Goal: Transaction & Acquisition: Purchase product/service

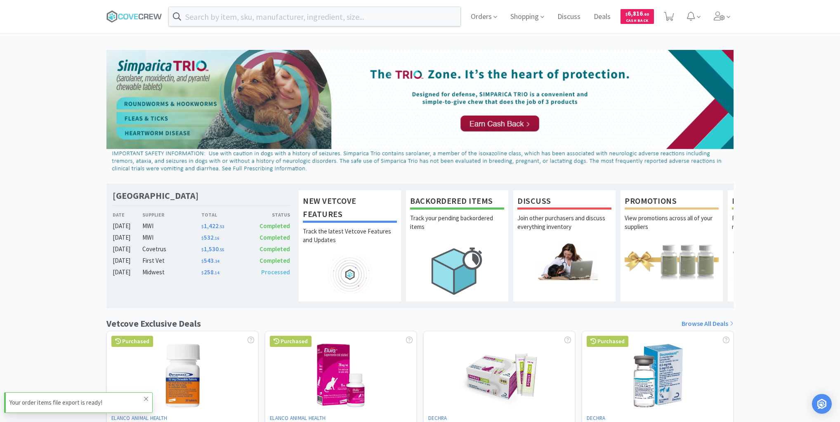
click at [144, 398] on icon at bounding box center [146, 399] width 5 height 7
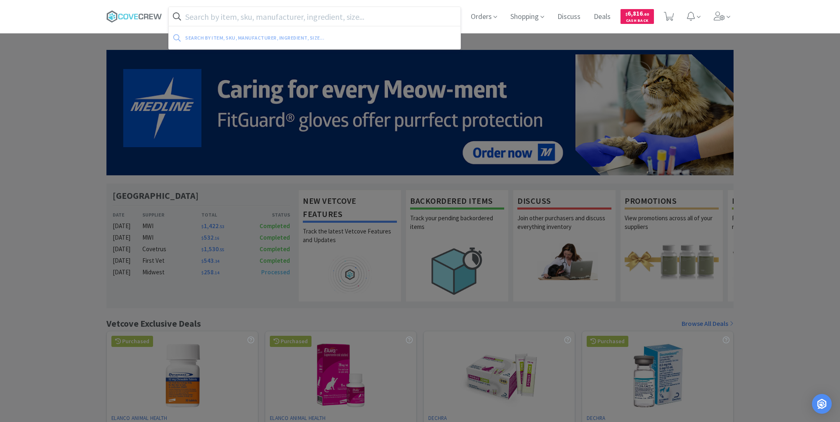
click at [262, 24] on input "text" at bounding box center [315, 16] width 292 height 19
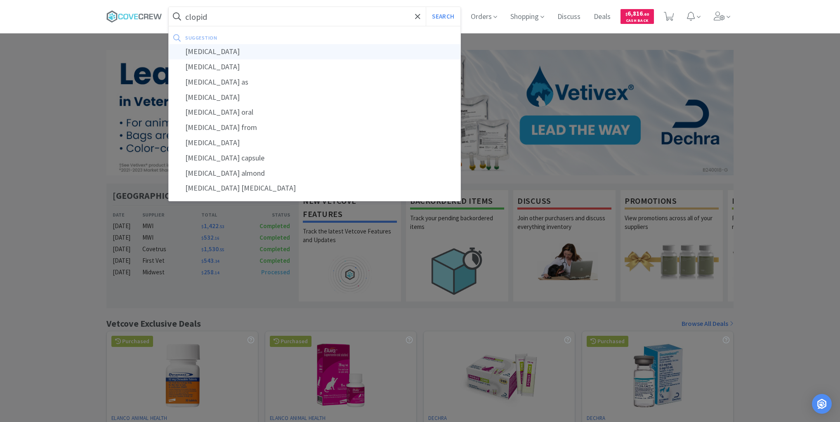
type input "[MEDICAL_DATA]"
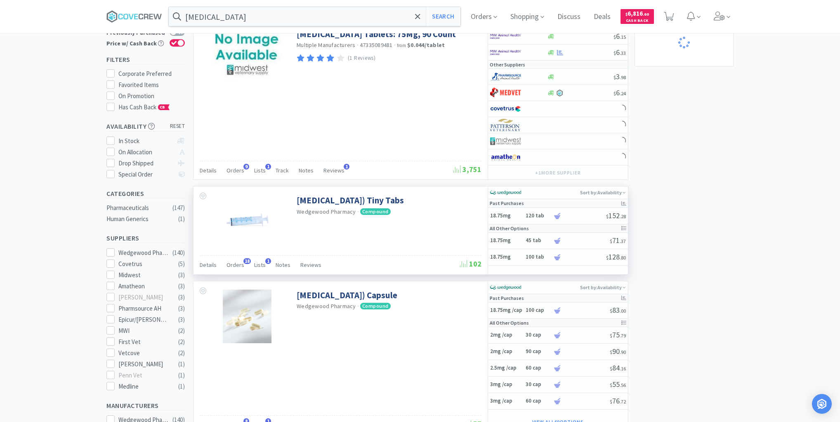
scroll to position [132, 0]
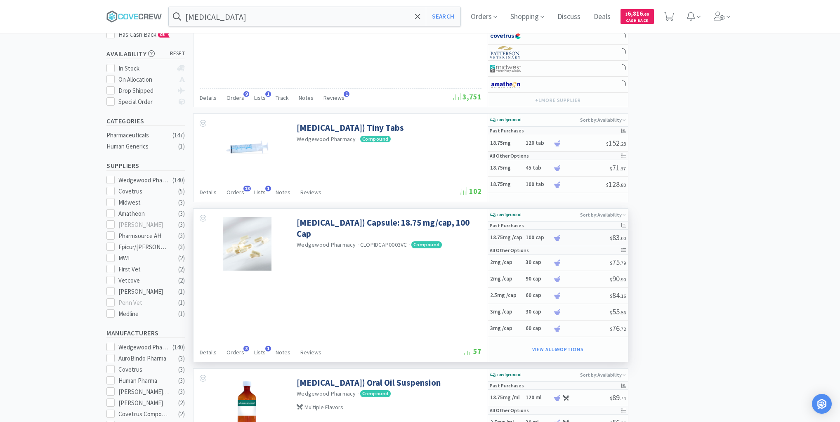
click at [526, 237] on h6 "100 cap" at bounding box center [538, 237] width 25 height 7
select select "1"
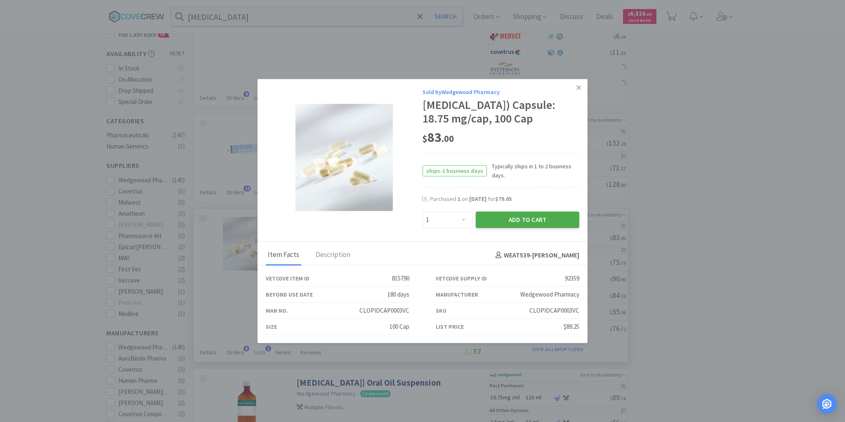
click at [514, 214] on button "Add to Cart" at bounding box center [528, 220] width 104 height 17
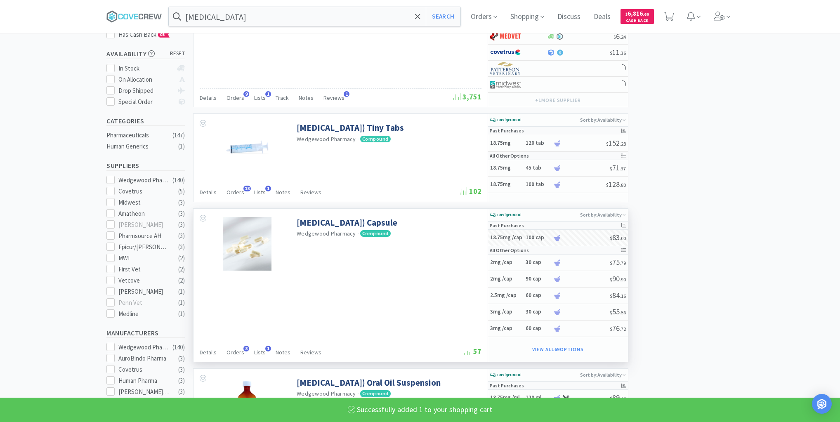
select select "1"
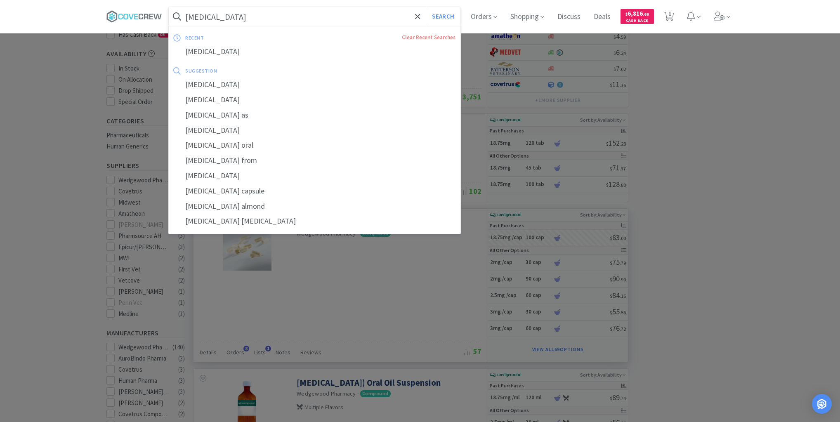
click at [309, 16] on input "[MEDICAL_DATA]" at bounding box center [315, 16] width 292 height 19
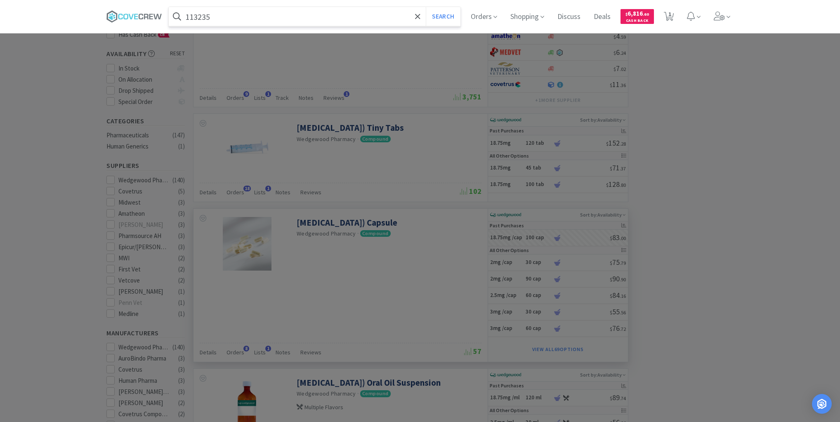
type input "113235"
click at [426, 7] on button "Search" at bounding box center [443, 16] width 34 height 19
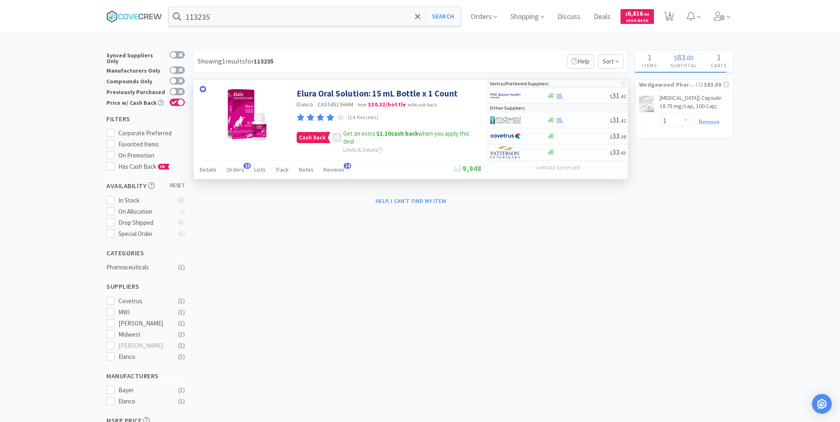
click at [335, 137] on icon at bounding box center [337, 138] width 6 height 6
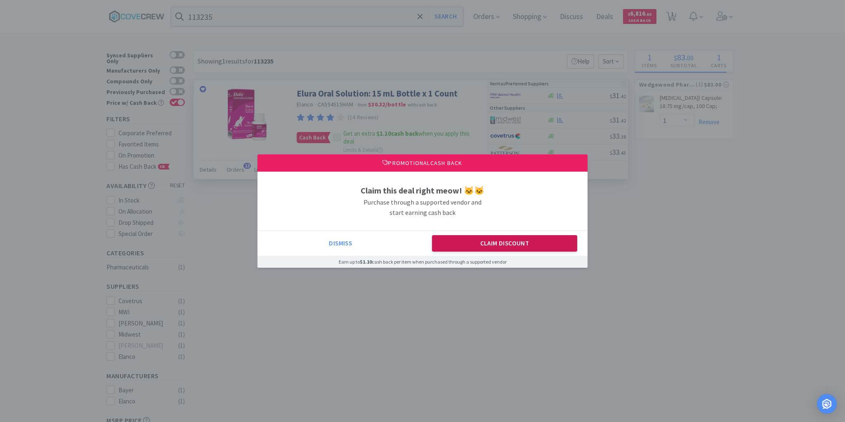
click at [484, 251] on button "Claim Discount" at bounding box center [505, 243] width 146 height 17
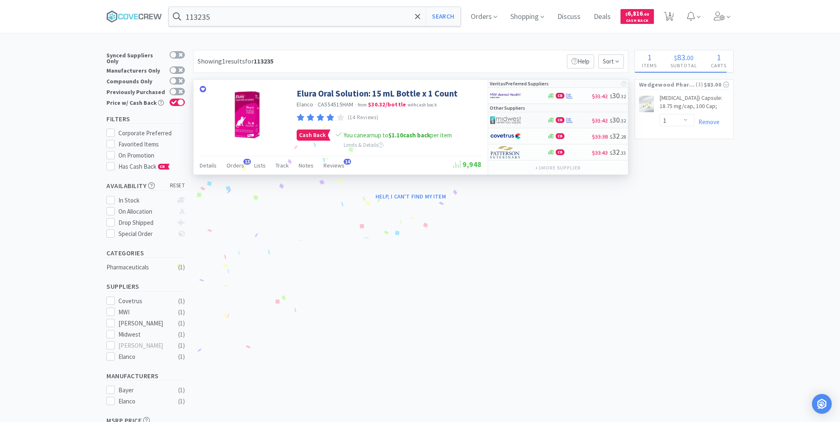
click at [537, 122] on div at bounding box center [518, 120] width 57 height 14
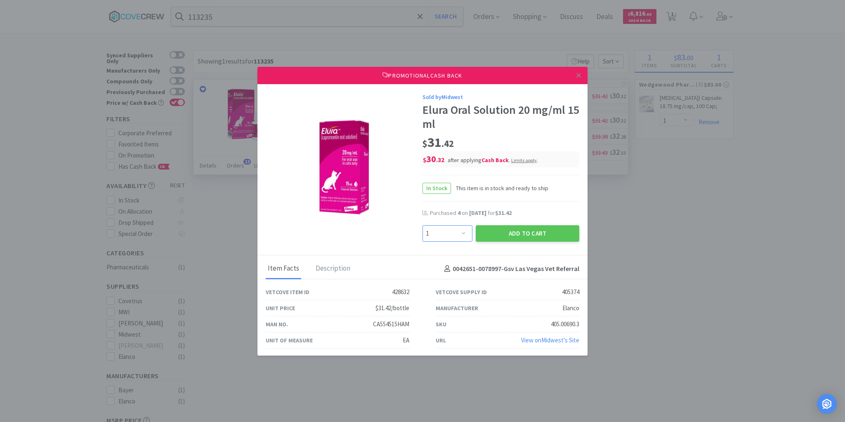
click at [463, 234] on select "Enter Quantity 1 2 3 4 5 6 7 8 9 10 11 12 13 14 15 16 17 18 19 20 Enter Quantity" at bounding box center [448, 233] width 50 height 17
click at [423, 225] on select "Enter Quantity 1 2 3 4 5 6 7 8 9 10 11 12 13 14 15 16 17 18 19 20 Enter Quantity" at bounding box center [448, 233] width 50 height 17
click at [463, 234] on select "Enter Quantity 1 2 3 4 5 6 7 8 9 10 11 12 13 14 15 16 17 18 19 20 Enter Quantity" at bounding box center [448, 233] width 50 height 17
select select "4"
click at [423, 225] on select "Enter Quantity 1 2 3 4 5 6 7 8 9 10 11 12 13 14 15 16 17 18 19 20 Enter Quantity" at bounding box center [448, 233] width 50 height 17
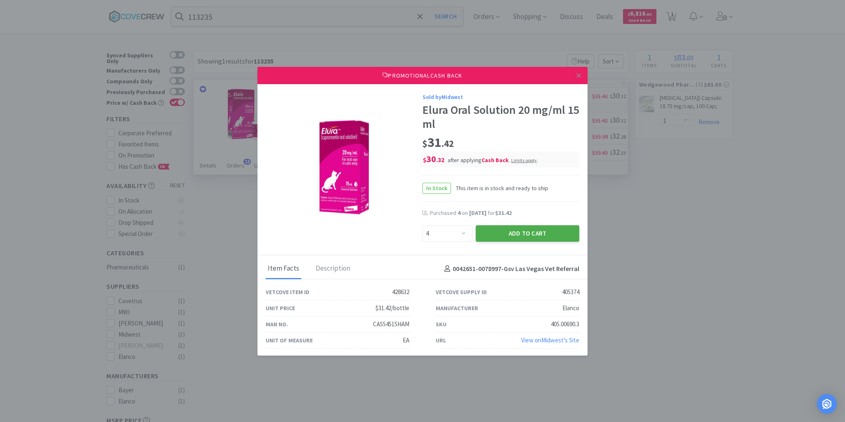
click at [513, 232] on button "Add to Cart" at bounding box center [528, 233] width 104 height 17
select select "4"
select select "1"
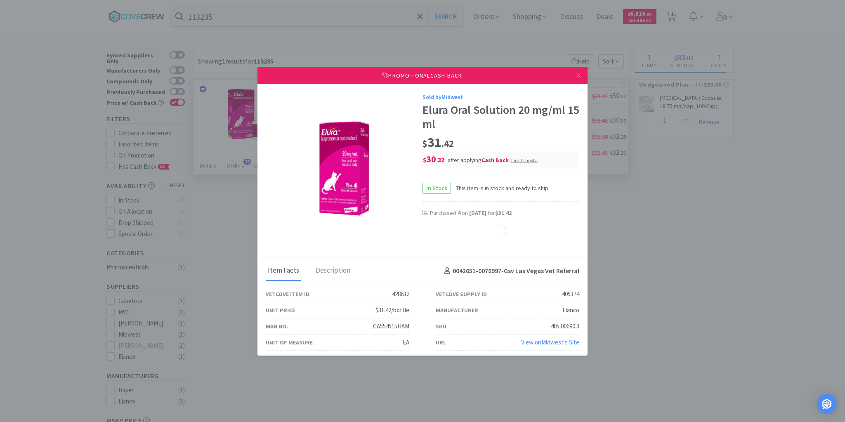
select select "1"
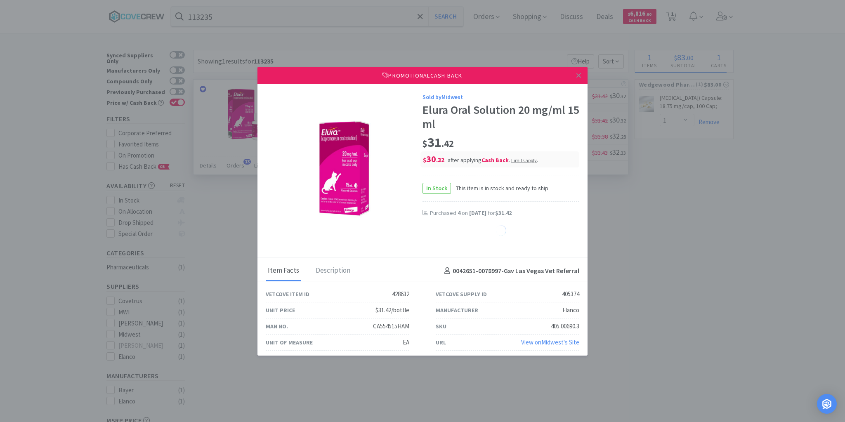
select select "1"
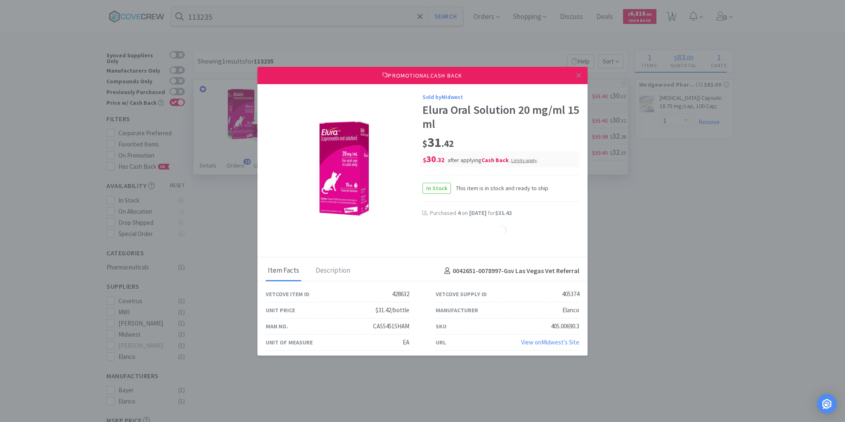
select select "1"
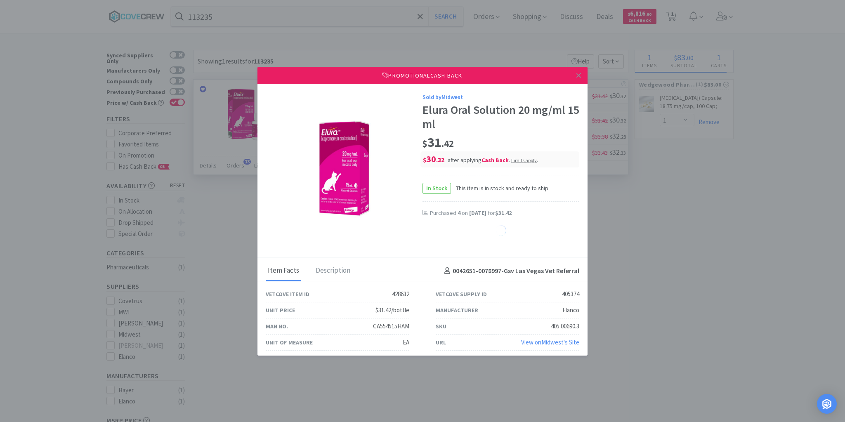
select select "1"
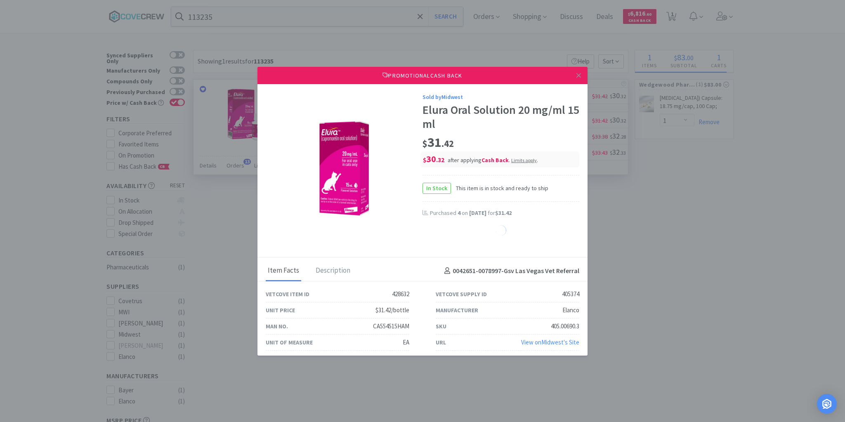
select select "1"
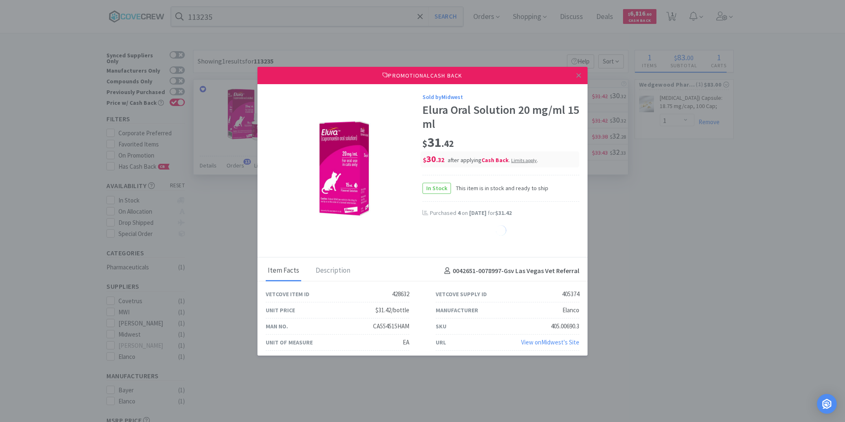
select select "1"
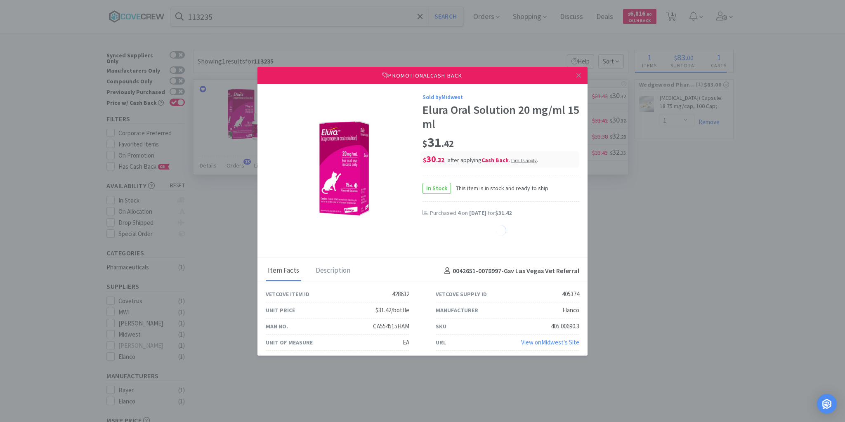
select select "1"
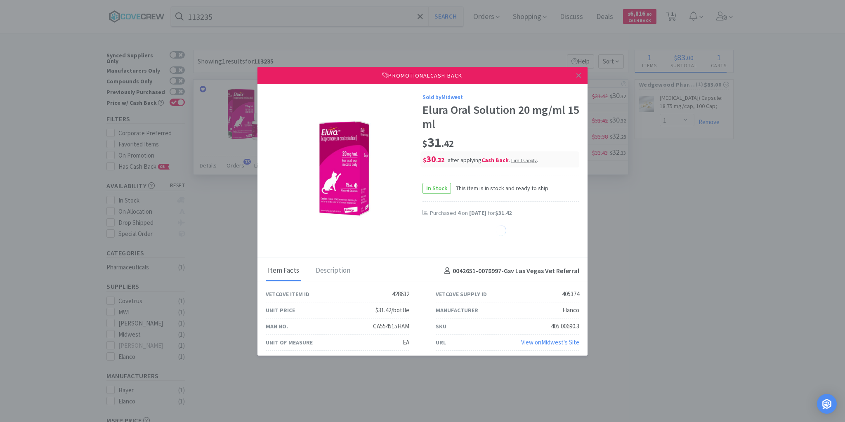
select select "1"
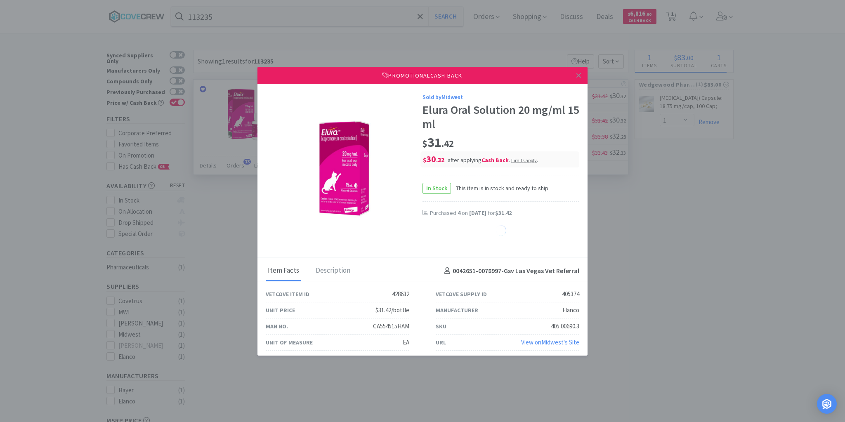
select select "1"
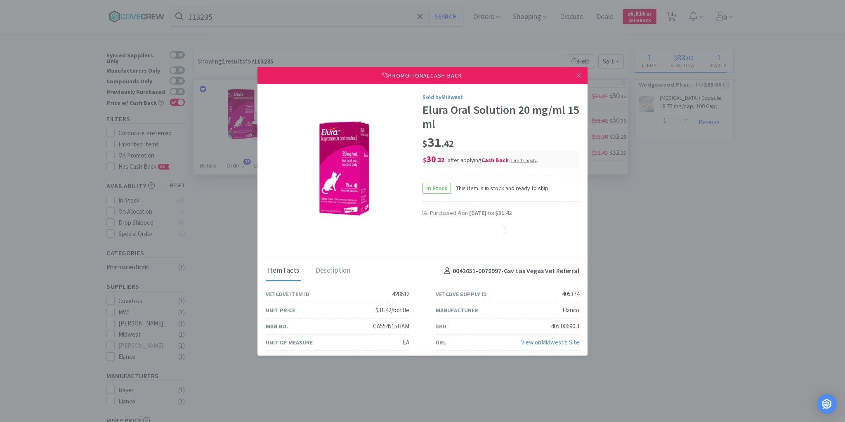
select select "1"
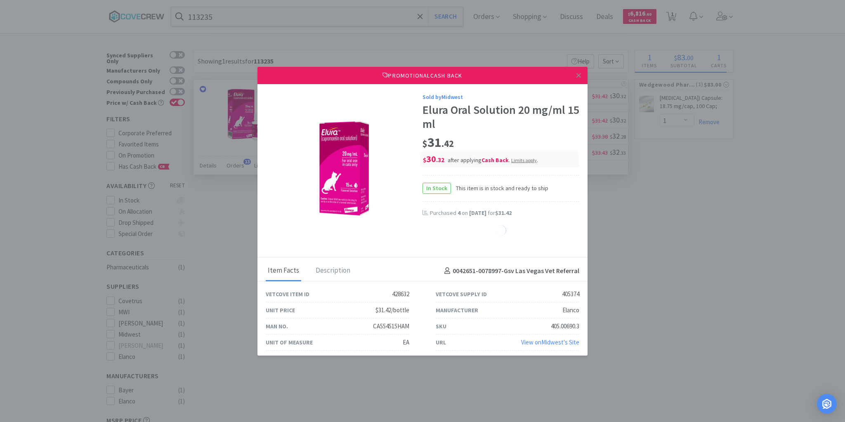
select select "1"
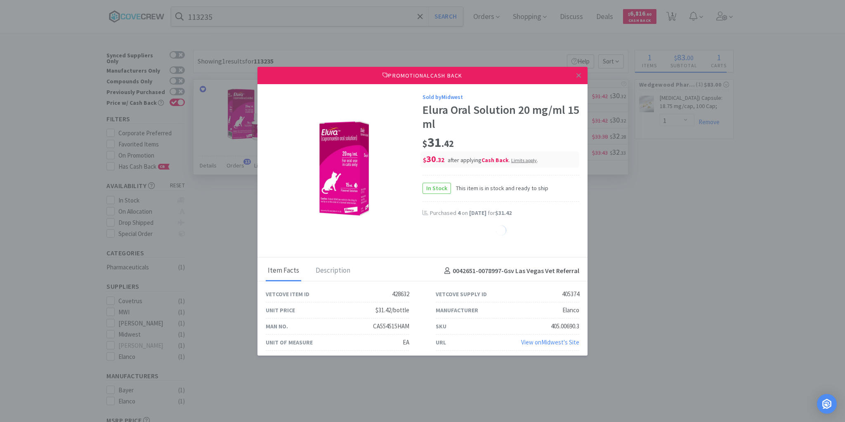
select select "1"
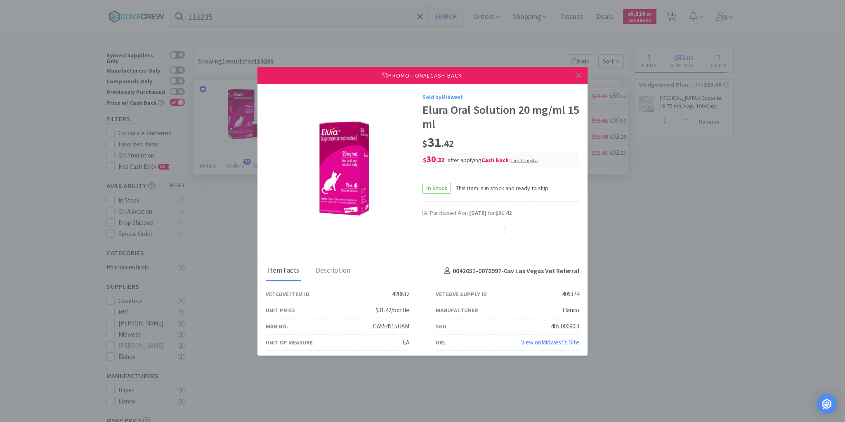
select select "1"
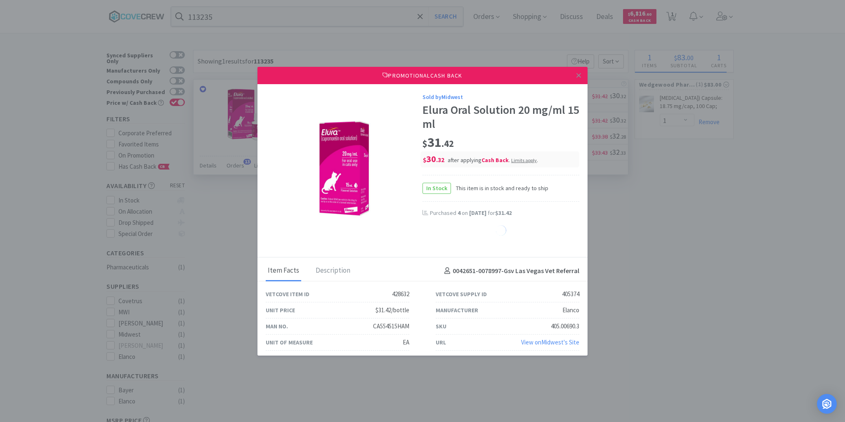
select select "1"
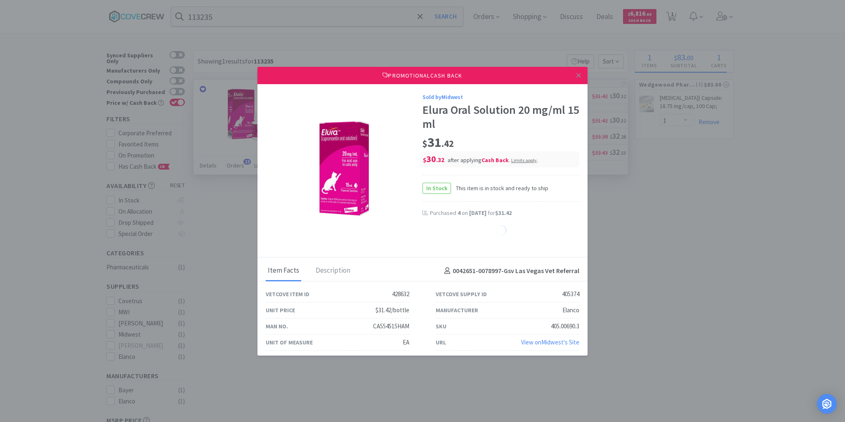
select select "1"
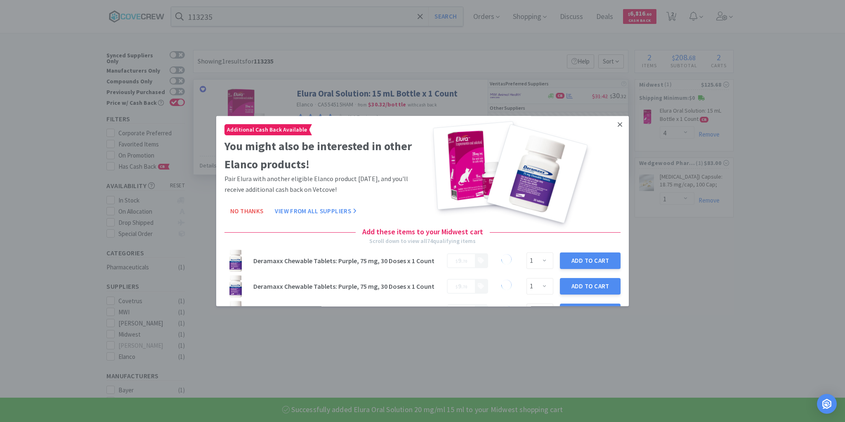
click at [618, 124] on icon at bounding box center [620, 124] width 5 height 5
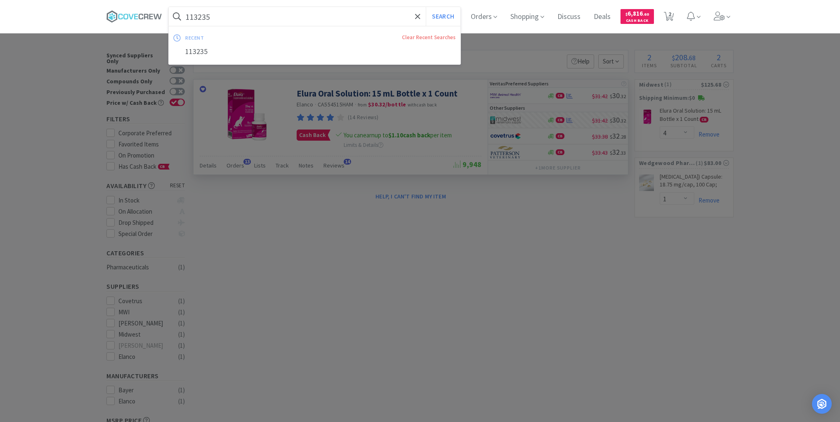
click at [353, 15] on input "113235" at bounding box center [315, 16] width 292 height 19
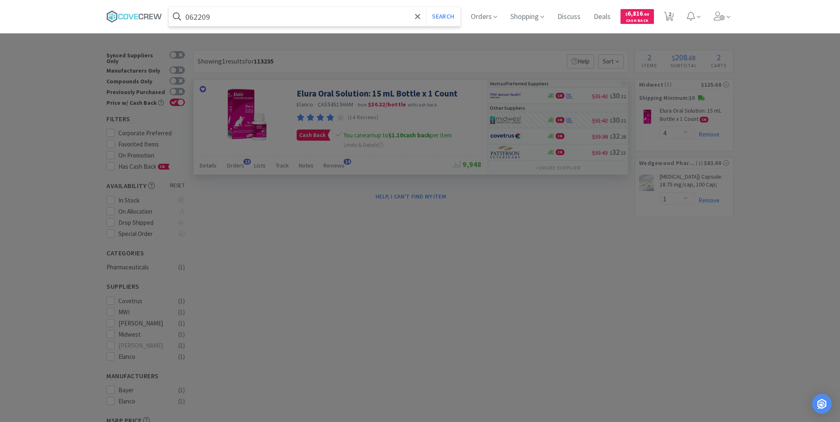
type input "062209"
click at [426, 7] on button "Search" at bounding box center [443, 16] width 34 height 19
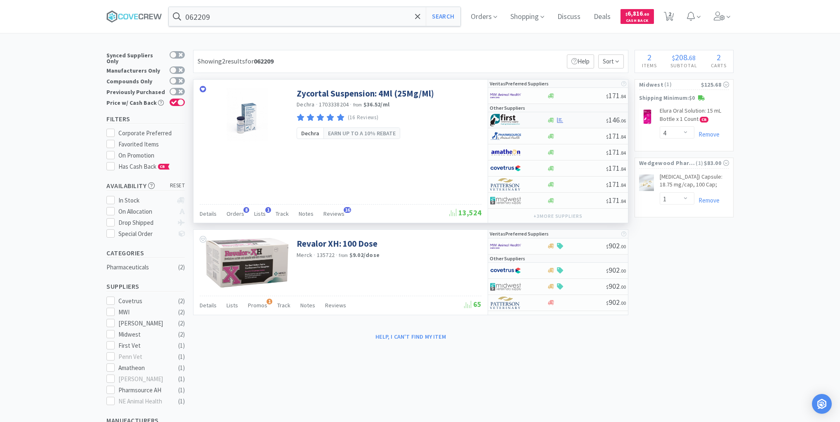
click at [529, 121] on div at bounding box center [512, 120] width 45 height 14
select select "1"
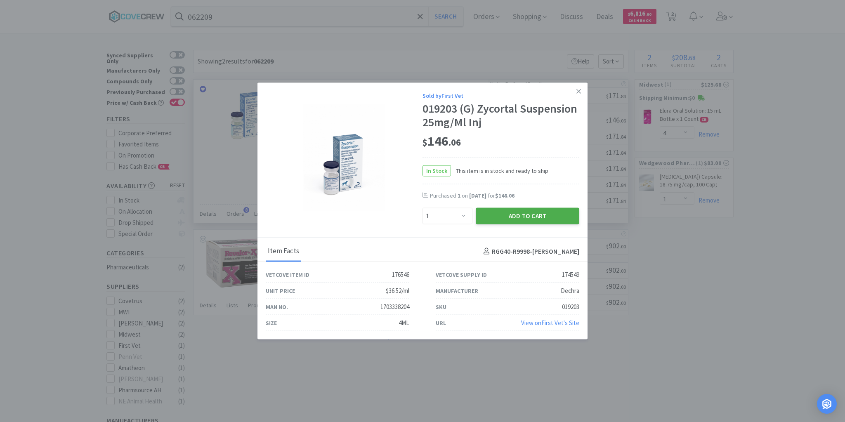
click at [515, 214] on button "Add to Cart" at bounding box center [528, 216] width 104 height 17
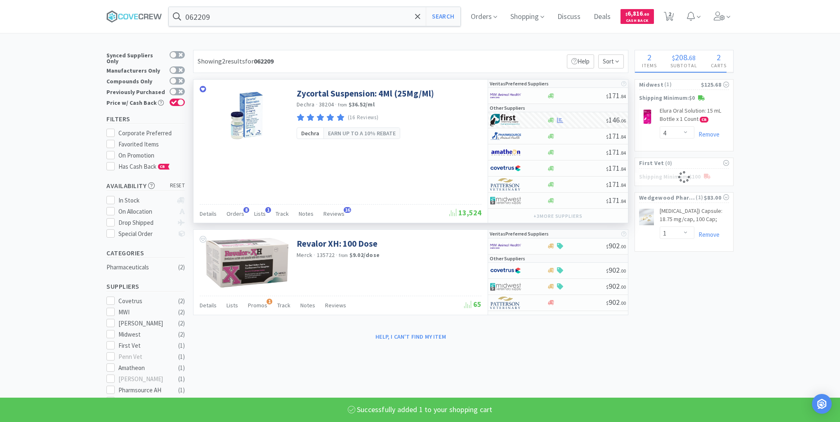
select select "1"
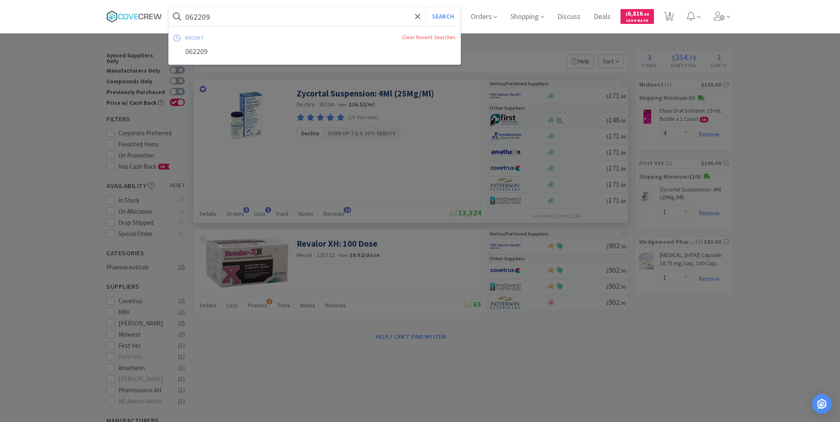
drag, startPoint x: 361, startPoint y: 12, endPoint x: 364, endPoint y: 23, distance: 11.6
click at [361, 12] on input "062209" at bounding box center [315, 16] width 292 height 19
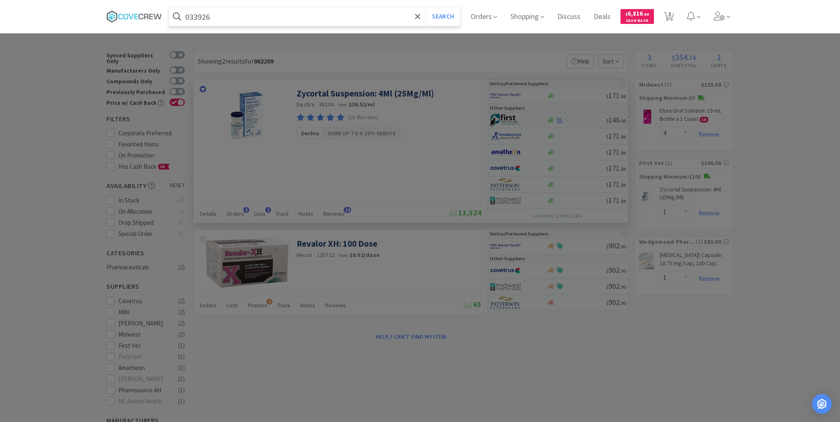
type input "033926"
click at [426, 7] on button "Search" at bounding box center [443, 16] width 34 height 19
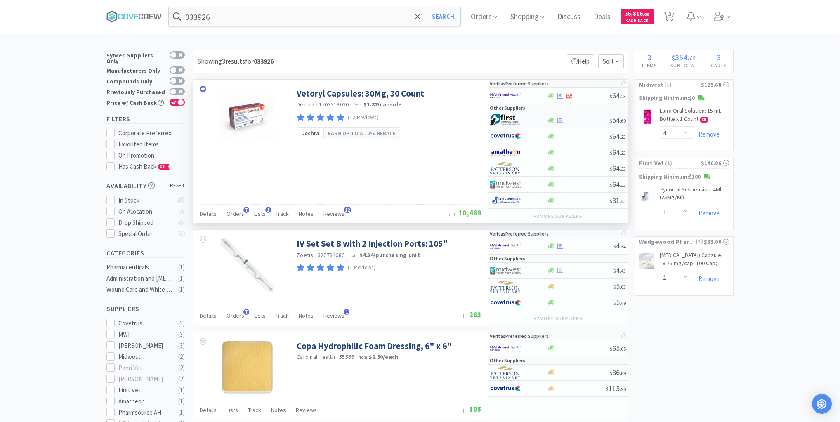
click at [530, 121] on div at bounding box center [512, 120] width 45 height 14
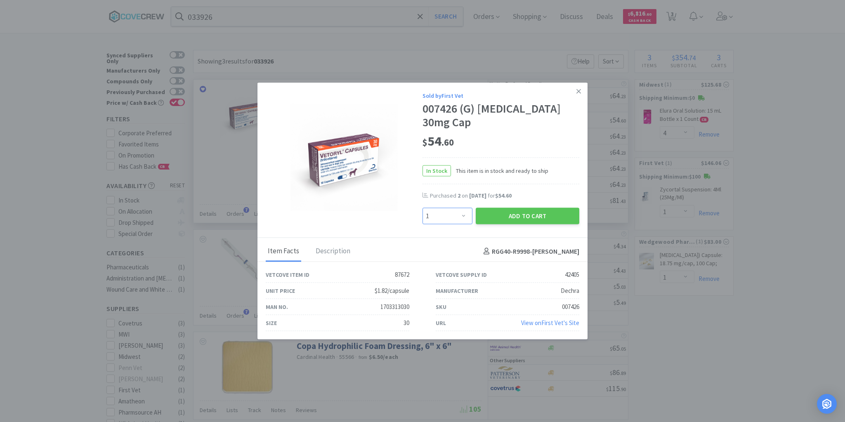
click at [467, 208] on select "Enter Quantity 1 2 3 4 5 6 7 8 9 10 11 12 13 14 15 16 17 18 19 20 Enter Quantity" at bounding box center [448, 216] width 50 height 17
select select "2"
click at [423, 208] on select "Enter Quantity 1 2 3 4 5 6 7 8 9 10 11 12 13 14 15 16 17 18 19 20 Enter Quantity" at bounding box center [448, 216] width 50 height 17
click at [529, 210] on button "Add to Cart" at bounding box center [528, 216] width 104 height 17
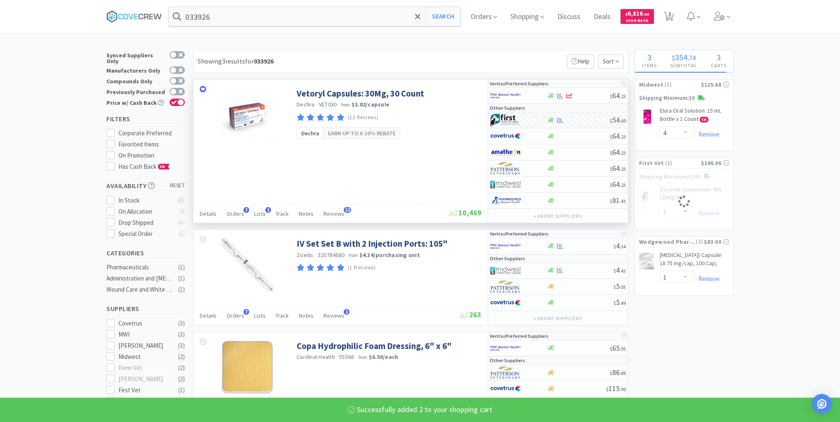
select select "2"
select select "1"
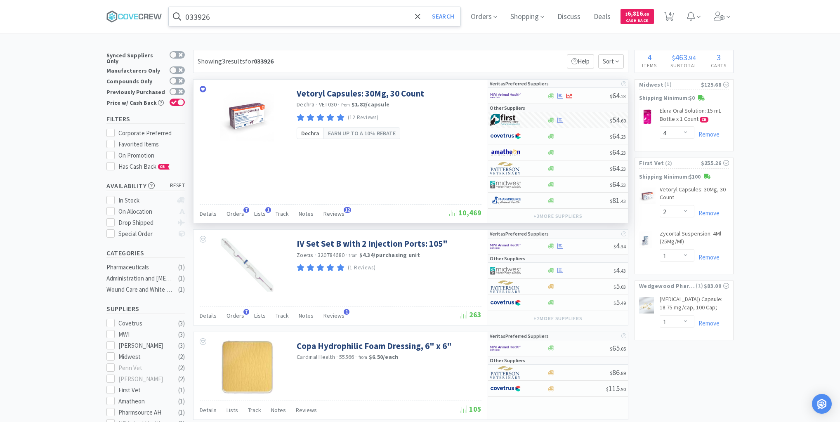
click at [378, 17] on input "033926" at bounding box center [315, 16] width 292 height 19
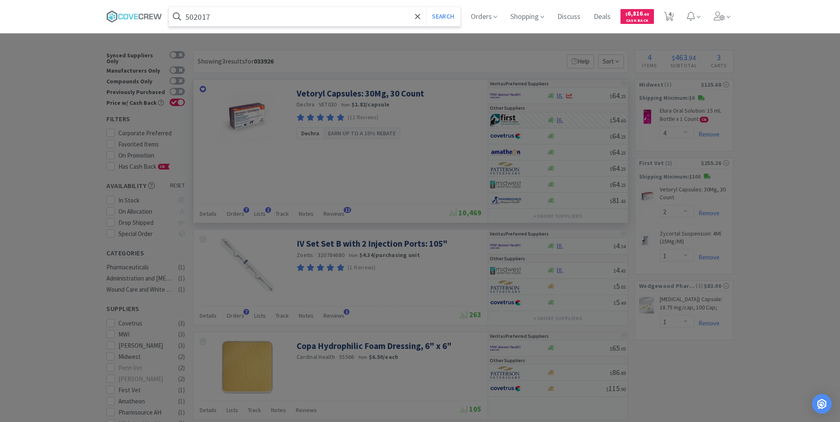
type input "502017"
click at [426, 7] on button "Search" at bounding box center [443, 16] width 34 height 19
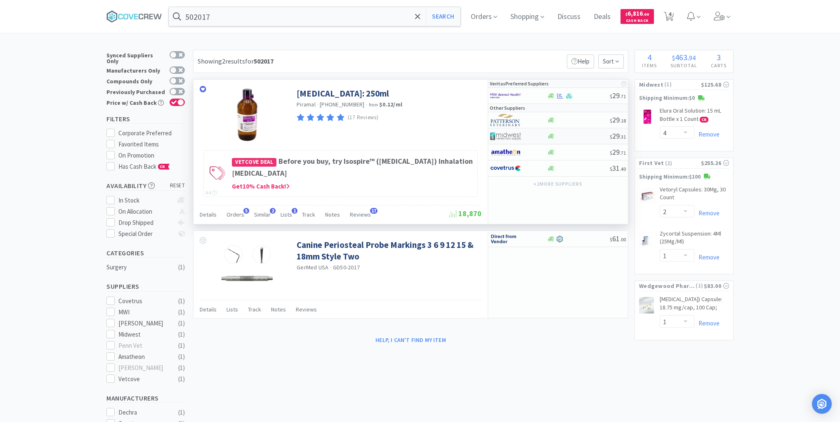
click at [530, 133] on div at bounding box center [512, 136] width 45 height 14
select select "1"
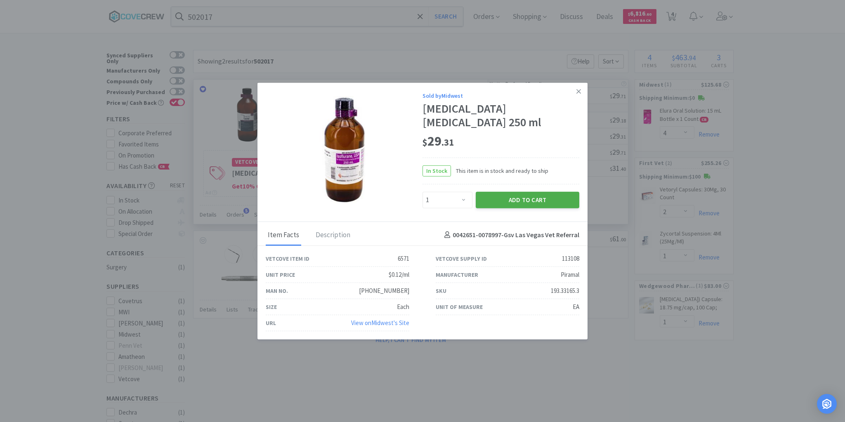
click at [493, 191] on button "Add to Cart" at bounding box center [528, 199] width 104 height 17
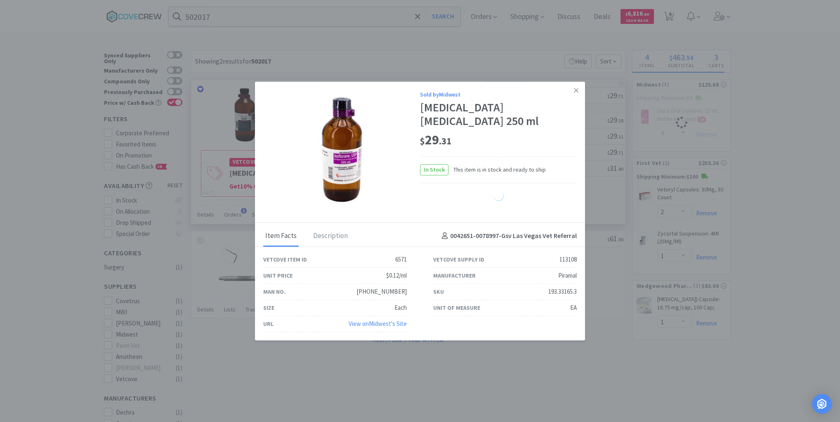
select select "1"
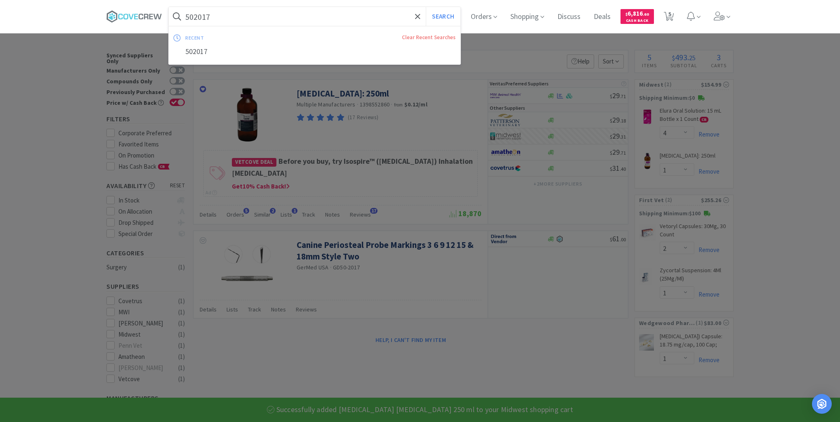
click at [336, 18] on input "502017" at bounding box center [315, 16] width 292 height 19
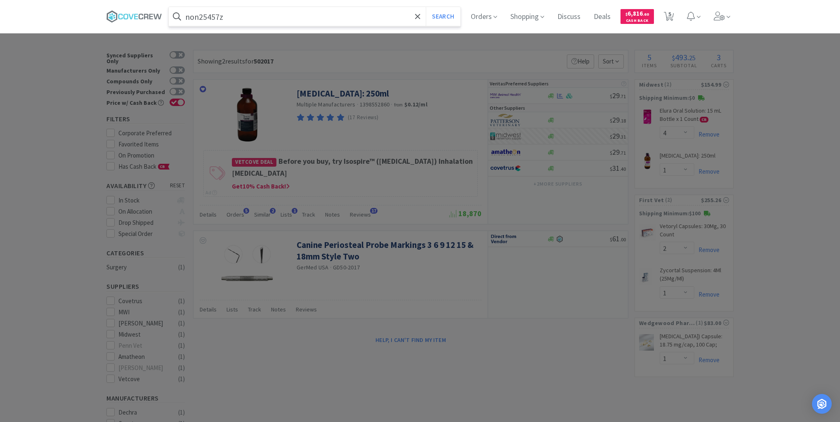
type input "non25457z"
click at [426, 7] on button "Search" at bounding box center [443, 16] width 34 height 19
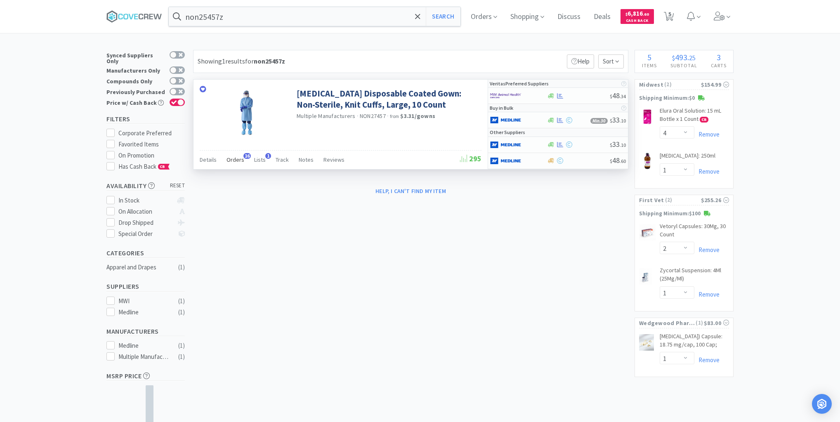
click at [234, 159] on span "Orders" at bounding box center [236, 159] width 18 height 7
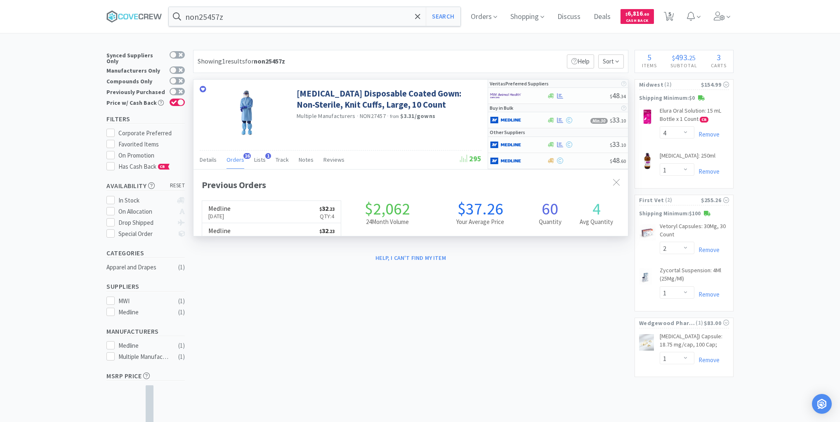
scroll to position [221, 435]
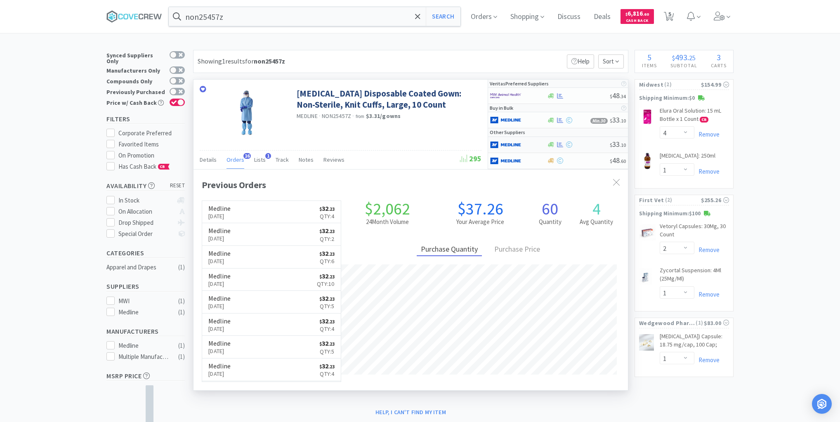
click at [537, 144] on div at bounding box center [518, 145] width 57 height 14
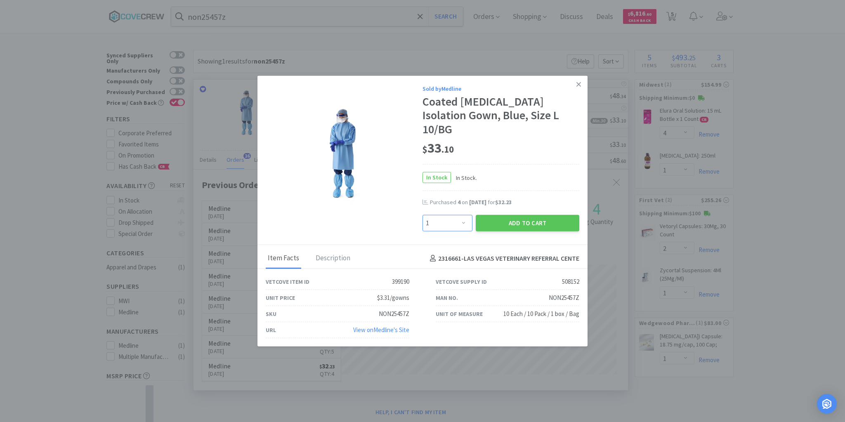
click at [465, 217] on select "Enter Quantity 1 2 3 4 5 6 7 8 9 10 11 12 13 14 15 16 17 18 19 20 Enter Quantity" at bounding box center [448, 223] width 50 height 17
select select "3"
click at [423, 215] on select "Enter Quantity 1 2 3 4 5 6 7 8 9 10 11 12 13 14 15 16 17 18 19 20 Enter Quantity" at bounding box center [448, 223] width 50 height 17
click at [532, 215] on button "Add to Cart" at bounding box center [528, 223] width 104 height 17
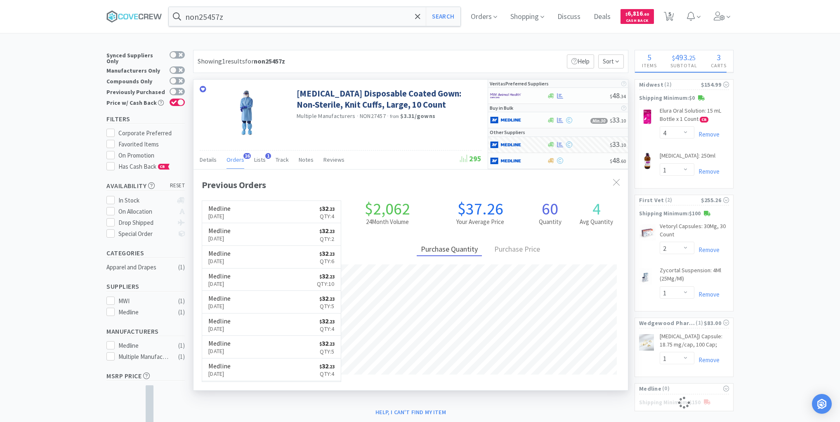
select select "3"
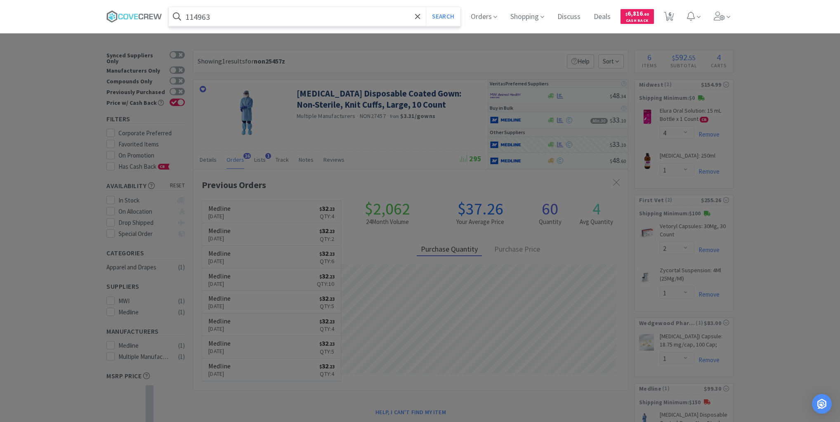
type input "114963"
click at [426, 7] on button "Search" at bounding box center [443, 16] width 34 height 19
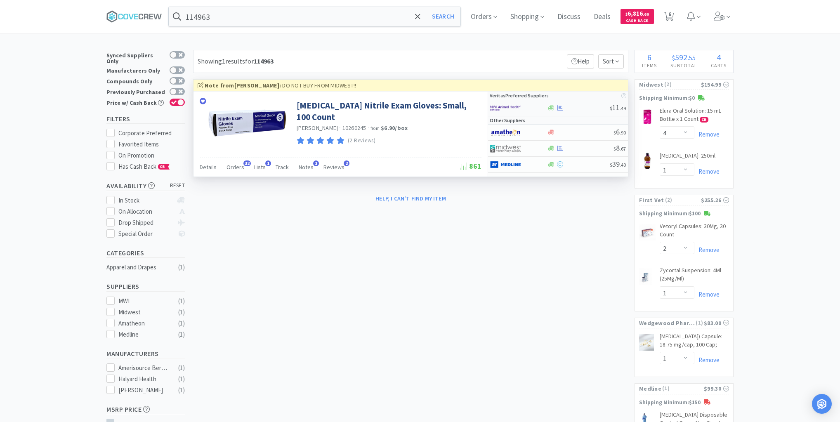
click at [578, 109] on div at bounding box center [578, 108] width 63 height 6
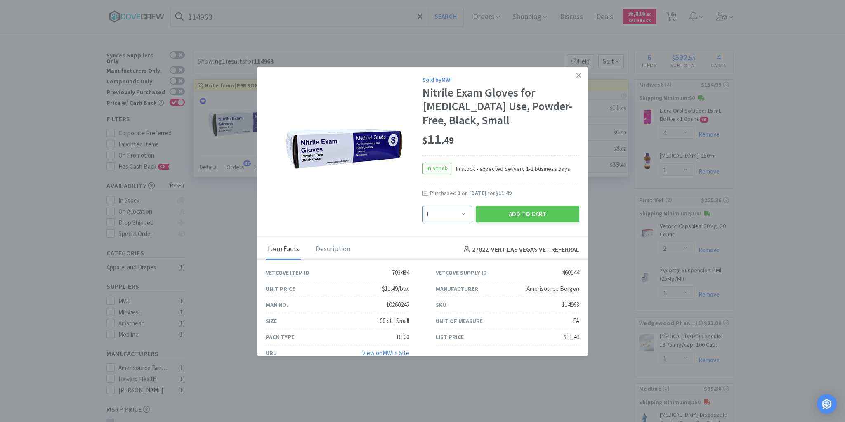
click at [463, 213] on select "Enter Quantity 1 2 3 4 5 6 7 8 9 10 11 12 13 14 15 16 17 18 19 20 Enter Quantity" at bounding box center [448, 214] width 50 height 17
select select "3"
click at [423, 206] on select "Enter Quantity 1 2 3 4 5 6 7 8 9 10 11 12 13 14 15 16 17 18 19 20 Enter Quantity" at bounding box center [448, 214] width 50 height 17
click at [512, 213] on button "Add to Cart" at bounding box center [528, 214] width 104 height 17
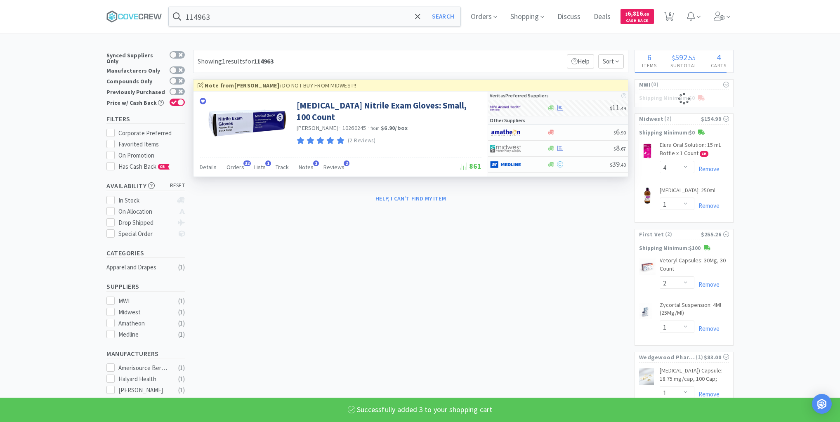
select select "3"
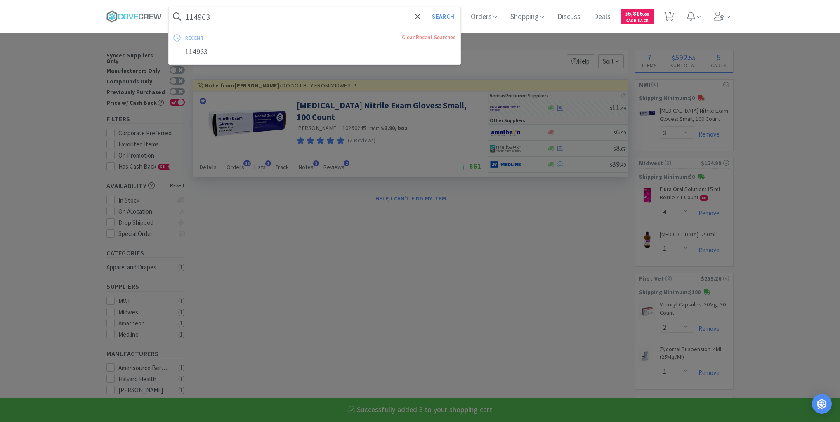
click at [310, 13] on input "114963" at bounding box center [315, 16] width 292 height 19
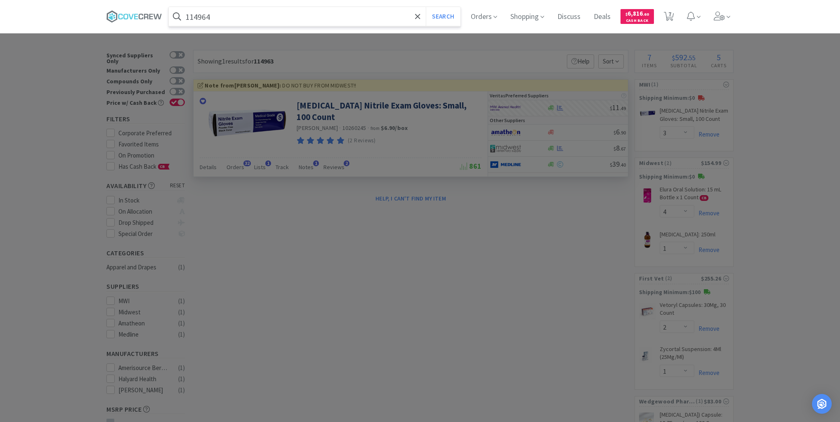
type input "114964"
click at [426, 7] on button "Search" at bounding box center [443, 16] width 34 height 19
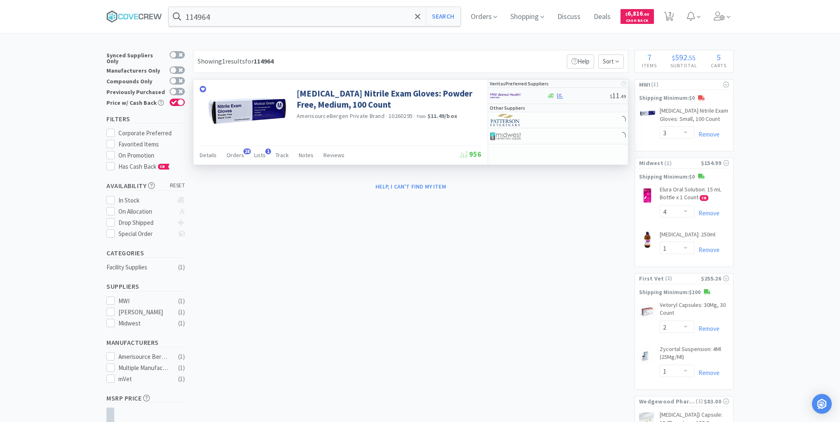
click at [588, 97] on div at bounding box center [578, 96] width 63 height 6
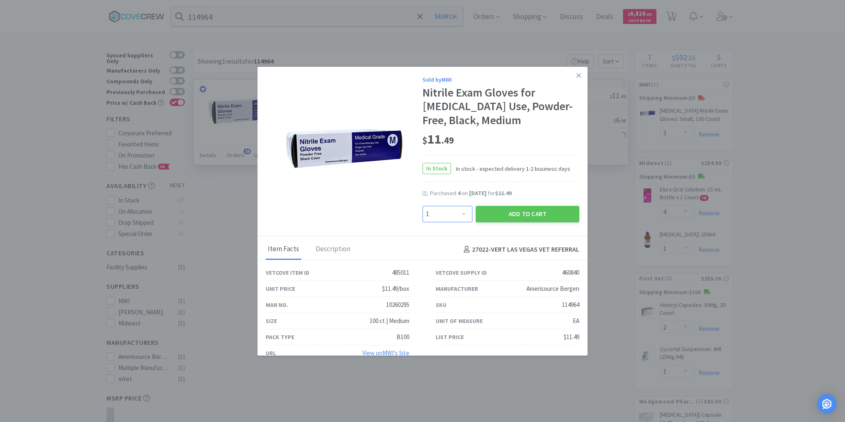
click at [460, 213] on select "Enter Quantity 1 2 3 4 5 6 7 8 9 10 11 12 13 14 15 16 17 18 19 20 Enter Quantity" at bounding box center [448, 214] width 50 height 17
select select "3"
click at [423, 206] on select "Enter Quantity 1 2 3 4 5 6 7 8 9 10 11 12 13 14 15 16 17 18 19 20 Enter Quantity" at bounding box center [448, 214] width 50 height 17
click at [510, 212] on button "Add to Cart" at bounding box center [528, 214] width 104 height 17
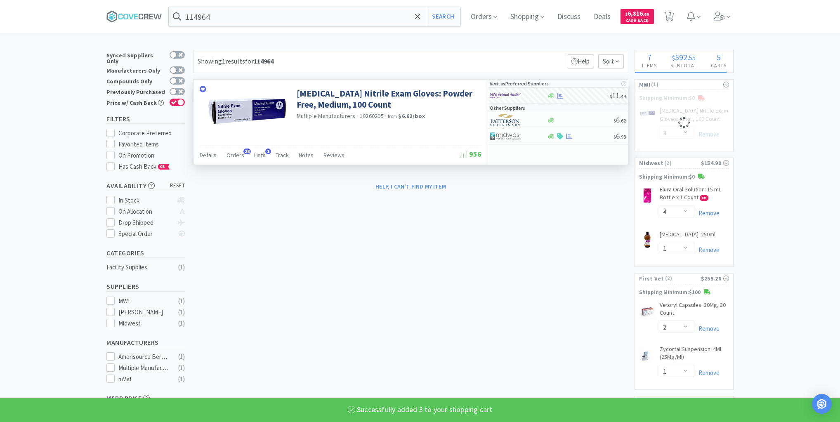
select select "3"
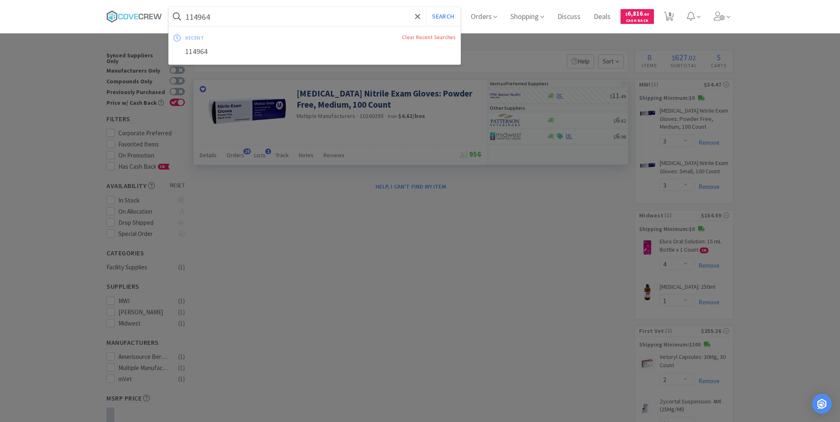
click at [372, 19] on input "114964" at bounding box center [315, 16] width 292 height 19
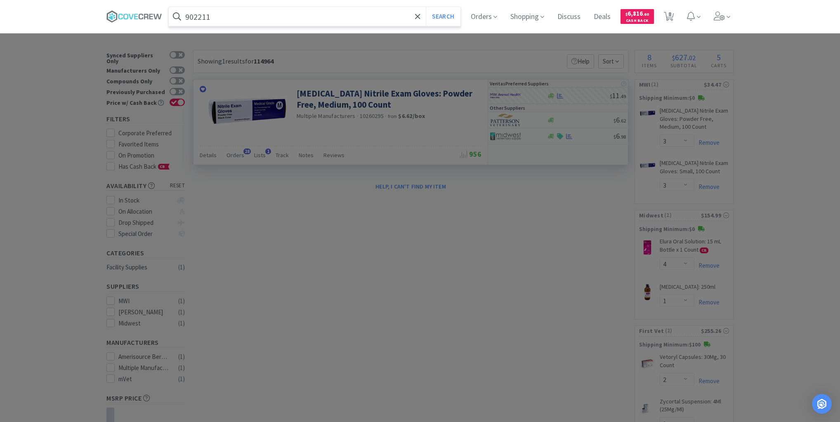
type input "902211"
click at [426, 7] on button "Search" at bounding box center [443, 16] width 34 height 19
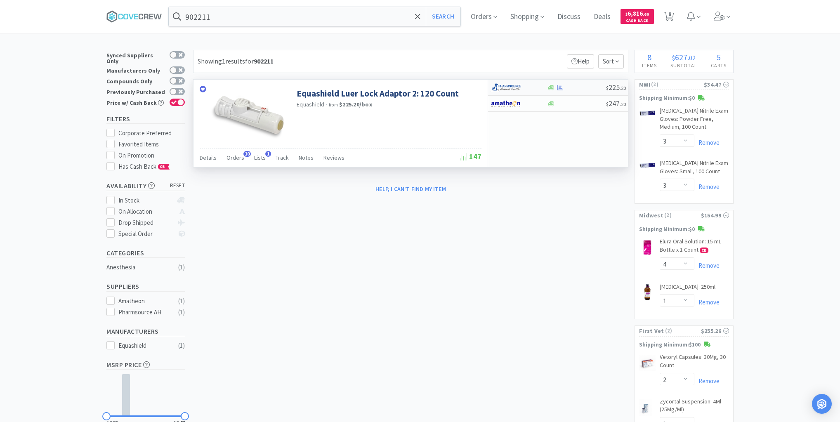
click at [578, 87] on div at bounding box center [576, 88] width 59 height 6
select select "1"
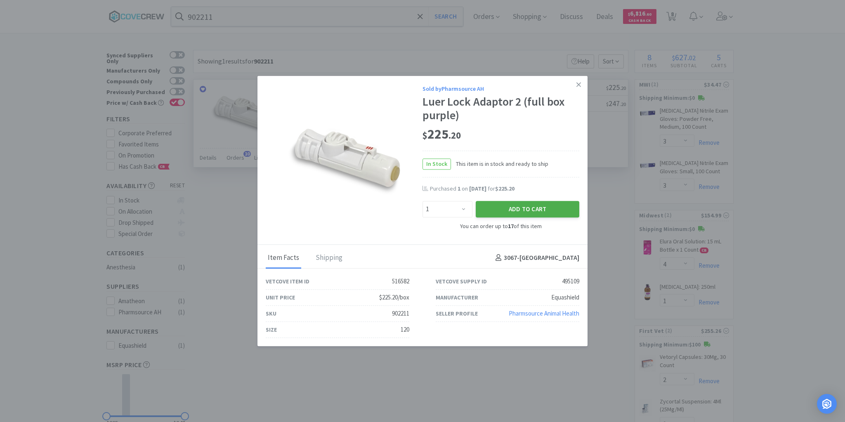
click at [549, 212] on button "Add to Cart" at bounding box center [528, 209] width 104 height 17
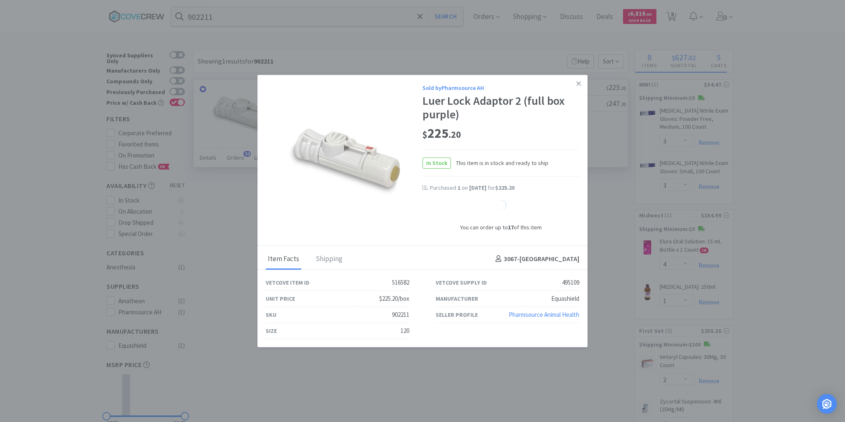
select select "1"
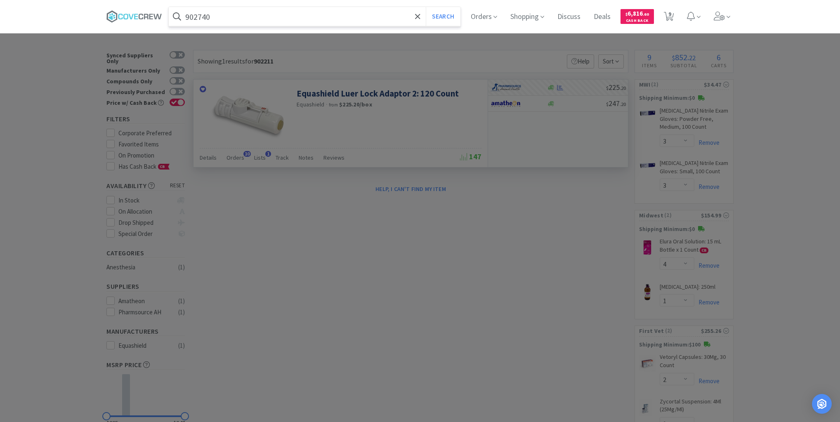
type input "902740"
click at [426, 7] on button "Search" at bounding box center [443, 16] width 34 height 19
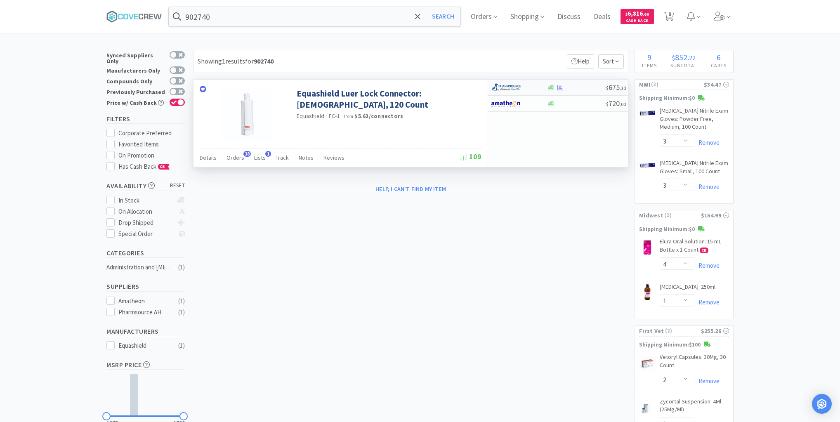
click at [575, 87] on div at bounding box center [576, 88] width 59 height 6
select select "1"
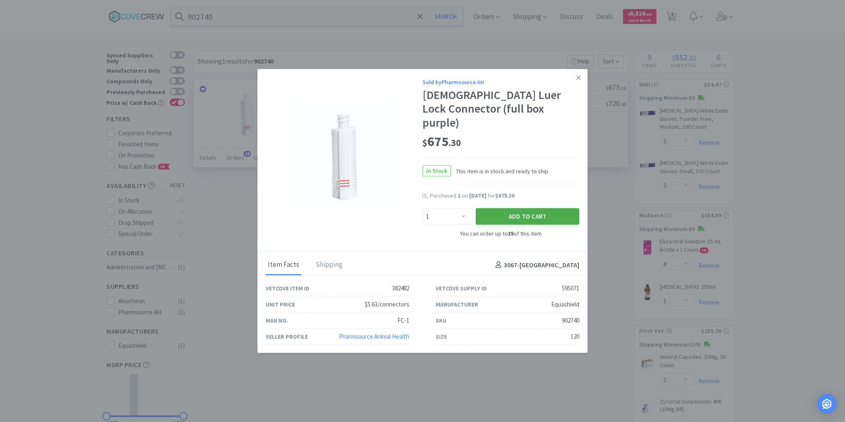
click at [541, 210] on button "Add to Cart" at bounding box center [528, 216] width 104 height 17
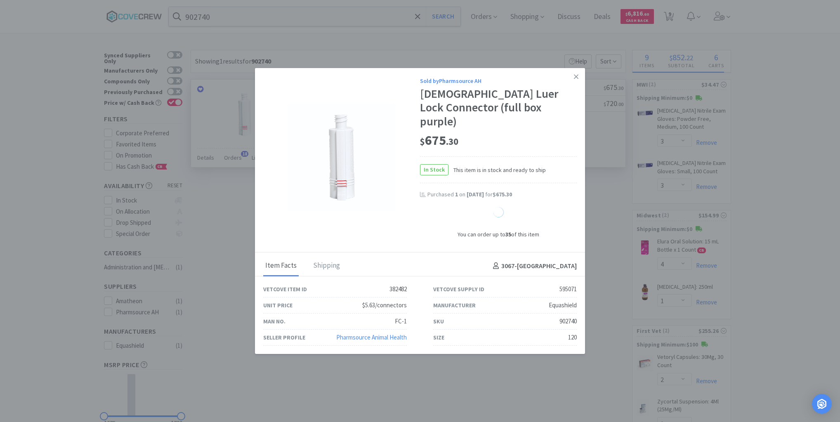
select select "1"
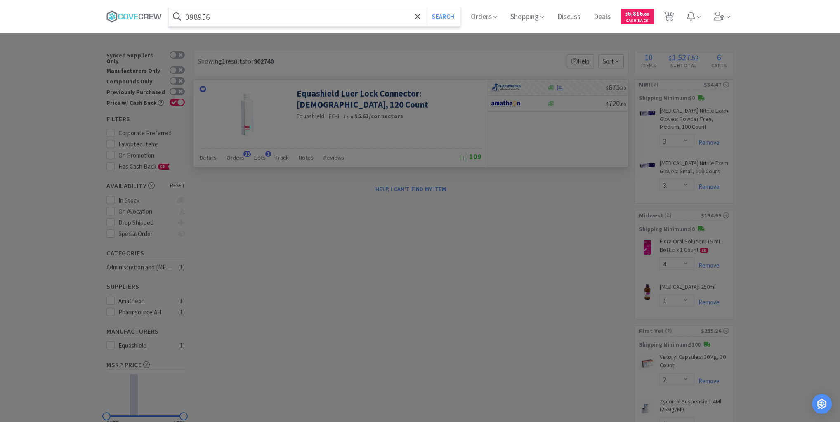
type input "098956"
click at [426, 7] on button "Search" at bounding box center [443, 16] width 34 height 19
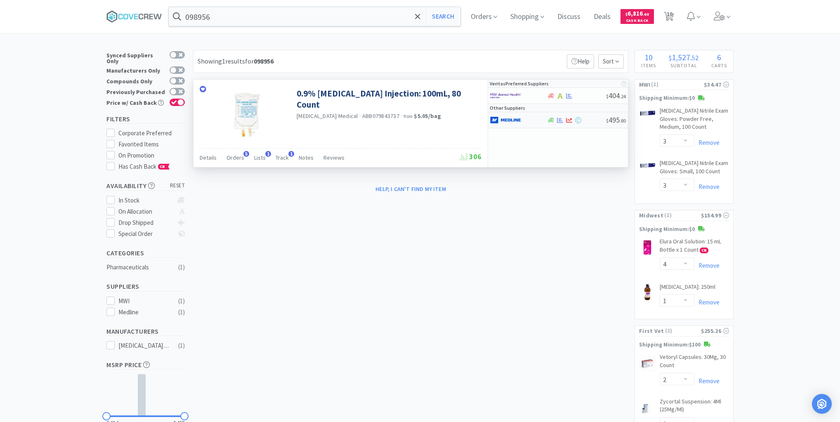
click at [585, 120] on div at bounding box center [576, 120] width 59 height 6
select select "1"
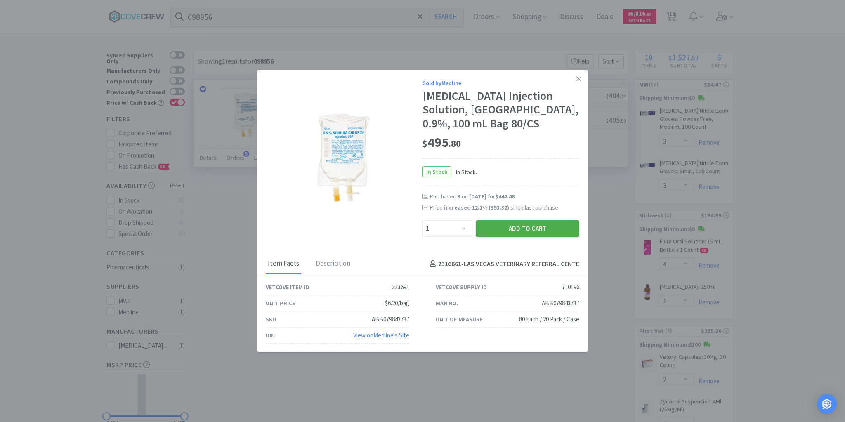
click at [519, 228] on button "Add to Cart" at bounding box center [528, 228] width 104 height 17
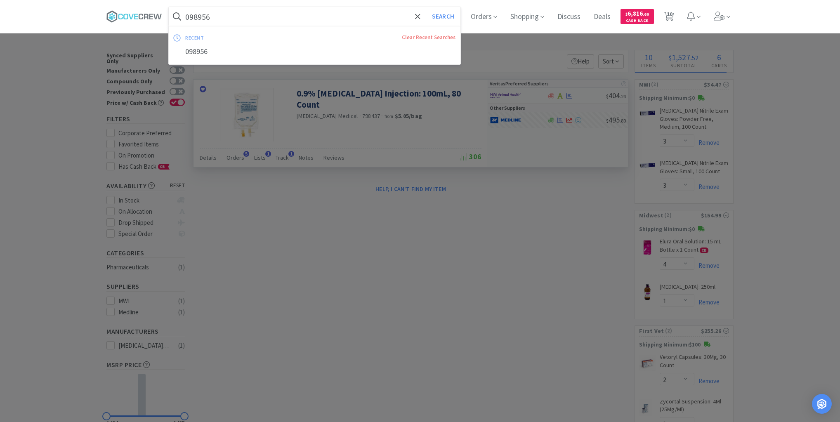
click at [336, 17] on input "098956" at bounding box center [315, 16] width 292 height 19
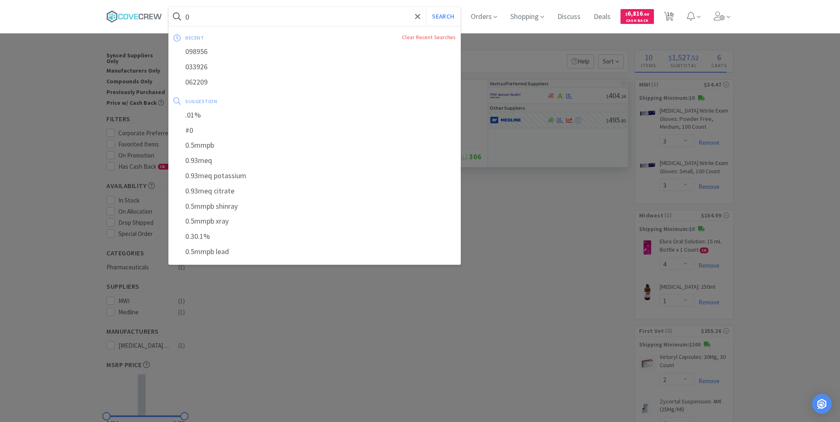
type input "02"
select select "1"
type input "020"
select select "3"
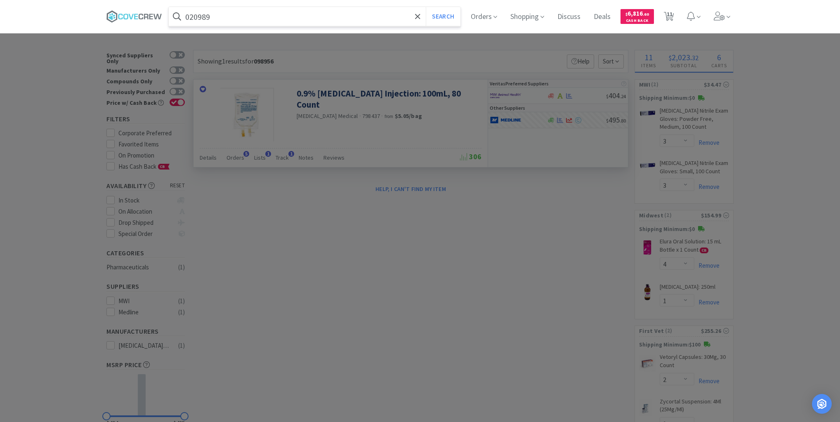
type input "020989"
click at [426, 7] on button "Search" at bounding box center [443, 16] width 34 height 19
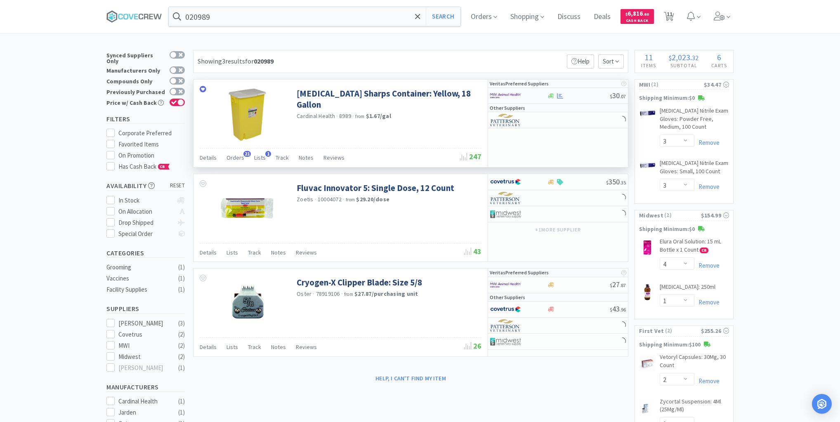
click at [578, 94] on div at bounding box center [578, 96] width 63 height 6
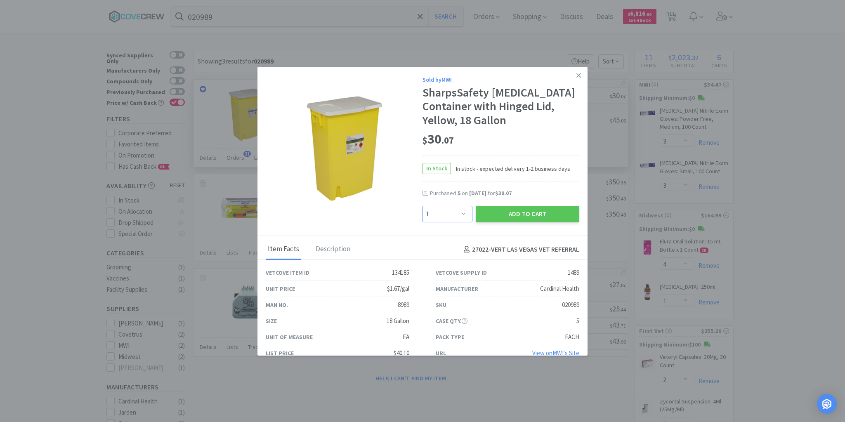
click at [463, 213] on select "Enter Quantity 1 2 3 4 5 6 7 8 9 10 11 12 13 14 15 16 17 18 19 20 Enter Quantity" at bounding box center [448, 214] width 50 height 17
select select "5"
click at [423, 206] on select "Enter Quantity 1 2 3 4 5 6 7 8 9 10 11 12 13 14 15 16 17 18 19 20 Enter Quantity" at bounding box center [448, 214] width 50 height 17
click at [526, 210] on button "Add to Cart" at bounding box center [528, 214] width 104 height 17
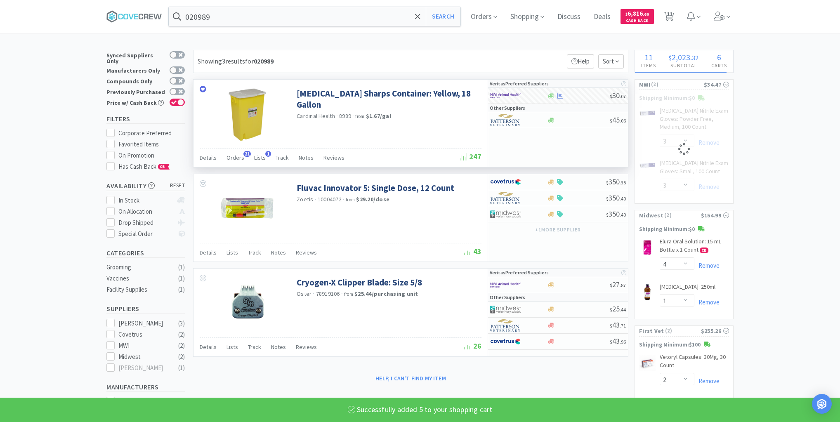
select select "5"
select select "3"
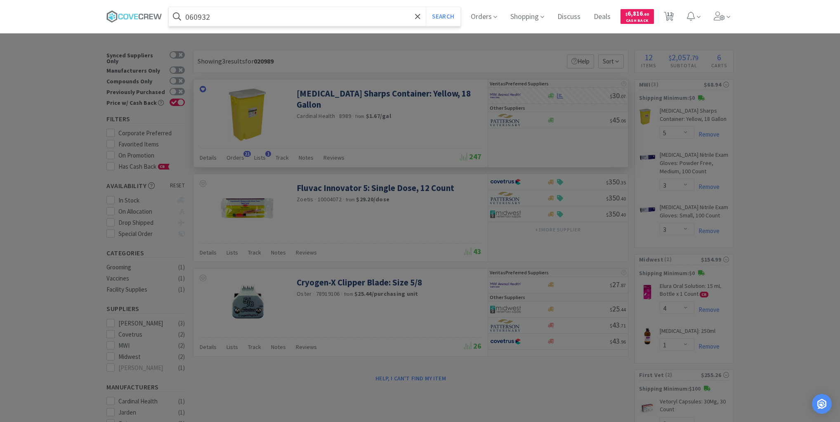
type input "060932"
click at [426, 7] on button "Search" at bounding box center [443, 16] width 34 height 19
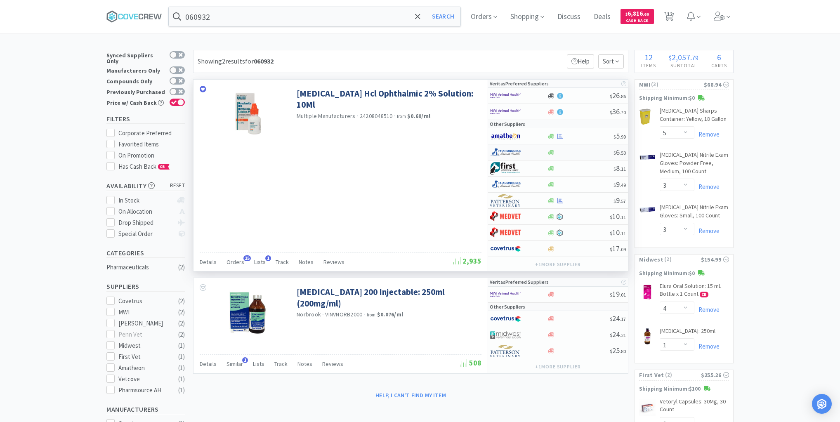
click at [573, 150] on div at bounding box center [580, 152] width 67 height 6
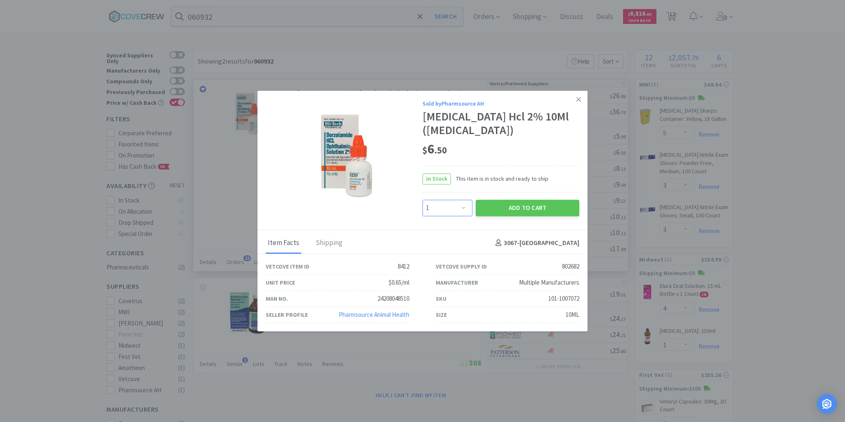
click at [464, 206] on select "Enter Quantity 1 2 3 4 5 6 7 8 9 10 11 12 13 14 15 16 17 18 19 20 Enter Quantity" at bounding box center [448, 208] width 50 height 17
select select "6"
click at [423, 200] on select "Enter Quantity 1 2 3 4 5 6 7 8 9 10 11 12 13 14 15 16 17 18 19 20 Enter Quantity" at bounding box center [448, 208] width 50 height 17
click at [508, 203] on button "Add to Cart" at bounding box center [528, 208] width 104 height 17
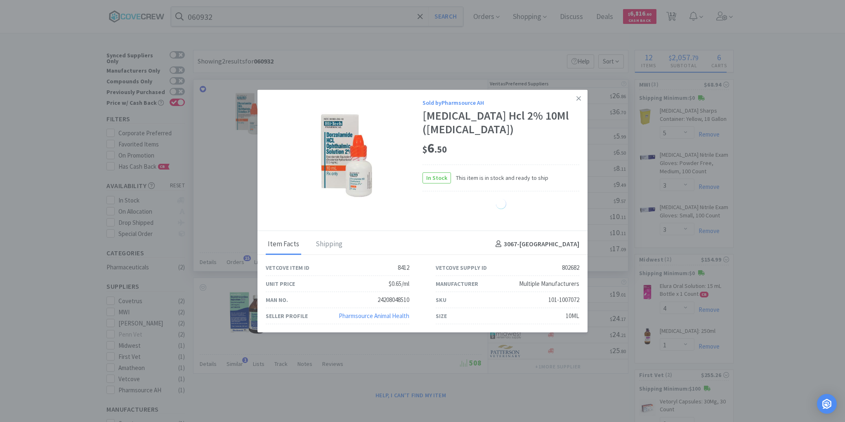
select select "6"
select select "1"
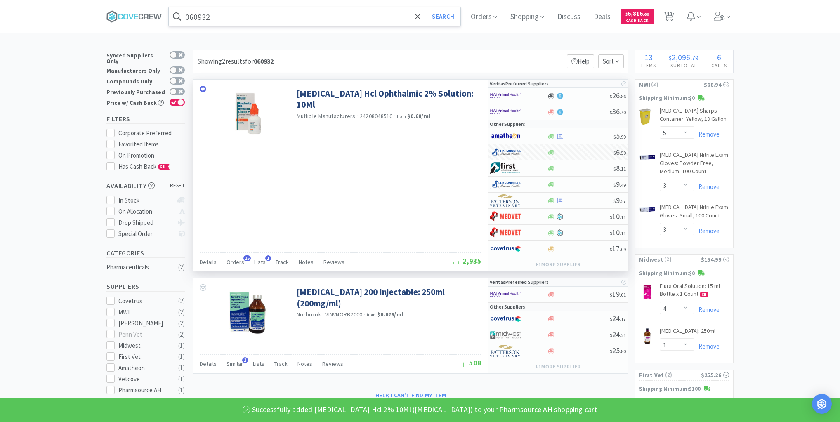
click at [343, 17] on input "060932" at bounding box center [315, 16] width 292 height 19
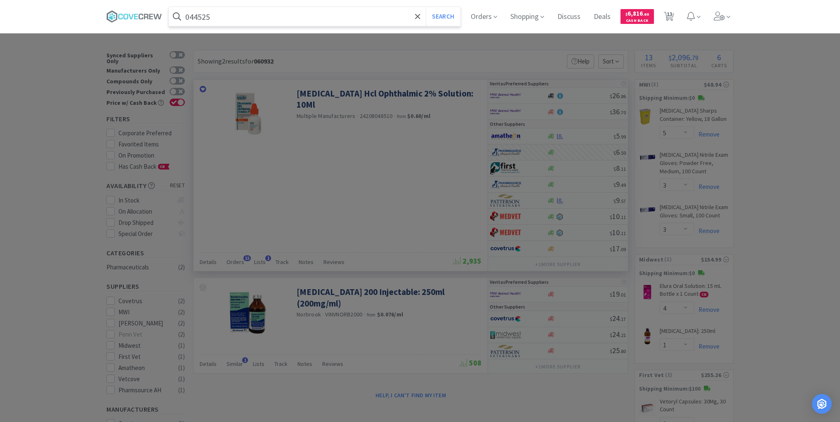
type input "044525"
click at [426, 7] on button "Search" at bounding box center [443, 16] width 34 height 19
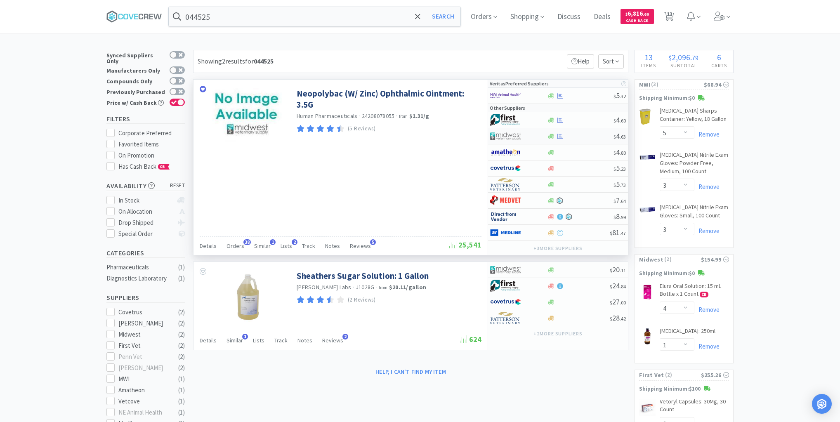
click at [577, 134] on div at bounding box center [580, 136] width 67 height 6
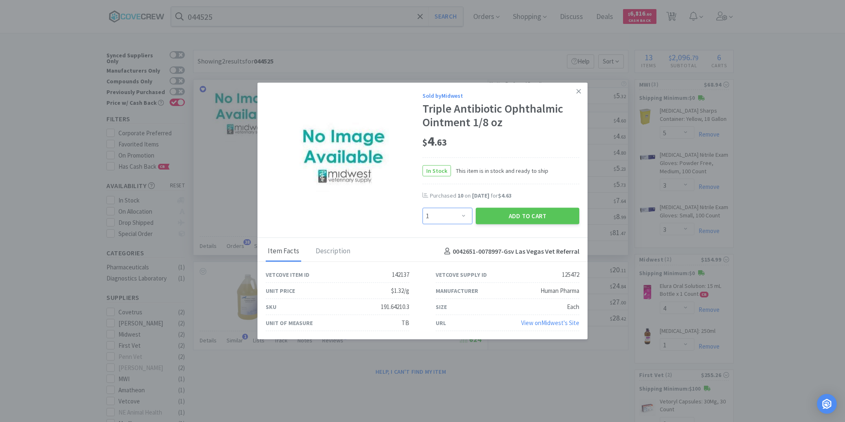
click at [465, 217] on select "Enter Quantity 1 2 3 4 5 6 7 8 9 10 11 12 13 14 15 16 17 18 19 20 Enter Quantity" at bounding box center [448, 216] width 50 height 17
select select "10"
click at [423, 208] on select "Enter Quantity 1 2 3 4 5 6 7 8 9 10 11 12 13 14 15 16 17 18 19 20 Enter Quantity" at bounding box center [448, 216] width 50 height 17
click at [498, 216] on button "Add to Cart" at bounding box center [528, 216] width 104 height 17
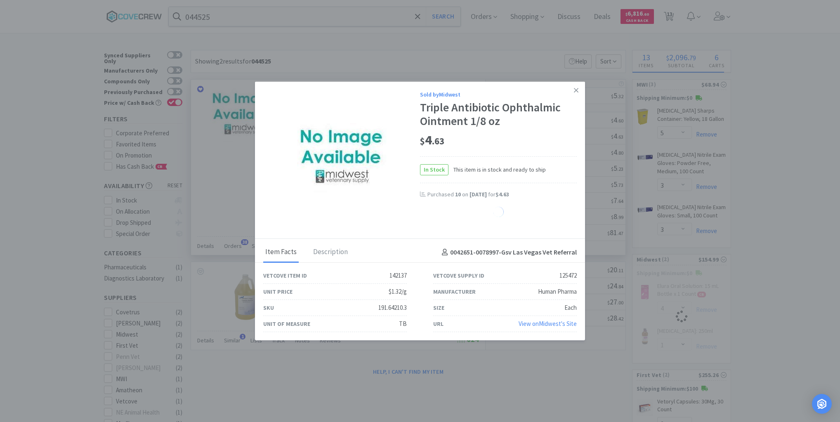
select select "10"
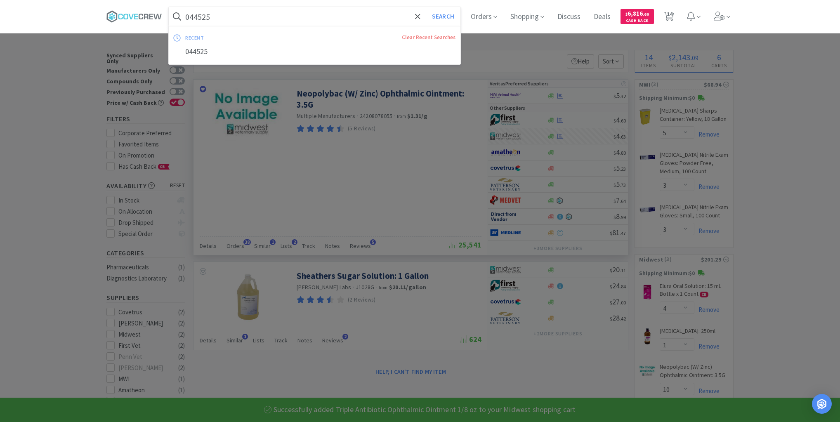
click at [337, 9] on input "044525" at bounding box center [315, 16] width 292 height 19
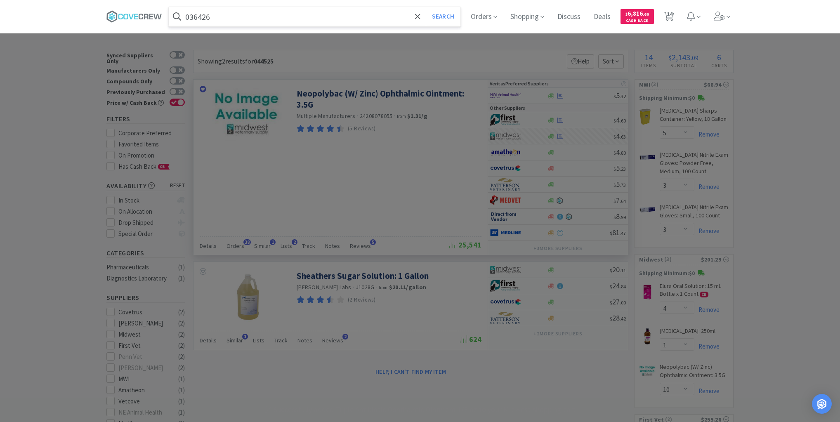
type input "036426"
click at [426, 7] on button "Search" at bounding box center [443, 16] width 34 height 19
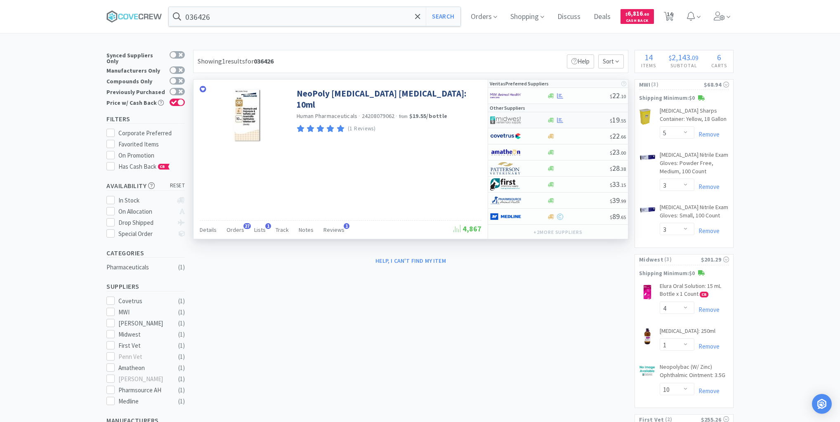
click at [575, 119] on div at bounding box center [578, 120] width 63 height 6
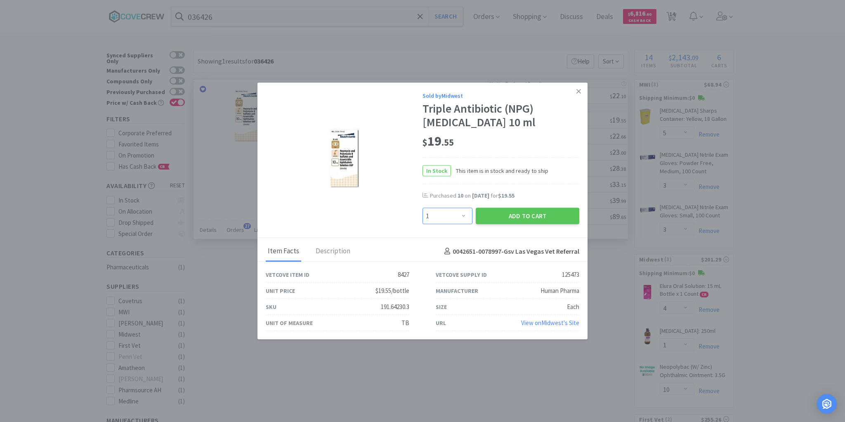
click at [462, 216] on select "Enter Quantity 1 2 3 4 5 6 7 8 9 10 11 12 13 14 15 16 17 18 19 20 Enter Quantity" at bounding box center [448, 216] width 50 height 17
select select "20"
click at [423, 208] on select "Enter Quantity 1 2 3 4 5 6 7 8 9 10 11 12 13 14 15 16 17 18 19 20 Enter Quantity" at bounding box center [448, 216] width 50 height 17
click at [501, 217] on button "Add to Cart" at bounding box center [528, 216] width 104 height 17
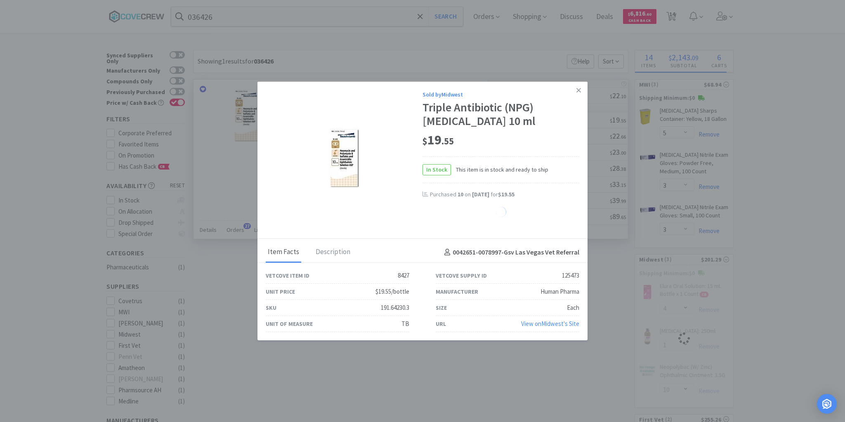
select select "20"
select select "10"
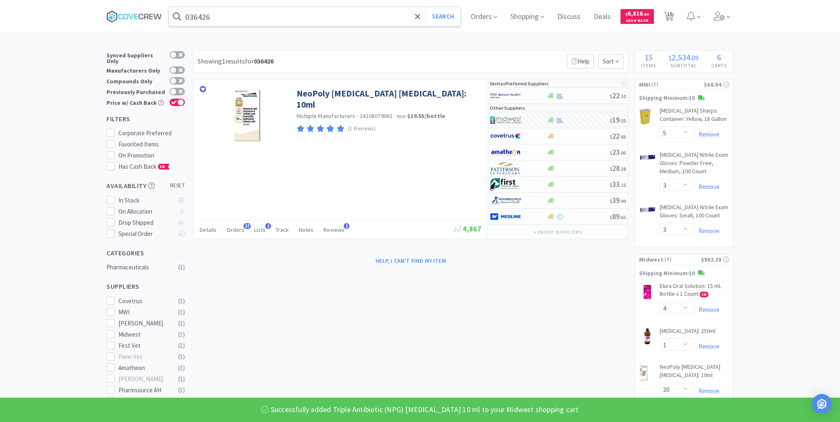
click at [323, 14] on input "036426" at bounding box center [315, 16] width 292 height 19
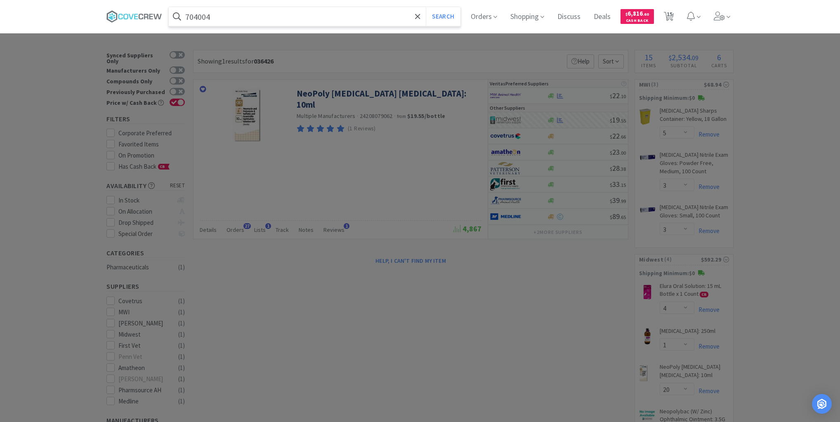
type input "704004"
click at [426, 7] on button "Search" at bounding box center [443, 16] width 34 height 19
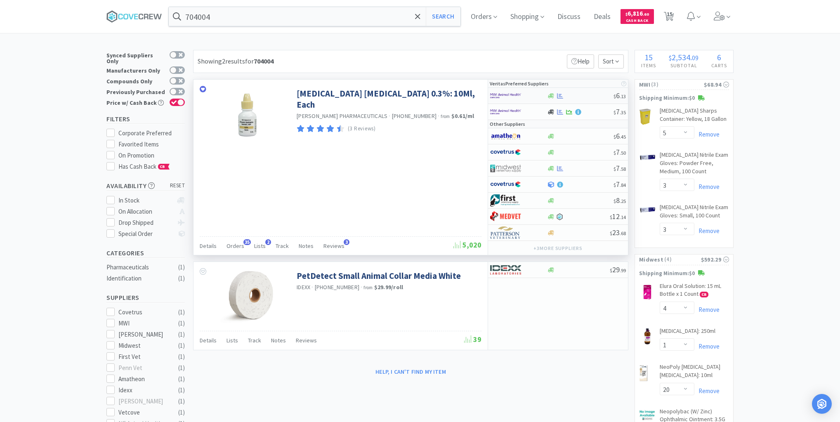
click at [586, 97] on div at bounding box center [580, 96] width 67 height 6
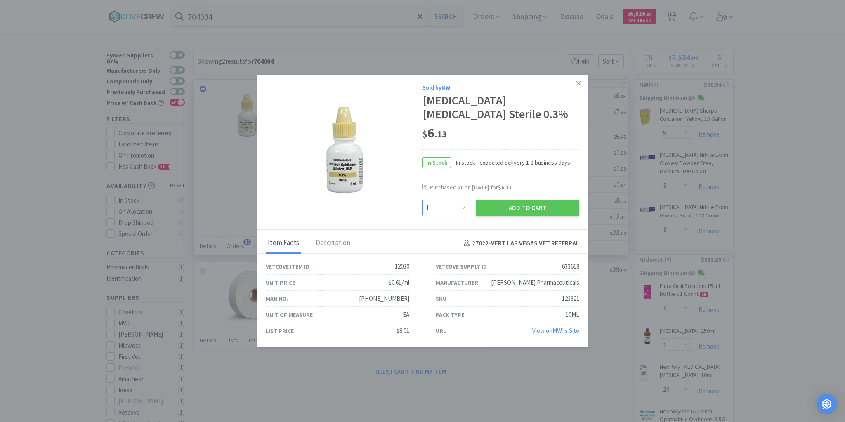
click at [466, 208] on select "Enter Quantity 1 2 3 4 5 6 7 8 9 10 11 12 13 14 15 16 17 18 19 20 Enter Quantity" at bounding box center [448, 208] width 50 height 17
select select "20"
click at [423, 200] on select "Enter Quantity 1 2 3 4 5 6 7 8 9 10 11 12 13 14 15 16 17 18 19 20 Enter Quantity" at bounding box center [448, 208] width 50 height 17
click at [505, 208] on button "Add to Cart" at bounding box center [528, 208] width 104 height 17
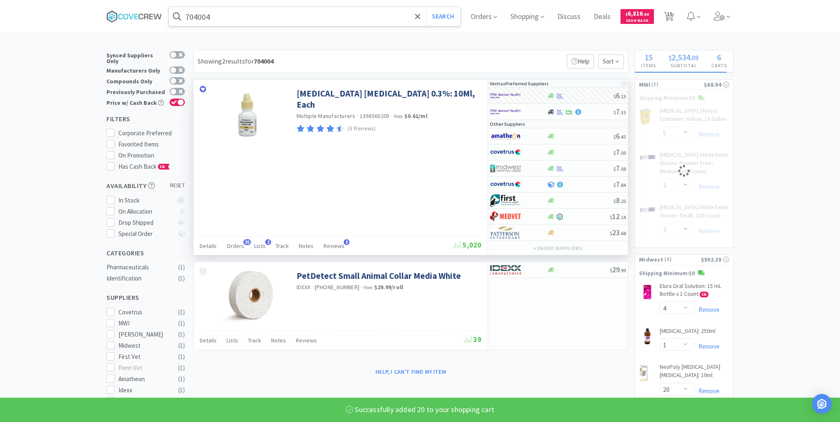
select select "20"
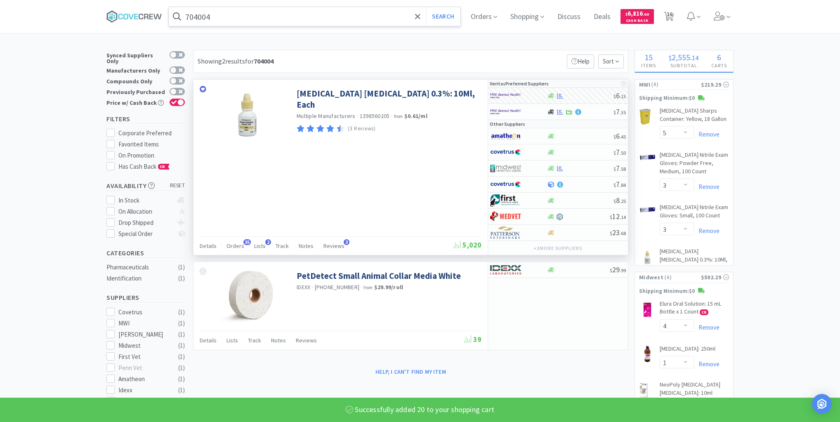
click at [379, 13] on input "704004" at bounding box center [315, 16] width 292 height 19
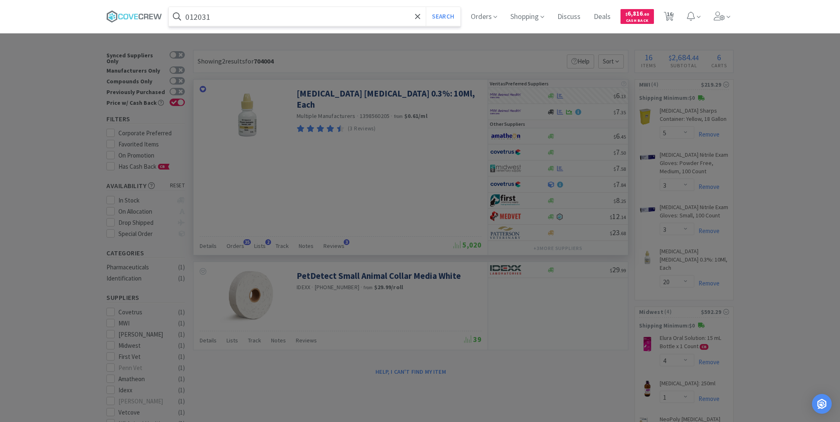
type input "012031"
click at [426, 7] on button "Search" at bounding box center [443, 16] width 34 height 19
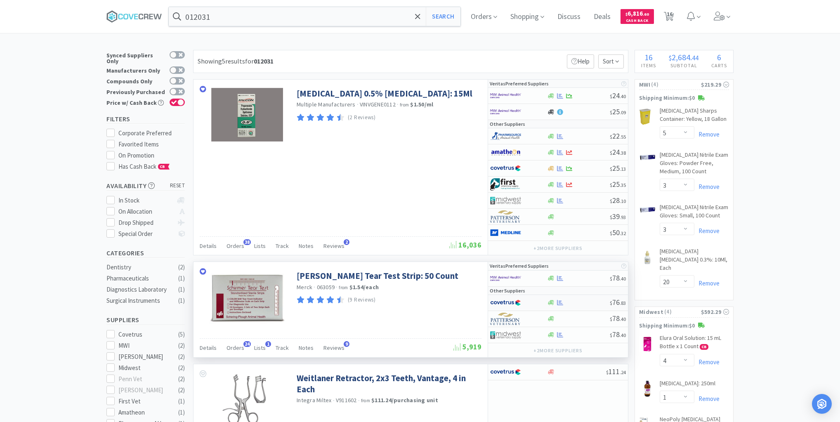
click at [585, 300] on div at bounding box center [578, 303] width 63 height 6
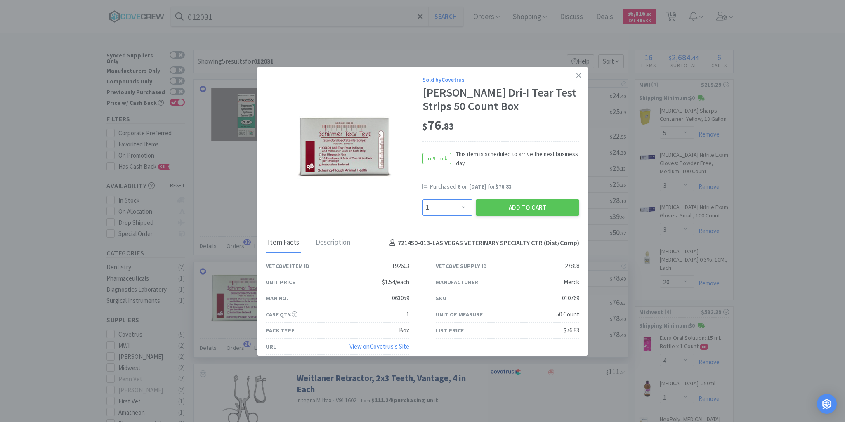
click at [458, 205] on select "Enter Quantity 1 2 3 4 5 6 7 8 9 10 11 12 13 14 15 16 17 18 19 20 Enter Quantity" at bounding box center [448, 207] width 50 height 17
select select "5"
click at [423, 199] on select "Enter Quantity 1 2 3 4 5 6 7 8 9 10 11 12 13 14 15 16 17 18 19 20 Enter Quantity" at bounding box center [448, 207] width 50 height 17
click at [515, 206] on button "Add to Cart" at bounding box center [528, 207] width 104 height 17
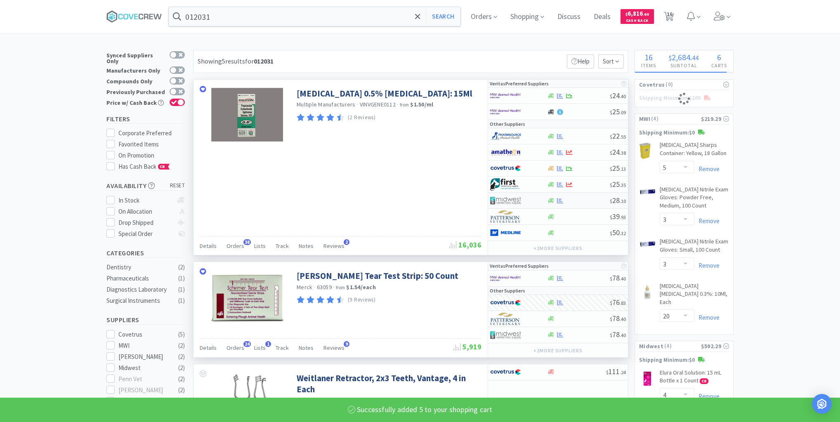
select select "5"
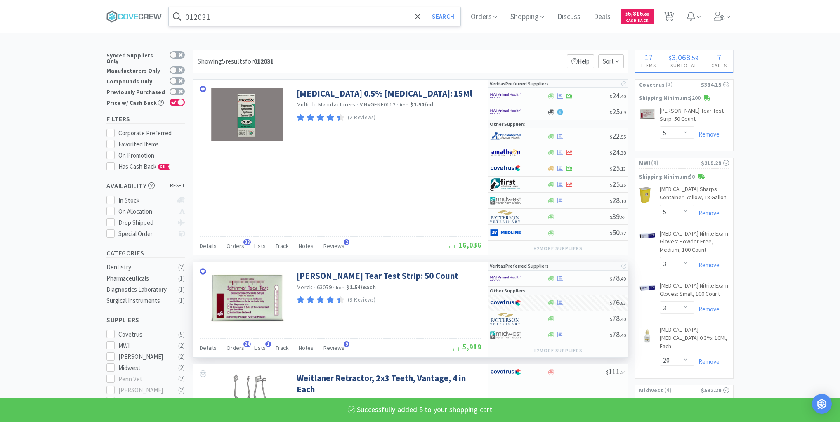
click at [333, 18] on input "012031" at bounding box center [315, 16] width 292 height 19
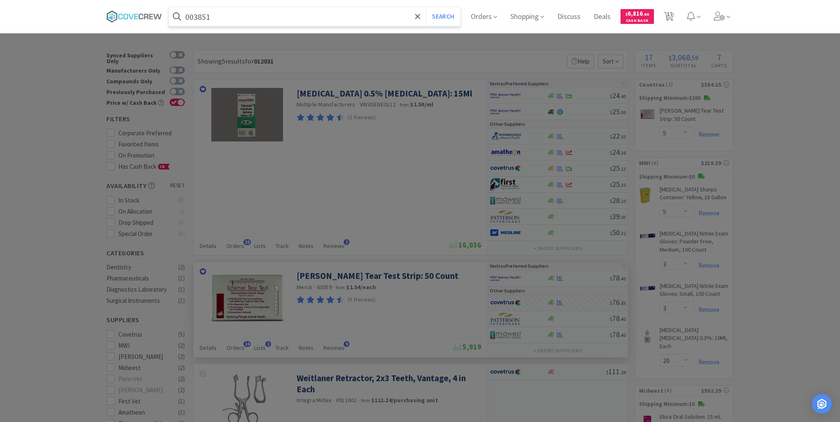
type input "003851"
click at [426, 7] on button "Search" at bounding box center [443, 16] width 34 height 19
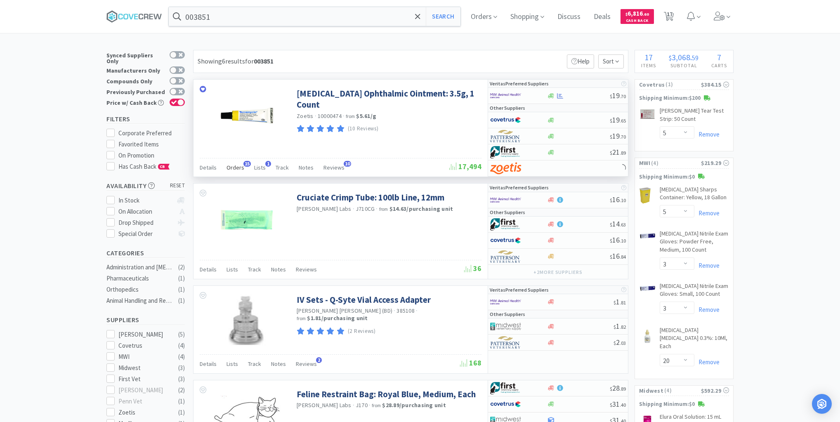
click at [239, 166] on span "Orders" at bounding box center [236, 167] width 18 height 7
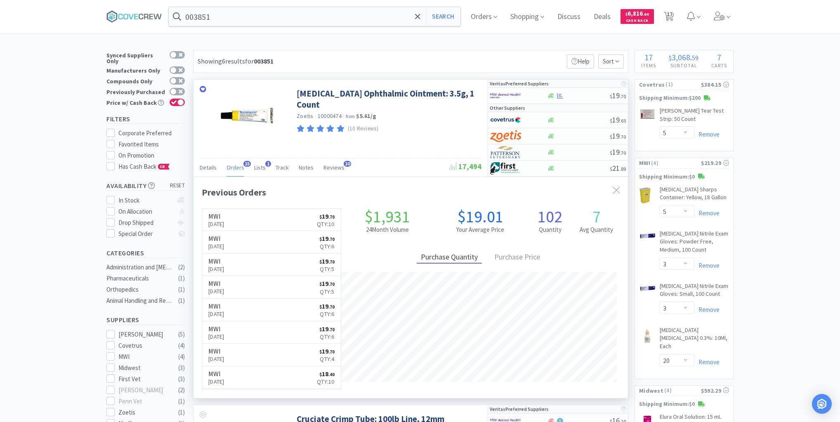
scroll to position [221, 435]
click at [573, 117] on div at bounding box center [578, 120] width 63 height 6
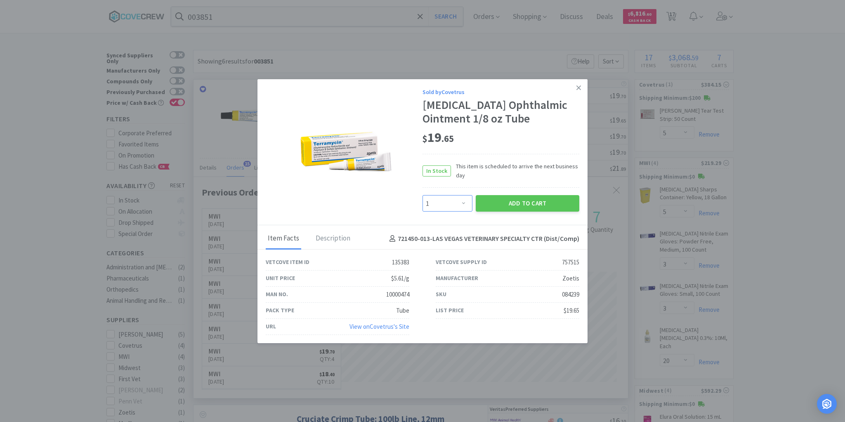
click at [460, 205] on select "Enter Quantity 1 2 3 4 5 6 7 8 9 10 11 12 13 14 15 16 17 18 19 20 Enter Quantity" at bounding box center [448, 203] width 50 height 17
select select "6"
click at [423, 196] on select "Enter Quantity 1 2 3 4 5 6 7 8 9 10 11 12 13 14 15 16 17 18 19 20 Enter Quantity" at bounding box center [448, 203] width 50 height 17
click at [510, 205] on button "Add to Cart" at bounding box center [528, 203] width 104 height 17
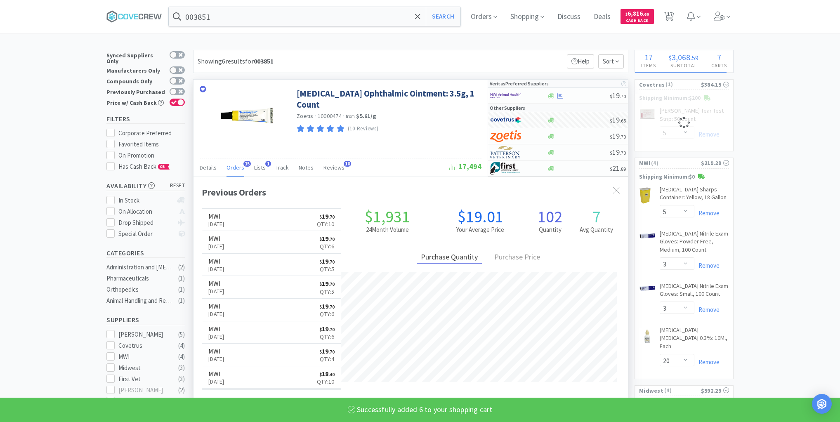
select select "6"
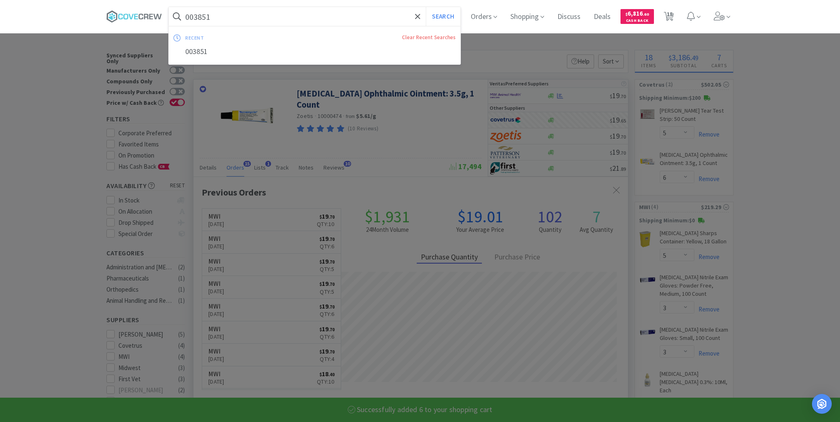
click at [336, 18] on input "003851" at bounding box center [315, 16] width 292 height 19
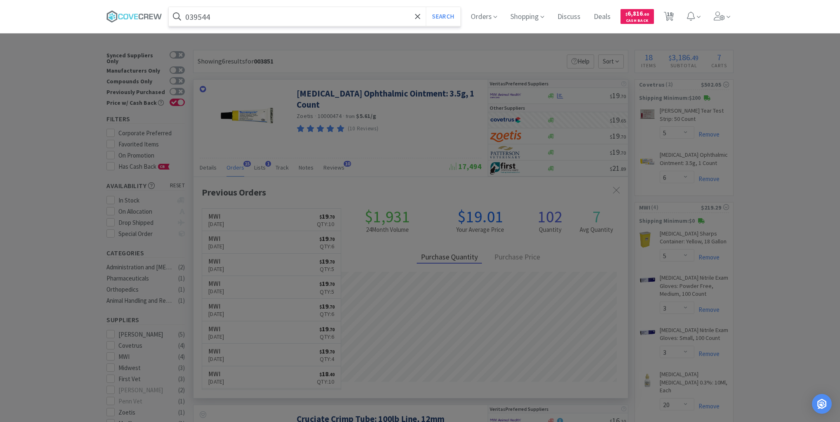
type input "039544"
click at [426, 7] on button "Search" at bounding box center [443, 16] width 34 height 19
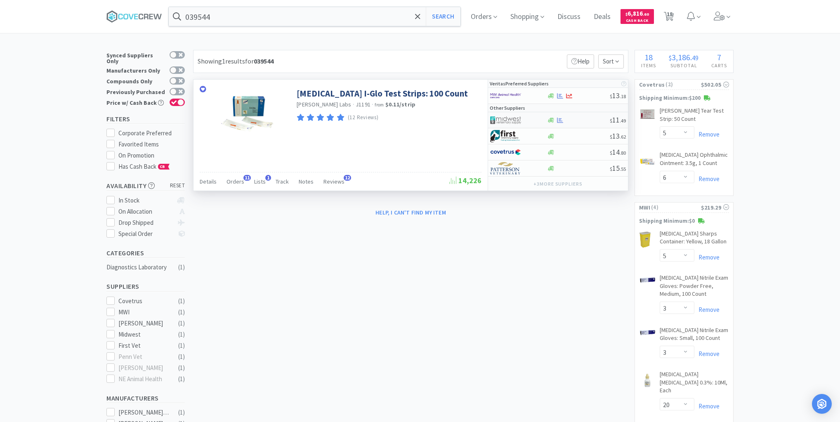
click at [573, 117] on div at bounding box center [578, 120] width 63 height 6
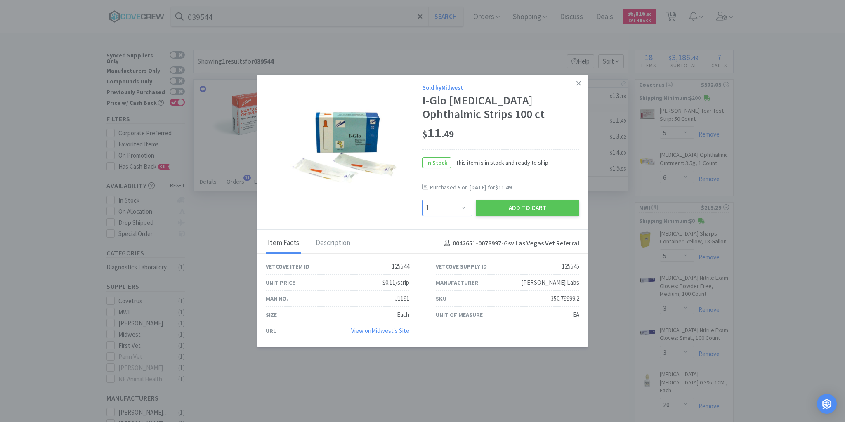
click at [464, 207] on select "Enter Quantity 1 2 3 4 5 6 7 8 9 10 11 12 13 14 15 16 17 18 19 20 Enter Quantity" at bounding box center [448, 208] width 50 height 17
select select "5"
click at [423, 200] on select "Enter Quantity 1 2 3 4 5 6 7 8 9 10 11 12 13 14 15 16 17 18 19 20 Enter Quantity" at bounding box center [448, 208] width 50 height 17
click at [516, 208] on button "Add to Cart" at bounding box center [528, 208] width 104 height 17
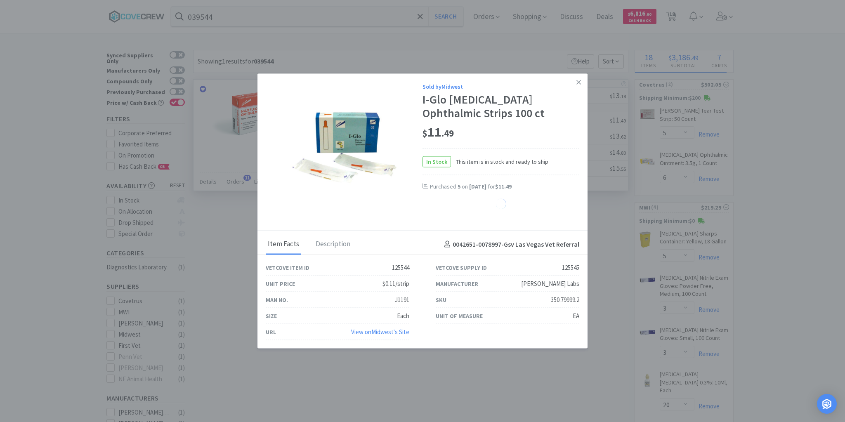
select select "5"
select select "1"
select select "20"
select select "10"
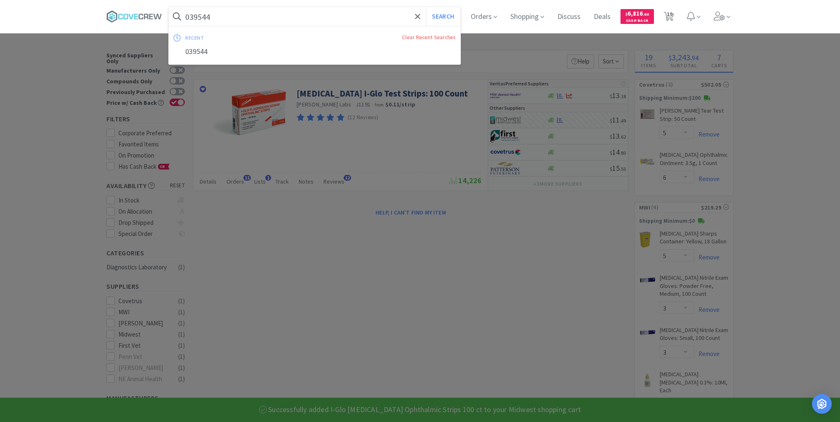
click at [352, 18] on input "039544" at bounding box center [315, 16] width 292 height 19
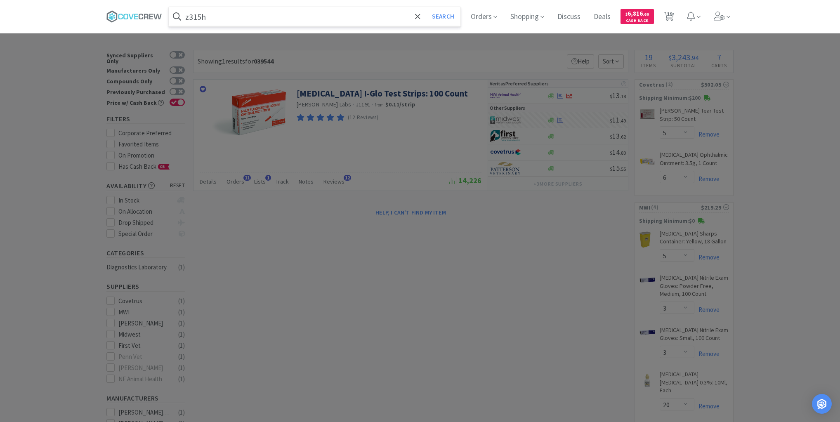
type input "z315h"
click at [426, 7] on button "Search" at bounding box center [443, 16] width 34 height 19
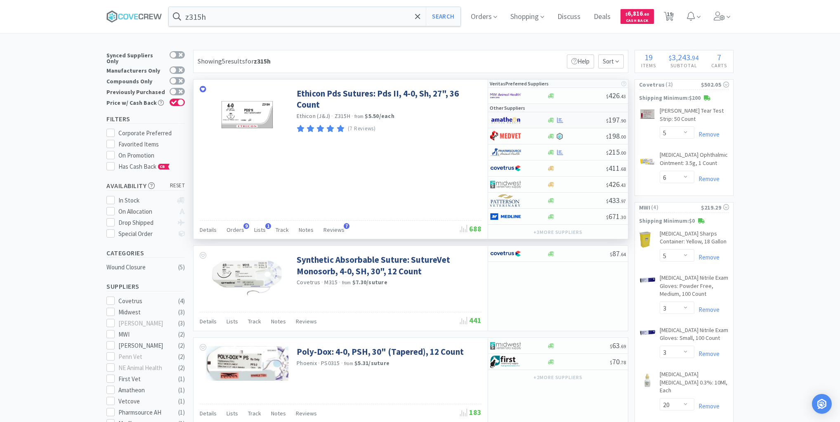
click at [570, 120] on div at bounding box center [576, 120] width 59 height 6
select select "1"
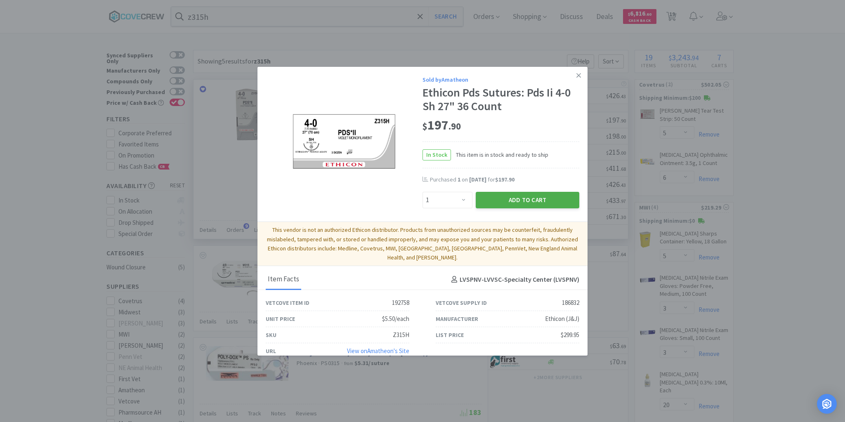
click at [530, 199] on button "Add to Cart" at bounding box center [528, 200] width 104 height 17
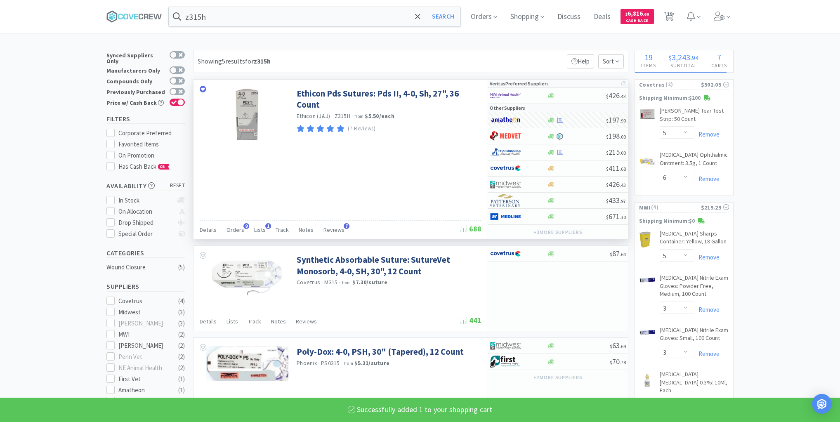
select select "1"
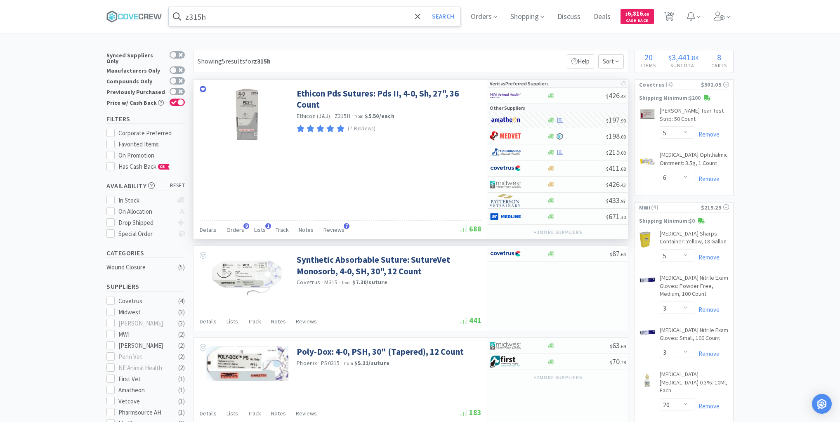
click at [387, 16] on input "z315h" at bounding box center [315, 16] width 292 height 19
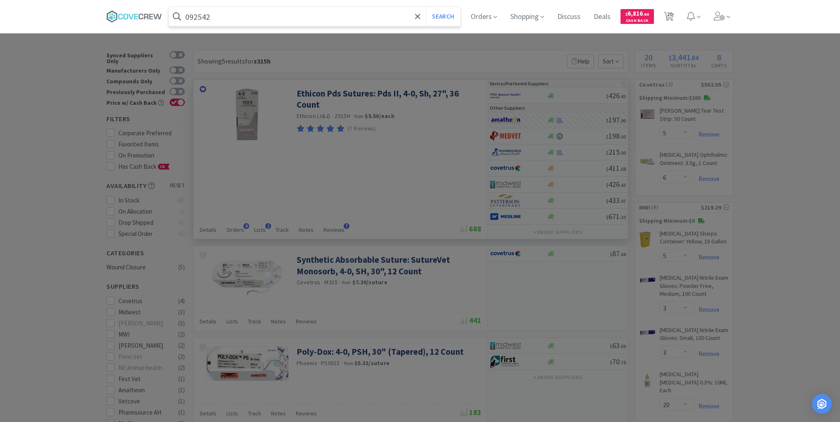
type input "092542"
click at [426, 7] on button "Search" at bounding box center [443, 16] width 34 height 19
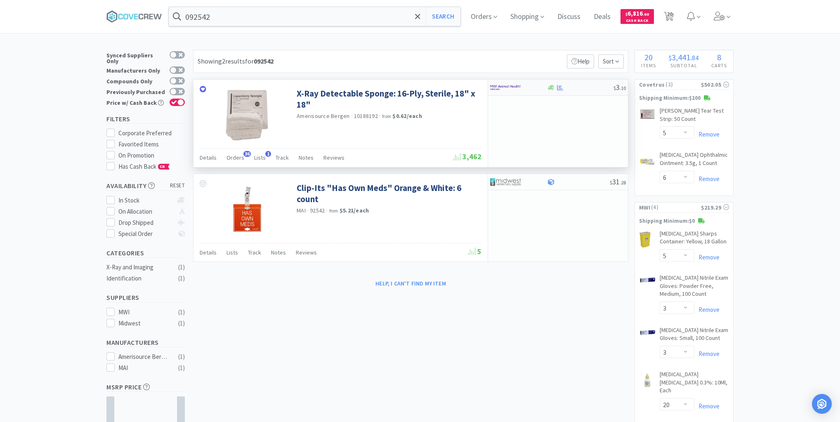
click at [574, 89] on div at bounding box center [580, 88] width 67 height 6
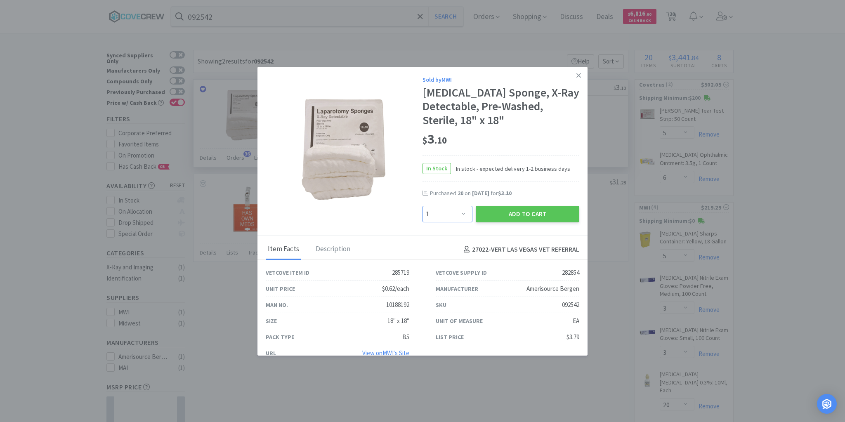
click at [461, 212] on select "Enter Quantity 1 2 3 4 5 6 7 8 9 10 11 12 13 14 15 16 17 18 19 20 Enter Quantity" at bounding box center [448, 214] width 50 height 17
select select "20"
click at [423, 206] on select "Enter Quantity 1 2 3 4 5 6 7 8 9 10 11 12 13 14 15 16 17 18 19 20 Enter Quantity" at bounding box center [448, 214] width 50 height 17
click at [497, 215] on button "Add to Cart" at bounding box center [528, 214] width 104 height 17
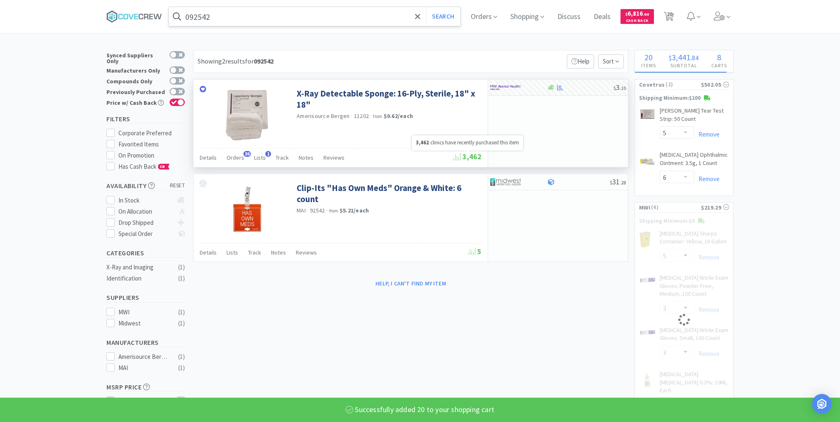
select select "20"
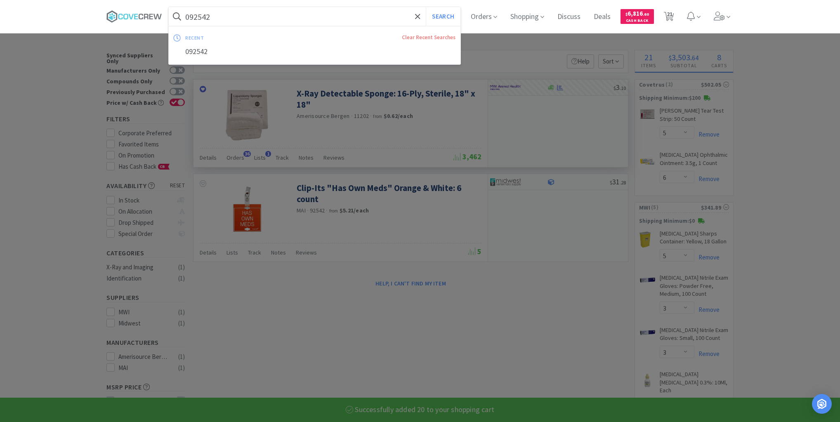
click at [358, 22] on input "092542" at bounding box center [315, 16] width 292 height 19
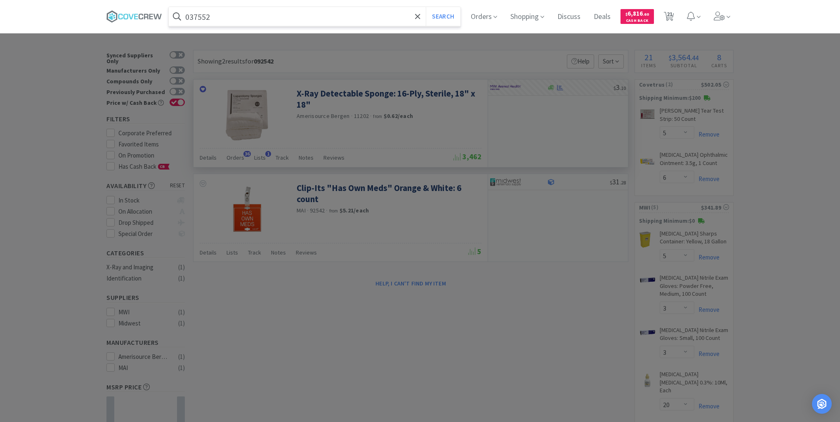
type input "037552"
click at [426, 7] on button "Search" at bounding box center [443, 16] width 34 height 19
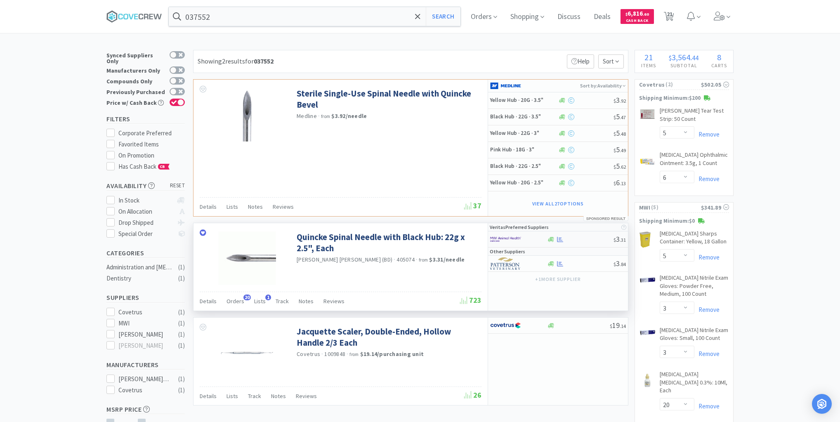
click at [581, 239] on div at bounding box center [580, 239] width 67 height 6
select select "1"
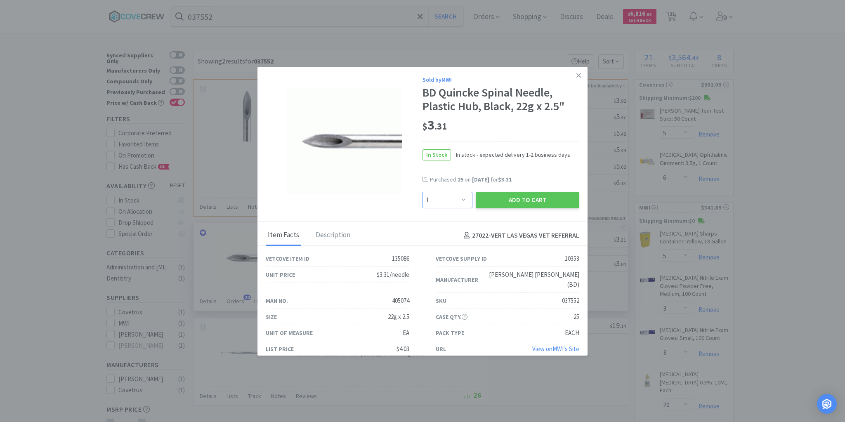
click at [465, 200] on select "Enter Quantity 1 2 3 4 5 6 7 8 9 10 11 12 13 14 15 16 17 18 19 20 Enter Quantity" at bounding box center [448, 200] width 50 height 17
type input "25"
click at [520, 202] on button "Add to Cart" at bounding box center [528, 200] width 104 height 17
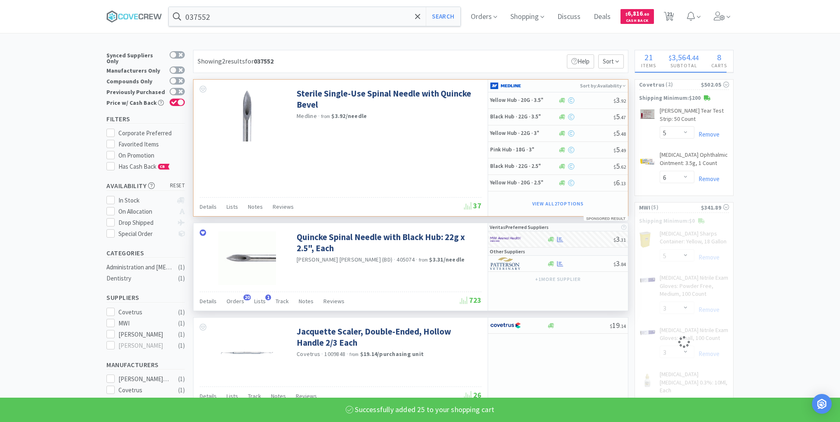
select select "25"
select select "20"
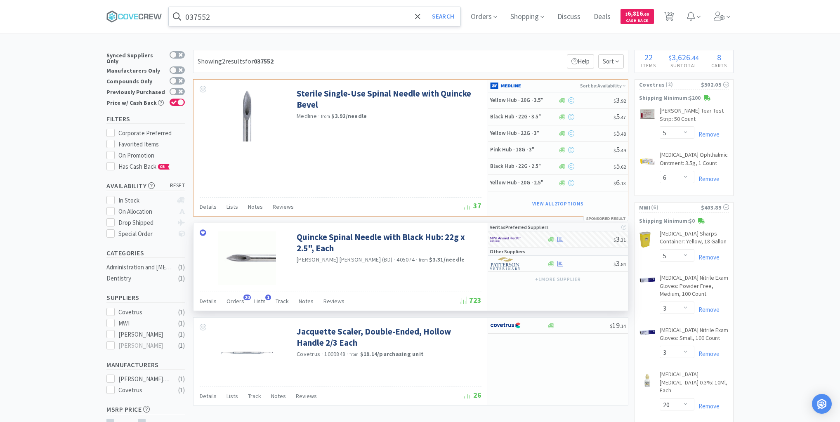
click at [323, 15] on input "037552" at bounding box center [315, 16] width 292 height 19
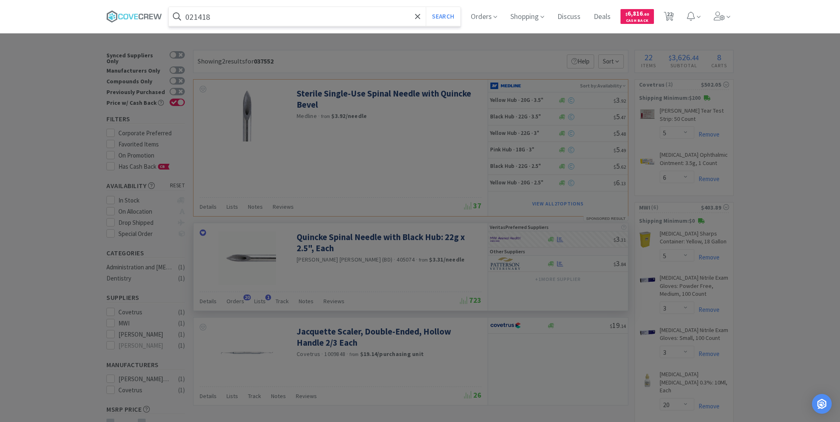
type input "021418"
click at [426, 7] on button "Search" at bounding box center [443, 16] width 34 height 19
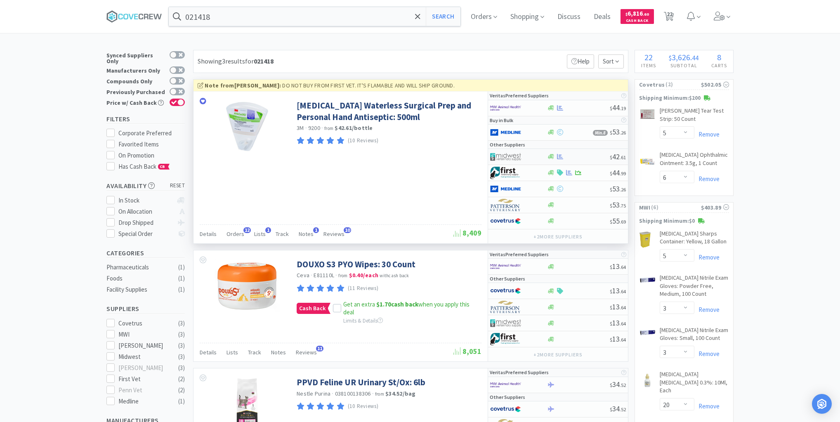
click at [538, 155] on div at bounding box center [518, 157] width 57 height 14
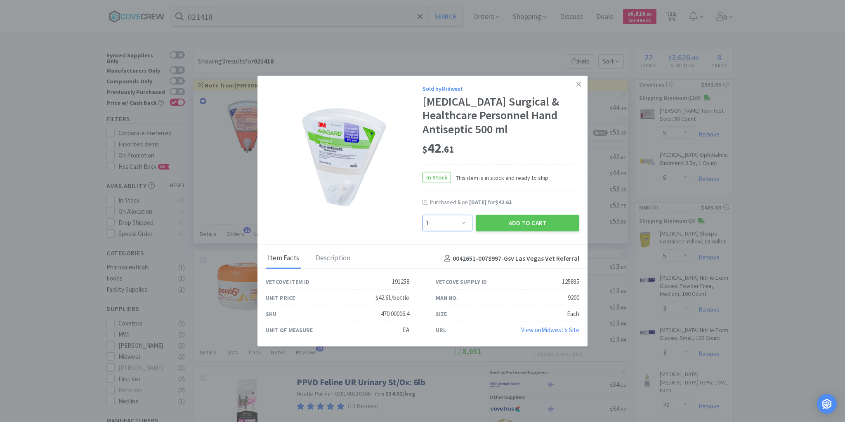
click at [466, 220] on select "Enter Quantity 1 2 3 4 5 6 7 8 9 10 11 12 13 14 15 16 17 18 19 20 Enter Quantity" at bounding box center [448, 223] width 50 height 17
select select "5"
click at [423, 215] on select "Enter Quantity 1 2 3 4 5 6 7 8 9 10 11 12 13 14 15 16 17 18 19 20 Enter Quantity" at bounding box center [448, 223] width 50 height 17
click at [516, 226] on button "Add to Cart" at bounding box center [528, 223] width 104 height 17
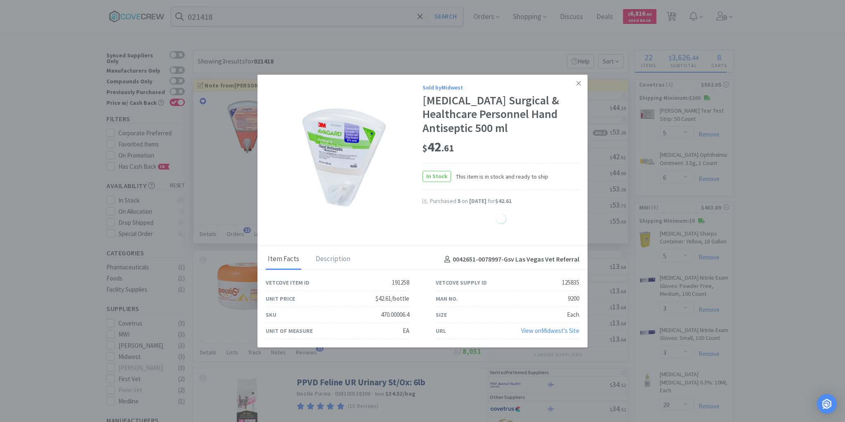
select select "5"
select select "4"
select select "5"
select select "1"
select select "20"
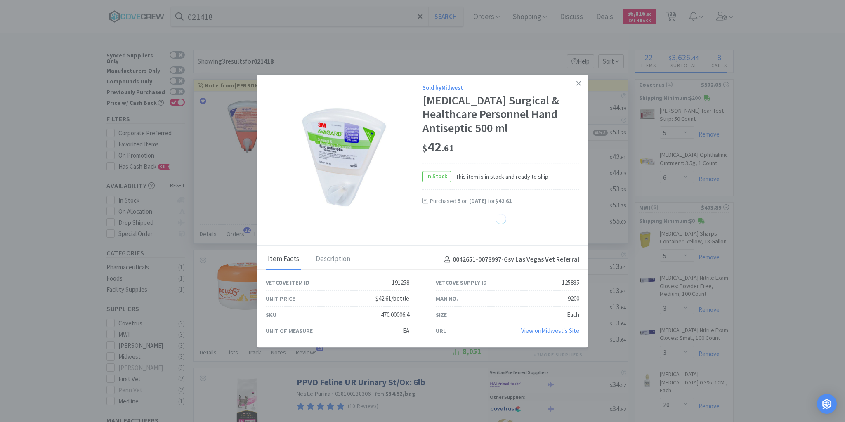
select select "10"
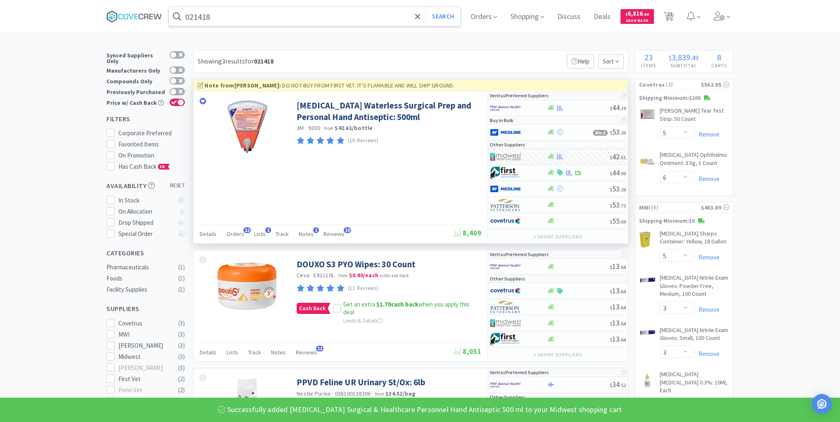
click at [286, 20] on input "021418" at bounding box center [315, 16] width 292 height 19
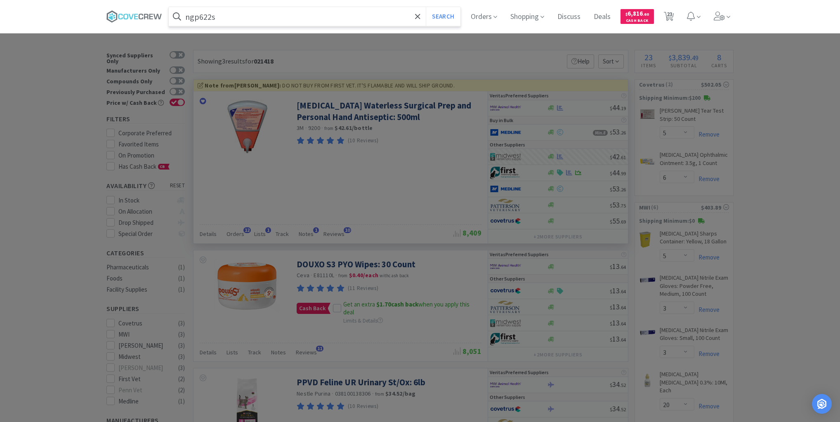
click at [426, 7] on button "Search" at bounding box center [443, 16] width 34 height 19
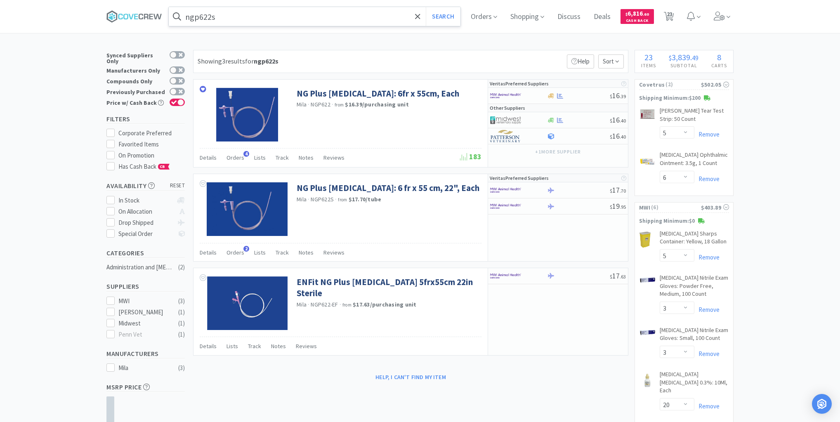
click at [281, 18] on input "ngp622s" at bounding box center [315, 16] width 292 height 19
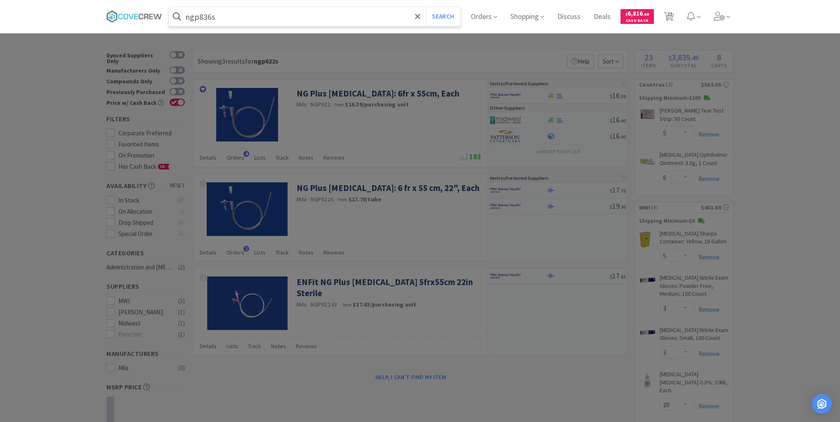
click at [426, 7] on button "Search" at bounding box center [443, 16] width 34 height 19
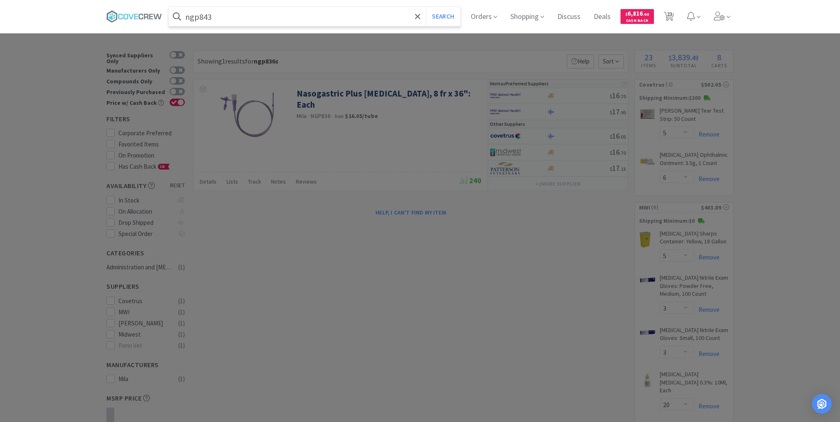
type input "ngp843"
click at [426, 7] on button "Search" at bounding box center [443, 16] width 34 height 19
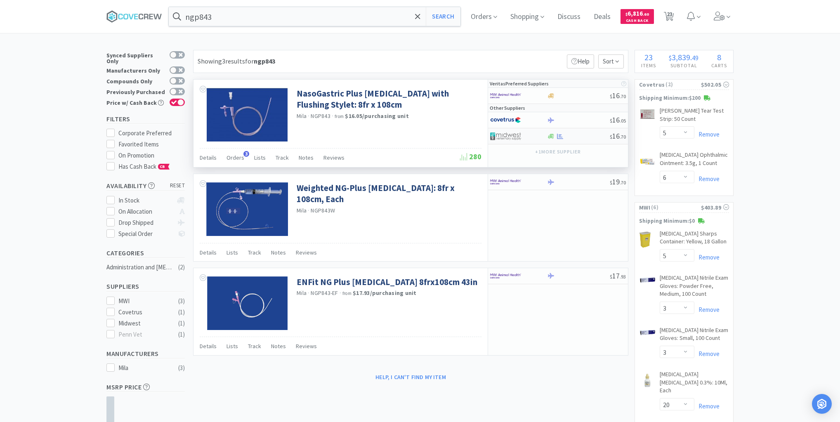
click at [576, 136] on div at bounding box center [578, 136] width 63 height 6
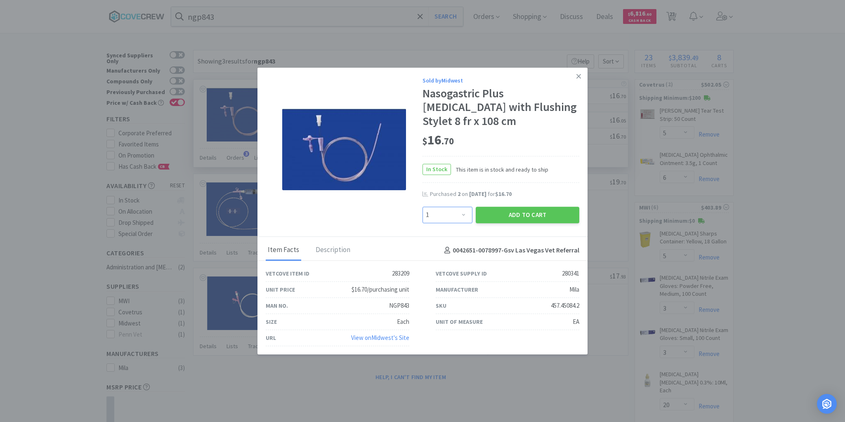
click at [464, 214] on select "Enter Quantity 1 2 3 4 5 6 7 8 9 10 11 12 13 14 15 16 17 18 19 20 Enter Quantity" at bounding box center [448, 215] width 50 height 17
click at [423, 207] on select "Enter Quantity 1 2 3 4 5 6 7 8 9 10 11 12 13 14 15 16 17 18 19 20 Enter Quantity" at bounding box center [448, 215] width 50 height 17
drag, startPoint x: 464, startPoint y: 215, endPoint x: 463, endPoint y: 208, distance: 6.2
click at [464, 214] on select "Enter Quantity 1 2 3 4 5 6 7 8 9 10 11 12 13 14 15 16 17 18 19 20 Enter Quantity" at bounding box center [448, 215] width 50 height 17
select select "6"
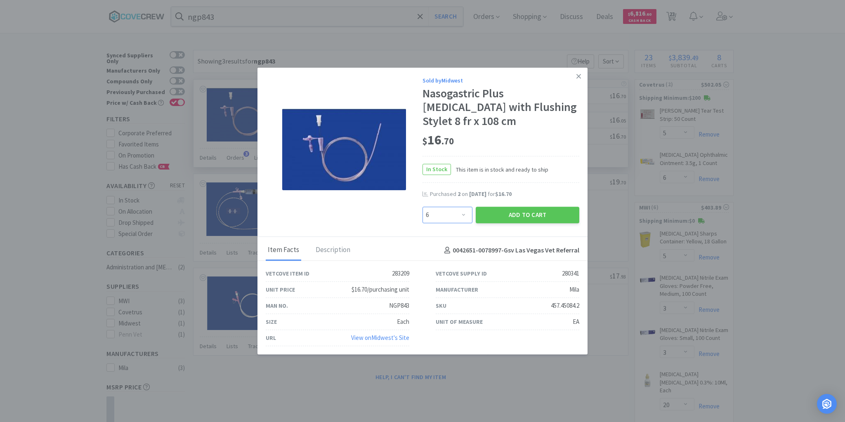
click at [423, 207] on select "Enter Quantity 1 2 3 4 5 6 7 8 9 10 11 12 13 14 15 16 17 18 19 20 Enter Quantity" at bounding box center [448, 215] width 50 height 17
click at [515, 215] on button "Add to Cart" at bounding box center [528, 215] width 104 height 17
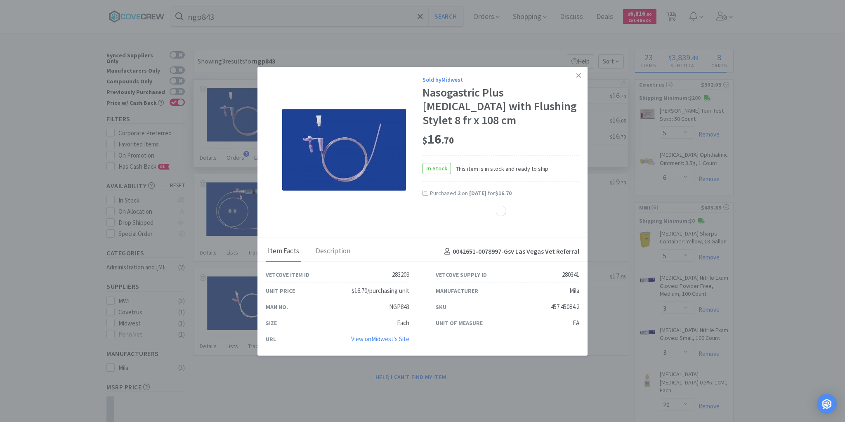
select select "6"
select select "20"
select select "10"
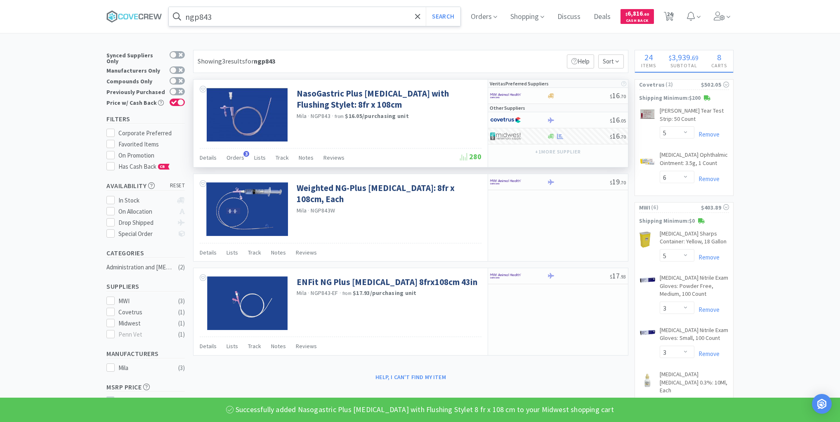
click at [238, 15] on input "ngp843" at bounding box center [315, 16] width 292 height 19
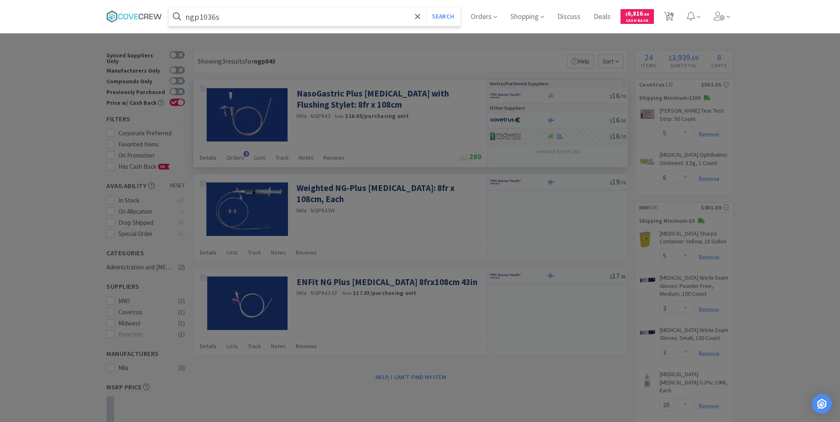
click at [426, 7] on button "Search" at bounding box center [443, 16] width 34 height 19
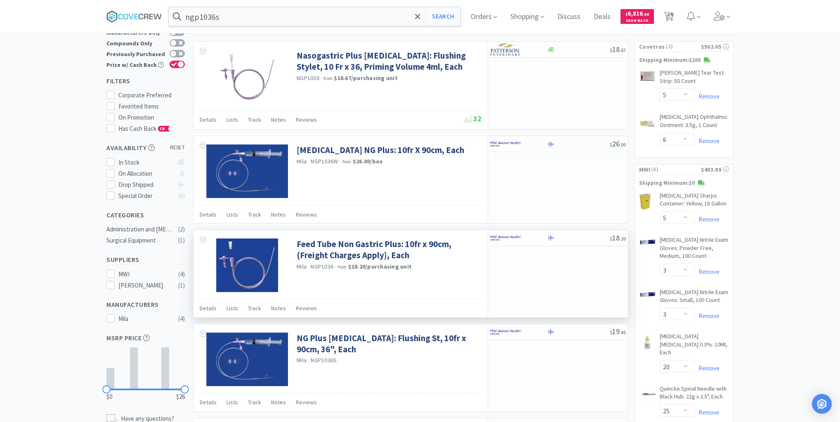
scroll to position [66, 0]
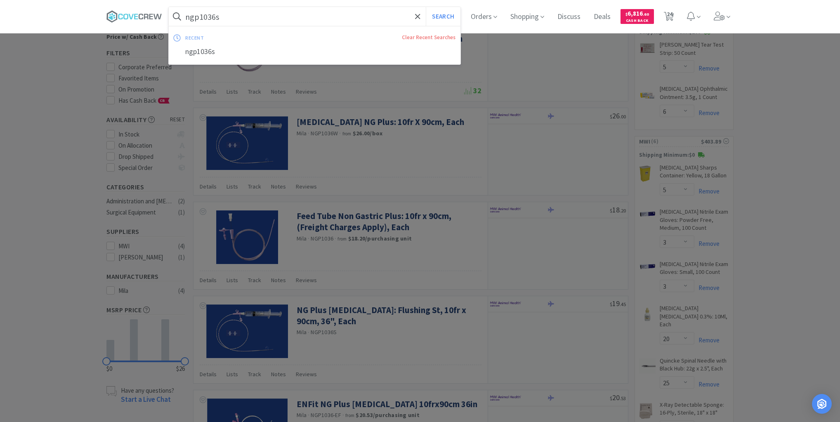
click at [234, 14] on input "ngp1036s" at bounding box center [315, 16] width 292 height 19
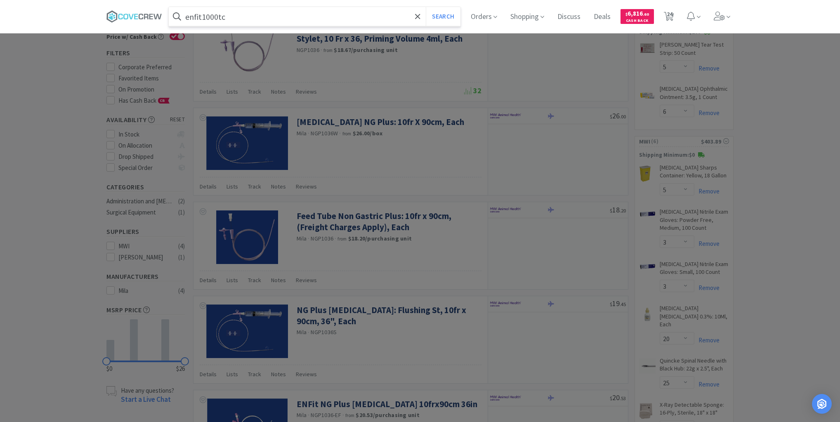
type input "enfit1000tc"
click at [426, 7] on button "Search" at bounding box center [443, 16] width 34 height 19
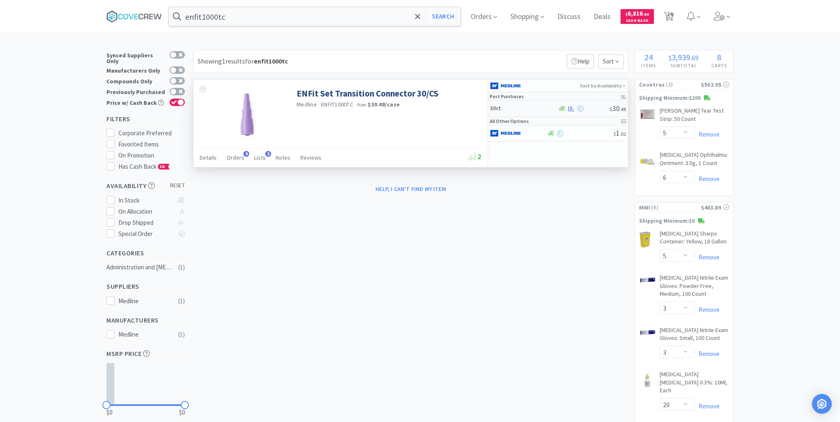
click at [526, 106] on h5 "30ct" at bounding box center [523, 108] width 66 height 7
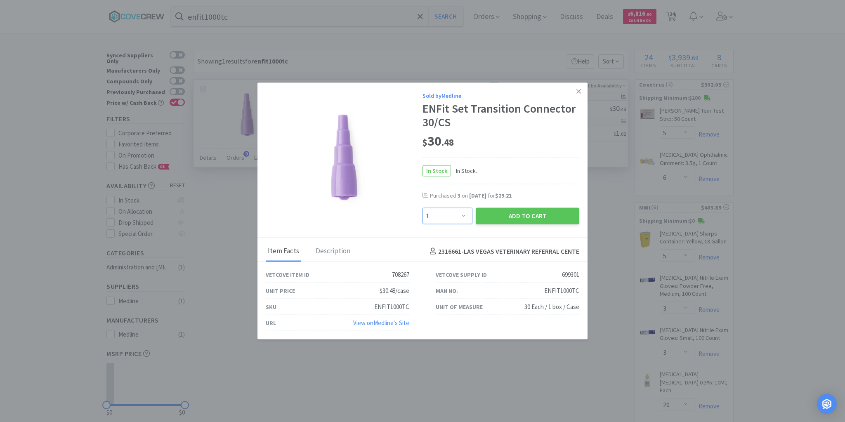
click at [464, 215] on select "Enter Quantity 1 2 3 4 5 6 7 8 9 10 11 12 13 14 15 16 17 18 19 20 Enter Quantity" at bounding box center [448, 216] width 50 height 17
select select "4"
click at [423, 208] on select "Enter Quantity 1 2 3 4 5 6 7 8 9 10 11 12 13 14 15 16 17 18 19 20 Enter Quantity" at bounding box center [448, 216] width 50 height 17
click at [516, 215] on button "Add to Cart" at bounding box center [528, 216] width 104 height 17
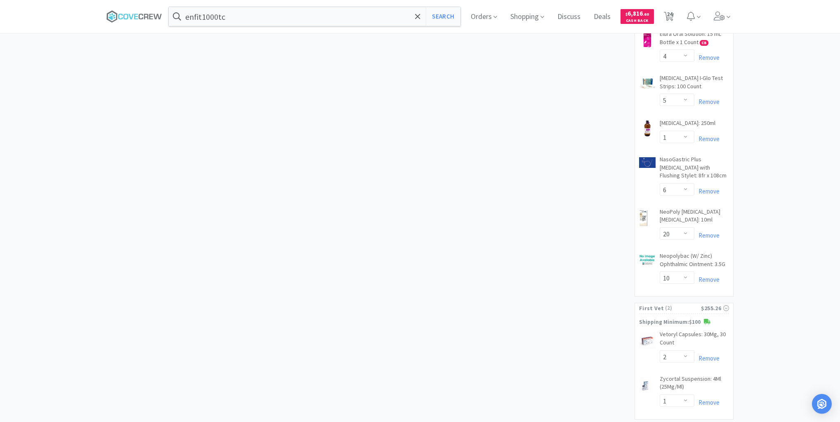
scroll to position [693, 0]
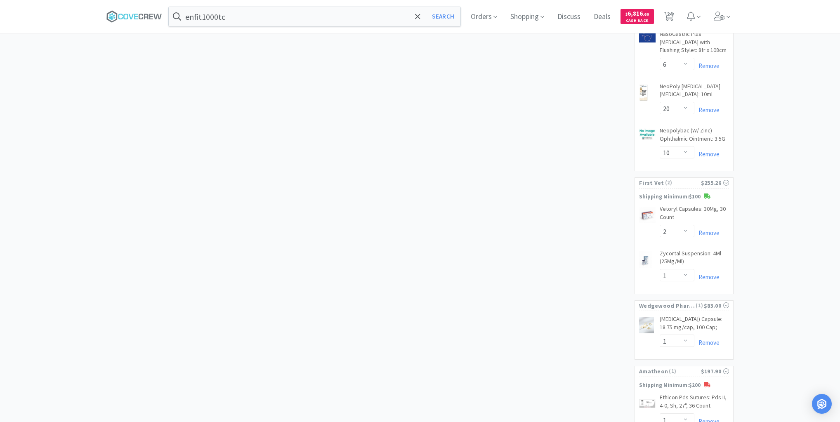
select select "4"
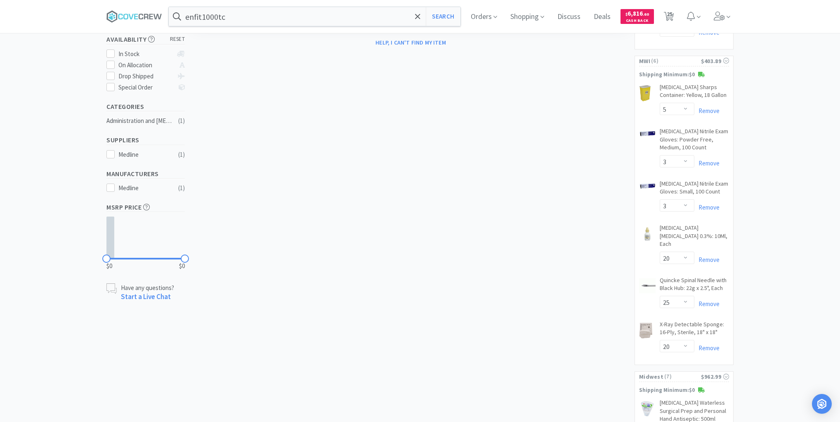
scroll to position [106, 0]
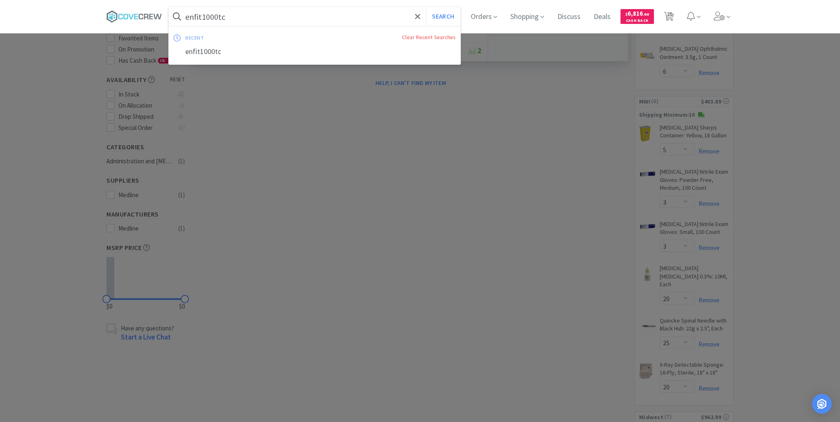
drag, startPoint x: 263, startPoint y: 9, endPoint x: 268, endPoint y: 11, distance: 5.4
click at [264, 10] on input "enfit1000tc" at bounding box center [315, 16] width 292 height 19
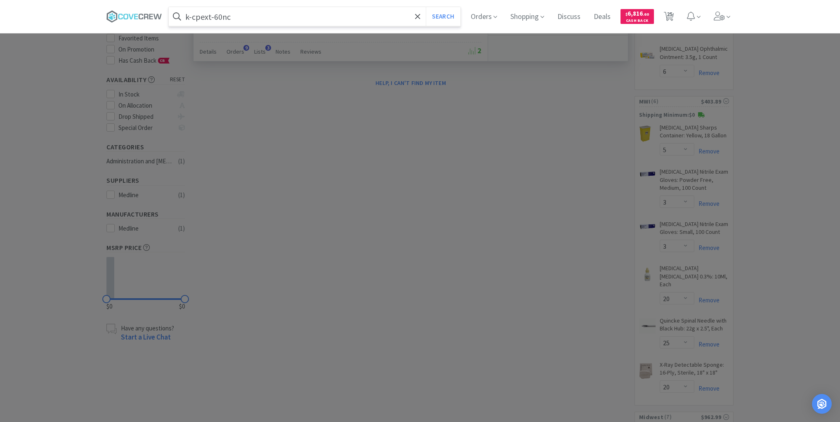
type input "k-cpext-60nc"
click at [426, 7] on button "Search" at bounding box center [443, 16] width 34 height 19
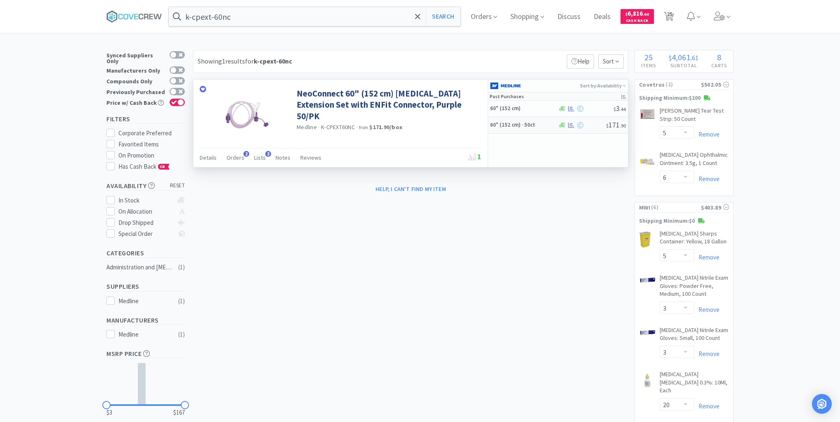
click at [545, 123] on h5 "60" (152 cm) · 50ct" at bounding box center [523, 125] width 66 height 7
select select "1"
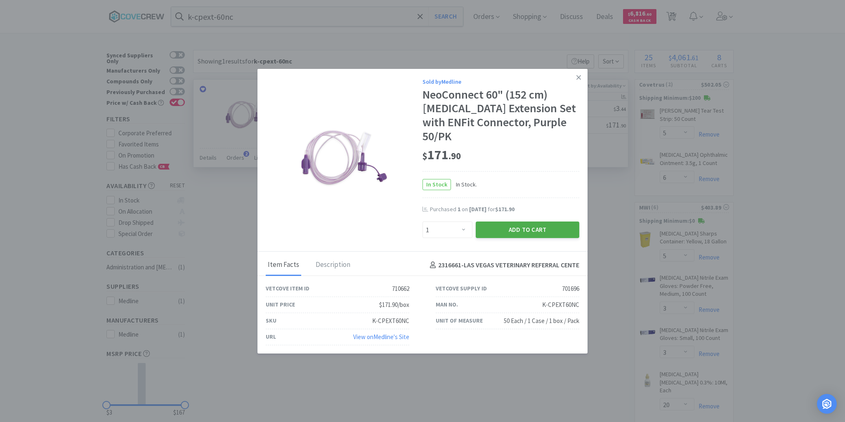
click at [515, 222] on button "Add to Cart" at bounding box center [528, 230] width 104 height 17
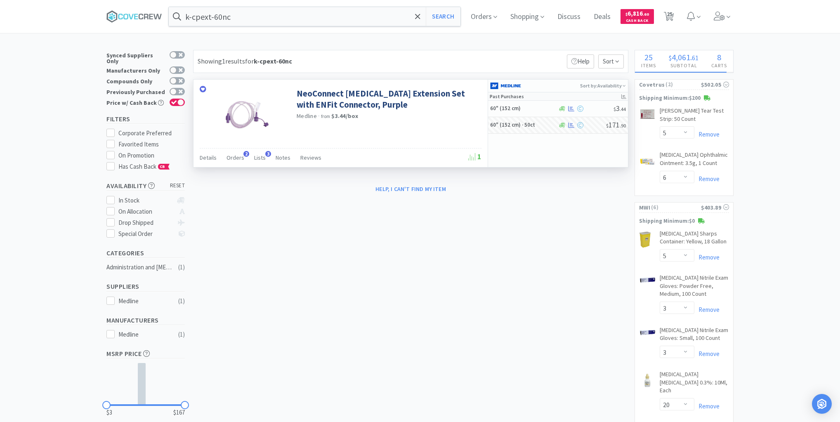
select select "1"
click at [264, 20] on input "k-cpext-60nc" at bounding box center [315, 16] width 292 height 19
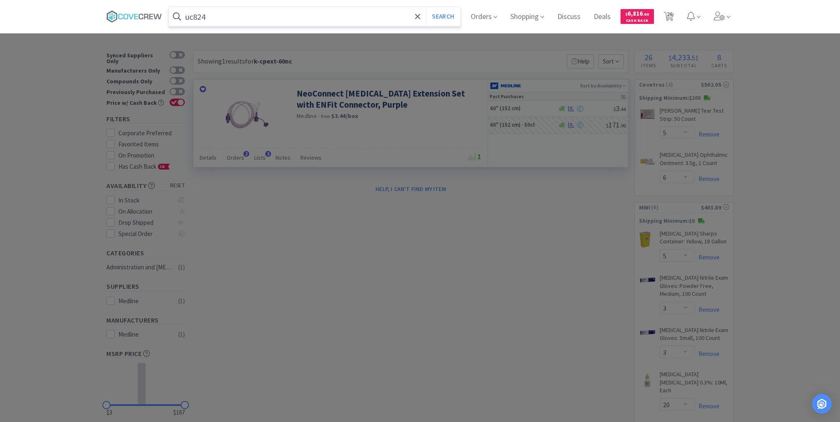
type input "uc824"
click at [426, 7] on button "Search" at bounding box center [443, 16] width 34 height 19
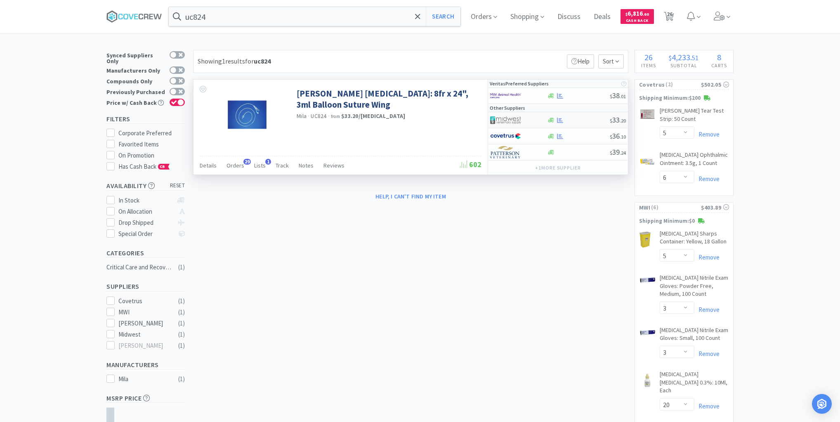
click at [582, 122] on div at bounding box center [578, 120] width 63 height 6
select select "1"
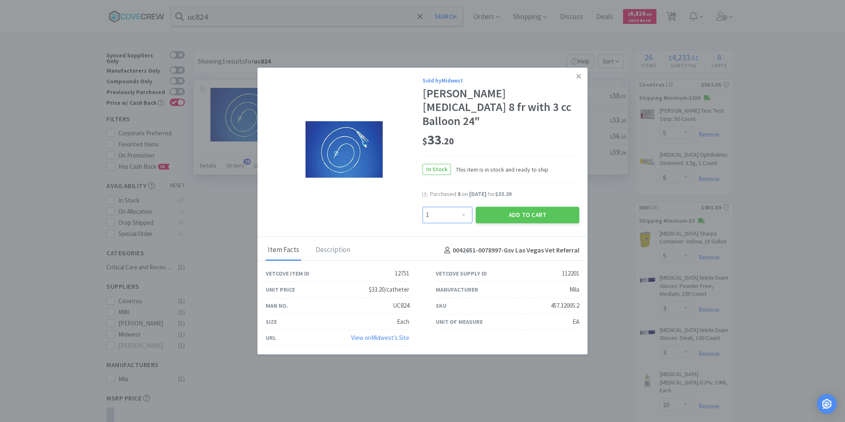
click at [463, 209] on select "Enter Quantity 1 2 3 4 5 6 7 8 9 10 11 12 13 14 15 16 17 18 19 20 Enter Quantity" at bounding box center [448, 215] width 50 height 17
click at [503, 207] on button "Add to Cart" at bounding box center [528, 215] width 104 height 17
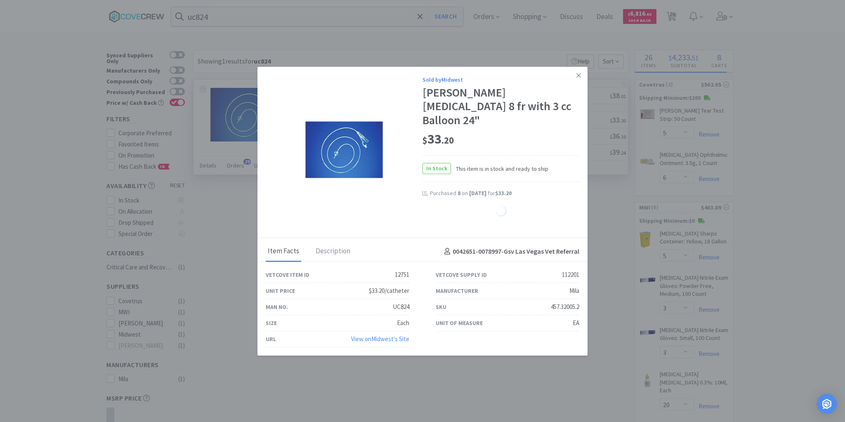
select select "1"
select select "6"
select select "20"
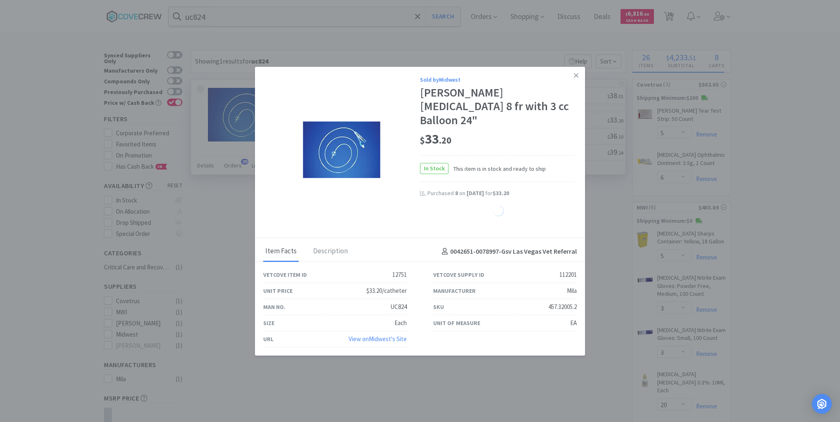
select select "10"
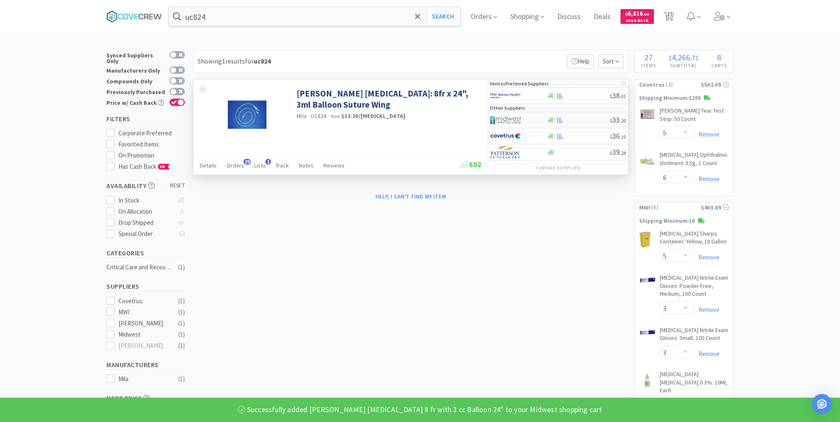
click at [573, 117] on div at bounding box center [578, 120] width 63 height 6
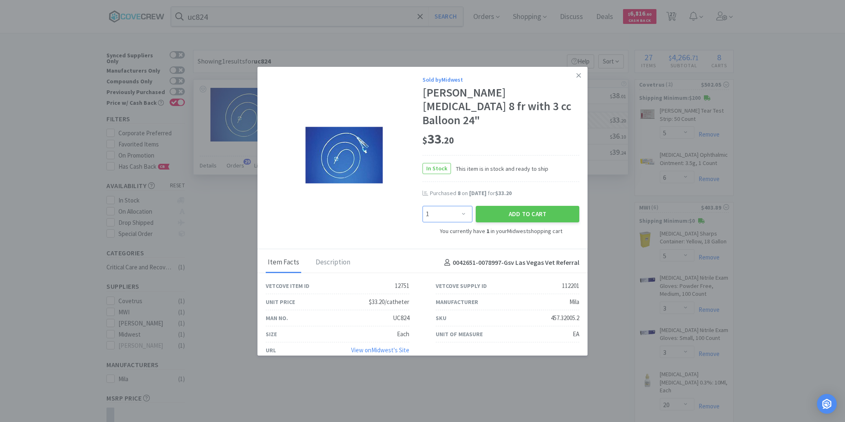
click at [465, 206] on select "Enter Quantity 1 2 3 4 5 6 7 8 9 10 11 12 13 14 15 16 17 18 19 20 Enter Quantity" at bounding box center [448, 214] width 50 height 17
select select "5"
click at [423, 206] on select "Enter Quantity 1 2 3 4 5 6 7 8 9 10 11 12 13 14 15 16 17 18 19 20 Enter Quantity" at bounding box center [448, 214] width 50 height 17
click at [512, 206] on button "Add to Cart" at bounding box center [528, 214] width 104 height 17
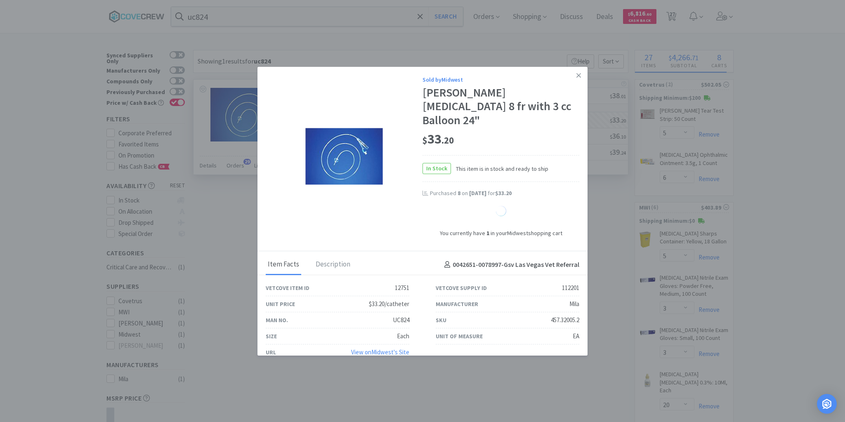
select select "6"
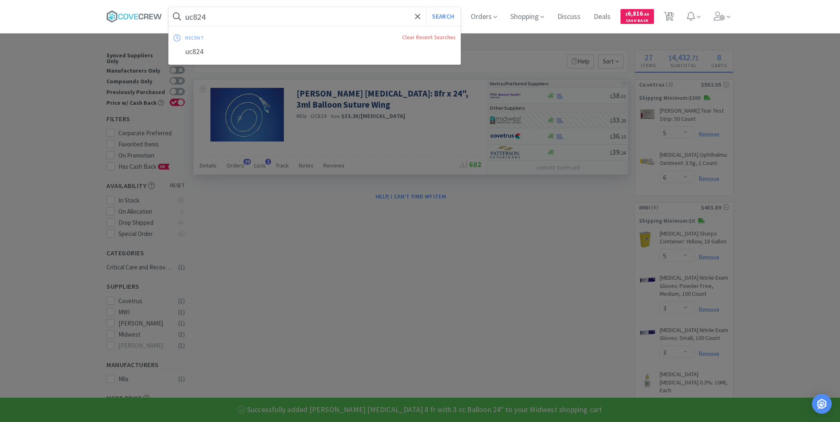
click at [262, 17] on input "uc824" at bounding box center [315, 16] width 292 height 19
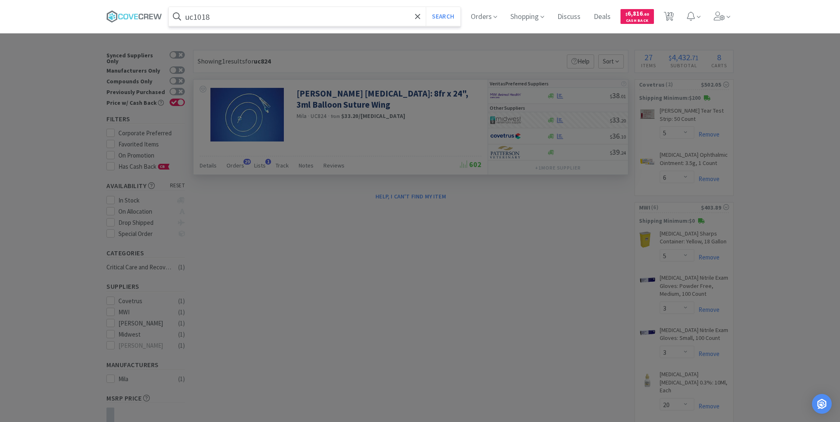
type input "uc1018"
click at [426, 7] on button "Search" at bounding box center [443, 16] width 34 height 19
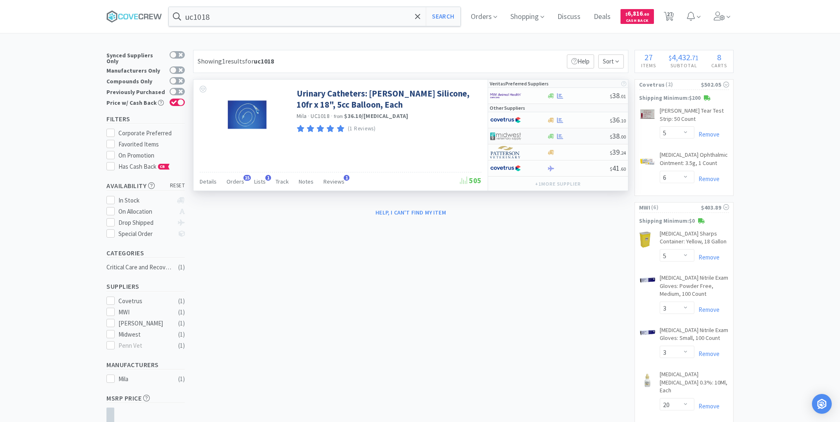
click at [579, 135] on div at bounding box center [578, 136] width 63 height 6
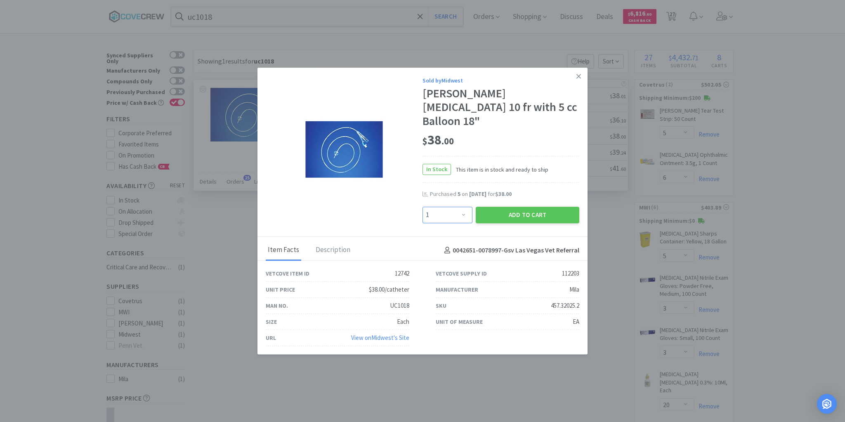
click at [465, 208] on select "Enter Quantity 1 2 3 4 5 6 7 8 9 10 11 12 13 14 15 16 17 18 19 20 Enter Quantity" at bounding box center [448, 215] width 50 height 17
select select "6"
click at [423, 207] on select "Enter Quantity 1 2 3 4 5 6 7 8 9 10 11 12 13 14 15 16 17 18 19 20 Enter Quantity" at bounding box center [448, 215] width 50 height 17
drag, startPoint x: 519, startPoint y: 206, endPoint x: 514, endPoint y: 197, distance: 10.2
click at [515, 207] on button "Add to Cart" at bounding box center [528, 215] width 104 height 17
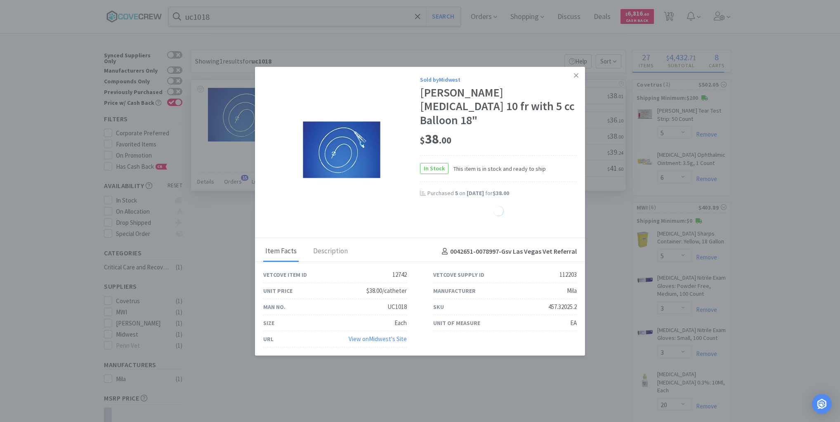
select select "6"
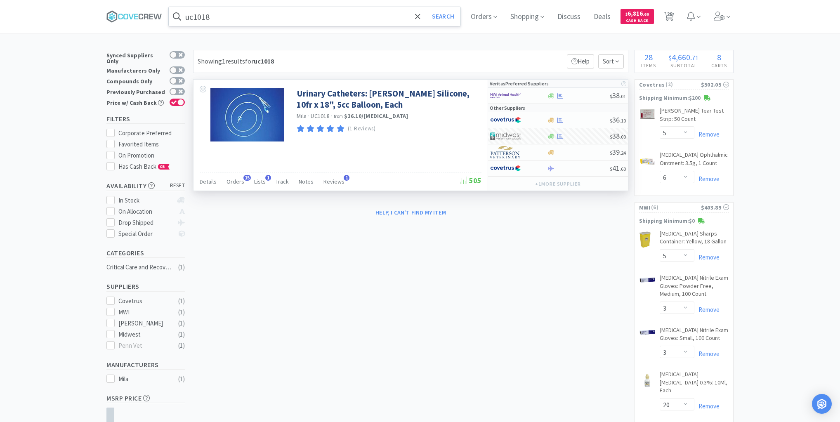
click at [292, 16] on input "uc1018" at bounding box center [315, 16] width 292 height 19
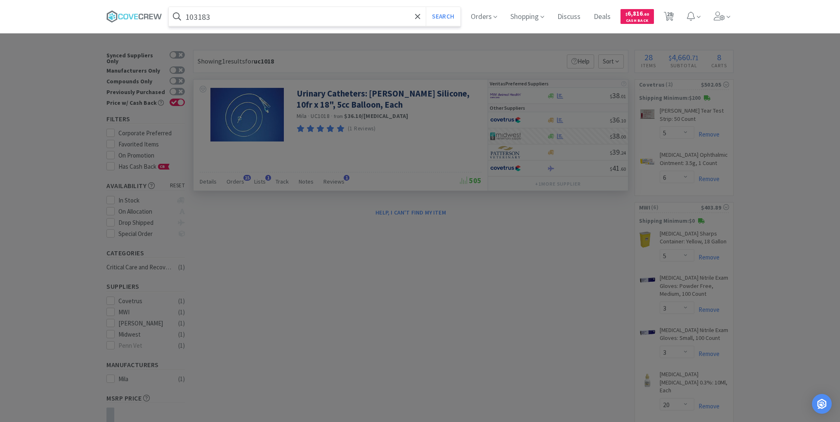
type input "103183"
click at [426, 7] on button "Search" at bounding box center [443, 16] width 34 height 19
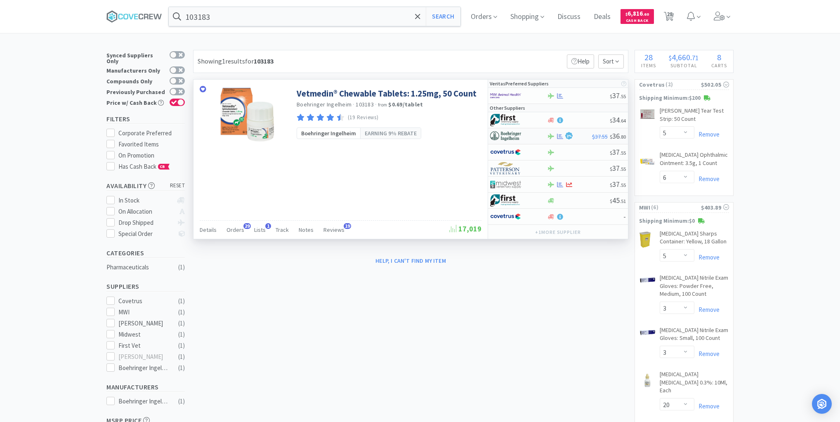
click at [535, 136] on div at bounding box center [512, 136] width 45 height 14
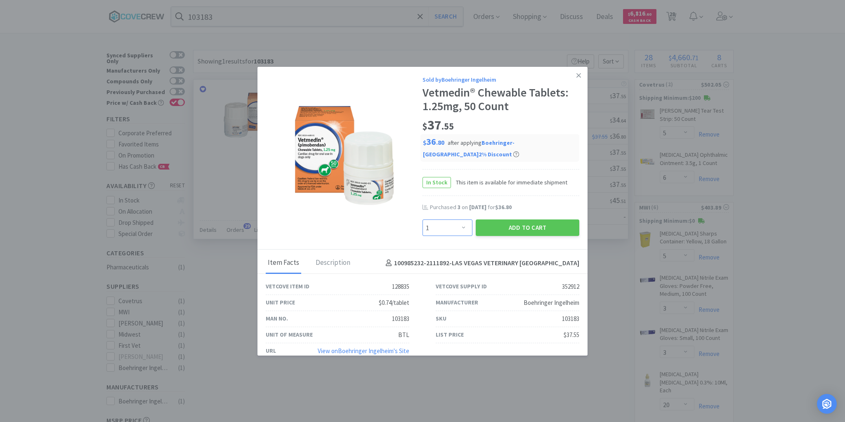
click at [461, 220] on select "Enter Quantity 1 2 3 4 5 6 7 8 9 10 11 12 13 14 15 16 17 18 19 20 Enter Quantity" at bounding box center [448, 228] width 50 height 17
select select "3"
click at [423, 220] on select "Enter Quantity 1 2 3 4 5 6 7 8 9 10 11 12 13 14 15 16 17 18 19 20 Enter Quantity" at bounding box center [448, 228] width 50 height 17
click at [522, 220] on button "Add to Cart" at bounding box center [528, 228] width 104 height 17
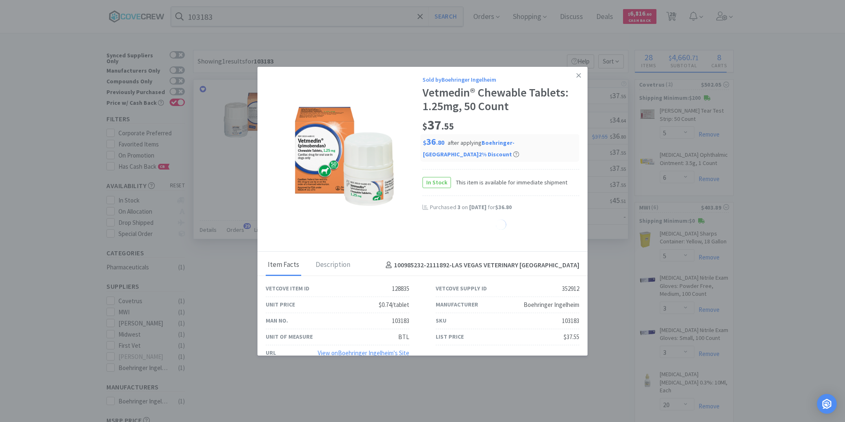
select select "3"
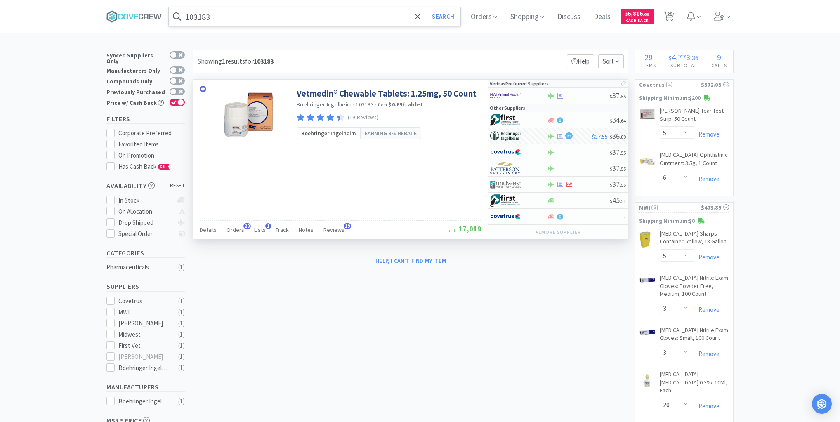
drag, startPoint x: 352, startPoint y: 14, endPoint x: 352, endPoint y: 21, distance: 6.6
click at [352, 15] on input "103183" at bounding box center [315, 16] width 292 height 19
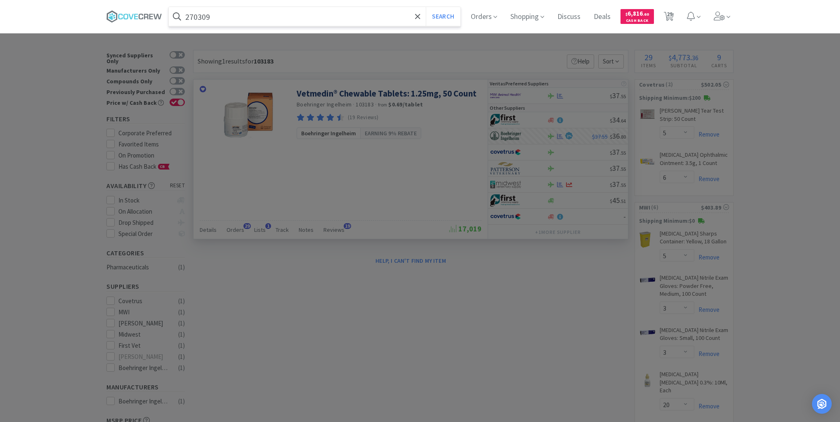
type input "270309"
click at [426, 7] on button "Search" at bounding box center [443, 16] width 34 height 19
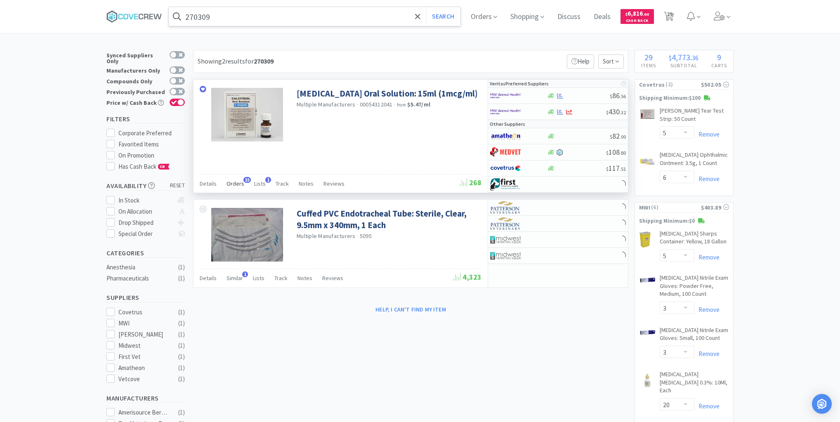
click at [236, 180] on span "Orders" at bounding box center [236, 183] width 18 height 7
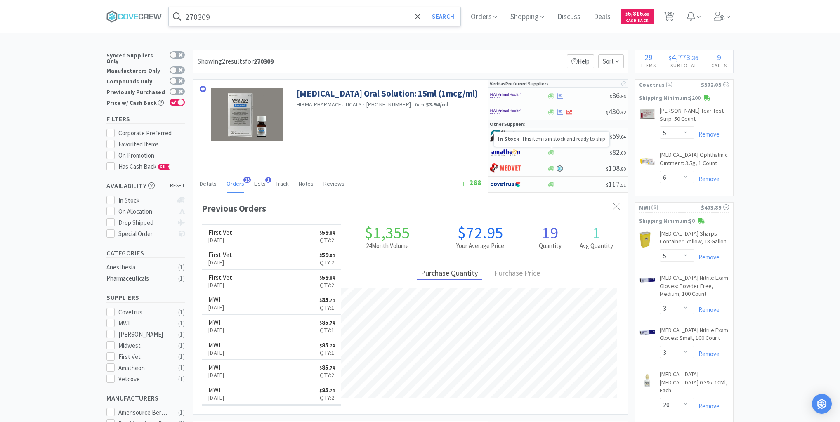
scroll to position [221, 435]
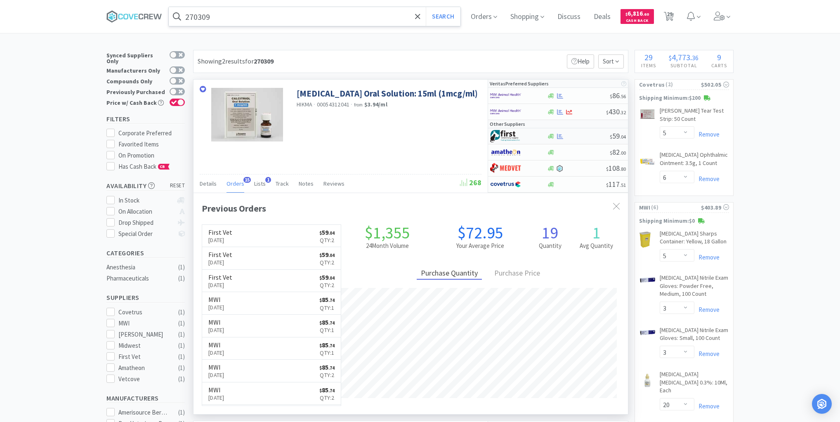
click at [581, 136] on div at bounding box center [578, 136] width 63 height 6
select select "1"
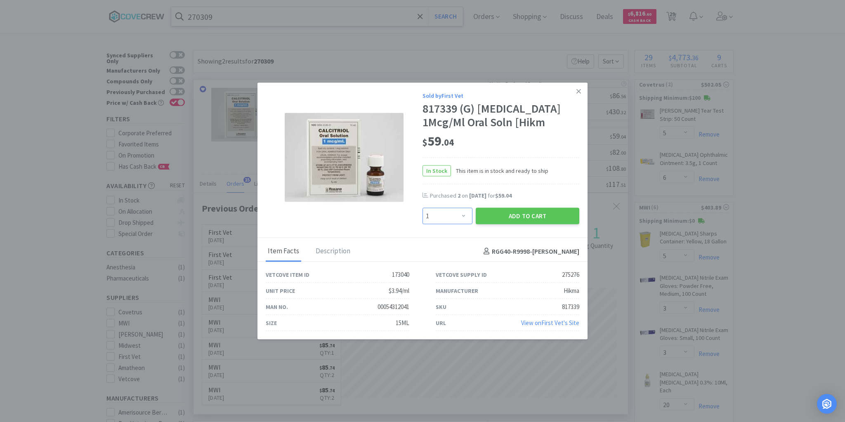
click at [463, 214] on select "Enter Quantity 1 2 3 4 5 6 7 8 9 10 11 12 13 14 15 16 17 18 19 20 Enter Quantity" at bounding box center [448, 216] width 50 height 17
click at [579, 92] on icon at bounding box center [579, 91] width 5 height 5
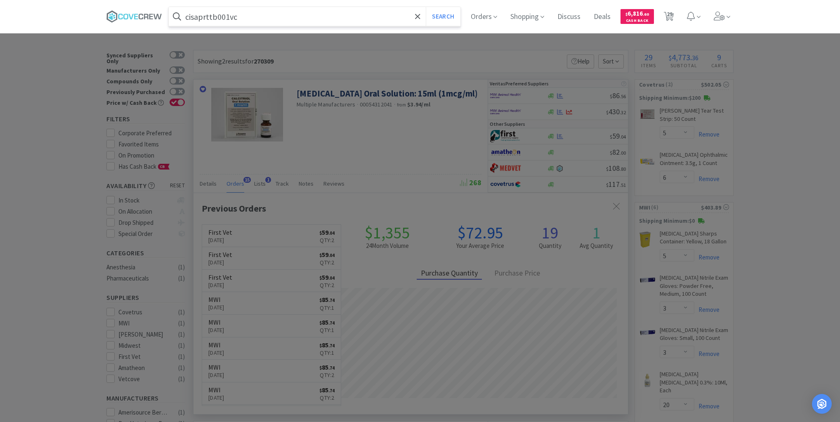
type input "cisaprttb001vc"
click at [426, 7] on button "Search" at bounding box center [443, 16] width 34 height 19
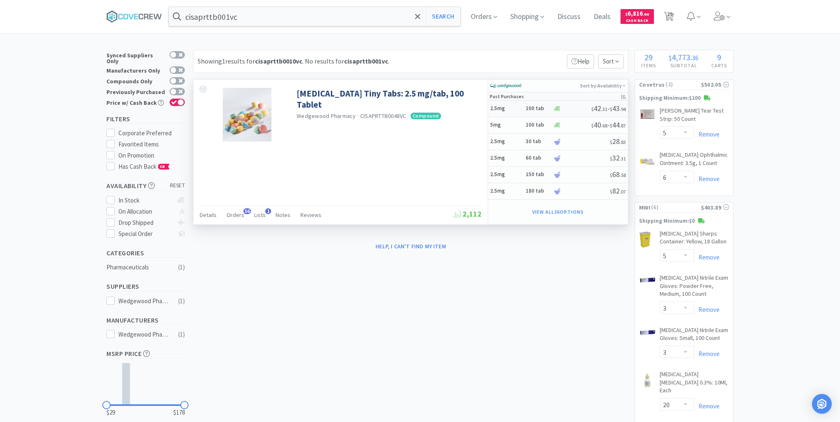
click at [520, 108] on h5 "2.5mg" at bounding box center [506, 108] width 33 height 7
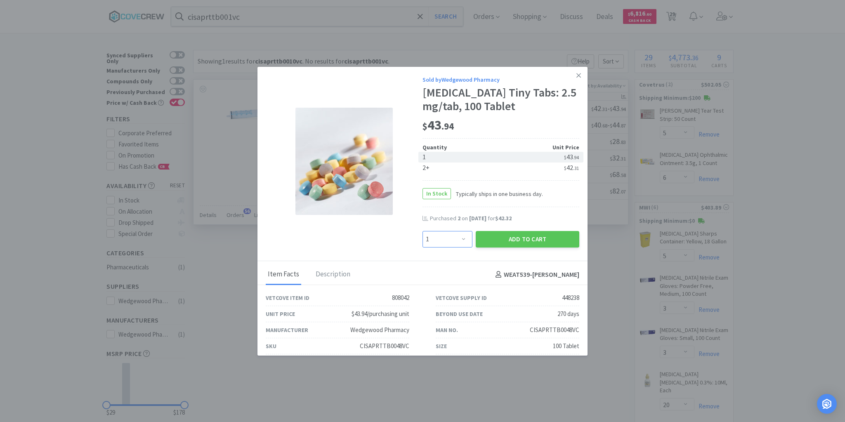
drag, startPoint x: 461, startPoint y: 237, endPoint x: 459, endPoint y: 232, distance: 5.1
click at [461, 237] on select "Enter Quantity 1 2 3 4 5 6 7 8 9 10 11 12 13 14 15 16 17 18 19 20 Enter Quantity" at bounding box center [448, 239] width 50 height 17
select select "2"
click at [423, 231] on select "Enter Quantity 1 2 3 4 5 6 7 8 9 10 11 12 13 14 15 16 17 18 19 20 Enter Quantity" at bounding box center [448, 239] width 50 height 17
click at [526, 238] on button "Add to Cart" at bounding box center [528, 239] width 104 height 17
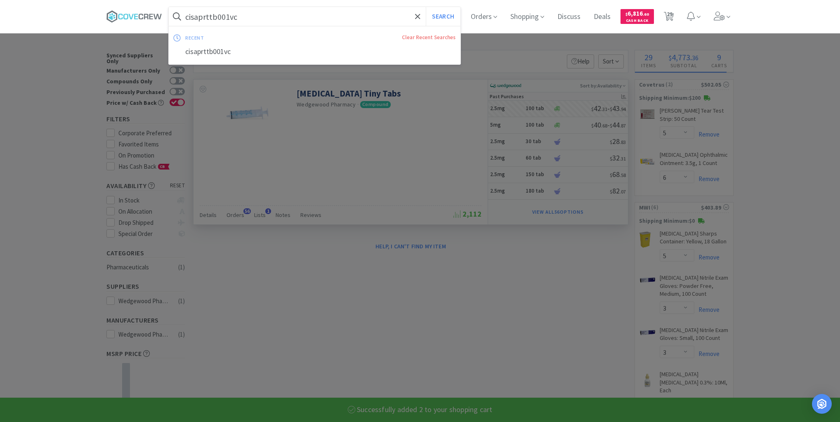
click at [357, 20] on input "cisaprttb001vc" at bounding box center [315, 16] width 292 height 19
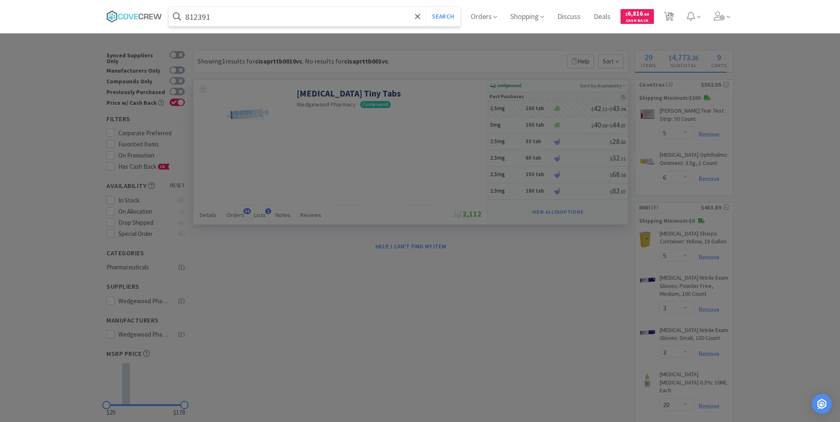
type input "812391"
click at [426, 7] on button "Search" at bounding box center [443, 16] width 34 height 19
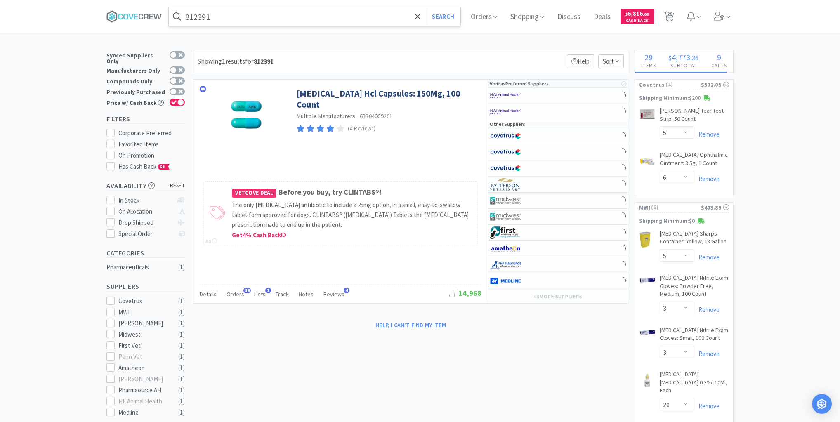
select select "2"
select select "1"
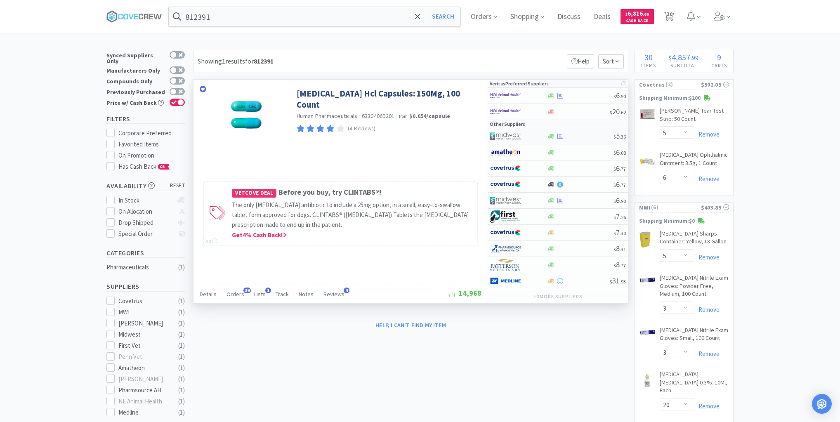
click at [581, 137] on div at bounding box center [580, 136] width 67 height 6
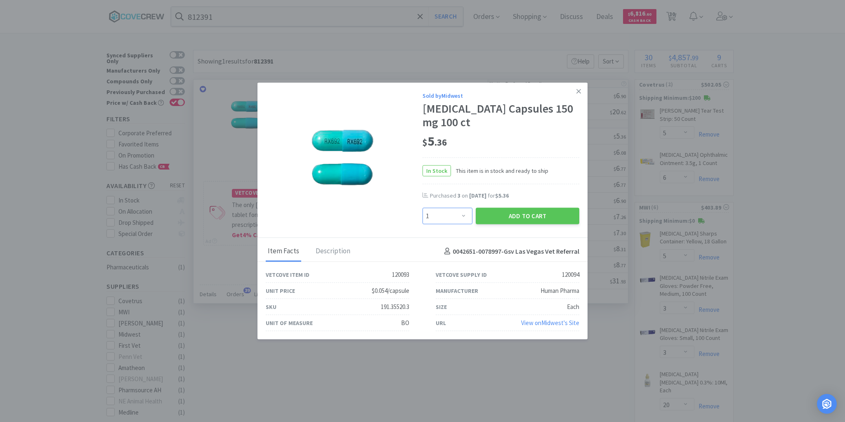
click at [459, 218] on select "Enter Quantity 1 2 3 4 5 6 7 8 9 10 11 12 13 14 15 16 17 18 19 20 Enter Quantity" at bounding box center [448, 216] width 50 height 17
select select "2"
click at [423, 208] on select "Enter Quantity 1 2 3 4 5 6 7 8 9 10 11 12 13 14 15 16 17 18 19 20 Enter Quantity" at bounding box center [448, 216] width 50 height 17
click at [515, 213] on button "Add to Cart" at bounding box center [528, 216] width 104 height 17
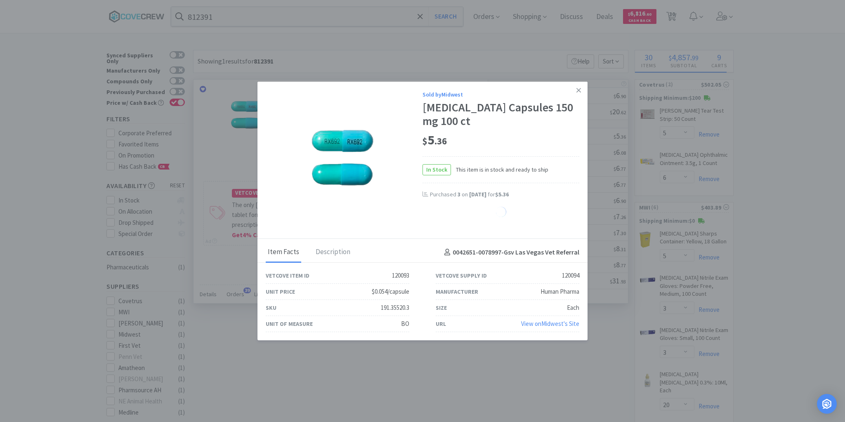
select select "2"
select select "4"
select select "5"
select select "6"
select select "1"
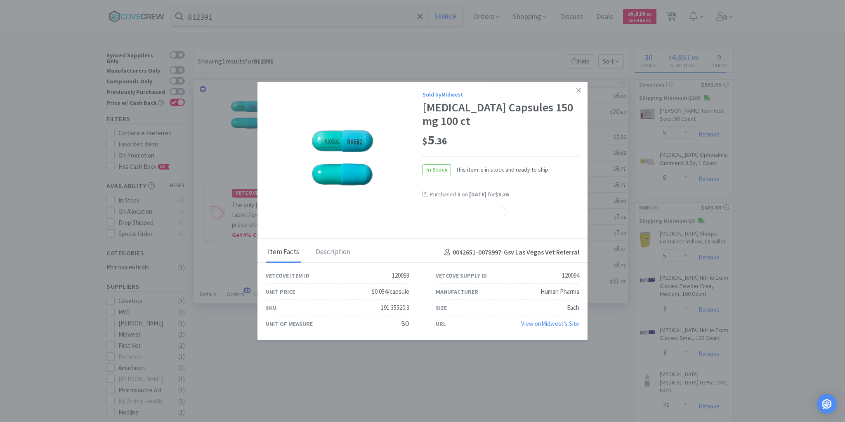
select select "6"
select select "20"
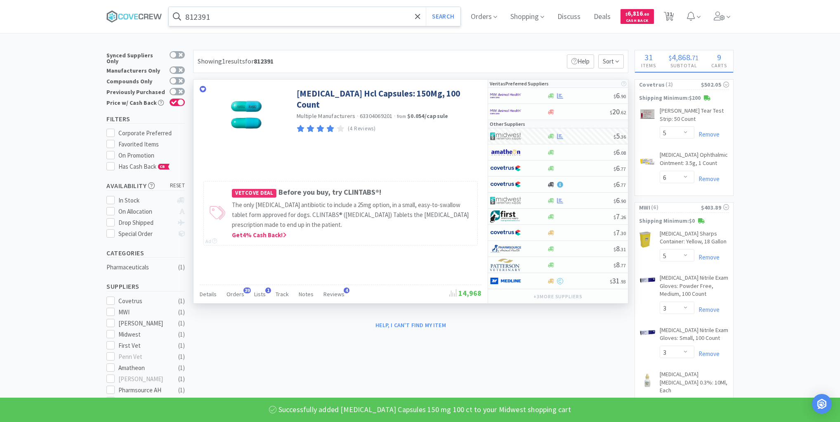
click at [357, 17] on input "812391" at bounding box center [315, 16] width 292 height 19
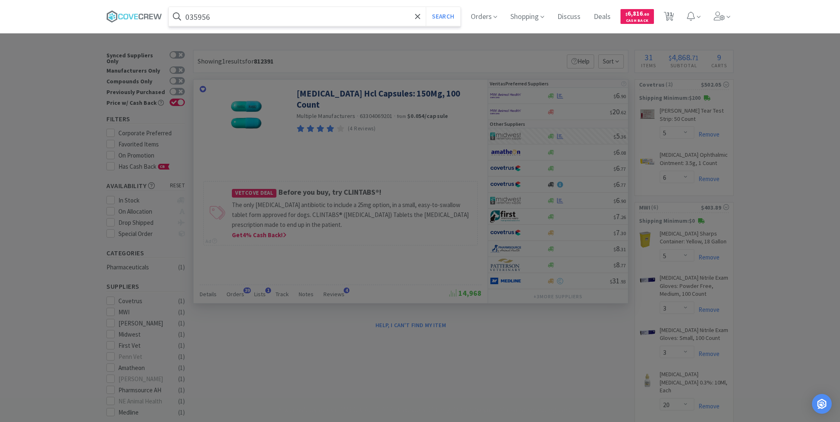
click at [426, 7] on button "Search" at bounding box center [443, 16] width 34 height 19
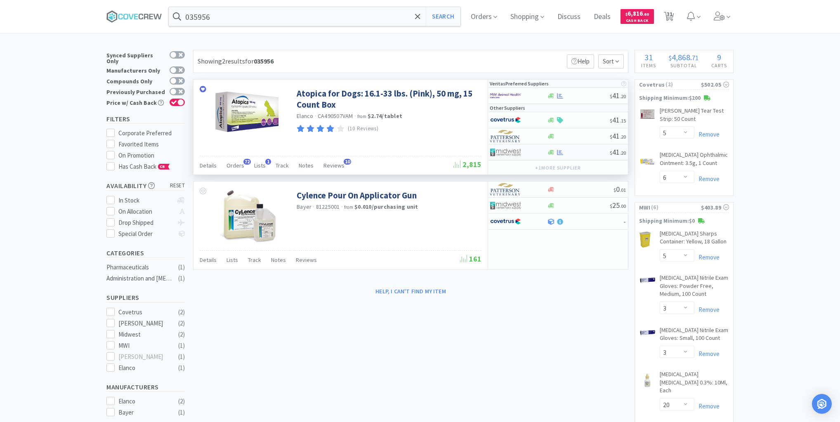
click at [588, 153] on div at bounding box center [578, 152] width 63 height 6
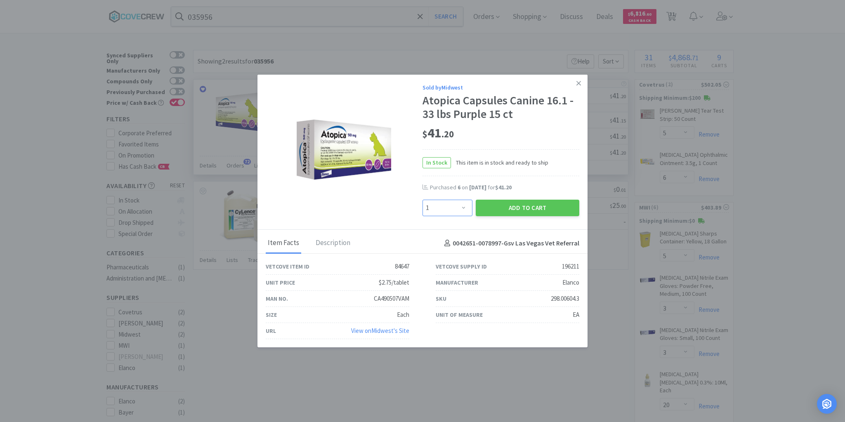
drag, startPoint x: 464, startPoint y: 208, endPoint x: 463, endPoint y: 201, distance: 6.7
click at [464, 208] on select "Enter Quantity 1 2 3 4 5 6 7 8 9 10 11 12 13 14 15 16 17 18 19 20 Enter Quantity" at bounding box center [448, 208] width 50 height 17
click at [423, 200] on select "Enter Quantity 1 2 3 4 5 6 7 8 9 10 11 12 13 14 15 16 17 18 19 20 Enter Quantity" at bounding box center [448, 208] width 50 height 17
click at [515, 205] on button "Add to Cart" at bounding box center [528, 208] width 104 height 17
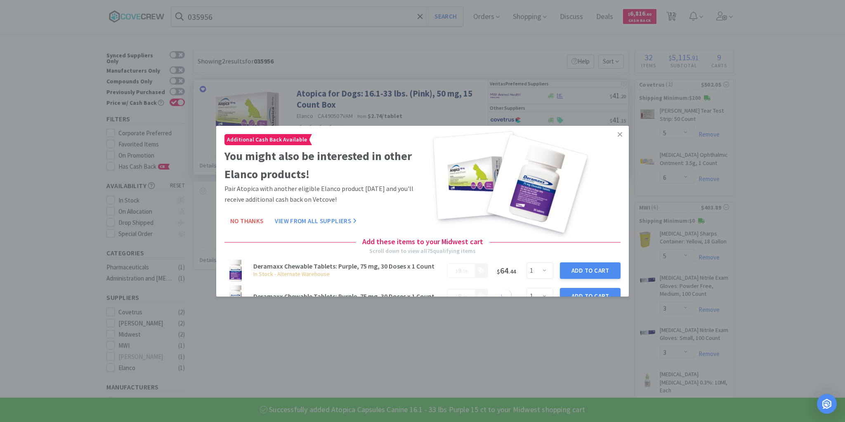
drag, startPoint x: 612, startPoint y: 134, endPoint x: 589, endPoint y: 122, distance: 26.4
click at [613, 133] on link at bounding box center [620, 134] width 14 height 18
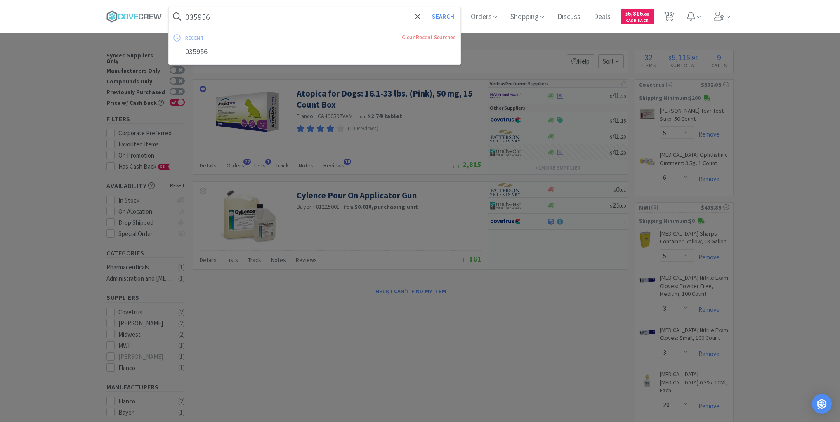
click at [385, 17] on input "035956" at bounding box center [315, 16] width 292 height 19
click at [426, 7] on button "Search" at bounding box center [443, 16] width 34 height 19
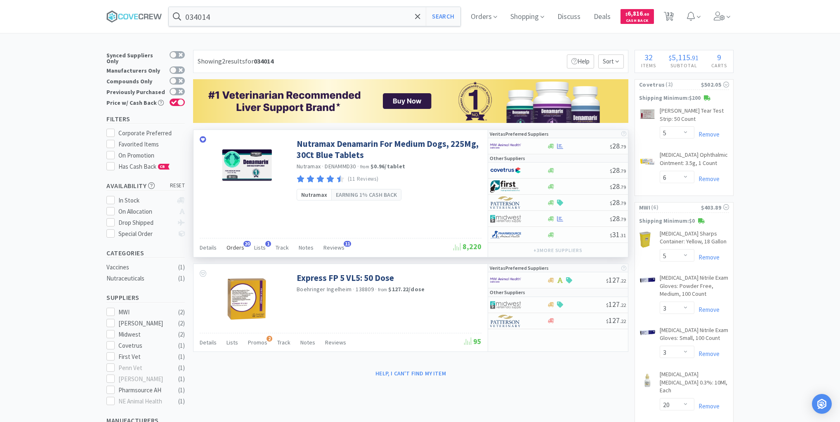
click at [235, 245] on span "Orders" at bounding box center [236, 247] width 18 height 7
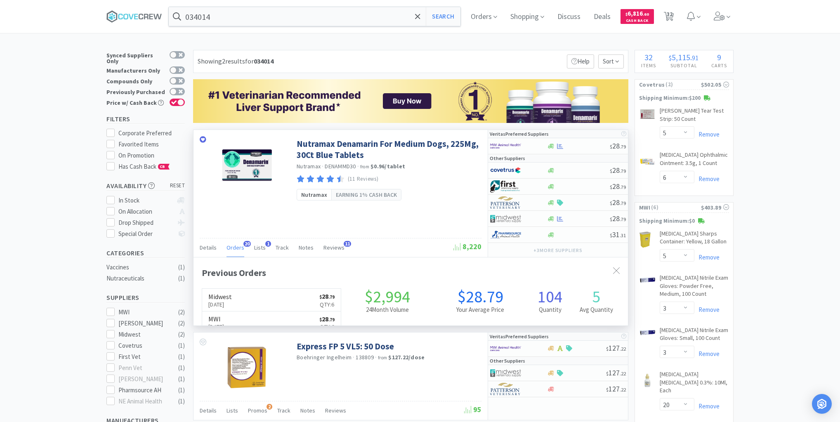
scroll to position [221, 435]
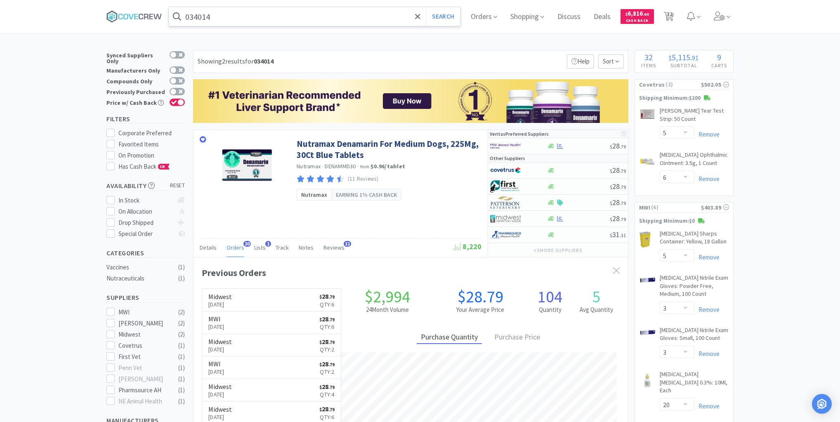
click at [225, 18] on input "034014" at bounding box center [315, 16] width 292 height 19
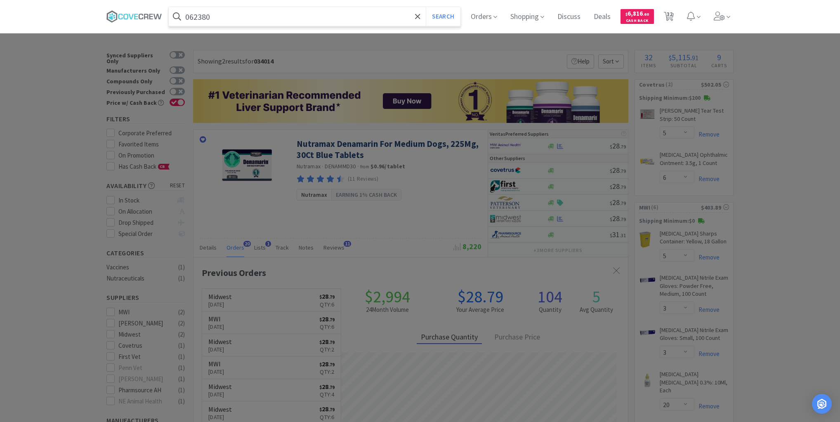
click at [426, 7] on button "Search" at bounding box center [443, 16] width 34 height 19
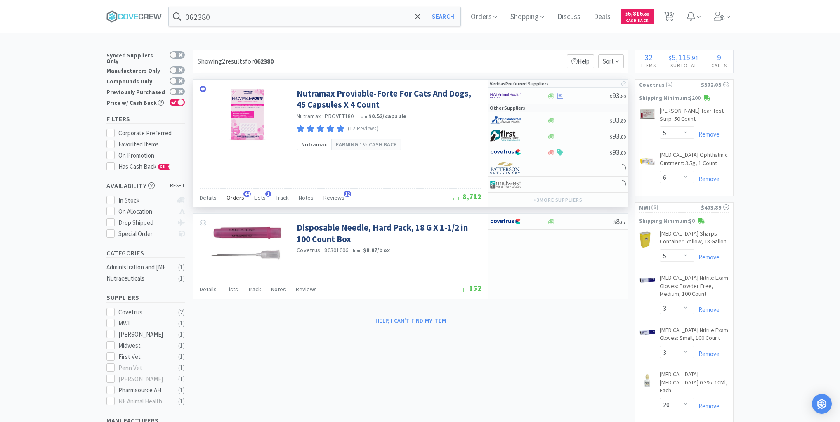
click at [235, 195] on span "Orders" at bounding box center [236, 197] width 18 height 7
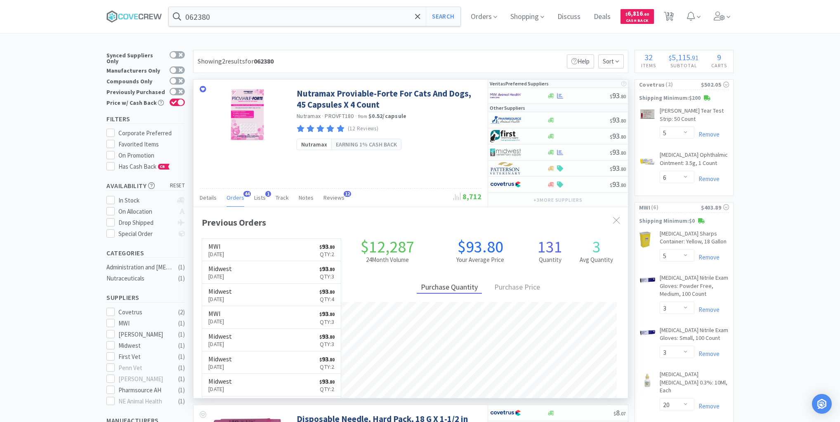
scroll to position [221, 435]
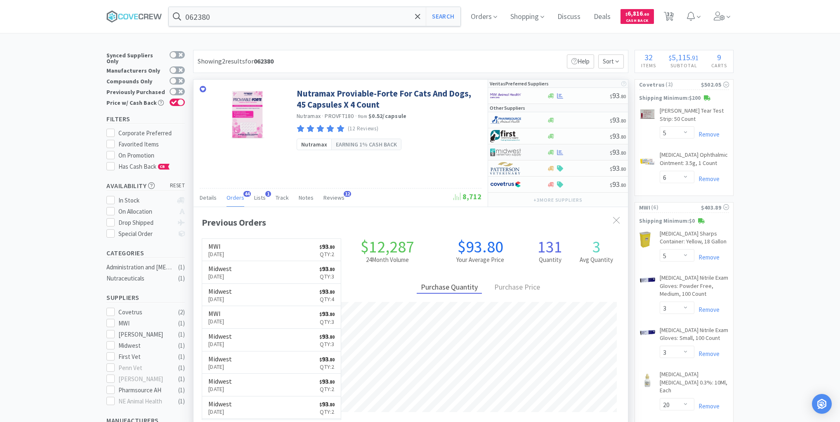
click at [586, 151] on div at bounding box center [578, 152] width 63 height 6
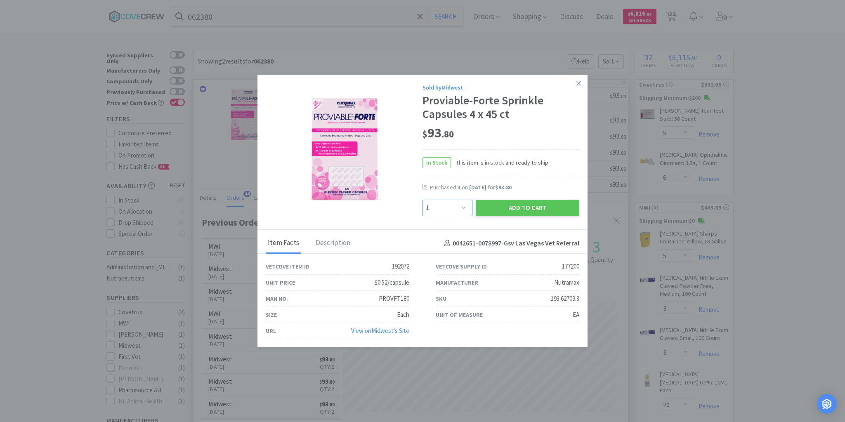
click at [461, 208] on select "Enter Quantity 1 2 3 4 5 6 7 8 9 10 11 12 13 14 15 16 17 18 19 20 Enter Quantity" at bounding box center [448, 208] width 50 height 17
click at [423, 200] on select "Enter Quantity 1 2 3 4 5 6 7 8 9 10 11 12 13 14 15 16 17 18 19 20 Enter Quantity" at bounding box center [448, 208] width 50 height 17
click at [541, 206] on button "Add to Cart" at bounding box center [528, 208] width 104 height 17
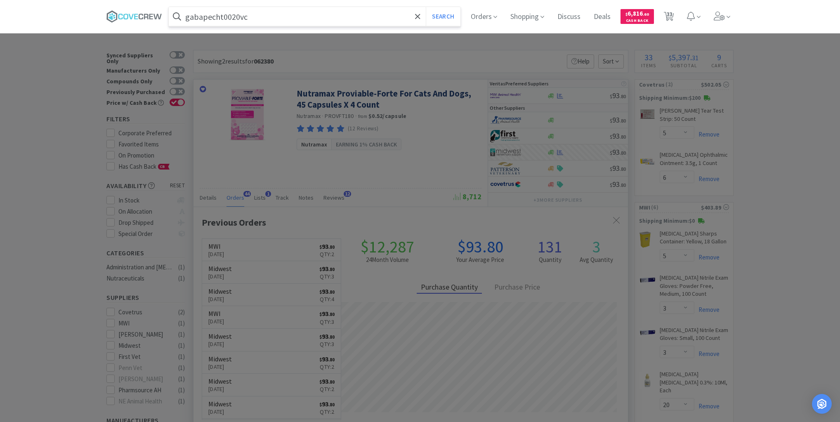
click at [426, 7] on button "Search" at bounding box center [443, 16] width 34 height 19
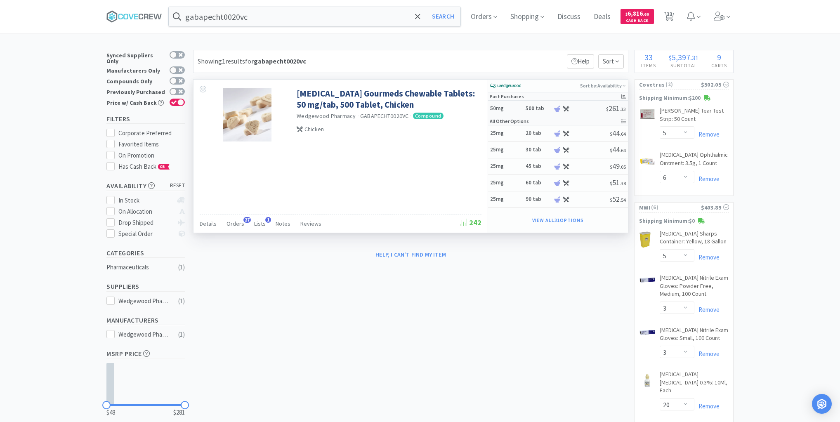
click at [520, 109] on h5 "50mg" at bounding box center [506, 108] width 33 height 7
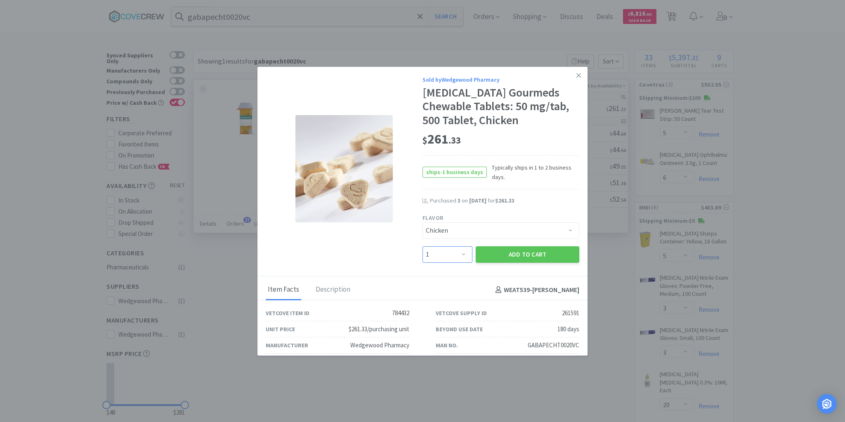
click at [458, 252] on select "Enter Quantity 1 2 3 4 5 6 7 8 9 10 11 12 13 14 15 16 17 18 19 20 Enter Quantity" at bounding box center [448, 254] width 50 height 17
click at [543, 193] on div "Sold by Wedgewood Pharmacy [MEDICAL_DATA] Gourmeds Chewable Tablets: 50 mg/tab,…" at bounding box center [501, 169] width 157 height 188
click at [461, 255] on select "Enter Quantity 1 2 3 4 5 6 7 8 9 10 11 12 13 14 15 16 17 18 19 20 Enter Quantity" at bounding box center [448, 254] width 50 height 17
click at [423, 246] on select "Enter Quantity 1 2 3 4 5 6 7 8 9 10 11 12 13 14 15 16 17 18 19 20 Enter Quantity" at bounding box center [448, 254] width 50 height 17
click at [515, 253] on button "Add to Cart" at bounding box center [528, 254] width 104 height 17
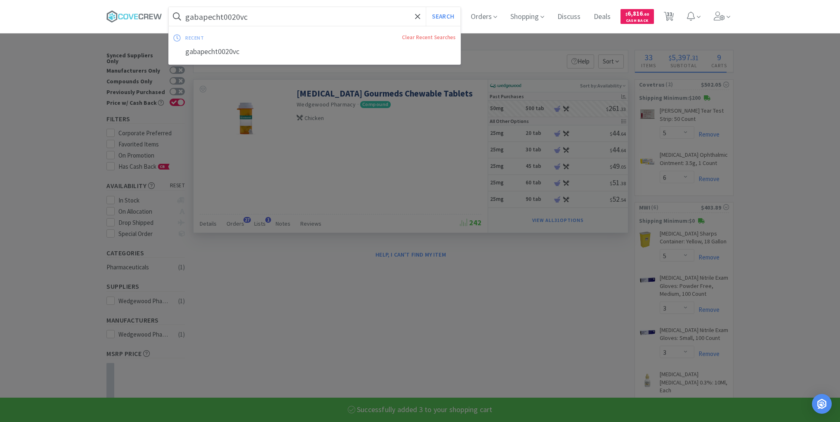
click at [340, 19] on input "gabapecht0020vc" at bounding box center [315, 16] width 292 height 19
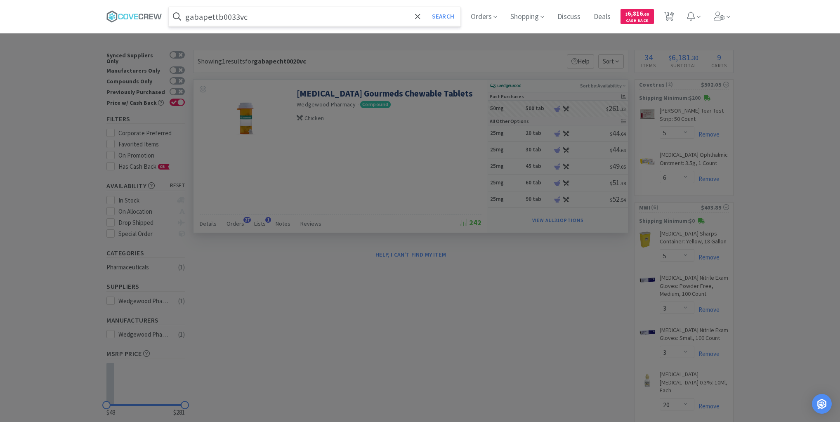
click at [426, 7] on button "Search" at bounding box center [443, 16] width 34 height 19
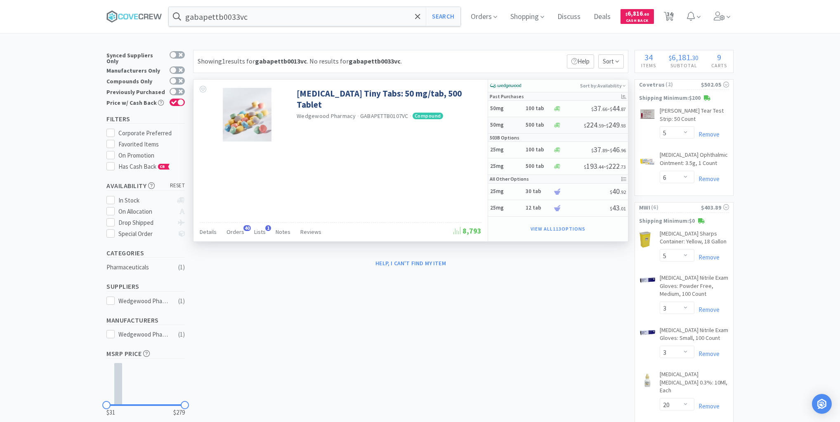
click at [518, 125] on h5 "50mg" at bounding box center [506, 125] width 33 height 7
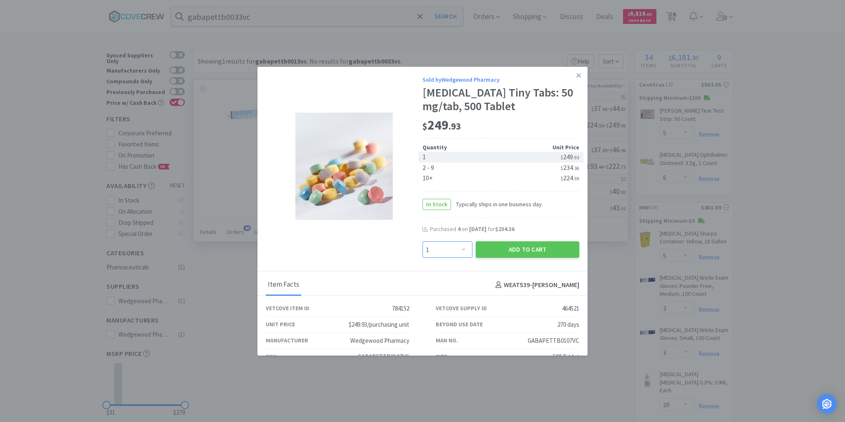
drag, startPoint x: 462, startPoint y: 247, endPoint x: 460, endPoint y: 241, distance: 5.9
click at [462, 247] on select "Enter Quantity 1 2 3 4 5 6 7 8 9 10 11 12 13 14 15 16 17 18 19 20 Enter Quantity" at bounding box center [448, 249] width 50 height 17
click at [423, 241] on select "Enter Quantity 1 2 3 4 5 6 7 8 9 10 11 12 13 14 15 16 17 18 19 20 Enter Quantity" at bounding box center [448, 249] width 50 height 17
click at [540, 248] on button "Add to Cart" at bounding box center [528, 249] width 104 height 17
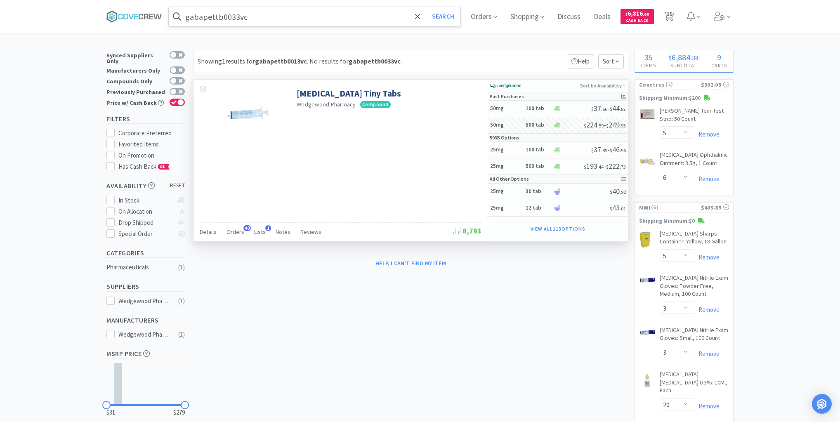
click at [352, 13] on input "gabapettb0033vc" at bounding box center [315, 16] width 292 height 19
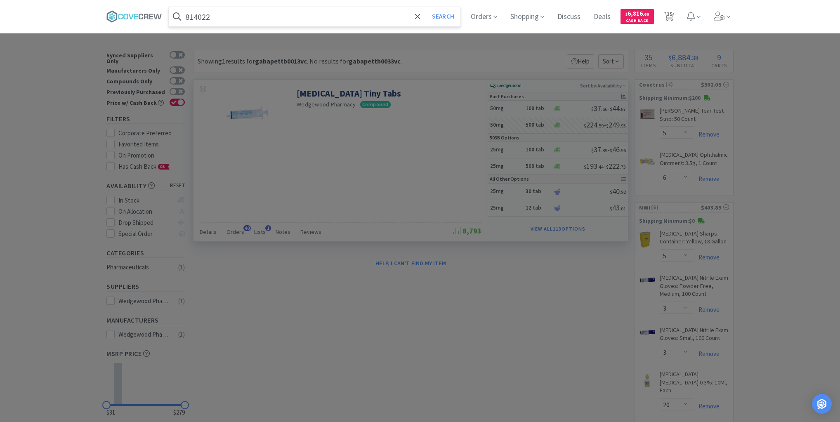
click at [426, 7] on button "Search" at bounding box center [443, 16] width 34 height 19
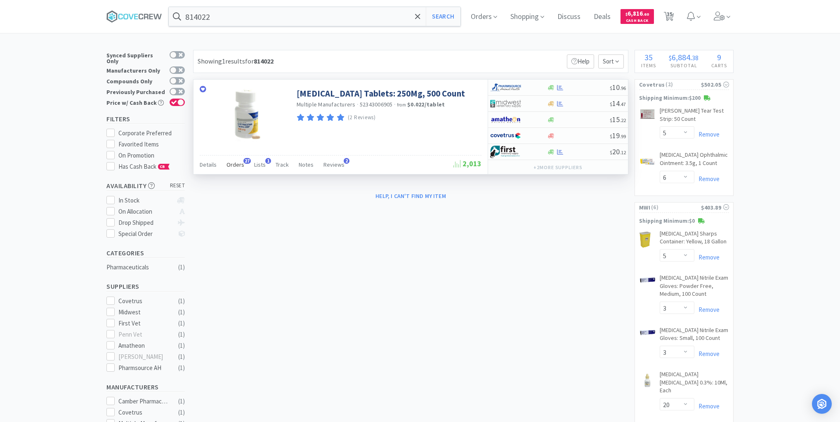
click at [229, 164] on span "Orders" at bounding box center [236, 164] width 18 height 7
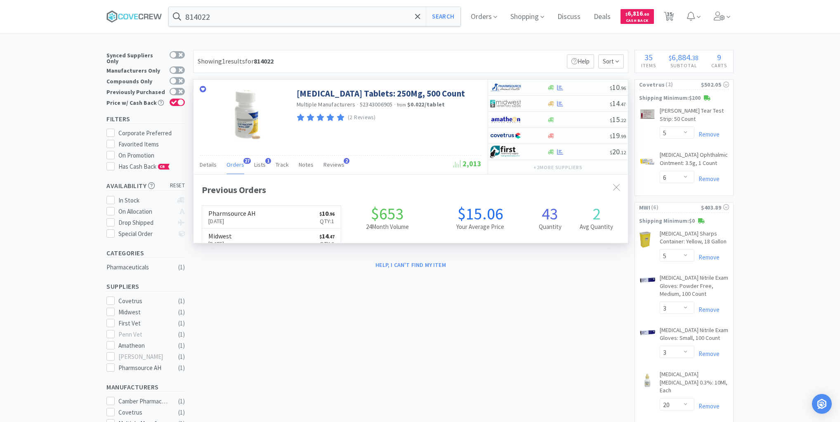
scroll to position [221, 435]
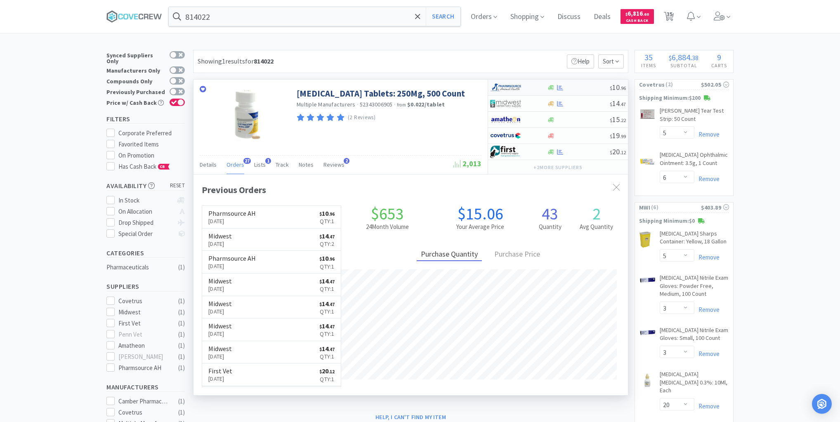
click at [578, 89] on div at bounding box center [578, 88] width 63 height 6
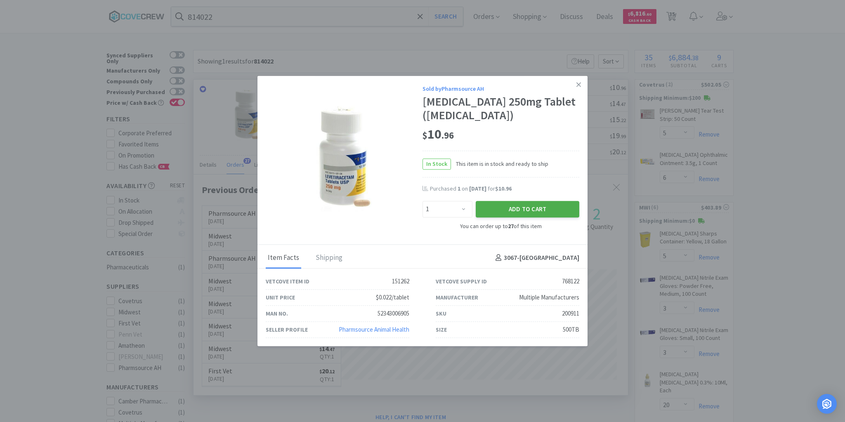
click at [540, 206] on button "Add to Cart" at bounding box center [528, 209] width 104 height 17
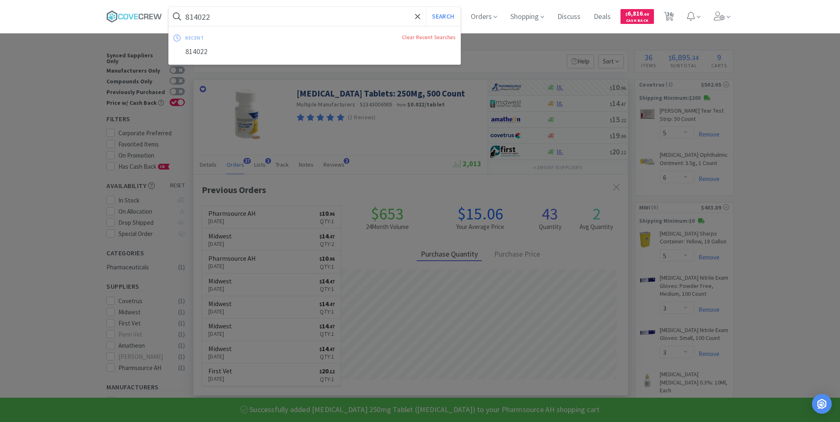
click at [362, 18] on input "814022" at bounding box center [315, 16] width 292 height 19
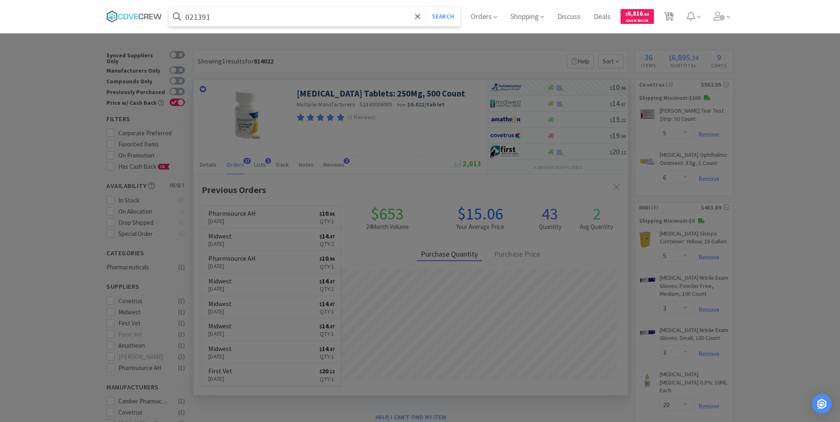
click at [426, 7] on button "Search" at bounding box center [443, 16] width 34 height 19
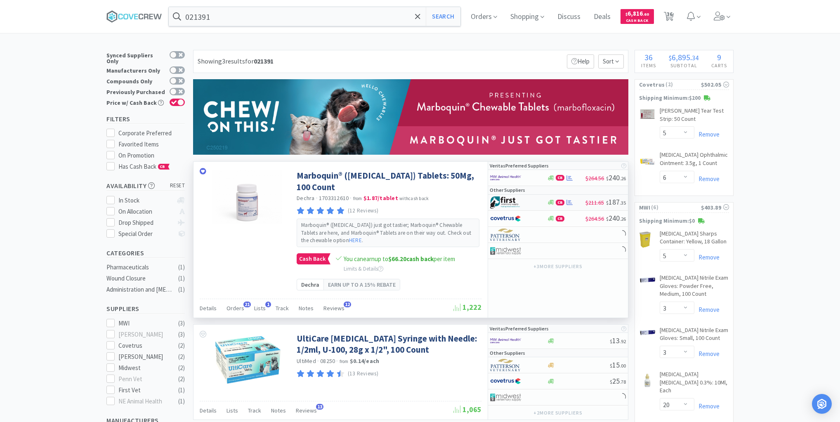
click at [529, 200] on div at bounding box center [512, 203] width 45 height 14
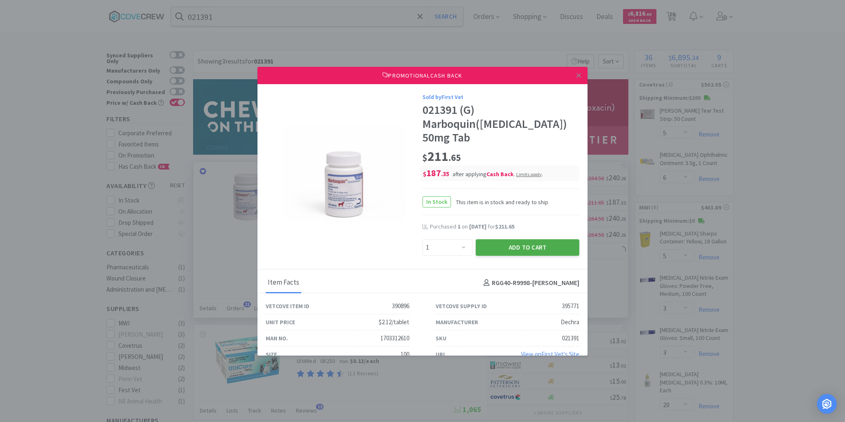
click at [503, 247] on button "Add to Cart" at bounding box center [528, 247] width 104 height 17
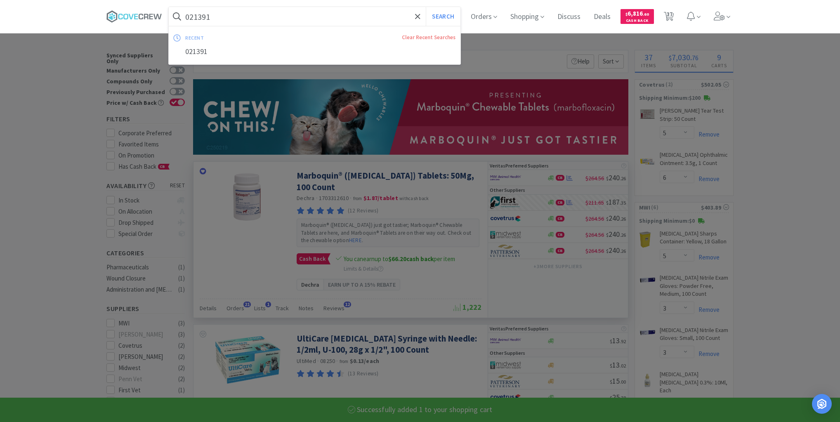
drag, startPoint x: 337, startPoint y: 20, endPoint x: 341, endPoint y: 31, distance: 12.1
click at [337, 21] on input "021391" at bounding box center [315, 16] width 292 height 19
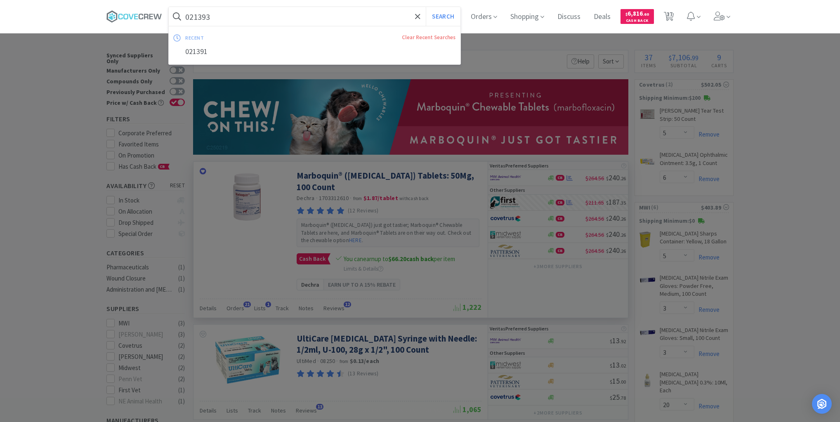
click at [426, 7] on button "Search" at bounding box center [443, 16] width 34 height 19
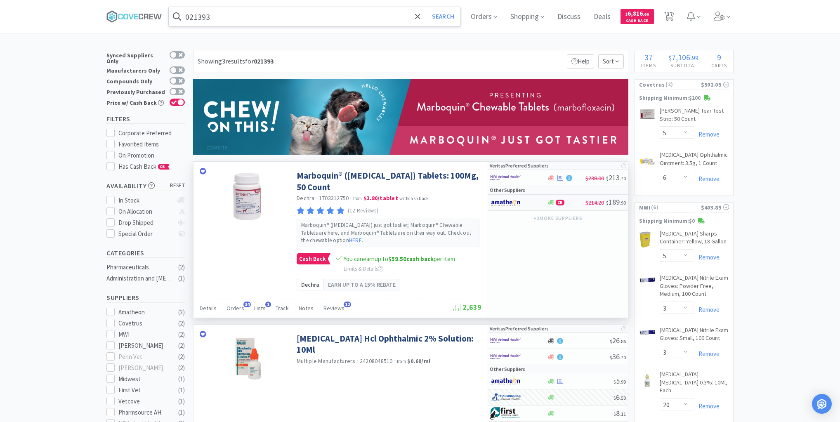
click at [527, 199] on div at bounding box center [512, 203] width 45 height 14
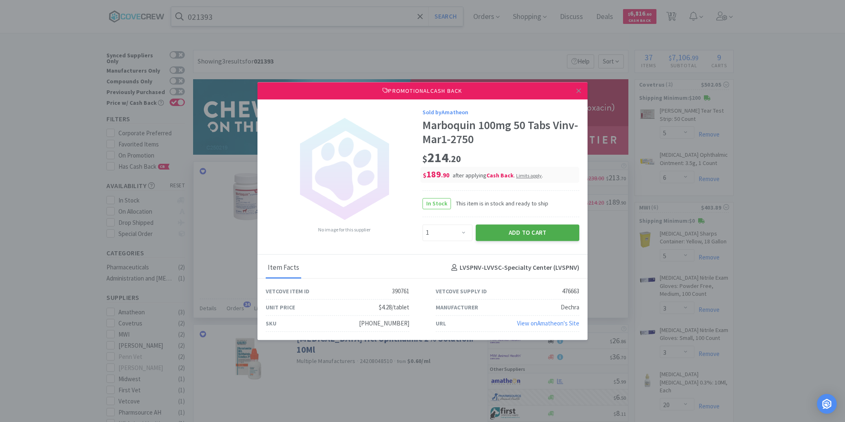
click at [509, 229] on button "Add to Cart" at bounding box center [528, 233] width 104 height 17
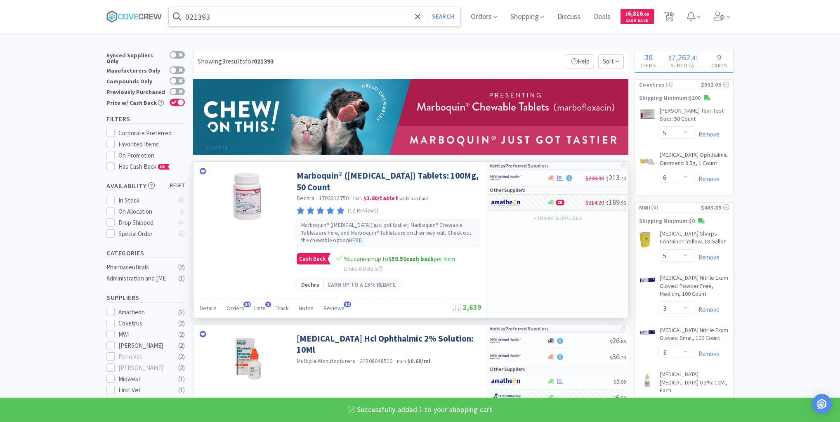
drag, startPoint x: 348, startPoint y: 13, endPoint x: 350, endPoint y: 21, distance: 8.5
click at [348, 13] on input "021393" at bounding box center [315, 16] width 292 height 19
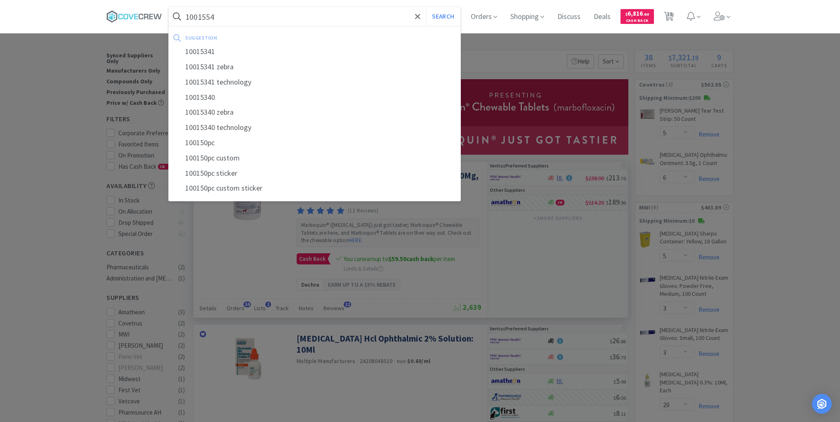
click at [426, 7] on button "Search" at bounding box center [443, 16] width 34 height 19
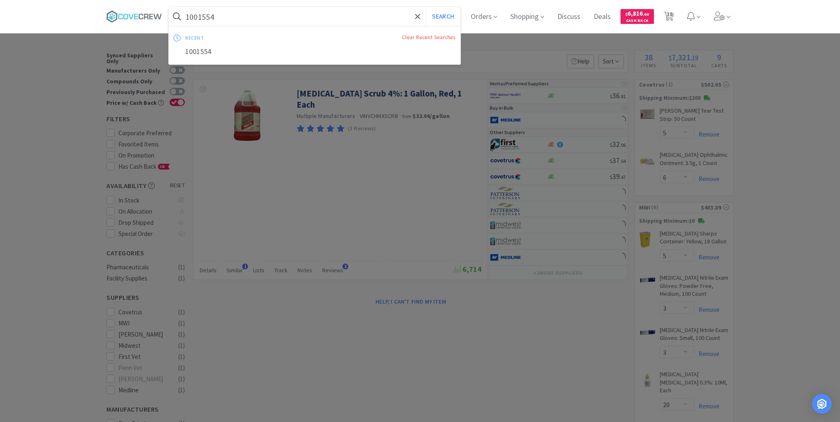
click at [331, 18] on input "1001554" at bounding box center [315, 16] width 292 height 19
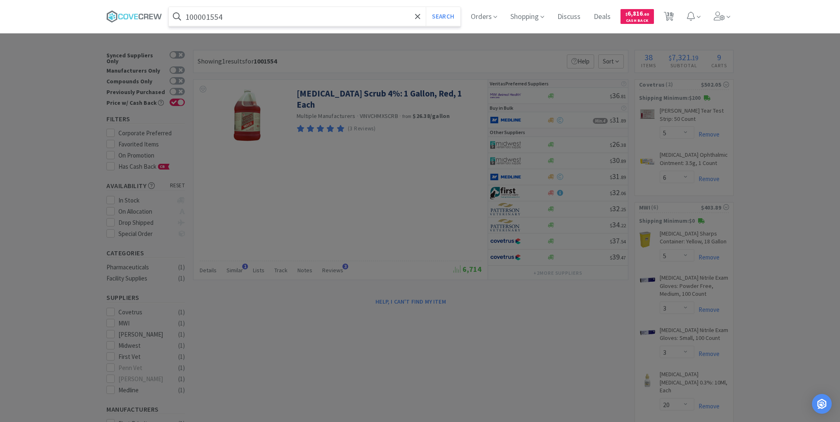
click at [426, 7] on button "Search" at bounding box center [443, 16] width 34 height 19
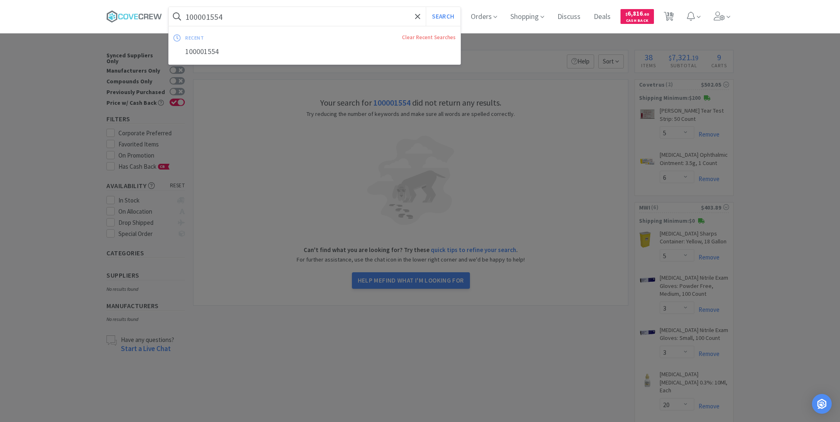
click at [319, 18] on input "100001554" at bounding box center [315, 16] width 292 height 19
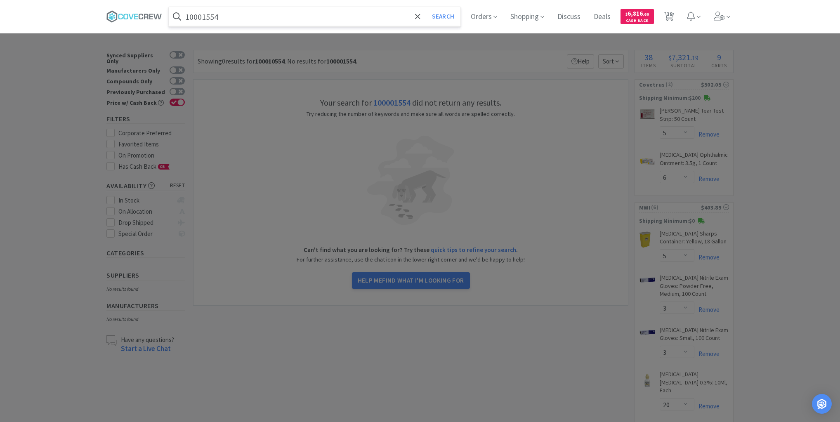
click at [426, 7] on button "Search" at bounding box center [443, 16] width 34 height 19
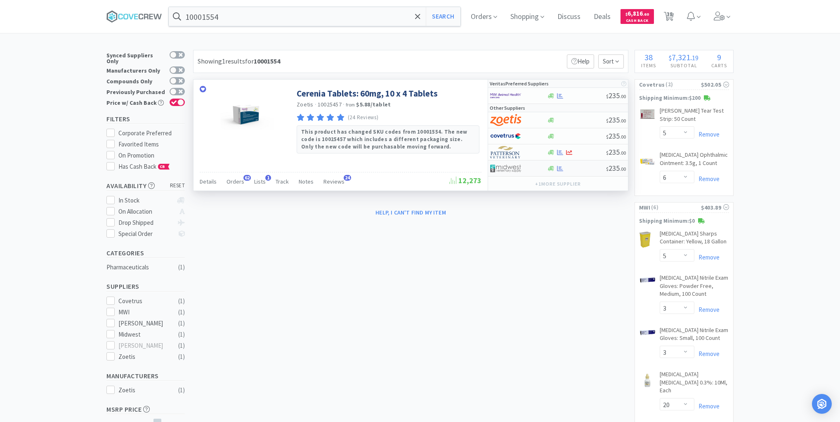
click at [586, 165] on div at bounding box center [576, 168] width 59 height 6
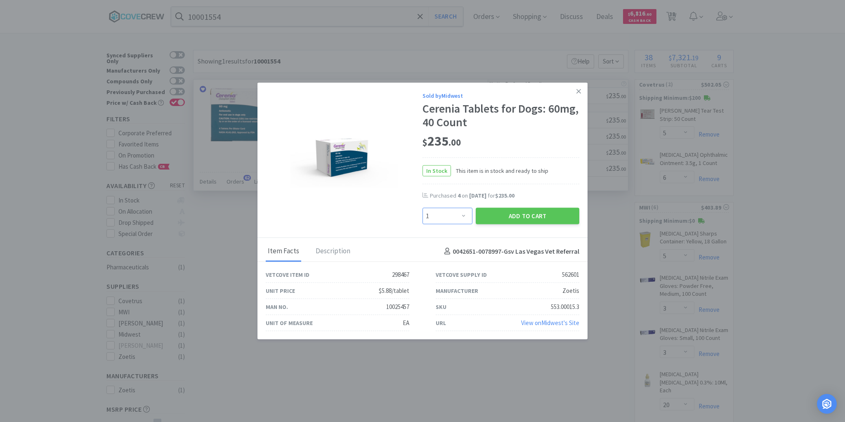
click at [467, 215] on select "Enter Quantity 1 2 3 4 5 6 7 8 9 10 11 12 13 14 15 16 17 18 19 20 Enter Quantity" at bounding box center [448, 216] width 50 height 17
click at [423, 208] on select "Enter Quantity 1 2 3 4 5 6 7 8 9 10 11 12 13 14 15 16 17 18 19 20 Enter Quantity" at bounding box center [448, 216] width 50 height 17
click at [516, 211] on button "Add to Cart" at bounding box center [528, 216] width 104 height 17
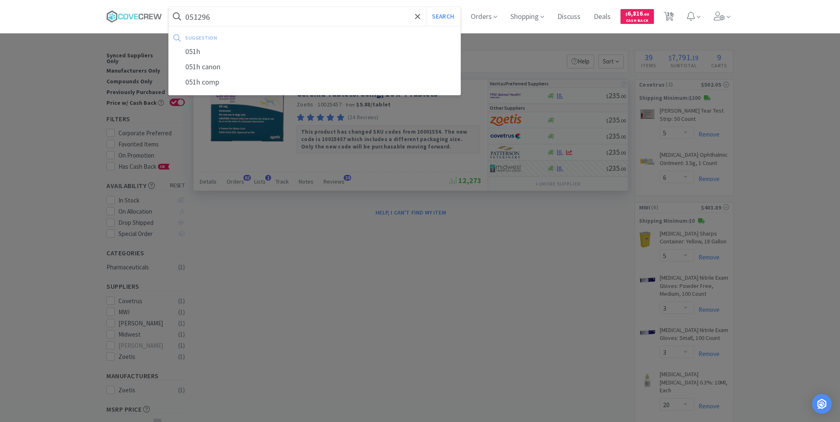
click at [426, 7] on button "Search" at bounding box center [443, 16] width 34 height 19
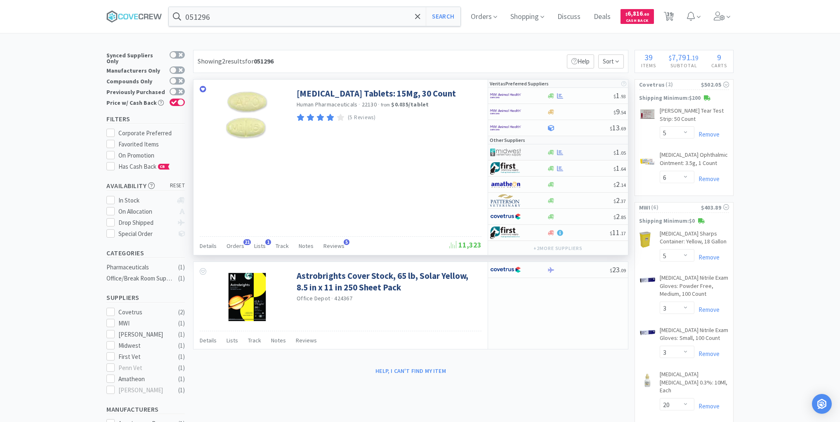
click at [582, 154] on div at bounding box center [580, 152] width 67 height 6
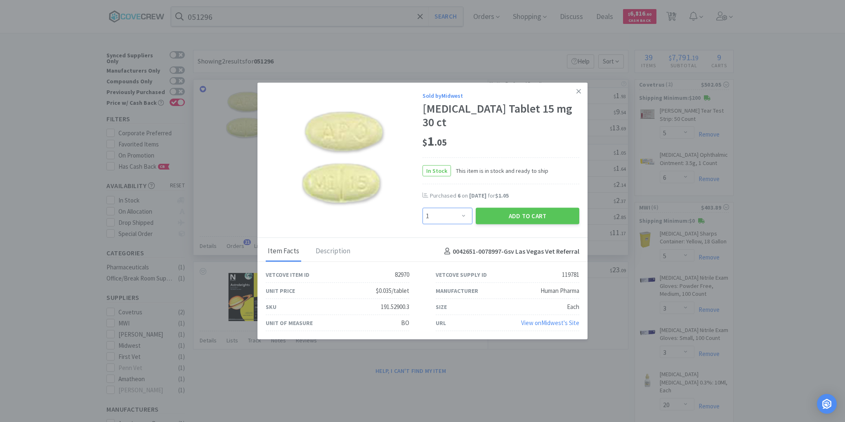
click at [463, 209] on select "Enter Quantity 1 2 3 4 5 6 7 8 9 10 11 12 13 14 15 16 17 18 19 20 Enter Quantity" at bounding box center [448, 216] width 50 height 17
click at [423, 208] on select "Enter Quantity 1 2 3 4 5 6 7 8 9 10 11 12 13 14 15 16 17 18 19 20 Enter Quantity" at bounding box center [448, 216] width 50 height 17
click at [520, 208] on button "Add to Cart" at bounding box center [528, 216] width 104 height 17
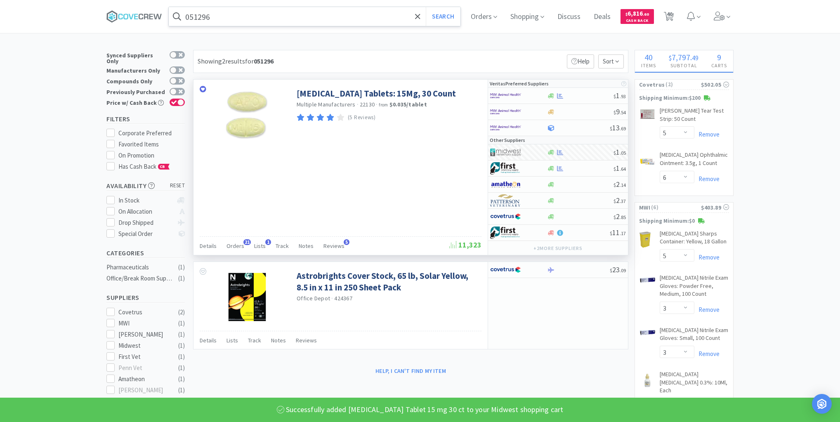
drag, startPoint x: 295, startPoint y: 12, endPoint x: 300, endPoint y: 17, distance: 6.4
click at [295, 12] on input "051296" at bounding box center [315, 16] width 292 height 19
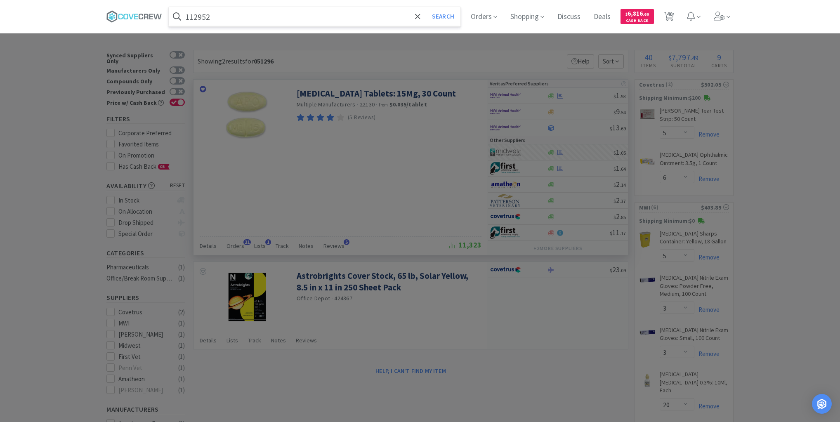
click at [426, 7] on button "Search" at bounding box center [443, 16] width 34 height 19
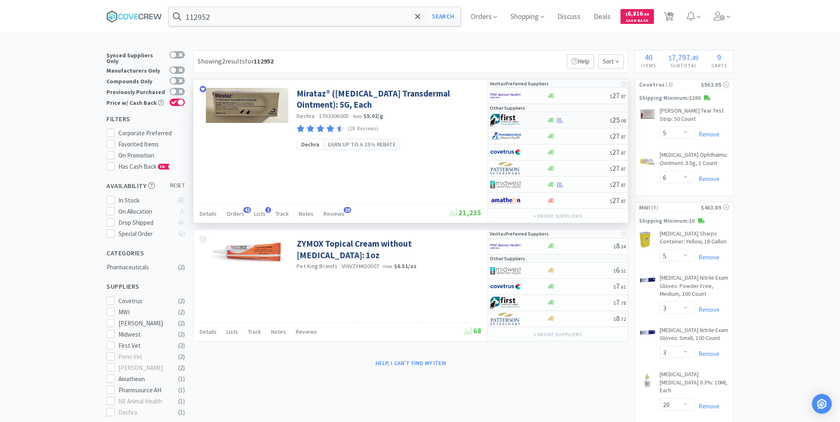
click at [587, 121] on div at bounding box center [578, 120] width 63 height 6
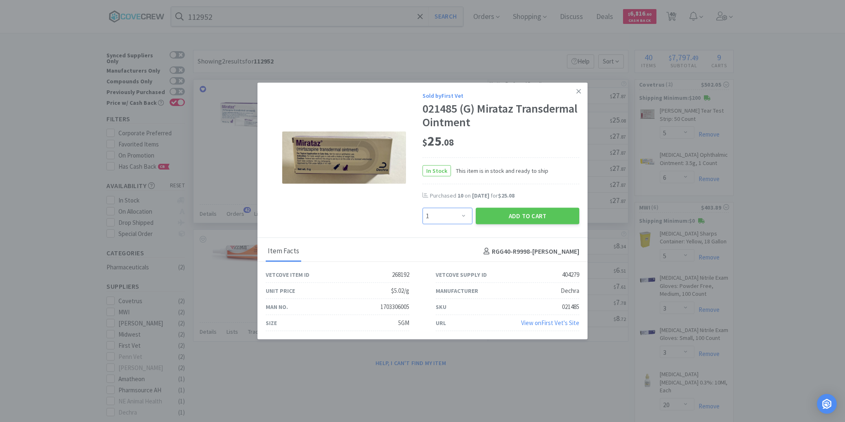
click at [462, 215] on select "Enter Quantity 1 2 3 4 5 6 7 8 9 10 11 12 13 14 15 16 17 18 19 20 Enter Quantity" at bounding box center [448, 216] width 50 height 17
click at [423, 208] on select "Enter Quantity 1 2 3 4 5 6 7 8 9 10 11 12 13 14 15 16 17 18 19 20 Enter Quantity" at bounding box center [448, 216] width 50 height 17
click at [507, 213] on button "Add to Cart" at bounding box center [528, 216] width 104 height 17
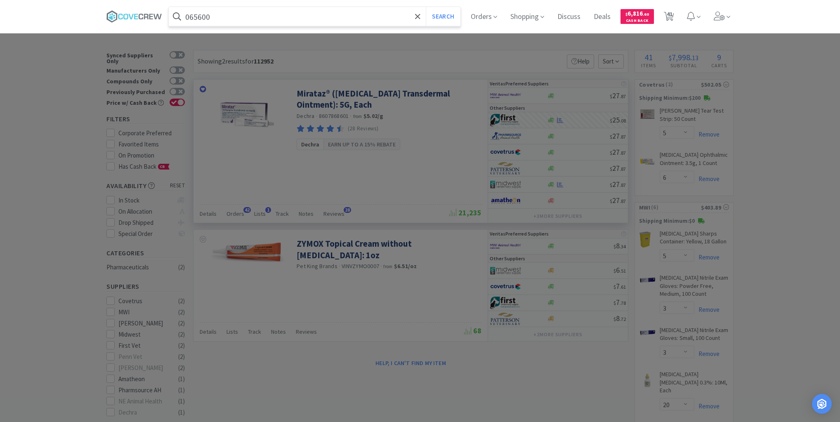
click at [426, 7] on button "Search" at bounding box center [443, 16] width 34 height 19
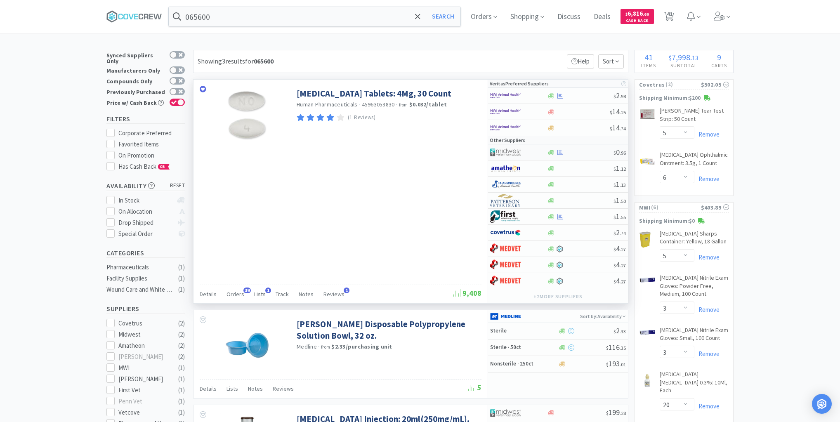
click at [582, 154] on div at bounding box center [580, 152] width 67 height 6
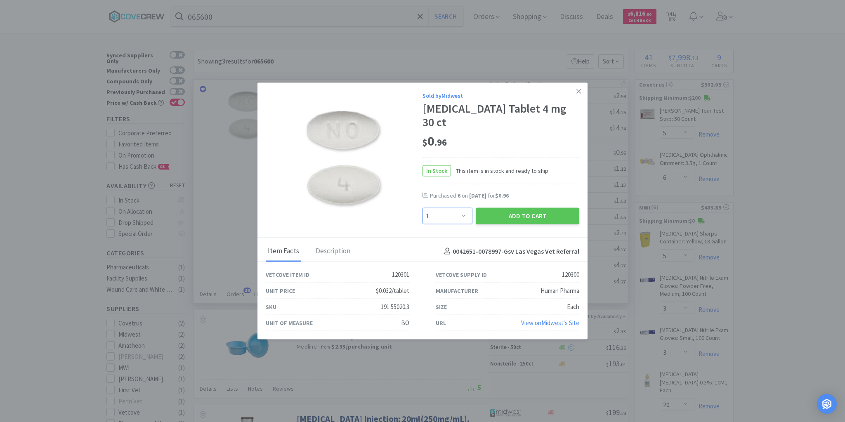
click at [464, 210] on select "Enter Quantity 1 2 3 4 5 6 7 8 9 10 11 12 13 14 15 16 17 18 19 20 Enter Quantity" at bounding box center [448, 216] width 50 height 17
click at [423, 208] on select "Enter Quantity 1 2 3 4 5 6 7 8 9 10 11 12 13 14 15 16 17 18 19 20 Enter Quantity" at bounding box center [448, 216] width 50 height 17
click at [461, 208] on select "Enter Quantity 1 2 3 4 5 6 7 8 9 10 11 12 13 14 15 16 17 18 19 20 Enter Quantity" at bounding box center [448, 216] width 50 height 17
click at [423, 208] on select "Enter Quantity 1 2 3 4 5 6 7 8 9 10 11 12 13 14 15 16 17 18 19 20 Enter Quantity" at bounding box center [448, 216] width 50 height 17
click at [499, 210] on button "Add to Cart" at bounding box center [528, 216] width 104 height 17
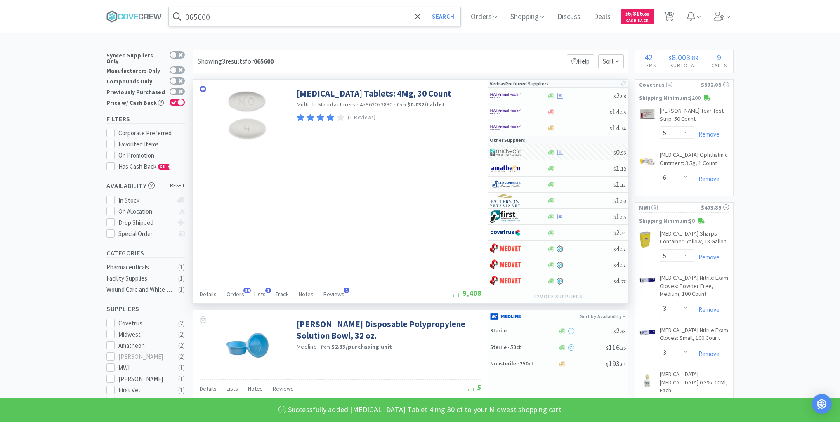
click at [327, 13] on input "065600" at bounding box center [315, 16] width 292 height 19
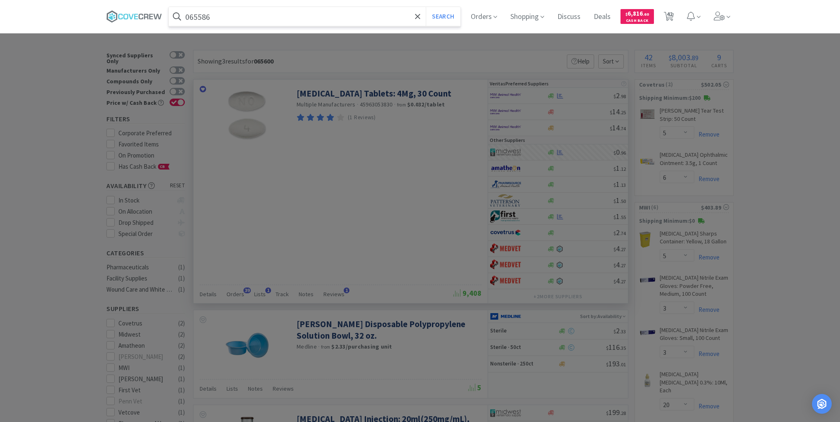
click at [426, 7] on button "Search" at bounding box center [443, 16] width 34 height 19
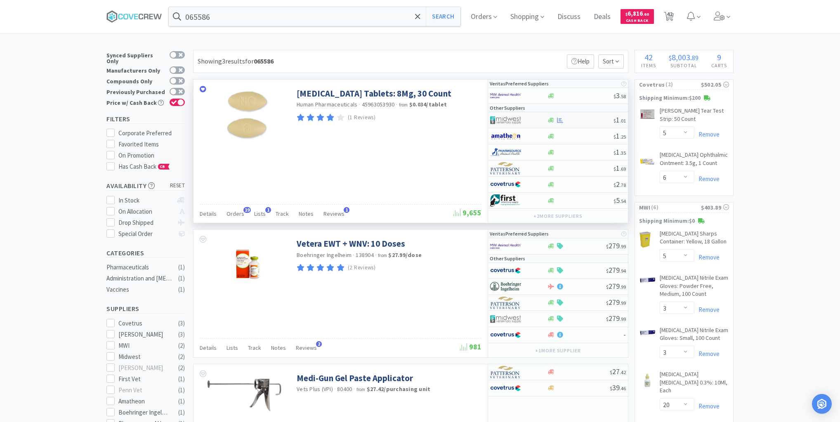
click at [578, 121] on div at bounding box center [580, 120] width 67 height 6
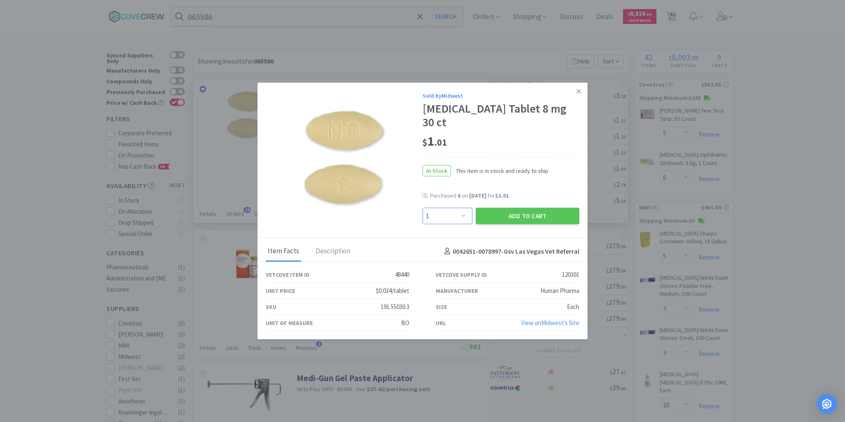
click at [465, 208] on select "Enter Quantity 1 2 3 4 5 6 7 8 9 10 11 12 13 14 15 16 17 18 19 20 Enter Quantity" at bounding box center [448, 216] width 50 height 17
click at [423, 208] on select "Enter Quantity 1 2 3 4 5 6 7 8 9 10 11 12 13 14 15 16 17 18 19 20 Enter Quantity" at bounding box center [448, 216] width 50 height 17
click at [518, 212] on button "Add to Cart" at bounding box center [528, 216] width 104 height 17
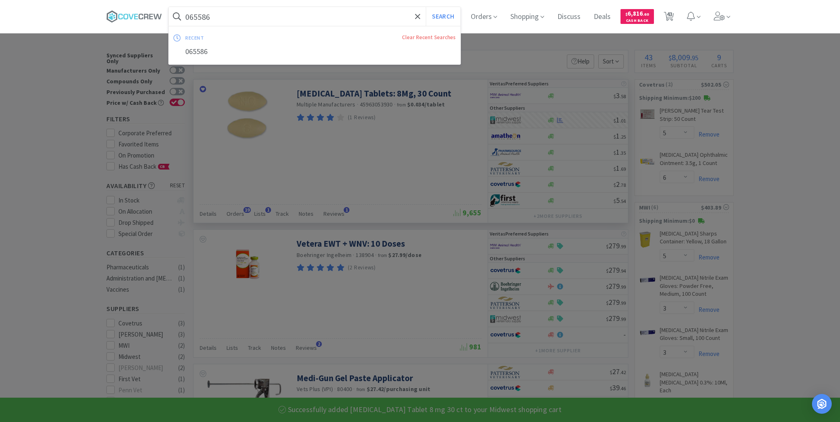
click at [365, 19] on input "065586" at bounding box center [315, 16] width 292 height 19
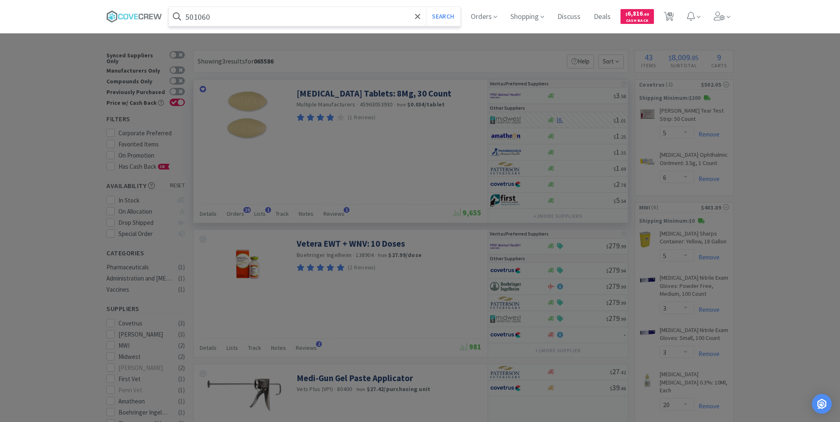
click at [426, 7] on button "Search" at bounding box center [443, 16] width 34 height 19
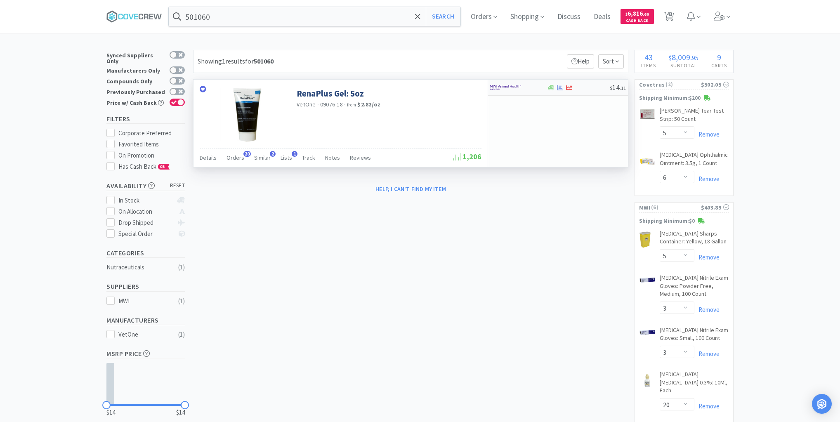
click at [581, 90] on div "$ 14 . 11" at bounding box center [558, 88] width 140 height 16
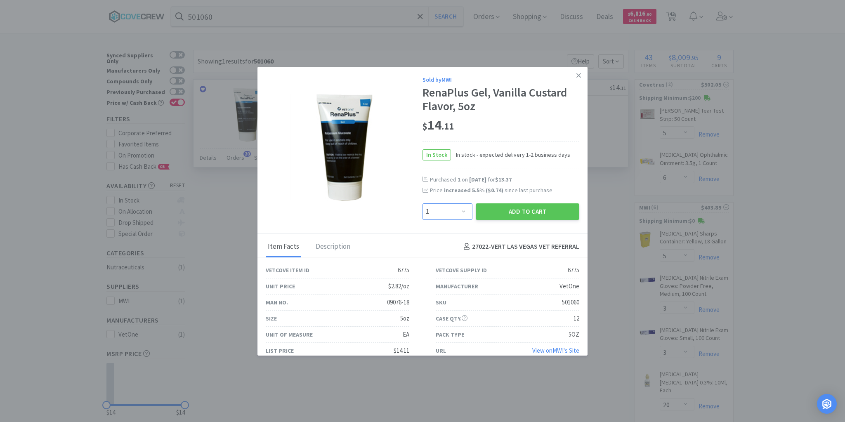
click at [463, 210] on select "Enter Quantity 1 2 3 4 5 6 7 8 9 10 11 12 13 14 15 16 17 18 19 20 Enter Quantity" at bounding box center [448, 211] width 50 height 17
click at [423, 203] on select "Enter Quantity 1 2 3 4 5 6 7 8 9 10 11 12 13 14 15 16 17 18 19 20 Enter Quantity" at bounding box center [448, 211] width 50 height 17
click at [512, 217] on button "Add to Cart" at bounding box center [528, 211] width 104 height 17
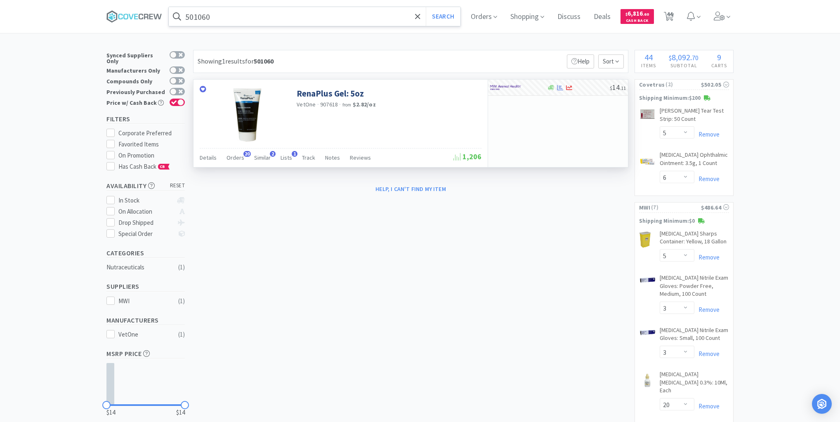
drag, startPoint x: 327, startPoint y: 14, endPoint x: 329, endPoint y: 21, distance: 7.2
click at [326, 14] on input "501060" at bounding box center [315, 16] width 292 height 19
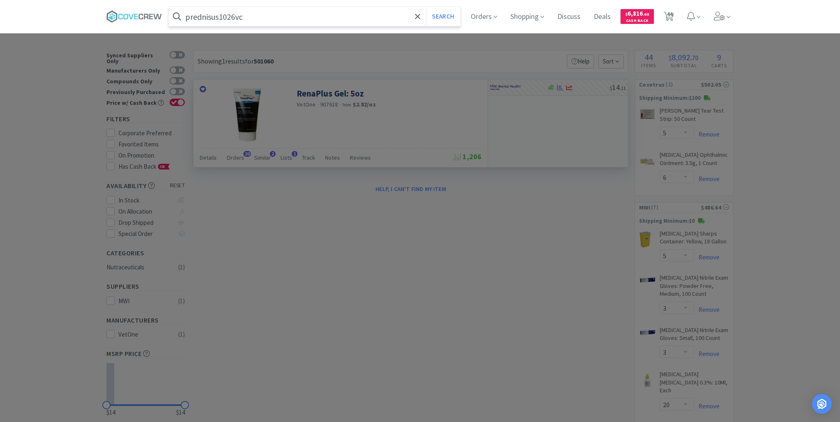
click at [426, 7] on button "Search" at bounding box center [443, 16] width 34 height 19
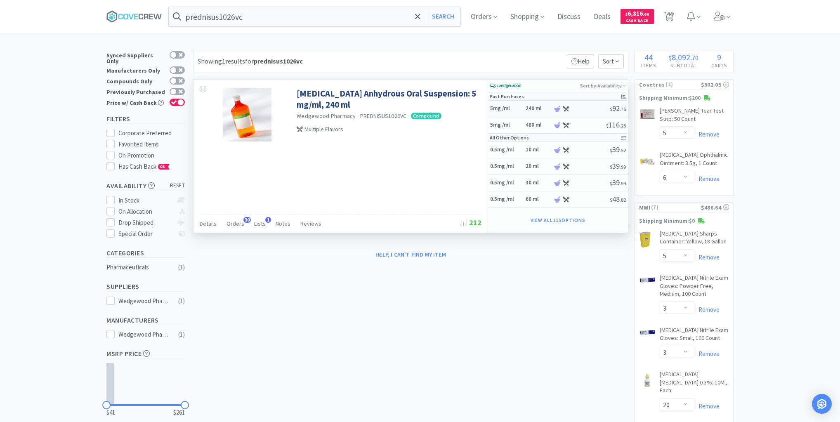
click at [515, 107] on h5 "5mg /ml" at bounding box center [506, 108] width 33 height 7
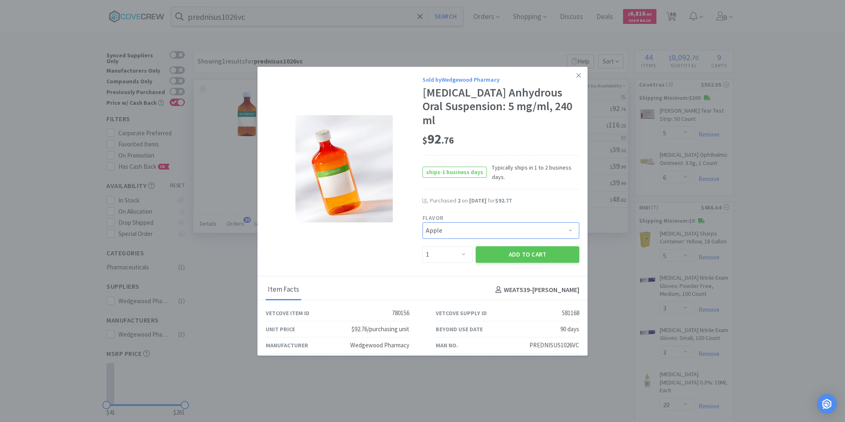
click at [568, 222] on select "Pick a Flavor Apple Apple-Molasses Apple/Marshmallow Banana Banana/Marshmallow …" at bounding box center [501, 230] width 157 height 17
click at [423, 222] on select "Pick a Flavor Apple Apple-Molasses Apple/Marshmallow Banana Banana/Marshmallow …" at bounding box center [501, 230] width 157 height 17
click at [460, 246] on select "Enter Quantity 1 2 3 4 5 6 7 8 9 10 11 12 13 14 15 16 17 18 19 20 Enter Quantity" at bounding box center [448, 254] width 50 height 17
click at [423, 246] on select "Enter Quantity 1 2 3 4 5 6 7 8 9 10 11 12 13 14 15 16 17 18 19 20 Enter Quantity" at bounding box center [448, 254] width 50 height 17
click at [500, 246] on button "Add to Cart" at bounding box center [528, 254] width 104 height 17
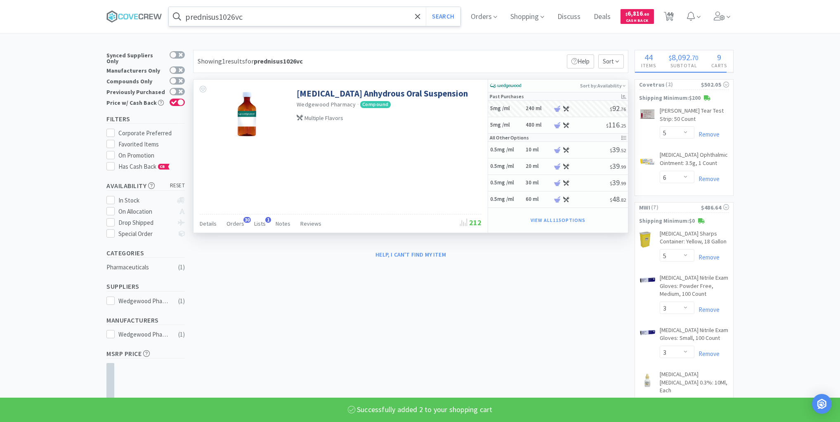
drag, startPoint x: 347, startPoint y: 16, endPoint x: 350, endPoint y: 24, distance: 8.9
click at [347, 16] on input "prednisus1026vc" at bounding box center [315, 16] width 292 height 19
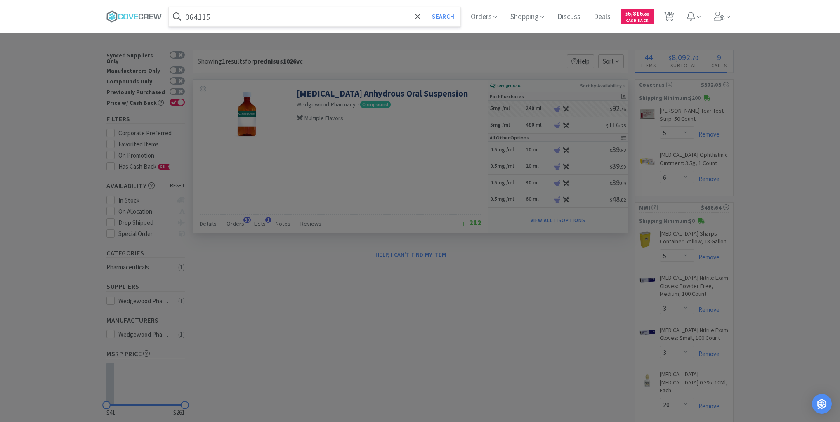
click at [426, 7] on button "Search" at bounding box center [443, 16] width 34 height 19
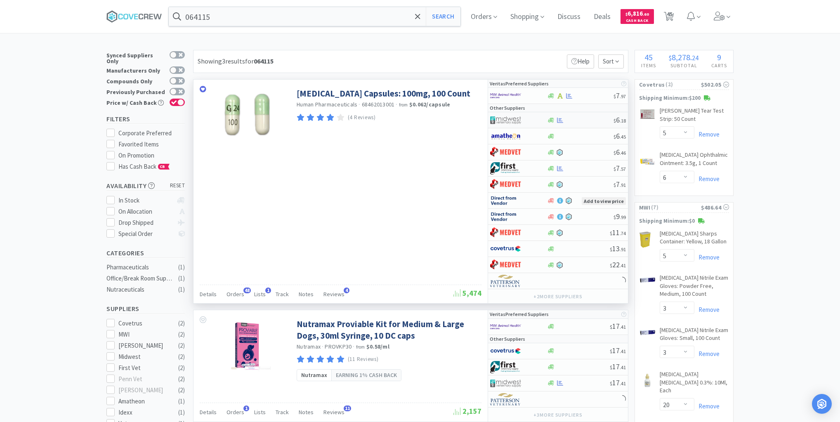
click at [586, 117] on div at bounding box center [580, 120] width 67 height 6
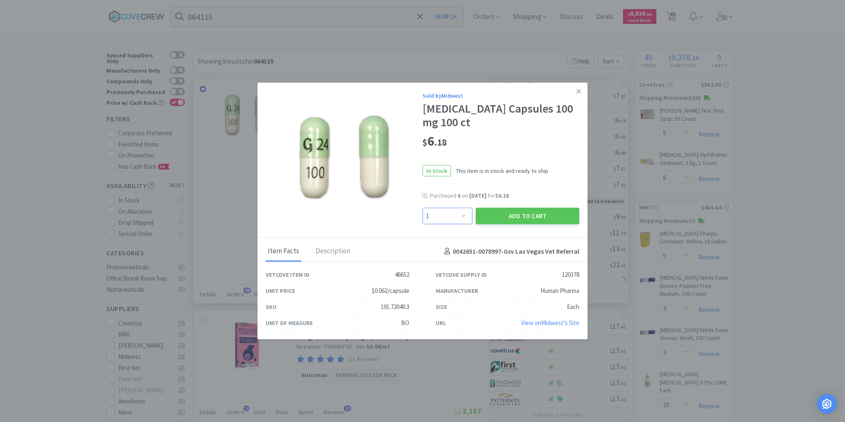
click at [463, 215] on select "Enter Quantity 1 2 3 4 5 6 7 8 9 10 11 12 13 14 15 16 17 18 19 20 Enter Quantity" at bounding box center [448, 216] width 50 height 17
click at [423, 208] on select "Enter Quantity 1 2 3 4 5 6 7 8 9 10 11 12 13 14 15 16 17 18 19 20 Enter Quantity" at bounding box center [448, 216] width 50 height 17
click at [501, 214] on button "Add to Cart" at bounding box center [528, 216] width 104 height 17
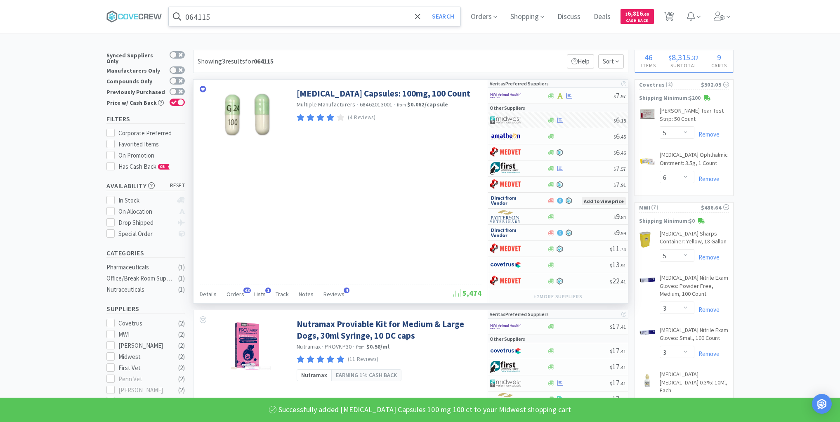
click at [303, 19] on input "064115" at bounding box center [315, 16] width 292 height 19
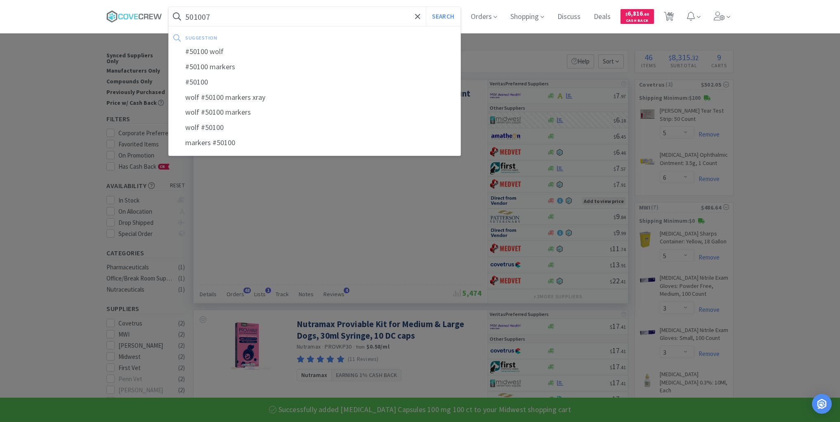
click at [426, 7] on button "Search" at bounding box center [443, 16] width 34 height 19
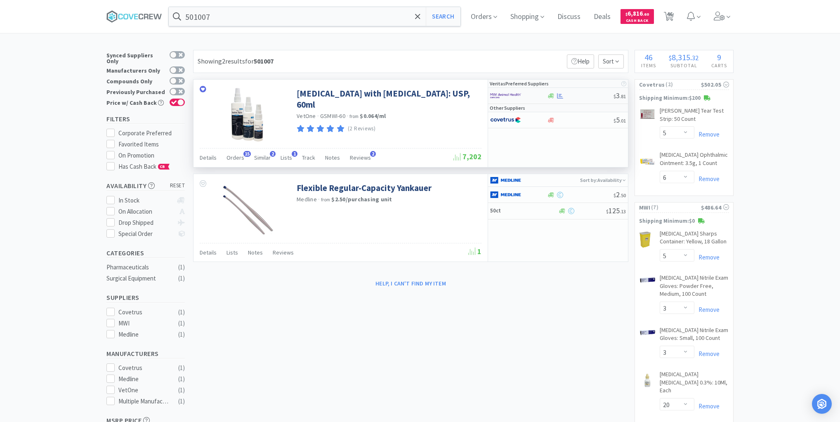
click at [578, 96] on div at bounding box center [580, 96] width 67 height 6
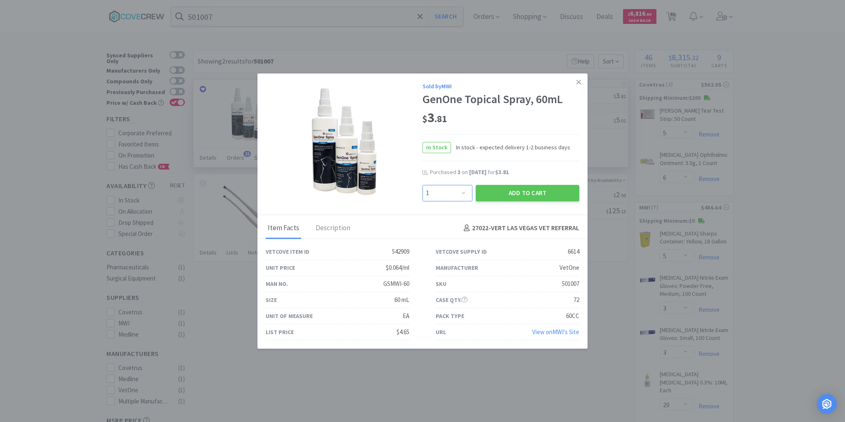
click at [463, 192] on select "Enter Quantity 1 2 3 4 5 6 7 8 9 10 11 12 13 14 15 16 17 18 19 20 Enter Quantity" at bounding box center [448, 193] width 50 height 17
click at [423, 185] on select "Enter Quantity 1 2 3 4 5 6 7 8 9 10 11 12 13 14 15 16 17 18 19 20 Enter Quantity" at bounding box center [448, 193] width 50 height 17
click at [517, 195] on button "Add to Cart" at bounding box center [528, 193] width 104 height 17
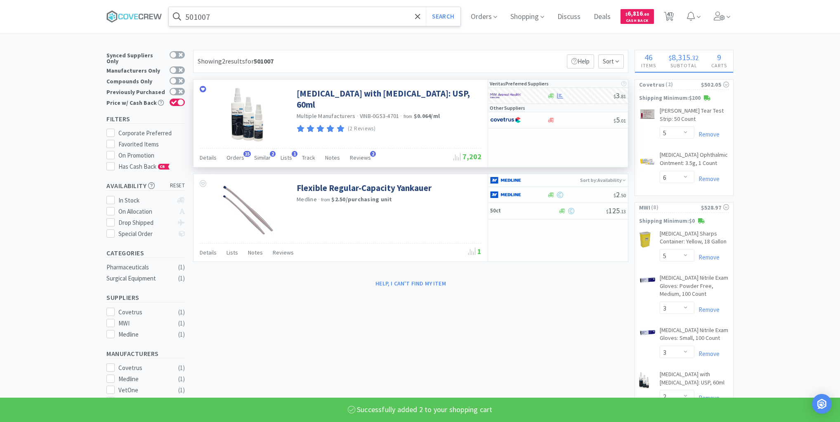
click at [331, 18] on input "501007" at bounding box center [315, 16] width 292 height 19
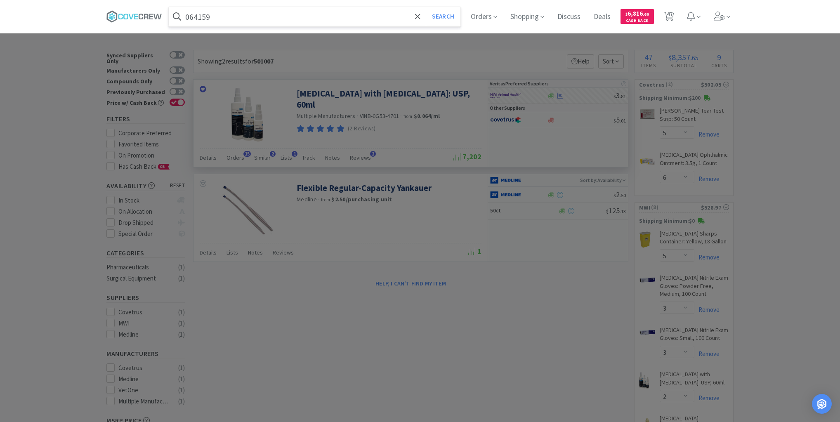
click at [426, 7] on button "Search" at bounding box center [443, 16] width 34 height 19
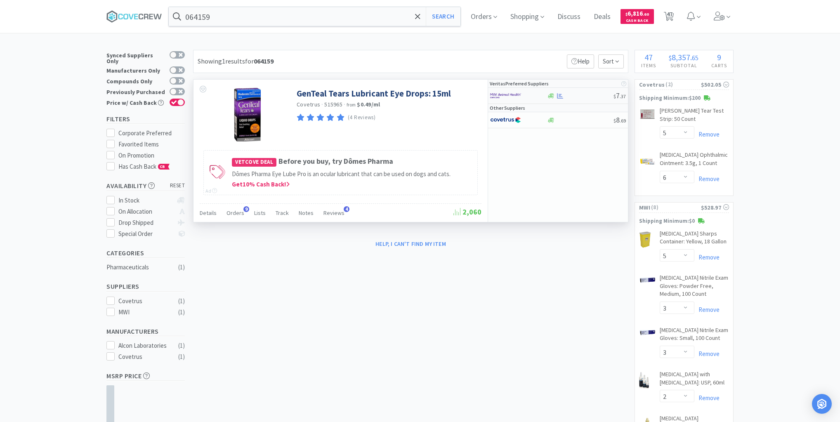
click at [586, 97] on div at bounding box center [580, 96] width 67 height 6
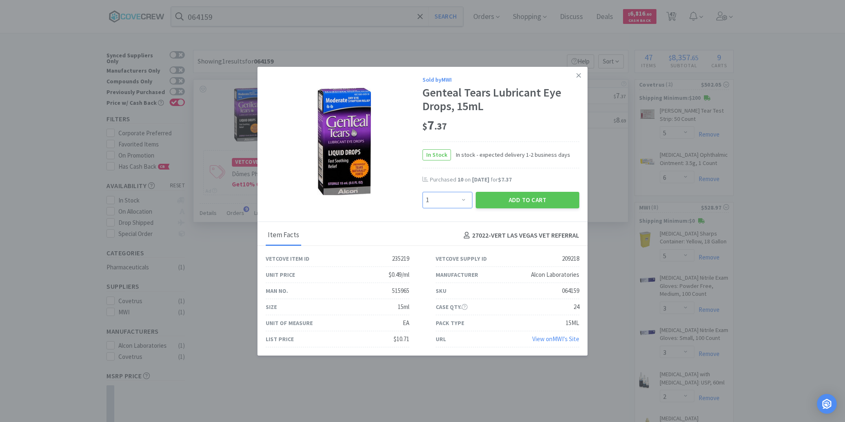
click at [463, 203] on select "Enter Quantity 1 2 3 4 5 6 7 8 9 10 11 12 13 14 15 16 17 18 19 20 Enter Quantity" at bounding box center [448, 200] width 50 height 17
click at [423, 192] on select "Enter Quantity 1 2 3 4 5 6 7 8 9 10 11 12 13 14 15 16 17 18 19 20 Enter Quantity" at bounding box center [448, 200] width 50 height 17
click at [508, 197] on button "Add to Cart" at bounding box center [528, 200] width 104 height 17
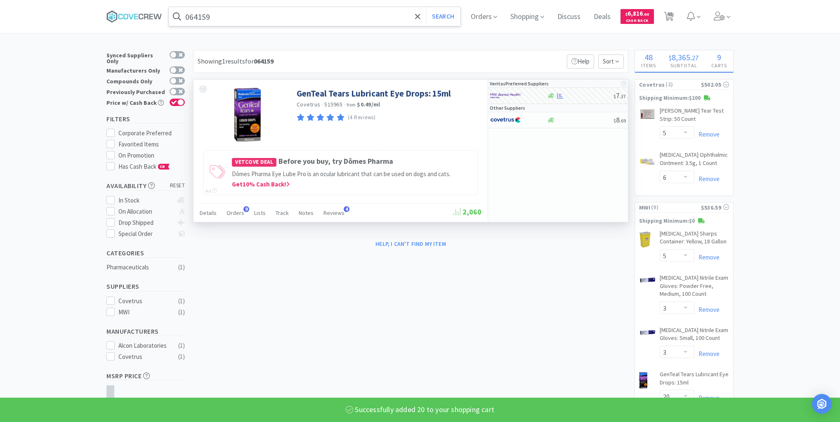
click at [356, 17] on input "064159" at bounding box center [315, 16] width 292 height 19
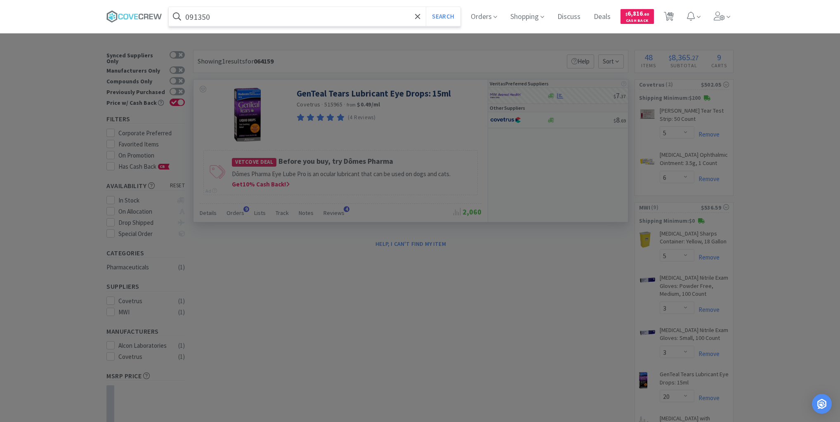
click at [426, 7] on button "Search" at bounding box center [443, 16] width 34 height 19
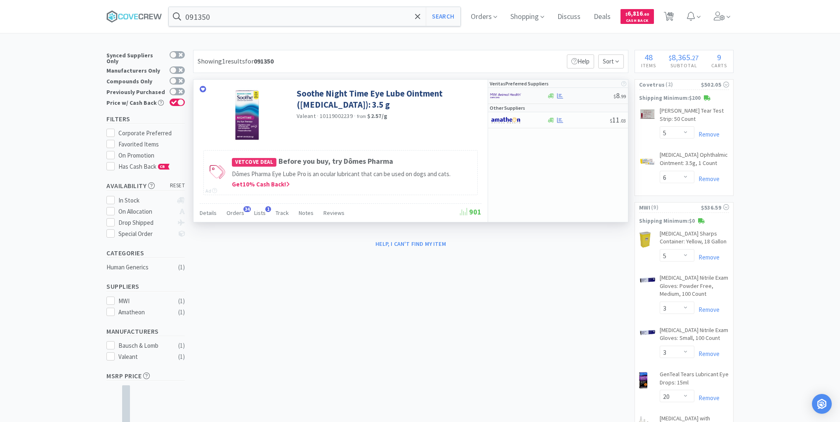
click at [574, 93] on div at bounding box center [580, 96] width 67 height 6
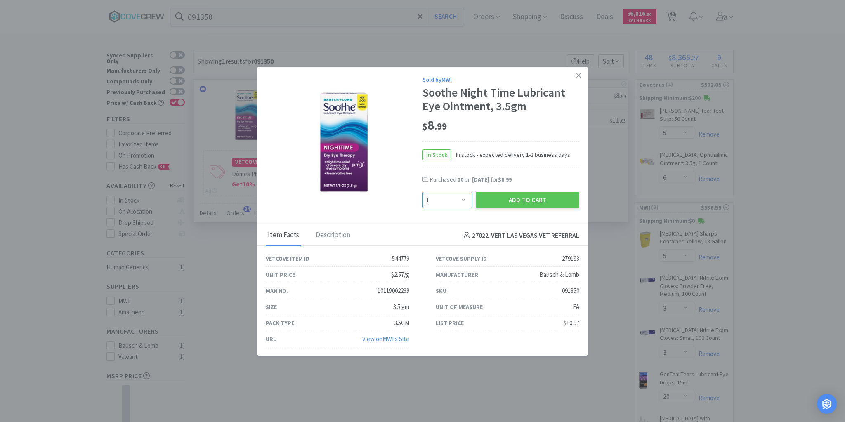
click at [464, 201] on select "Enter Quantity 1 2 3 4 5 6 7 8 9 10 11 12 13 14 15 16 17 18 19 20 Enter Quantity" at bounding box center [448, 200] width 50 height 17
click at [423, 192] on select "Enter Quantity 1 2 3 4 5 6 7 8 9 10 11 12 13 14 15 16 17 18 19 20 Enter Quantity" at bounding box center [448, 200] width 50 height 17
click at [512, 200] on button "Add to Cart" at bounding box center [528, 200] width 104 height 17
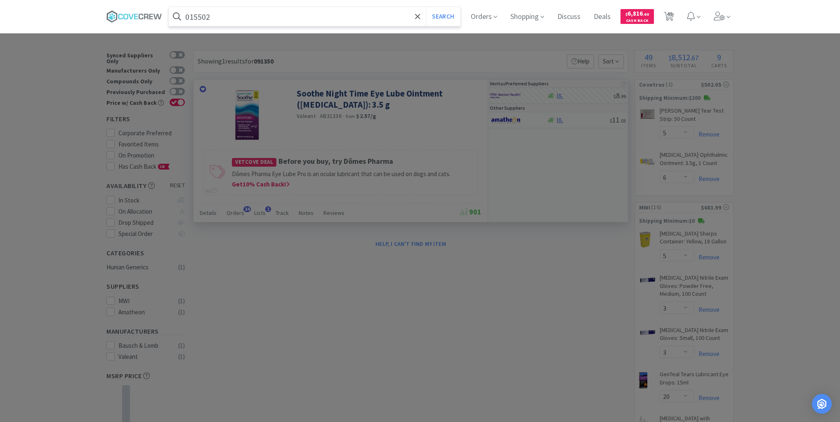
click at [426, 7] on button "Search" at bounding box center [443, 16] width 34 height 19
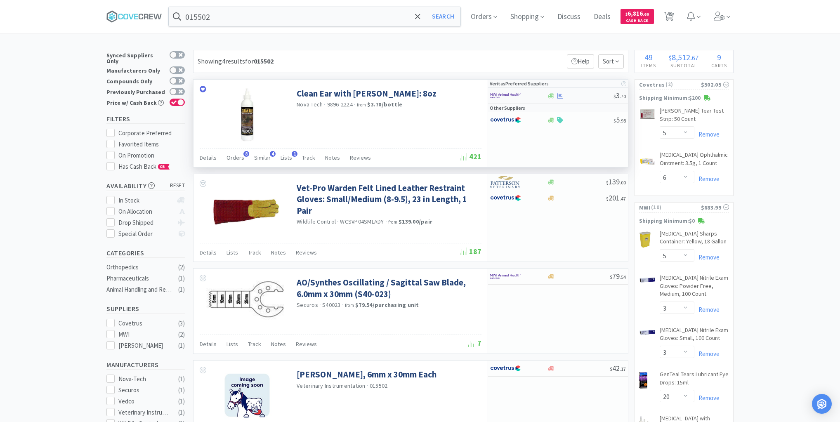
click at [576, 94] on div at bounding box center [580, 96] width 67 height 6
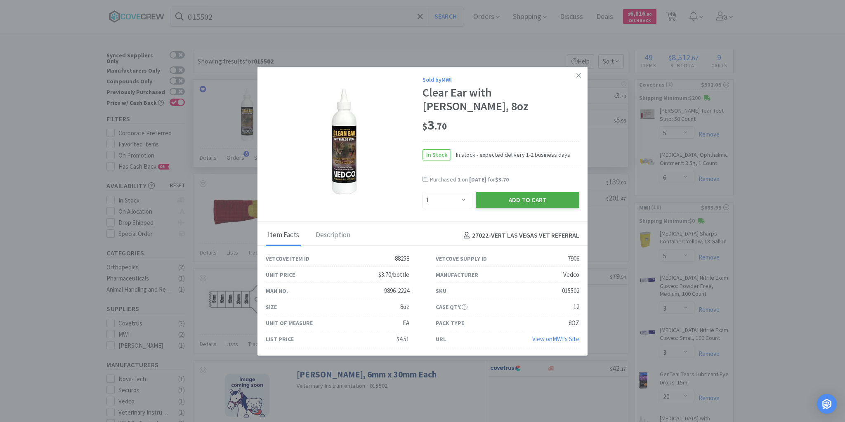
click at [519, 195] on button "Add to Cart" at bounding box center [528, 200] width 104 height 17
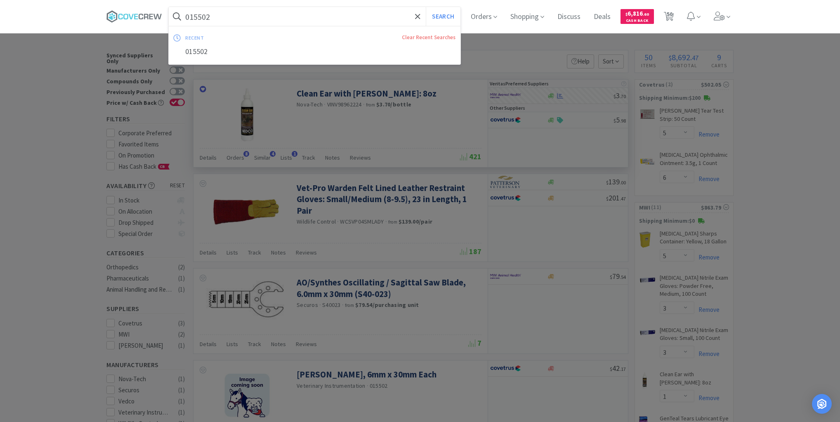
click at [331, 21] on input "015502" at bounding box center [315, 16] width 292 height 19
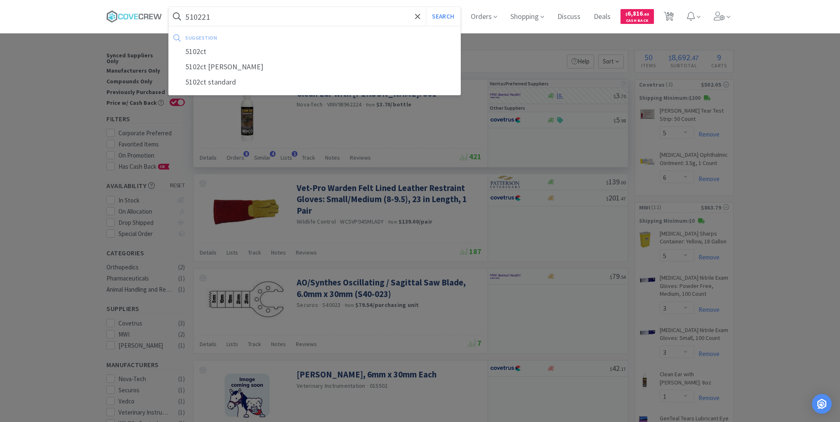
click at [426, 7] on button "Search" at bounding box center [443, 16] width 34 height 19
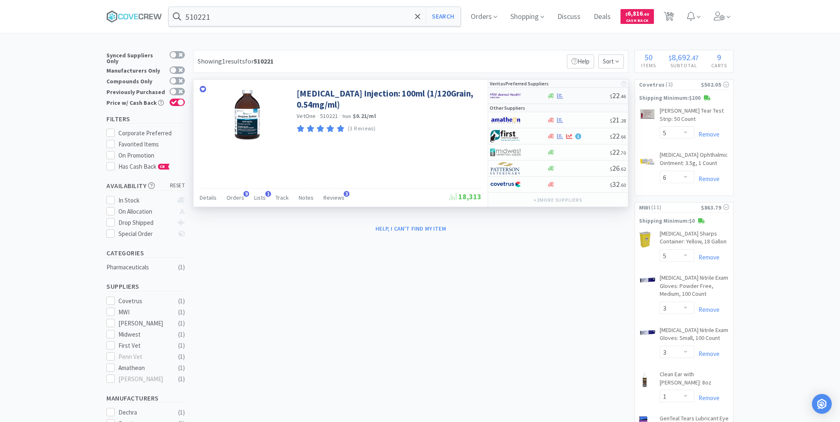
click at [574, 98] on div at bounding box center [578, 96] width 63 height 6
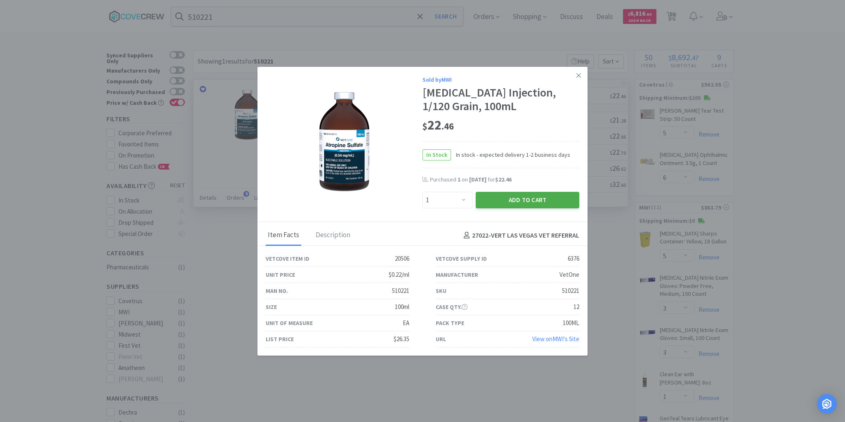
click at [500, 197] on button "Add to Cart" at bounding box center [528, 200] width 104 height 17
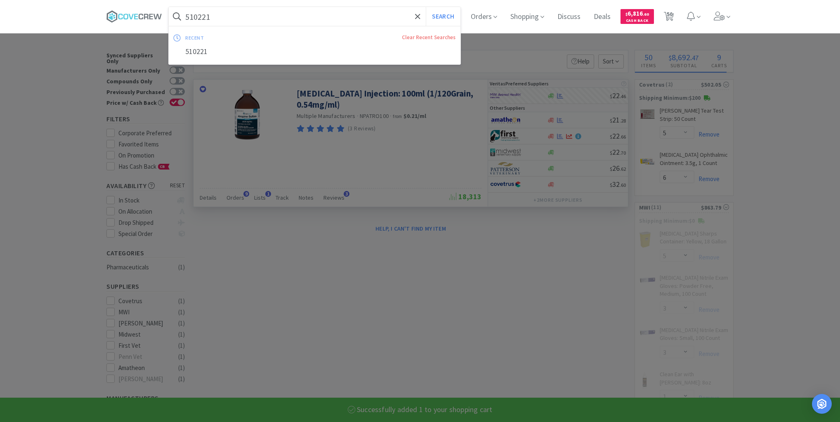
click at [335, 18] on input "510221" at bounding box center [315, 16] width 292 height 19
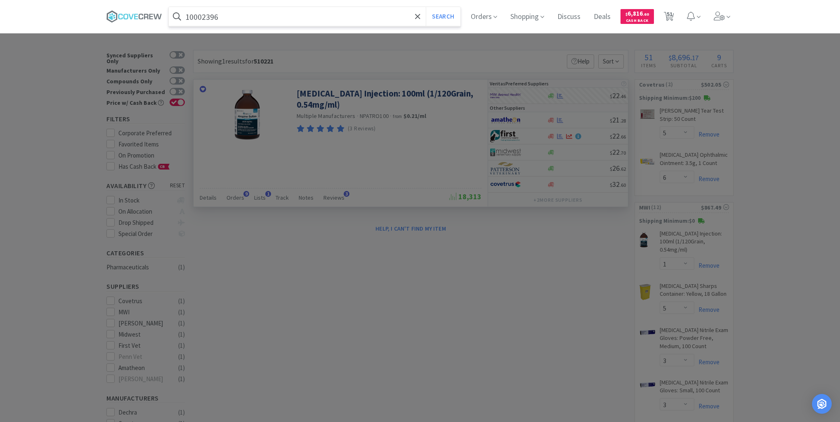
click at [426, 7] on button "Search" at bounding box center [443, 16] width 34 height 19
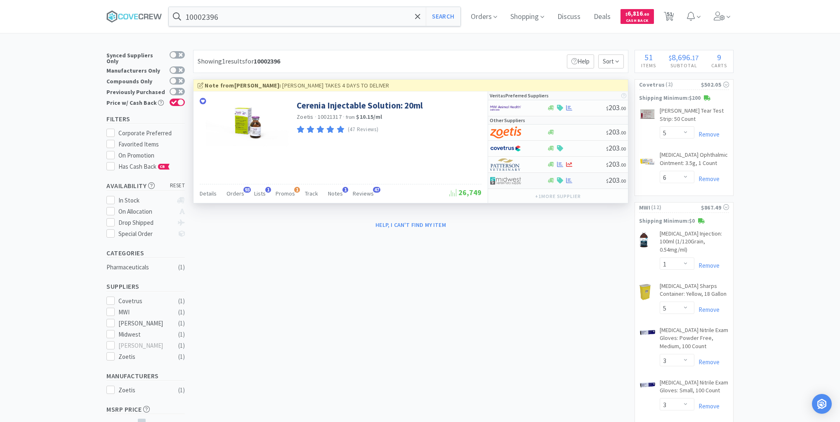
click at [589, 179] on div at bounding box center [576, 180] width 59 height 6
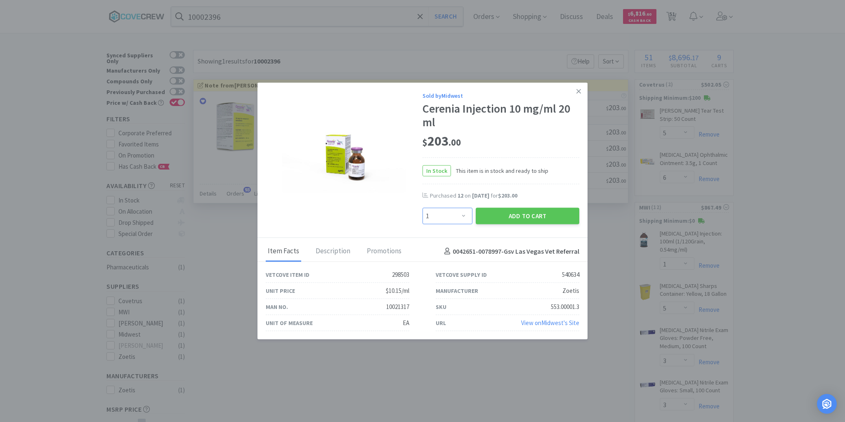
click at [465, 215] on select "Enter Quantity 1 2 3 4 5 6 7 8 9 10 11 12 13 14 15 16 17 18 19 20 Enter Quantity" at bounding box center [448, 216] width 50 height 17
click at [423, 208] on select "Enter Quantity 1 2 3 4 5 6 7 8 9 10 11 12 13 14 15 16 17 18 19 20 Enter Quantity" at bounding box center [448, 216] width 50 height 17
click at [500, 215] on button "Add to Cart" at bounding box center [528, 216] width 104 height 17
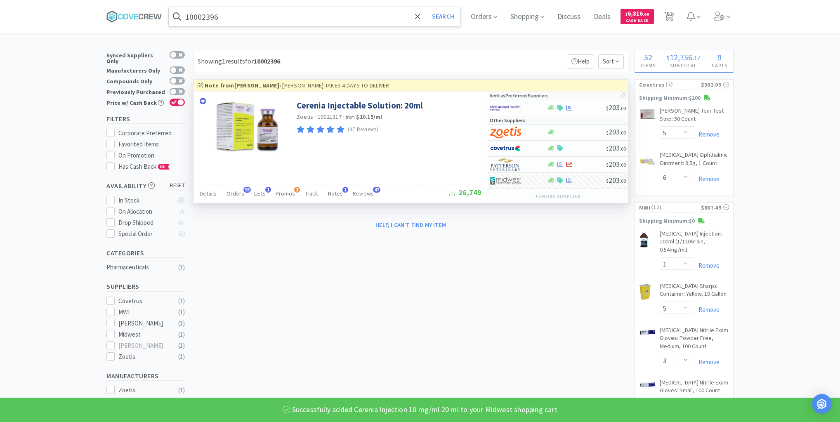
click at [354, 20] on input "10002396" at bounding box center [315, 16] width 292 height 19
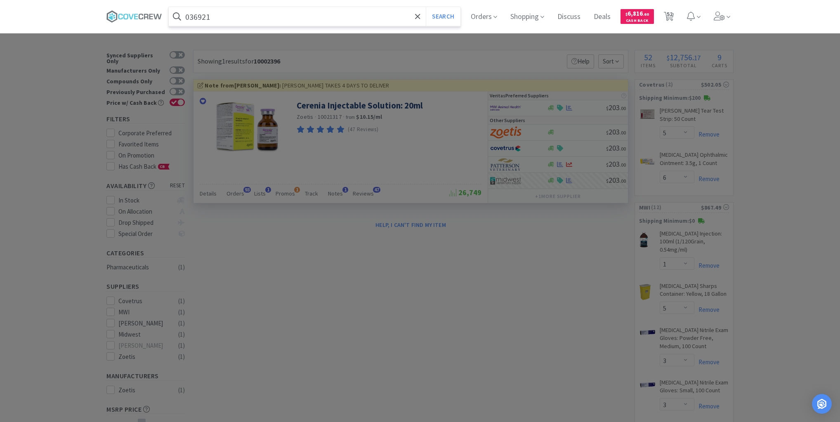
click at [426, 7] on button "Search" at bounding box center [443, 16] width 34 height 19
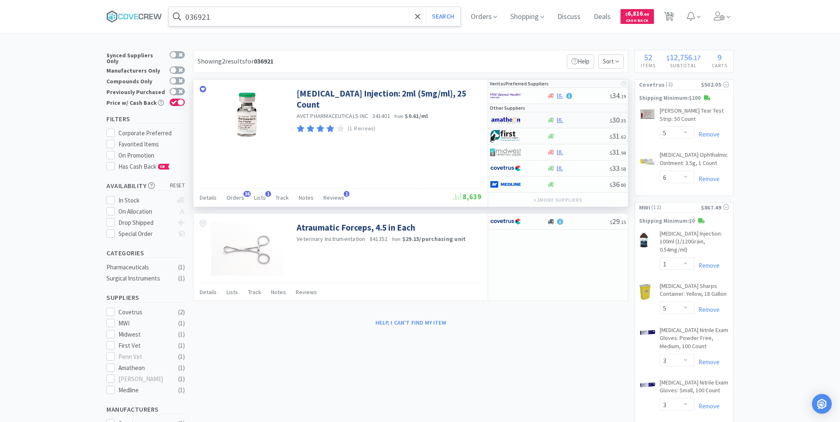
click at [571, 120] on div at bounding box center [578, 120] width 63 height 6
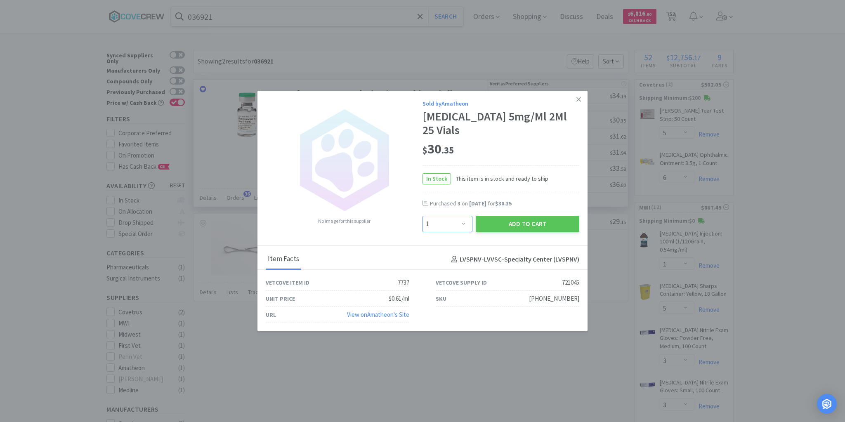
click at [464, 223] on select "Enter Quantity 1 2 3 4 5 6 7 8 9 10 11 12 13 14 15 16 17 18 19 20 Enter Quantity" at bounding box center [448, 224] width 50 height 17
click at [423, 216] on select "Enter Quantity 1 2 3 4 5 6 7 8 9 10 11 12 13 14 15 16 17 18 19 20 Enter Quantity" at bounding box center [448, 224] width 50 height 17
click at [522, 225] on button "Add to Cart" at bounding box center [528, 224] width 104 height 17
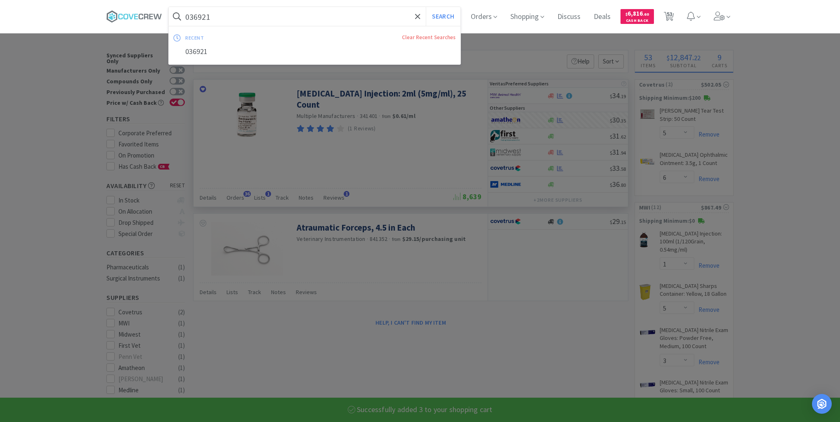
click at [365, 15] on input "036921" at bounding box center [315, 16] width 292 height 19
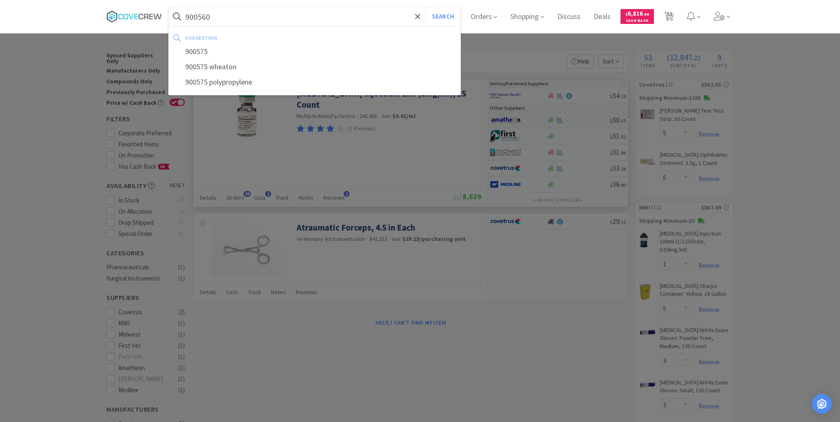
click at [426, 7] on button "Search" at bounding box center [443, 16] width 34 height 19
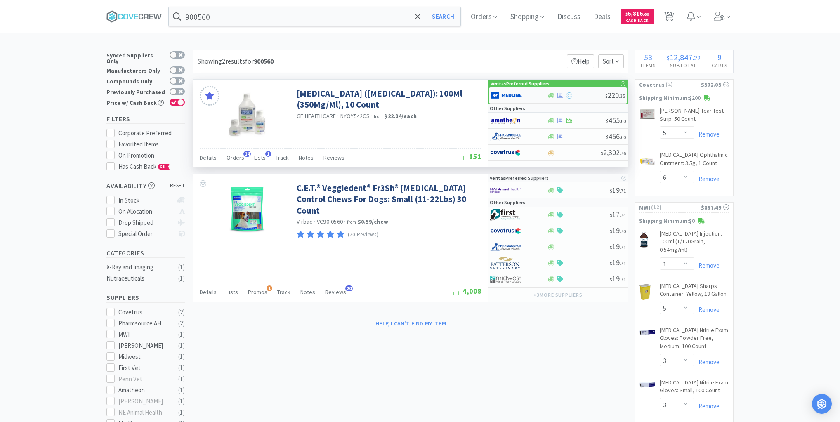
click at [538, 95] on div at bounding box center [519, 95] width 56 height 14
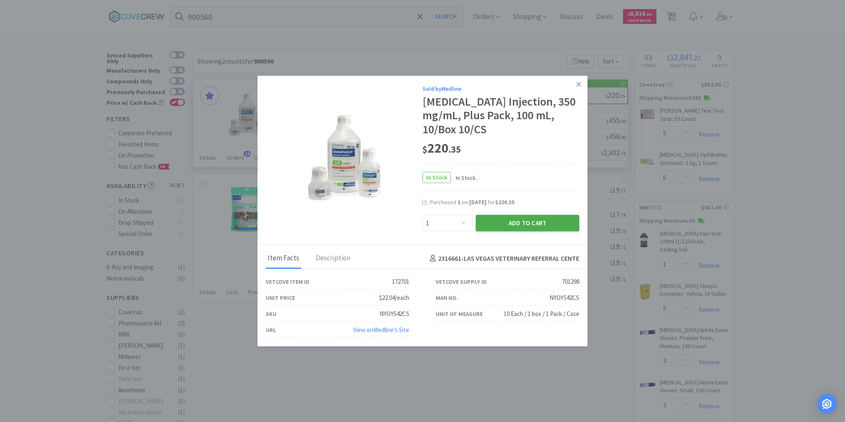
click at [509, 222] on button "Add to Cart" at bounding box center [528, 223] width 104 height 17
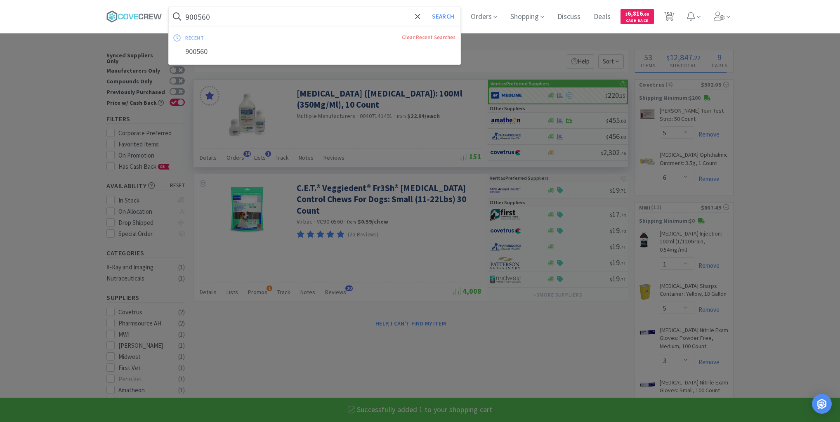
click at [360, 12] on input "900560" at bounding box center [315, 16] width 292 height 19
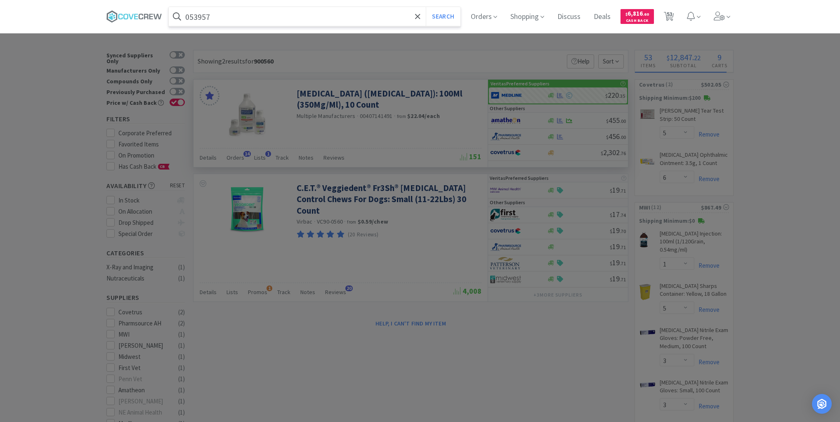
click at [426, 7] on button "Search" at bounding box center [443, 16] width 34 height 19
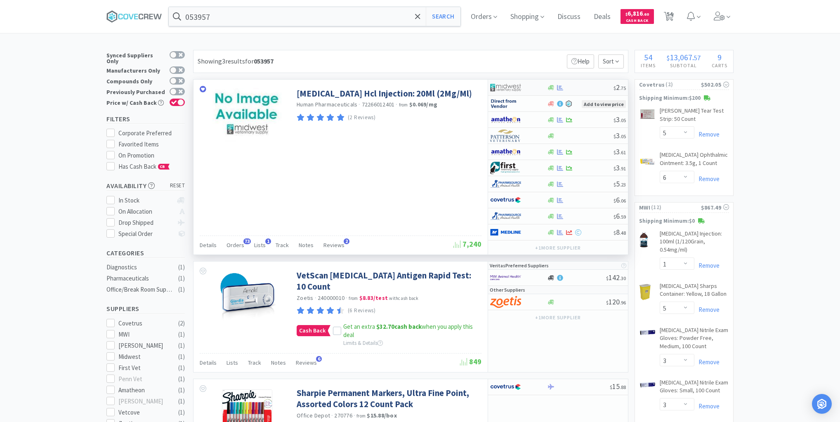
click at [576, 86] on div at bounding box center [580, 88] width 67 height 6
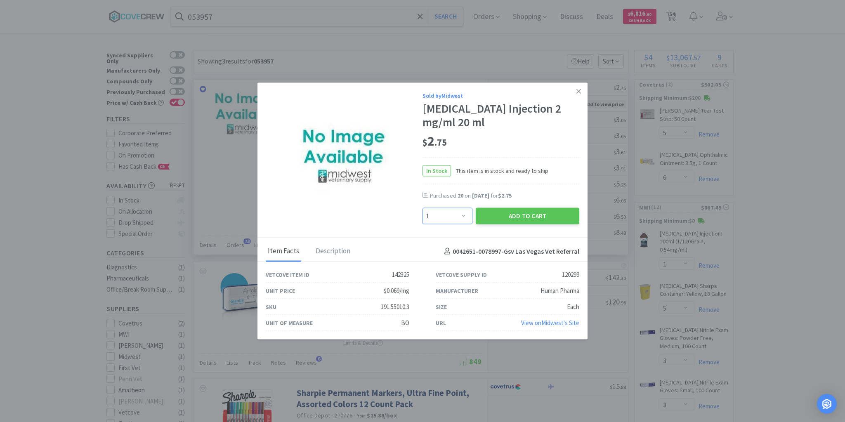
click at [465, 218] on select "Enter Quantity 1 2 3 4 5 6 7 8 9 10 11 12 13 14 15 16 17 18 19 20 Enter Quantity" at bounding box center [448, 216] width 50 height 17
click at [423, 208] on select "Enter Quantity 1 2 3 4 5 6 7 8 9 10 11 12 13 14 15 16 17 18 19 20 Enter Quantity" at bounding box center [448, 216] width 50 height 17
click at [522, 216] on button "Add to Cart" at bounding box center [528, 216] width 104 height 17
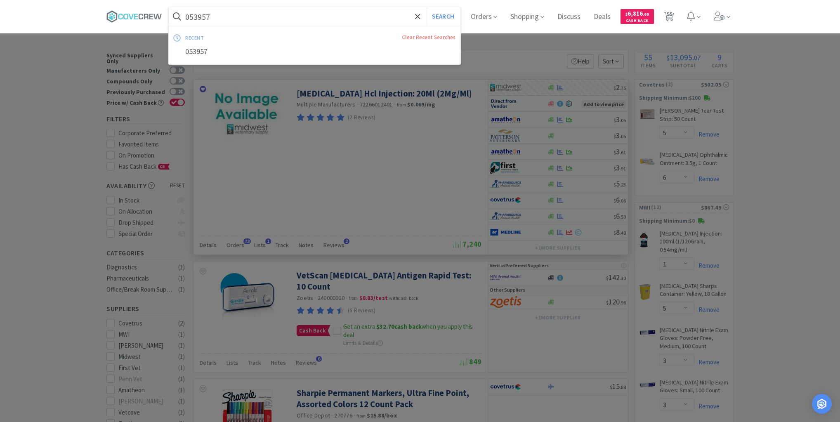
click at [343, 15] on input "053957" at bounding box center [315, 16] width 292 height 19
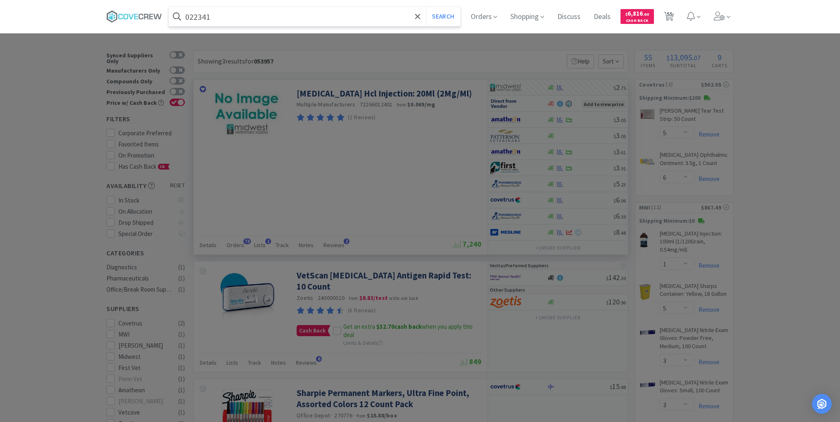
click at [426, 7] on button "Search" at bounding box center [443, 16] width 34 height 19
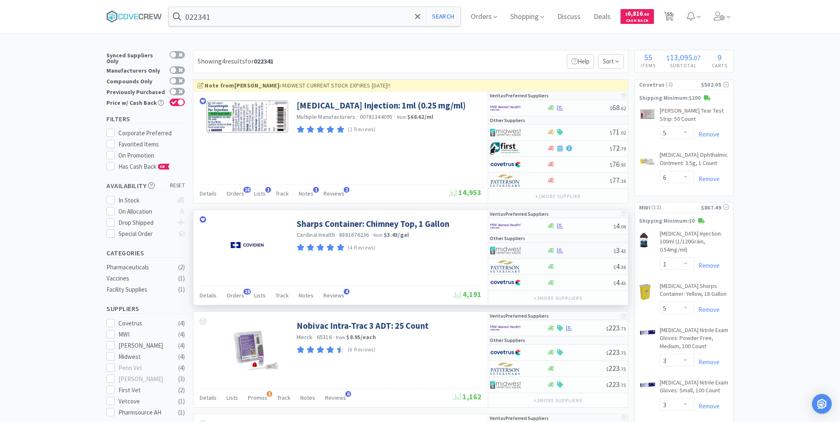
click at [573, 249] on div at bounding box center [580, 251] width 67 height 6
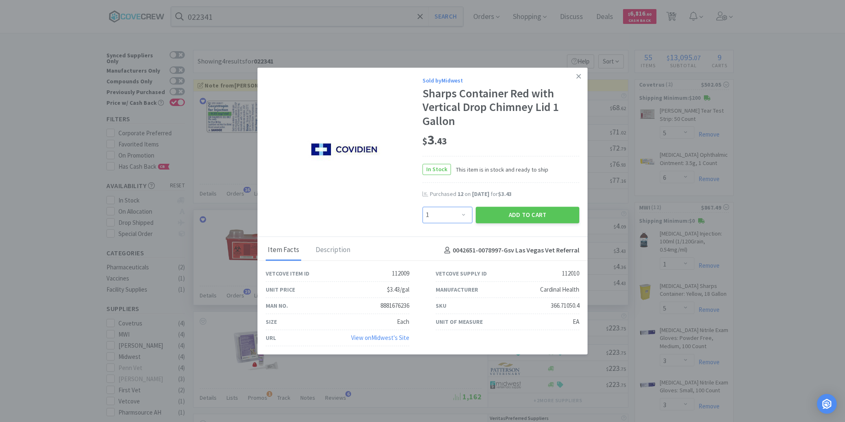
click at [462, 213] on select "Enter Quantity 1 2 3 4 5 6 7 8 9 10 11 12 13 14 15 16 17 18 19 20 Enter Quantity" at bounding box center [448, 215] width 50 height 17
click at [423, 207] on select "Enter Quantity 1 2 3 4 5 6 7 8 9 10 11 12 13 14 15 16 17 18 19 20 Enter Quantity" at bounding box center [448, 215] width 50 height 17
click at [499, 213] on button "Add to Cart" at bounding box center [528, 215] width 104 height 17
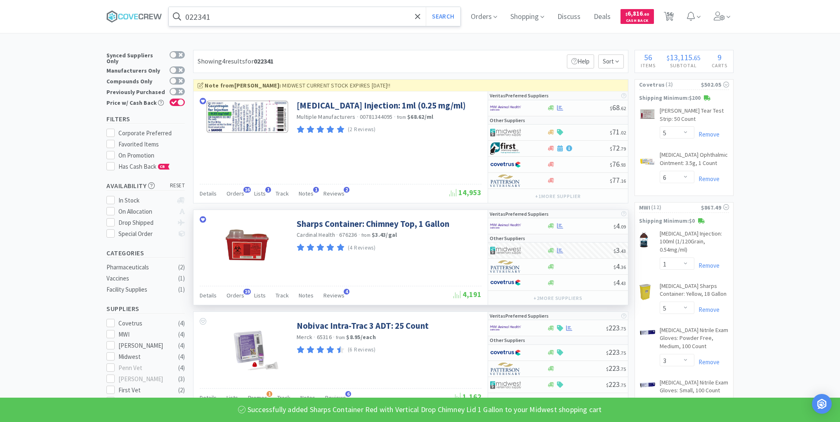
drag, startPoint x: 310, startPoint y: 14, endPoint x: 309, endPoint y: 21, distance: 7.2
click at [310, 15] on input "022341" at bounding box center [315, 16] width 292 height 19
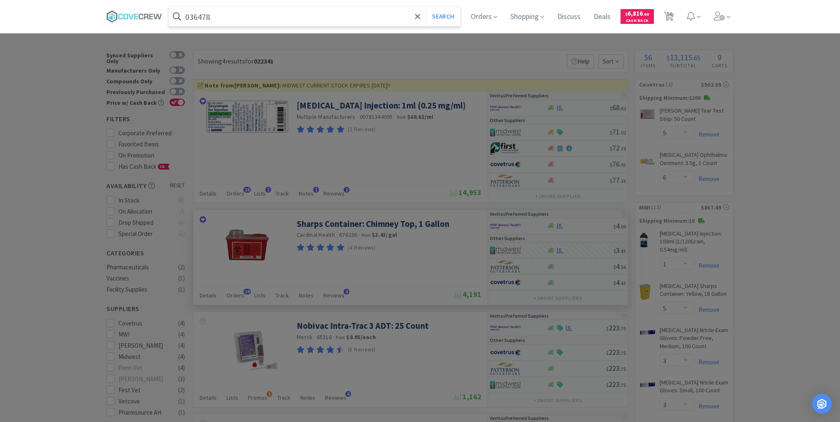
click at [426, 7] on button "Search" at bounding box center [443, 16] width 34 height 19
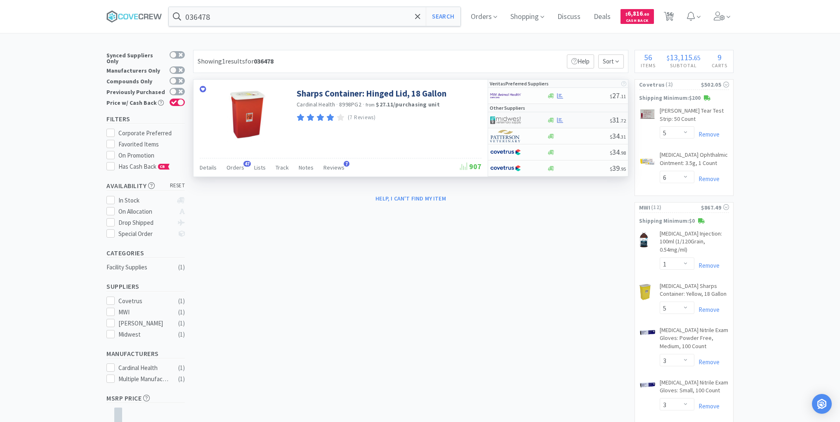
click at [584, 119] on div at bounding box center [578, 120] width 63 height 6
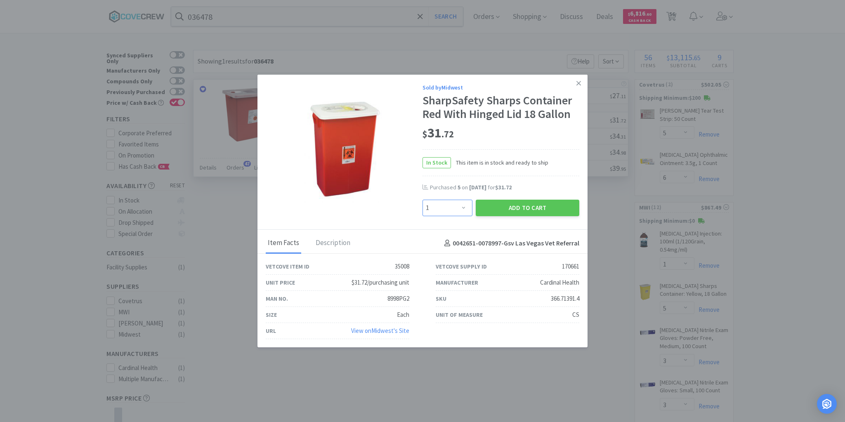
click at [464, 208] on select "Enter Quantity 1 2 3 4 5 6 7 8 9 10 11 12 13 14 15 16 17 18 19 20 Enter Quantity" at bounding box center [448, 208] width 50 height 17
click at [423, 200] on select "Enter Quantity 1 2 3 4 5 6 7 8 9 10 11 12 13 14 15 16 17 18 19 20 Enter Quantity" at bounding box center [448, 208] width 50 height 17
click at [539, 205] on button "Add to Cart" at bounding box center [528, 208] width 104 height 17
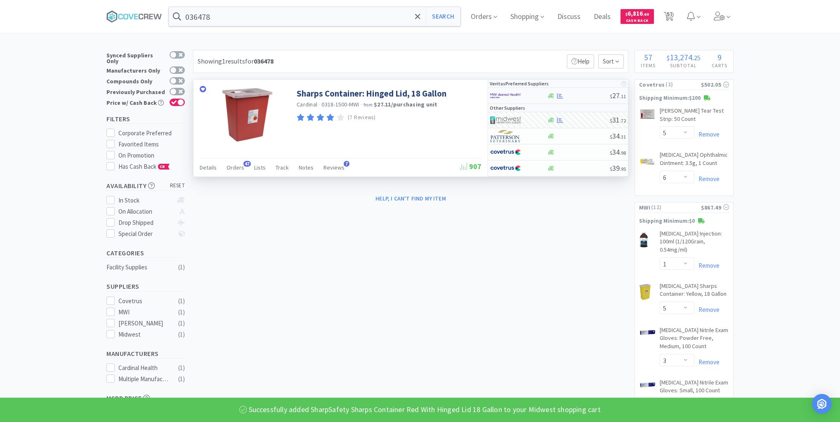
click at [588, 95] on div at bounding box center [578, 96] width 63 height 6
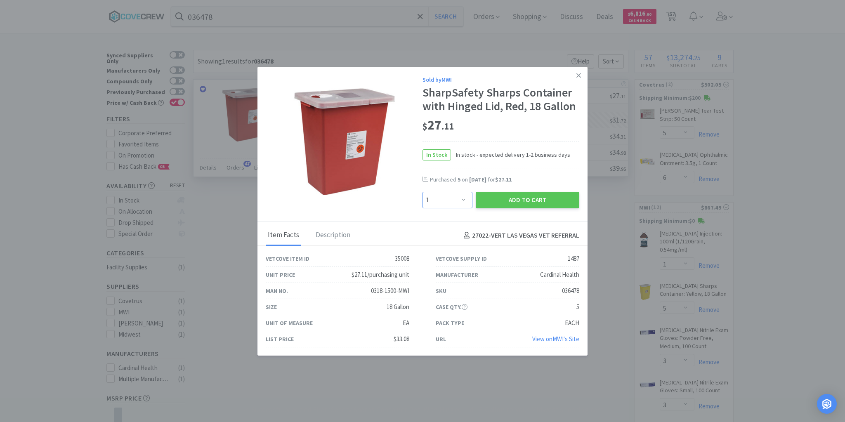
click at [463, 199] on select "Enter Quantity 1 2 3 4 5 6 7 8 9 10 11 12 13 14 15 16 17 18 19 20 Enter Quantity" at bounding box center [448, 200] width 50 height 17
click at [423, 192] on select "Enter Quantity 1 2 3 4 5 6 7 8 9 10 11 12 13 14 15 16 17 18 19 20 Enter Quantity" at bounding box center [448, 200] width 50 height 17
click at [516, 196] on button "Add to Cart" at bounding box center [528, 200] width 104 height 17
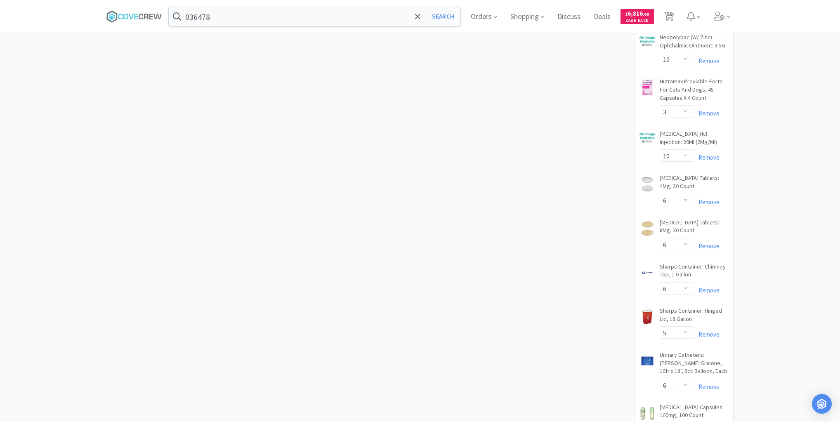
scroll to position [1453, 0]
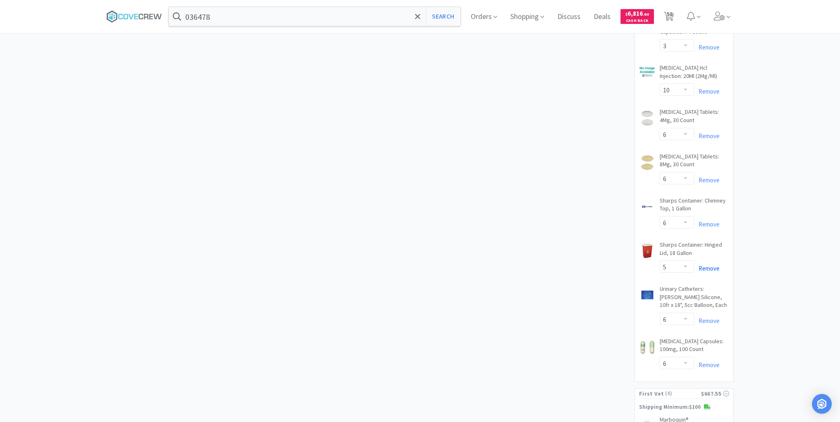
click at [709, 265] on link "Remove" at bounding box center [707, 269] width 25 height 8
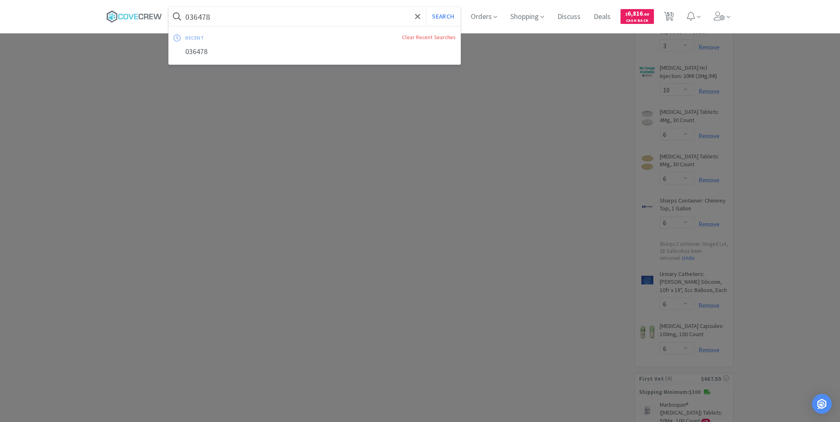
click at [337, 15] on input "036478" at bounding box center [315, 16] width 292 height 19
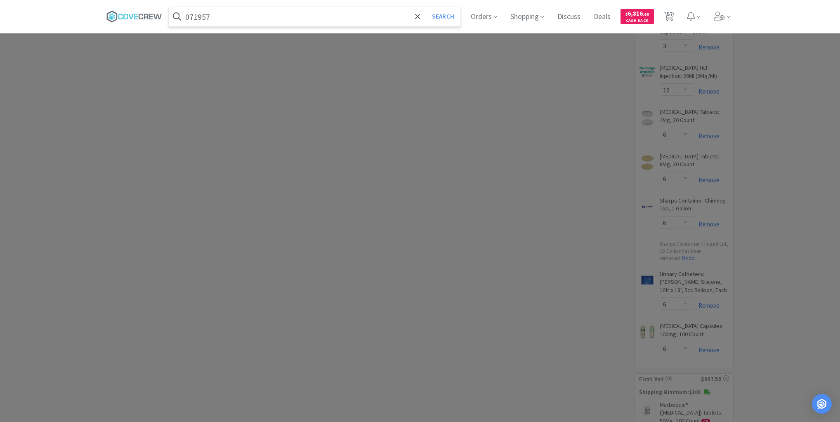
click at [426, 7] on button "Search" at bounding box center [443, 16] width 34 height 19
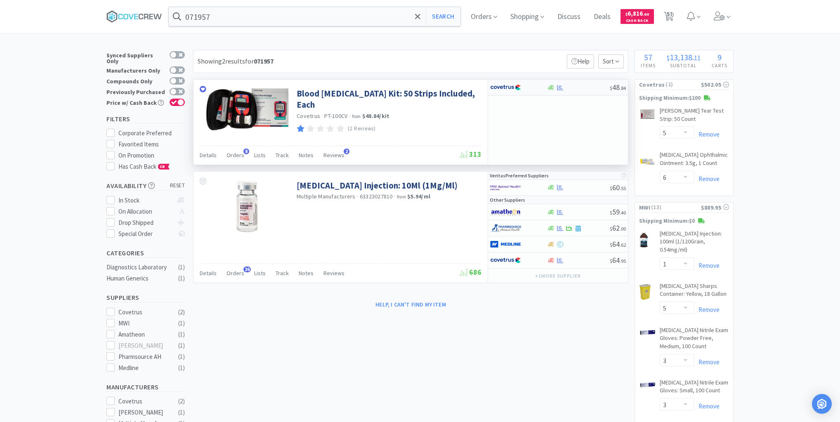
click at [586, 85] on div at bounding box center [578, 88] width 63 height 6
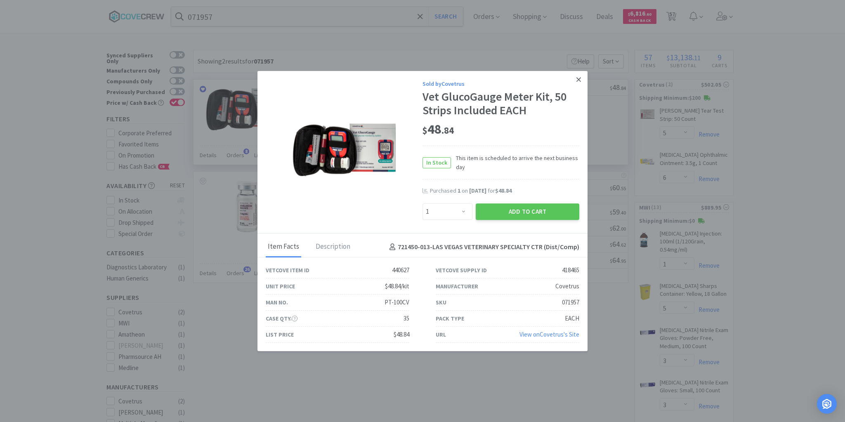
click at [579, 79] on icon at bounding box center [579, 79] width 5 height 7
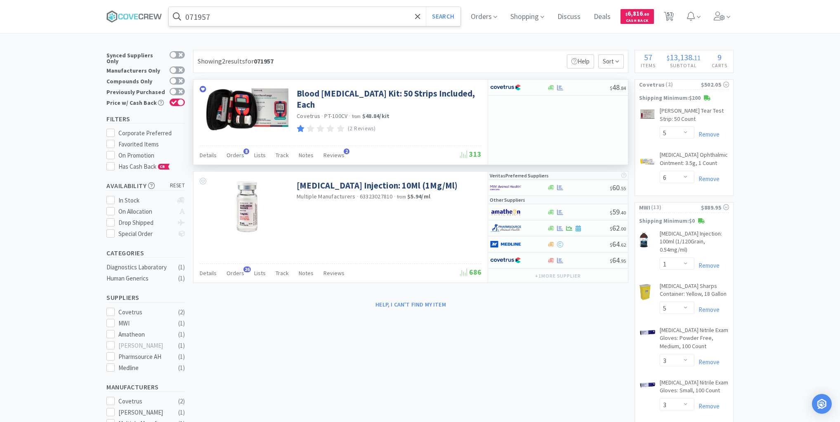
click at [373, 17] on input "071957" at bounding box center [315, 16] width 292 height 19
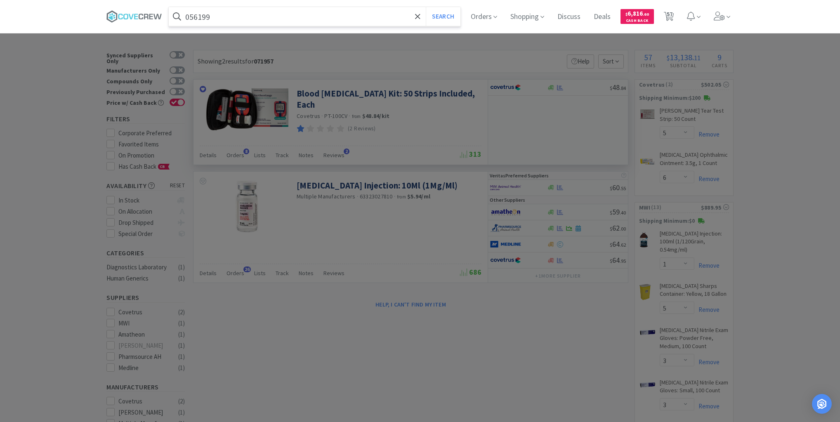
click at [426, 7] on button "Search" at bounding box center [443, 16] width 34 height 19
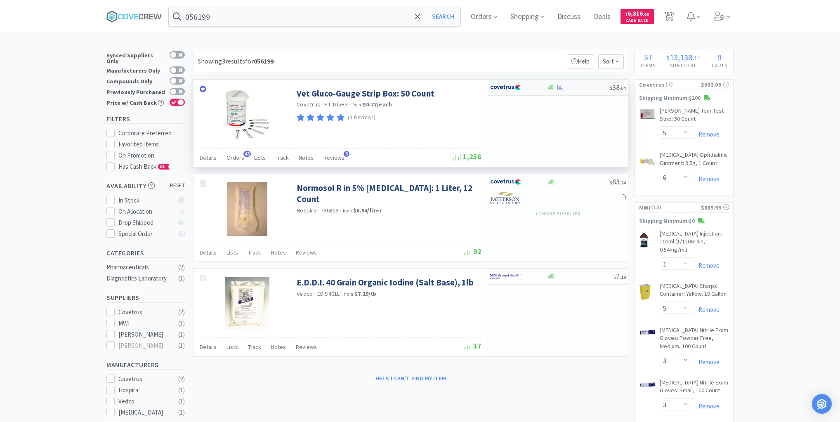
click at [574, 86] on div at bounding box center [578, 88] width 63 height 6
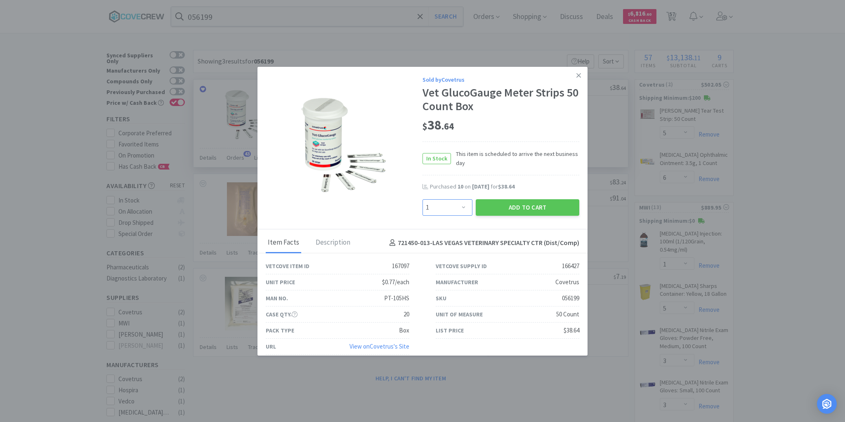
drag, startPoint x: 461, startPoint y: 206, endPoint x: 461, endPoint y: 200, distance: 6.2
click at [461, 206] on select "Enter Quantity 1 2 3 4 5 6 7 8 9 10 11 12 13 14 15 16 17 18 19 20 Enter Quantity" at bounding box center [448, 207] width 50 height 17
click at [423, 199] on select "Enter Quantity 1 2 3 4 5 6 7 8 9 10 11 12 13 14 15 16 17 18 19 20 Enter Quantity" at bounding box center [448, 207] width 50 height 17
click at [508, 206] on button "Add to Cart" at bounding box center [528, 207] width 104 height 17
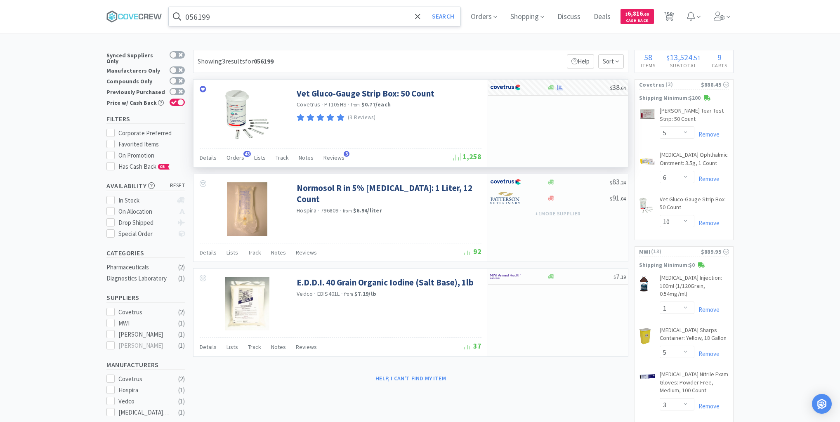
click at [345, 17] on input "056199" at bounding box center [315, 16] width 292 height 19
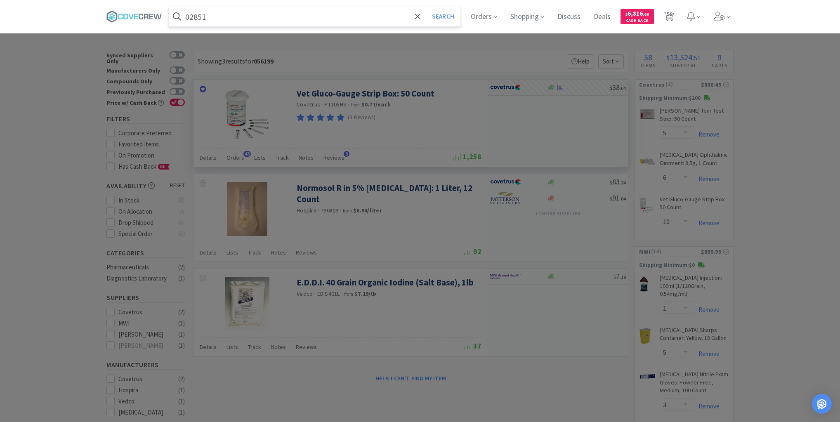
click at [426, 7] on button "Search" at bounding box center [443, 16] width 34 height 19
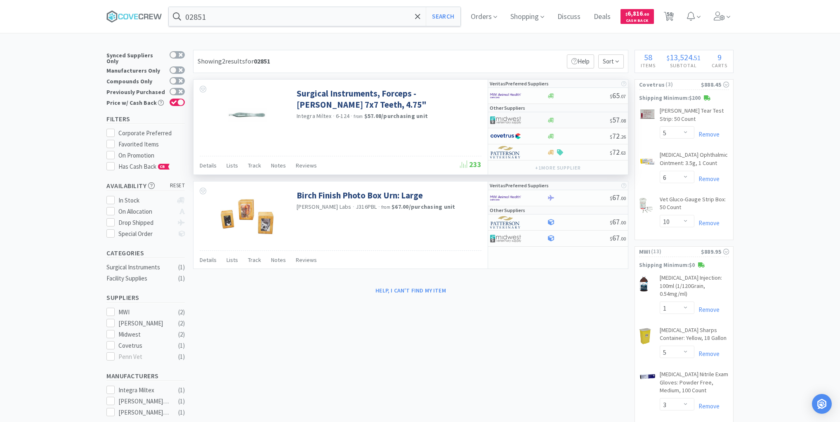
click at [579, 118] on div at bounding box center [578, 120] width 63 height 6
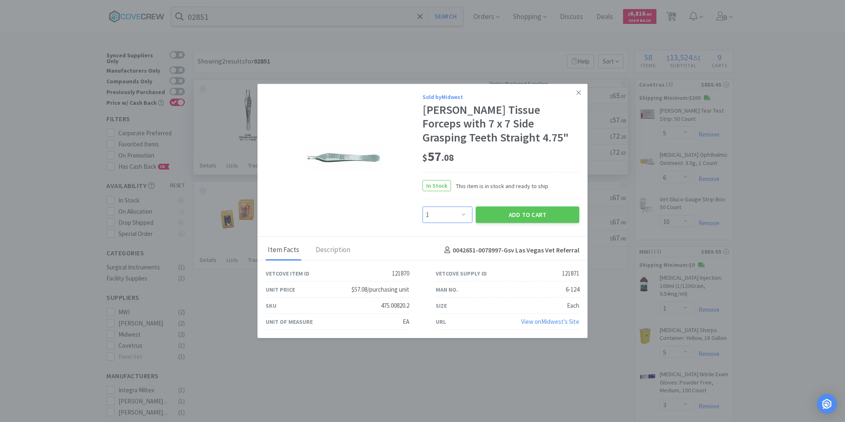
click at [464, 214] on select "Enter Quantity 1 2 3 4 5 6 7 8 9 10 11 12 13 14 15 16 17 18 19 20 Enter Quantity" at bounding box center [448, 215] width 50 height 17
click at [423, 207] on select "Enter Quantity 1 2 3 4 5 6 7 8 9 10 11 12 13 14 15 16 17 18 19 20 Enter Quantity" at bounding box center [448, 215] width 50 height 17
click at [512, 213] on button "Add to Cart" at bounding box center [528, 215] width 104 height 17
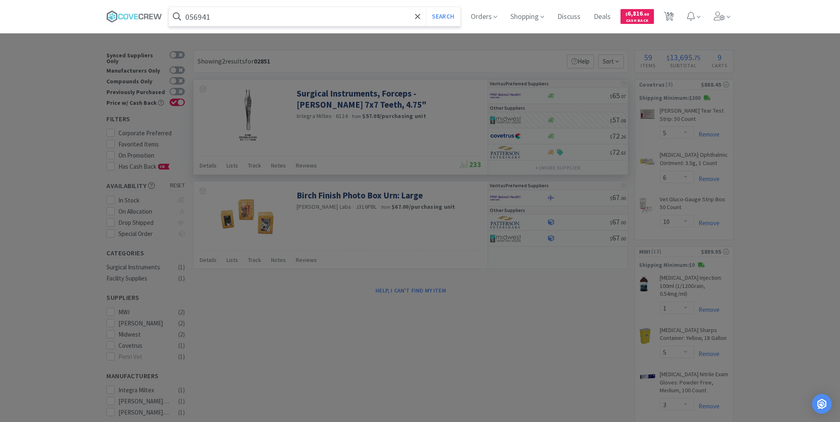
click at [426, 7] on button "Search" at bounding box center [443, 16] width 34 height 19
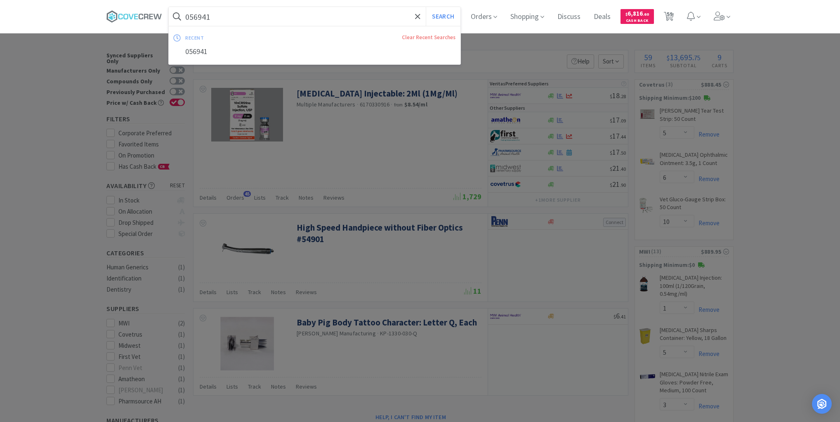
drag, startPoint x: 302, startPoint y: 14, endPoint x: 301, endPoint y: 25, distance: 11.2
click at [301, 14] on input "056941" at bounding box center [315, 16] width 292 height 19
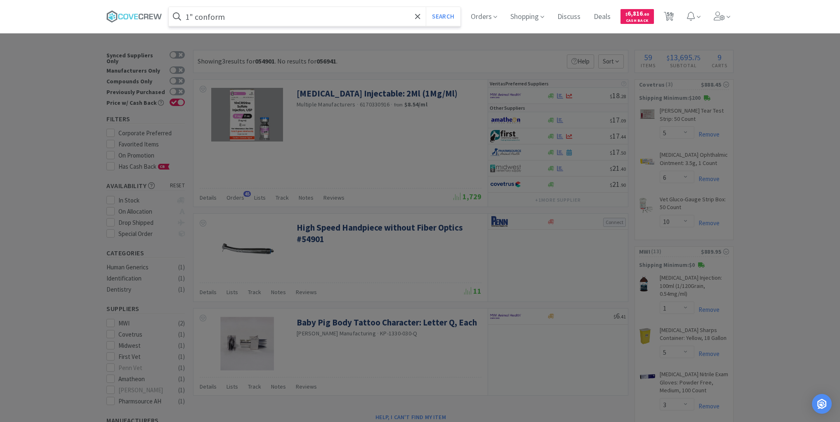
click at [426, 7] on button "Search" at bounding box center [443, 16] width 34 height 19
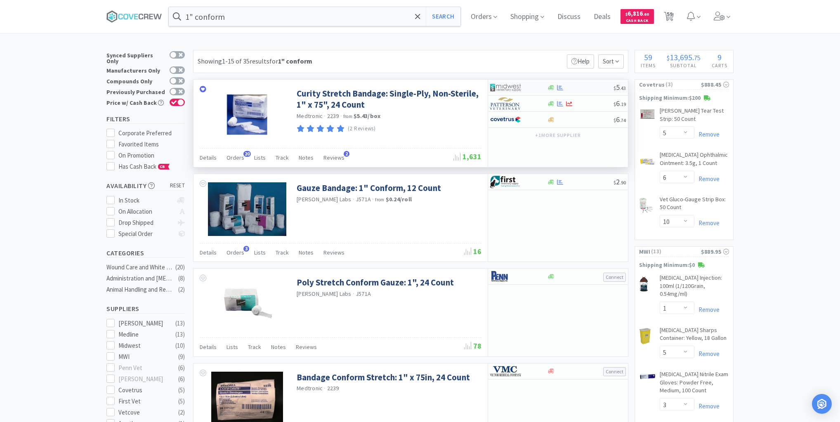
click at [584, 88] on div at bounding box center [580, 88] width 67 height 6
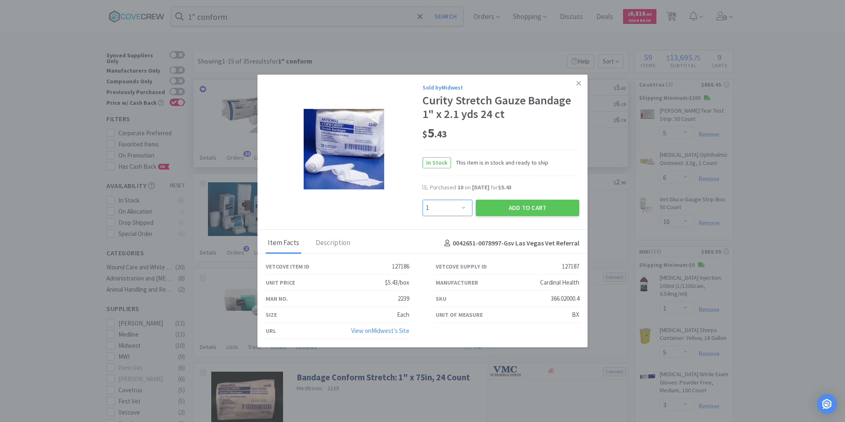
click at [463, 206] on select "Enter Quantity 1 2 3 4 5 6 7 8 9 10 11 12 13 14 15 16 17 18 19 20 Enter Quantity" at bounding box center [448, 208] width 50 height 17
click at [423, 200] on select "Enter Quantity 1 2 3 4 5 6 7 8 9 10 11 12 13 14 15 16 17 18 19 20 Enter Quantity" at bounding box center [448, 208] width 50 height 17
click at [508, 205] on button "Add to Cart" at bounding box center [528, 208] width 104 height 17
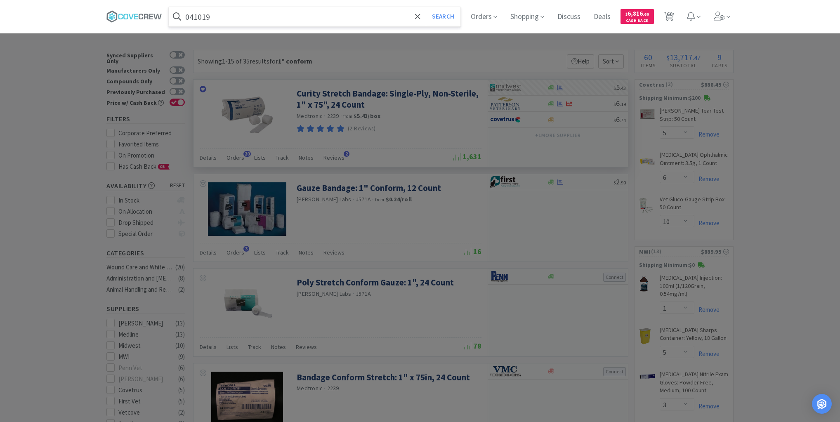
click at [426, 7] on button "Search" at bounding box center [443, 16] width 34 height 19
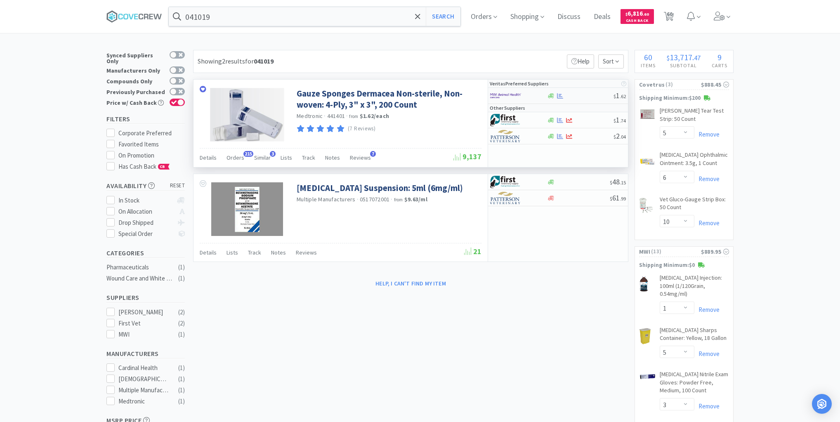
click at [579, 94] on div at bounding box center [580, 96] width 67 height 6
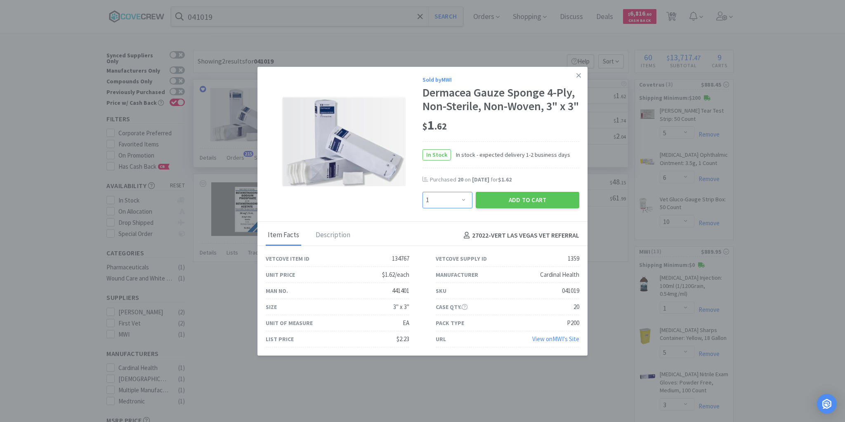
click at [461, 208] on select "Enter Quantity 1 2 3 4 5 6 7 8 9 10 11 12 13 14 15 16 17 18 19 20 Enter Quantity" at bounding box center [448, 200] width 50 height 17
click at [499, 207] on button "Add to Cart" at bounding box center [528, 200] width 104 height 17
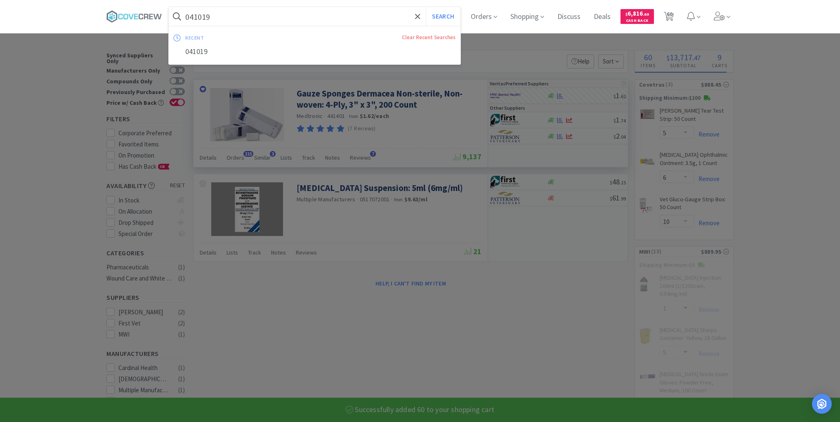
click at [351, 13] on input "041019" at bounding box center [315, 16] width 292 height 19
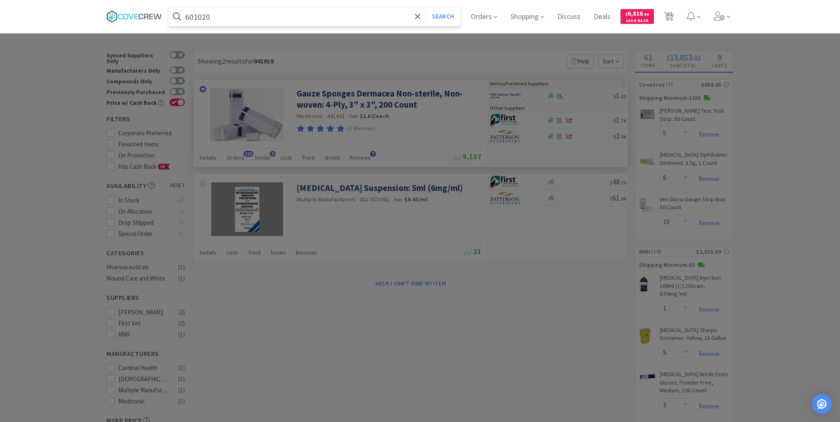
click at [426, 7] on button "Search" at bounding box center [443, 16] width 34 height 19
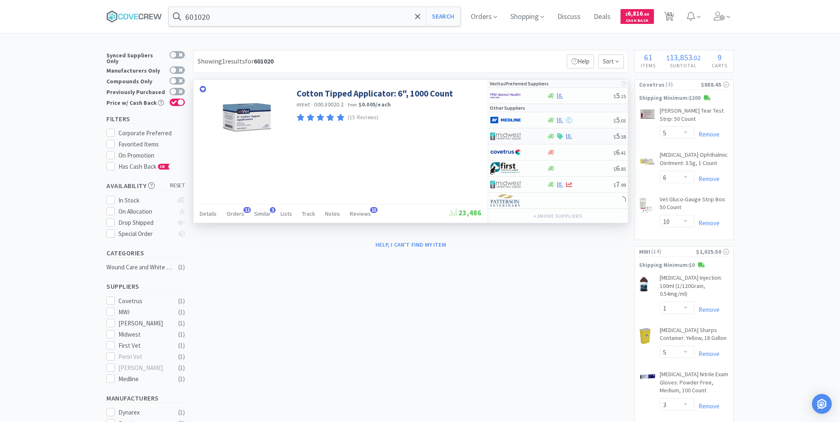
click at [588, 135] on div at bounding box center [580, 136] width 67 height 6
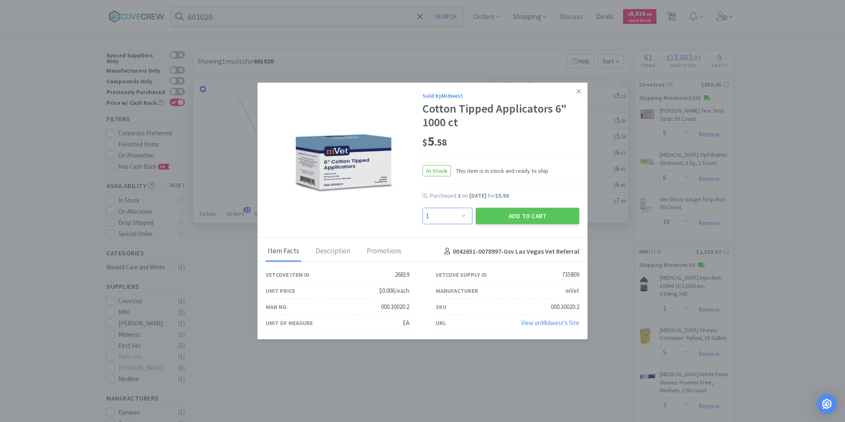
drag, startPoint x: 466, startPoint y: 215, endPoint x: 466, endPoint y: 209, distance: 5.8
click at [466, 214] on select "Enter Quantity 1 2 3 4 5 6 7 8 9 10 11 12 13 14 15 16 17 18 19 20 Enter Quantity" at bounding box center [448, 216] width 50 height 17
click at [423, 208] on select "Enter Quantity 1 2 3 4 5 6 7 8 9 10 11 12 13 14 15 16 17 18 19 20 Enter Quantity" at bounding box center [448, 216] width 50 height 17
click at [519, 217] on button "Add to Cart" at bounding box center [528, 216] width 104 height 17
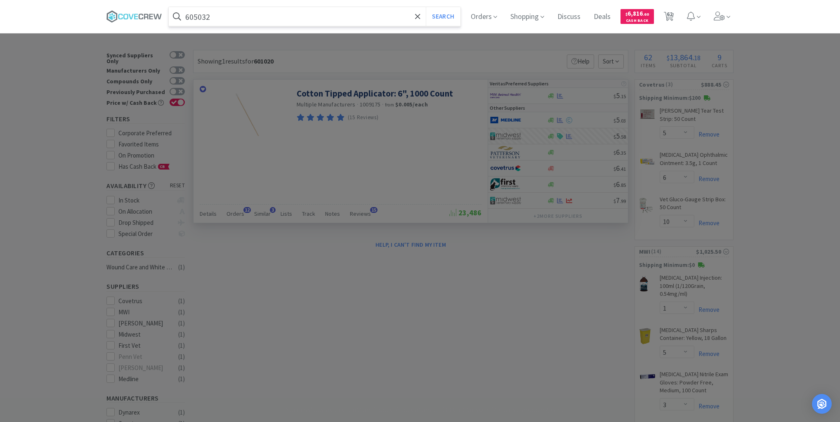
click at [426, 7] on button "Search" at bounding box center [443, 16] width 34 height 19
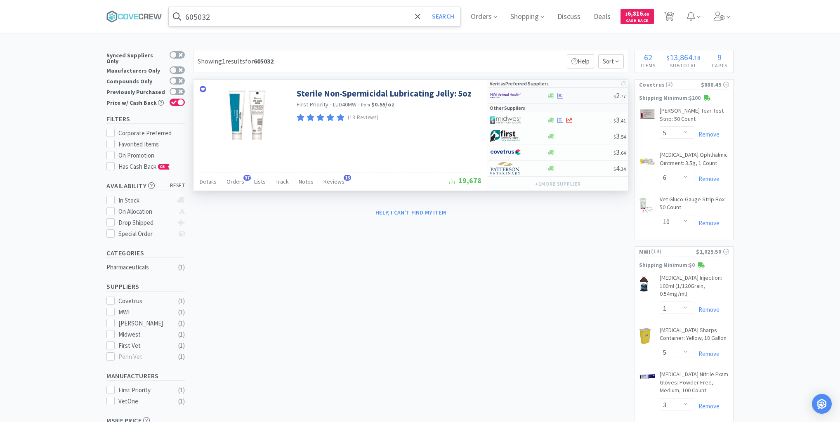
click at [584, 95] on div at bounding box center [580, 96] width 67 height 6
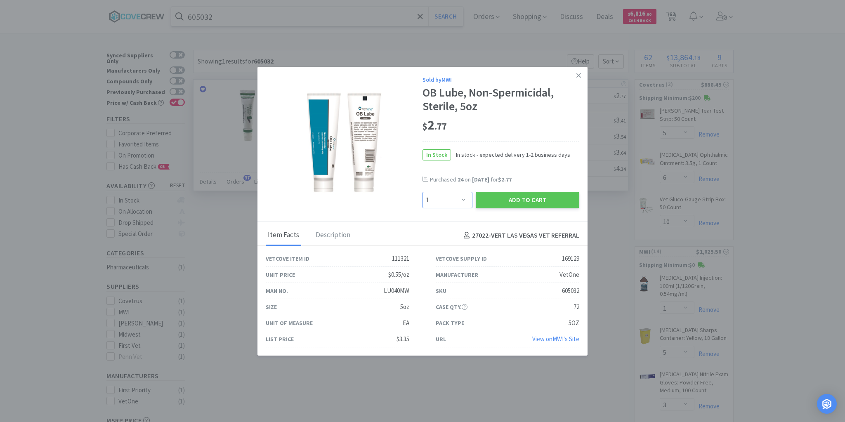
click at [463, 199] on select "Enter Quantity 1 2 3 4 5 6 7 8 9 10 11 12 13 14 15 16 17 18 19 20 Enter Quantity" at bounding box center [448, 200] width 50 height 17
click at [423, 192] on select "Enter Quantity 1 2 3 4 5 6 7 8 9 10 11 12 13 14 15 16 17 18 19 20 Enter Quantity" at bounding box center [448, 200] width 50 height 17
click at [551, 205] on button "Add to Cart" at bounding box center [528, 200] width 104 height 17
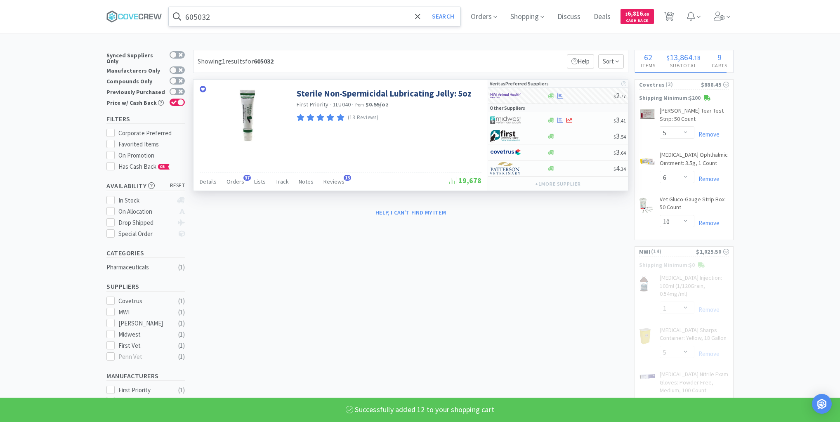
click at [333, 17] on input "605032" at bounding box center [315, 16] width 292 height 19
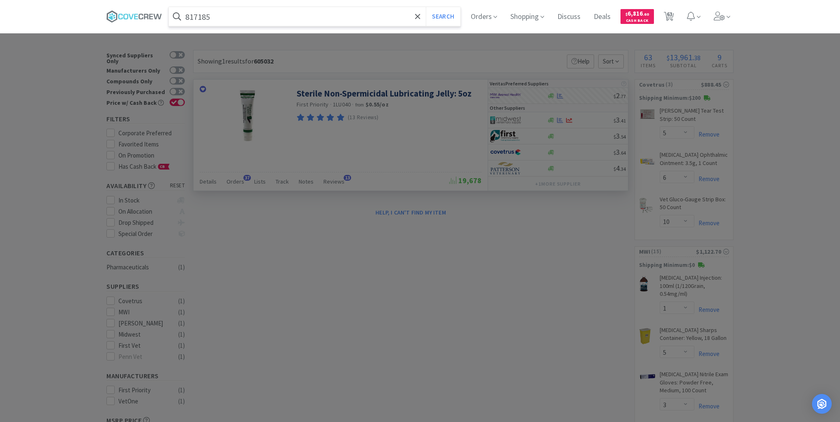
click at [426, 7] on button "Search" at bounding box center [443, 16] width 34 height 19
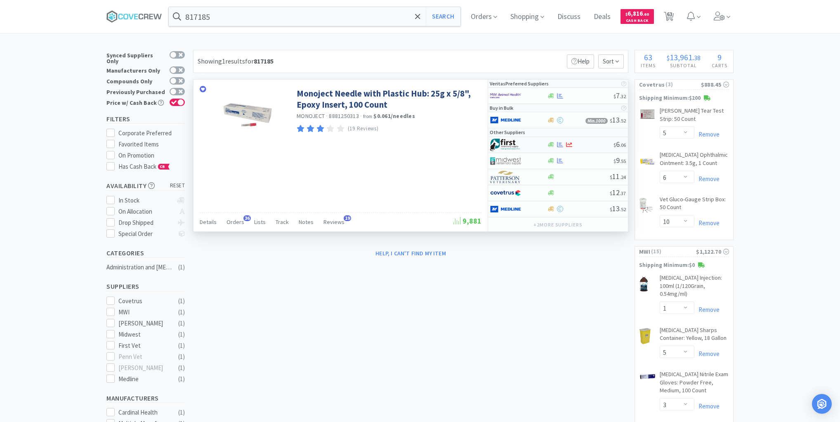
click at [539, 142] on div at bounding box center [518, 145] width 57 height 14
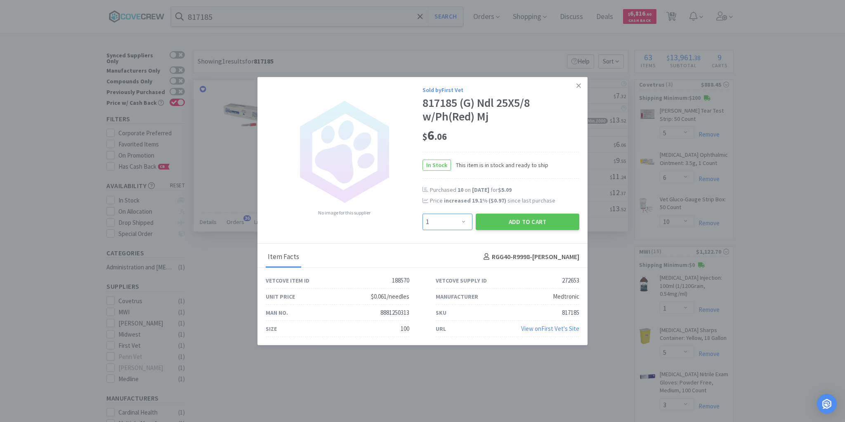
click at [463, 223] on select "Enter Quantity 1 2 3 4 5 6 7 8 9 10 11 12 13 14 15 16 17 18 19 20 Enter Quantity" at bounding box center [448, 221] width 50 height 17
click at [423, 214] on select "Enter Quantity 1 2 3 4 5 6 7 8 9 10 11 12 13 14 15 16 17 18 19 20 Enter Quantity" at bounding box center [448, 221] width 50 height 17
click at [525, 224] on button "Add to Cart" at bounding box center [528, 221] width 104 height 17
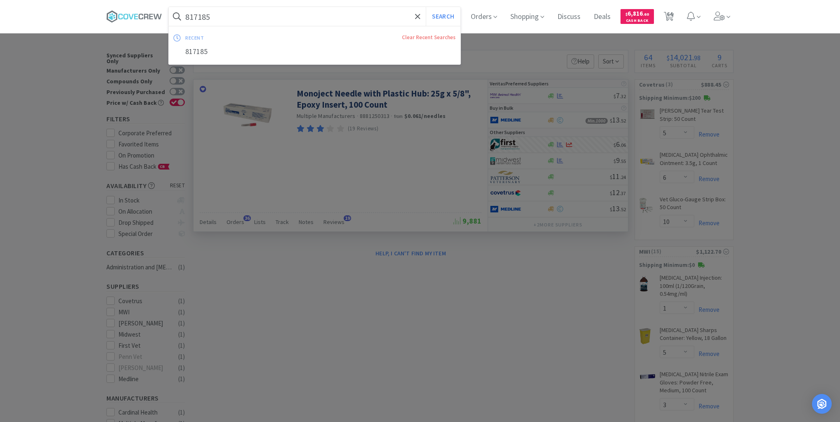
click at [338, 14] on input "817185" at bounding box center [315, 16] width 292 height 19
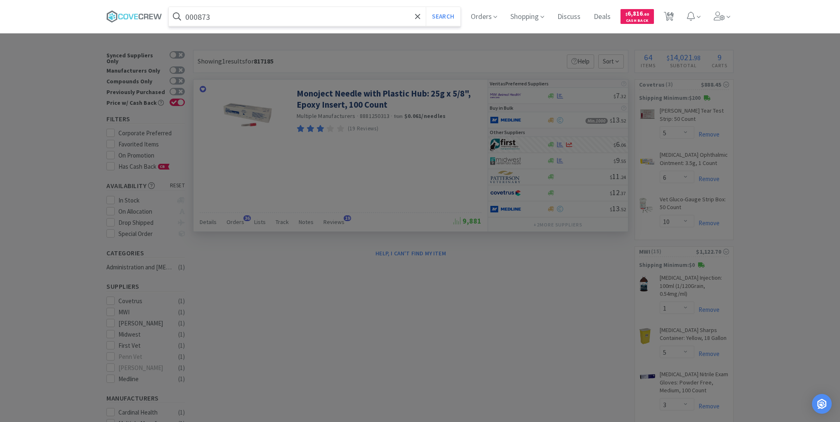
click at [426, 7] on button "Search" at bounding box center [443, 16] width 34 height 19
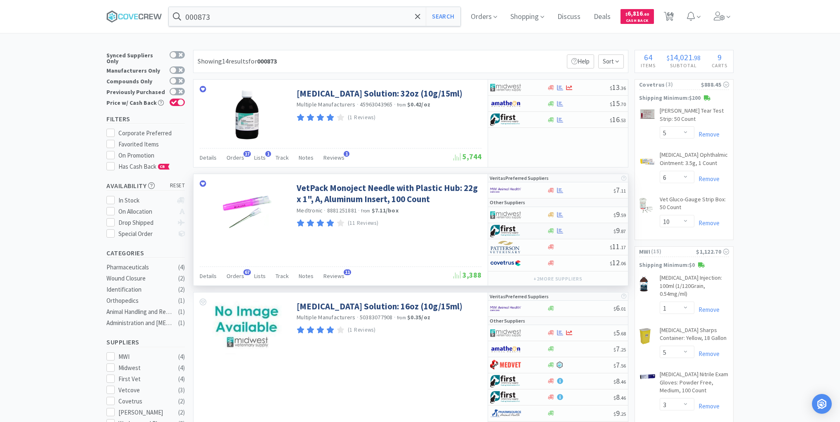
click at [577, 229] on div at bounding box center [580, 231] width 67 height 6
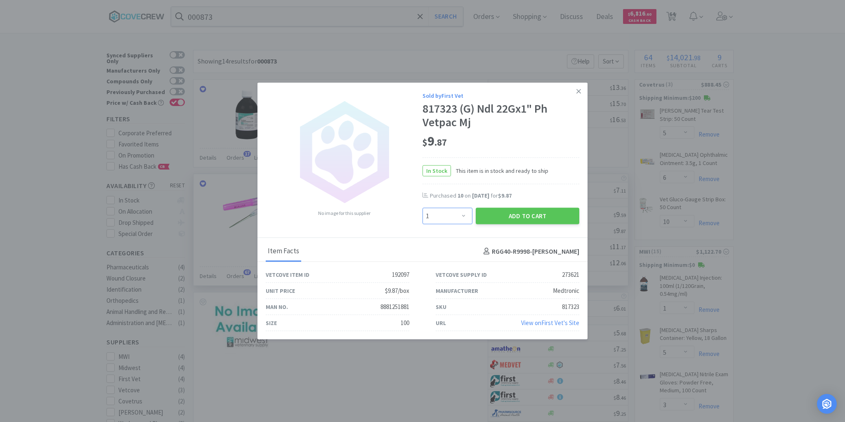
click at [464, 213] on select "Enter Quantity 1 2 3 4 5 6 7 8 9 10 11 12 13 14 15 16 17 18 19 20 Enter Quantity" at bounding box center [448, 216] width 50 height 17
click at [423, 208] on select "Enter Quantity 1 2 3 4 5 6 7 8 9 10 11 12 13 14 15 16 17 18 19 20 Enter Quantity" at bounding box center [448, 216] width 50 height 17
click at [502, 217] on button "Add to Cart" at bounding box center [528, 216] width 104 height 17
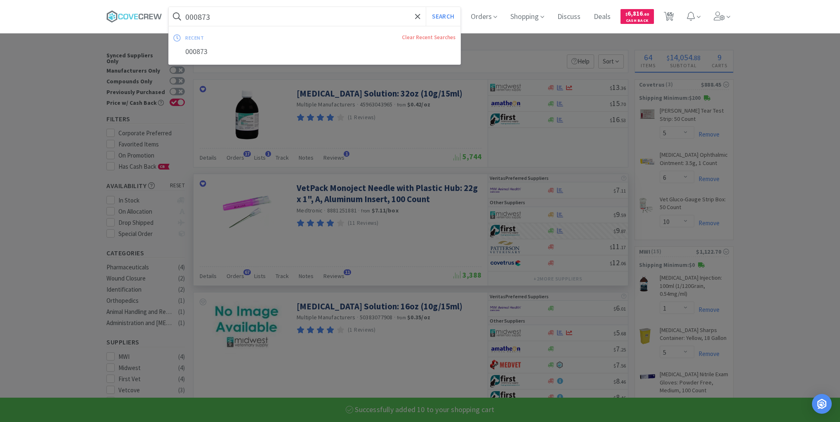
click at [321, 15] on input "000873" at bounding box center [315, 16] width 292 height 19
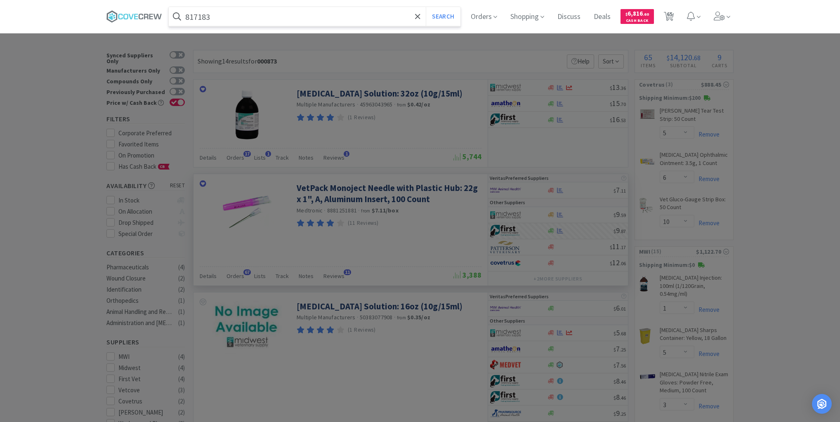
click at [426, 7] on button "Search" at bounding box center [443, 16] width 34 height 19
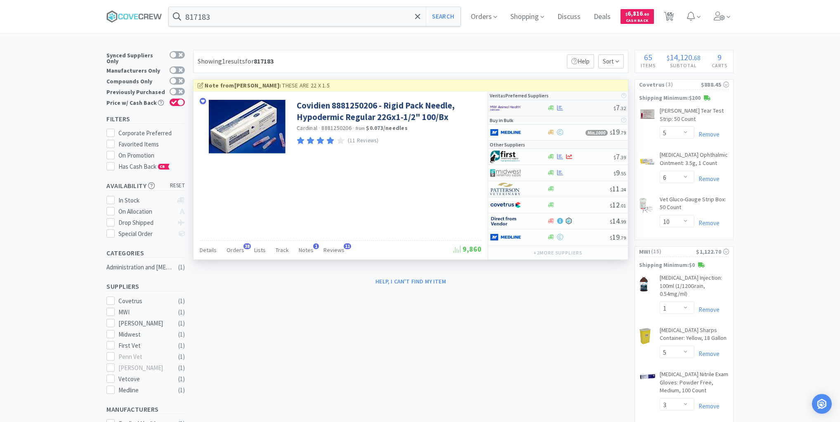
click at [581, 107] on div at bounding box center [580, 108] width 67 height 6
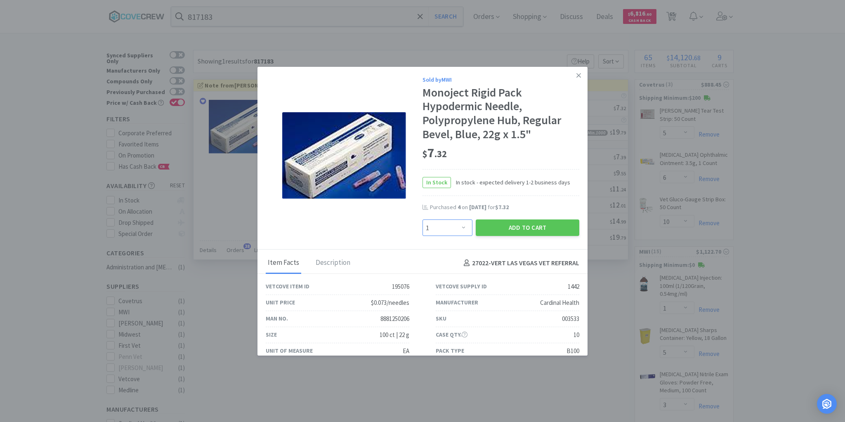
click at [459, 226] on select "Enter Quantity 1 2 3 4 5 6 7 8 9 10 11 12 13 14 15 16 17 18 19 20 Enter Quantity" at bounding box center [448, 228] width 50 height 17
click at [423, 220] on select "Enter Quantity 1 2 3 4 5 6 7 8 9 10 11 12 13 14 15 16 17 18 19 20 Enter Quantity" at bounding box center [448, 228] width 50 height 17
click at [513, 229] on button "Add to Cart" at bounding box center [528, 228] width 104 height 17
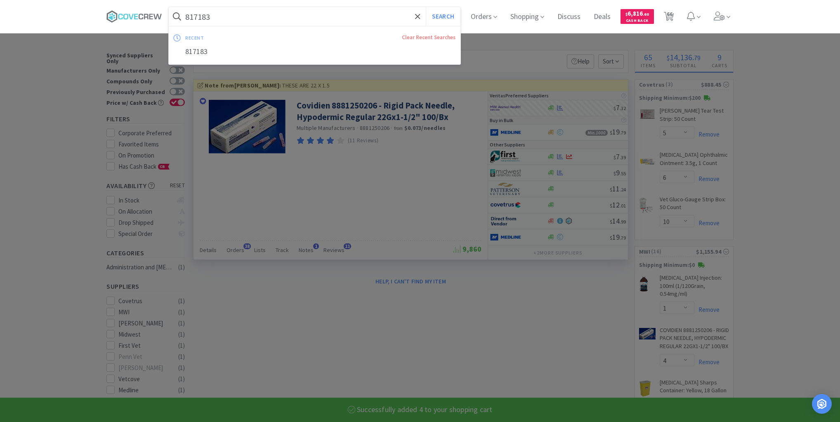
click at [330, 14] on input "817183" at bounding box center [315, 16] width 292 height 19
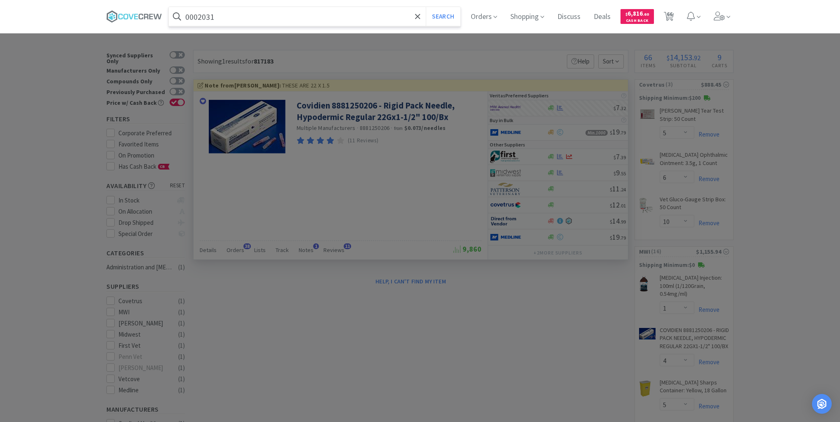
click at [426, 7] on button "Search" at bounding box center [443, 16] width 34 height 19
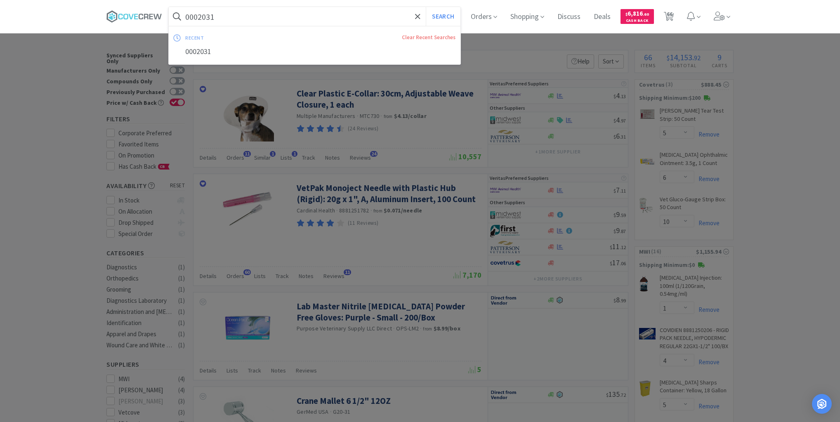
click at [343, 15] on input "0002031" at bounding box center [315, 16] width 292 height 19
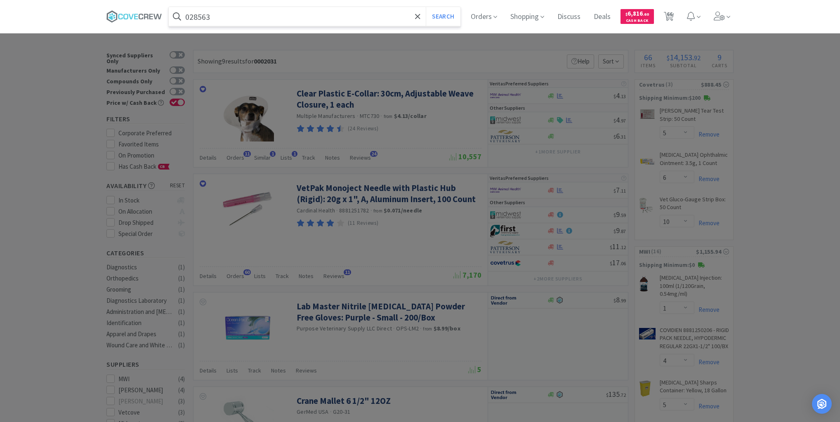
click at [426, 7] on button "Search" at bounding box center [443, 16] width 34 height 19
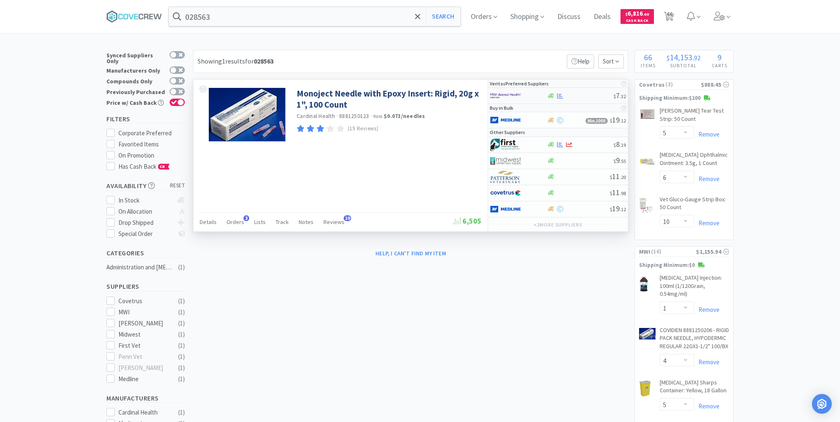
click at [580, 96] on div at bounding box center [580, 96] width 67 height 6
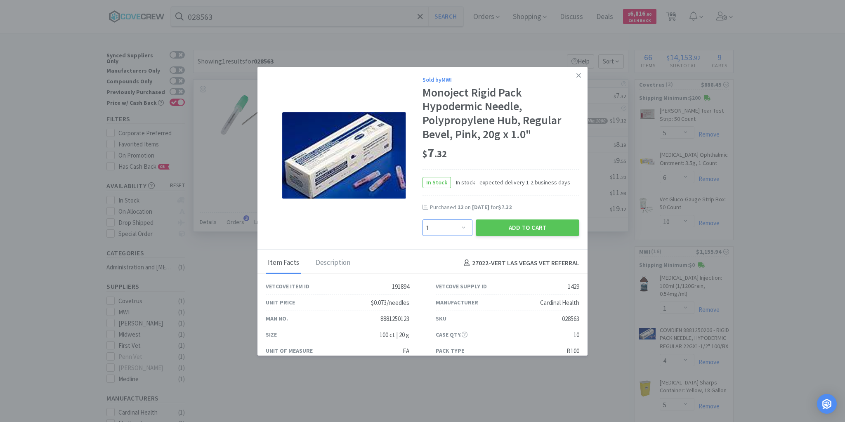
click at [461, 228] on select "Enter Quantity 1 2 3 4 5 6 7 8 9 10 11 12 13 14 15 16 17 18 19 20 Enter Quantity" at bounding box center [448, 228] width 50 height 17
click at [423, 220] on select "Enter Quantity 1 2 3 4 5 6 7 8 9 10 11 12 13 14 15 16 17 18 19 20 Enter Quantity" at bounding box center [448, 228] width 50 height 17
click at [515, 228] on button "Add to Cart" at bounding box center [528, 228] width 104 height 17
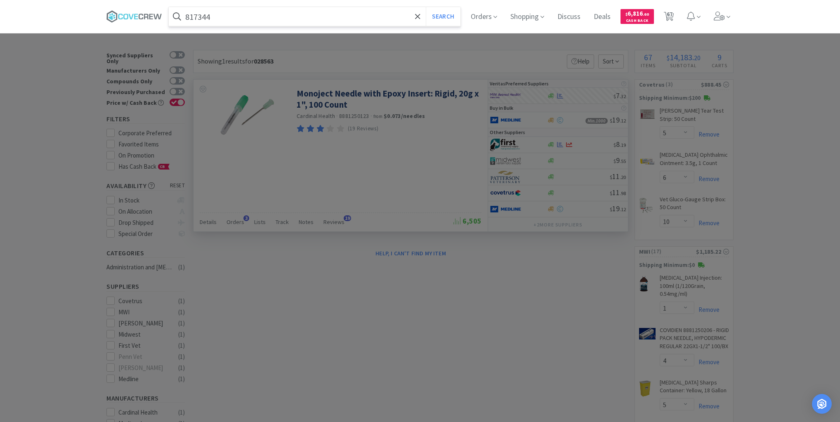
click at [426, 7] on button "Search" at bounding box center [443, 16] width 34 height 19
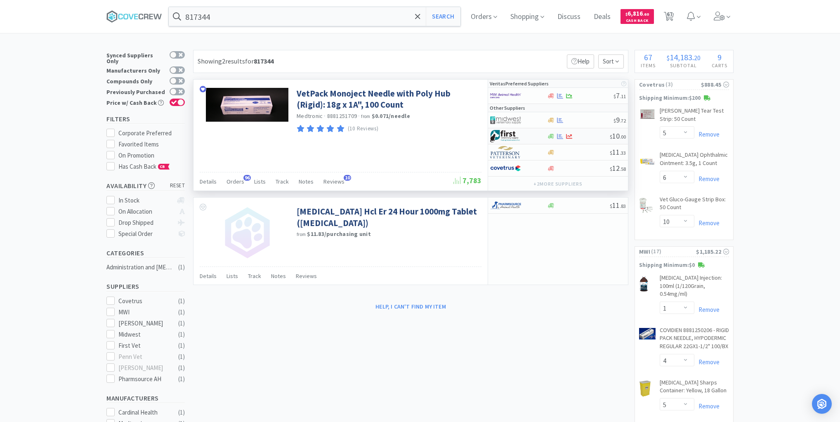
click at [589, 135] on div at bounding box center [578, 136] width 63 height 6
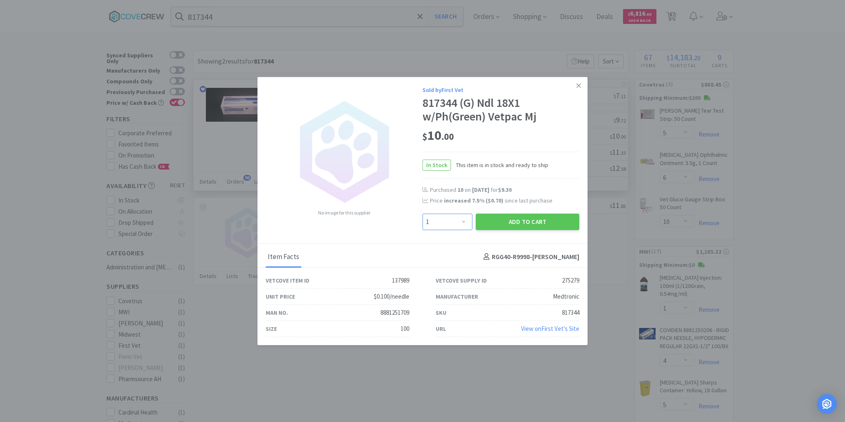
click at [463, 223] on select "Enter Quantity 1 2 3 4 5 6 7 8 9 10 11 12 13 14 15 16 17 18 19 20 Enter Quantity" at bounding box center [448, 221] width 50 height 17
click at [423, 214] on select "Enter Quantity 1 2 3 4 5 6 7 8 9 10 11 12 13 14 15 16 17 18 19 20 Enter Quantity" at bounding box center [448, 221] width 50 height 17
click at [503, 221] on button "Add to Cart" at bounding box center [528, 221] width 104 height 17
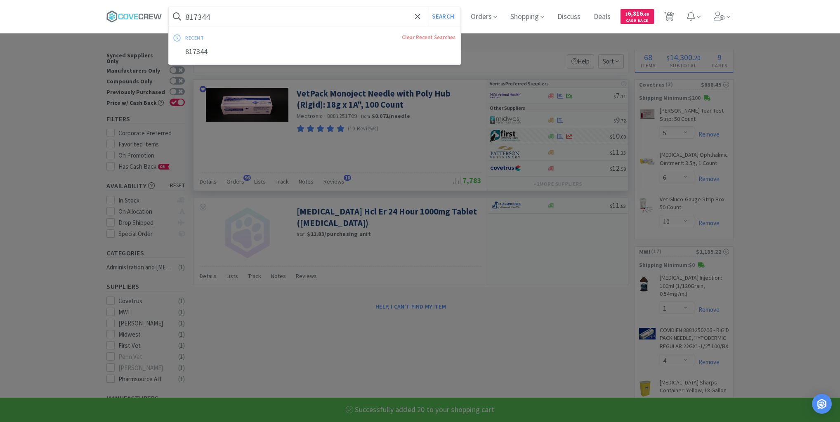
click at [335, 15] on input "817344" at bounding box center [315, 16] width 292 height 19
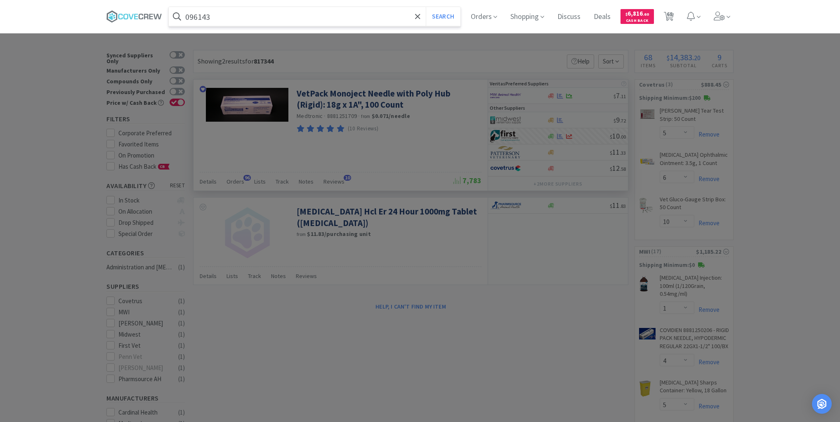
click at [426, 7] on button "Search" at bounding box center [443, 16] width 34 height 19
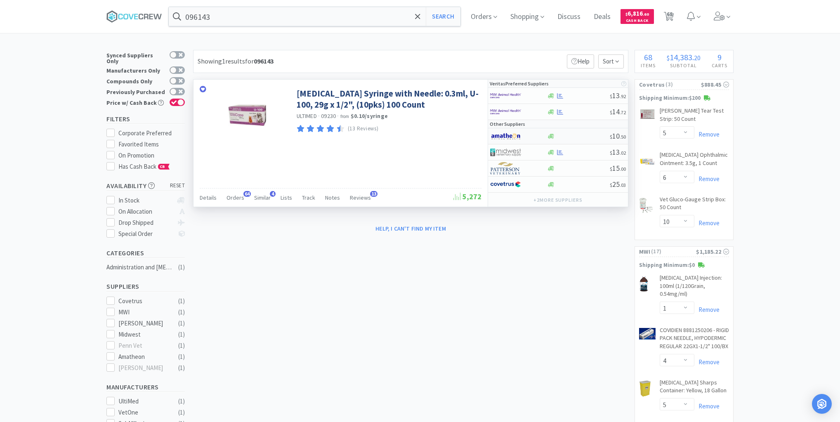
click at [576, 136] on div at bounding box center [578, 136] width 63 height 6
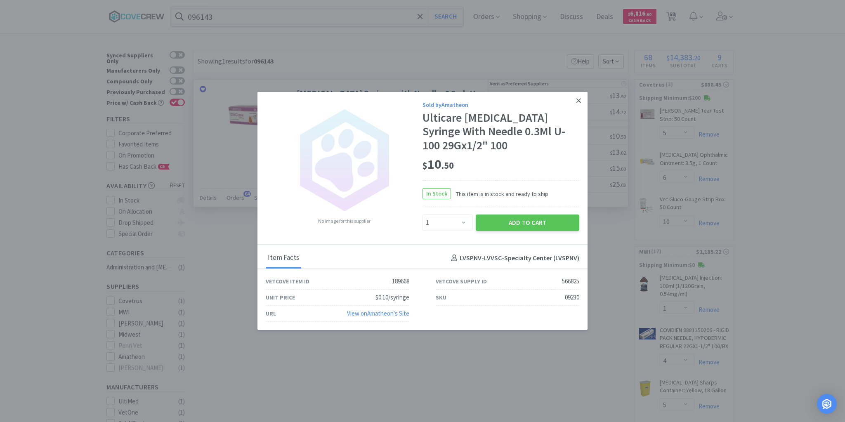
click at [577, 101] on icon at bounding box center [579, 100] width 5 height 7
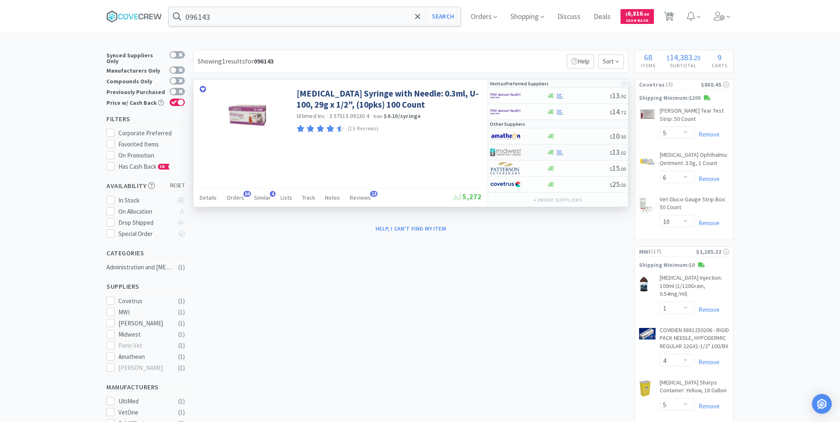
click at [580, 153] on div at bounding box center [578, 152] width 63 height 6
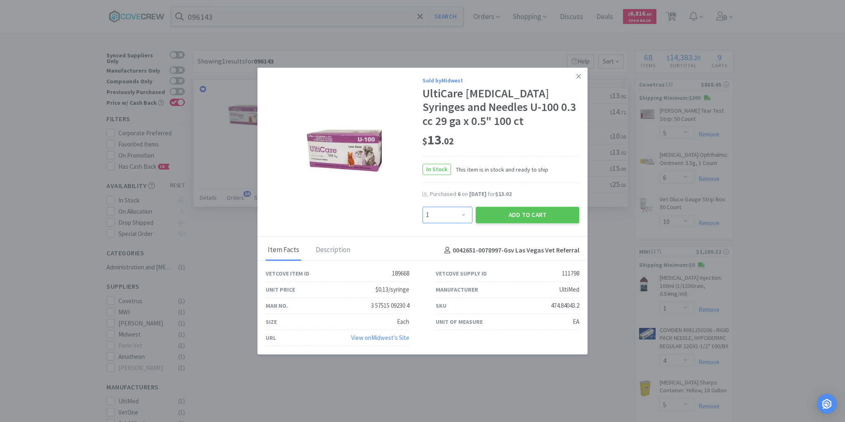
click at [464, 213] on select "Enter Quantity 1 2 3 4 5 6 7 8 9 10 11 12 13 14 15 16 17 18 19 20 Enter Quantity" at bounding box center [448, 215] width 50 height 17
click at [423, 207] on select "Enter Quantity 1 2 3 4 5 6 7 8 9 10 11 12 13 14 15 16 17 18 19 20 Enter Quantity" at bounding box center [448, 215] width 50 height 17
click at [517, 215] on button "Add to Cart" at bounding box center [528, 215] width 104 height 17
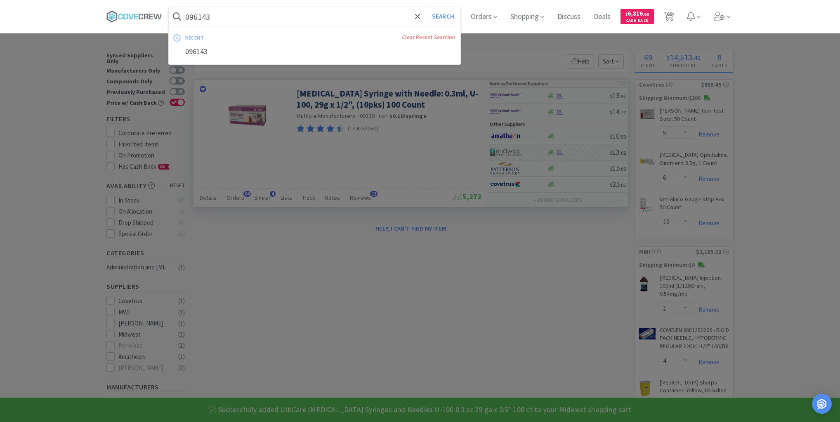
click at [342, 17] on input "096143" at bounding box center [315, 16] width 292 height 19
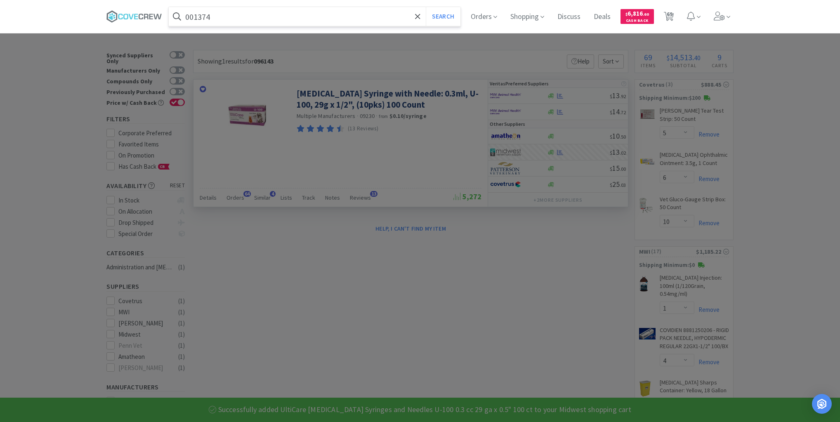
click at [426, 7] on button "Search" at bounding box center [443, 16] width 34 height 19
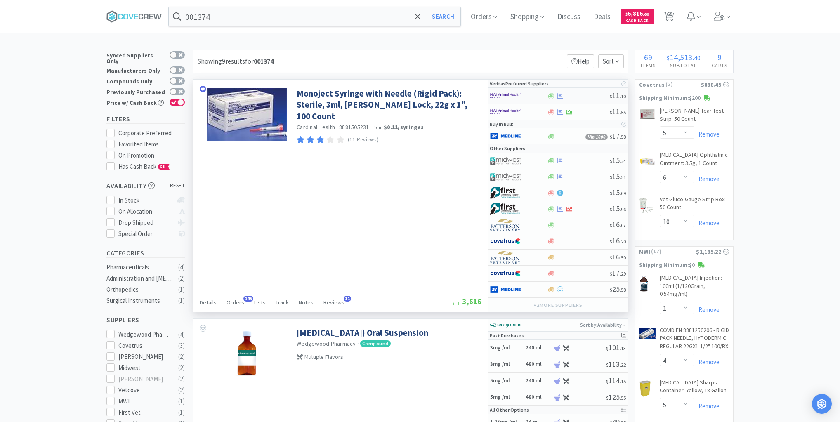
click at [577, 94] on div at bounding box center [578, 96] width 63 height 6
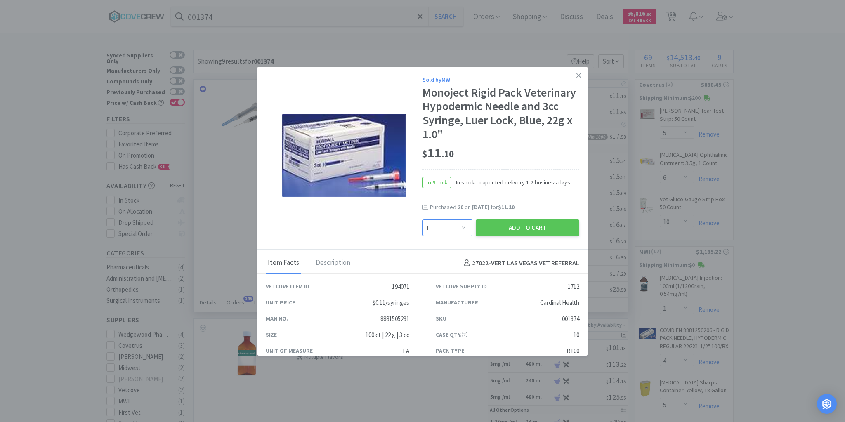
click at [461, 227] on select "Enter Quantity 1 2 3 4 5 6 7 8 9 10 11 12 13 14 15 16 17 18 19 20 Enter Quantity" at bounding box center [448, 228] width 50 height 17
click at [423, 220] on select "Enter Quantity 1 2 3 4 5 6 7 8 9 10 11 12 13 14 15 16 17 18 19 20 Enter Quantity" at bounding box center [448, 228] width 50 height 17
click at [501, 230] on button "Add to Cart" at bounding box center [528, 228] width 104 height 17
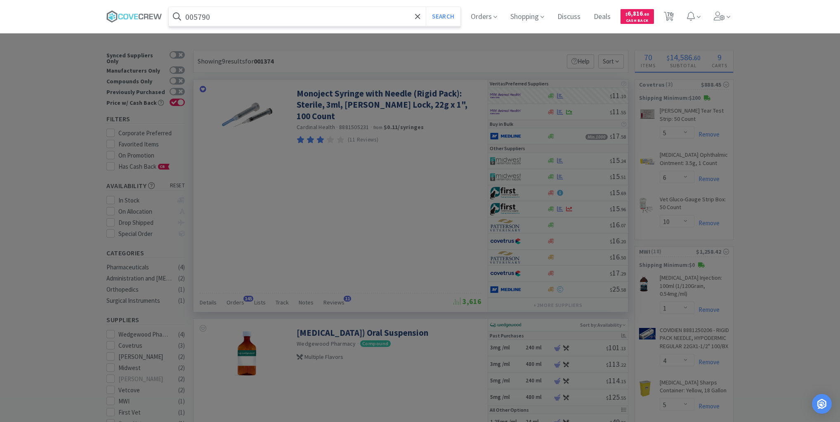
click at [426, 7] on button "Search" at bounding box center [443, 16] width 34 height 19
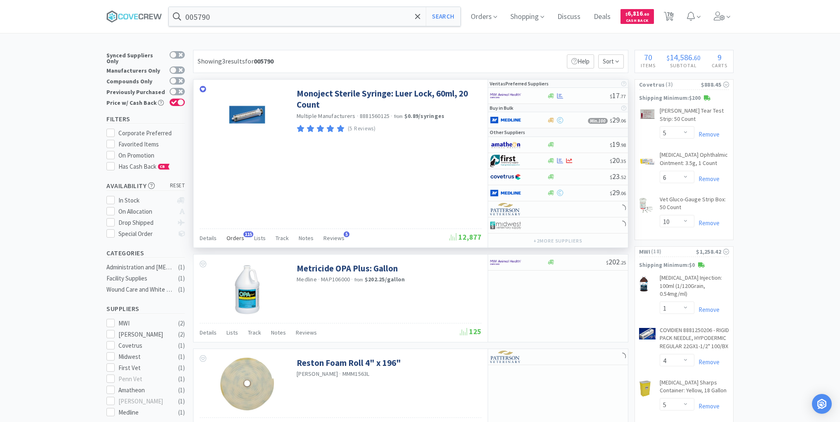
click at [232, 236] on span "Orders" at bounding box center [236, 237] width 18 height 7
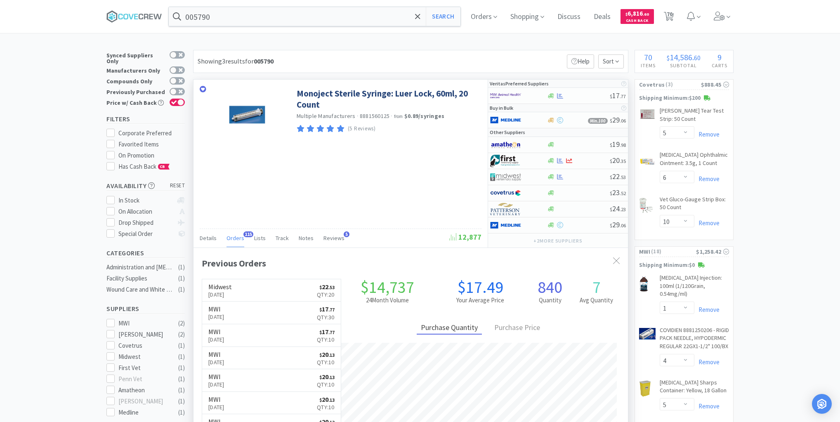
scroll to position [221, 435]
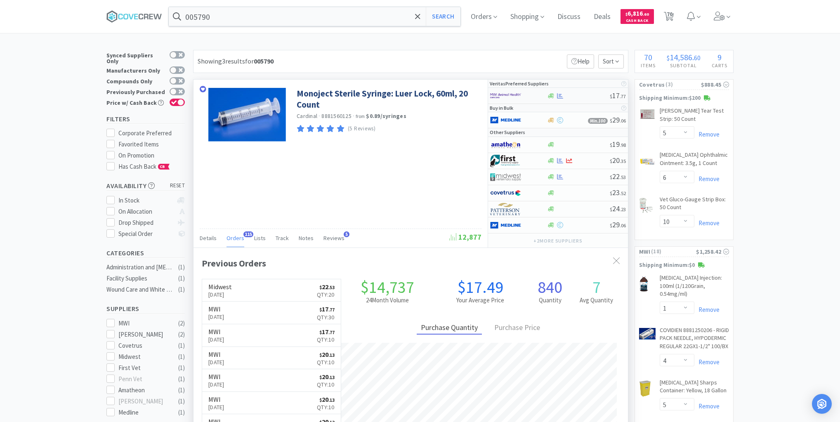
click at [575, 97] on div at bounding box center [578, 96] width 63 height 6
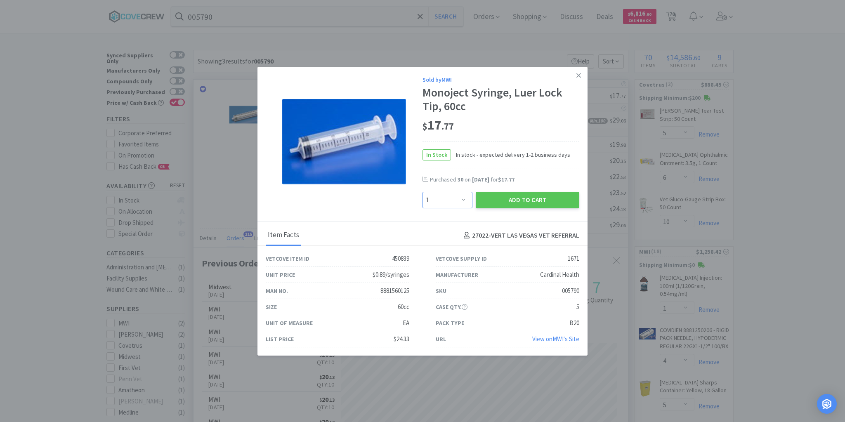
click at [465, 200] on select "Enter Quantity 1 2 3 4 5 6 7 8 9 10 11 12 13 14 15 16 17 18 19 20 Enter Quantity" at bounding box center [448, 200] width 50 height 17
click at [423, 192] on select "Enter Quantity 1 2 3 4 5 6 7 8 9 10 11 12 13 14 15 16 17 18 19 20 Enter Quantity" at bounding box center [448, 200] width 50 height 17
click at [503, 199] on button "Add to Cart" at bounding box center [528, 200] width 104 height 17
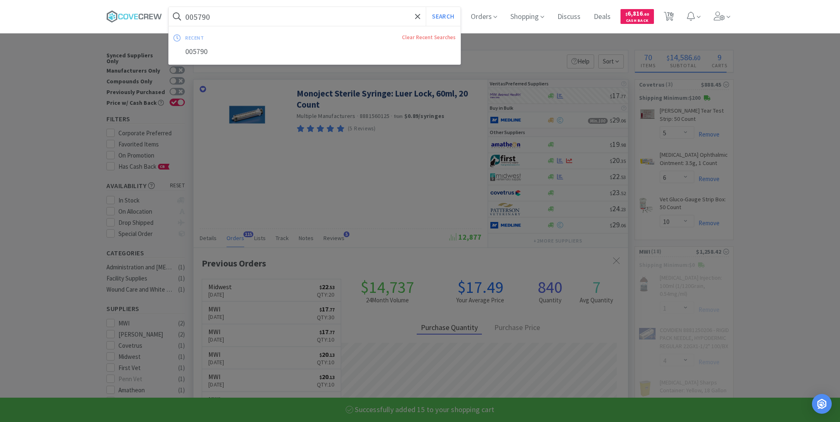
click at [287, 18] on input "005790" at bounding box center [315, 16] width 292 height 19
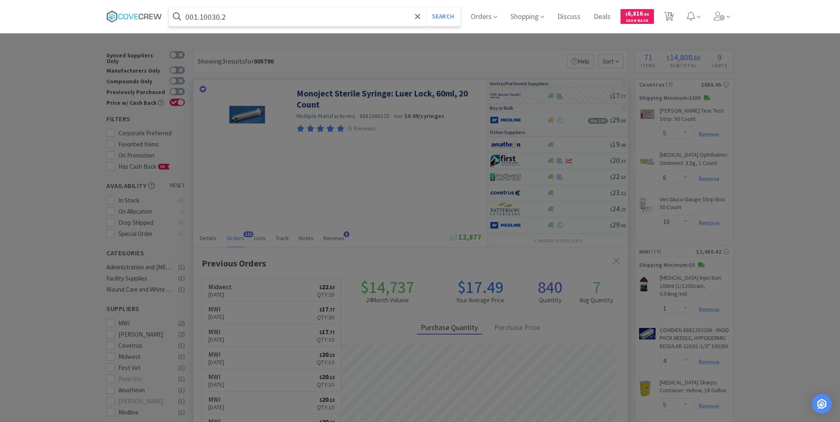
click at [426, 7] on button "Search" at bounding box center [443, 16] width 34 height 19
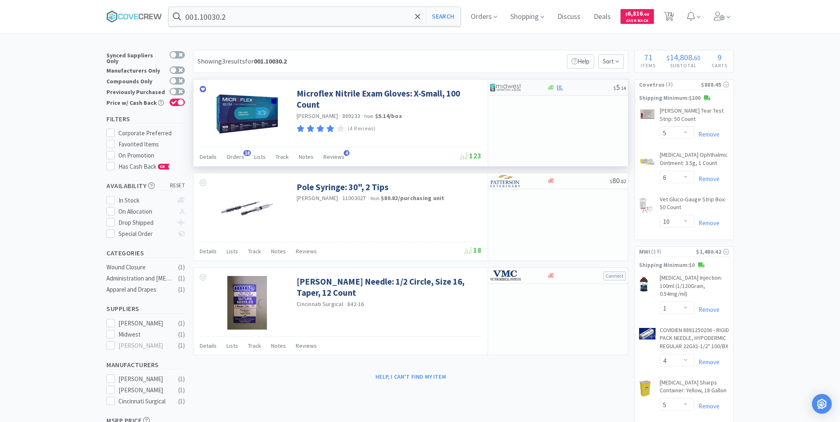
click at [570, 92] on div "$ 5 . 14" at bounding box center [558, 88] width 140 height 16
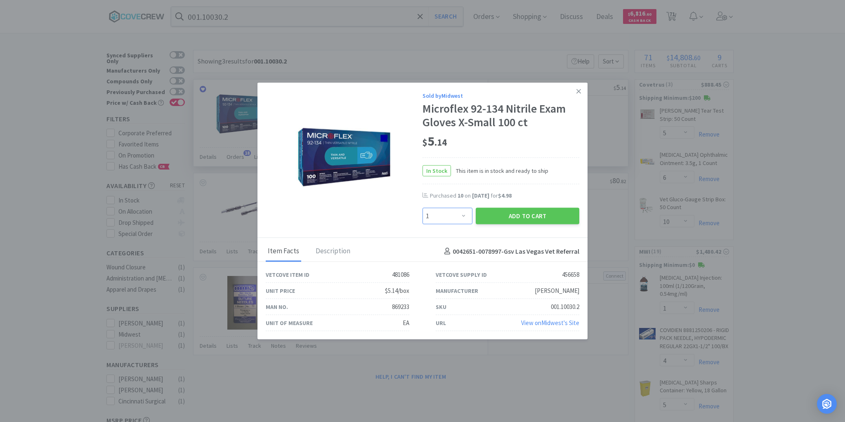
click at [464, 217] on select "Enter Quantity 1 2 3 4 5 6 7 8 9 10 11 12 13 14 15 16 17 18 19 20 Enter Quantity" at bounding box center [448, 216] width 50 height 17
click at [423, 208] on select "Enter Quantity 1 2 3 4 5 6 7 8 9 10 11 12 13 14 15 16 17 18 19 20 Enter Quantity" at bounding box center [448, 216] width 50 height 17
click at [499, 215] on button "Add to Cart" at bounding box center [528, 216] width 104 height 17
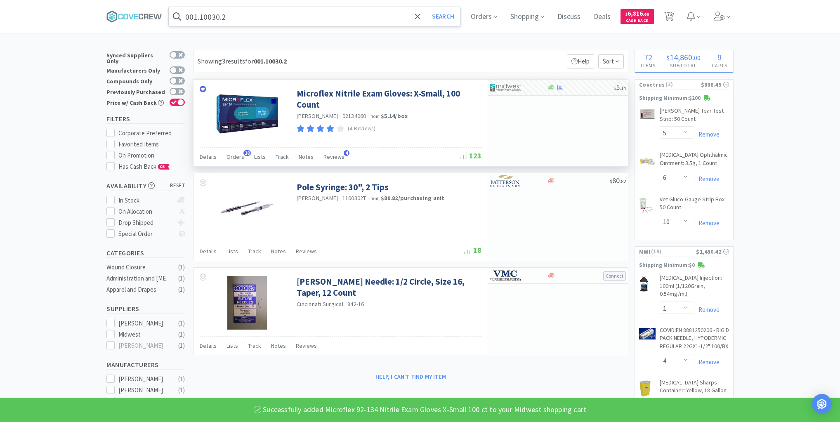
click at [336, 15] on input "001.10030.2" at bounding box center [315, 16] width 292 height 19
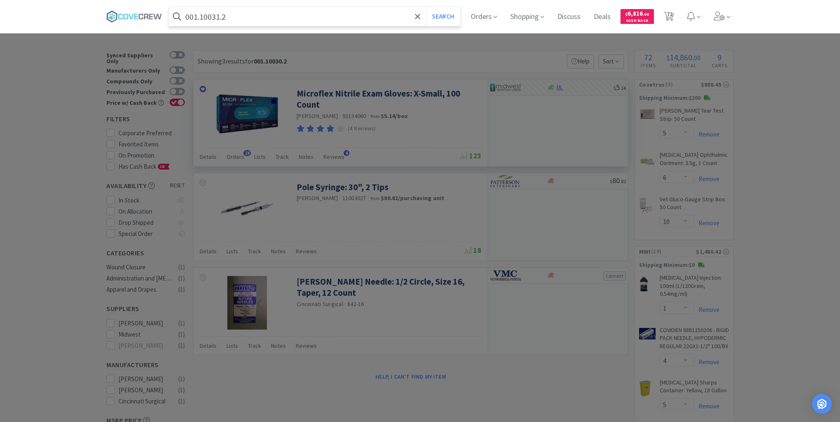
click at [426, 7] on button "Search" at bounding box center [443, 16] width 34 height 19
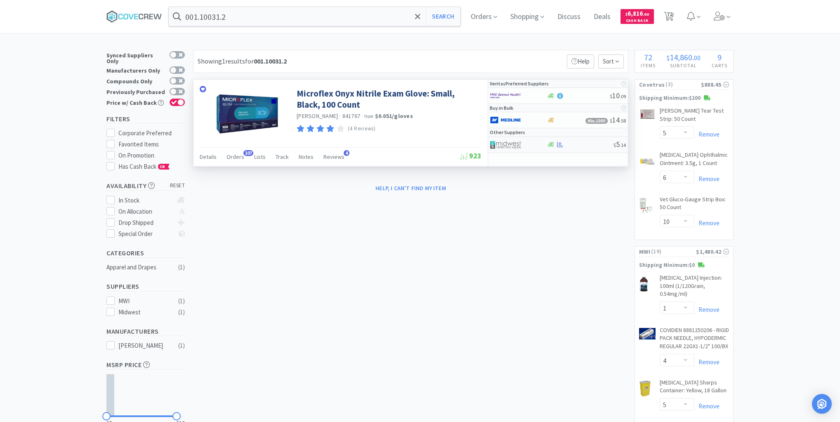
click at [578, 142] on div at bounding box center [580, 145] width 67 height 6
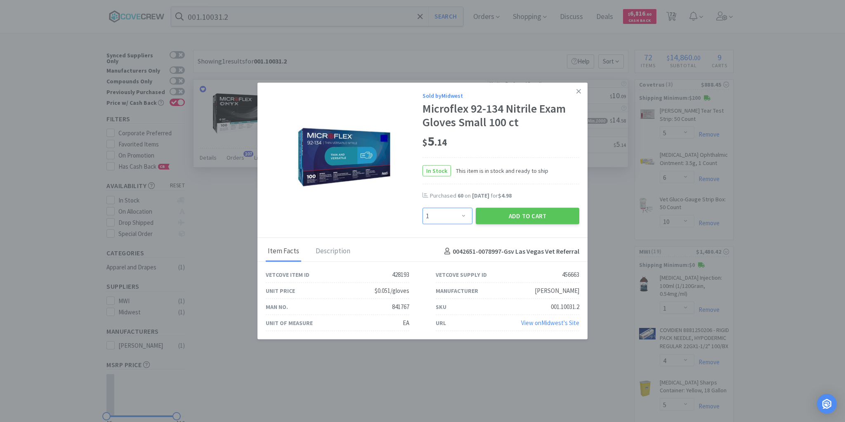
click at [464, 215] on select "Enter Quantity 1 2 3 4 5 6 7 8 9 10 11 12 13 14 15 16 17 18 19 20 Enter Quantity" at bounding box center [448, 216] width 50 height 17
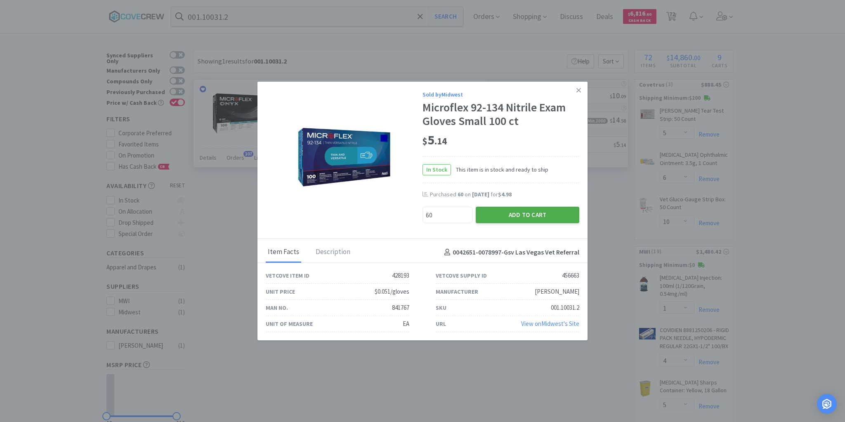
click at [502, 212] on button "Add to Cart" at bounding box center [528, 215] width 104 height 17
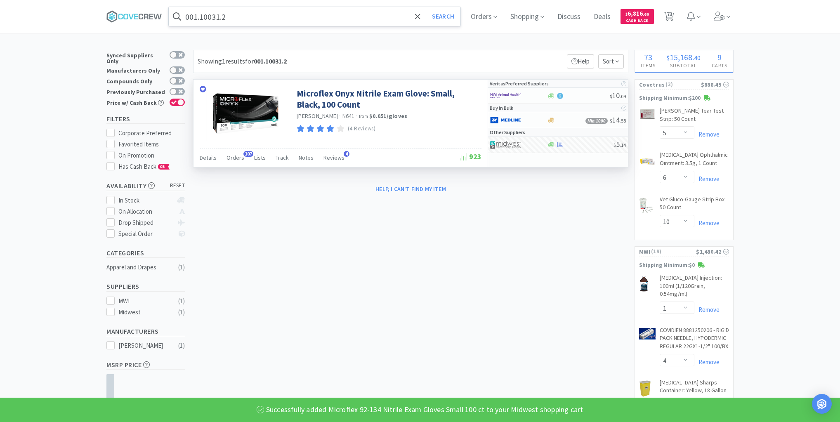
click at [303, 17] on input "001.10031.2" at bounding box center [315, 16] width 292 height 19
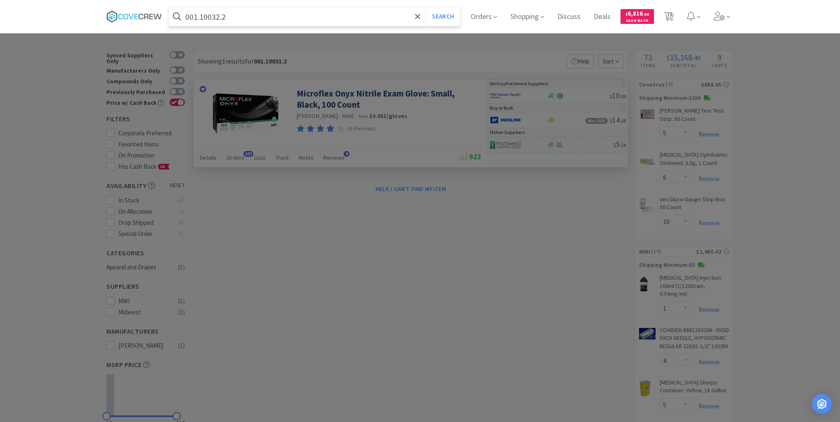
click at [426, 7] on button "Search" at bounding box center [443, 16] width 34 height 19
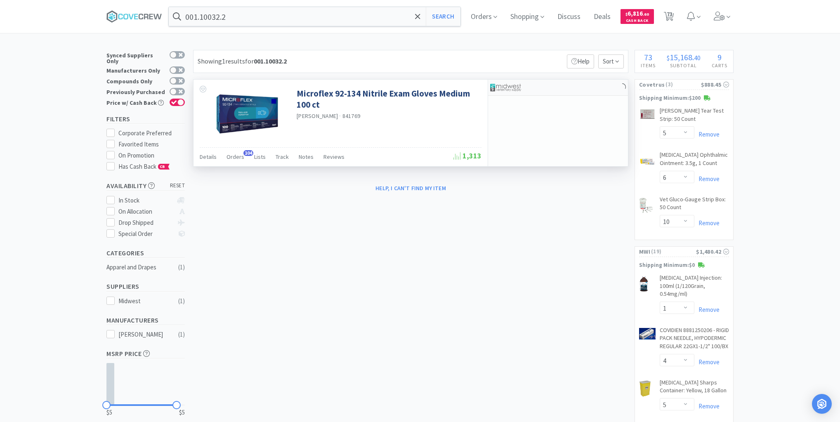
click at [548, 87] on div at bounding box center [558, 88] width 140 height 16
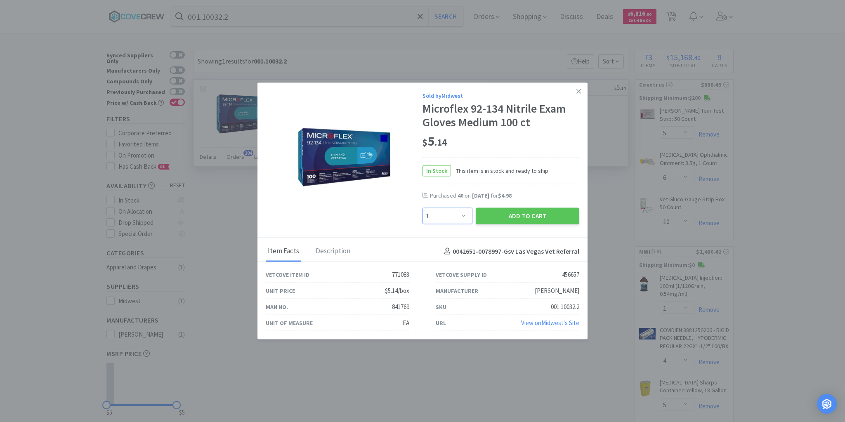
click at [463, 216] on select "Enter Quantity 1 2 3 4 5 6 7 8 9 10 11 12 13 14 15 16 17 18 19 20 Enter Quantity" at bounding box center [448, 216] width 50 height 17
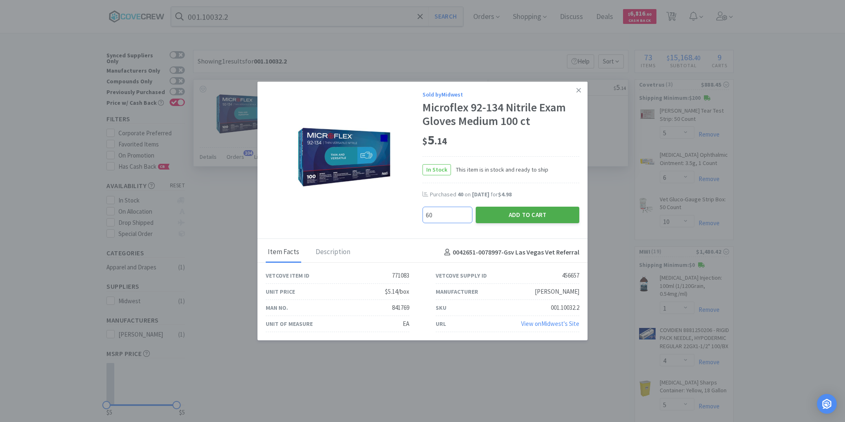
drag, startPoint x: 504, startPoint y: 211, endPoint x: 500, endPoint y: 210, distance: 4.3
click at [500, 210] on button "Add to Cart" at bounding box center [528, 215] width 104 height 17
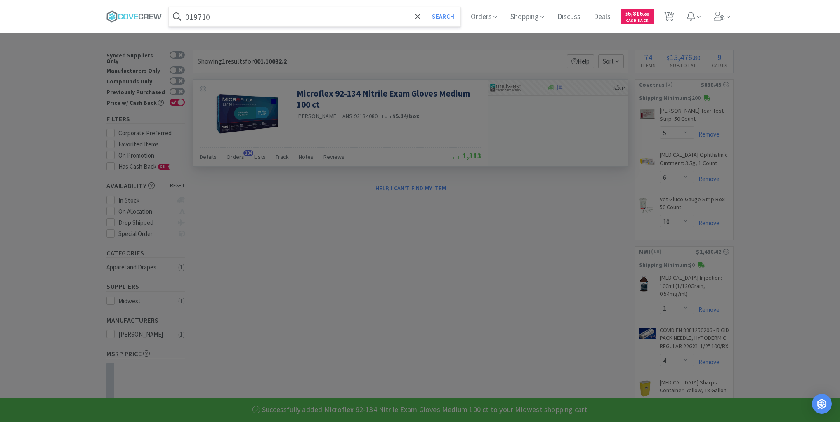
click at [426, 7] on button "Search" at bounding box center [443, 16] width 34 height 19
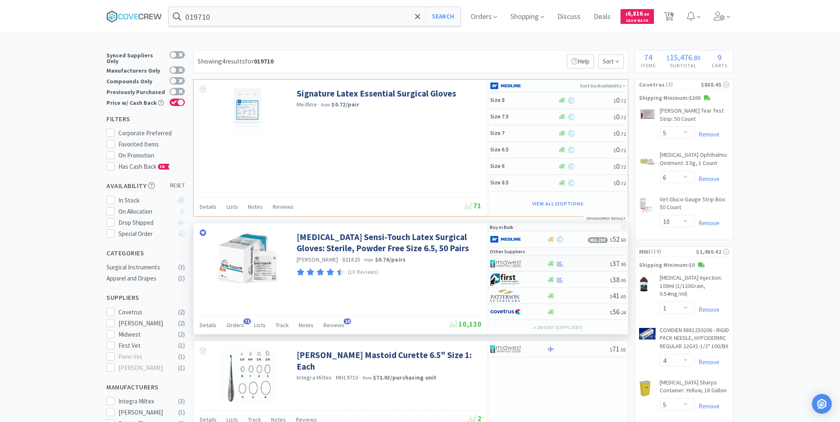
click at [582, 261] on div at bounding box center [578, 264] width 63 height 6
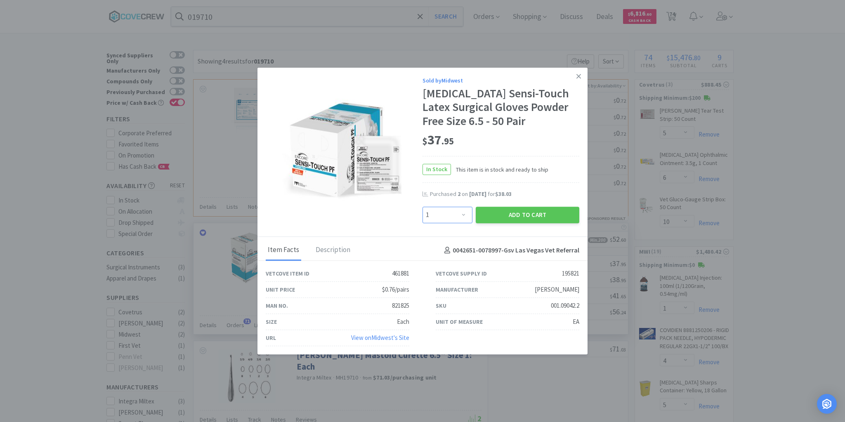
click at [459, 212] on select "Enter Quantity 1 2 3 4 5 6 7 8 9 10 11 12 13 14 15 16 17 18 19 20 Enter Quantity" at bounding box center [448, 215] width 50 height 17
click at [423, 207] on select "Enter Quantity 1 2 3 4 5 6 7 8 9 10 11 12 13 14 15 16 17 18 19 20 Enter Quantity" at bounding box center [448, 215] width 50 height 17
click at [504, 214] on button "Add to Cart" at bounding box center [528, 215] width 104 height 17
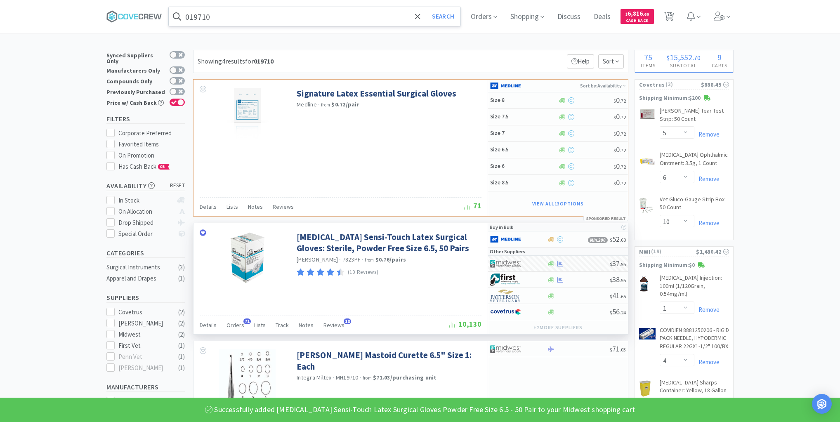
click at [313, 16] on input "019710" at bounding box center [315, 16] width 292 height 19
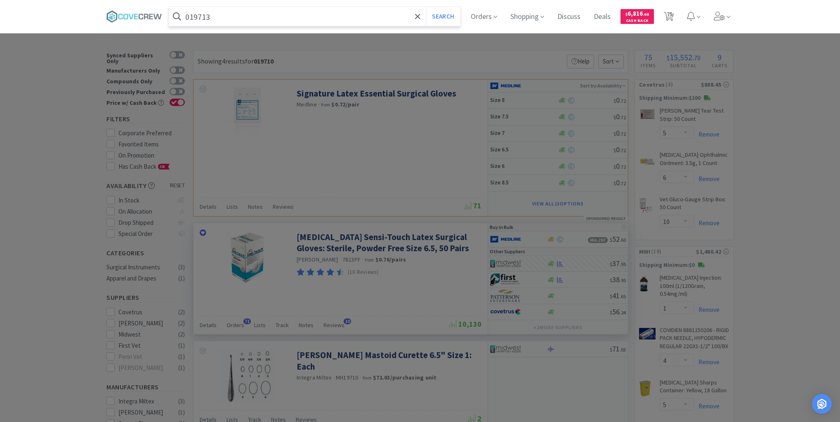
click at [426, 7] on button "Search" at bounding box center [443, 16] width 34 height 19
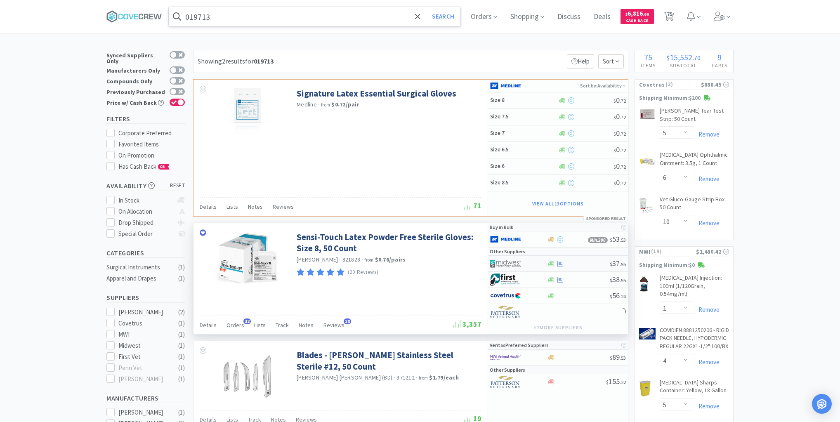
click at [584, 262] on div at bounding box center [578, 264] width 63 height 6
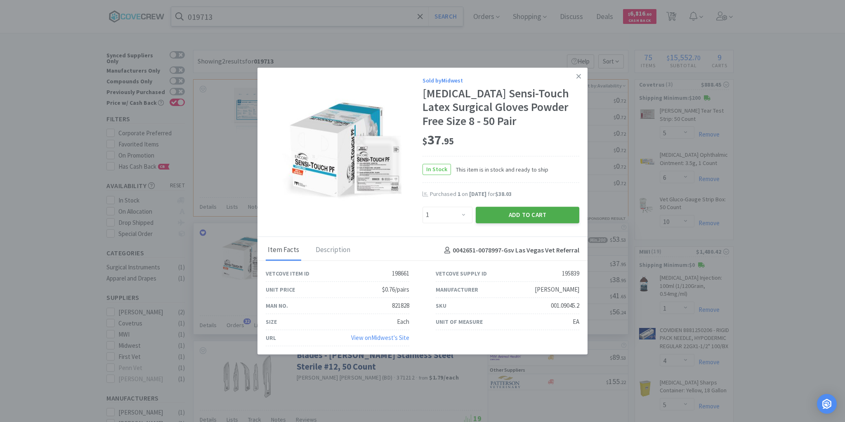
click at [515, 214] on button "Add to Cart" at bounding box center [528, 215] width 104 height 17
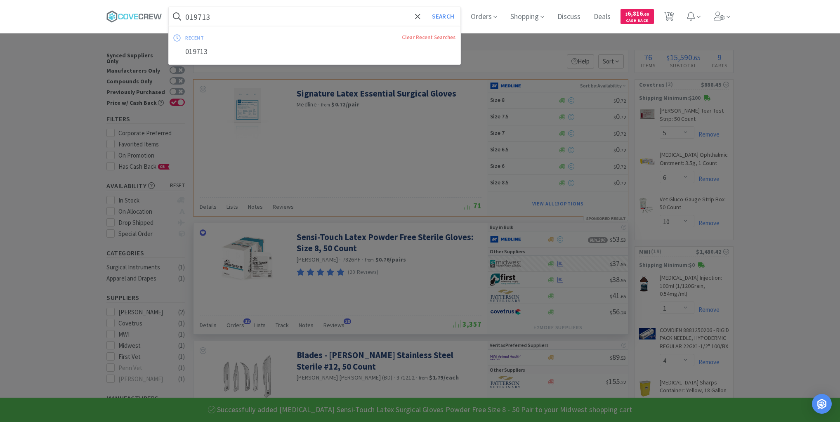
click at [333, 18] on input "019713" at bounding box center [315, 16] width 292 height 19
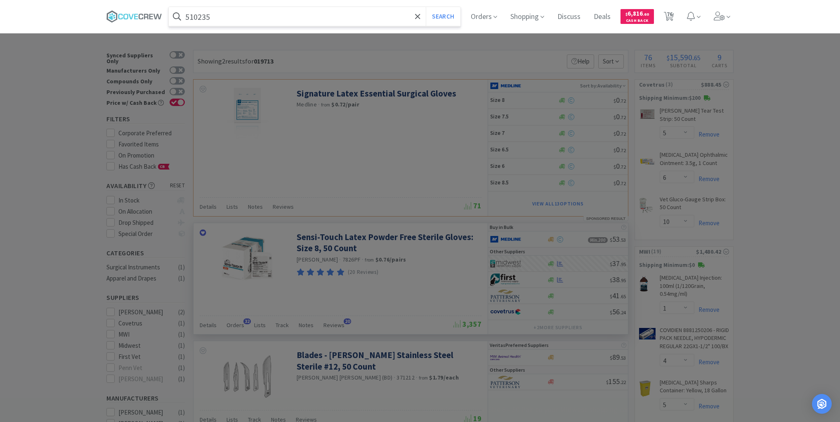
click at [426, 7] on button "Search" at bounding box center [443, 16] width 34 height 19
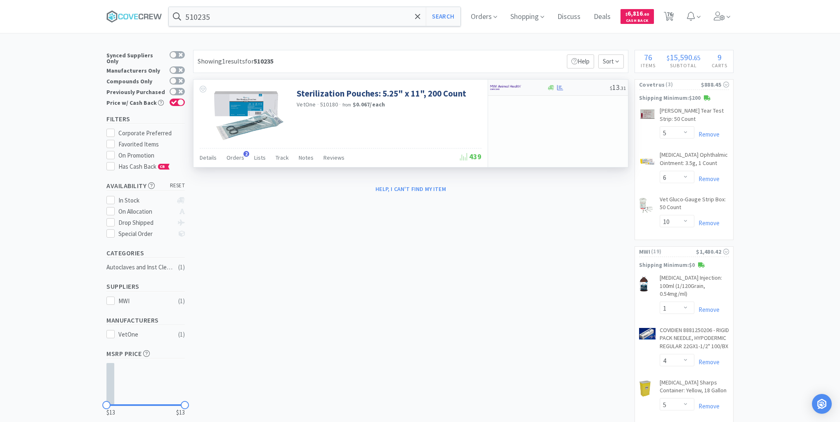
click at [584, 86] on div at bounding box center [578, 88] width 63 height 6
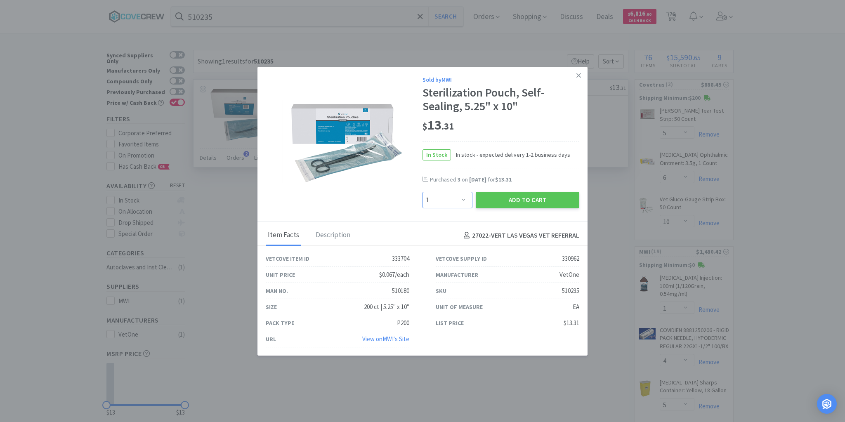
click at [466, 199] on select "Enter Quantity 1 2 3 4 5 6 7 8 9 10 11 12 13 14 15 16 17 18 19 20 Enter Quantity" at bounding box center [448, 200] width 50 height 17
click at [423, 192] on select "Enter Quantity 1 2 3 4 5 6 7 8 9 10 11 12 13 14 15 16 17 18 19 20 Enter Quantity" at bounding box center [448, 200] width 50 height 17
drag, startPoint x: 467, startPoint y: 200, endPoint x: 464, endPoint y: 193, distance: 7.1
click at [466, 199] on select "Enter Quantity 1 2 3 4 5 6 7 8 9 10 11 12 13 14 15 16 17 18 19 20 Enter Quantity" at bounding box center [448, 200] width 50 height 17
click at [423, 192] on select "Enter Quantity 1 2 3 4 5 6 7 8 9 10 11 12 13 14 15 16 17 18 19 20 Enter Quantity" at bounding box center [448, 200] width 50 height 17
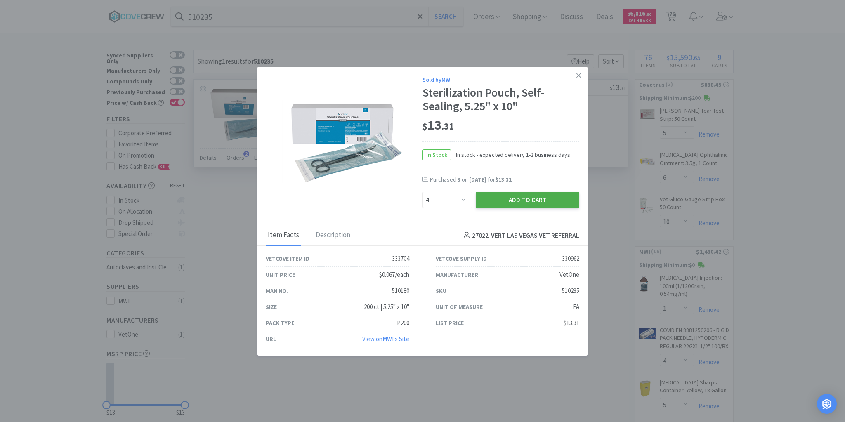
click at [512, 199] on button "Add to Cart" at bounding box center [528, 200] width 104 height 17
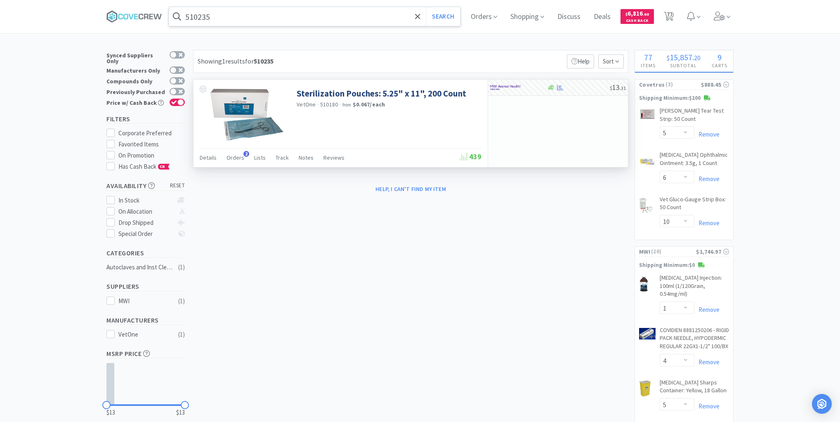
click at [359, 14] on input "510235" at bounding box center [315, 16] width 292 height 19
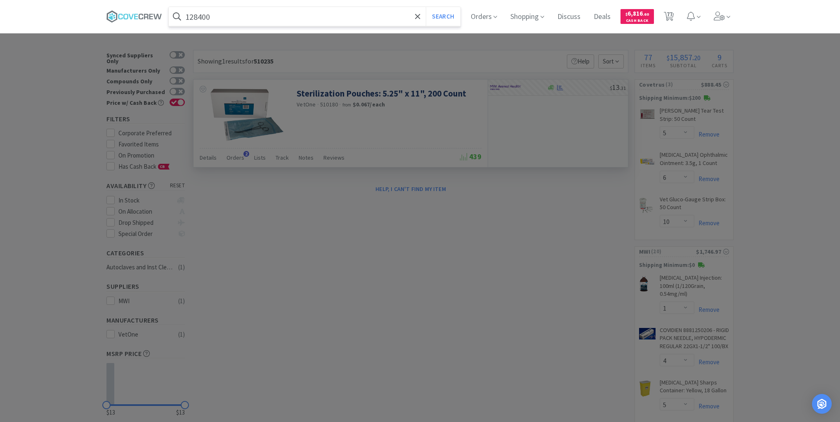
click at [426, 7] on button "Search" at bounding box center [443, 16] width 34 height 19
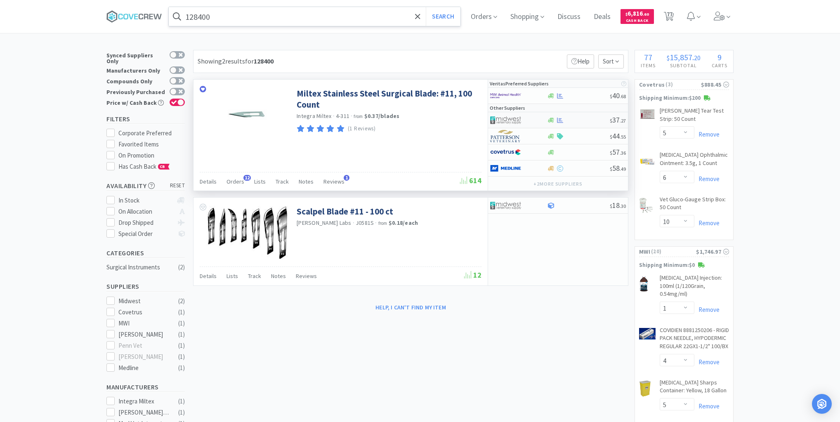
click at [579, 119] on div at bounding box center [578, 120] width 63 height 6
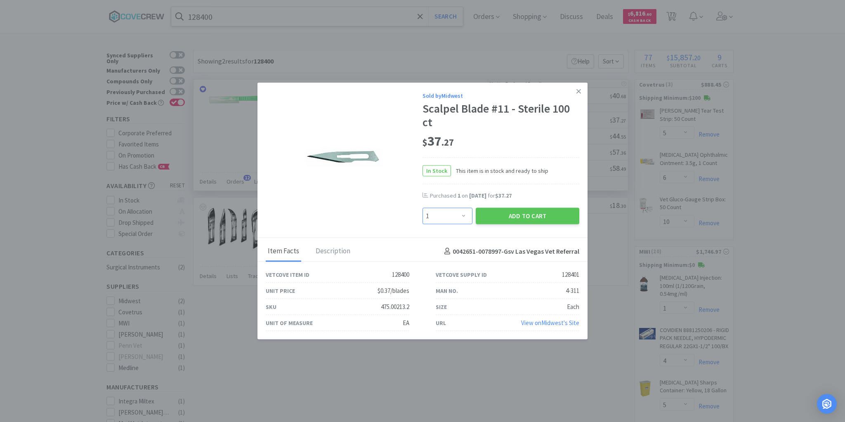
click at [465, 214] on select "Enter Quantity 1 2 3 4 5 6 7 8 9 10 11 12 13 14 15 16 17 18 19 20 Enter Quantity" at bounding box center [448, 216] width 50 height 17
click at [423, 208] on select "Enter Quantity 1 2 3 4 5 6 7 8 9 10 11 12 13 14 15 16 17 18 19 20 Enter Quantity" at bounding box center [448, 216] width 50 height 17
click at [518, 210] on button "Add to Cart" at bounding box center [528, 216] width 104 height 17
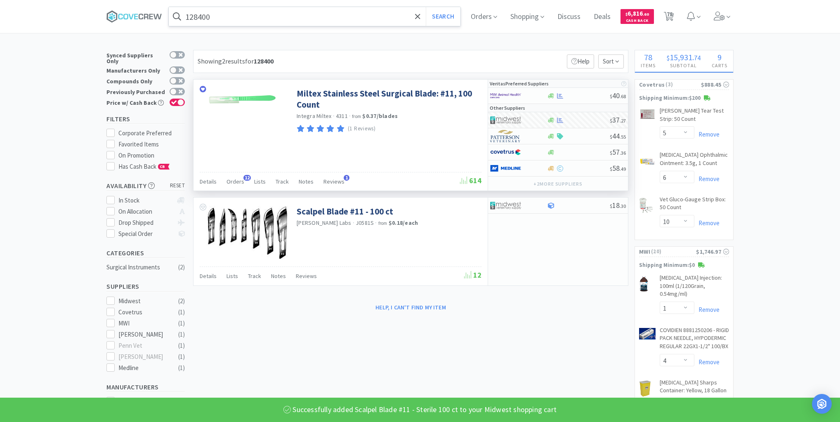
click at [289, 18] on input "128400" at bounding box center [315, 16] width 292 height 19
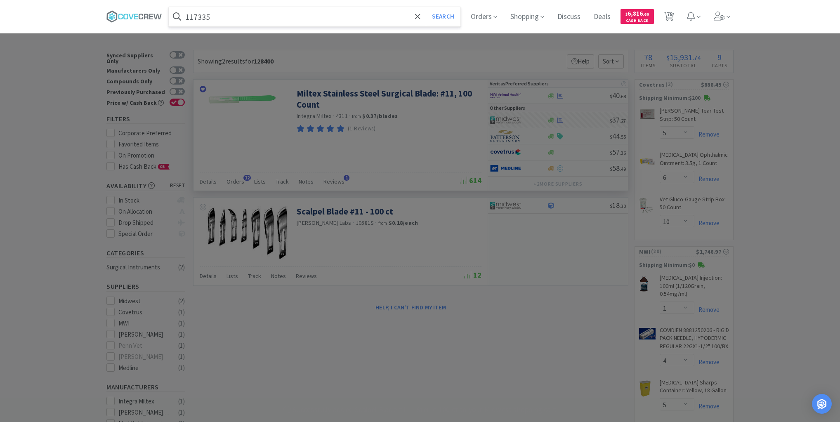
click at [426, 7] on button "Search" at bounding box center [443, 16] width 34 height 19
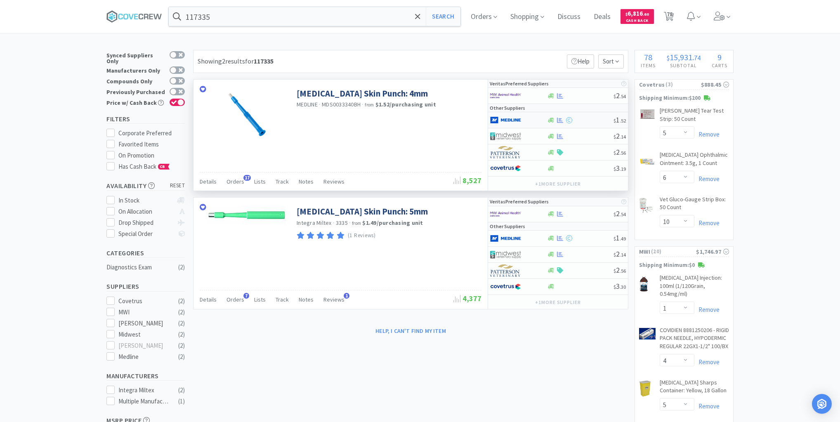
click at [591, 118] on div at bounding box center [580, 120] width 67 height 6
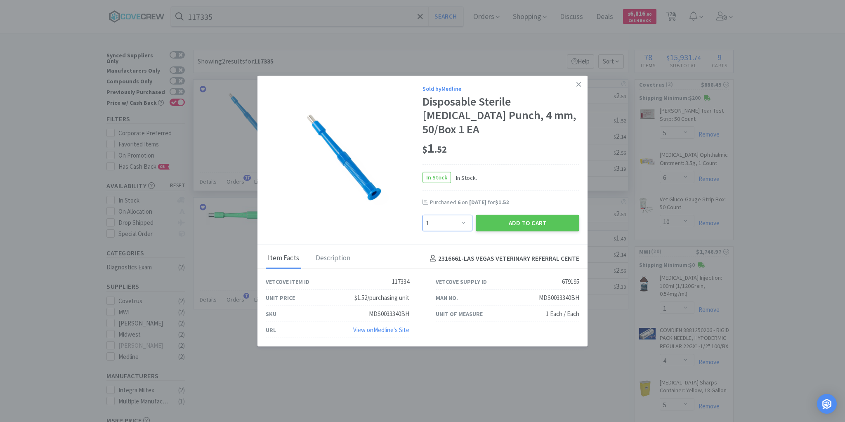
click at [464, 219] on select "Enter Quantity 1 2 3 4 5 6 7 8 9 10 11 12 13 14 15 16 17 18 19 20 Enter Quantity" at bounding box center [448, 223] width 50 height 17
click at [423, 215] on select "Enter Quantity 1 2 3 4 5 6 7 8 9 10 11 12 13 14 15 16 17 18 19 20 Enter Quantity" at bounding box center [448, 223] width 50 height 17
click at [508, 215] on button "Add to Cart" at bounding box center [528, 223] width 104 height 17
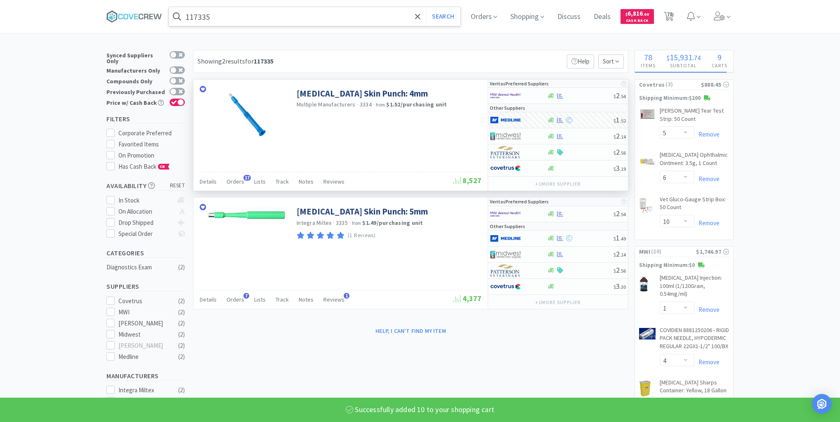
drag, startPoint x: 332, startPoint y: 17, endPoint x: 331, endPoint y: 25, distance: 7.9
click at [332, 18] on input "117335" at bounding box center [315, 16] width 292 height 19
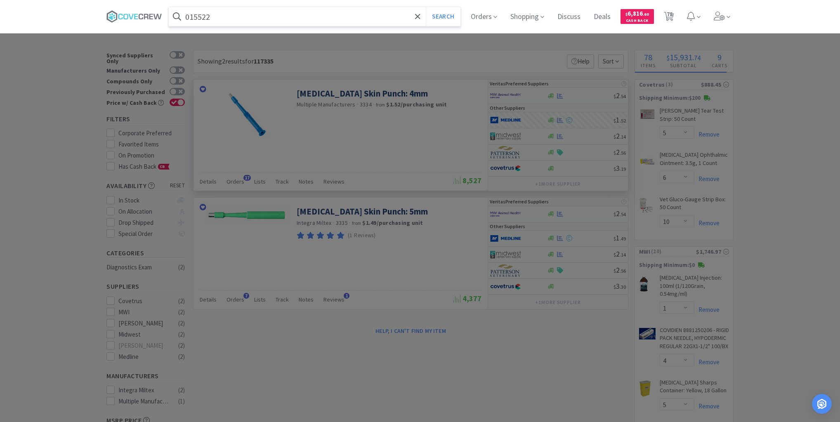
click at [426, 7] on button "Search" at bounding box center [443, 16] width 34 height 19
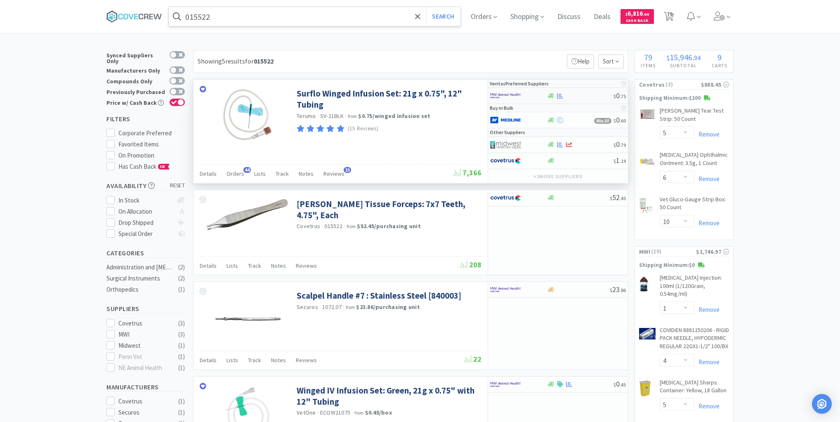
click at [580, 93] on div at bounding box center [580, 96] width 67 height 6
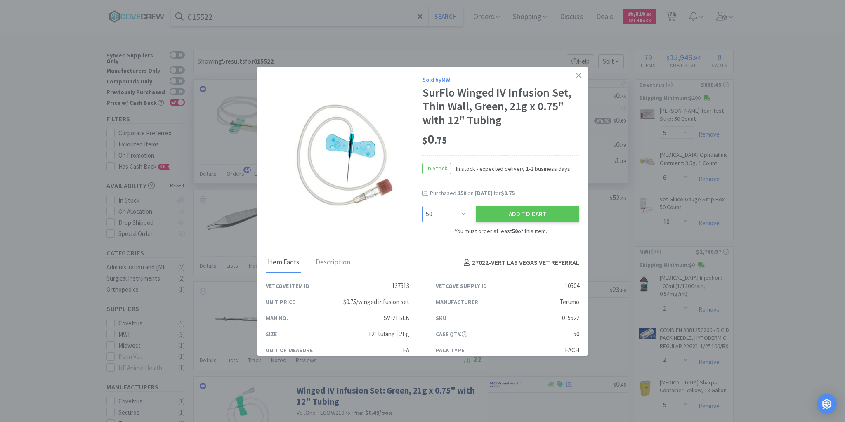
drag, startPoint x: 461, startPoint y: 213, endPoint x: 461, endPoint y: 208, distance: 5.4
click at [461, 212] on select "Enter Quantity 50 100 150 200 250 300 350 400 450 500 550 600 650 700 750 800 8…" at bounding box center [448, 214] width 50 height 17
click at [423, 206] on select "Enter Quantity 50 100 150 200 250 300 350 400 450 500 550 600 650 700 750 800 8…" at bounding box center [448, 214] width 50 height 17
click at [519, 211] on button "Add to Cart" at bounding box center [528, 214] width 104 height 17
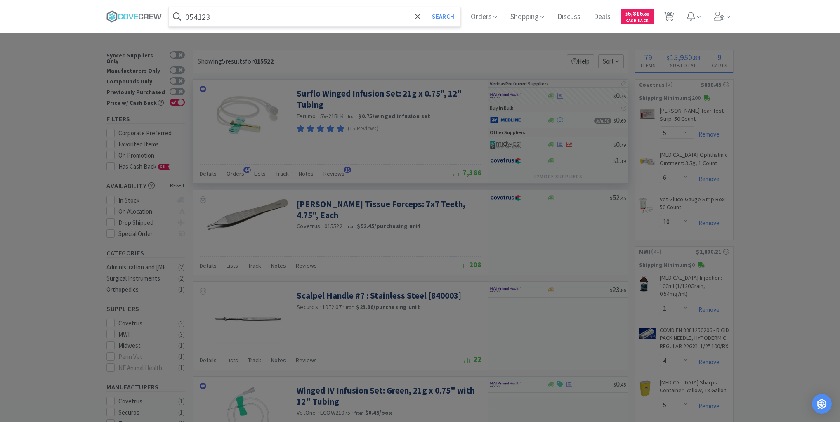
click at [426, 7] on button "Search" at bounding box center [443, 16] width 34 height 19
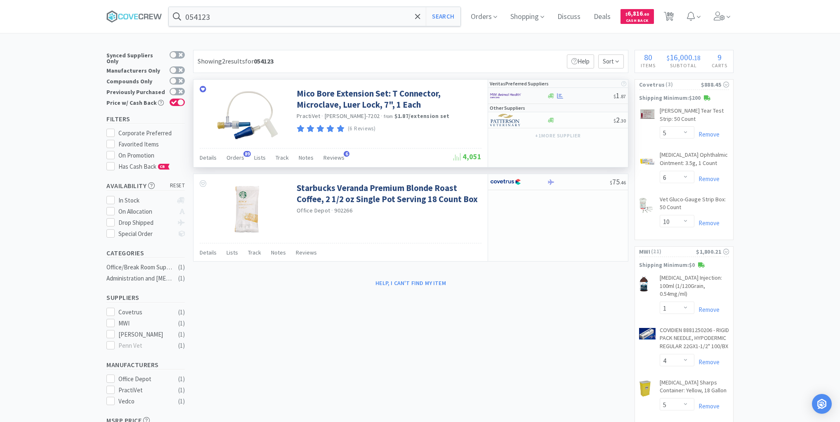
click at [584, 93] on div at bounding box center [580, 96] width 67 height 6
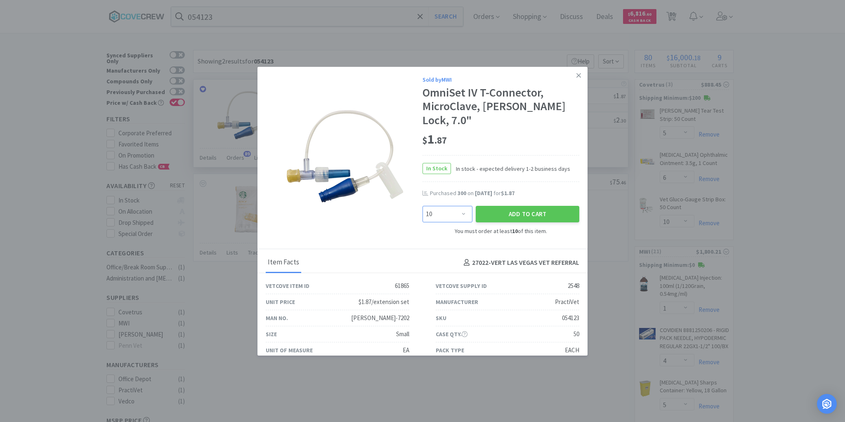
click at [463, 206] on select "Enter Quantity 10 20 30 40 50 60 70 80 90 100 110 120 130 140 150 160 170 180 1…" at bounding box center [448, 214] width 50 height 17
drag, startPoint x: 499, startPoint y: 199, endPoint x: 496, endPoint y: 194, distance: 5.0
click at [496, 206] on button "Add to Cart" at bounding box center [528, 214] width 104 height 17
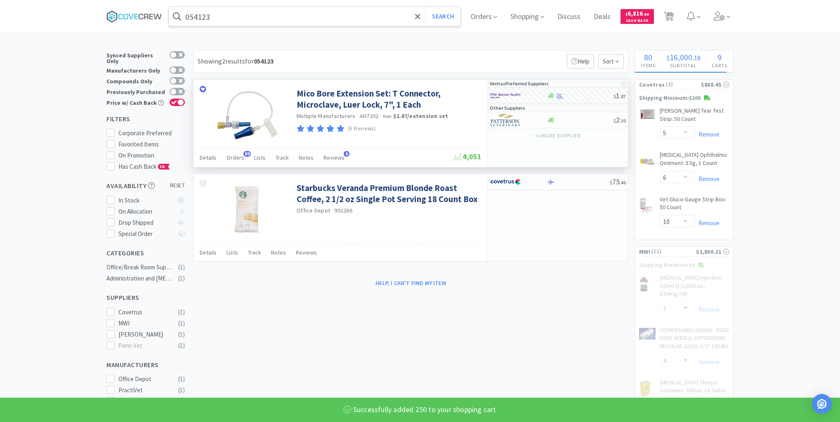
click at [288, 13] on input "054123" at bounding box center [315, 16] width 292 height 19
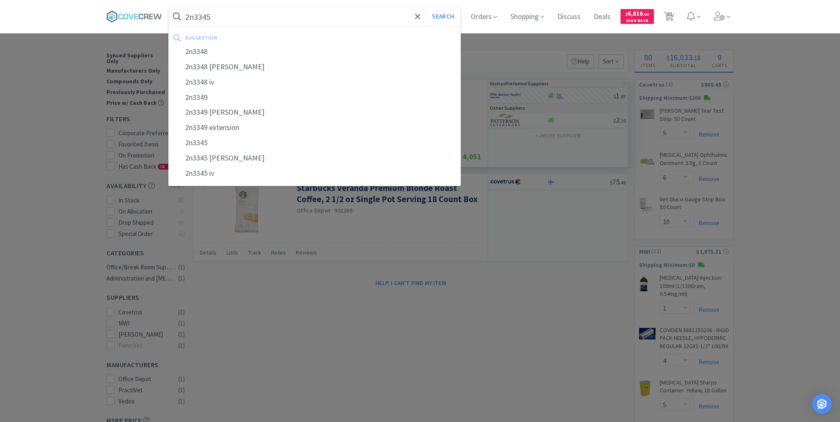
click at [426, 7] on button "Search" at bounding box center [443, 16] width 34 height 19
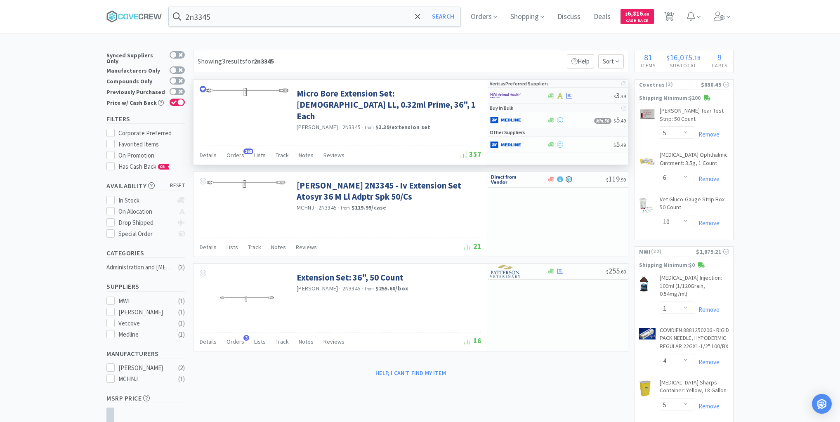
click at [586, 96] on div at bounding box center [580, 96] width 67 height 6
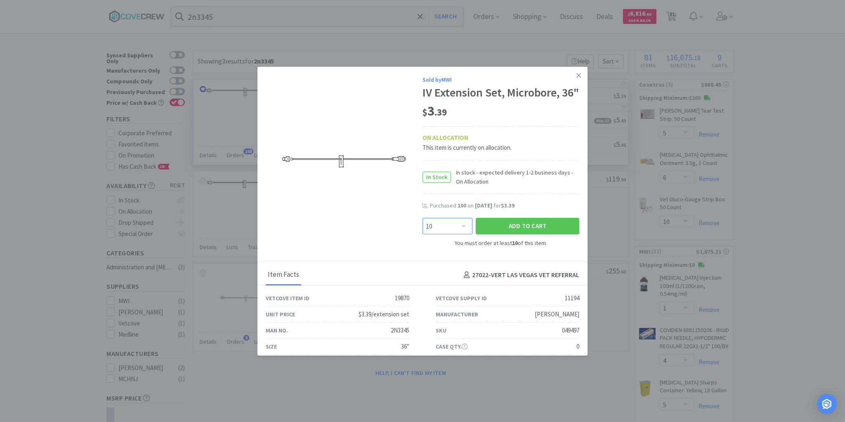
click at [461, 234] on select "Enter Quantity 10 20 30 40 50 60 70 80 90 100 110 120 130 140 150 160 170 180 1…" at bounding box center [448, 226] width 50 height 17
click at [496, 234] on button "Add to Cart" at bounding box center [528, 226] width 104 height 17
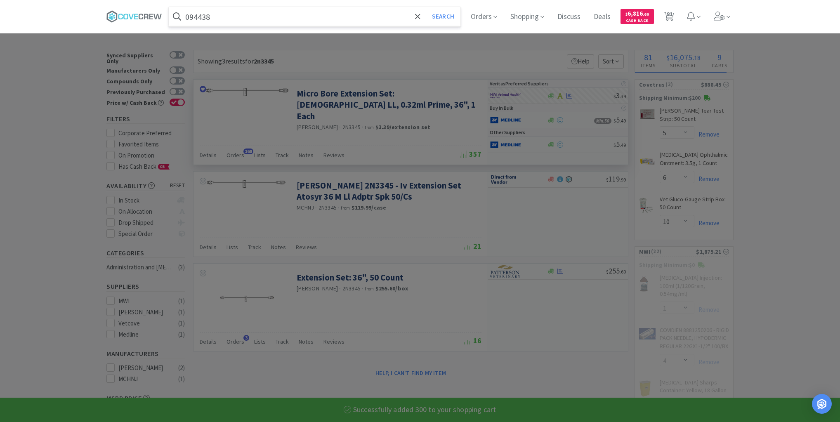
click at [426, 7] on button "Search" at bounding box center [443, 16] width 34 height 19
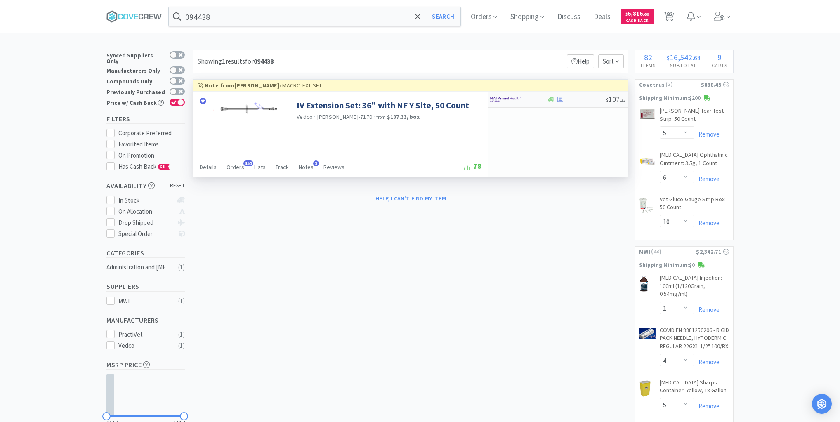
click at [581, 99] on div at bounding box center [576, 100] width 59 height 6
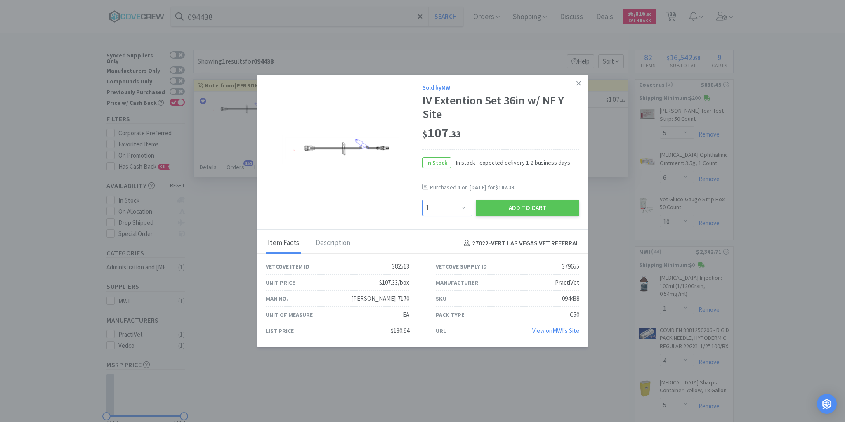
click at [466, 205] on select "Enter Quantity 1 2 3 4 5 6 7 8 9 10 11 12 13 14 15 16 17 18 19 20 Enter Quantity" at bounding box center [448, 208] width 50 height 17
click at [423, 200] on select "Enter Quantity 1 2 3 4 5 6 7 8 9 10 11 12 13 14 15 16 17 18 19 20 Enter Quantity" at bounding box center [448, 208] width 50 height 17
click at [512, 203] on button "Add to Cart" at bounding box center [528, 208] width 104 height 17
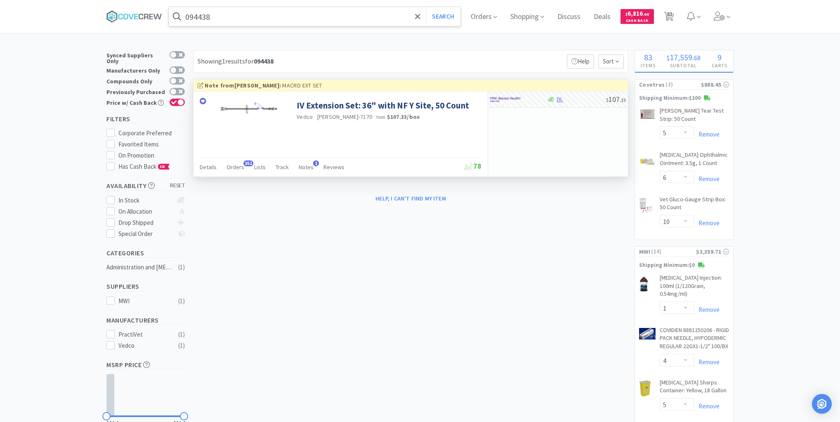
click at [299, 13] on input "094438" at bounding box center [315, 16] width 292 height 19
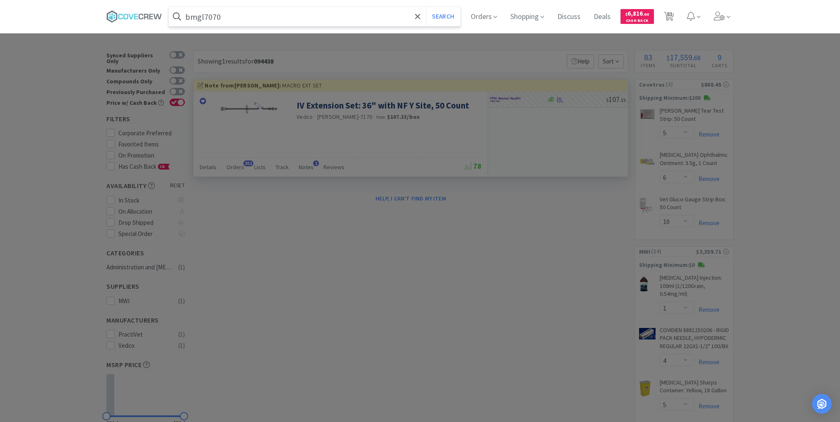
click at [426, 7] on button "Search" at bounding box center [443, 16] width 34 height 19
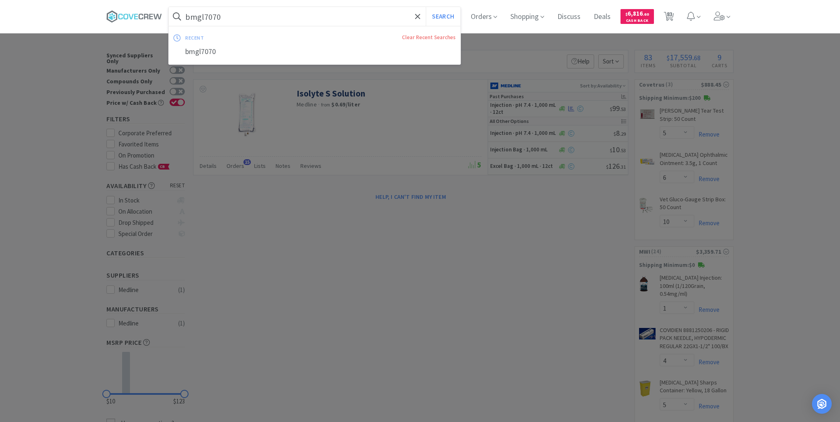
click at [331, 17] on input "bmgl7070" at bounding box center [315, 16] width 292 height 19
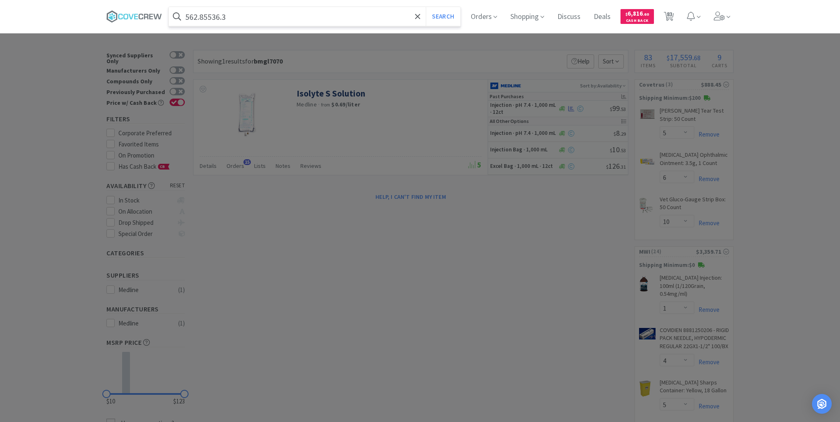
click at [426, 7] on button "Search" at bounding box center [443, 16] width 34 height 19
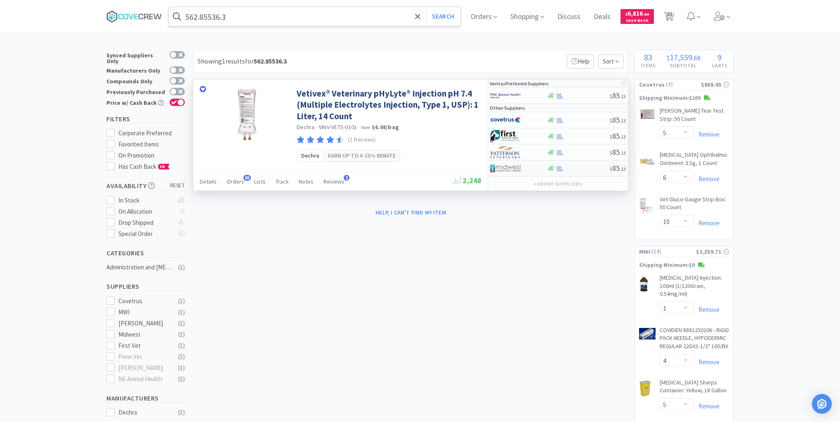
click at [574, 168] on div at bounding box center [578, 168] width 63 height 6
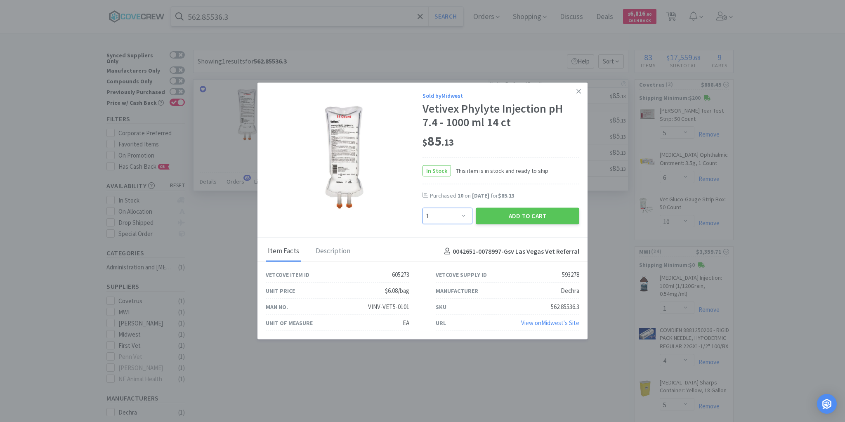
click at [466, 216] on select "Enter Quantity 1 2 3 4 5 6 7 8 9 10 11 12 13 14 15 16 17 18 19 20 Enter Quantity" at bounding box center [448, 216] width 50 height 17
click at [423, 208] on select "Enter Quantity 1 2 3 4 5 6 7 8 9 10 11 12 13 14 15 16 17 18 19 20 Enter Quantity" at bounding box center [448, 216] width 50 height 17
click at [518, 220] on button "Add to Cart" at bounding box center [528, 216] width 104 height 17
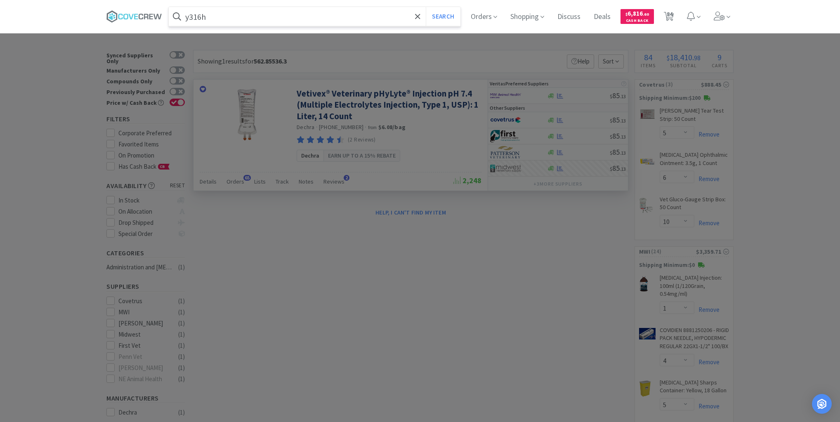
click at [426, 7] on button "Search" at bounding box center [443, 16] width 34 height 19
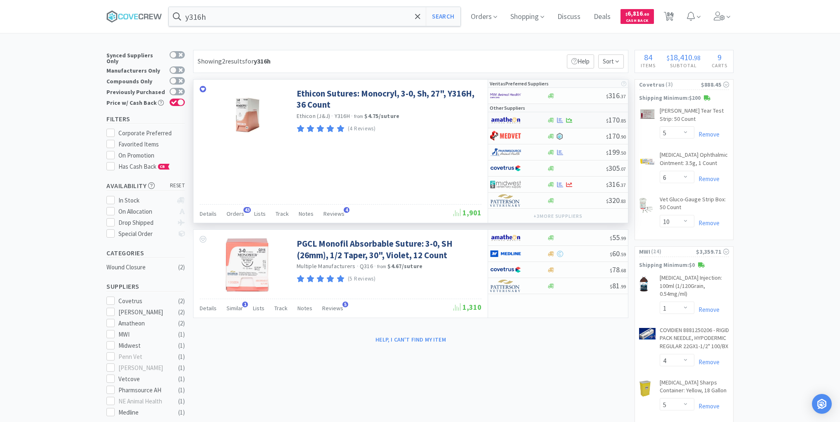
click at [586, 118] on div at bounding box center [576, 120] width 59 height 6
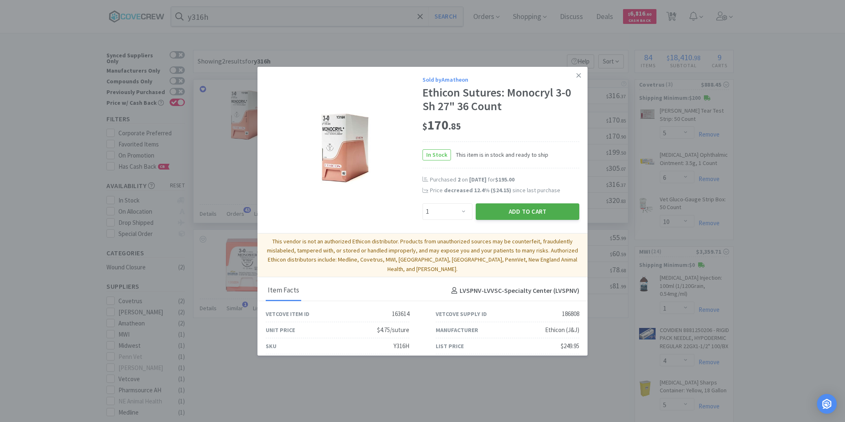
click at [541, 211] on button "Add to Cart" at bounding box center [528, 211] width 104 height 17
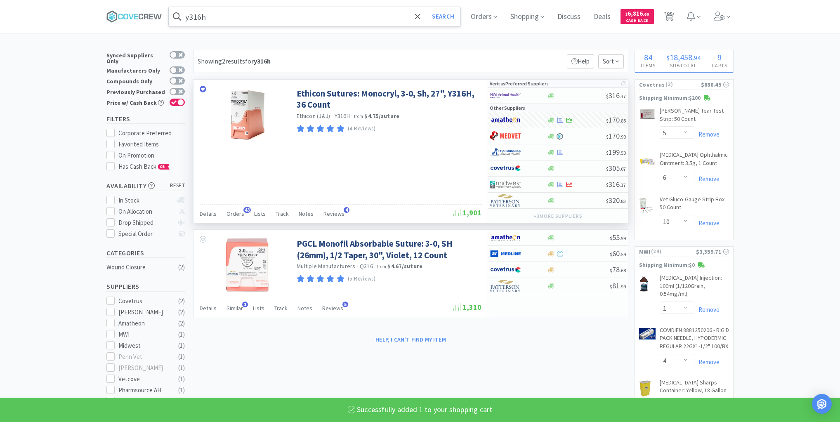
click at [395, 13] on input "y316h" at bounding box center [315, 16] width 292 height 19
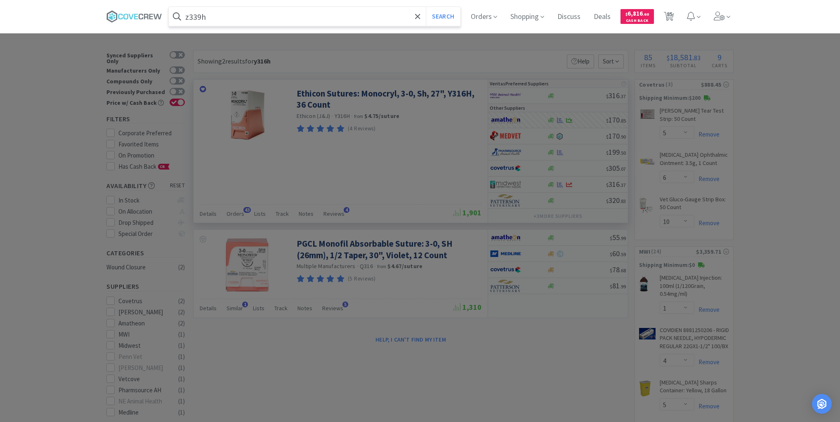
click at [426, 7] on button "Search" at bounding box center [443, 16] width 34 height 19
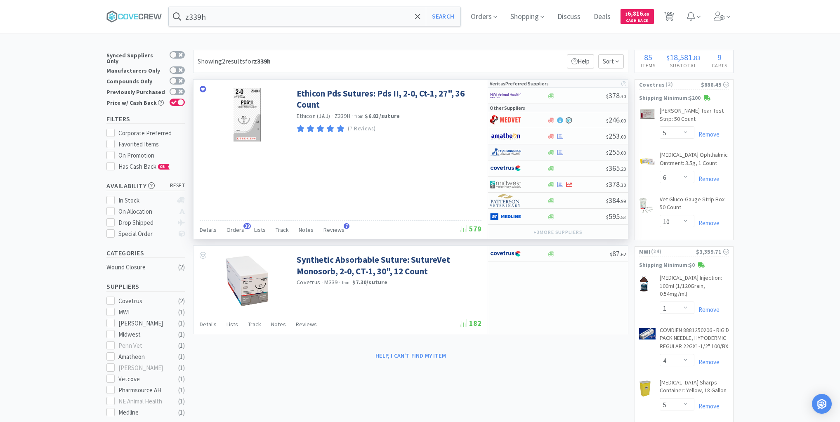
click at [582, 155] on div "$ 255 . 00" at bounding box center [558, 152] width 140 height 16
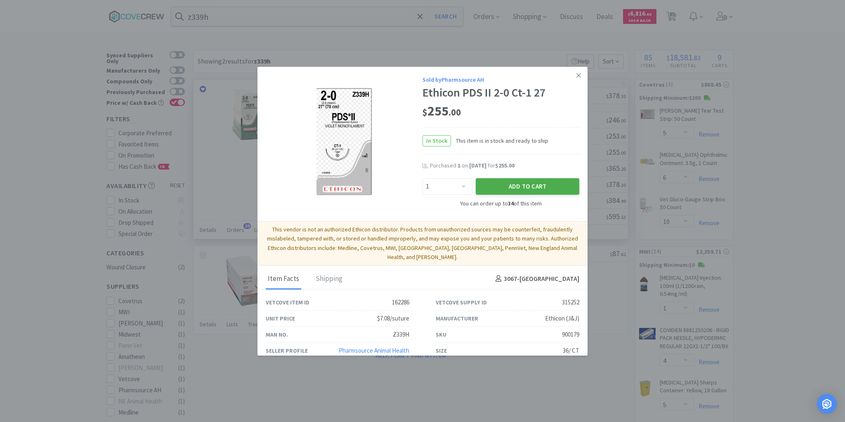
click at [504, 185] on button "Add to Cart" at bounding box center [528, 186] width 104 height 17
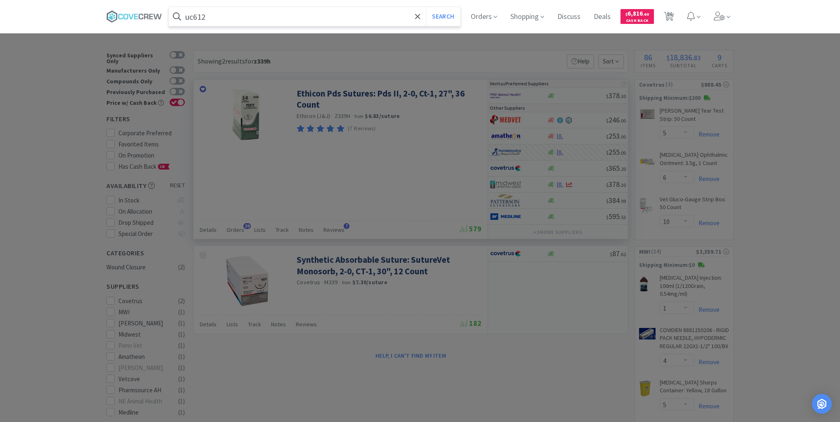
click at [426, 7] on button "Search" at bounding box center [443, 16] width 34 height 19
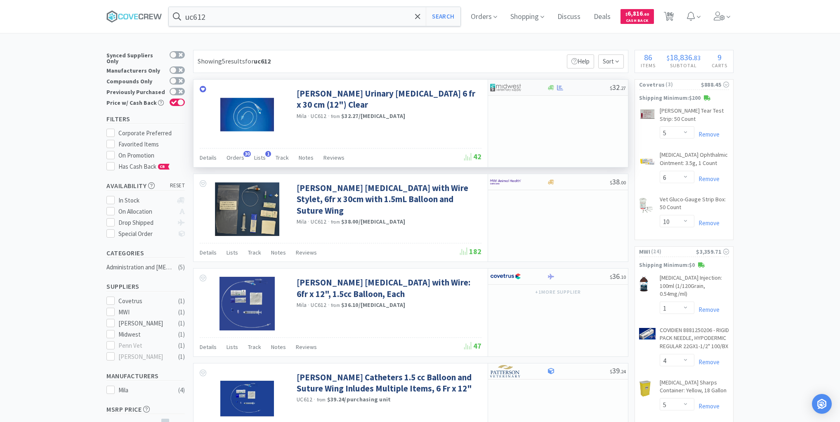
click at [581, 87] on div at bounding box center [578, 88] width 63 height 6
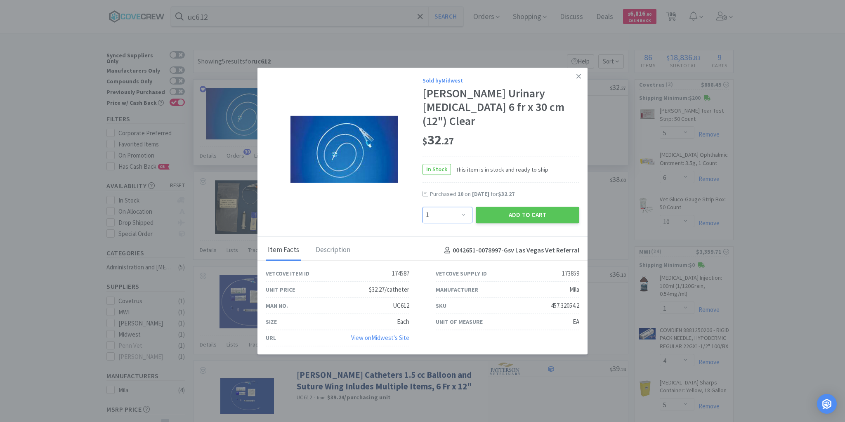
click at [464, 208] on select "Enter Quantity 1 2 3 4 5 6 7 8 9 10 11 12 13 14 15 16 17 18 19 20 Enter Quantity" at bounding box center [448, 215] width 50 height 17
click at [423, 207] on select "Enter Quantity 1 2 3 4 5 6 7 8 9 10 11 12 13 14 15 16 17 18 19 20 Enter Quantity" at bounding box center [448, 215] width 50 height 17
click at [504, 210] on button "Add to Cart" at bounding box center [528, 215] width 104 height 17
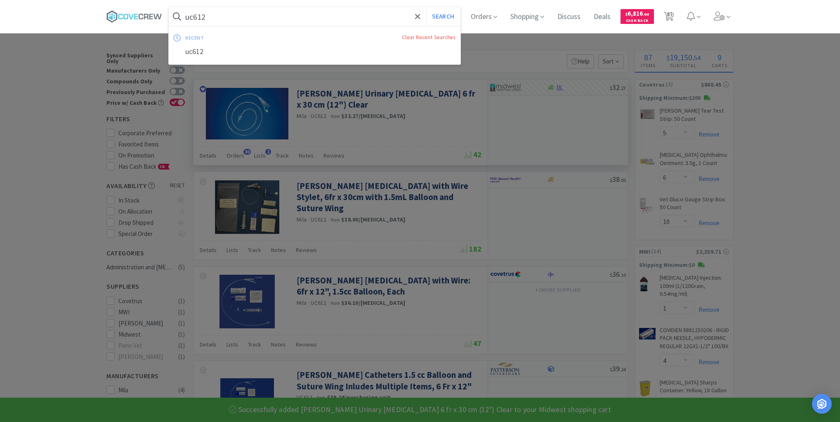
click at [299, 18] on input "uc612" at bounding box center [315, 16] width 292 height 19
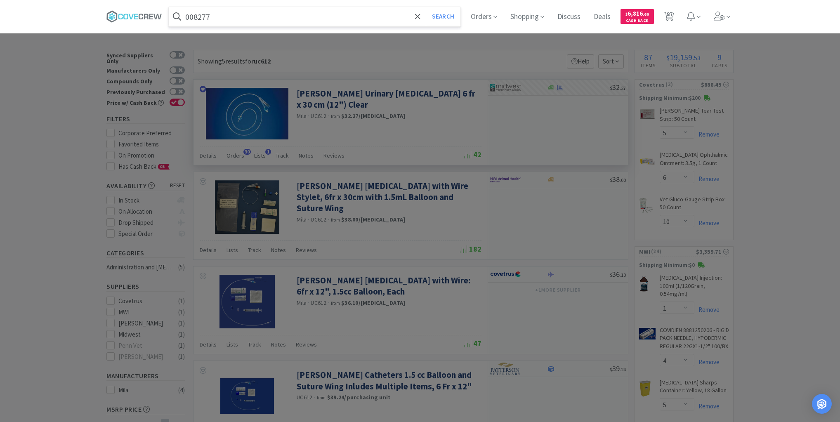
click at [426, 7] on button "Search" at bounding box center [443, 16] width 34 height 19
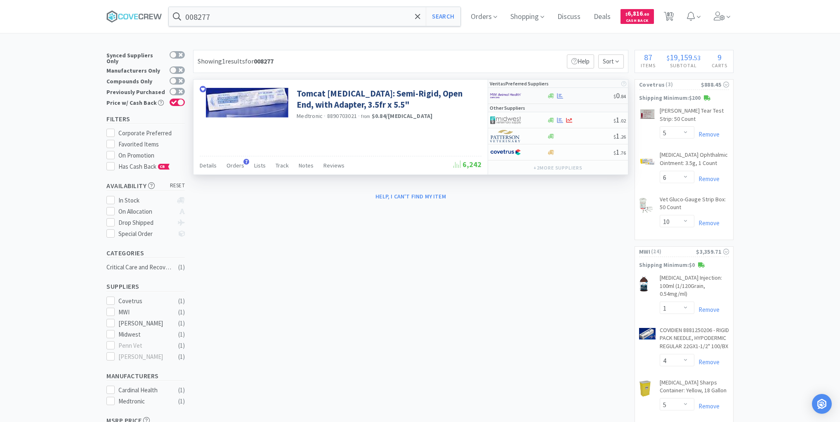
click at [587, 98] on div at bounding box center [580, 96] width 67 height 6
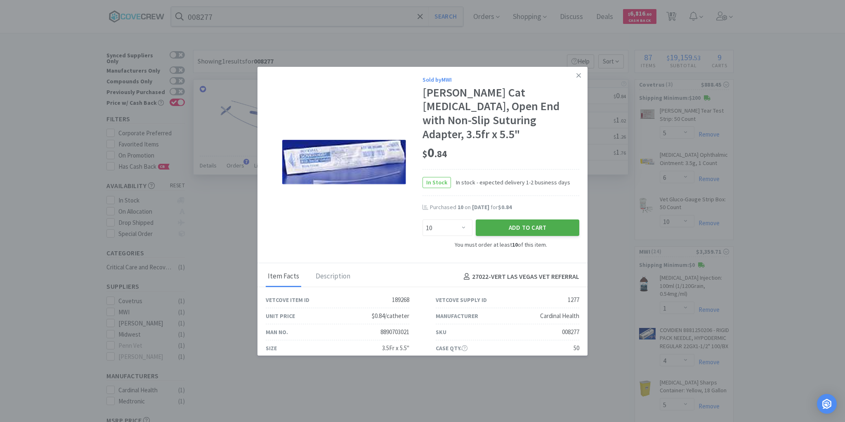
click at [497, 220] on button "Add to Cart" at bounding box center [528, 228] width 104 height 17
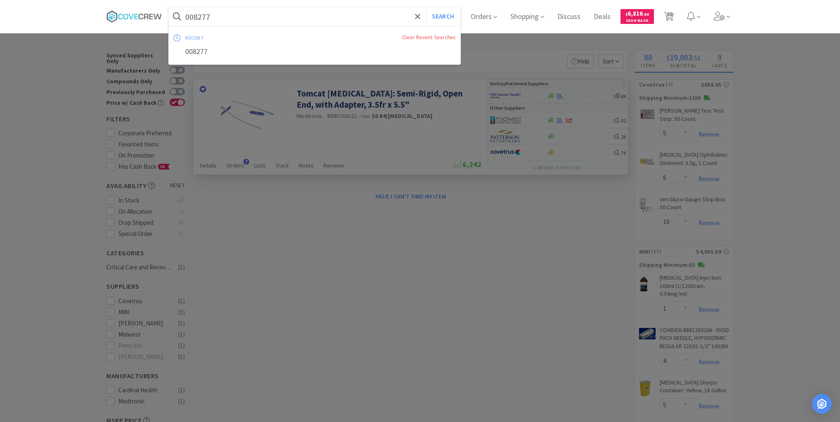
click at [368, 18] on input "008277" at bounding box center [315, 16] width 292 height 19
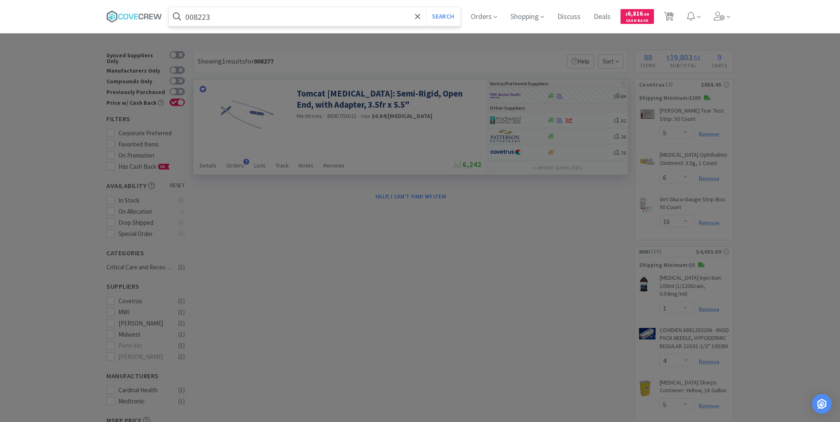
click at [426, 7] on button "Search" at bounding box center [443, 16] width 34 height 19
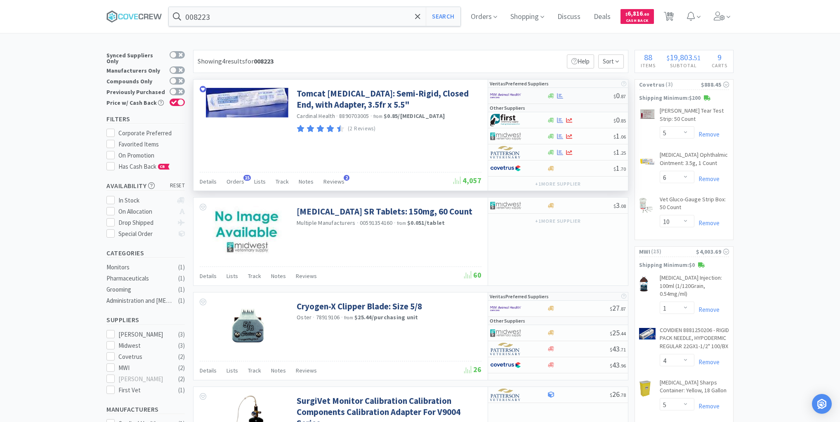
click at [576, 96] on div at bounding box center [580, 96] width 67 height 6
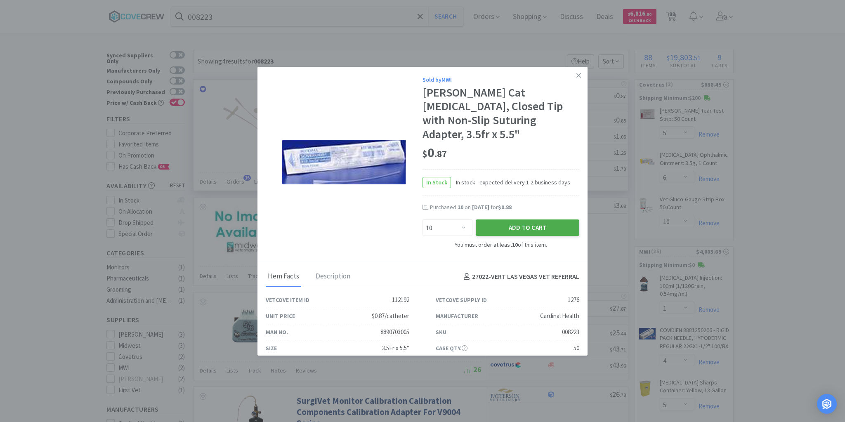
click at [500, 220] on button "Add to Cart" at bounding box center [528, 228] width 104 height 17
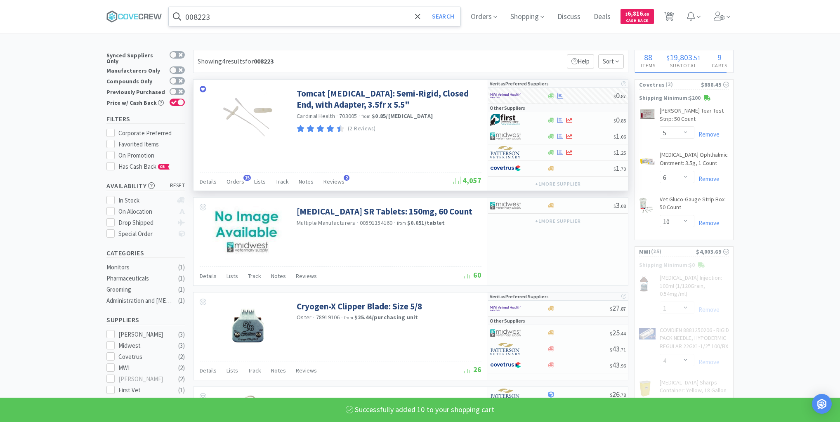
click at [301, 19] on input "008223" at bounding box center [315, 16] width 292 height 19
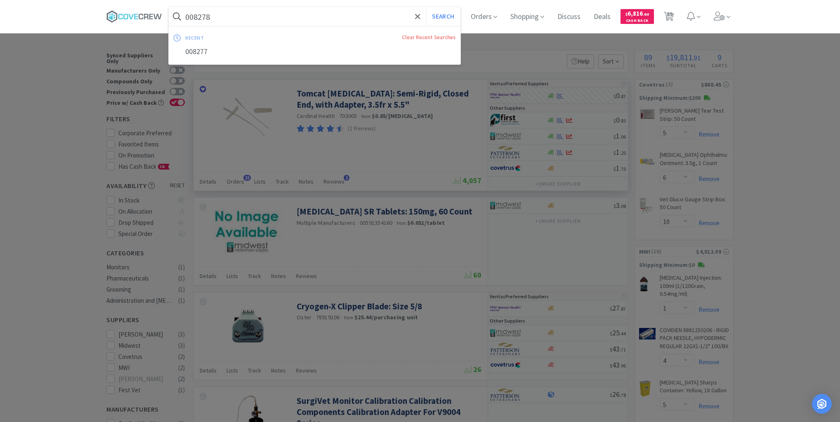
click at [426, 7] on button "Search" at bounding box center [443, 16] width 34 height 19
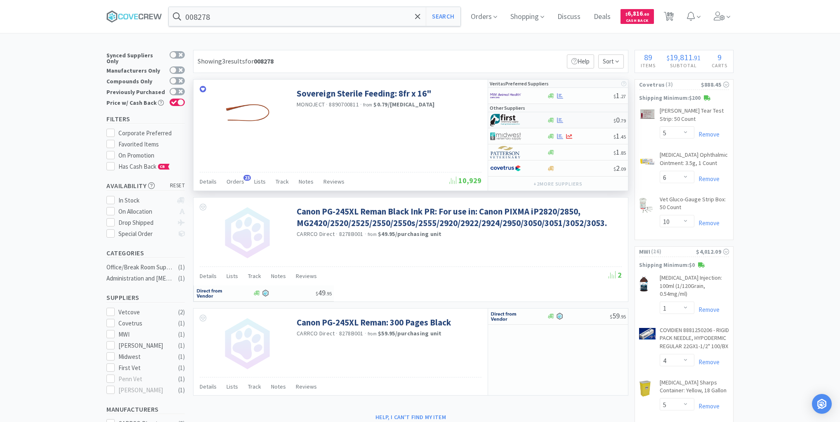
click at [579, 120] on div at bounding box center [580, 120] width 67 height 6
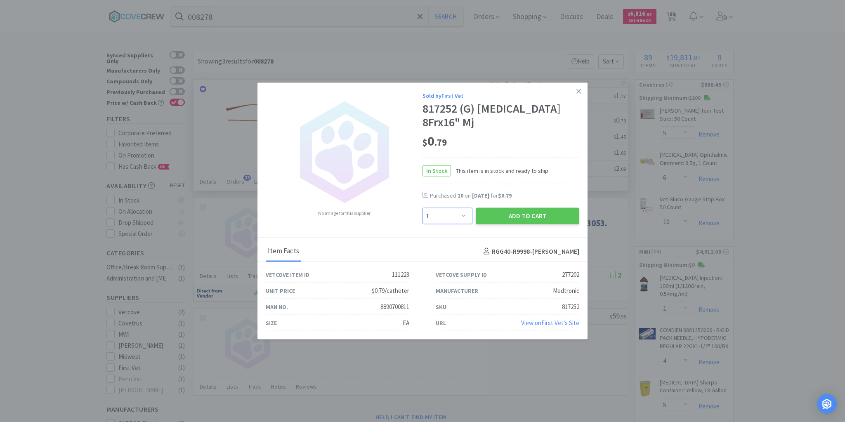
click at [465, 216] on select "Enter Quantity 1 2 3 4 5 6 7 8 9 10 11 12 13 14 15 16 17 18 19 20 Enter Quantity" at bounding box center [448, 216] width 50 height 17
click at [423, 208] on select "Enter Quantity 1 2 3 4 5 6 7 8 9 10 11 12 13 14 15 16 17 18 19 20 Enter Quantity" at bounding box center [448, 216] width 50 height 17
click at [517, 217] on button "Add to Cart" at bounding box center [528, 216] width 104 height 17
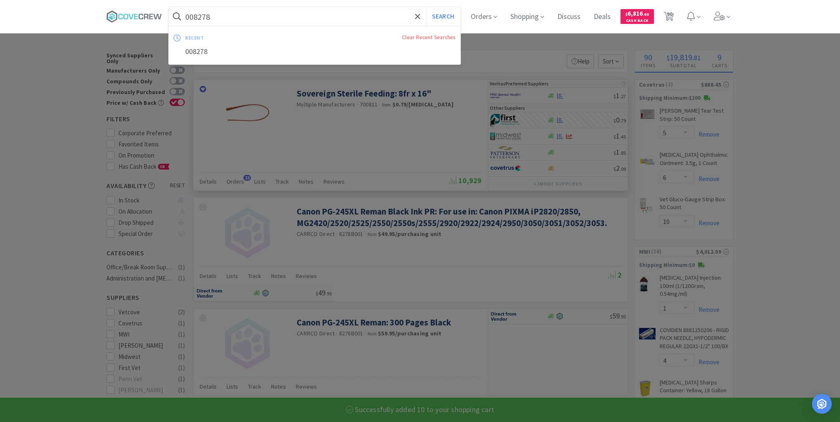
click at [332, 14] on input "008278" at bounding box center [315, 16] width 292 height 19
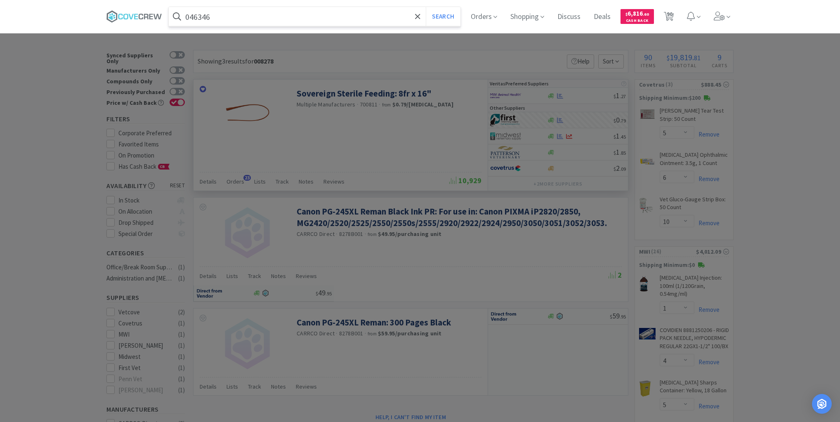
click at [426, 7] on button "Search" at bounding box center [443, 16] width 34 height 19
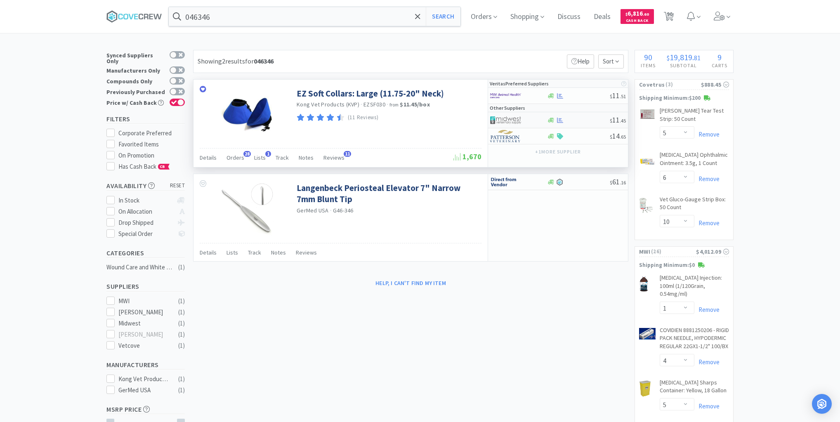
click at [581, 119] on div at bounding box center [578, 120] width 63 height 6
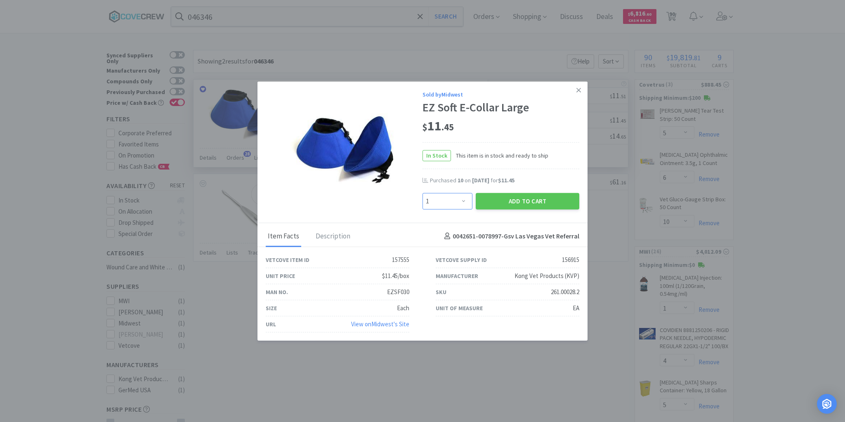
click at [462, 200] on select "Enter Quantity 1 2 3 4 5 6 7 8 9 10 11 12 13 14 15 16 17 18 19 20 Enter Quantity" at bounding box center [448, 201] width 50 height 17
click at [423, 193] on select "Enter Quantity 1 2 3 4 5 6 7 8 9 10 11 12 13 14 15 16 17 18 19 20 Enter Quantity" at bounding box center [448, 201] width 50 height 17
drag, startPoint x: 526, startPoint y: 202, endPoint x: 522, endPoint y: 201, distance: 4.2
click at [522, 201] on button "Add to Cart" at bounding box center [528, 201] width 104 height 17
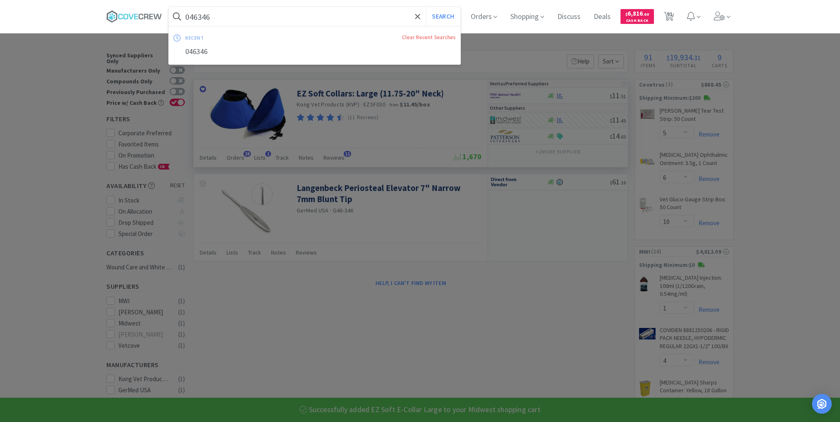
click at [351, 15] on input "046346" at bounding box center [315, 16] width 292 height 19
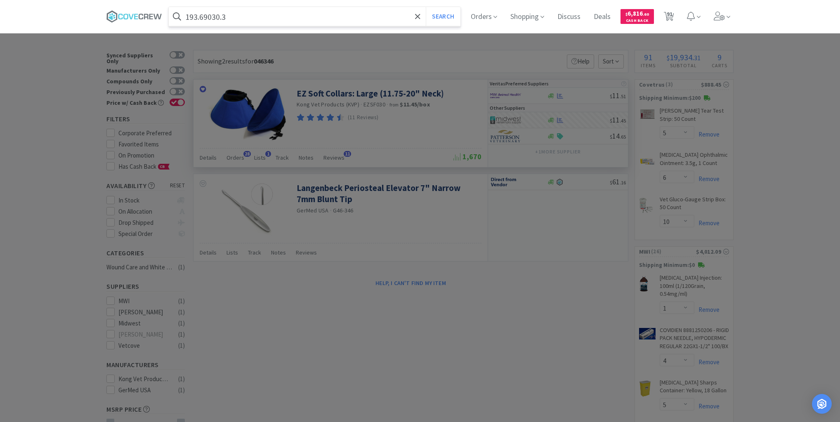
click at [426, 7] on button "Search" at bounding box center [443, 16] width 34 height 19
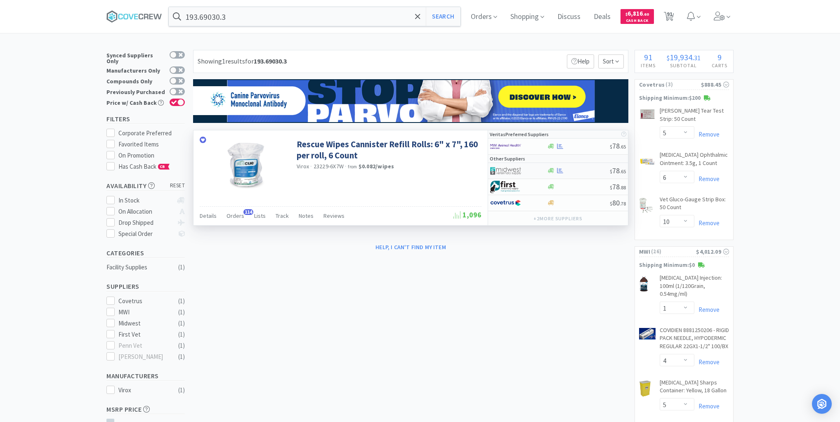
click at [574, 168] on div at bounding box center [578, 171] width 63 height 6
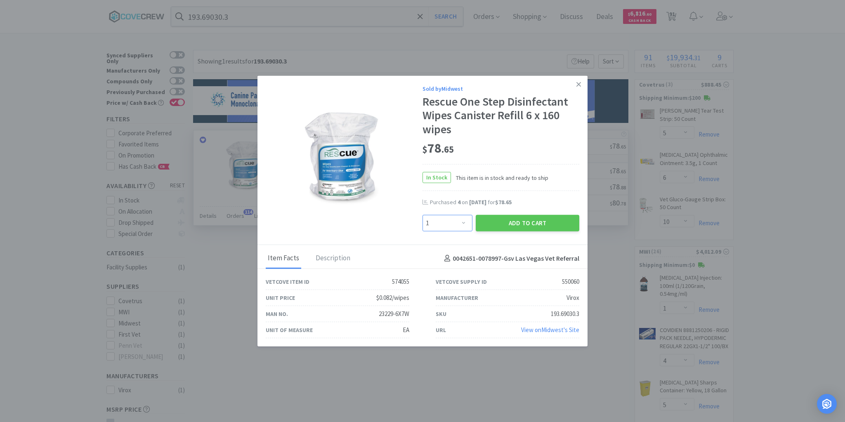
click at [464, 221] on select "Enter Quantity 1 2 3 4 5 6 7 8 9 10 11 12 13 14 15 16 17 18 19 20 Enter Quantity" at bounding box center [448, 223] width 50 height 17
click at [423, 215] on select "Enter Quantity 1 2 3 4 5 6 7 8 9 10 11 12 13 14 15 16 17 18 19 20 Enter Quantity" at bounding box center [448, 223] width 50 height 17
click at [463, 225] on select "Enter Quantity 1 2 3 4 5 6 7 8 9 10 11 12 13 14 15 16 17 18 19 20 Enter Quantity" at bounding box center [448, 223] width 50 height 17
click at [423, 215] on select "Enter Quantity 1 2 3 4 5 6 7 8 9 10 11 12 13 14 15 16 17 18 19 20 Enter Quantity" at bounding box center [448, 223] width 50 height 17
click at [518, 226] on button "Add to Cart" at bounding box center [528, 223] width 104 height 17
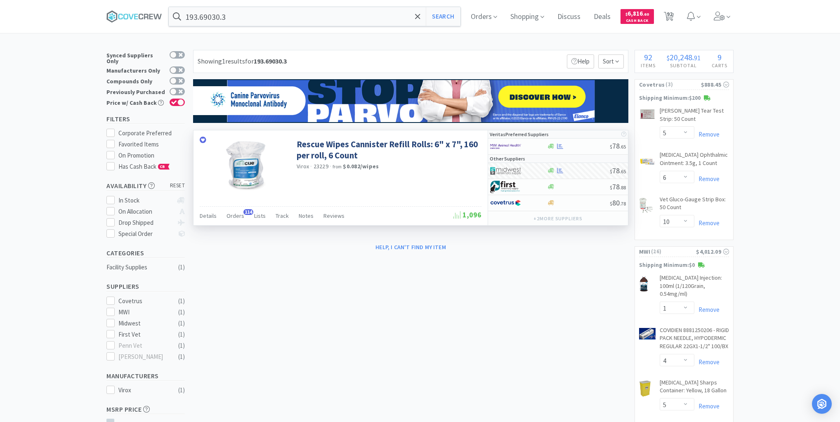
drag, startPoint x: 130, startPoint y: 13, endPoint x: 167, endPoint y: 15, distance: 37.2
click at [130, 13] on icon at bounding box center [134, 16] width 56 height 12
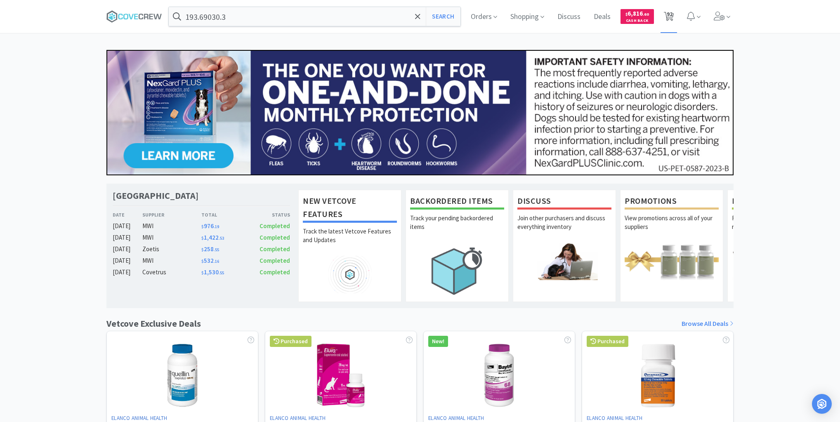
click at [668, 15] on span "92" at bounding box center [670, 14] width 6 height 33
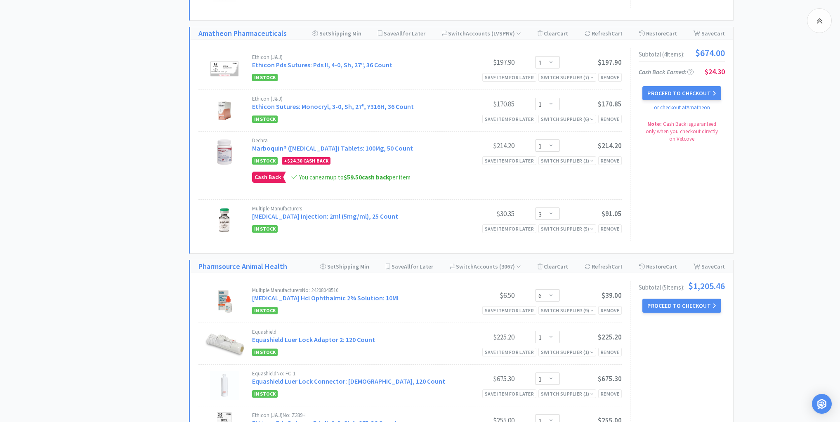
scroll to position [4226, 0]
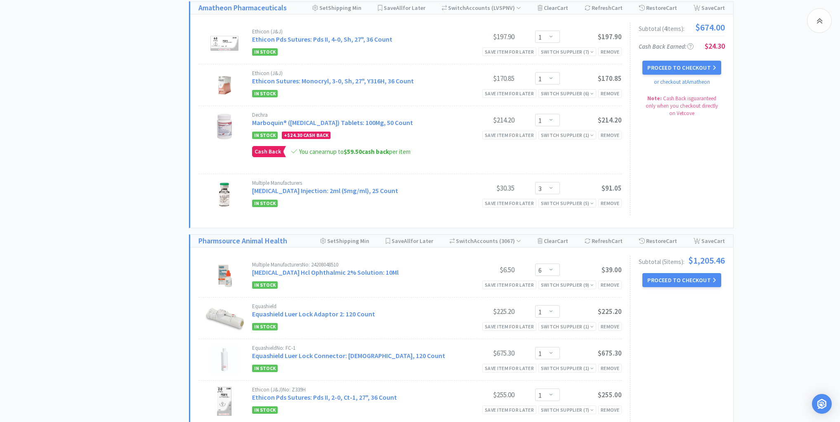
click at [685, 273] on button "Proceed to Checkout" at bounding box center [682, 280] width 78 height 14
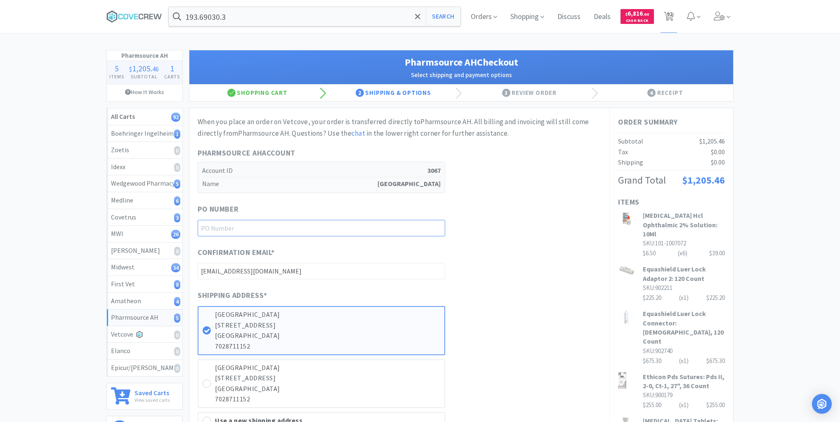
click at [412, 226] on input "text" at bounding box center [322, 228] width 248 height 17
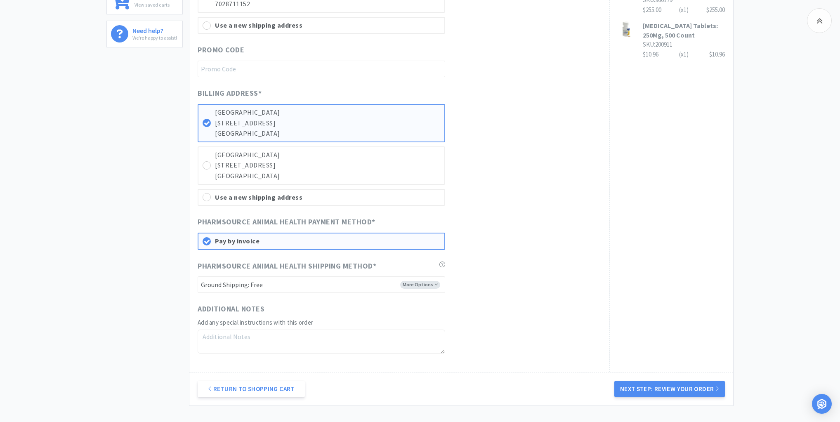
scroll to position [396, 0]
click at [435, 279] on select "-------- Ground Shipping: Free 2 Day Shipping: Free Cold Chain Overnight Shippi…" at bounding box center [322, 284] width 248 height 17
click at [198, 276] on select "-------- Ground Shipping: Free 2 Day Shipping: Free Cold Chain Overnight Shippi…" at bounding box center [322, 284] width 248 height 17
click at [642, 386] on button "Next Step: Review Your Order" at bounding box center [669, 388] width 111 height 17
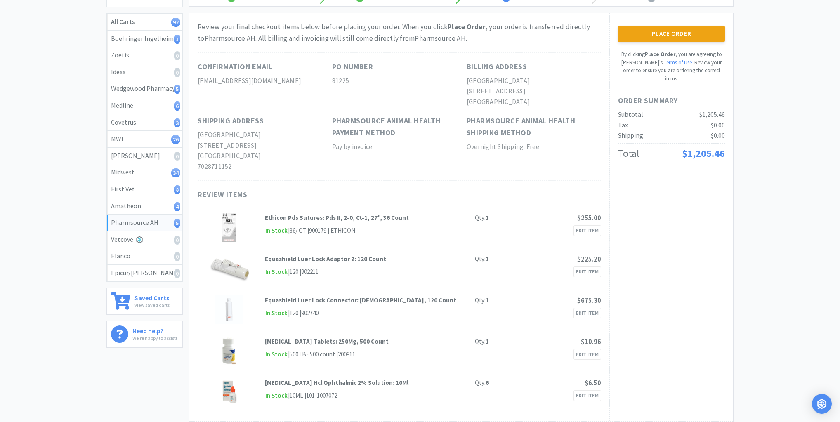
scroll to position [0, 0]
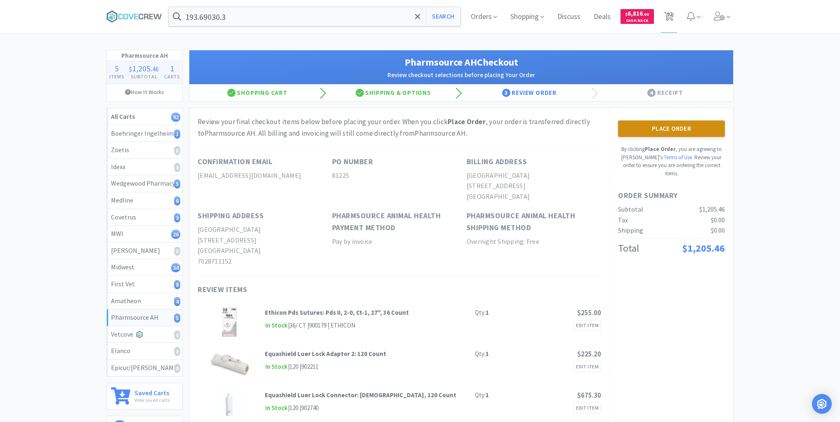
click at [687, 133] on button "Place Order" at bounding box center [671, 129] width 107 height 17
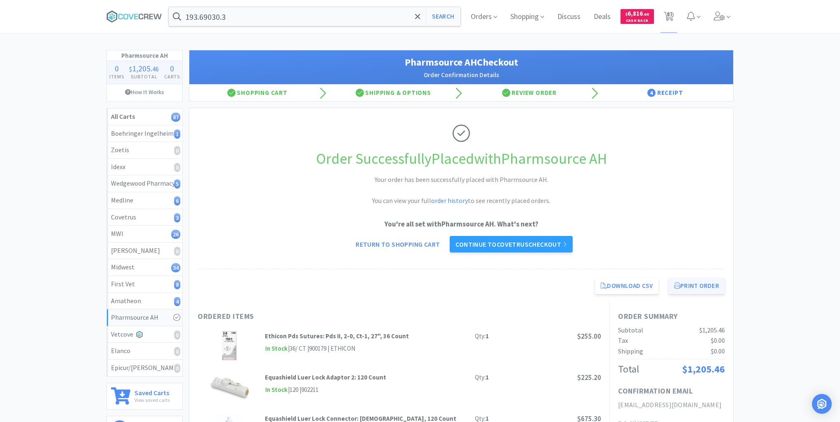
click at [700, 286] on button "Print Order" at bounding box center [697, 286] width 57 height 17
click at [158, 296] on div "Amatheon 4" at bounding box center [144, 301] width 67 height 11
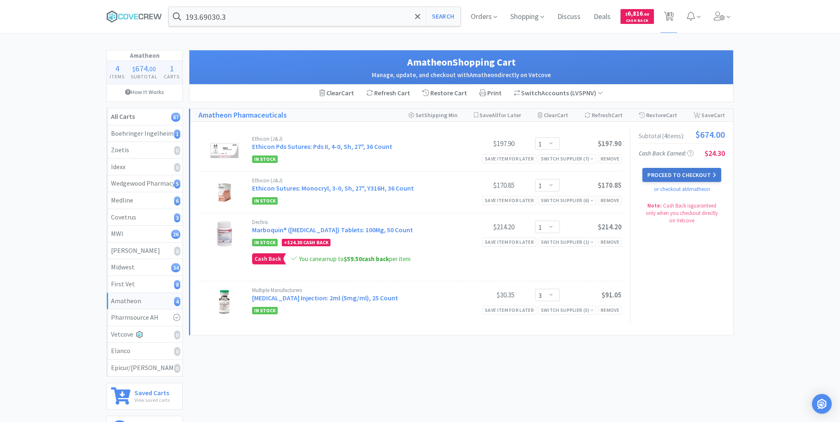
click at [672, 175] on button "Proceed to Checkout" at bounding box center [682, 175] width 78 height 14
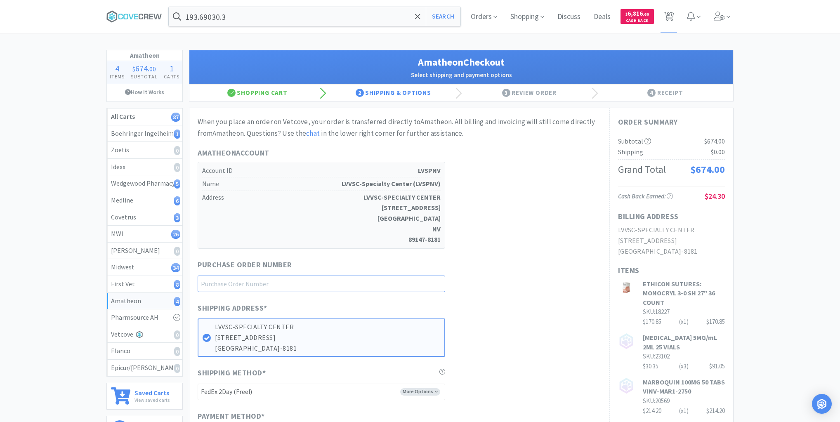
click at [432, 283] on input "text" at bounding box center [322, 284] width 248 height 17
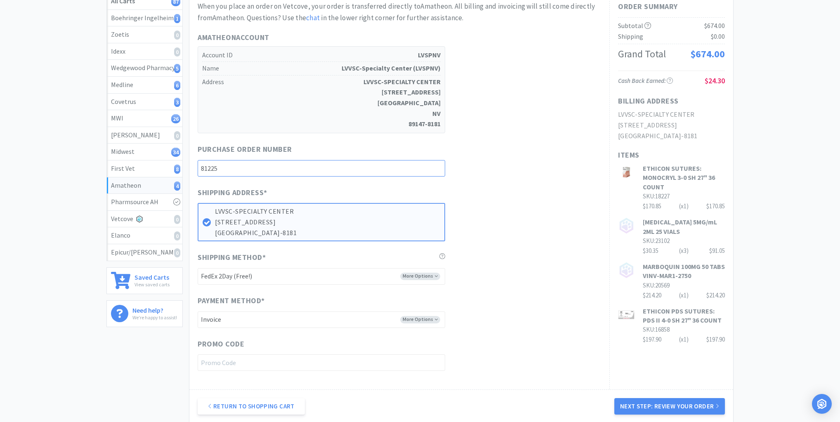
scroll to position [198, 0]
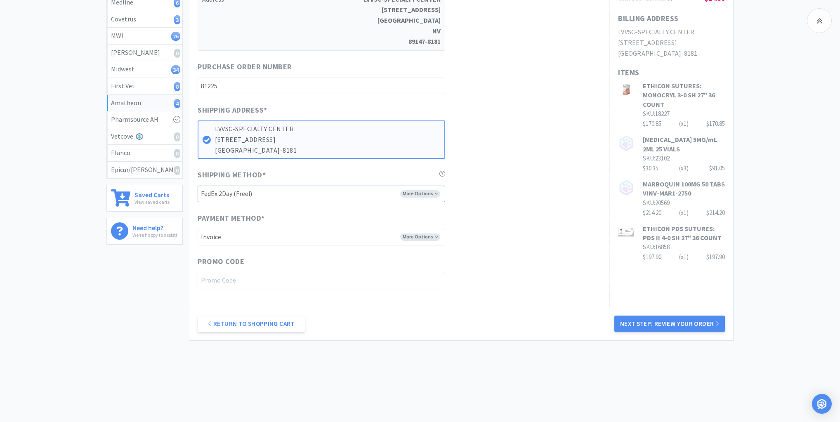
click at [435, 193] on select "-------- FedEx 2Day (Free!) Ground (Free!) Ground (Signature Required) ($17.60)…" at bounding box center [322, 194] width 248 height 17
click at [198, 186] on select "-------- FedEx 2Day (Free!) Ground (Free!) Ground (Signature Required) ($17.60)…" at bounding box center [322, 194] width 248 height 17
click at [664, 322] on button "Next Step: Review Your Order" at bounding box center [669, 324] width 111 height 17
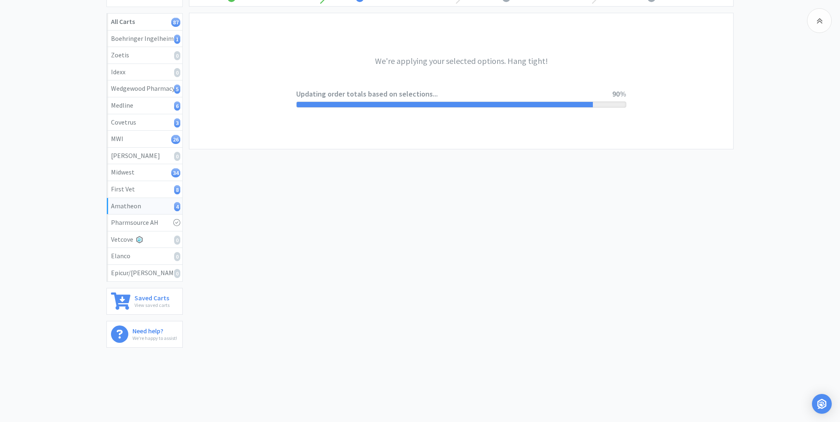
scroll to position [0, 0]
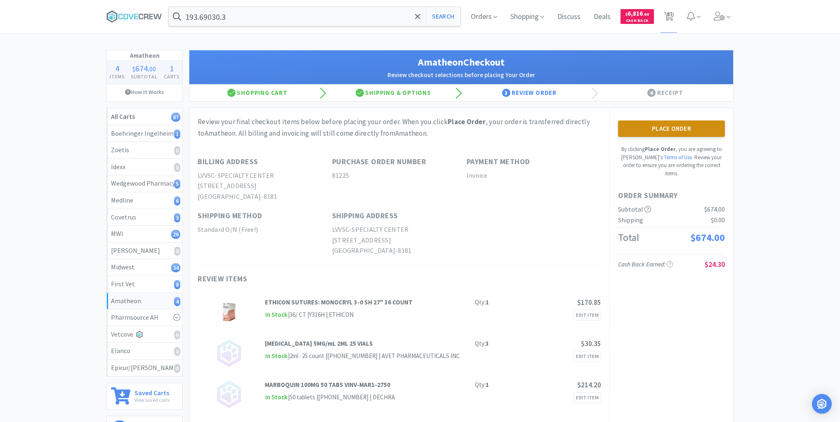
click at [682, 128] on button "Place Order" at bounding box center [671, 129] width 107 height 17
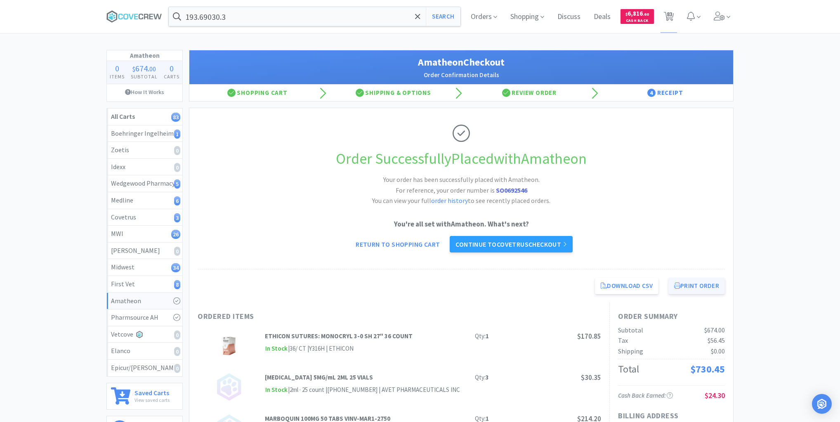
click at [695, 285] on button "Print Order" at bounding box center [697, 286] width 57 height 17
drag, startPoint x: 161, startPoint y: 279, endPoint x: 175, endPoint y: 279, distance: 14.0
click at [161, 280] on div "First Vet 8" at bounding box center [144, 284] width 67 height 11
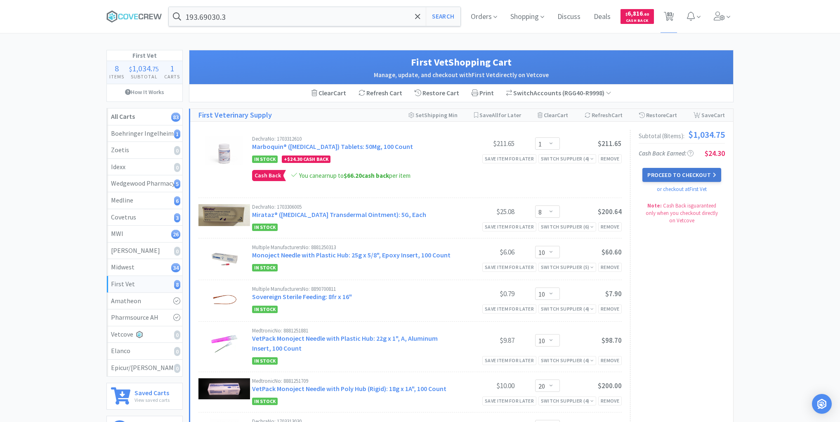
click at [690, 174] on button "Proceed to Checkout" at bounding box center [682, 175] width 78 height 14
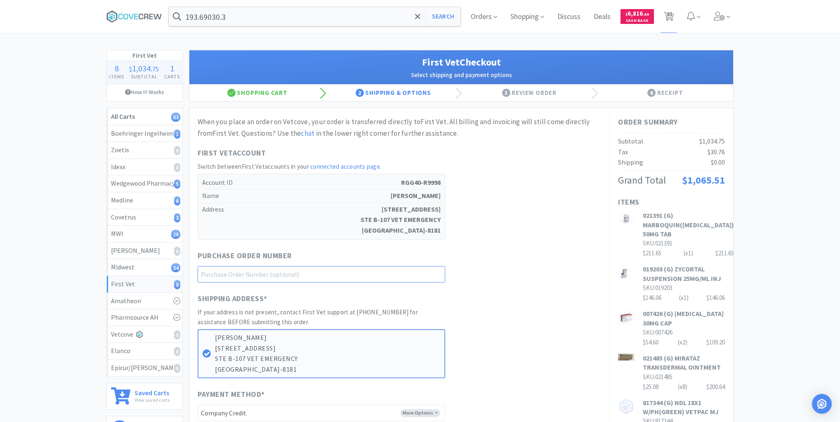
click at [425, 275] on input "text" at bounding box center [322, 274] width 248 height 17
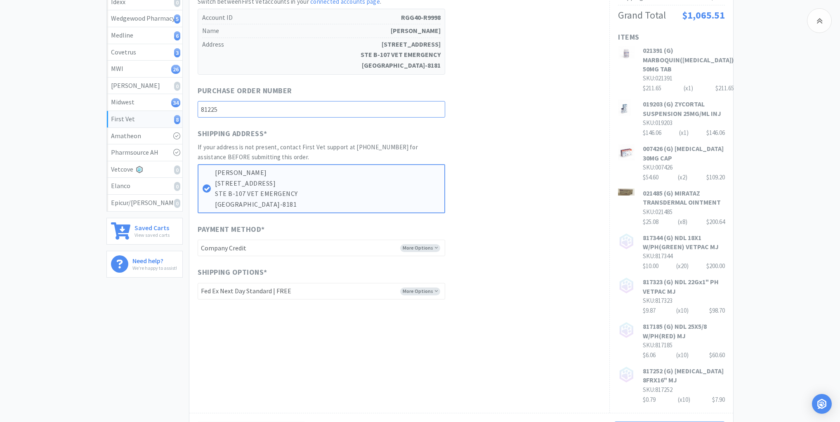
scroll to position [274, 0]
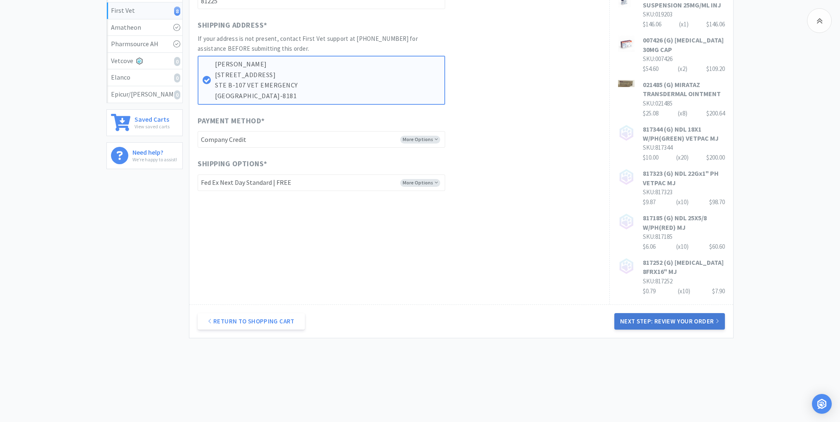
click at [688, 319] on button "Next Step: Review Your Order" at bounding box center [669, 321] width 111 height 17
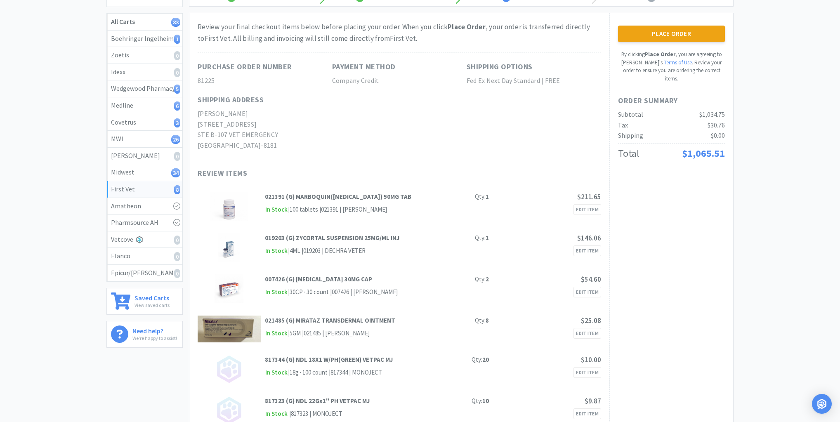
scroll to position [0, 0]
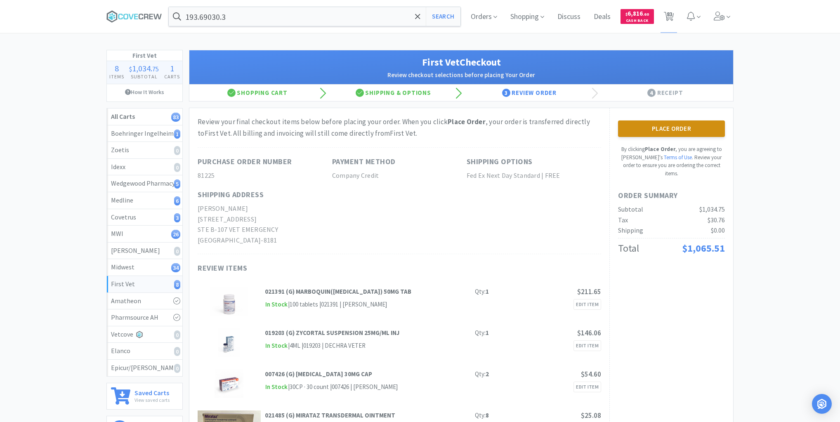
click at [654, 131] on button "Place Order" at bounding box center [671, 129] width 107 height 17
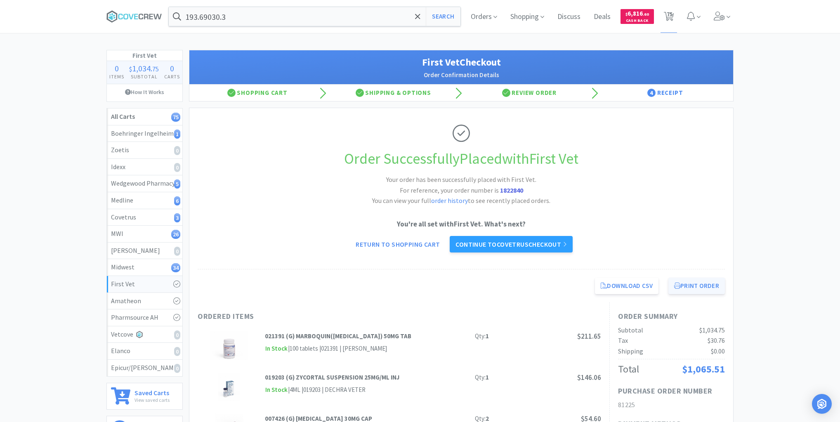
click at [693, 284] on button "Print Order" at bounding box center [697, 286] width 57 height 17
click at [139, 265] on div "Midwest 34" at bounding box center [144, 267] width 67 height 11
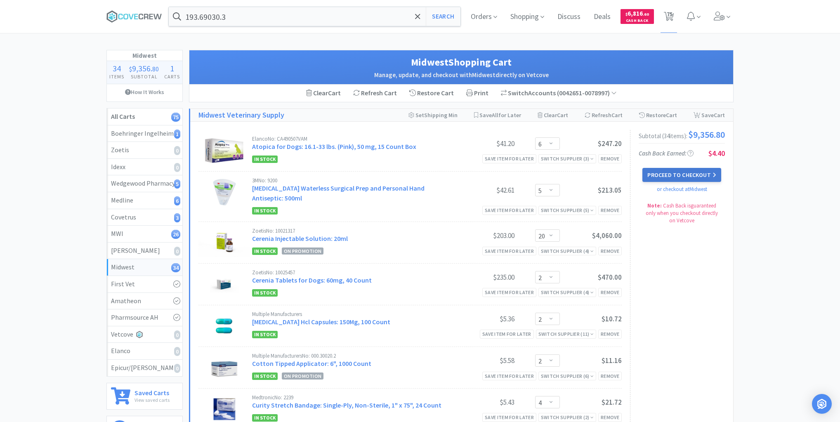
click at [684, 175] on button "Proceed to Checkout" at bounding box center [682, 175] width 78 height 14
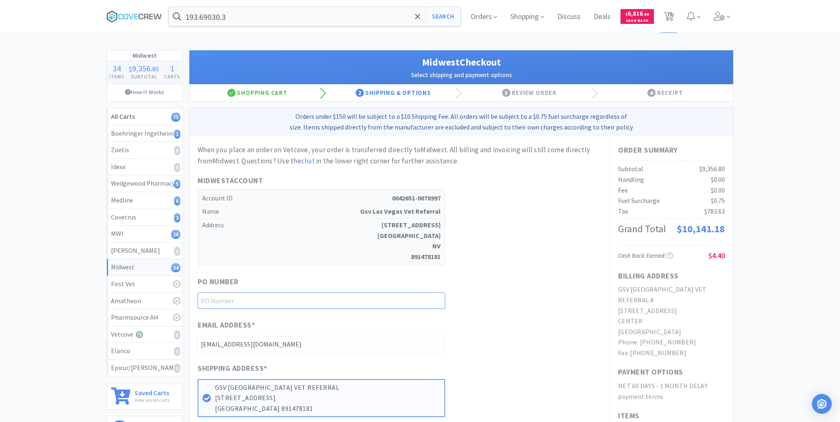
click at [429, 299] on input "text" at bounding box center [322, 301] width 248 height 17
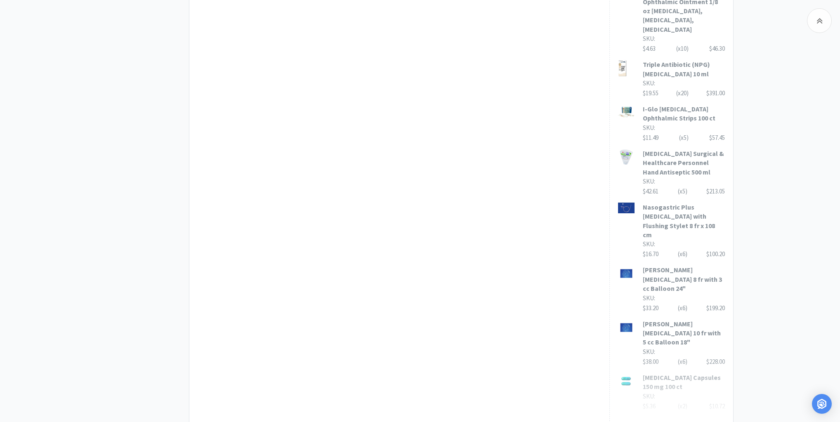
scroll to position [614, 0]
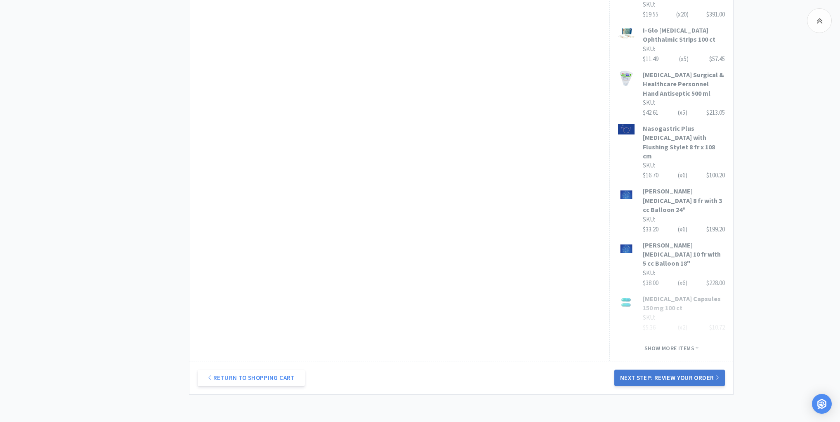
click at [674, 370] on button "Next Step: Review Your Order" at bounding box center [669, 378] width 111 height 17
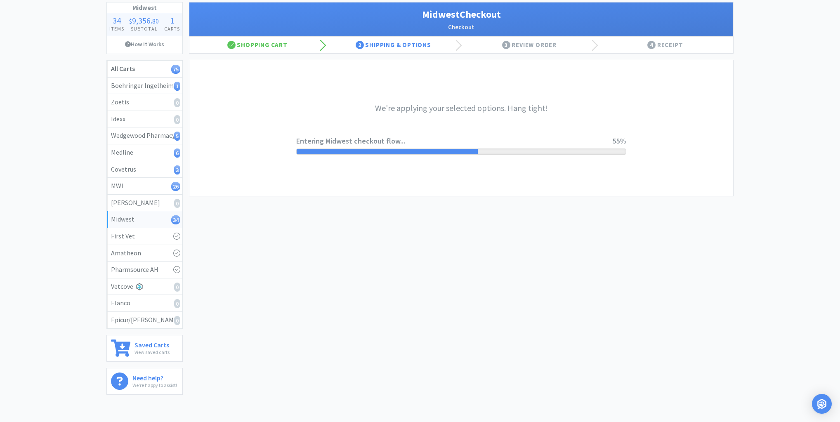
scroll to position [0, 0]
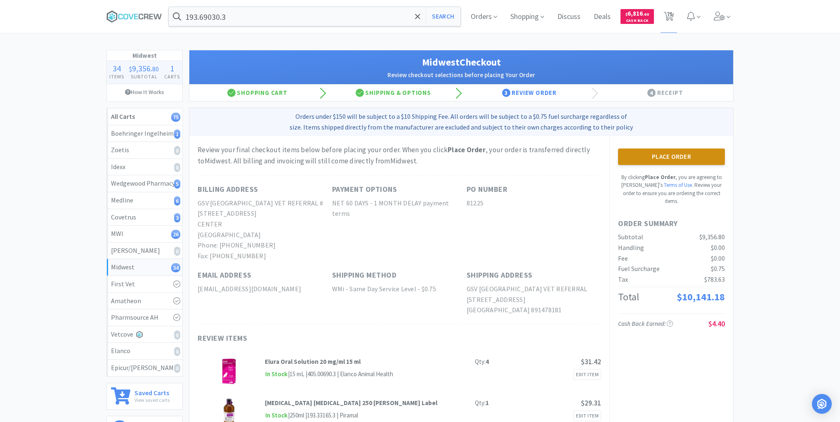
click at [660, 156] on button "Place Order" at bounding box center [671, 157] width 107 height 17
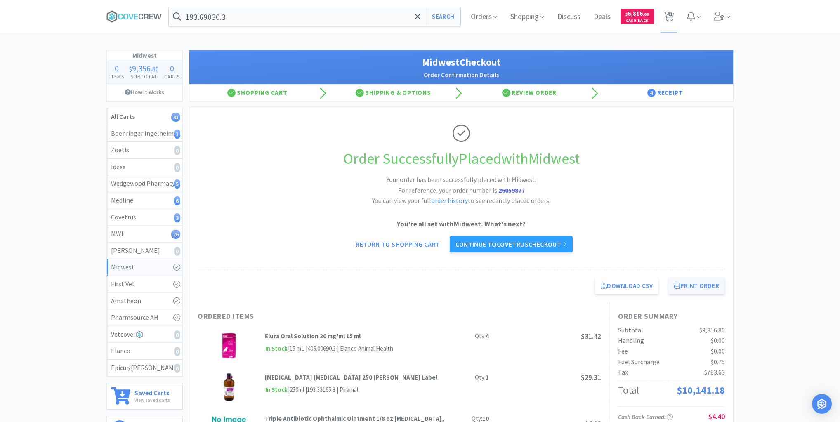
click at [696, 287] on button "Print Order" at bounding box center [697, 286] width 57 height 17
drag, startPoint x: 147, startPoint y: 133, endPoint x: 174, endPoint y: 131, distance: 26.5
click at [148, 132] on div "Boehringer Ingelheim 1" at bounding box center [144, 133] width 67 height 11
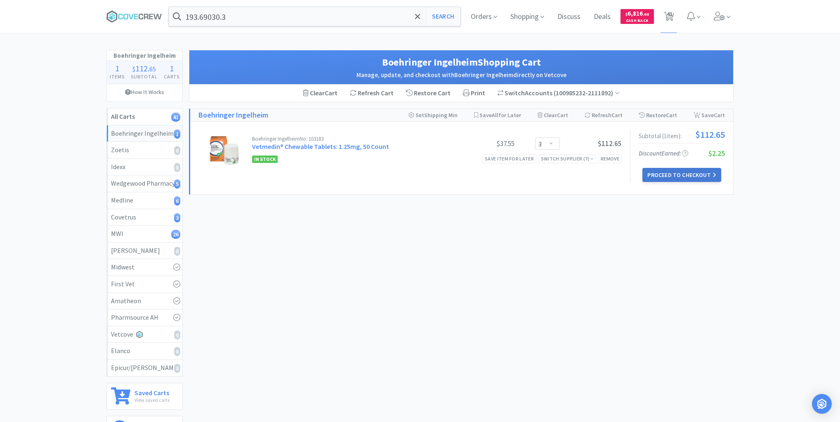
click at [662, 173] on button "Proceed to Checkout" at bounding box center [682, 175] width 78 height 14
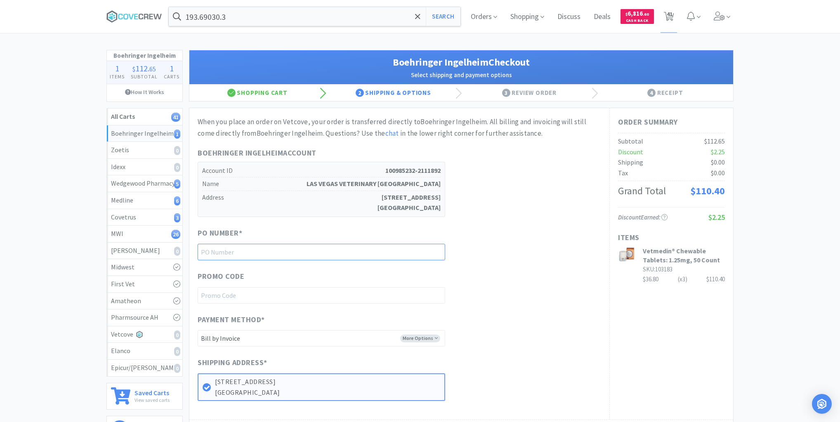
drag, startPoint x: 414, startPoint y: 246, endPoint x: 418, endPoint y: 253, distance: 7.4
click at [415, 246] on input "text" at bounding box center [322, 252] width 248 height 17
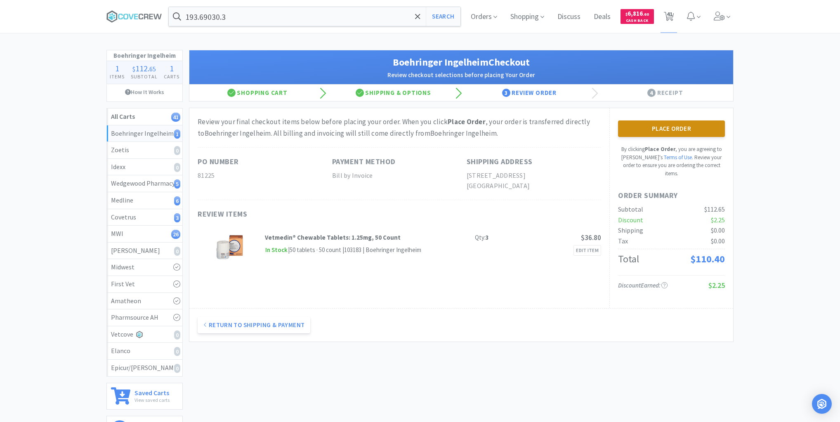
click at [670, 127] on button "Place Order" at bounding box center [671, 129] width 107 height 17
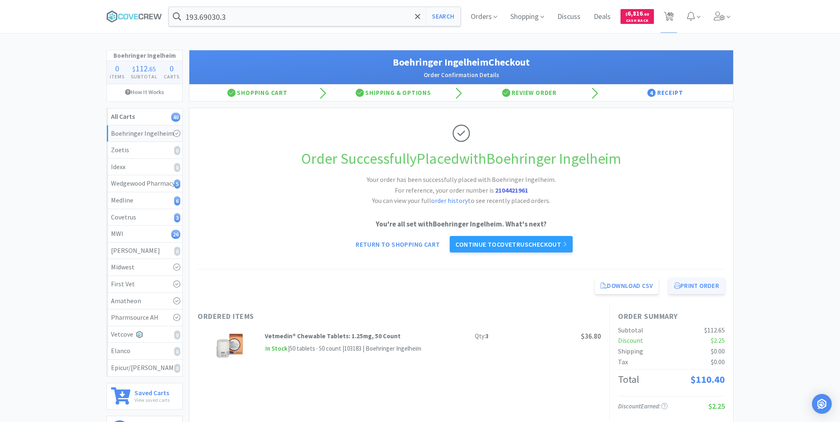
click at [702, 284] on button "Print Order" at bounding box center [697, 286] width 57 height 17
click at [153, 233] on div "MWI 26" at bounding box center [144, 234] width 67 height 11
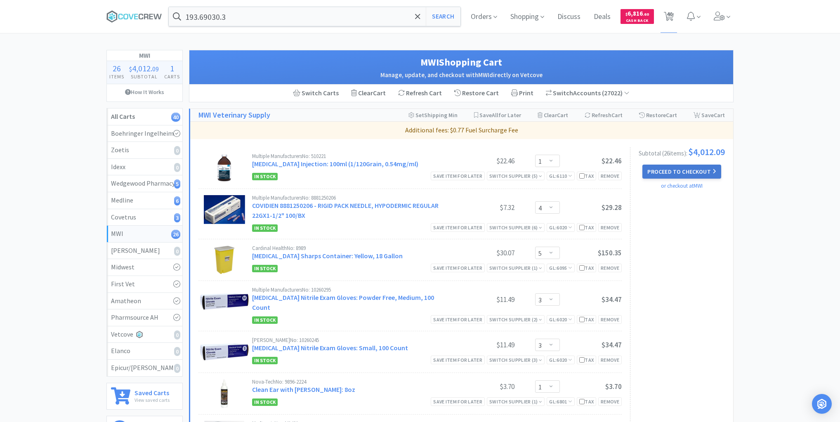
click at [680, 171] on button "Proceed to Checkout" at bounding box center [682, 172] width 78 height 14
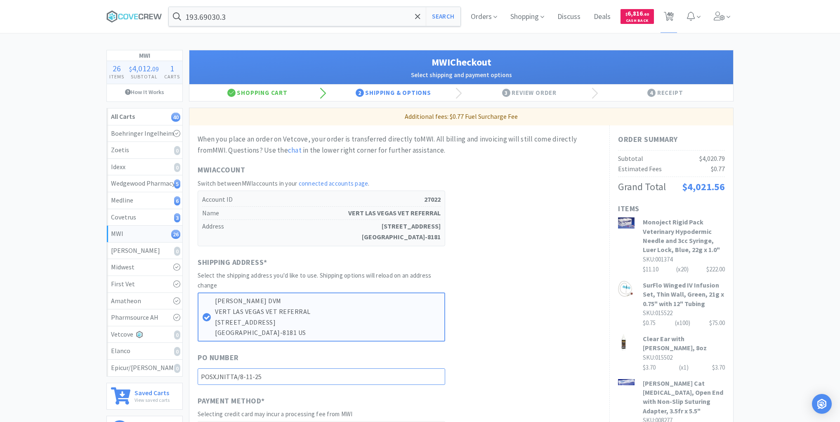
click at [376, 382] on input "POSXJNITTA/8-11-25" at bounding box center [322, 377] width 248 height 17
drag, startPoint x: 297, startPoint y: 282, endPoint x: 180, endPoint y: 280, distance: 116.4
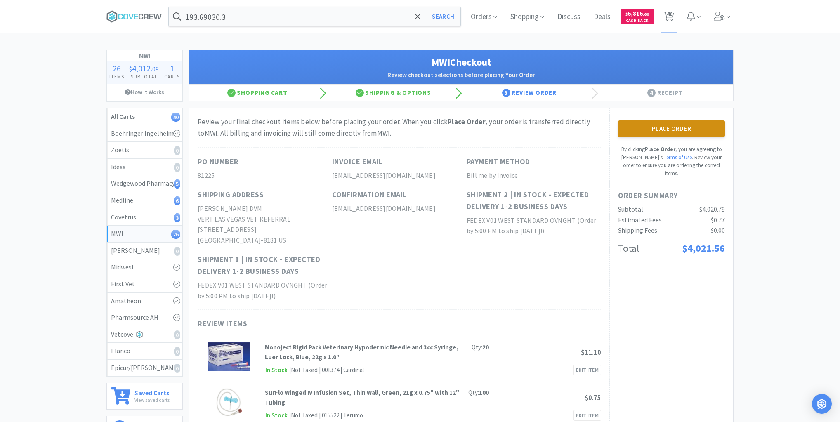
click at [660, 127] on button "Place Order" at bounding box center [671, 129] width 107 height 17
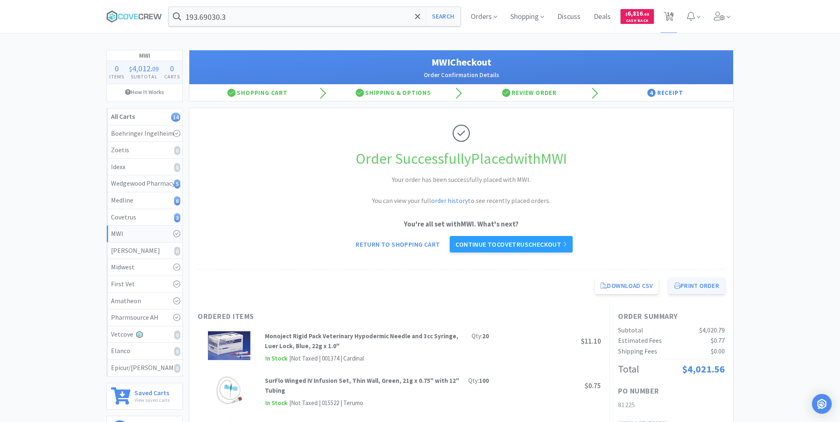
click at [710, 287] on button "Print Order" at bounding box center [697, 286] width 57 height 17
click at [146, 218] on div "Covetrus 3" at bounding box center [144, 217] width 67 height 11
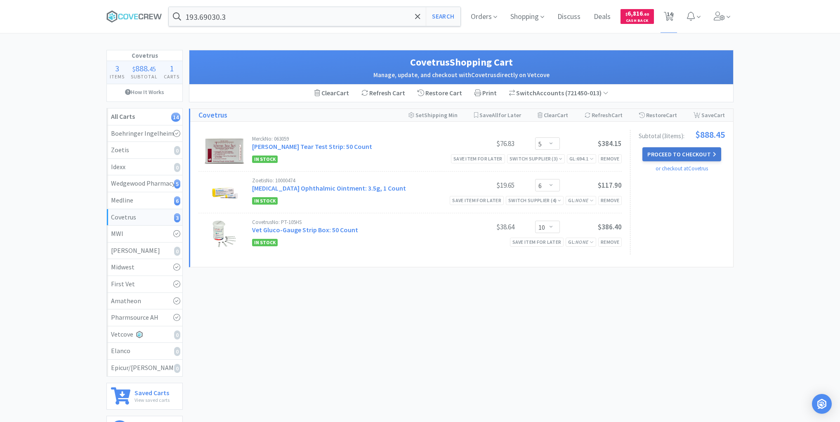
click at [669, 155] on button "Proceed to Checkout" at bounding box center [682, 154] width 78 height 14
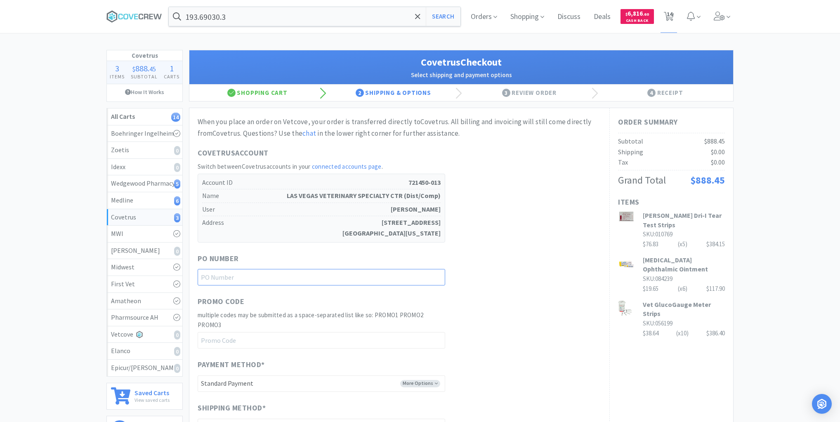
click at [439, 275] on input "text" at bounding box center [322, 277] width 248 height 17
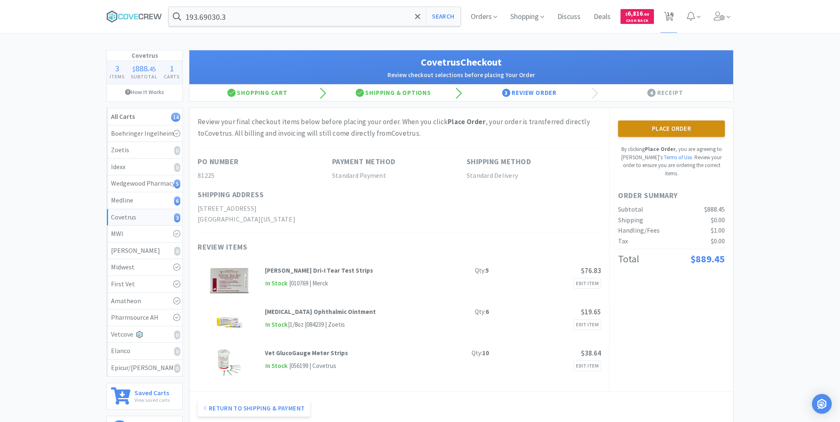
click at [672, 124] on button "Place Order" at bounding box center [671, 129] width 107 height 17
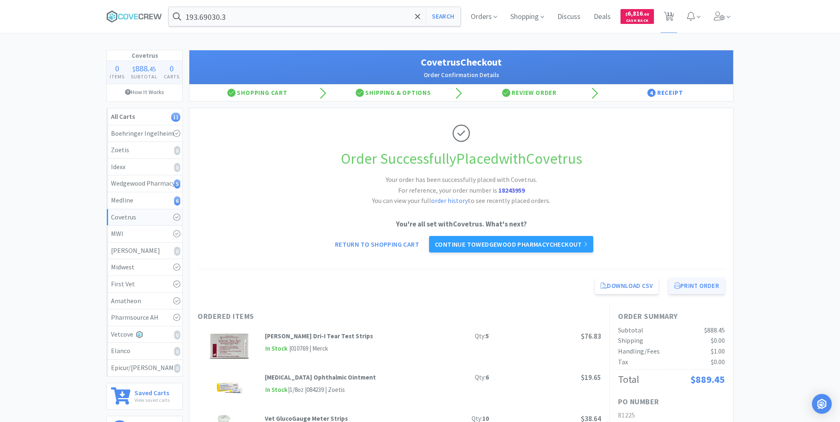
click at [692, 284] on button "Print Order" at bounding box center [697, 286] width 57 height 17
click at [169, 201] on div "Medline 6" at bounding box center [144, 200] width 67 height 11
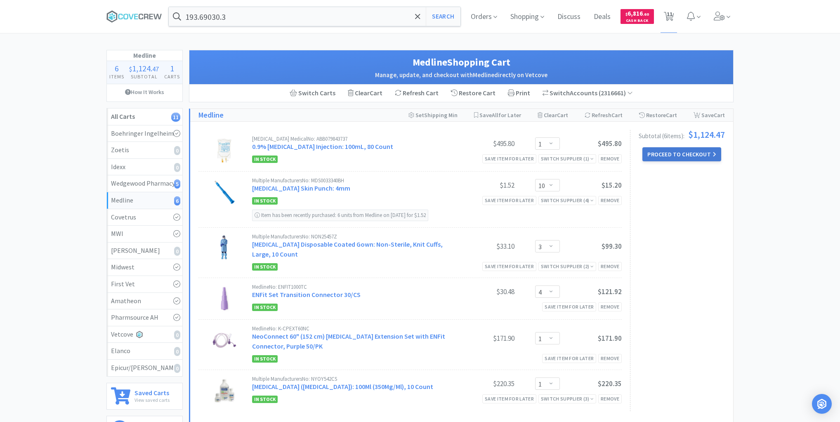
click at [688, 154] on button "Proceed to Checkout" at bounding box center [682, 154] width 78 height 14
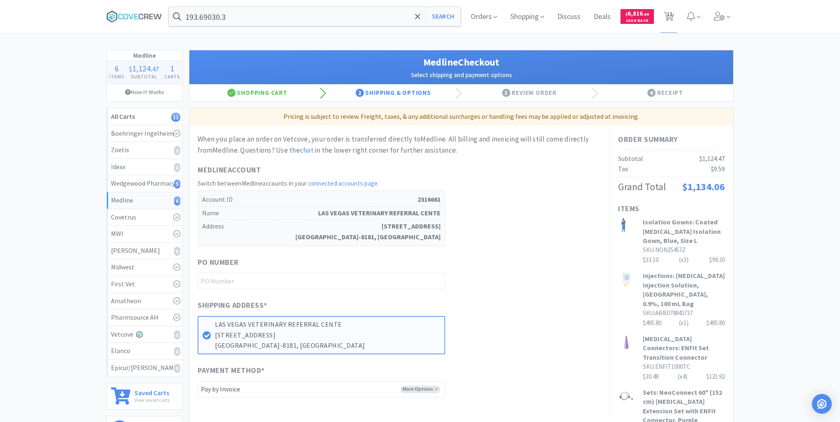
click at [534, 382] on div "Payment Method * More Options -------- Pay by Invoice" at bounding box center [400, 381] width 404 height 33
click at [346, 279] on input "text" at bounding box center [322, 281] width 248 height 17
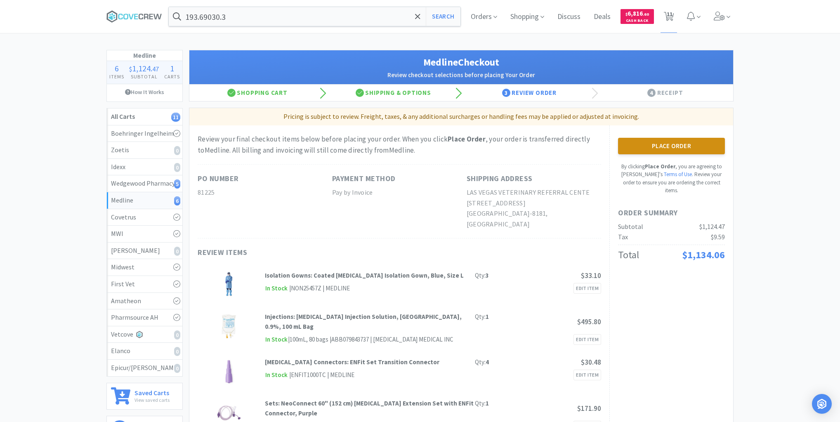
click at [672, 144] on button "Place Order" at bounding box center [671, 146] width 107 height 17
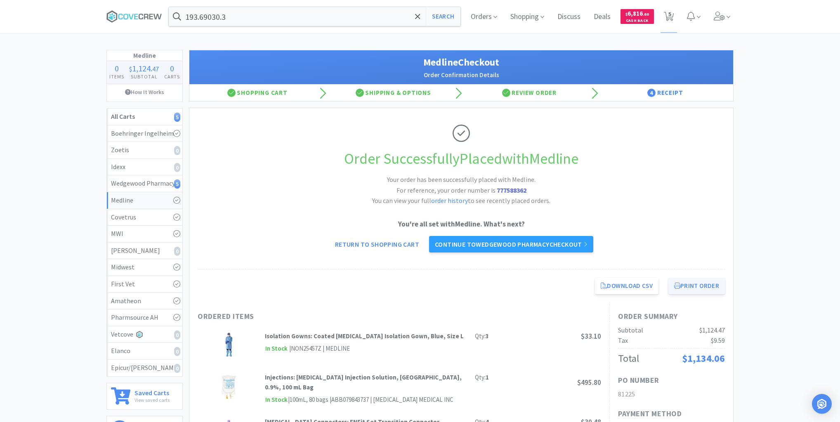
click at [695, 284] on button "Print Order" at bounding box center [697, 286] width 57 height 17
click at [169, 182] on div "Wedgewood Pharmacy 5" at bounding box center [144, 183] width 67 height 11
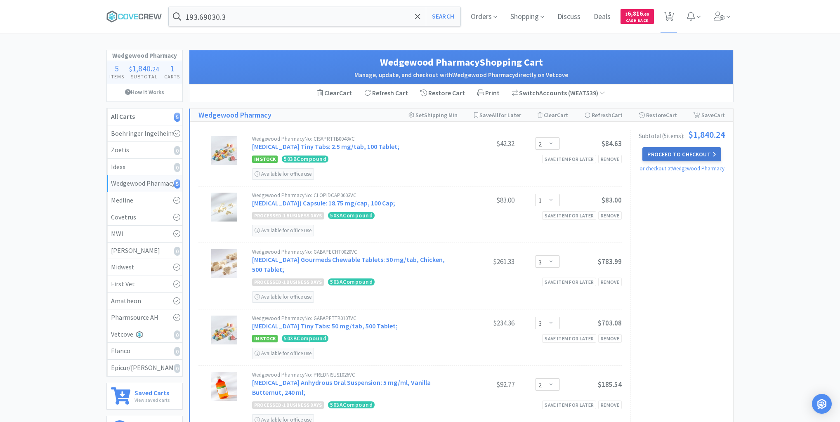
click at [671, 152] on button "Proceed to Checkout" at bounding box center [682, 154] width 78 height 14
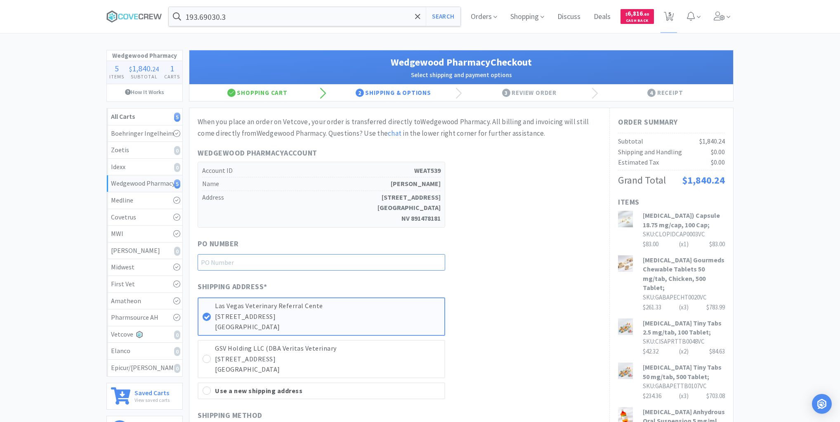
click at [438, 262] on input "text" at bounding box center [322, 262] width 248 height 17
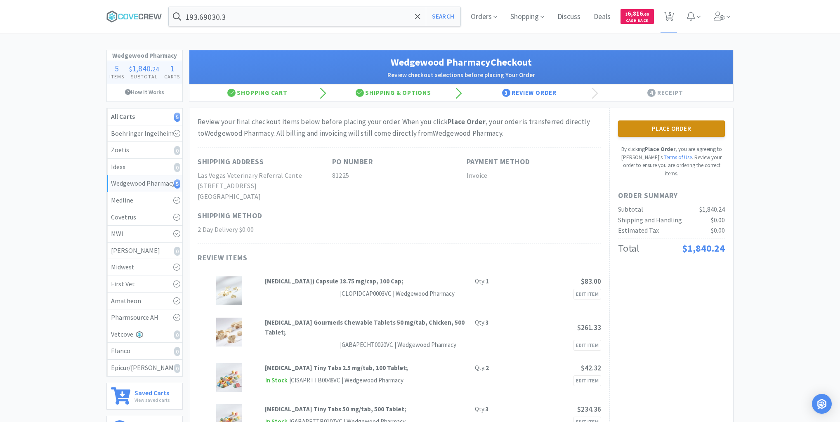
click at [666, 126] on button "Place Order" at bounding box center [671, 129] width 107 height 17
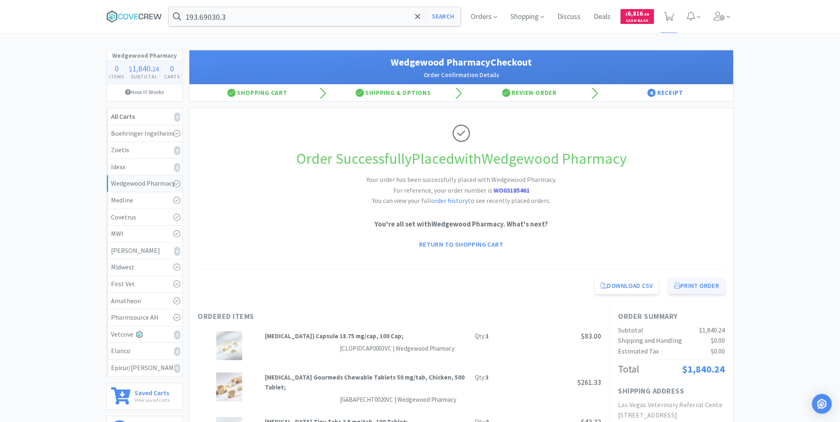
click at [690, 282] on button "Print Order" at bounding box center [697, 286] width 57 height 17
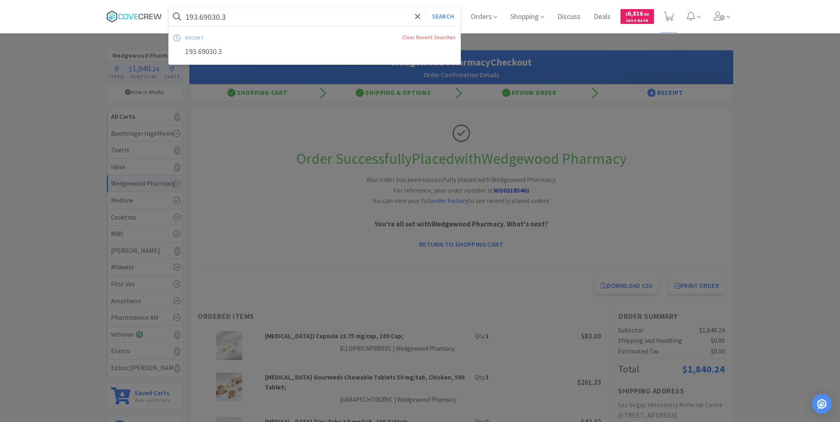
click at [334, 17] on input "193.69030.3" at bounding box center [315, 16] width 292 height 19
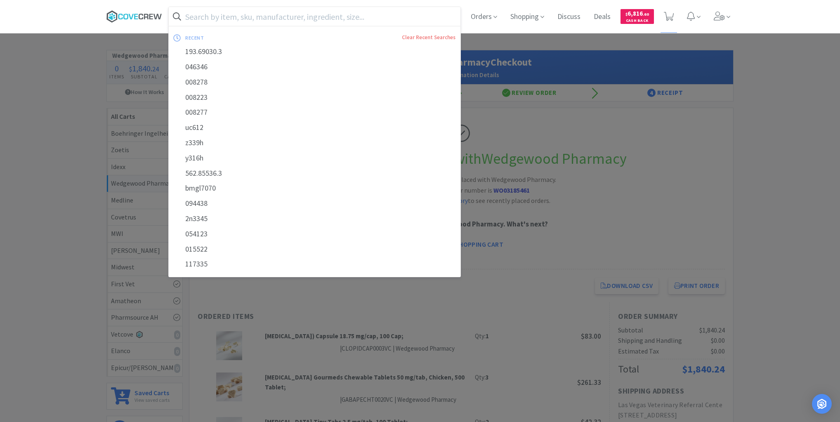
click at [140, 18] on icon at bounding box center [134, 16] width 56 height 12
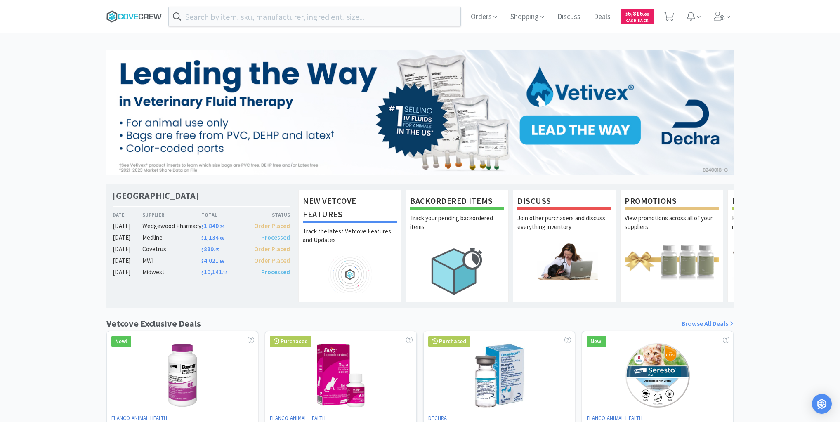
click at [139, 15] on icon at bounding box center [134, 16] width 56 height 12
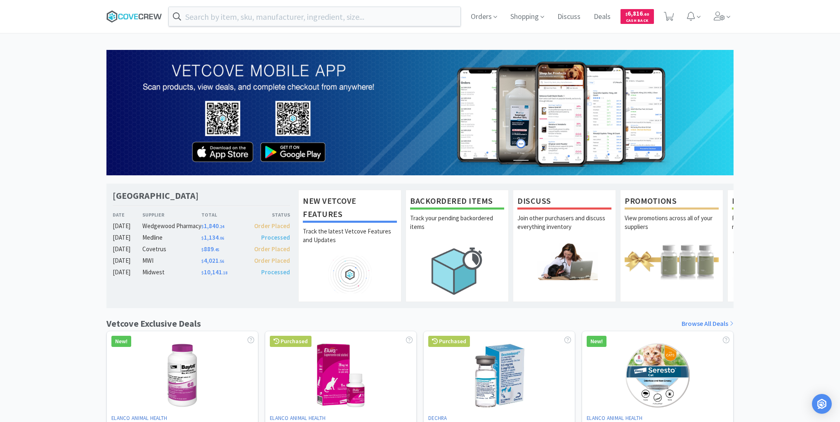
click at [152, 21] on icon at bounding box center [134, 16] width 56 height 12
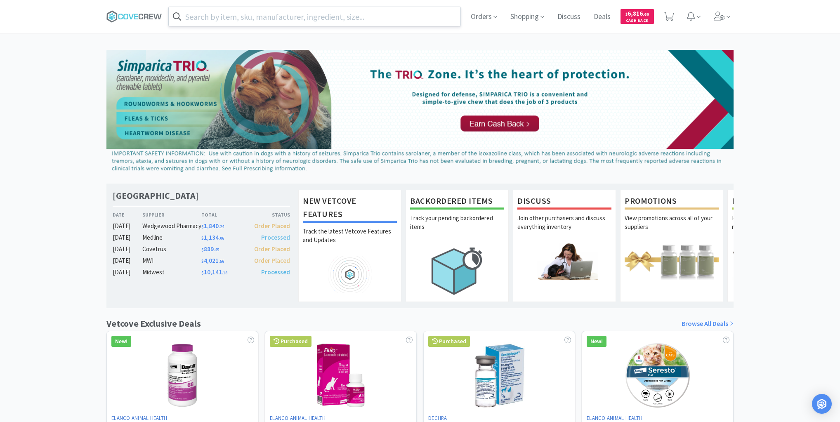
click at [255, 17] on input "text" at bounding box center [315, 16] width 292 height 19
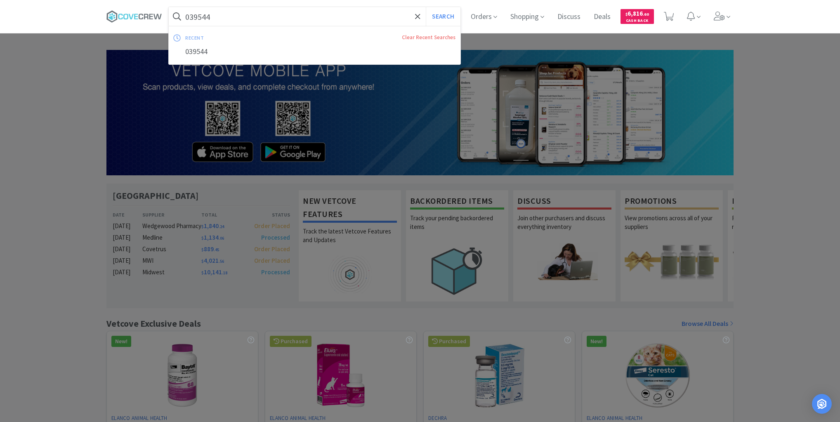
click at [426, 7] on button "Search" at bounding box center [443, 16] width 34 height 19
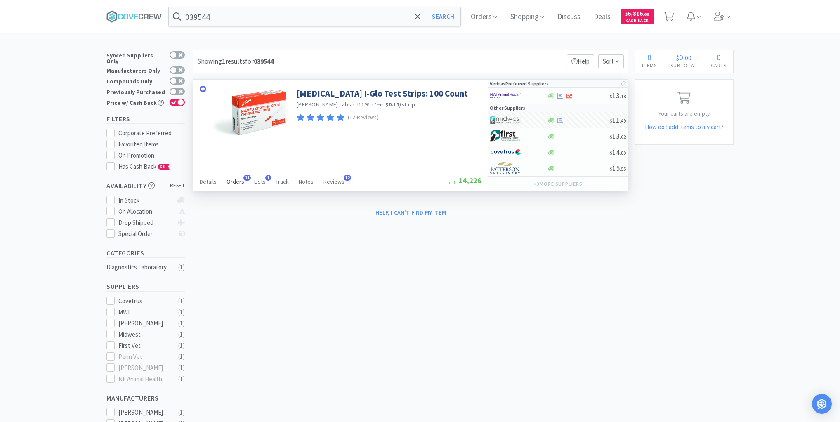
click at [237, 181] on span "Orders" at bounding box center [236, 181] width 18 height 7
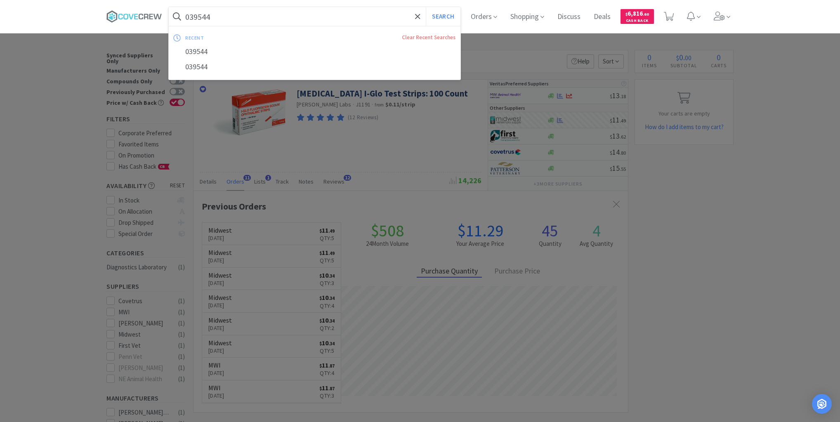
click at [228, 13] on input "039544" at bounding box center [315, 16] width 292 height 19
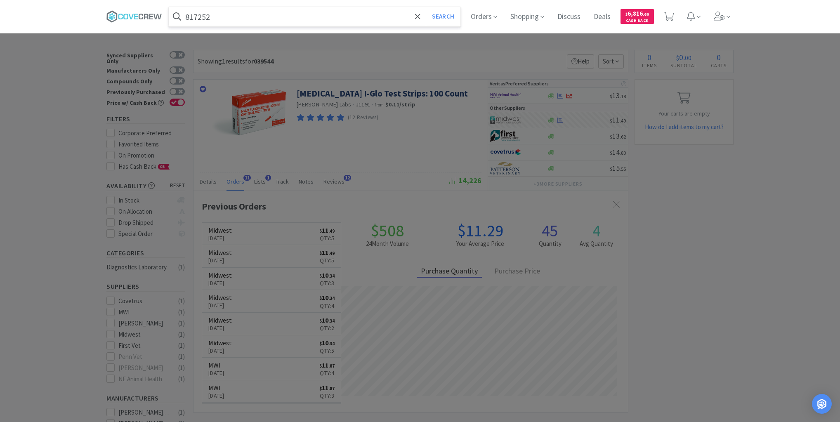
click at [426, 7] on button "Search" at bounding box center [443, 16] width 34 height 19
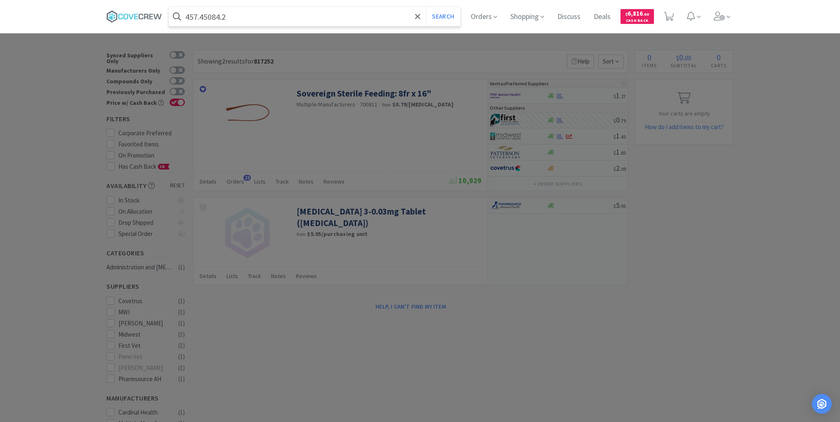
click at [426, 7] on button "Search" at bounding box center [443, 16] width 34 height 19
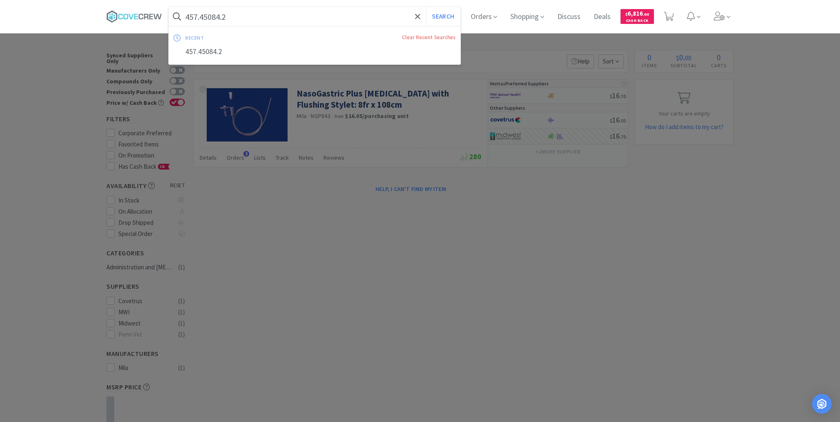
click at [286, 17] on input "457.45084.2" at bounding box center [315, 16] width 292 height 19
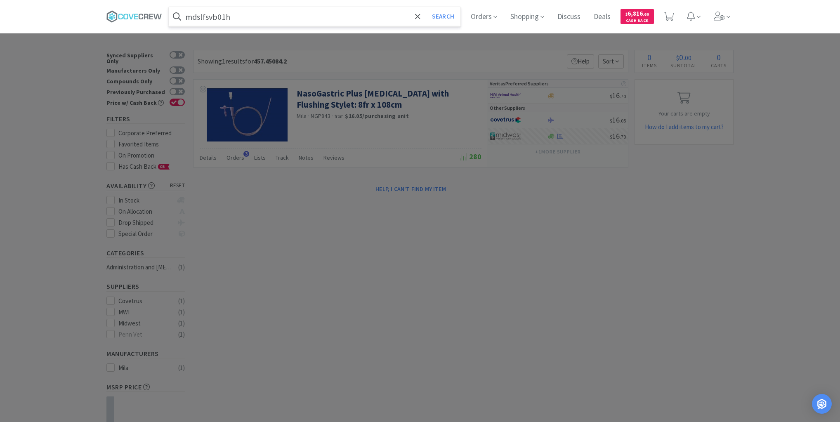
click at [426, 7] on button "Search" at bounding box center [443, 16] width 34 height 19
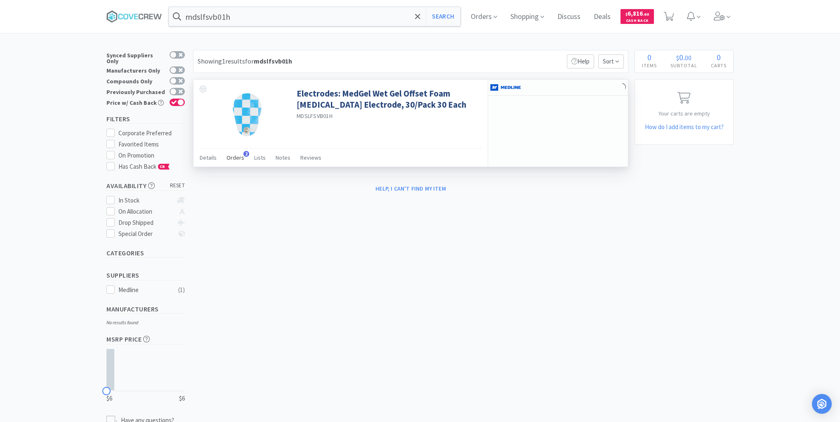
click at [238, 158] on span "Orders" at bounding box center [236, 157] width 18 height 7
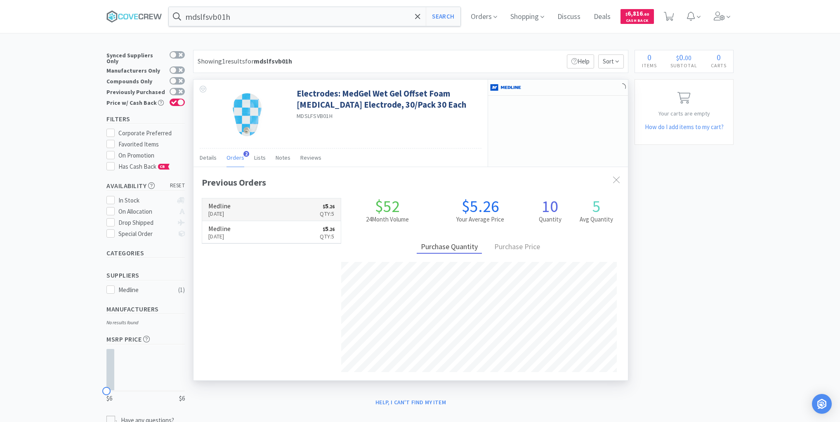
click at [257, 208] on link "Medline [DATE] $ 5 . 26 Qty: 5" at bounding box center [271, 210] width 139 height 23
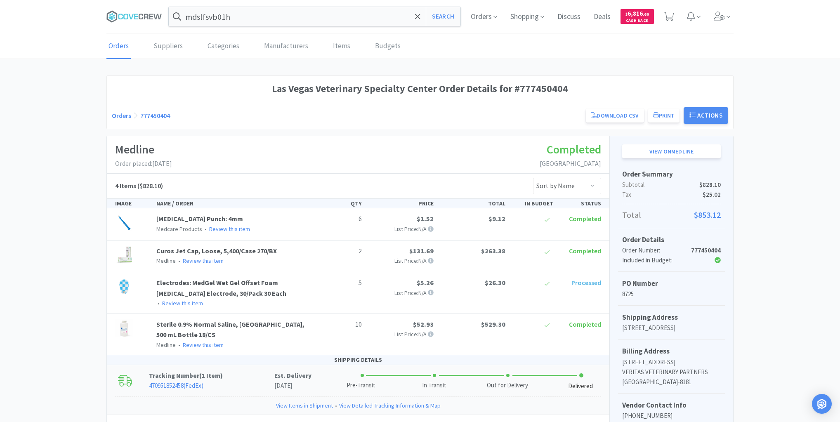
click at [178, 382] on link "470951852458 ( FedEx )" at bounding box center [176, 386] width 54 height 8
click at [258, 18] on input "mdslfsvb01h" at bounding box center [315, 16] width 292 height 19
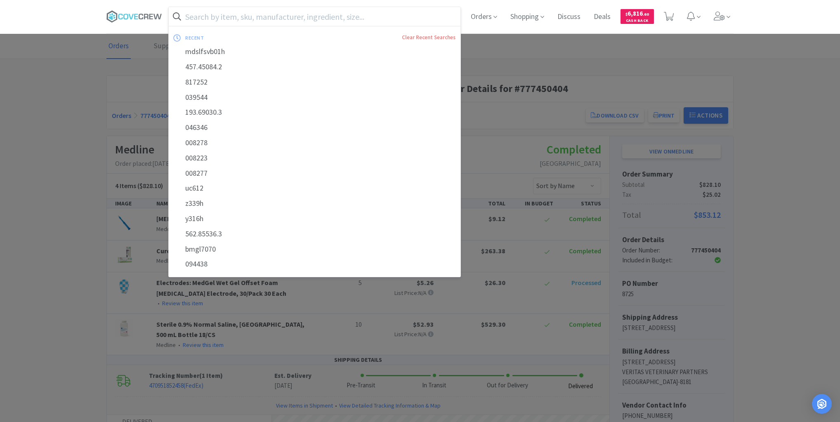
click at [365, 17] on input "text" at bounding box center [315, 16] width 292 height 19
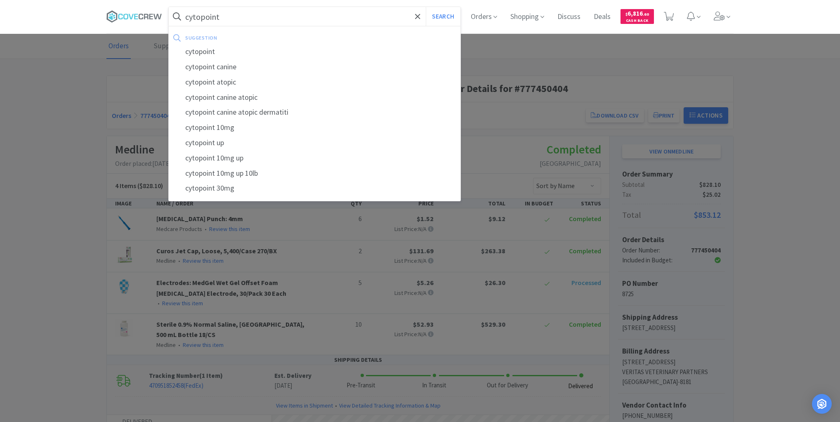
click at [426, 7] on button "Search" at bounding box center [443, 16] width 34 height 19
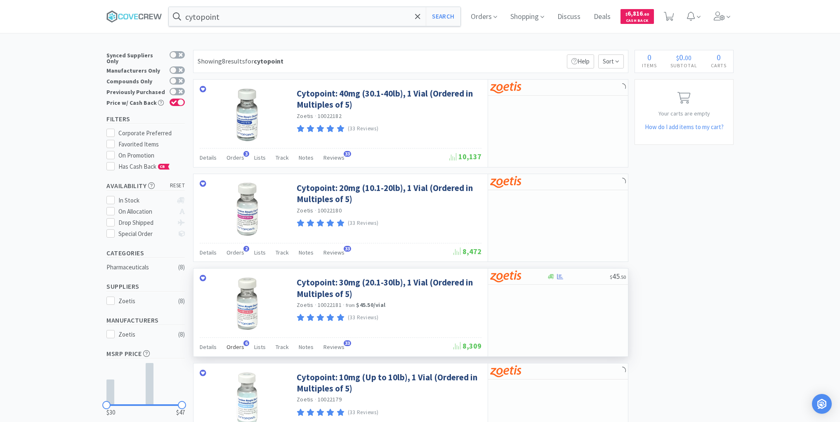
click at [234, 348] on span "Orders" at bounding box center [236, 346] width 18 height 7
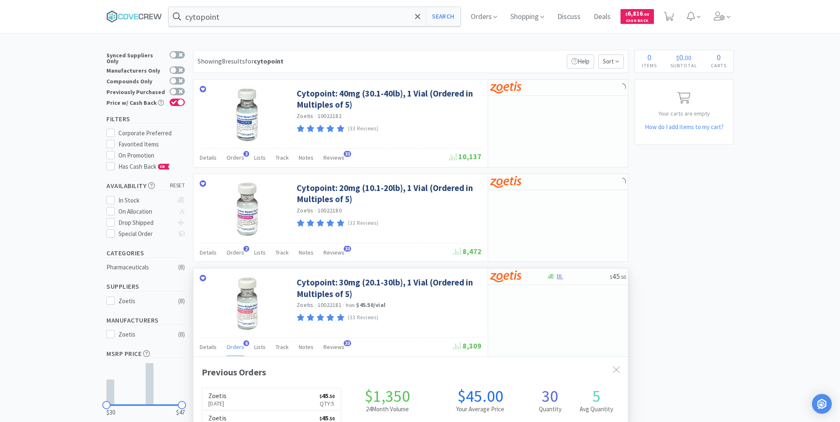
scroll to position [213, 435]
drag, startPoint x: 234, startPoint y: 348, endPoint x: 234, endPoint y: 342, distance: 6.2
click at [234, 347] on span "Orders" at bounding box center [236, 346] width 18 height 7
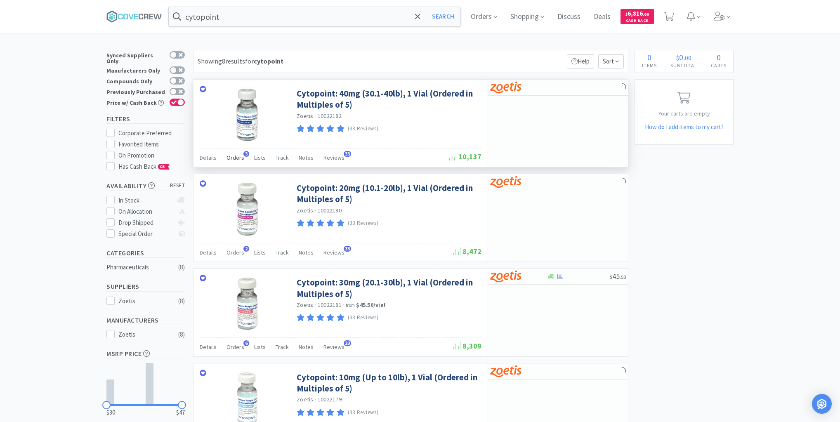
click at [241, 157] on span "Orders" at bounding box center [236, 157] width 18 height 7
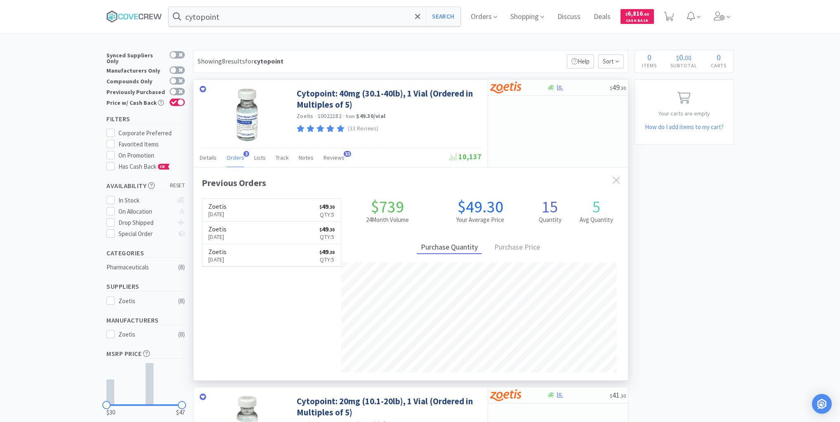
drag, startPoint x: 236, startPoint y: 160, endPoint x: 208, endPoint y: 170, distance: 29.6
click at [236, 160] on span "Orders" at bounding box center [236, 157] width 18 height 7
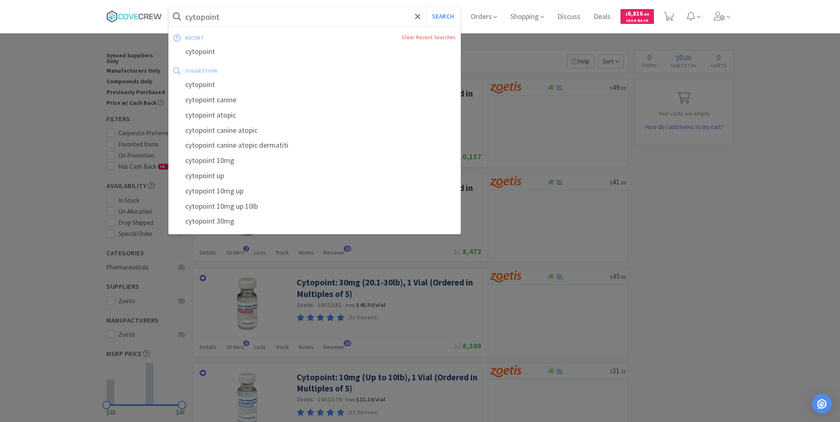
click at [265, 15] on input "cytopoint" at bounding box center [315, 16] width 292 height 19
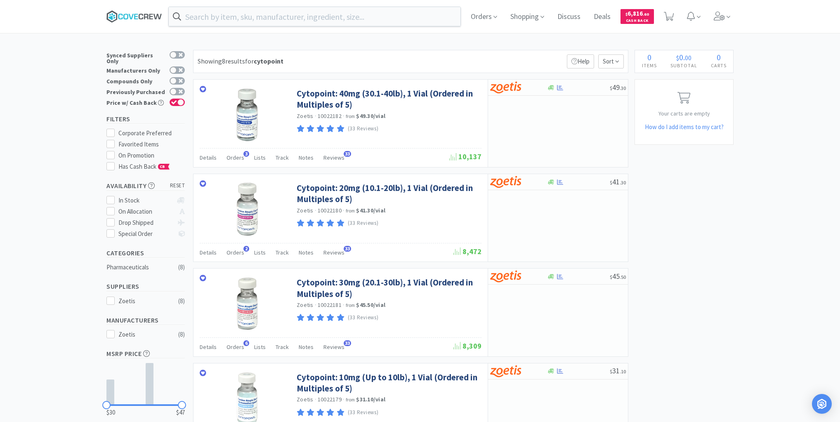
click at [157, 17] on icon at bounding box center [158, 16] width 8 height 5
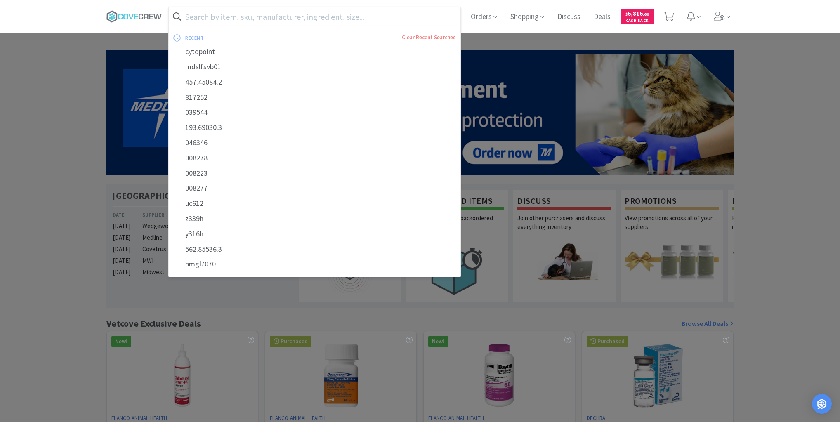
click at [198, 14] on input "text" at bounding box center [315, 16] width 292 height 19
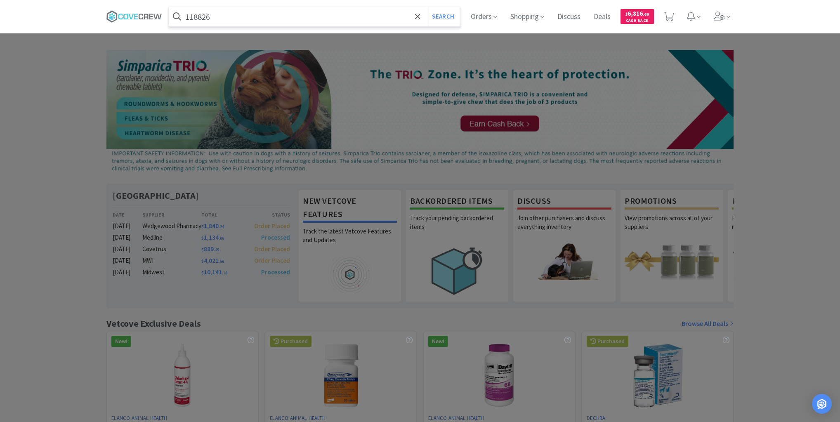
click at [426, 7] on button "Search" at bounding box center [443, 16] width 34 height 19
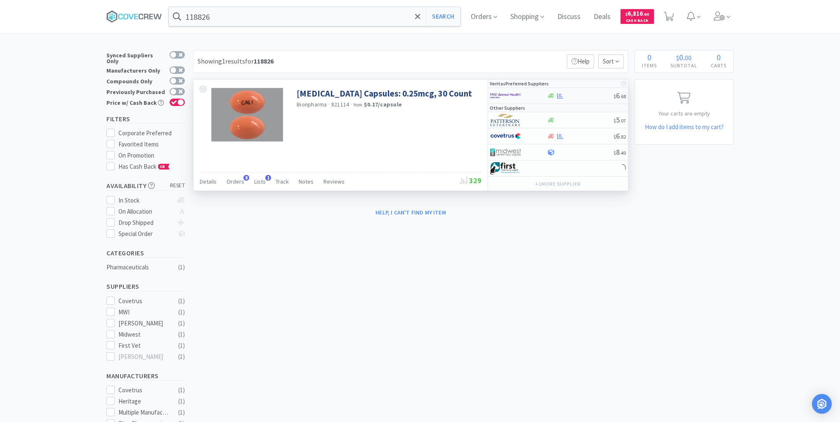
click at [583, 101] on div "$ 6 . 68" at bounding box center [558, 96] width 140 height 16
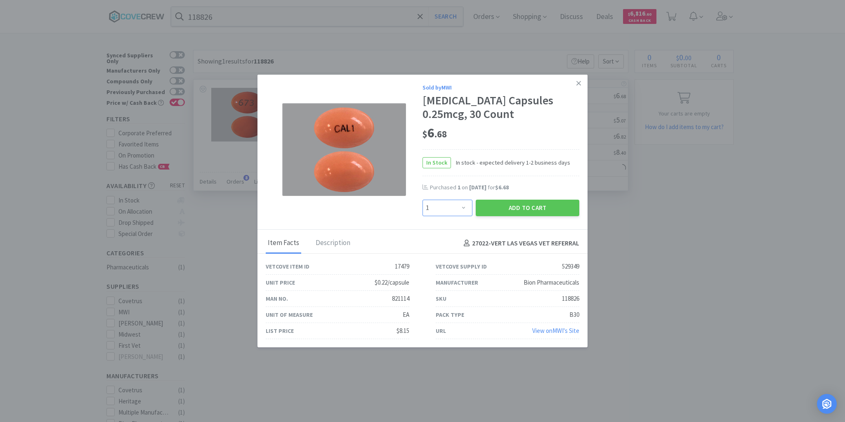
click at [463, 210] on select "Enter Quantity 1 2 3 4 5 6 7 8 9 10 11 12 13 14 15 16 17 18 19 20 Enter Quantity" at bounding box center [448, 208] width 50 height 17
click at [423, 200] on select "Enter Quantity 1 2 3 4 5 6 7 8 9 10 11 12 13 14 15 16 17 18 19 20 Enter Quantity" at bounding box center [448, 208] width 50 height 17
click at [524, 209] on button "Add to Cart" at bounding box center [528, 208] width 104 height 17
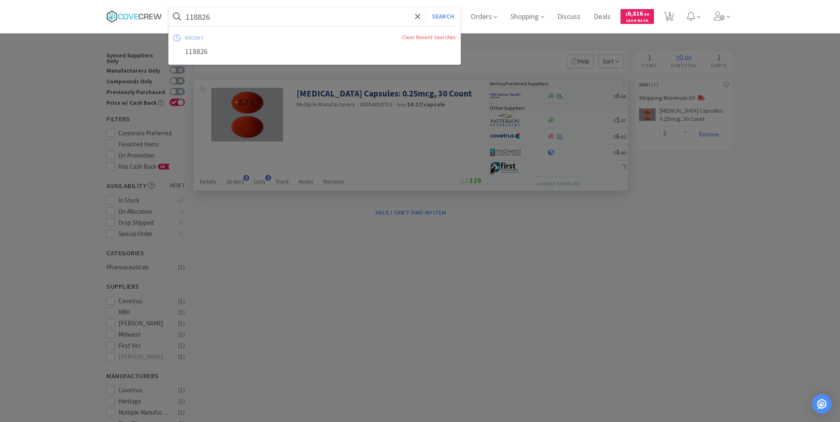
click at [325, 15] on input "118826" at bounding box center [315, 16] width 292 height 19
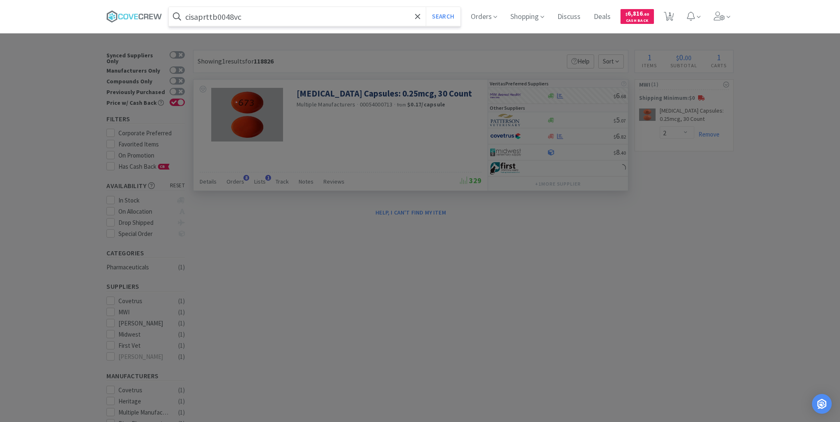
click at [426, 7] on button "Search" at bounding box center [443, 16] width 34 height 19
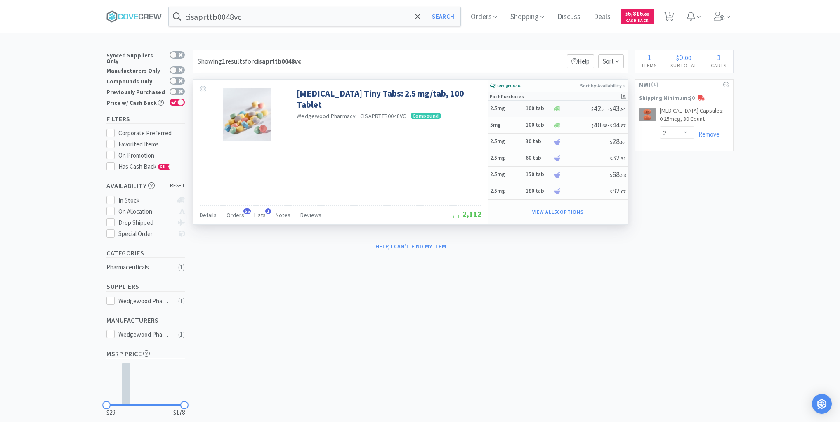
click at [514, 107] on h5 "2.5mg" at bounding box center [506, 108] width 33 height 7
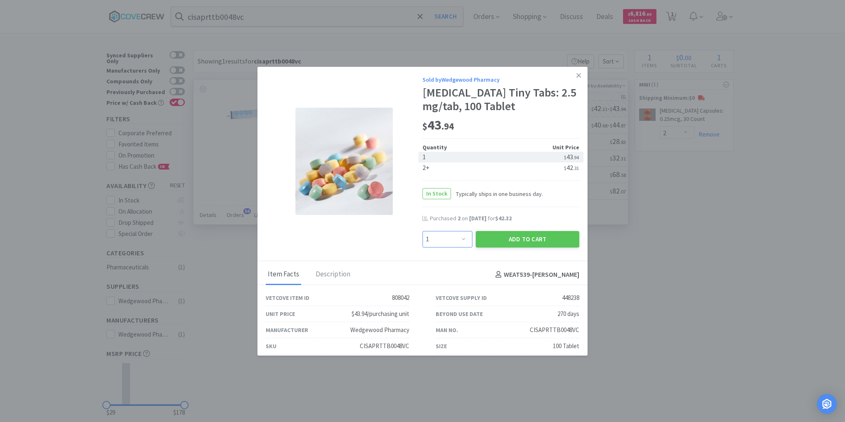
click at [464, 237] on select "Enter Quantity 1 2 3 4 5 6 7 8 9 10 11 12 13 14 15 16 17 18 19 20 Enter Quantity" at bounding box center [448, 239] width 50 height 17
click at [423, 231] on select "Enter Quantity 1 2 3 4 5 6 7 8 9 10 11 12 13 14 15 16 17 18 19 20 Enter Quantity" at bounding box center [448, 239] width 50 height 17
click at [513, 239] on button "Add to Cart" at bounding box center [528, 239] width 104 height 17
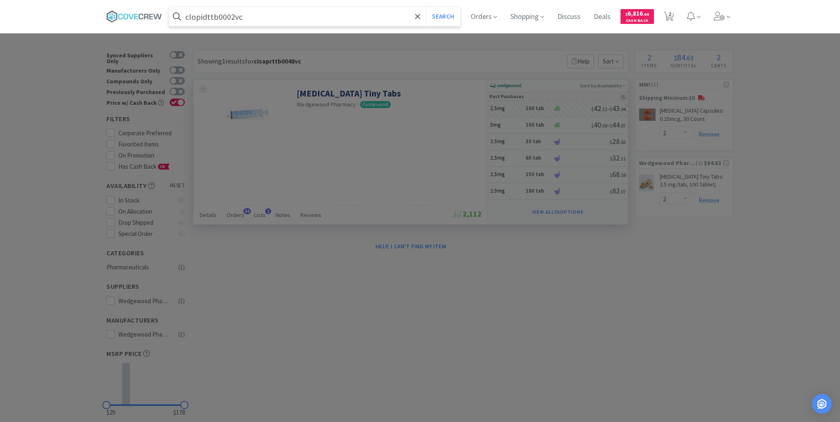
click at [426, 7] on button "Search" at bounding box center [443, 16] width 34 height 19
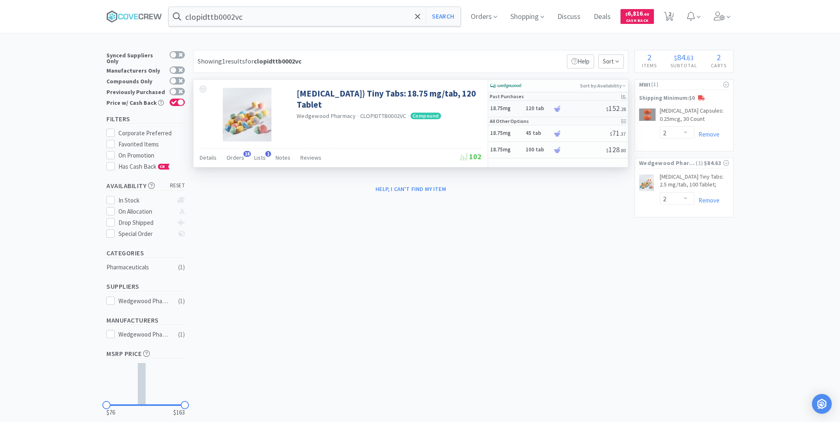
click at [519, 109] on h5 "18.75mg" at bounding box center [506, 108] width 33 height 7
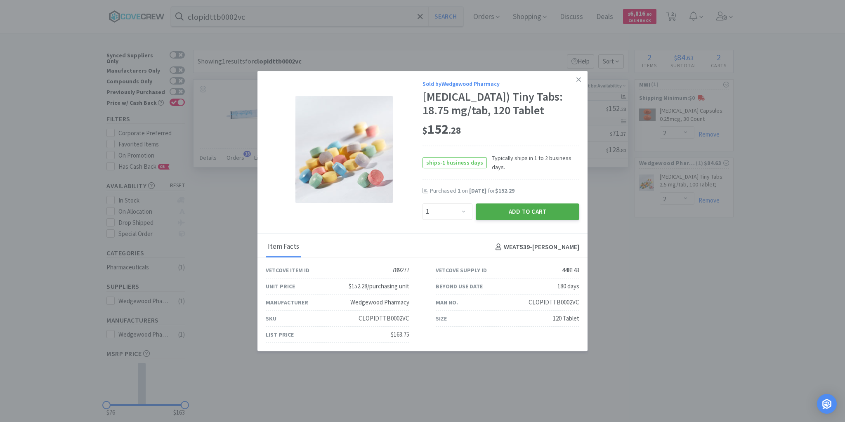
click at [522, 207] on button "Add to Cart" at bounding box center [528, 211] width 104 height 17
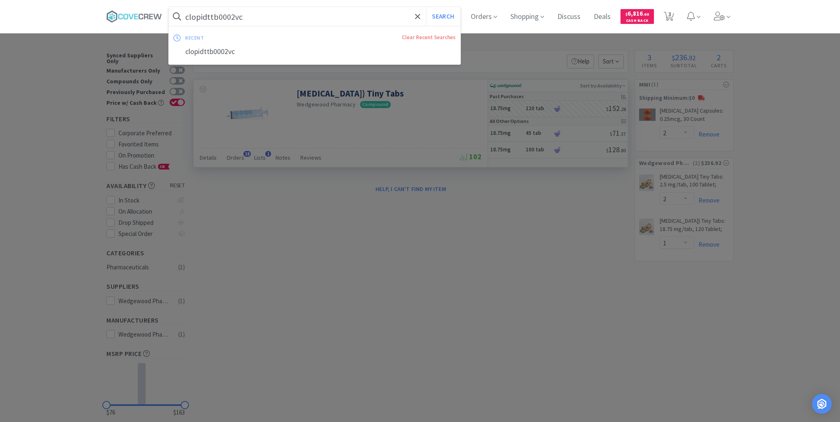
click at [347, 17] on input "clopidttb0002vc" at bounding box center [315, 16] width 292 height 19
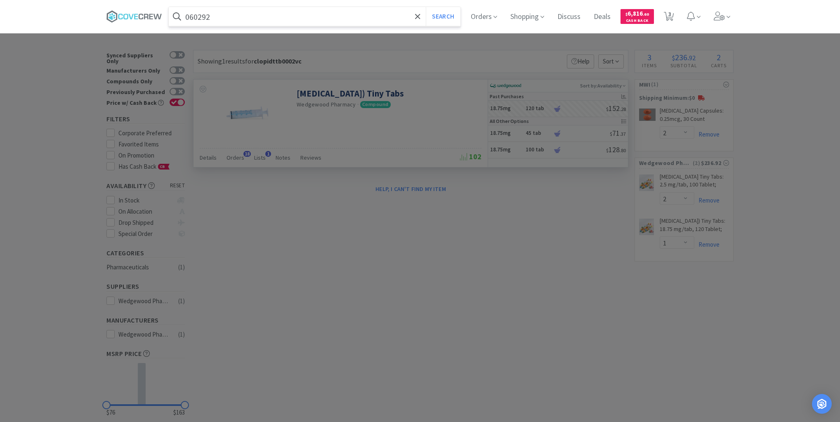
click at [426, 7] on button "Search" at bounding box center [443, 16] width 34 height 19
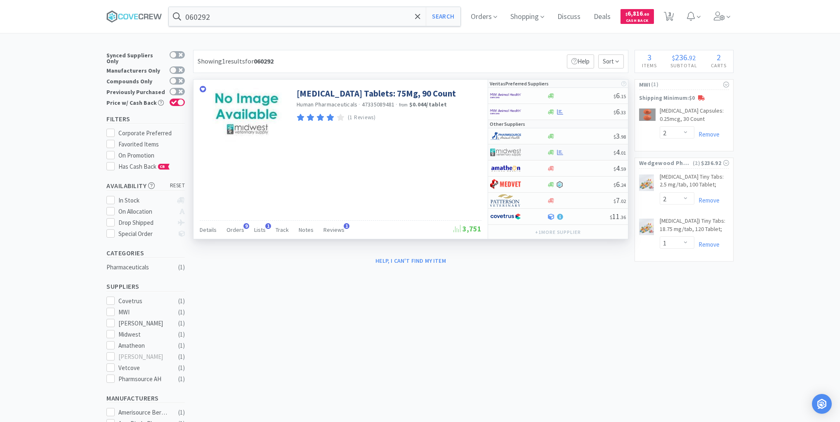
click at [582, 152] on div at bounding box center [580, 152] width 67 height 6
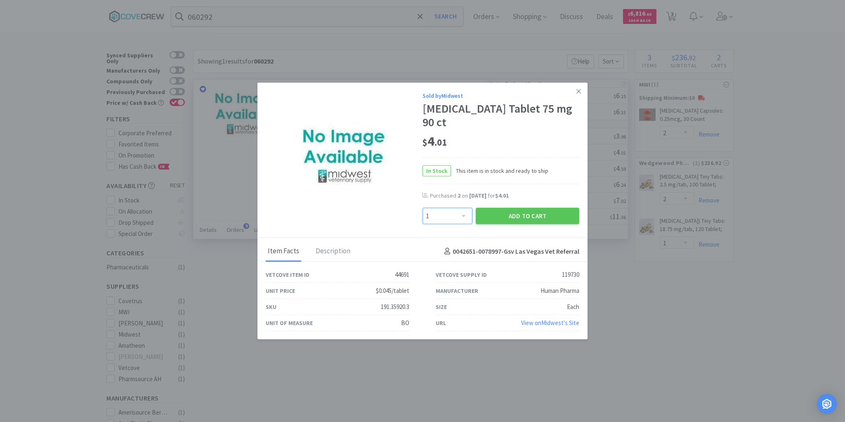
click at [464, 209] on select "Enter Quantity 1 2 3 4 5 6 7 8 9 10 11 12 13 14 15 16 17 18 19 20 Enter Quantity" at bounding box center [448, 216] width 50 height 17
click at [423, 208] on select "Enter Quantity 1 2 3 4 5 6 7 8 9 10 11 12 13 14 15 16 17 18 19 20 Enter Quantity" at bounding box center [448, 216] width 50 height 17
click at [510, 213] on button "Add to Cart" at bounding box center [528, 216] width 104 height 17
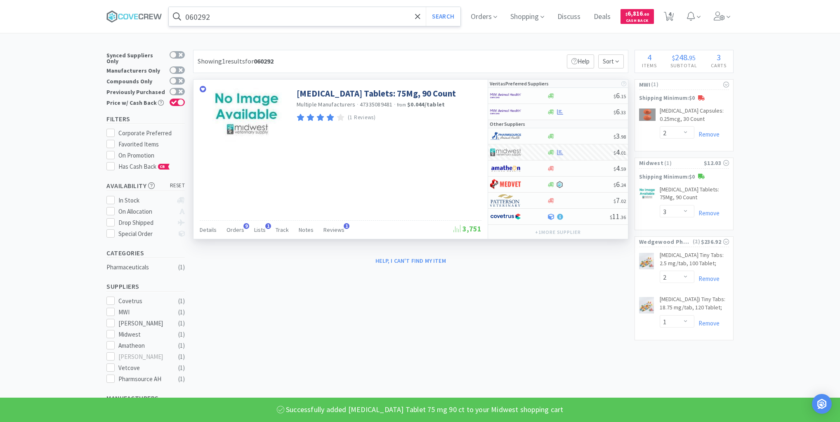
click at [282, 17] on input "060292" at bounding box center [315, 16] width 292 height 19
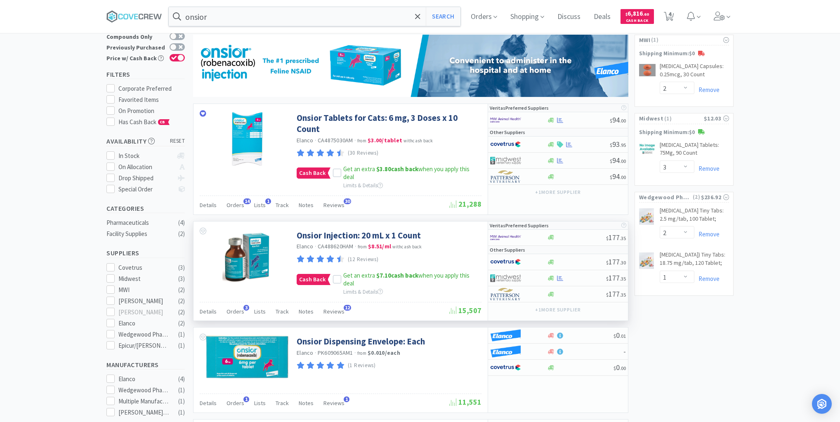
scroll to position [33, 0]
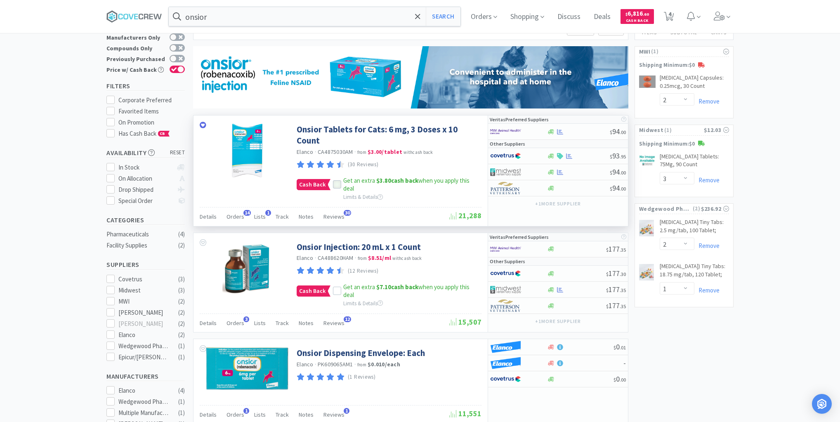
click at [336, 185] on icon at bounding box center [337, 185] width 5 height 4
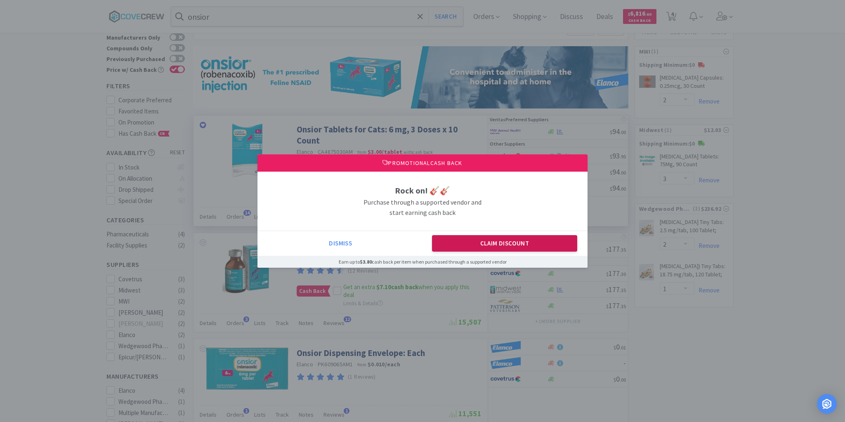
click at [477, 243] on button "Claim Discount" at bounding box center [505, 243] width 146 height 17
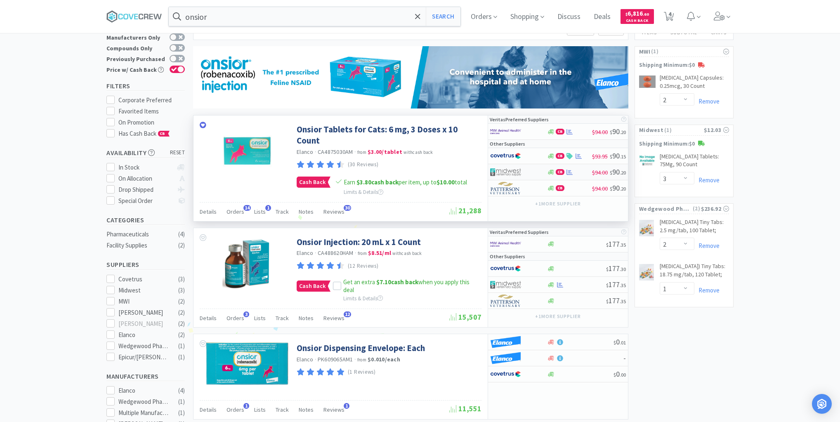
click at [538, 173] on div at bounding box center [518, 172] width 57 height 14
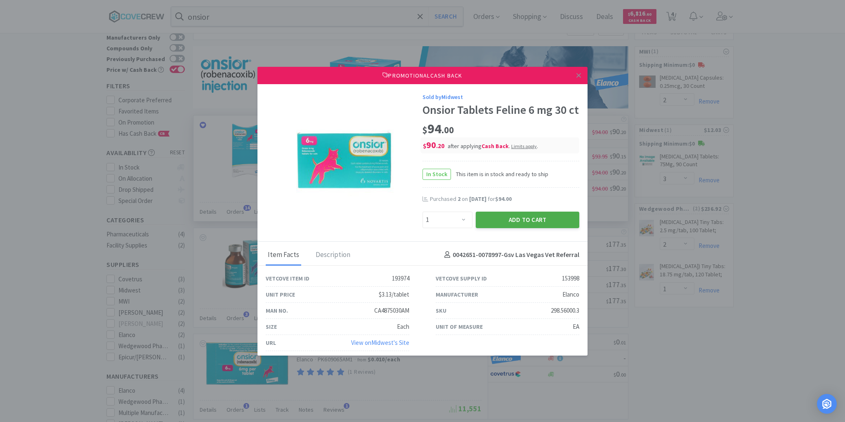
click at [533, 228] on button "Add to Cart" at bounding box center [528, 220] width 104 height 17
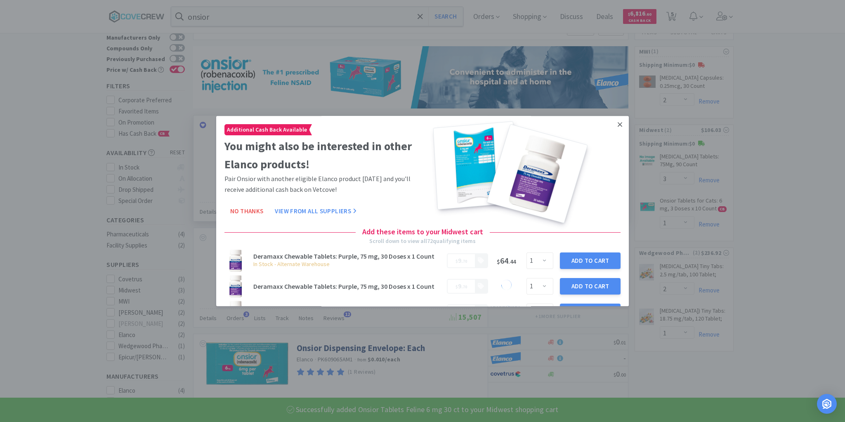
click at [618, 124] on icon at bounding box center [620, 124] width 5 height 5
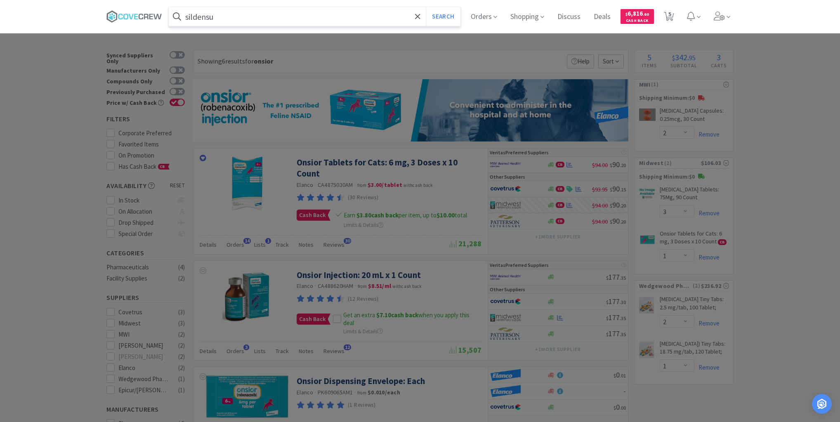
select select "2"
select select "3"
select select "1"
select select "2"
select select "1"
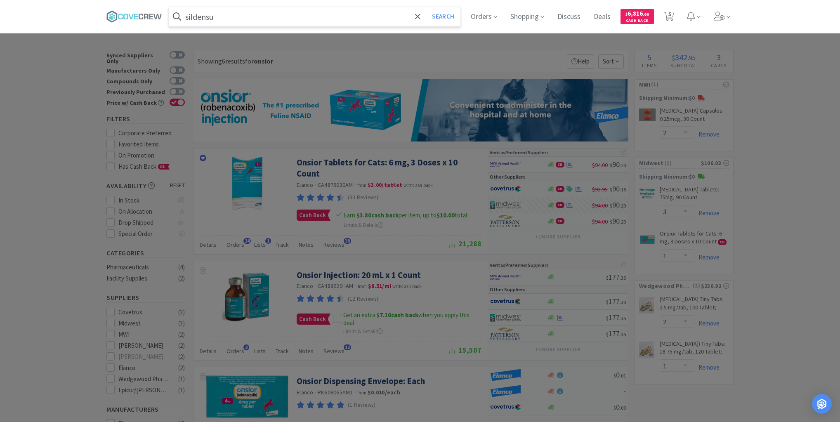
scroll to position [33, 0]
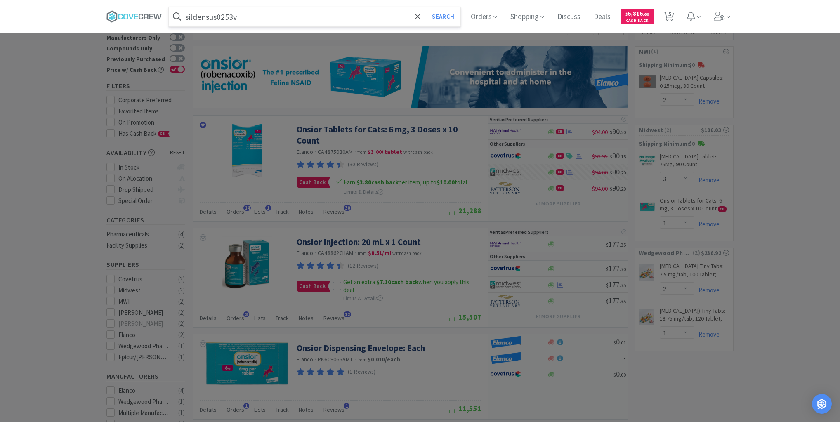
type input "sildensus0253v"
click at [426, 7] on button "Search" at bounding box center [443, 16] width 34 height 19
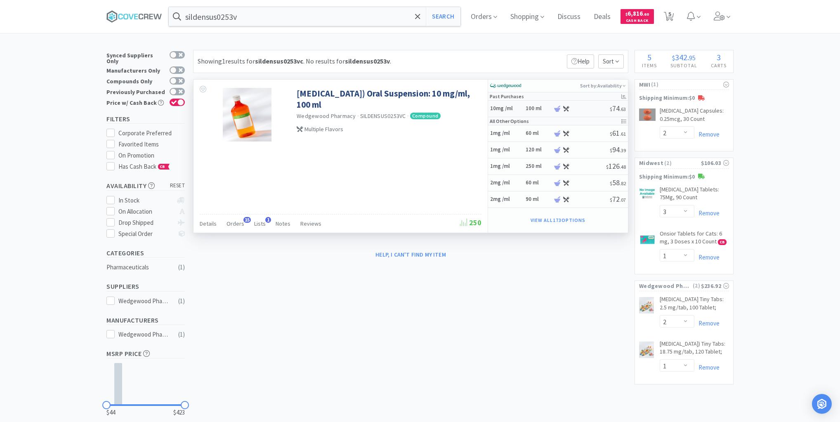
click at [521, 111] on h5 "10mg /ml" at bounding box center [506, 108] width 33 height 7
select select "1"
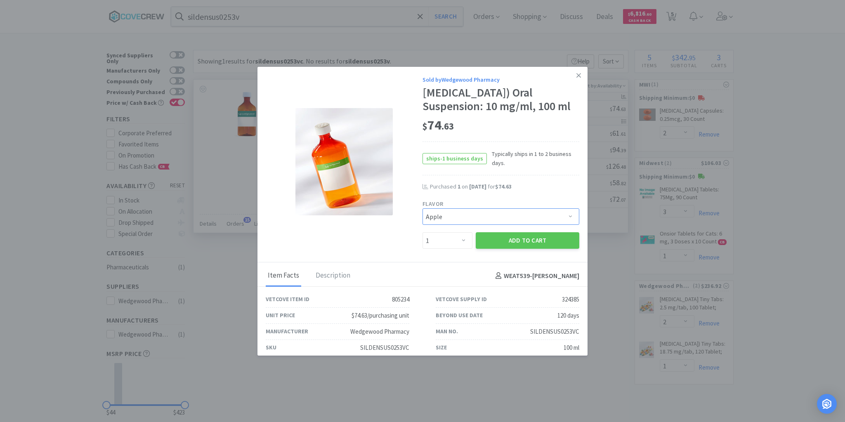
click at [566, 216] on select "Pick a Flavor Apple Apple-Molasses Apple/Marshmallow Banana Banana/Marshmallow …" at bounding box center [501, 216] width 157 height 17
click at [528, 210] on select "Pick a Flavor Apple Apple-Molasses Apple/Marshmallow Banana Banana/Marshmallow …" at bounding box center [501, 216] width 157 height 17
click at [506, 243] on button "Add to Cart" at bounding box center [528, 240] width 104 height 17
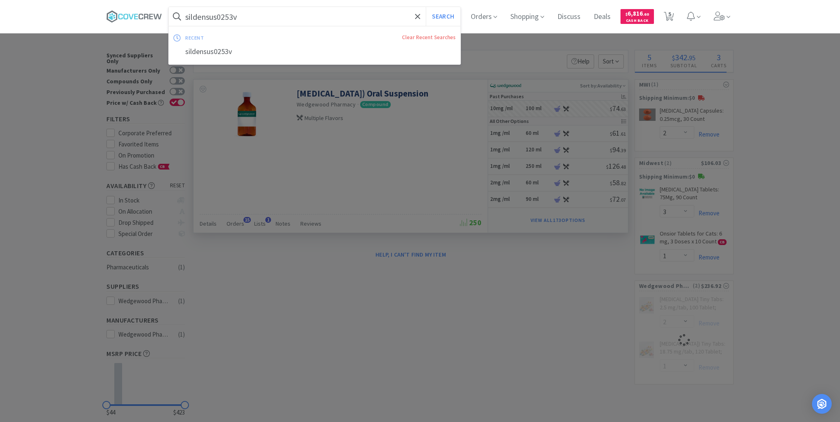
click at [337, 15] on input "sildensus0253v" at bounding box center [315, 16] width 292 height 19
select select "1"
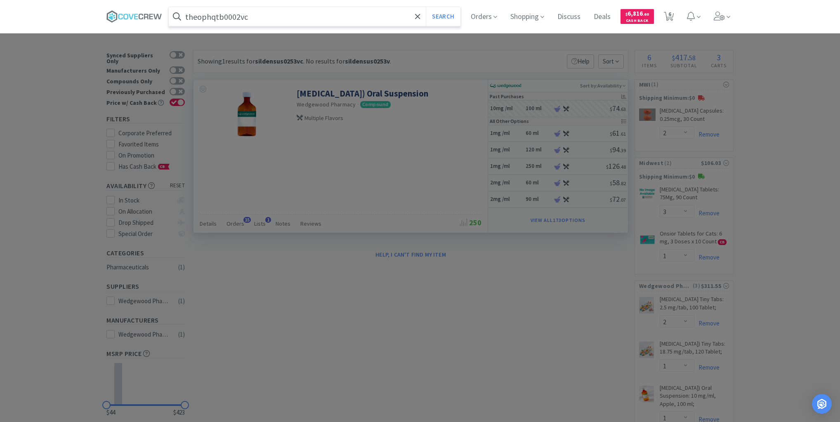
type input "theophqtb0002vc"
click at [426, 7] on button "Search" at bounding box center [443, 16] width 34 height 19
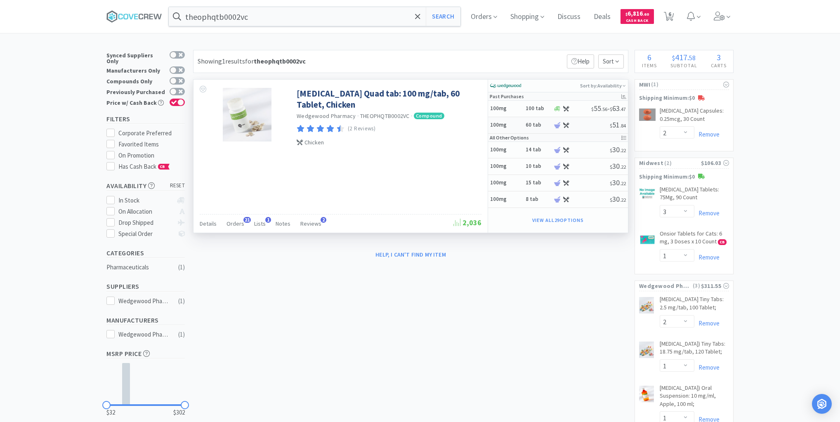
click at [512, 123] on h5 "100mg" at bounding box center [506, 125] width 33 height 7
select select "14"
select select "1"
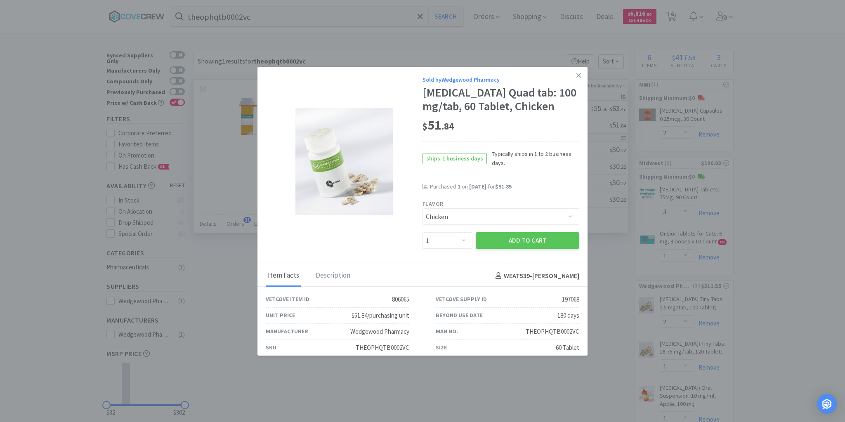
click at [515, 238] on button "Add to Cart" at bounding box center [528, 240] width 104 height 17
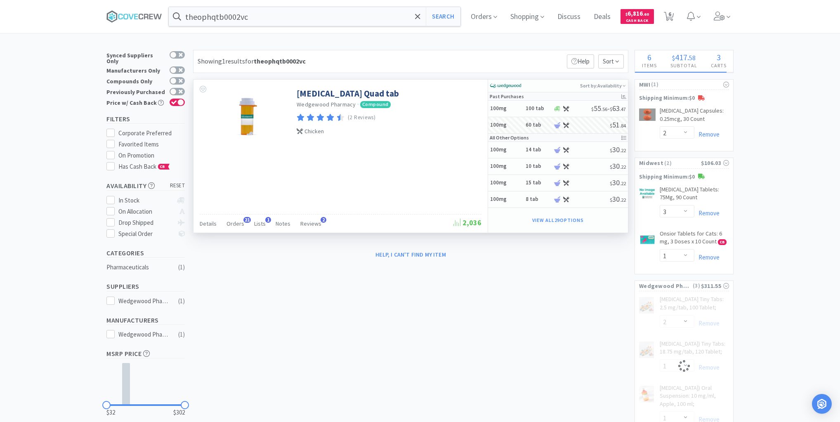
select select "1"
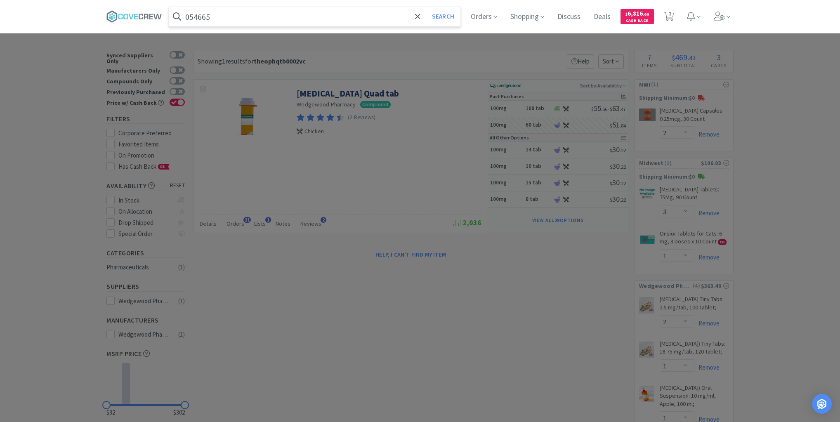
type input "054665"
click at [426, 7] on button "Search" at bounding box center [443, 16] width 34 height 19
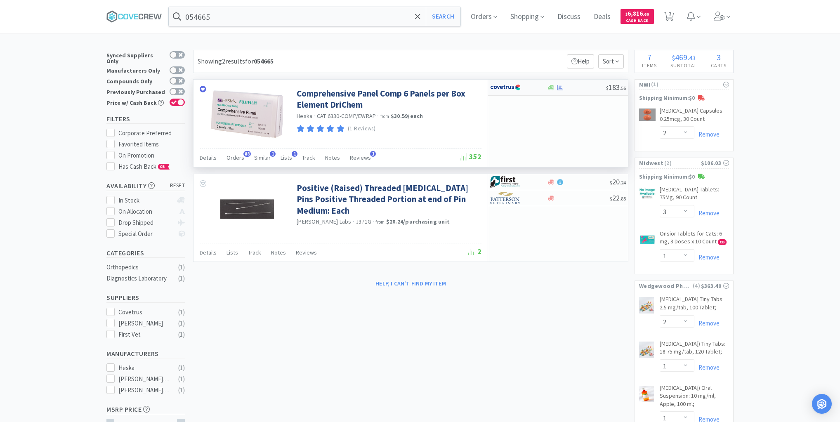
click at [570, 93] on div "$ 183 . 56" at bounding box center [558, 88] width 140 height 16
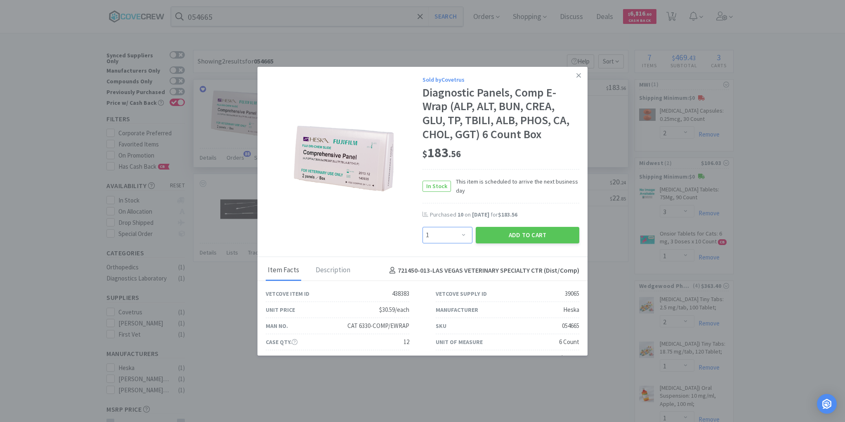
click at [464, 237] on select "Enter Quantity 1 2 3 4 5 6 7 8 9 10 11 12 13 14 15 16 17 18 19 20 Enter Quantity" at bounding box center [448, 235] width 50 height 17
select select "10"
click at [423, 227] on select "Enter Quantity 1 2 3 4 5 6 7 8 9 10 11 12 13 14 15 16 17 18 19 20 Enter Quantity" at bounding box center [448, 235] width 50 height 17
click at [495, 239] on button "Add to Cart" at bounding box center [528, 235] width 104 height 17
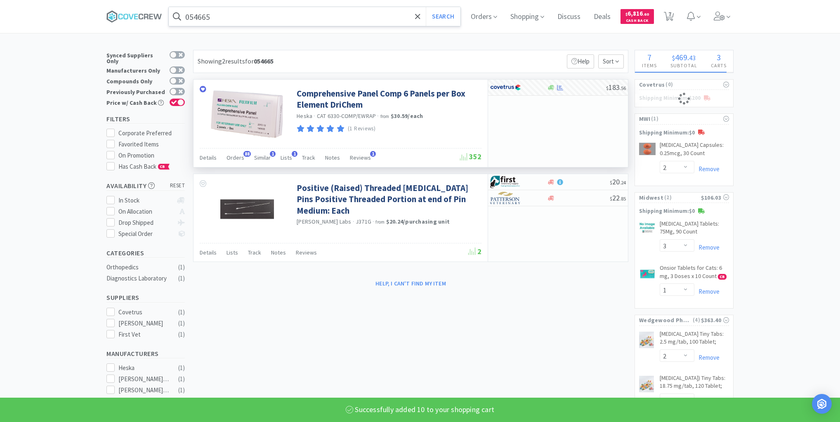
click at [360, 17] on input "054665" at bounding box center [315, 16] width 292 height 19
select select "10"
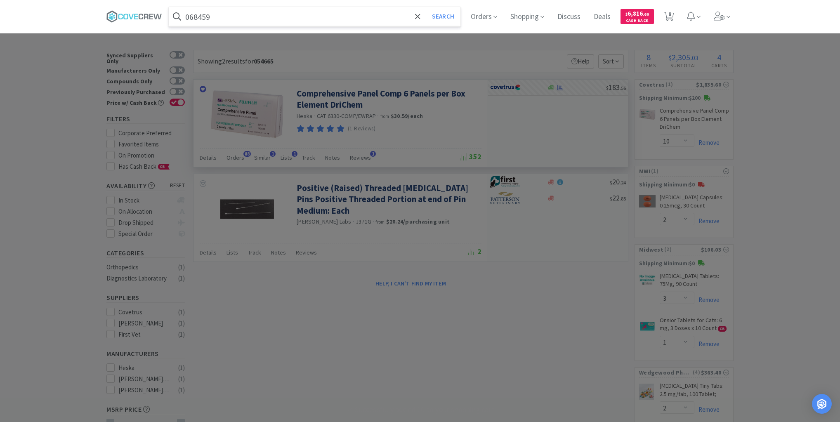
type input "068459"
click at [426, 7] on button "Search" at bounding box center [443, 16] width 34 height 19
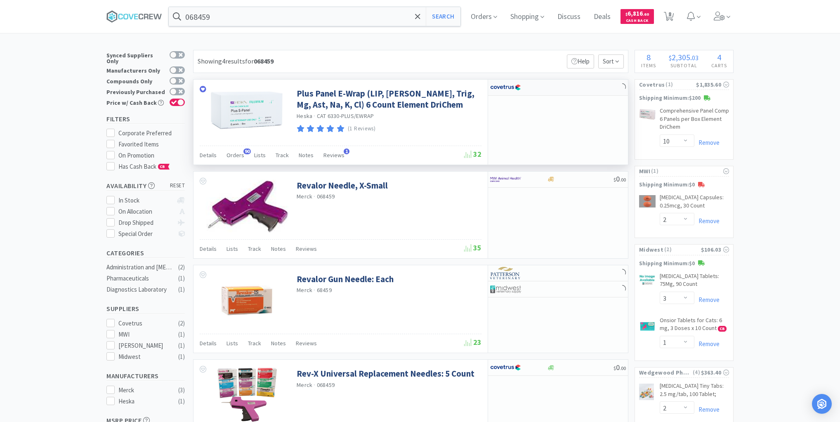
click at [593, 90] on div at bounding box center [558, 88] width 140 height 16
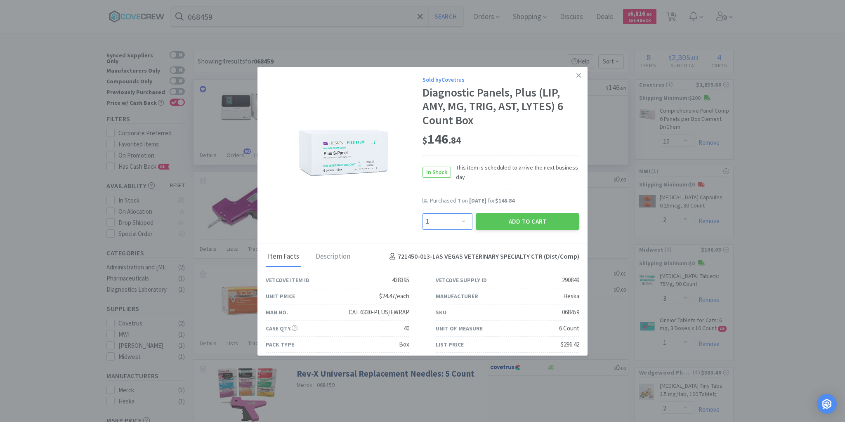
click at [459, 220] on select "Enter Quantity 1 2 3 4 5 6 7 8 9 10 11 12 13 14 15 16 17 18 19 20 Enter Quantity" at bounding box center [448, 221] width 50 height 17
select select "10"
click at [423, 213] on select "Enter Quantity 1 2 3 4 5 6 7 8 9 10 11 12 13 14 15 16 17 18 19 20 Enter Quantity" at bounding box center [448, 221] width 50 height 17
click at [501, 223] on button "Add to Cart" at bounding box center [528, 221] width 104 height 17
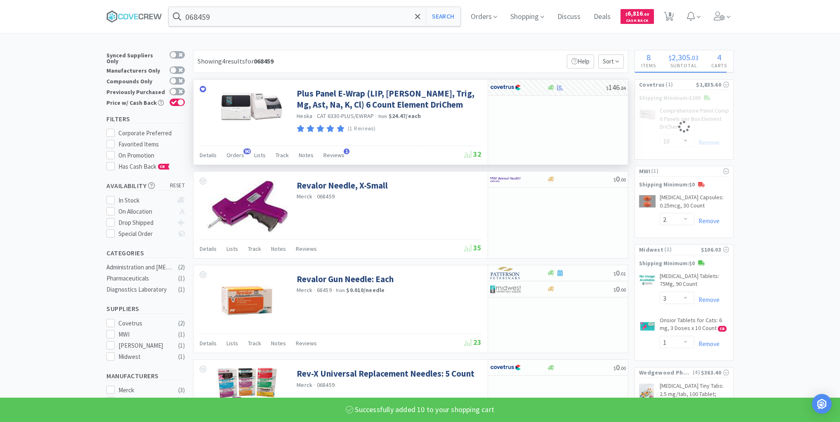
select select "10"
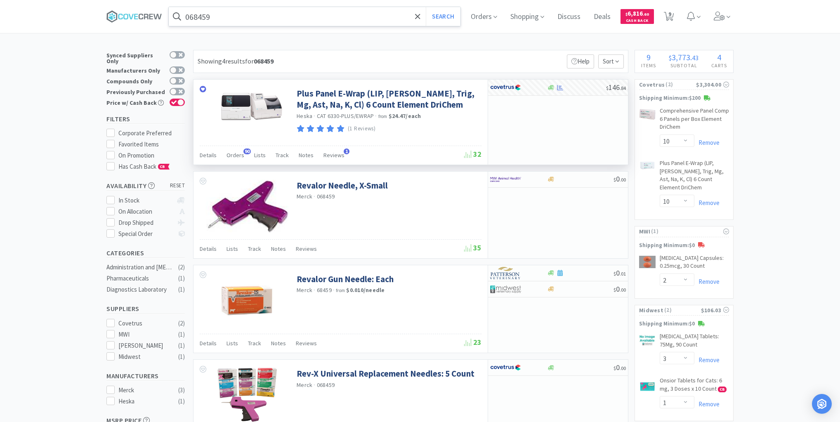
drag, startPoint x: 381, startPoint y: 12, endPoint x: 381, endPoint y: 21, distance: 8.7
click at [381, 12] on input "068459" at bounding box center [315, 16] width 292 height 19
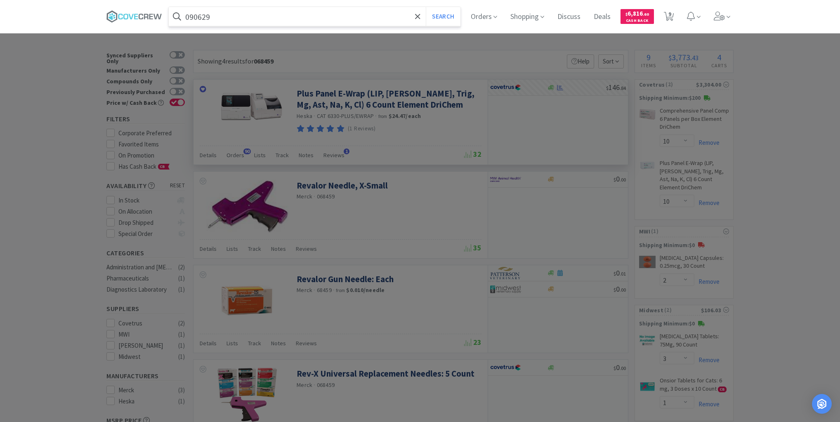
click at [426, 7] on button "Search" at bounding box center [443, 16] width 34 height 19
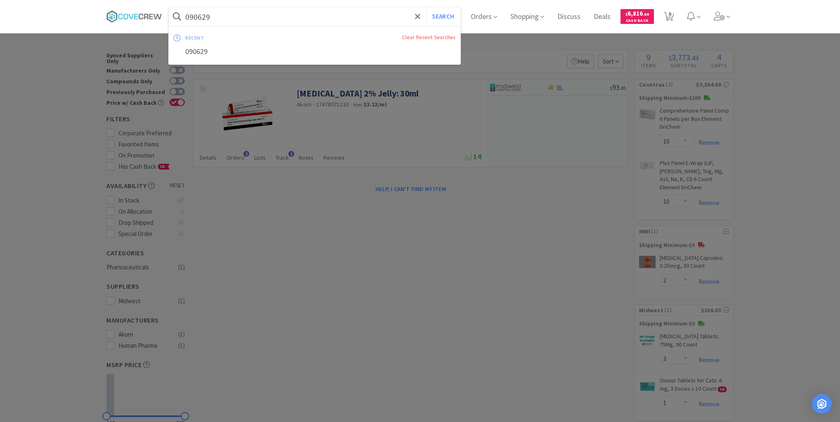
drag, startPoint x: 340, startPoint y: 19, endPoint x: 338, endPoint y: 23, distance: 4.8
click at [340, 19] on input "090629" at bounding box center [315, 16] width 292 height 19
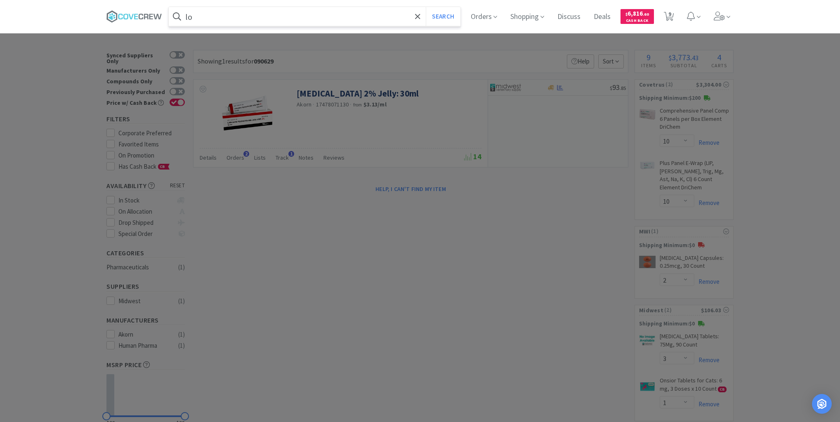
type input "l"
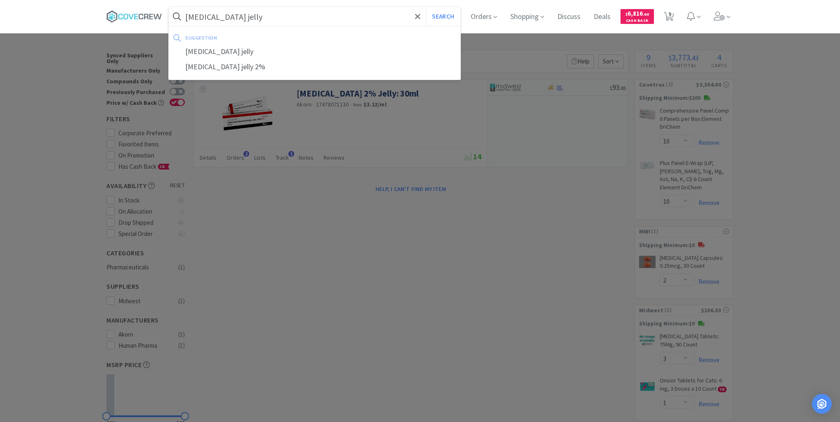
type input "lidocaine jelly"
click at [426, 7] on button "Search" at bounding box center [443, 16] width 34 height 19
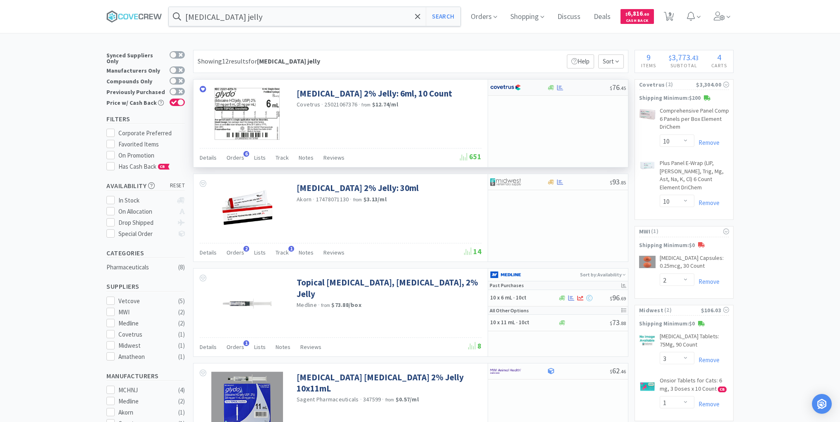
click at [586, 89] on div at bounding box center [578, 88] width 63 height 6
select select "1"
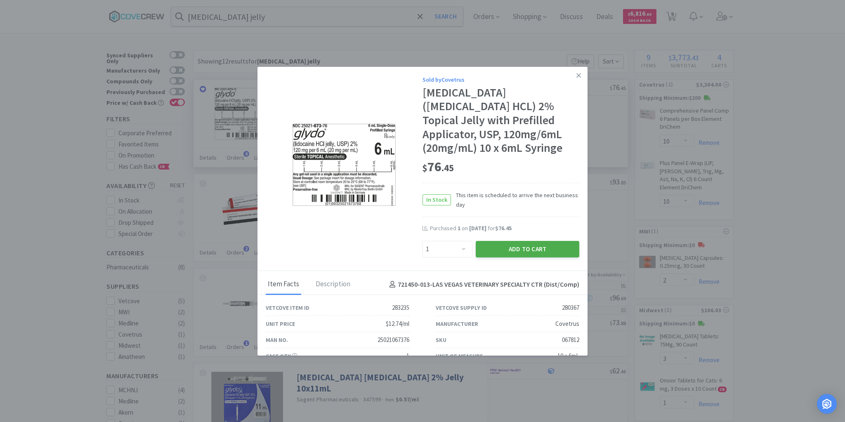
click at [518, 241] on button "Add to Cart" at bounding box center [528, 249] width 104 height 17
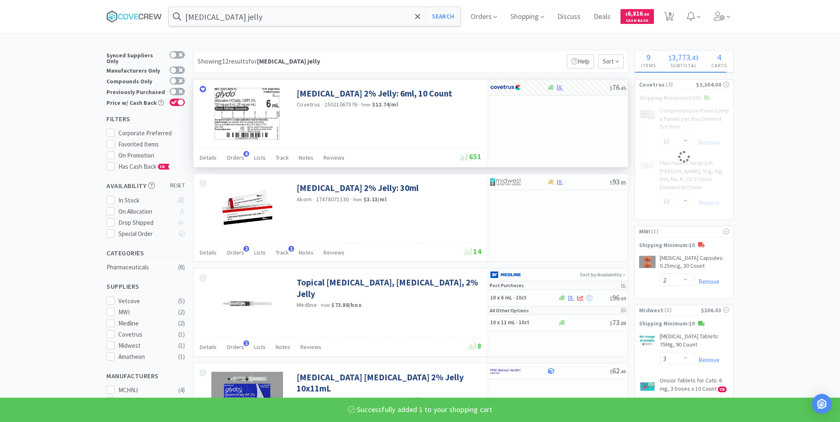
select select "1"
select select "10"
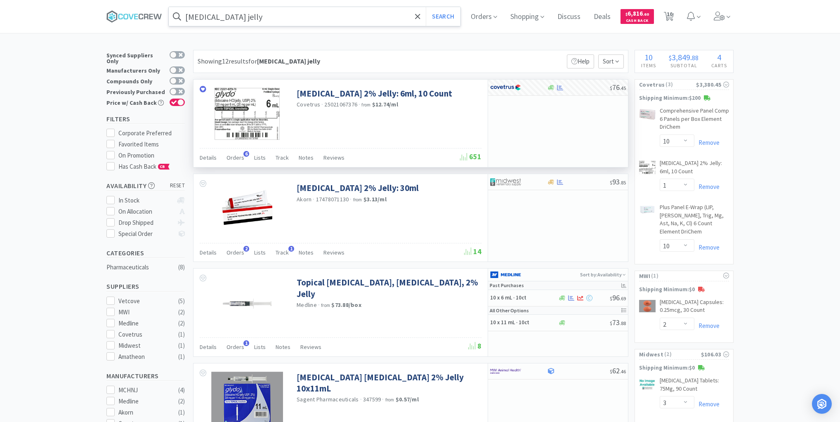
click at [310, 11] on input "lidocaine jelly" at bounding box center [315, 16] width 292 height 19
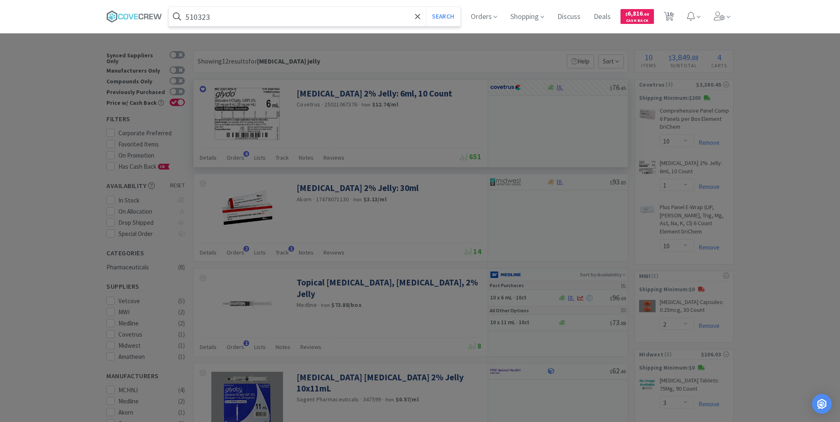
click at [426, 7] on button "Search" at bounding box center [443, 16] width 34 height 19
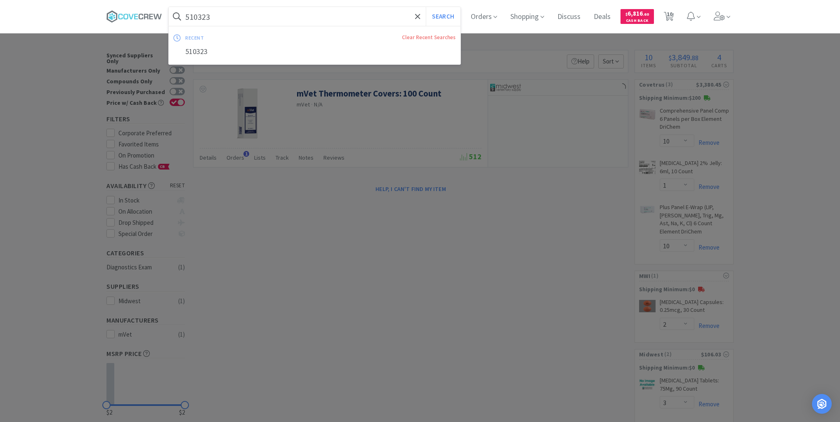
click at [267, 16] on input "510323" at bounding box center [315, 16] width 292 height 19
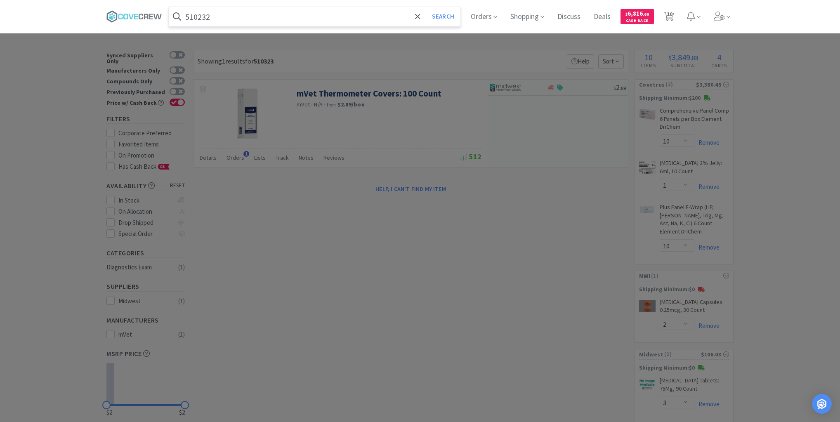
type input "510232"
click at [426, 7] on button "Search" at bounding box center [443, 16] width 34 height 19
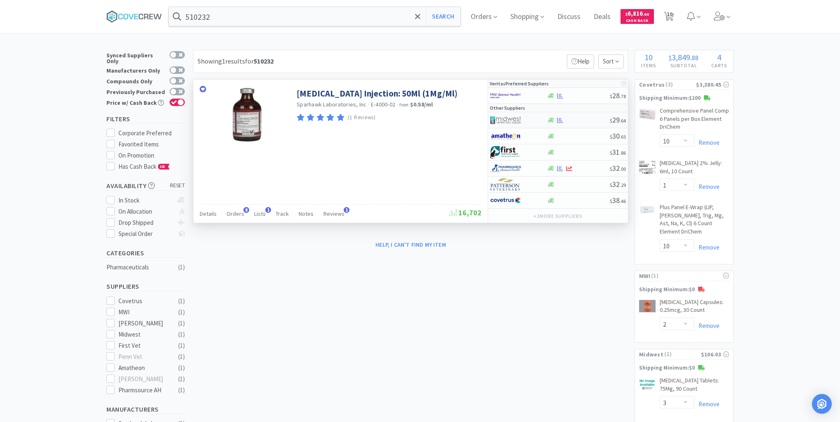
click at [581, 119] on div at bounding box center [578, 120] width 63 height 6
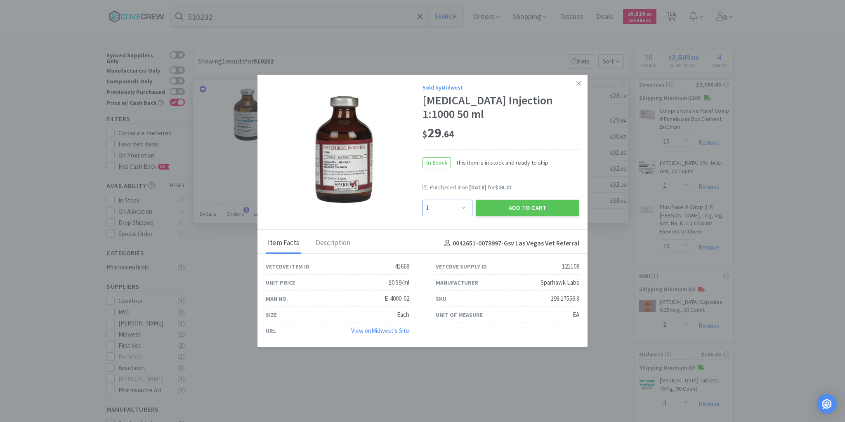
click at [463, 210] on select "Enter Quantity 1 2 3 4 5 6 7 8 9 10 11 12 13 14 15 16 17 18 19 20 Enter Quantity" at bounding box center [448, 208] width 50 height 17
select select "2"
click at [423, 200] on select "Enter Quantity 1 2 3 4 5 6 7 8 9 10 11 12 13 14 15 16 17 18 19 20 Enter Quantity" at bounding box center [448, 208] width 50 height 17
click at [522, 209] on button "Add to Cart" at bounding box center [528, 208] width 104 height 17
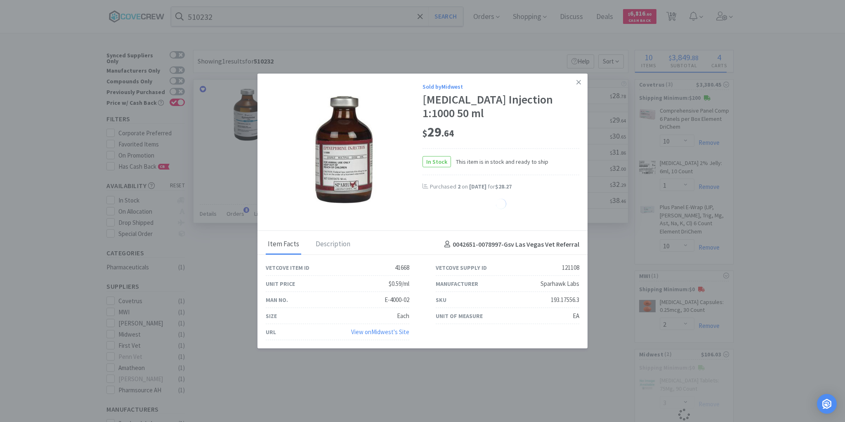
select select "2"
select select "1"
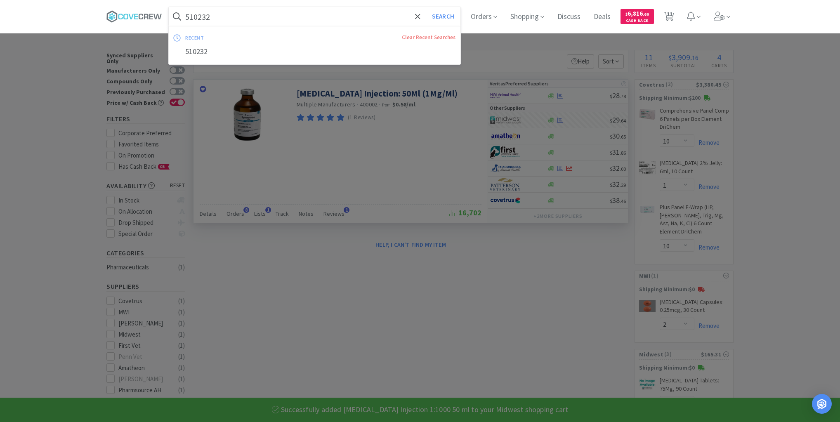
click at [371, 18] on input "510232" at bounding box center [315, 16] width 292 height 19
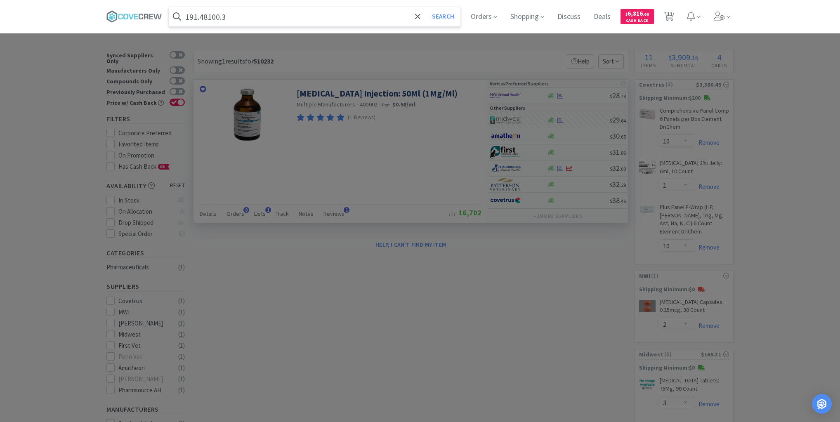
click at [426, 7] on button "Search" at bounding box center [443, 16] width 34 height 19
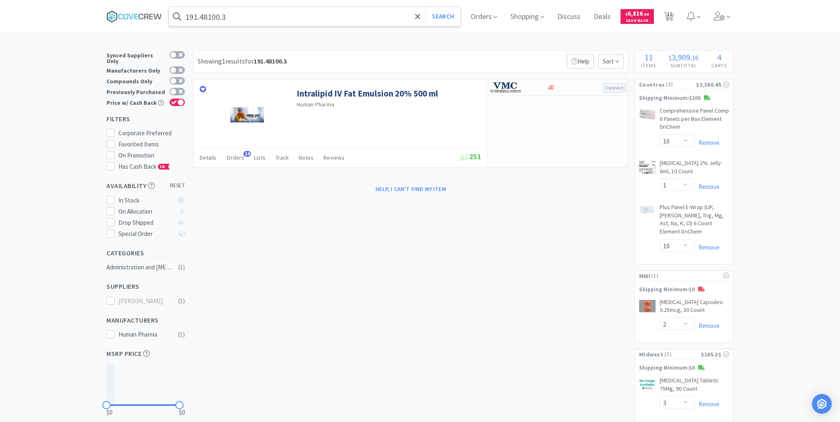
click at [347, 17] on input "191.48100.3" at bounding box center [315, 16] width 292 height 19
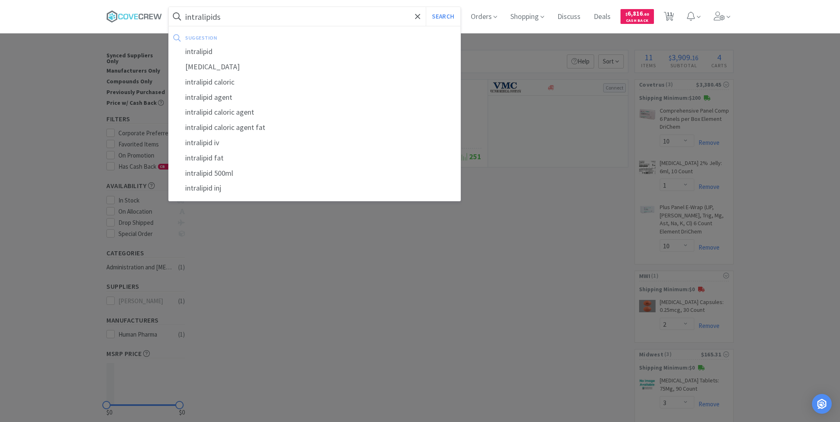
type input "intralipids"
click at [426, 7] on button "Search" at bounding box center [443, 16] width 34 height 19
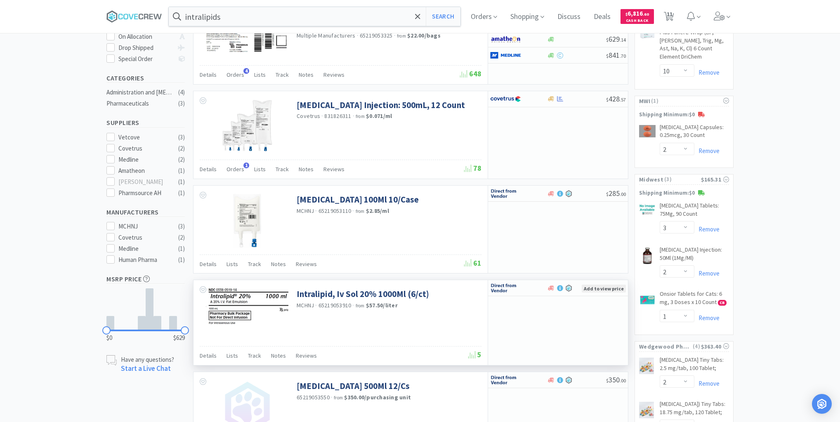
scroll to position [161, 0]
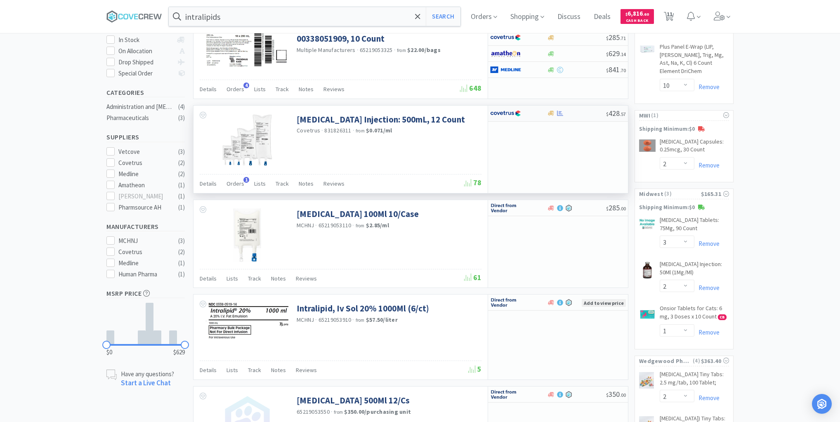
click at [577, 110] on div at bounding box center [576, 113] width 59 height 6
select select "1"
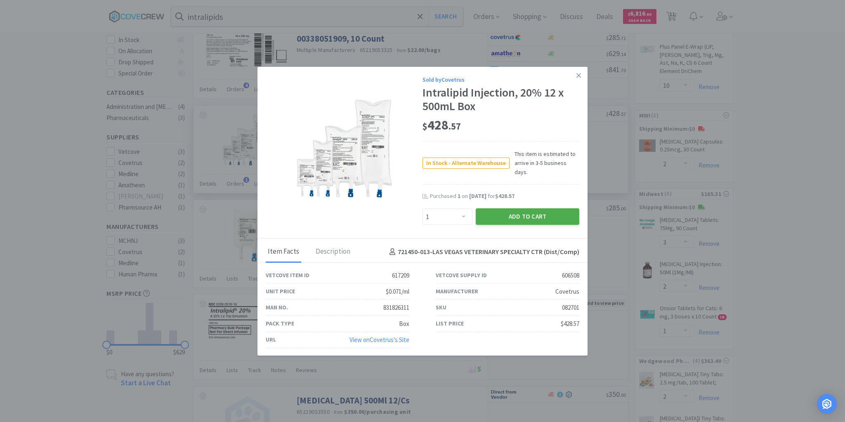
click at [531, 210] on button "Add to Cart" at bounding box center [528, 216] width 104 height 17
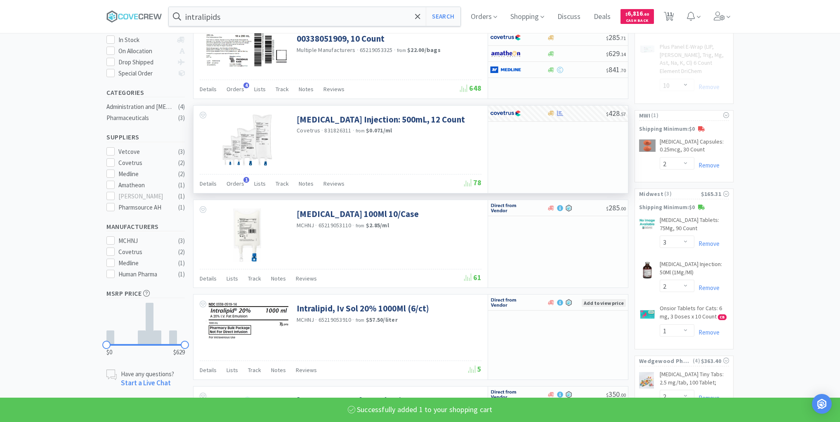
select select "1"
select select "10"
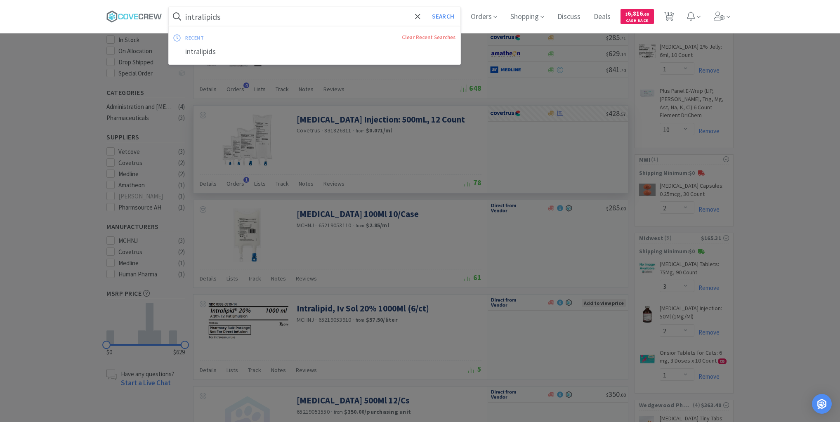
click at [347, 15] on input "intralipids" at bounding box center [315, 16] width 292 height 19
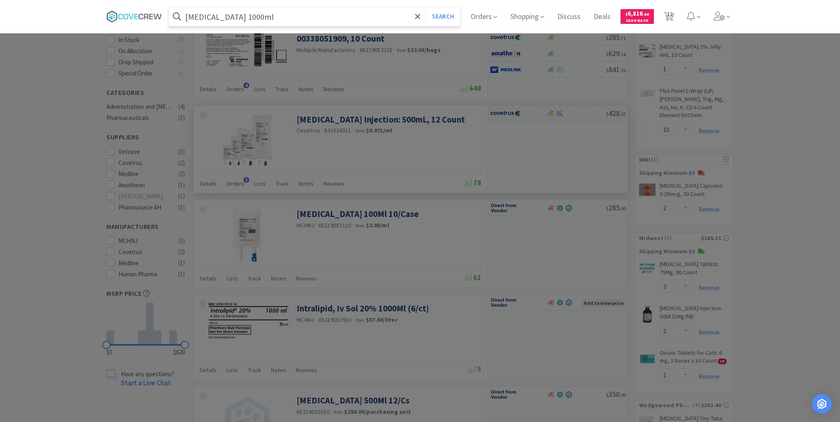
type input "sterile water for injection 1000ml"
click at [426, 7] on button "Search" at bounding box center [443, 16] width 34 height 19
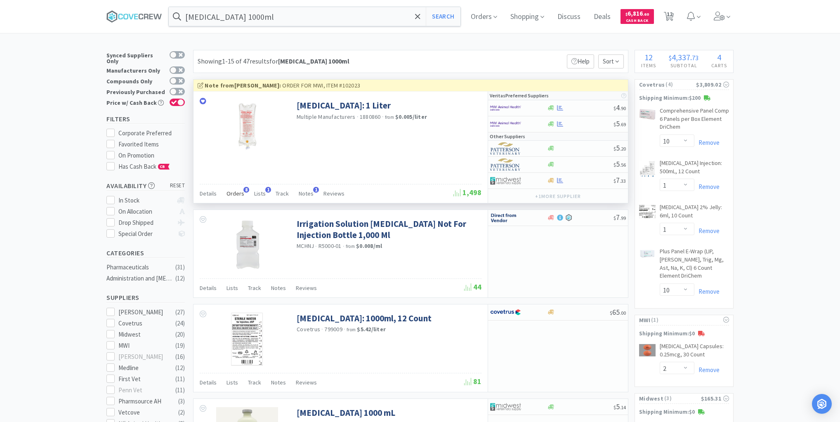
click at [236, 195] on span "Orders" at bounding box center [236, 193] width 18 height 7
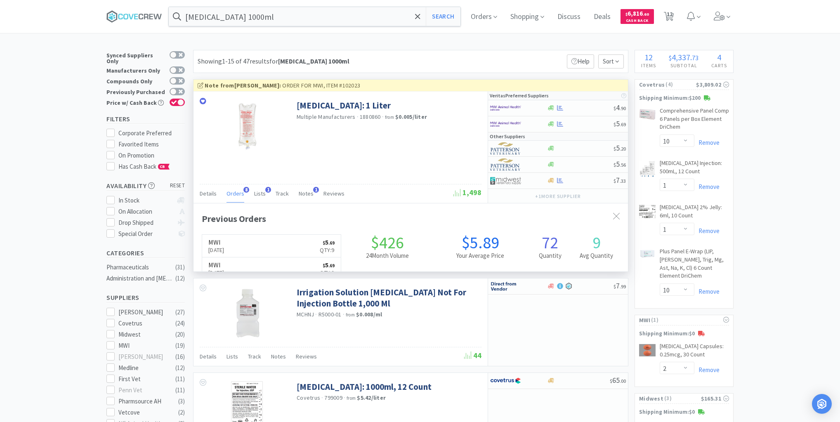
scroll to position [219, 435]
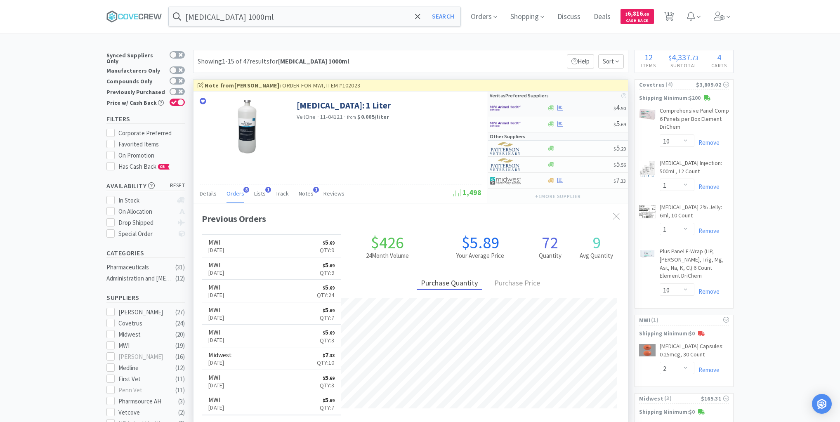
click at [576, 108] on div at bounding box center [580, 108] width 67 height 6
select select "1"
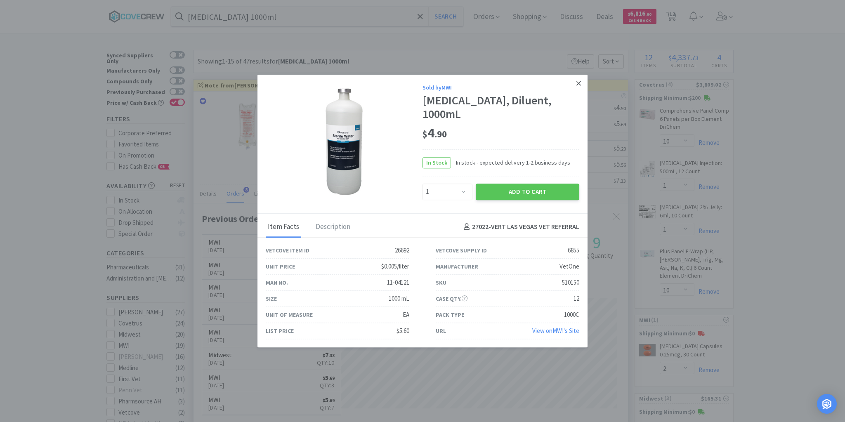
click at [578, 84] on icon at bounding box center [579, 83] width 5 height 5
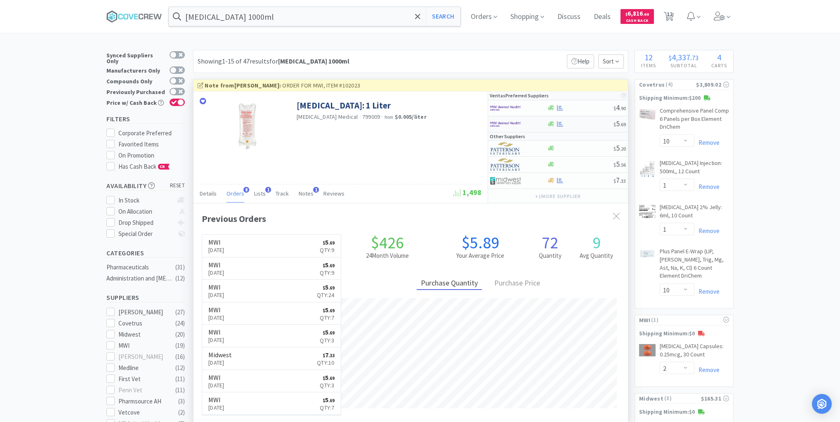
click at [576, 121] on div at bounding box center [580, 124] width 67 height 6
select select "1"
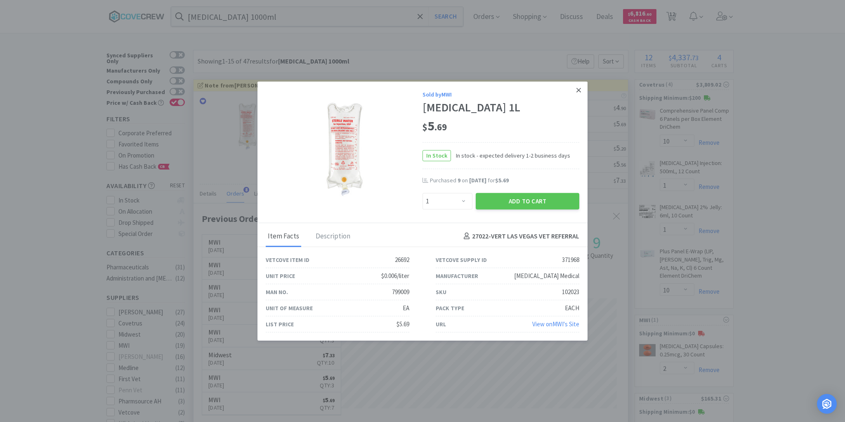
click at [579, 91] on icon at bounding box center [579, 89] width 5 height 7
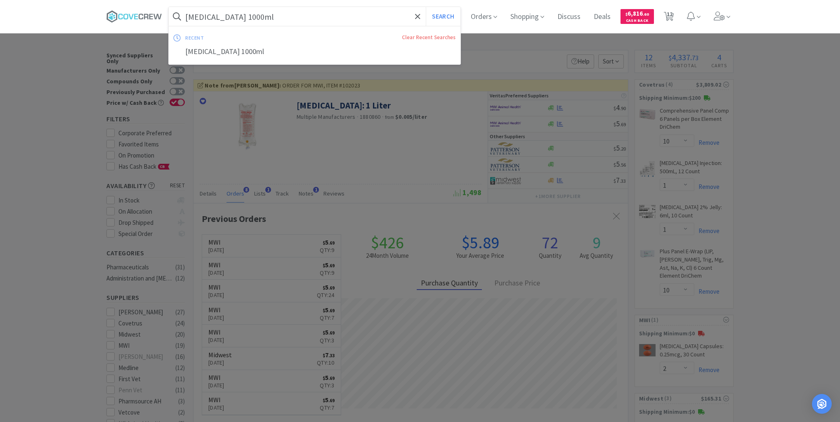
click at [346, 17] on input "sterile water for injection 1000ml" at bounding box center [315, 16] width 292 height 19
click at [451, 18] on button "Search" at bounding box center [443, 16] width 34 height 19
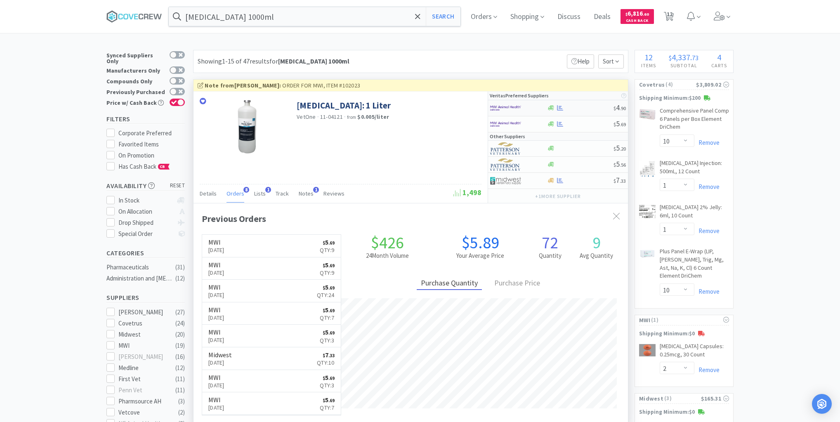
click at [579, 107] on div at bounding box center [580, 108] width 67 height 6
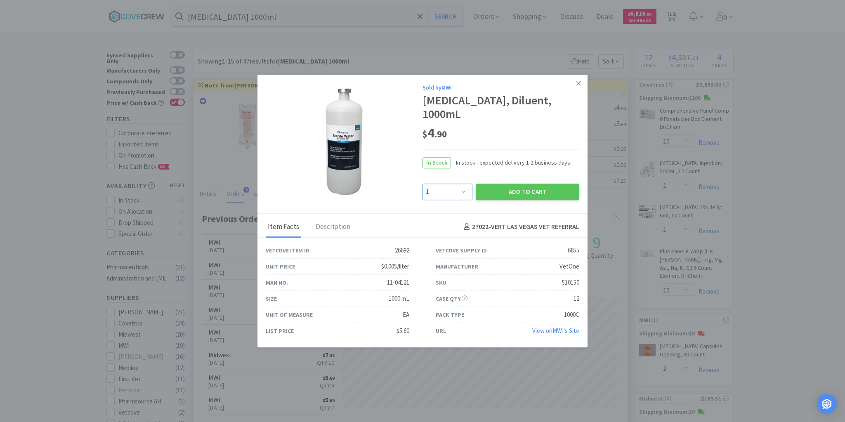
click at [464, 193] on select "Enter Quantity 1 2 3 4 5 6 7 8 9 10 11 12 13 14 15 16 17 18 19 20 Enter Quantity" at bounding box center [448, 192] width 50 height 17
select select "2"
click at [423, 184] on select "Enter Quantity 1 2 3 4 5 6 7 8 9 10 11 12 13 14 15 16 17 18 19 20 Enter Quantity" at bounding box center [448, 192] width 50 height 17
click at [518, 187] on button "Add to Cart" at bounding box center [528, 192] width 104 height 17
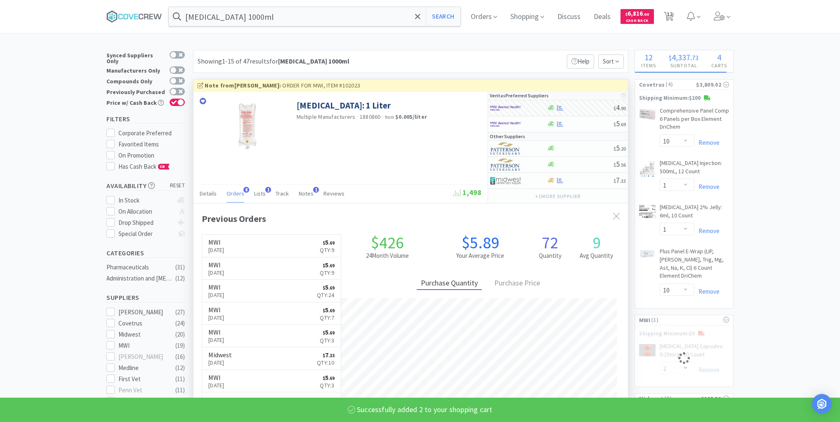
select select "2"
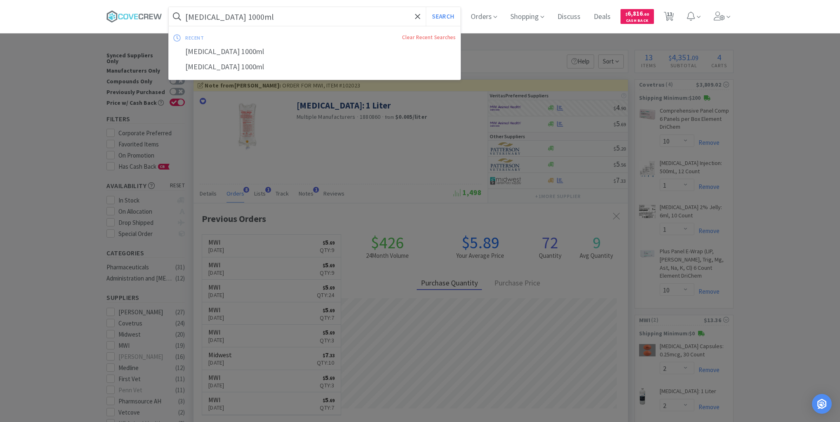
click at [349, 12] on input "sterile water for injection 1000ml" at bounding box center [315, 16] width 292 height 19
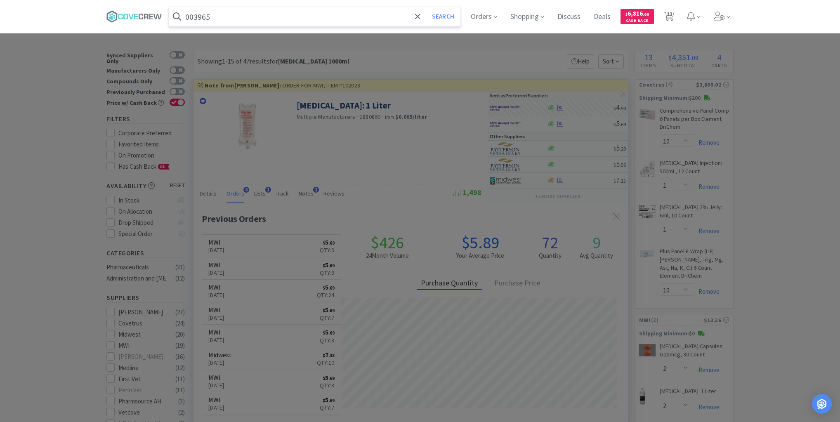
type input "003965"
click at [426, 7] on button "Search" at bounding box center [443, 16] width 34 height 19
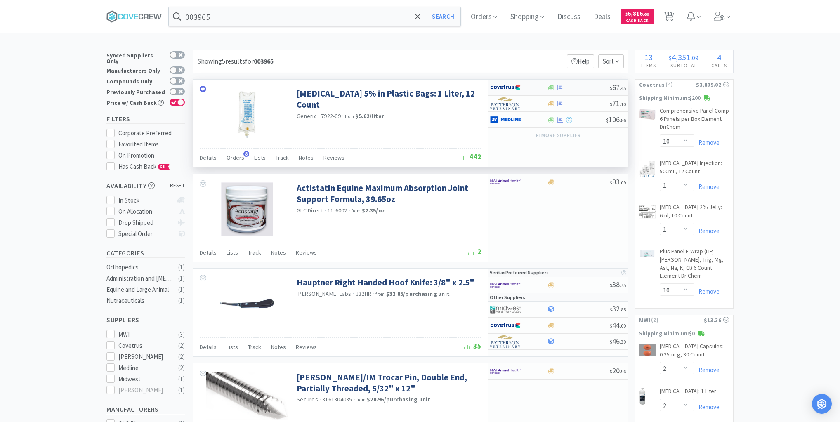
click at [581, 88] on div at bounding box center [578, 88] width 63 height 6
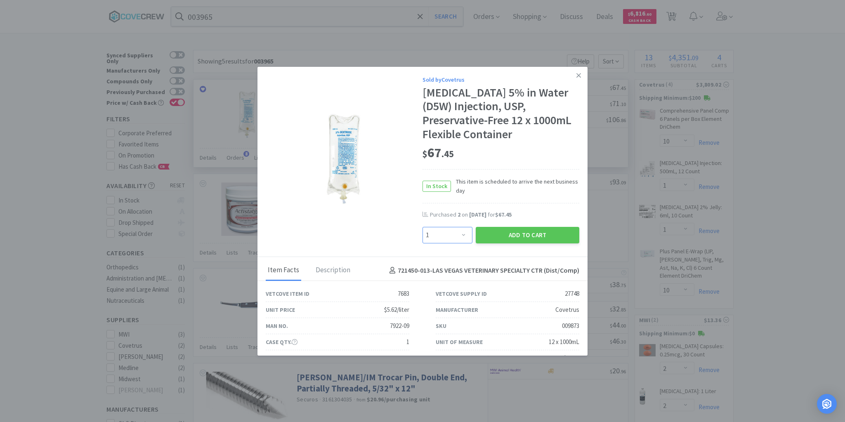
click at [461, 237] on select "Enter Quantity 1 2 3 4 5 6 7 8 9 10 11 12 13 14 15 16 17 18 19 20 Enter Quantity" at bounding box center [448, 235] width 50 height 17
select select "2"
click at [423, 227] on select "Enter Quantity 1 2 3 4 5 6 7 8 9 10 11 12 13 14 15 16 17 18 19 20 Enter Quantity" at bounding box center [448, 235] width 50 height 17
click at [522, 239] on button "Add to Cart" at bounding box center [528, 235] width 104 height 17
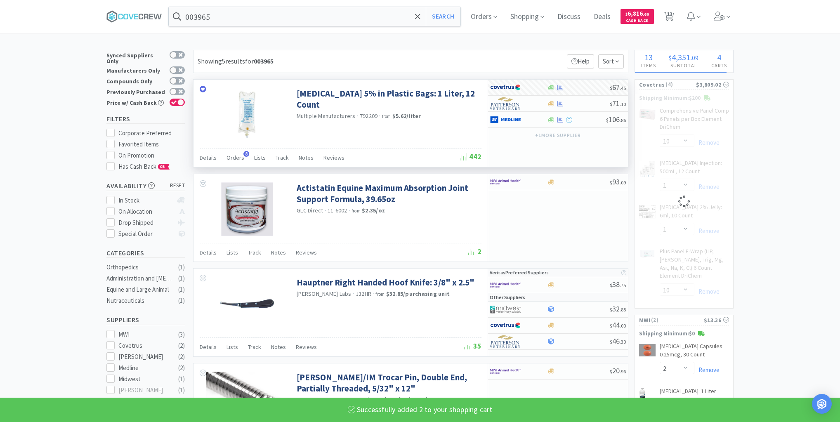
select select "2"
select select "1"
select select "10"
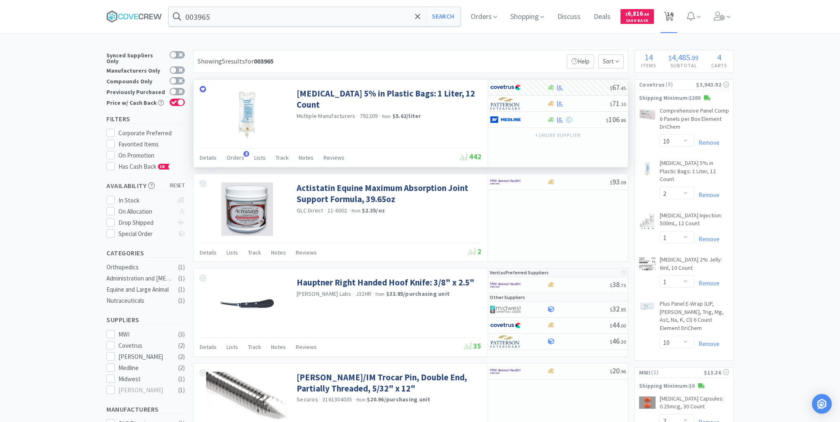
click at [673, 15] on span "14" at bounding box center [670, 14] width 6 height 33
select select "2"
select select "1"
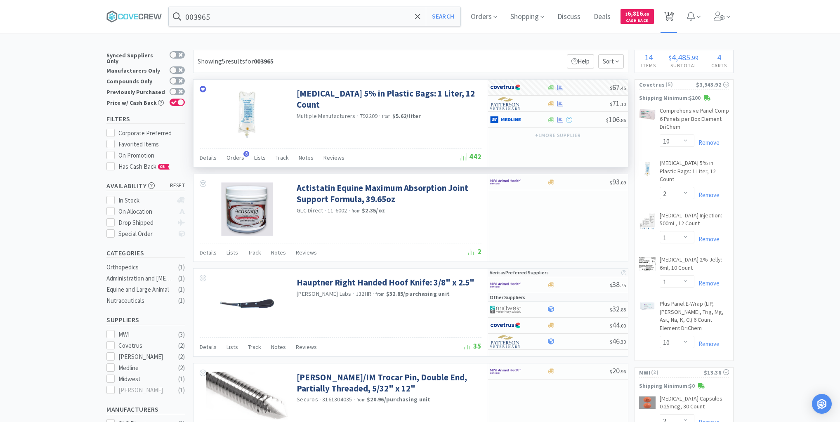
select select "10"
select select "2"
select select "1"
select select "10"
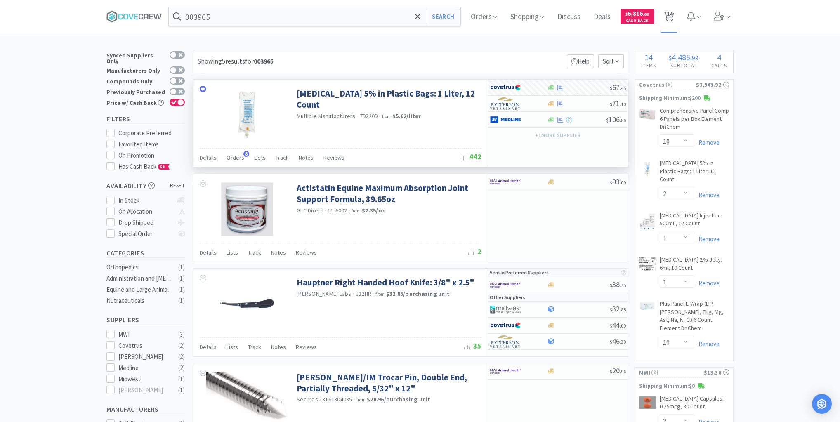
select select "2"
select select "3"
select select "2"
select select "1"
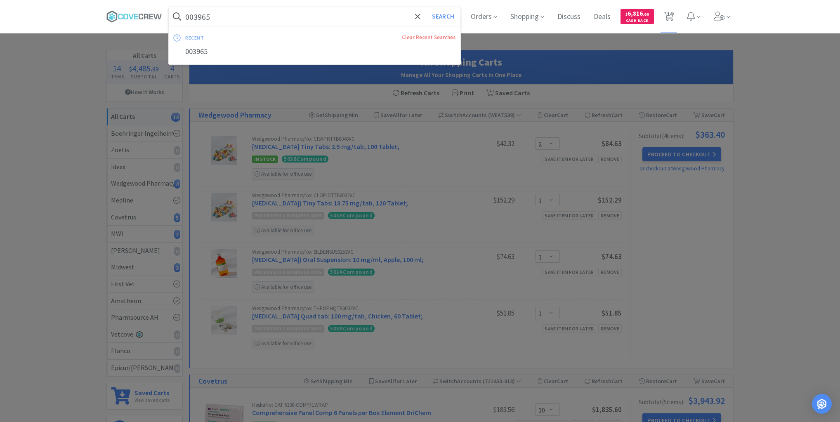
drag, startPoint x: 295, startPoint y: 14, endPoint x: 297, endPoint y: 21, distance: 7.3
click at [295, 14] on input "003965" at bounding box center [315, 16] width 292 height 19
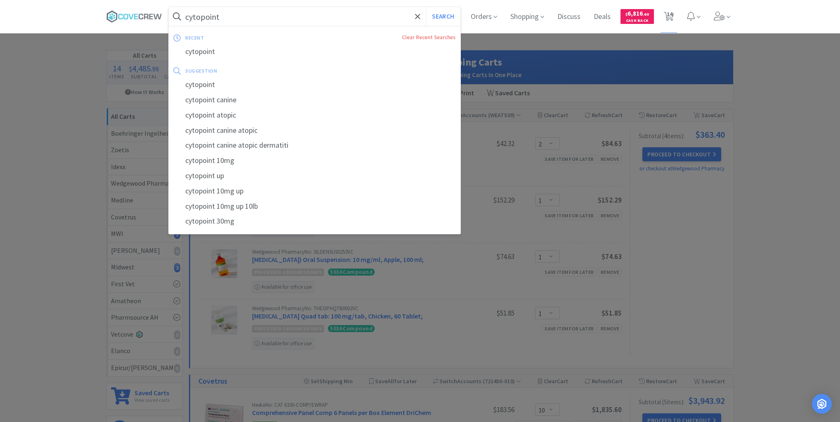
type input "cytopoint"
click at [426, 7] on button "Search" at bounding box center [443, 16] width 34 height 19
select select "10"
select select "2"
select select "1"
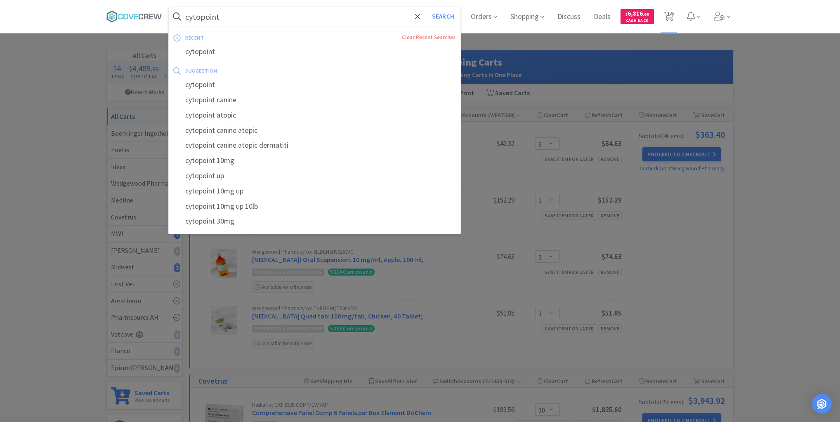
select select "1"
select select "10"
select select "2"
select select "3"
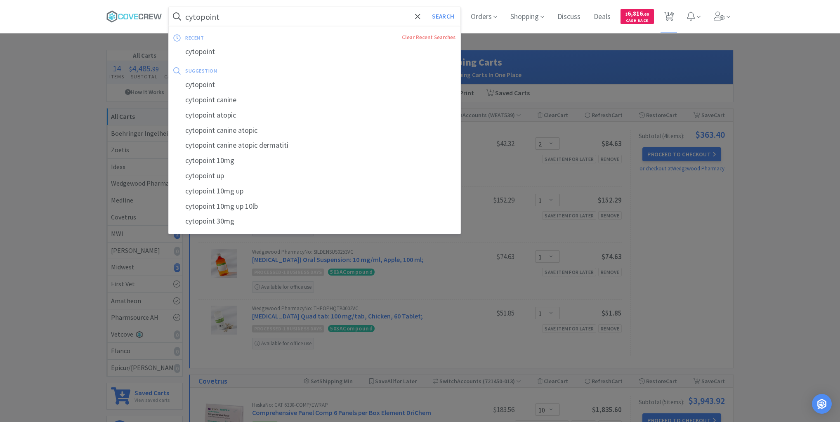
select select "2"
select select "1"
select select "2"
select select "1"
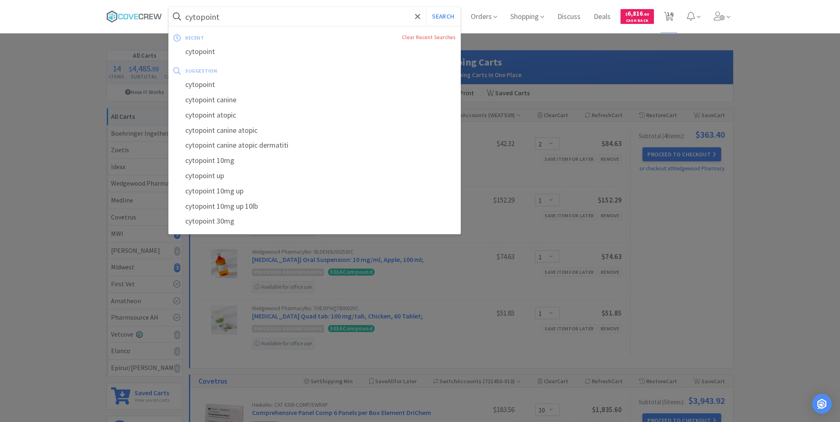
select select "1"
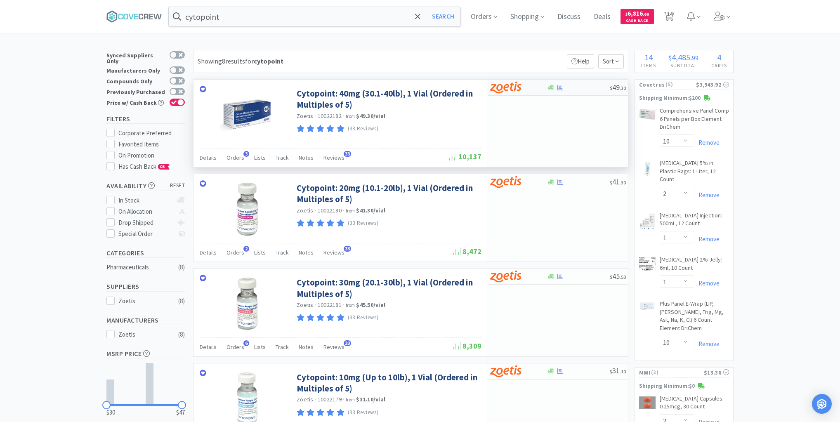
click at [572, 85] on div at bounding box center [578, 88] width 63 height 6
select select "5"
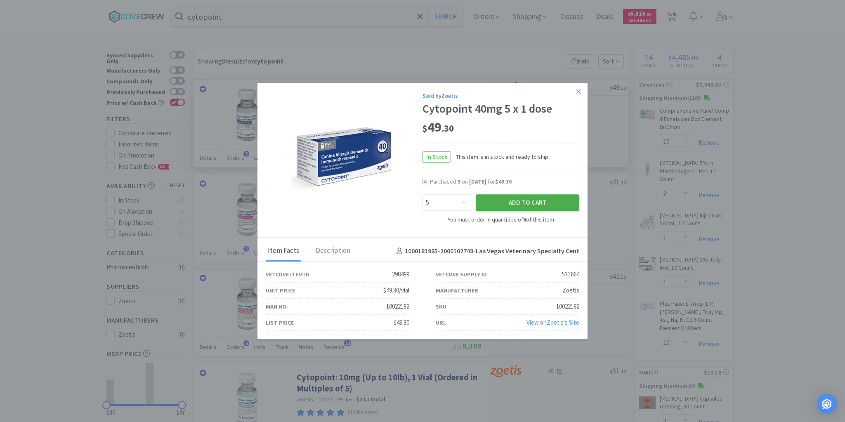
click at [515, 202] on button "Add to Cart" at bounding box center [528, 202] width 104 height 17
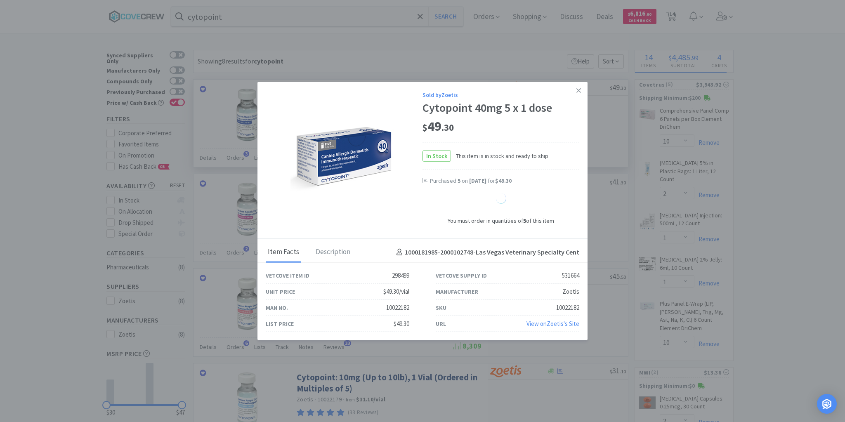
select select "5"
select select "1"
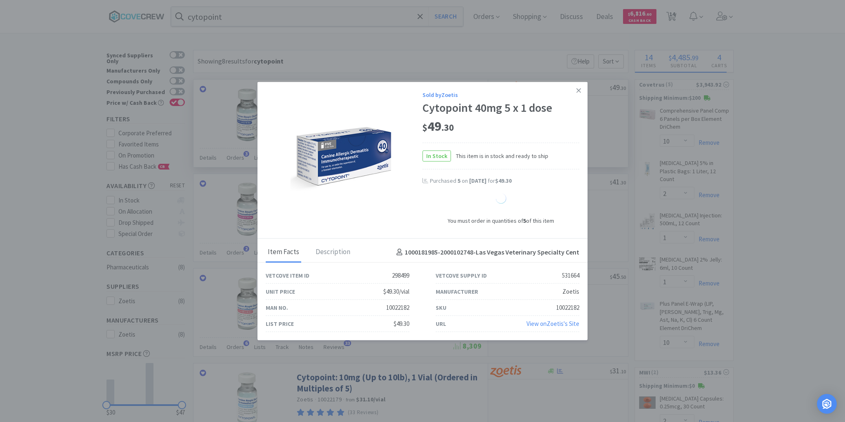
select select "1"
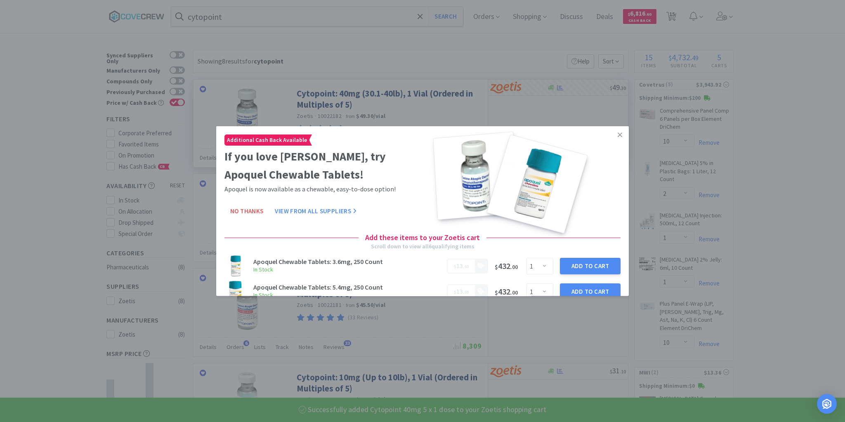
click at [618, 135] on icon at bounding box center [620, 134] width 5 height 5
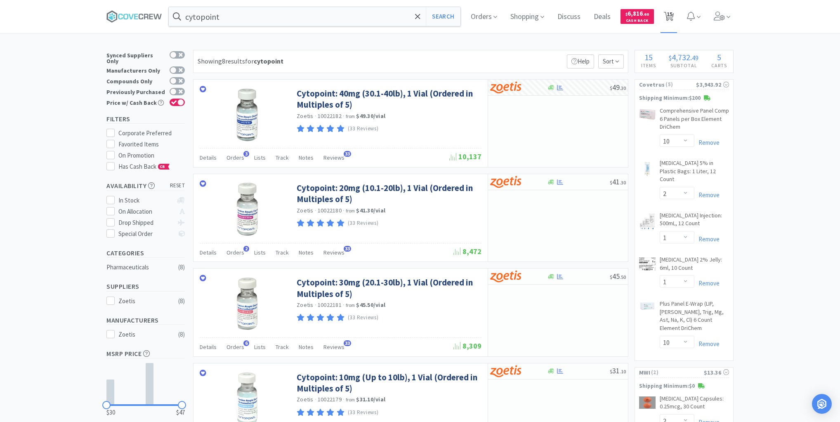
click at [673, 14] on span "15" at bounding box center [670, 14] width 6 height 33
select select "5"
select select "2"
select select "1"
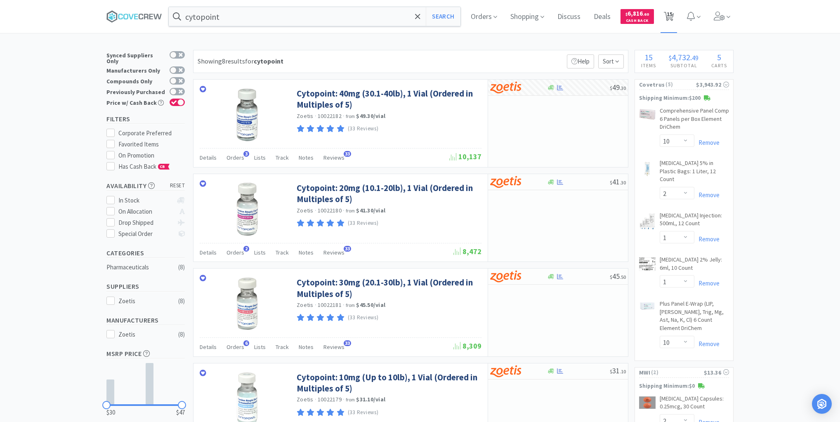
select select "1"
select select "10"
select select "2"
select select "1"
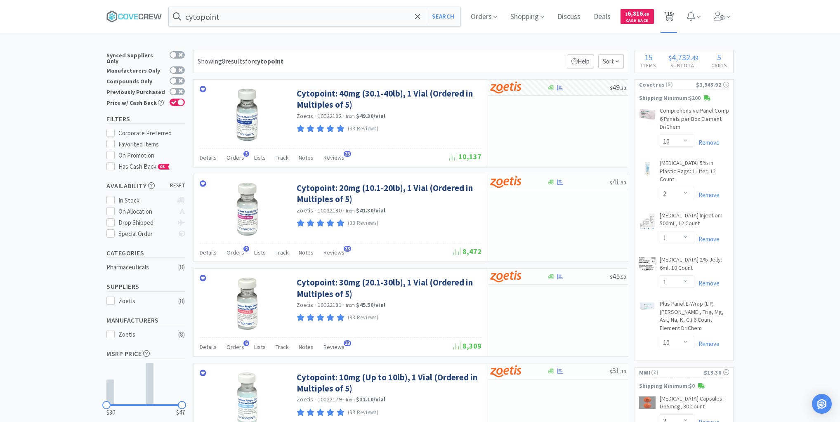
select select "10"
select select "2"
select select "3"
select select "2"
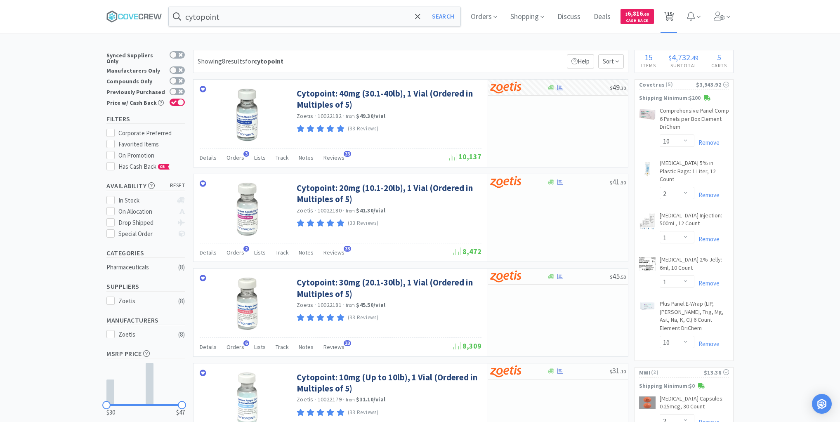
select select "1"
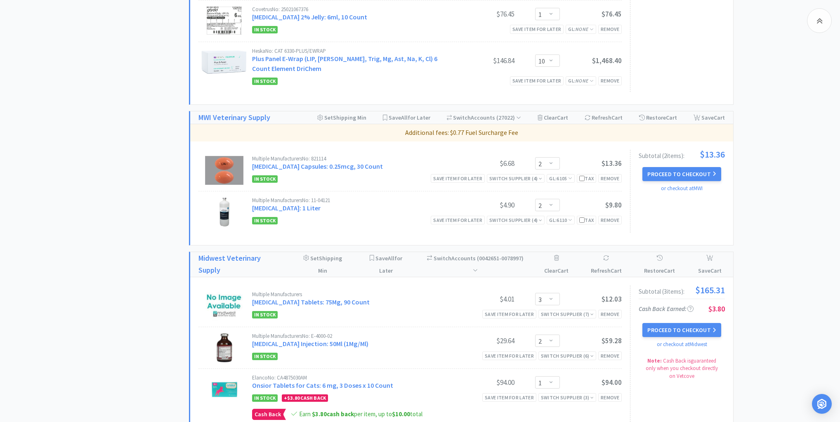
scroll to position [693, 0]
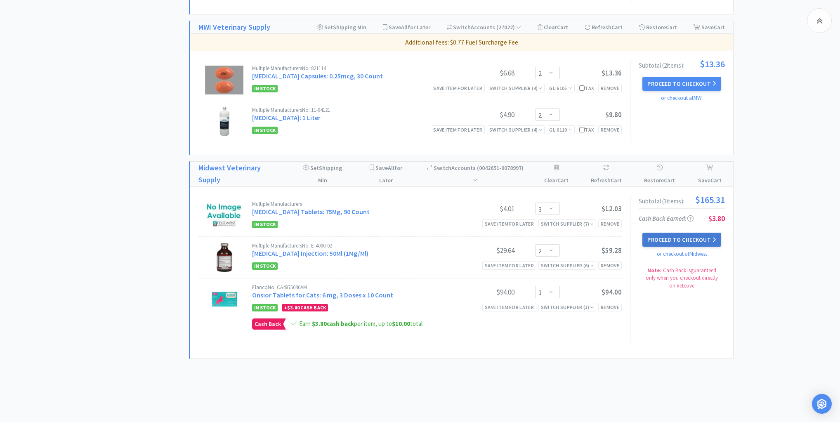
click at [676, 235] on button "Proceed to Checkout" at bounding box center [682, 240] width 78 height 14
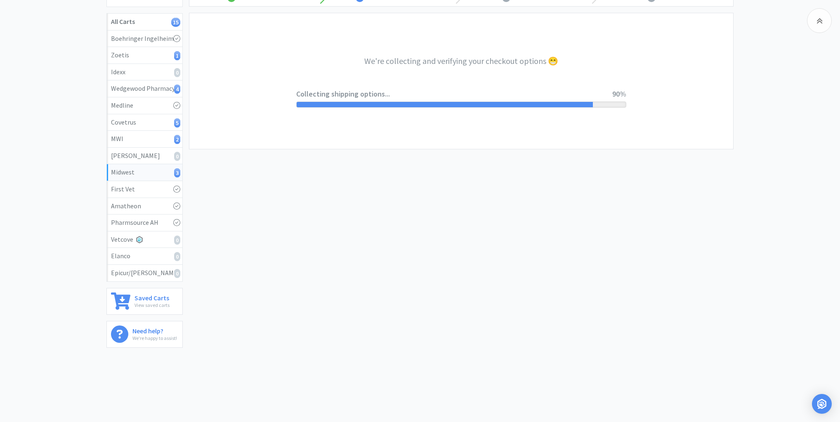
select select "3"
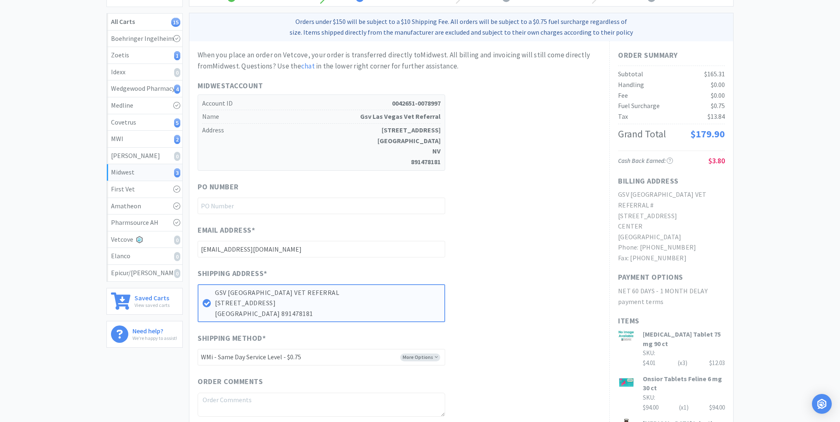
scroll to position [0, 0]
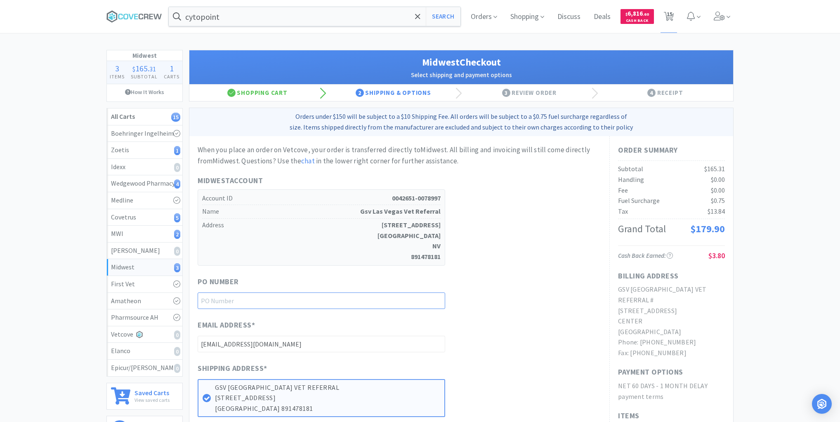
click at [414, 298] on input "text" at bounding box center [322, 301] width 248 height 17
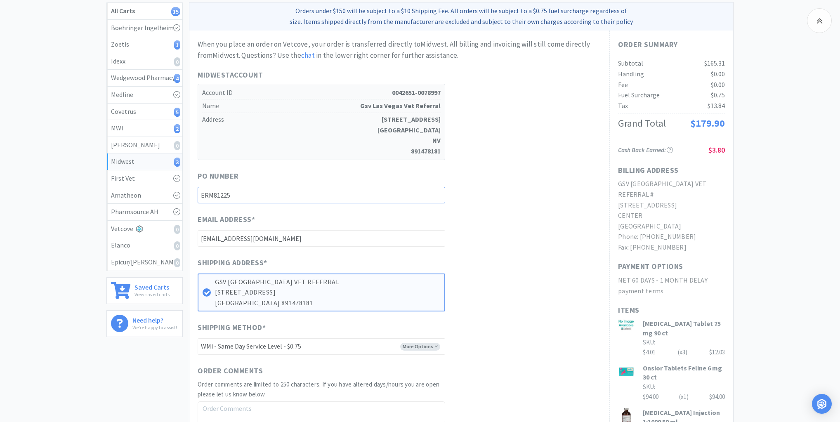
scroll to position [132, 0]
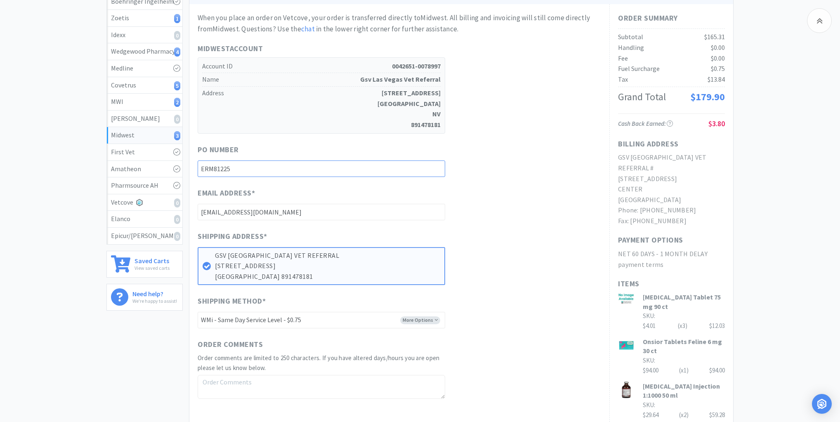
type input "ERM81225"
click at [365, 379] on textarea at bounding box center [322, 387] width 248 height 24
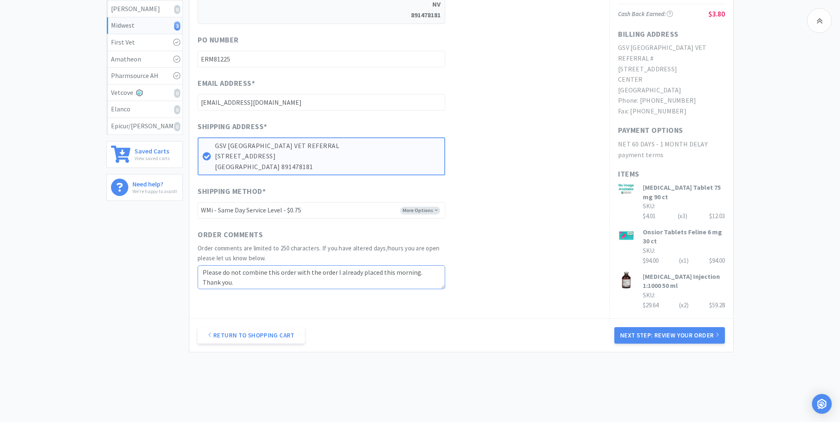
scroll to position [245, 0]
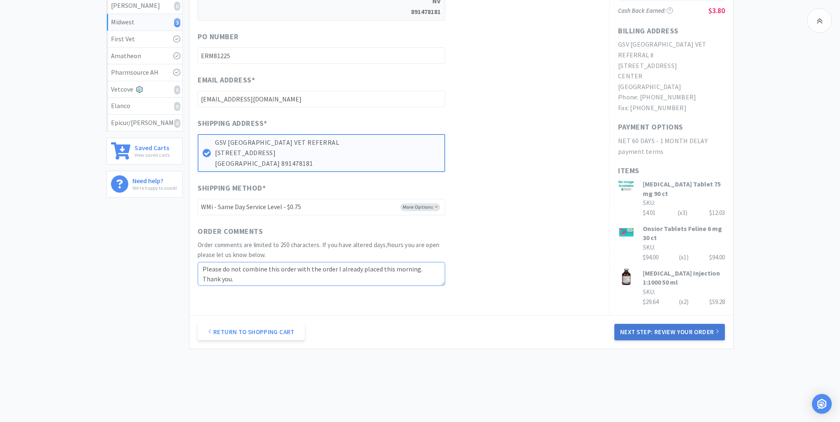
type textarea "Please do not combine this order with the order I already placed this morning. …"
click at [666, 324] on button "Next Step: Review Your Order" at bounding box center [669, 332] width 111 height 17
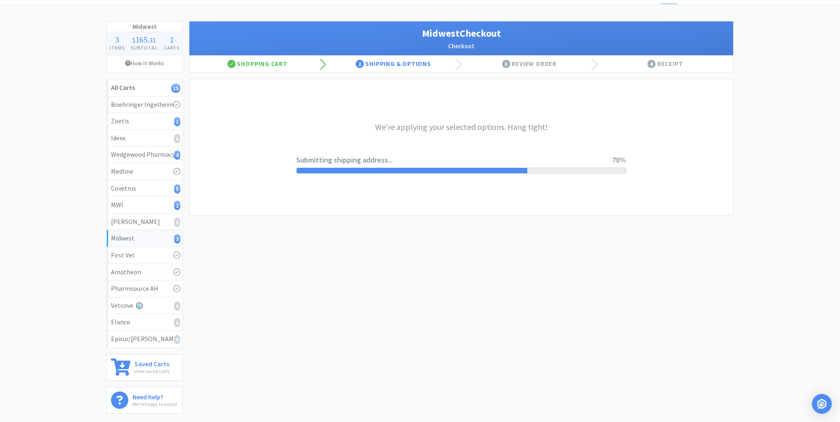
scroll to position [0, 0]
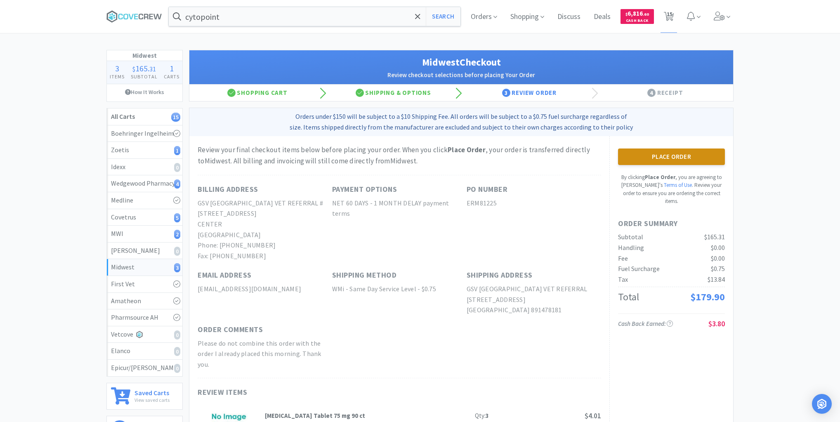
click at [674, 157] on button "Place Order" at bounding box center [671, 157] width 107 height 17
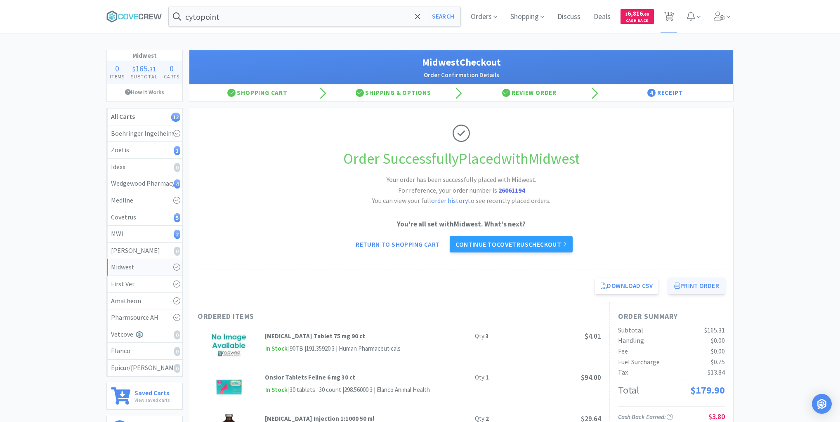
click at [696, 283] on button "Print Order" at bounding box center [697, 286] width 57 height 17
click at [160, 148] on div "Zoetis 1" at bounding box center [144, 150] width 67 height 11
select select "5"
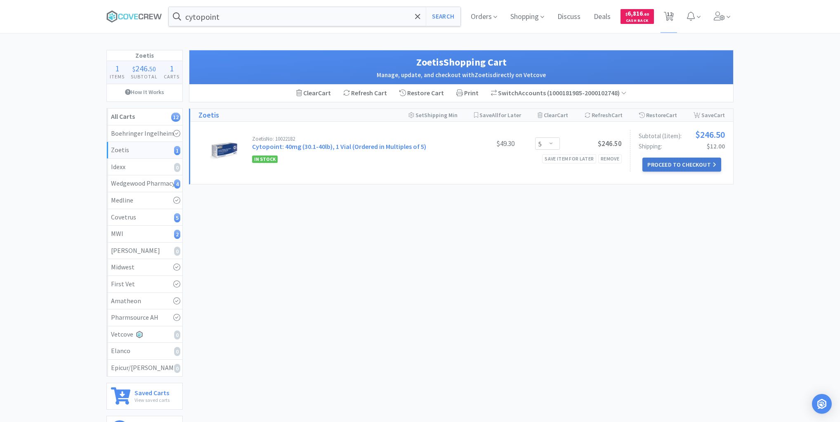
click at [676, 167] on button "Proceed to Checkout" at bounding box center [682, 165] width 78 height 14
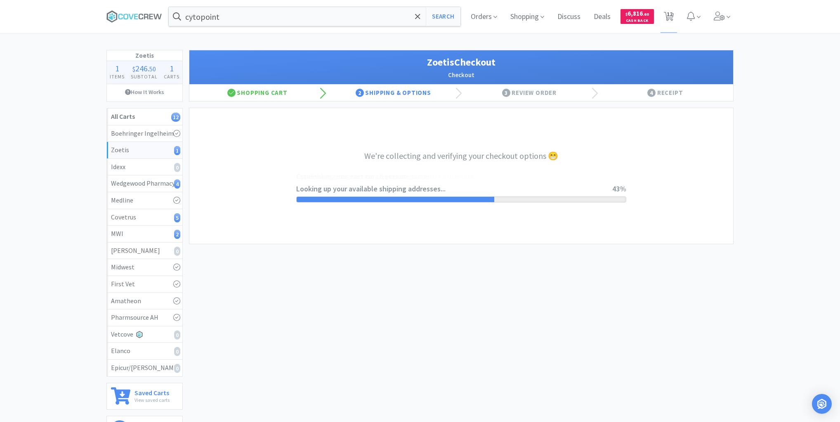
select select "invoice"
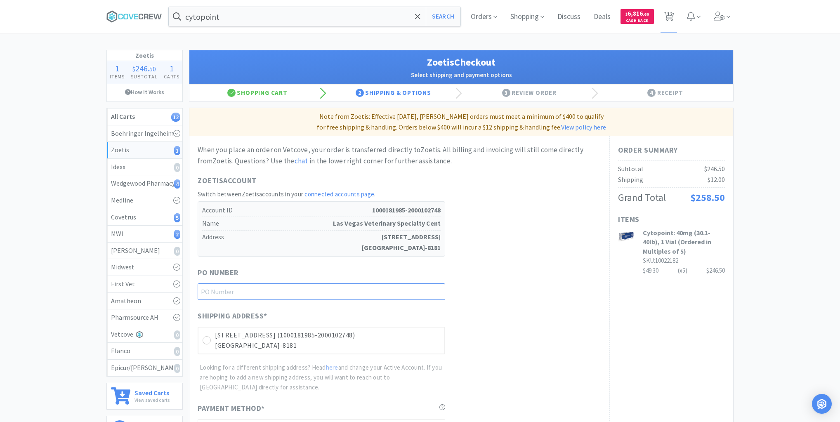
click at [399, 291] on input "text" at bounding box center [322, 292] width 248 height 17
type input "ERM81225"
click at [205, 340] on icon at bounding box center [207, 341] width 6 height 6
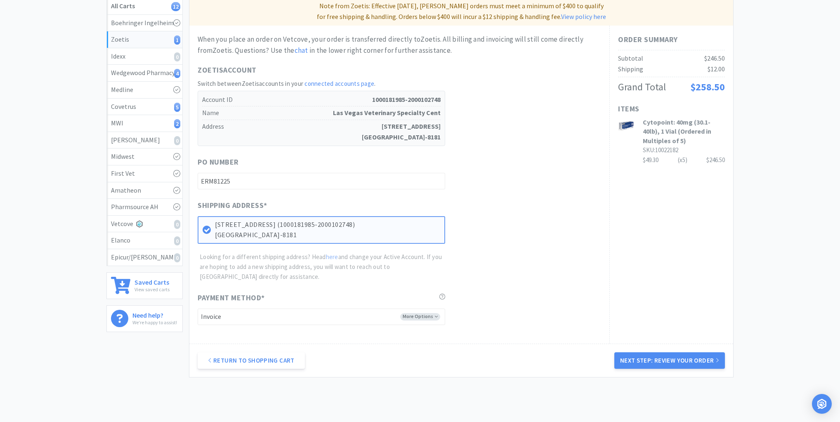
scroll to position [149, 0]
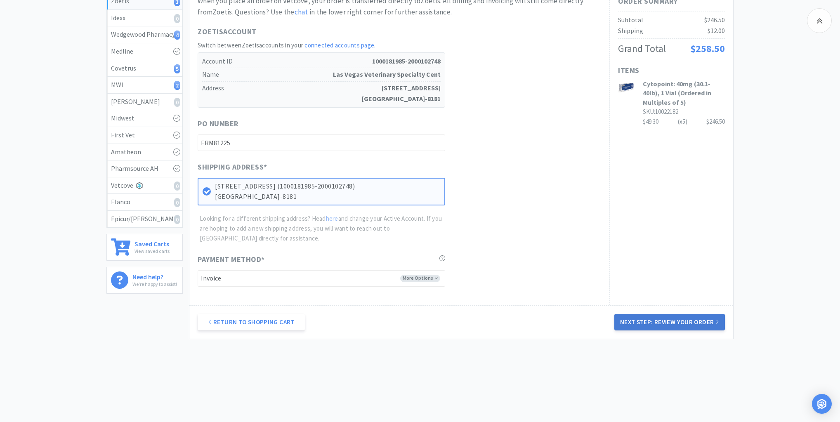
click at [654, 318] on button "Next Step: Review Your Order" at bounding box center [669, 322] width 111 height 17
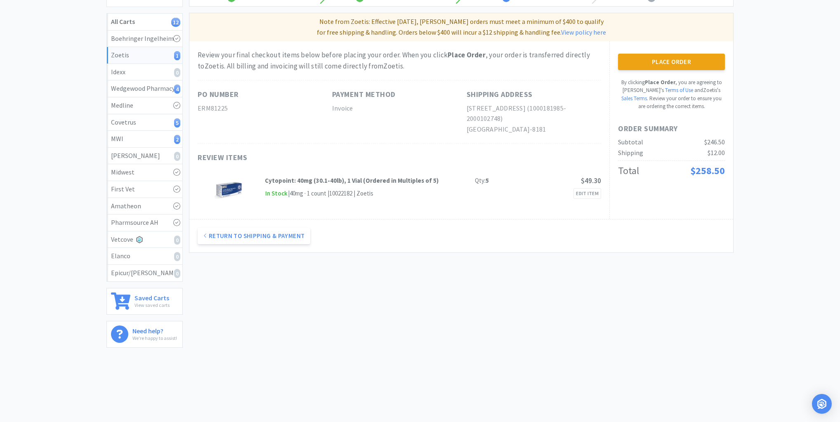
scroll to position [0, 0]
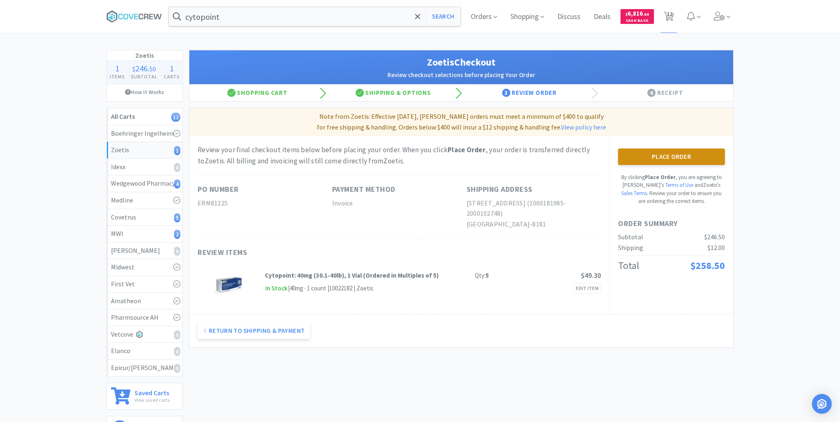
click at [681, 157] on button "Place Order" at bounding box center [671, 157] width 107 height 17
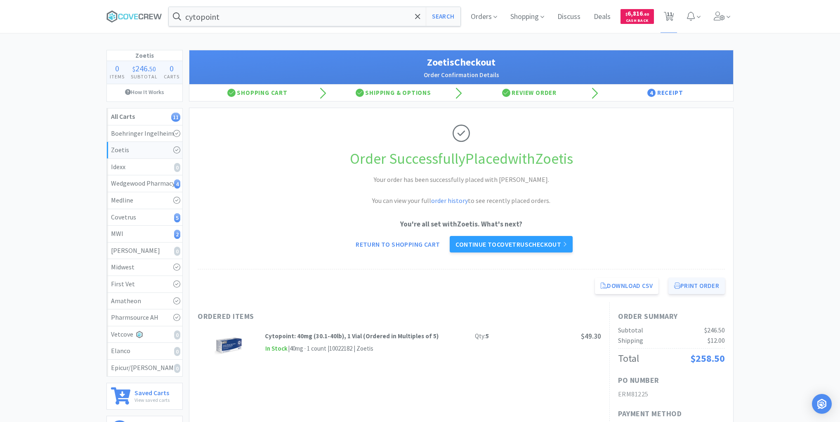
click at [693, 287] on button "Print Order" at bounding box center [697, 286] width 57 height 17
click at [147, 232] on div "MWI 2" at bounding box center [144, 234] width 67 height 11
select select "2"
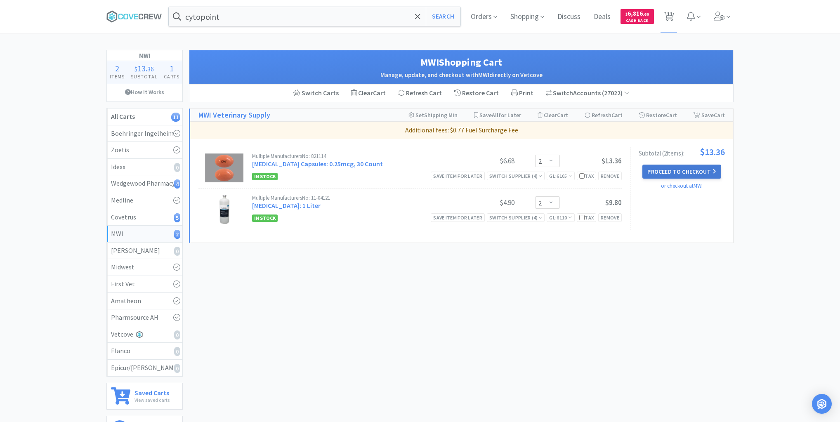
click at [691, 168] on button "Proceed to Checkout" at bounding box center [682, 172] width 78 height 14
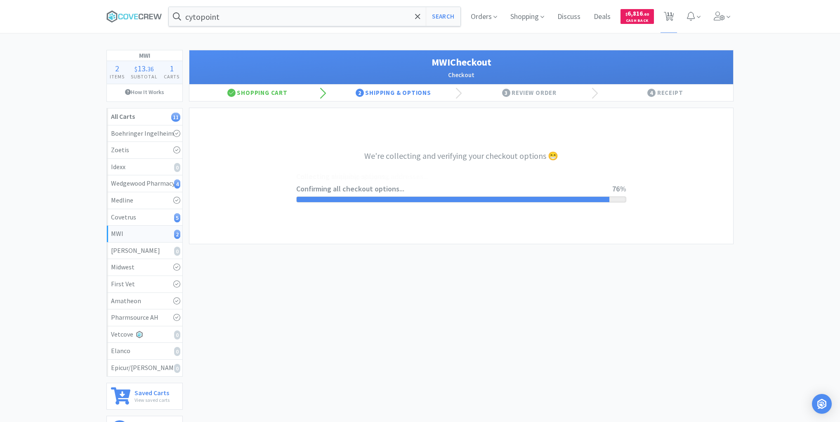
select select "STD_"
select select "FWS"
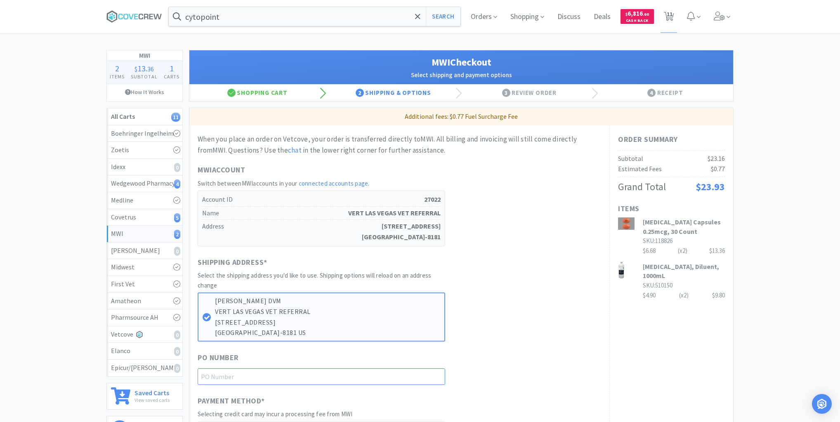
drag, startPoint x: 394, startPoint y: 375, endPoint x: 397, endPoint y: 378, distance: 4.4
click at [394, 376] on input "text" at bounding box center [322, 377] width 248 height 17
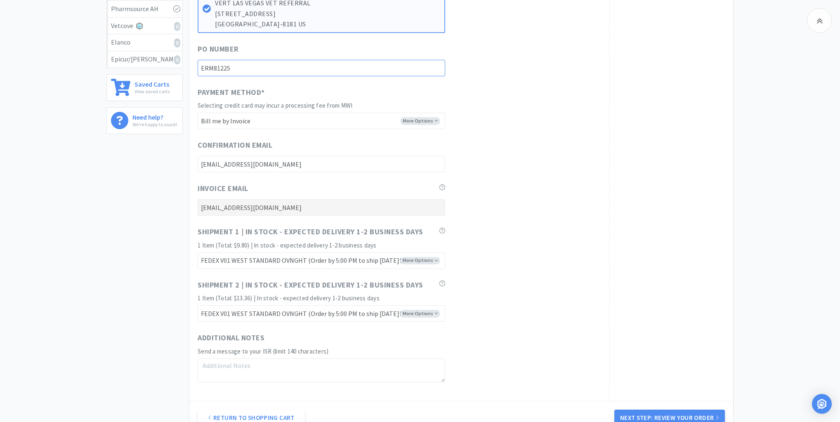
scroll to position [363, 0]
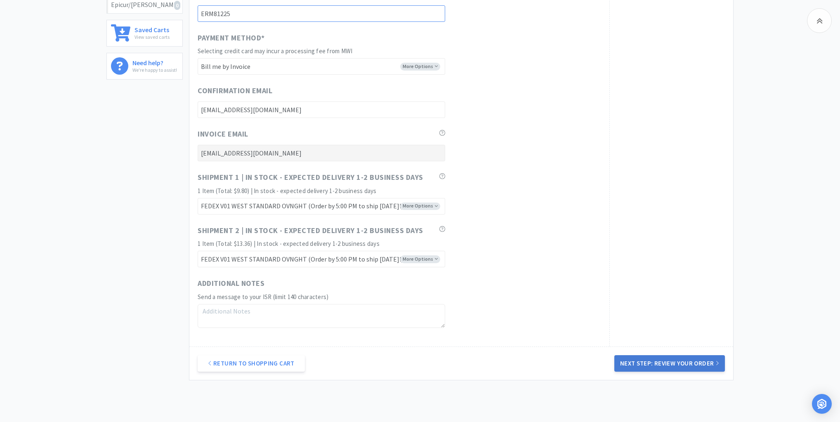
type input "ERM81225"
click at [672, 358] on button "Next Step: Review Your Order" at bounding box center [669, 363] width 111 height 17
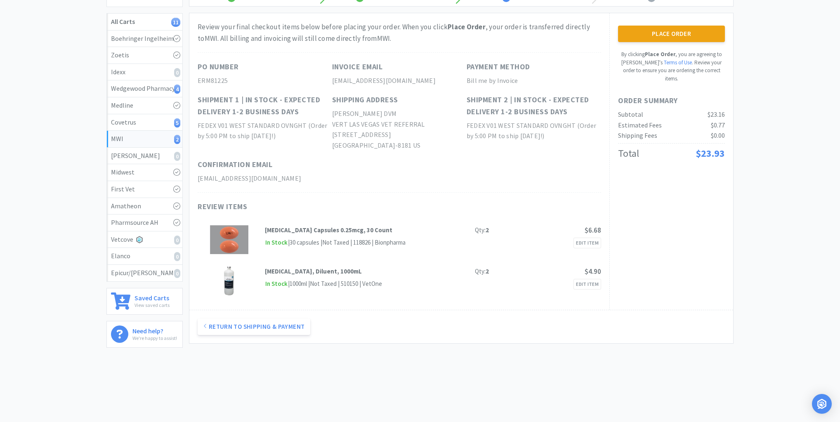
scroll to position [0, 0]
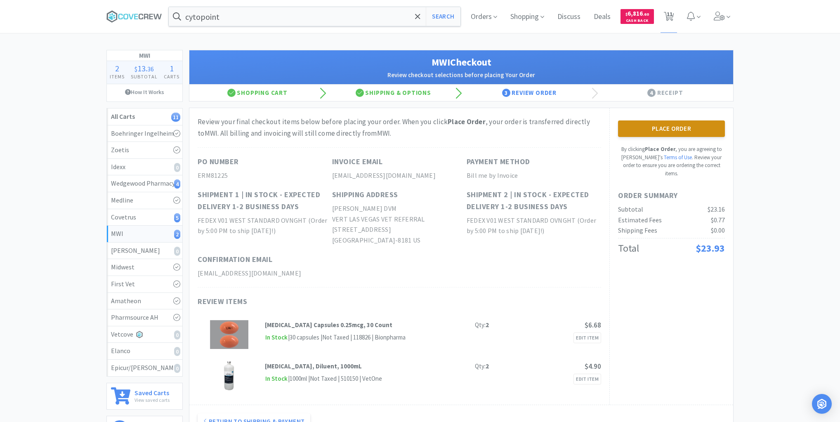
click at [668, 128] on button "Place Order" at bounding box center [671, 129] width 107 height 17
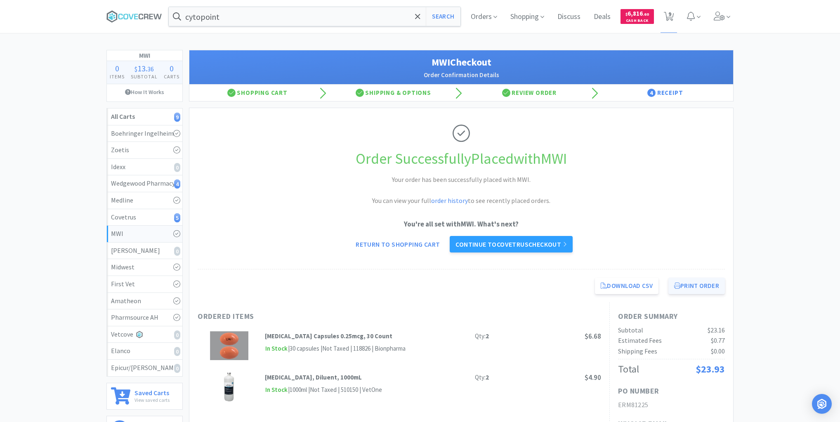
click at [696, 283] on button "Print Order" at bounding box center [697, 286] width 57 height 17
click at [148, 214] on div "Covetrus 5" at bounding box center [144, 217] width 67 height 11
select select "10"
select select "2"
select select "1"
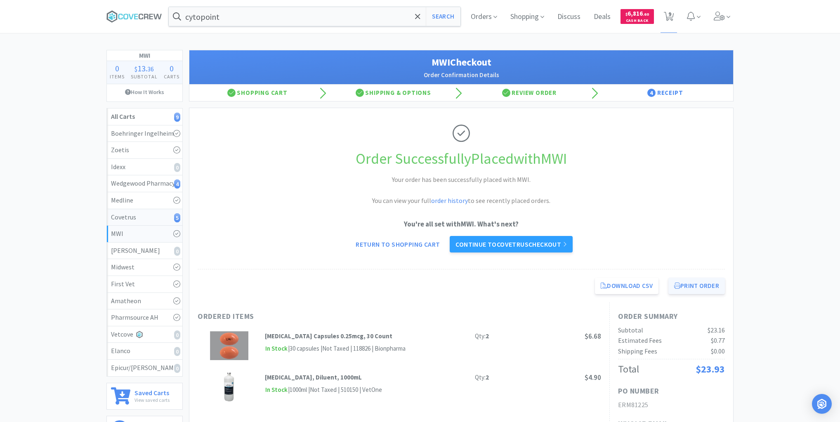
select select "1"
select select "10"
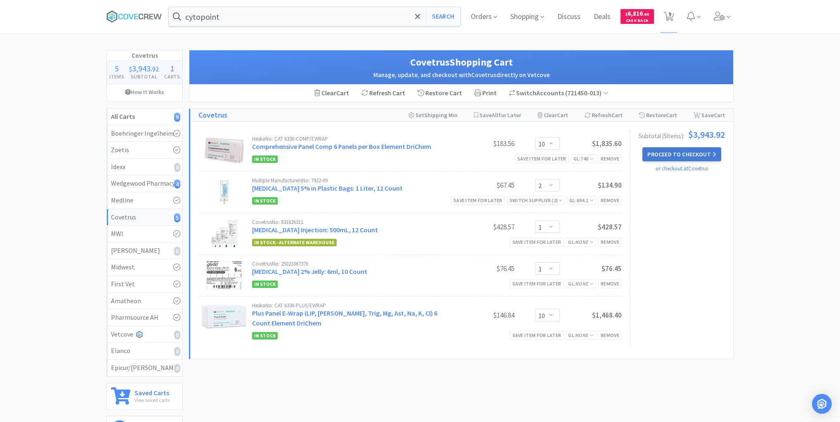
click at [683, 151] on button "Proceed to Checkout" at bounding box center [682, 154] width 78 height 14
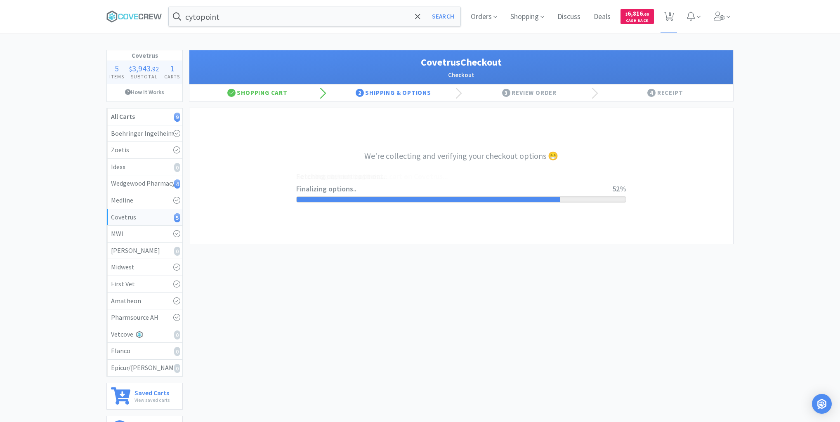
select select "ACCOUNT"
select select "cvt-standard-net"
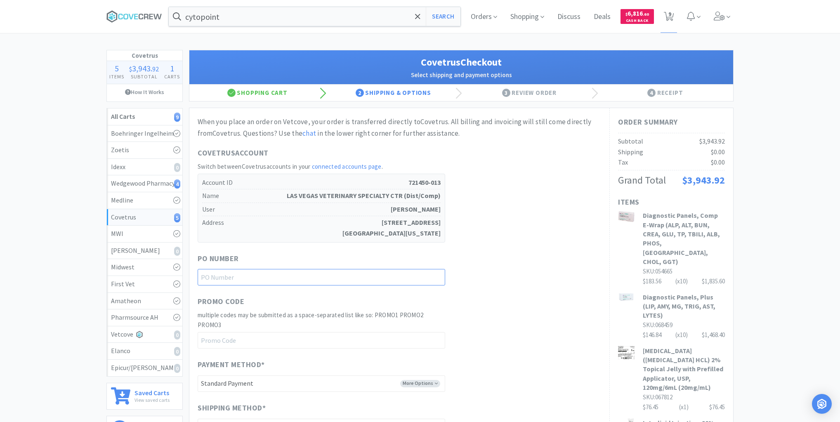
click at [423, 280] on input "text" at bounding box center [322, 277] width 248 height 17
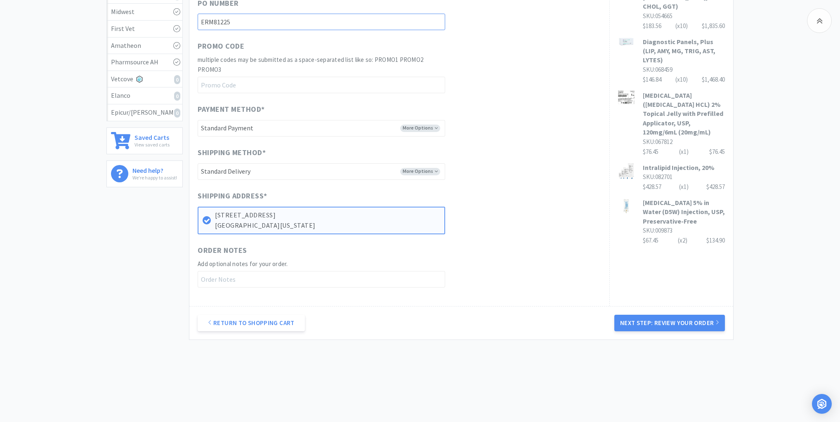
scroll to position [256, 0]
type input "ERM81225"
click at [662, 317] on button "Next Step: Review Your Order" at bounding box center [669, 322] width 111 height 17
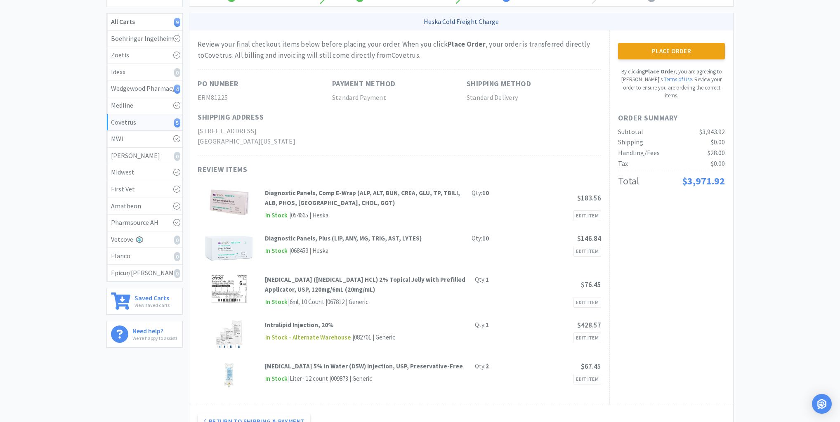
scroll to position [0, 0]
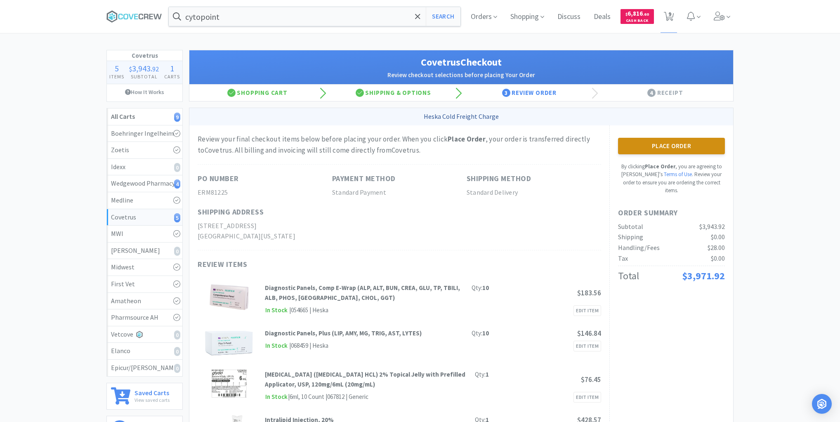
click at [659, 143] on button "Place Order" at bounding box center [671, 146] width 107 height 17
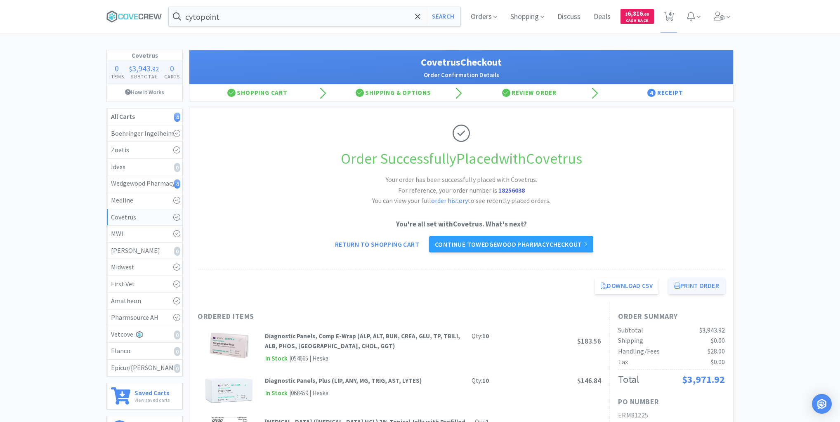
click at [685, 281] on button "Print Order" at bounding box center [697, 286] width 57 height 17
click at [165, 189] on link "Wedgewood Pharmacy 4" at bounding box center [145, 183] width 76 height 17
select select "2"
select select "1"
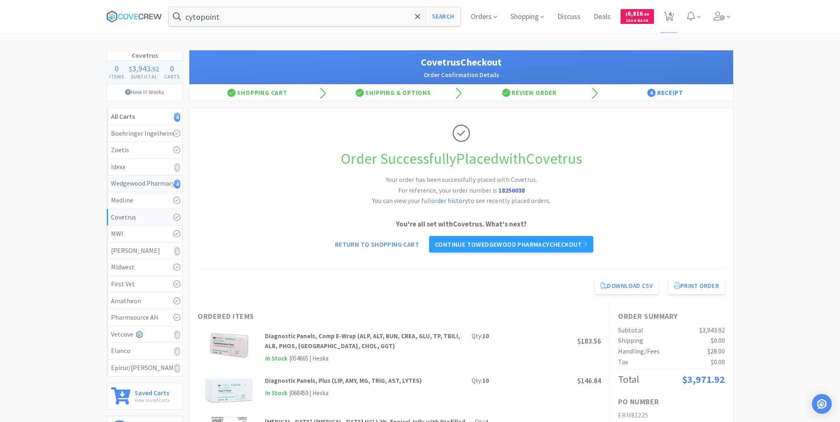
select select "1"
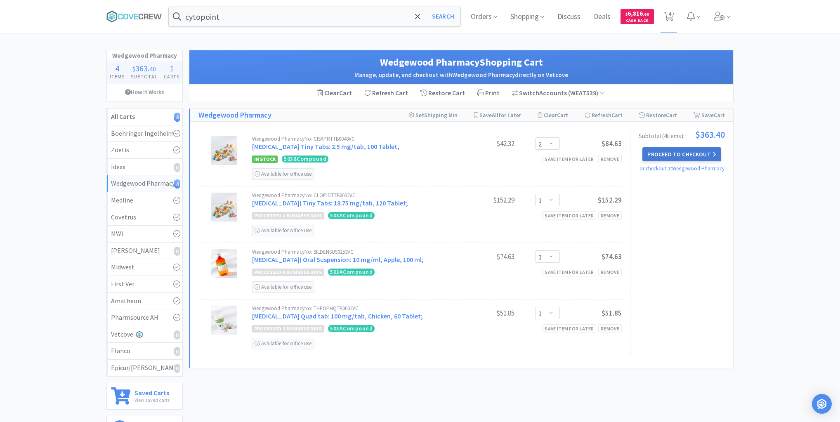
click at [670, 156] on button "Proceed to Checkout" at bounding box center [682, 154] width 78 height 14
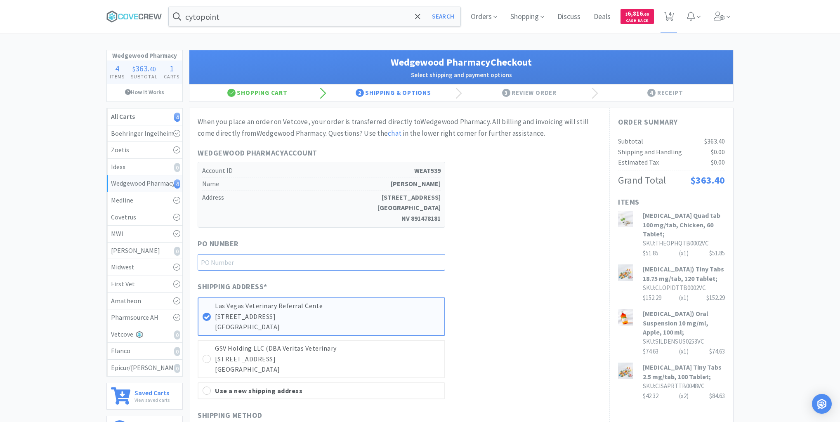
click at [420, 265] on input "text" at bounding box center [322, 262] width 248 height 17
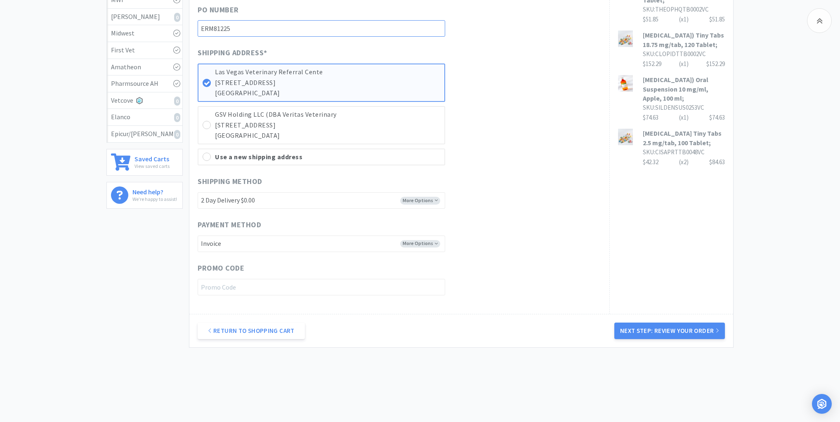
scroll to position [242, 0]
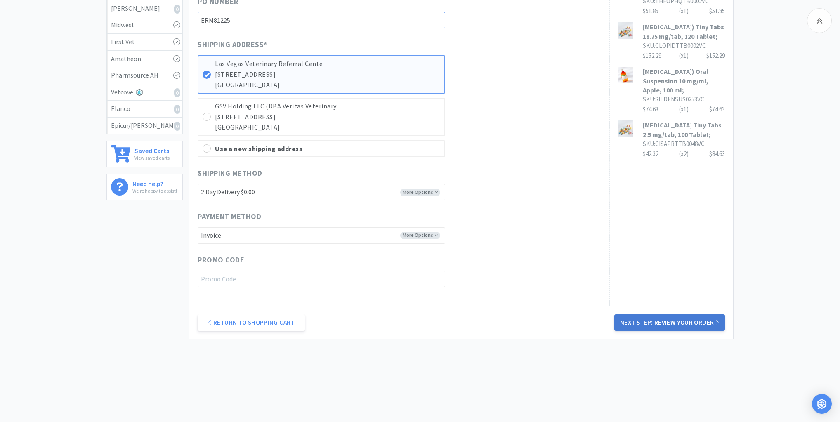
type input "ERM81225"
click at [673, 318] on button "Next Step: Review Your Order" at bounding box center [669, 322] width 111 height 17
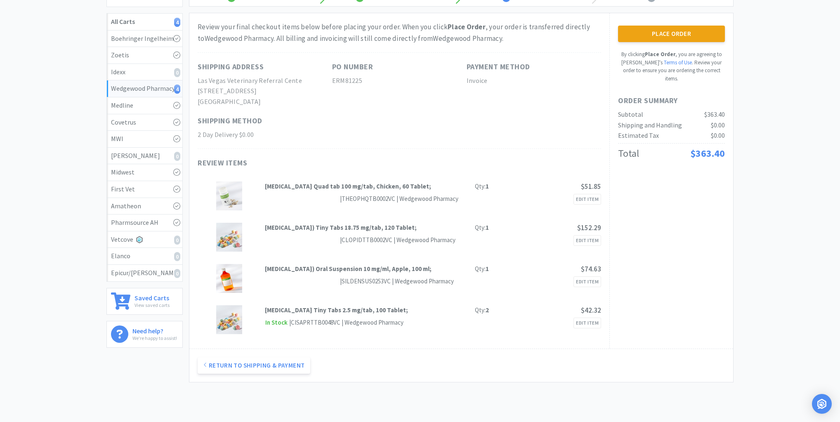
scroll to position [0, 0]
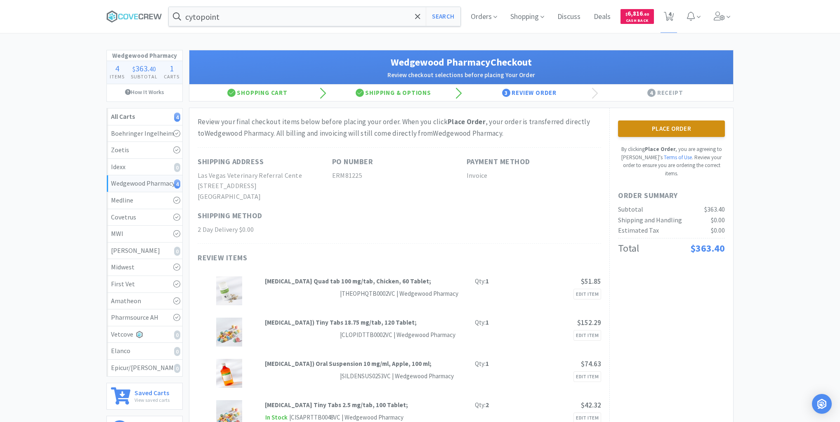
click at [687, 127] on button "Place Order" at bounding box center [671, 129] width 107 height 17
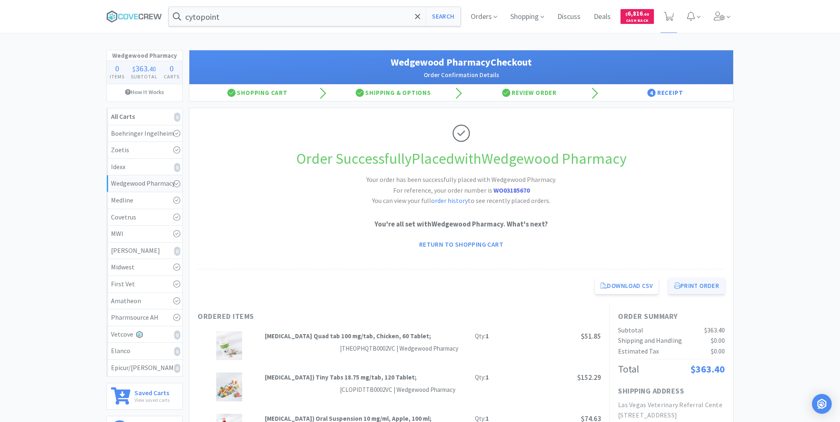
click at [700, 286] on button "Print Order" at bounding box center [697, 286] width 57 height 17
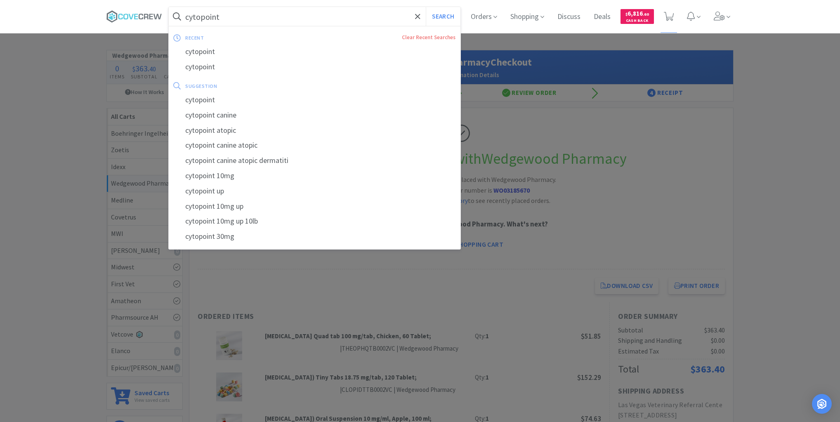
click at [234, 17] on input "cytopoint" at bounding box center [315, 16] width 292 height 19
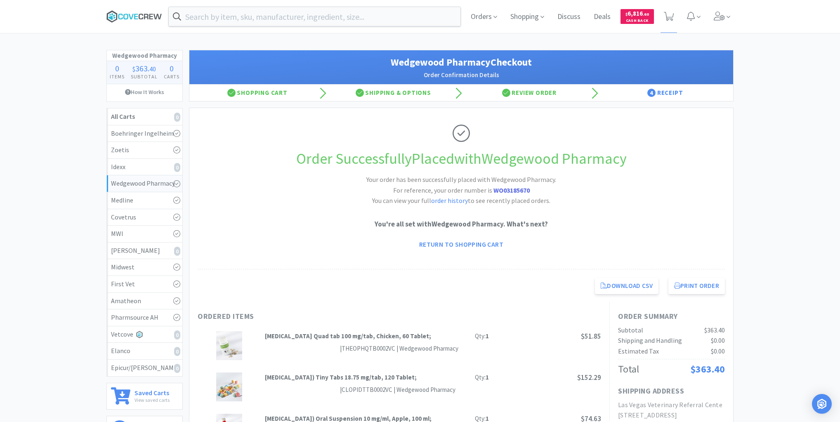
click at [130, 13] on icon at bounding box center [134, 16] width 56 height 12
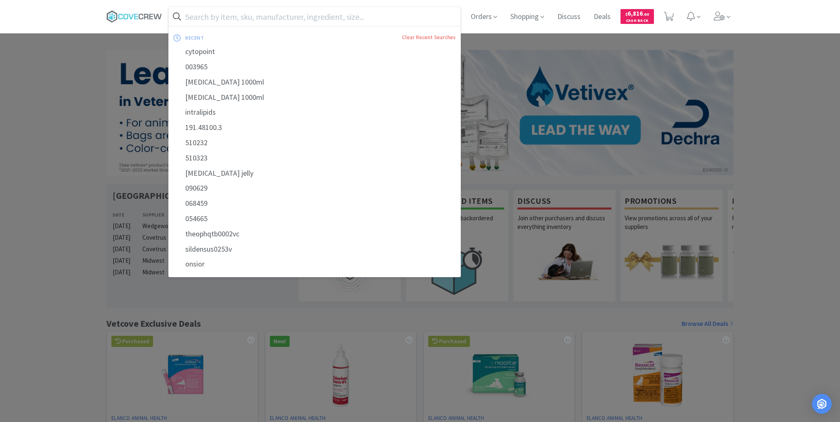
click at [331, 16] on input "text" at bounding box center [315, 16] width 292 height 19
paste input "of 0.45% NACl"
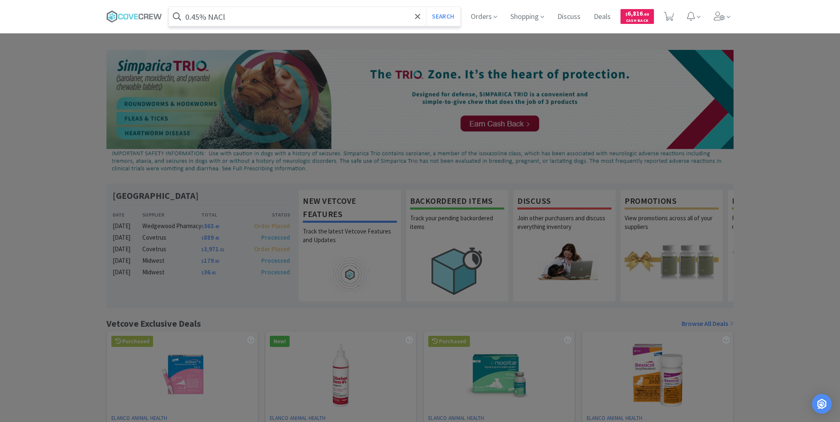
type input "0.45% NACl"
click at [426, 7] on button "Search" at bounding box center [443, 16] width 34 height 19
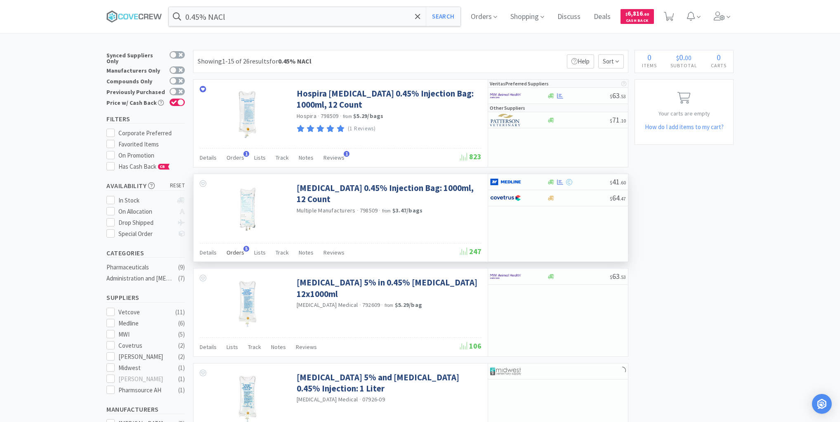
click at [234, 253] on span "Orders" at bounding box center [236, 252] width 18 height 7
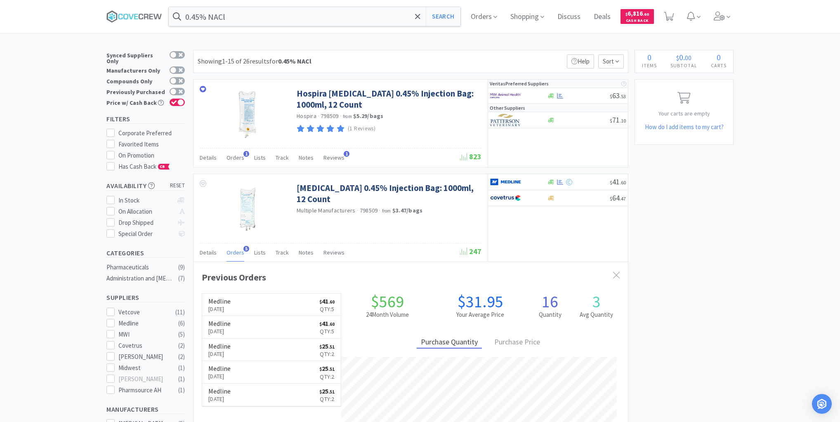
scroll to position [213, 435]
click at [133, 17] on icon at bounding box center [130, 16] width 5 height 5
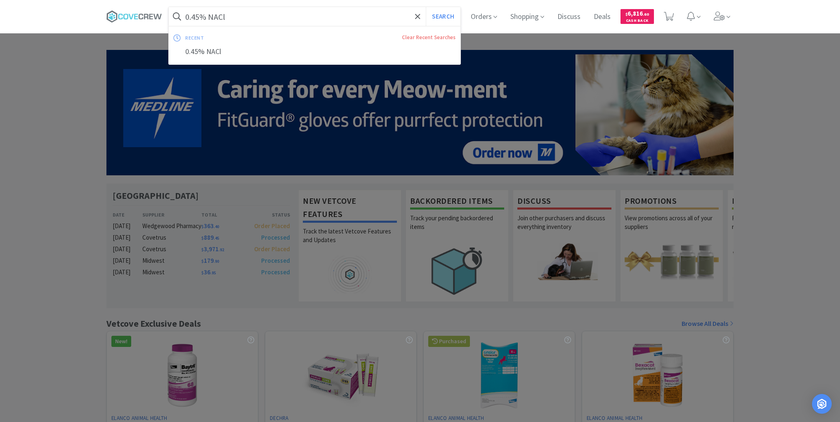
click at [300, 15] on input "0.45% NACl" at bounding box center [315, 16] width 292 height 19
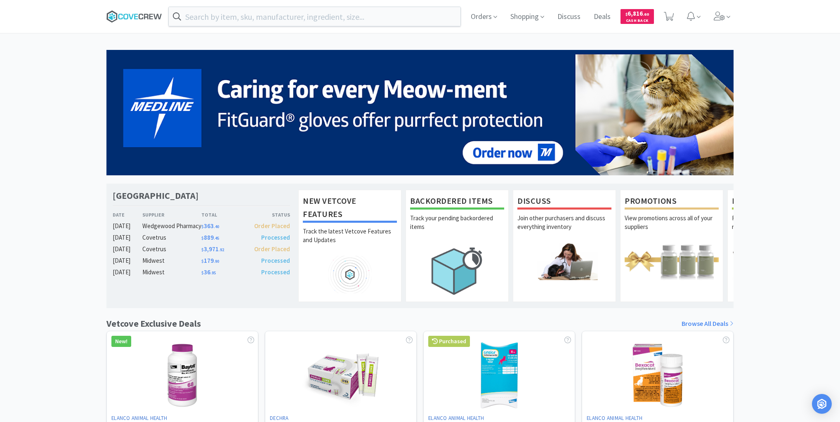
click at [150, 16] on icon at bounding box center [151, 16] width 4 height 5
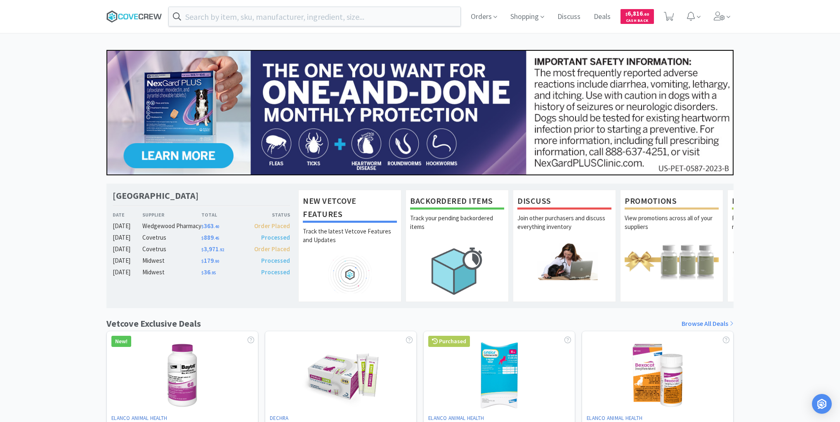
click at [131, 17] on icon at bounding box center [134, 16] width 56 height 12
click at [139, 15] on icon at bounding box center [141, 17] width 5 height 6
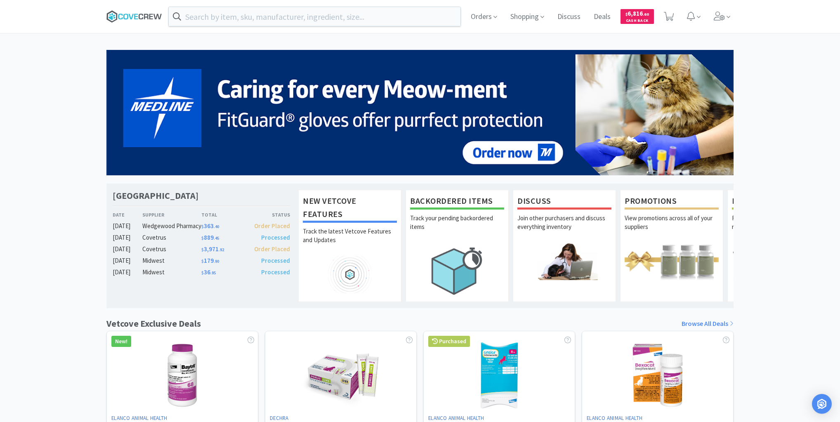
click at [144, 15] on icon at bounding box center [146, 16] width 5 height 5
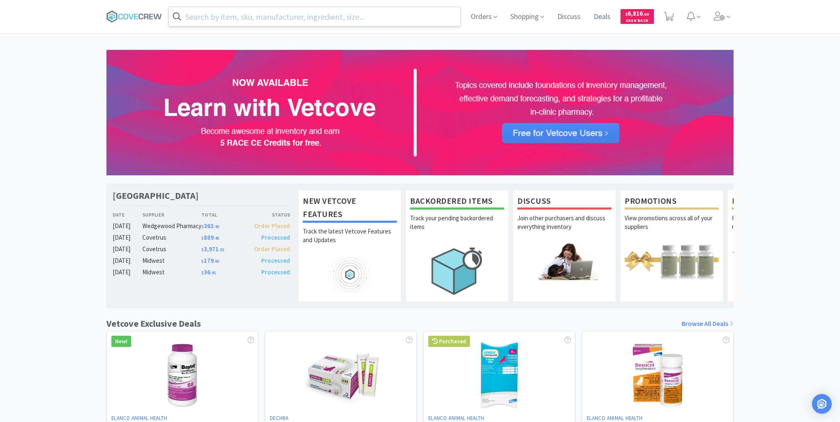
click at [252, 16] on input "text" at bounding box center [315, 16] width 292 height 19
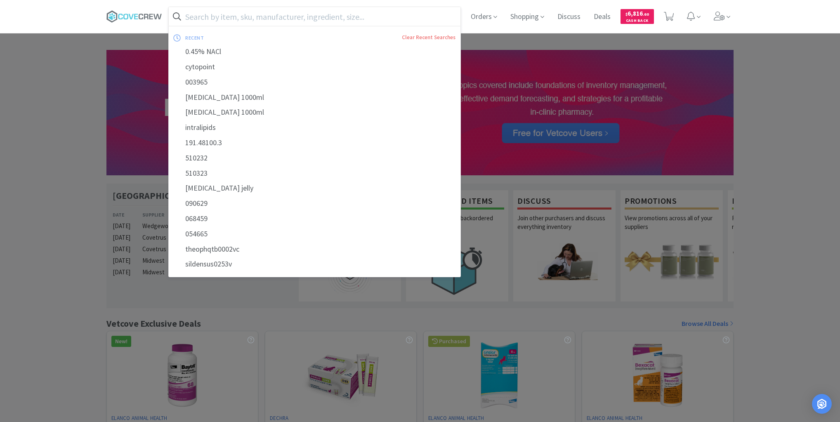
paste input "1. Propofol Vet"
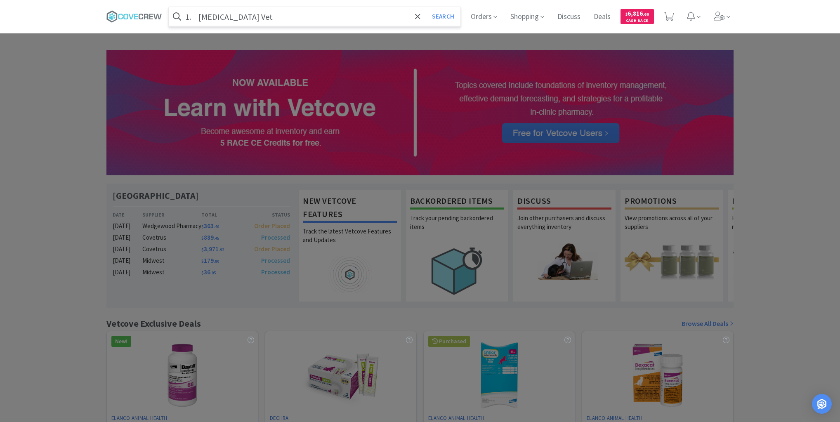
type input "1. Propofol Vet"
click at [426, 7] on button "Search" at bounding box center [443, 16] width 34 height 19
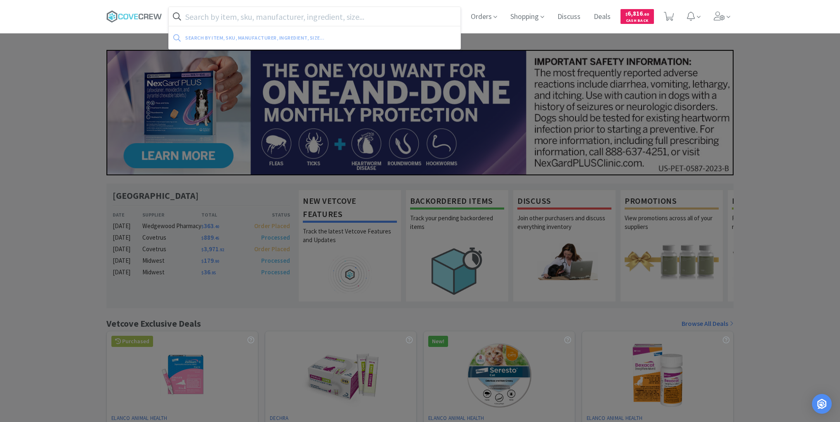
click at [341, 10] on input "text" at bounding box center [315, 16] width 292 height 19
paste input "1. Propofol Vet"
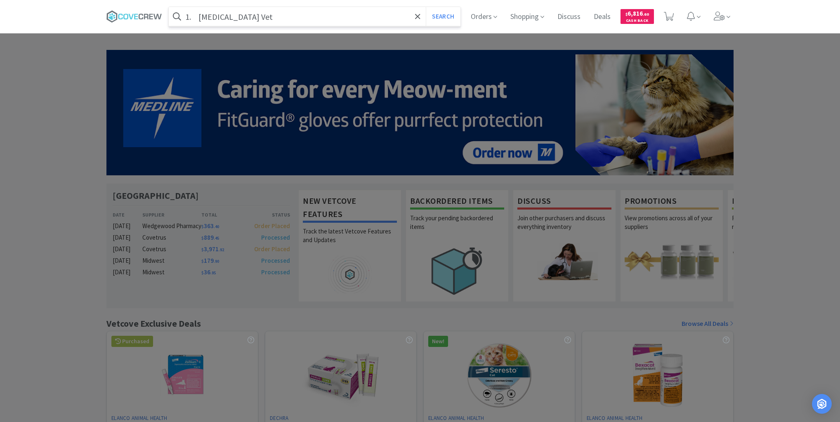
click at [198, 17] on input "1. Propofol Vet" at bounding box center [315, 16] width 292 height 19
type input "Propofol Vet"
click at [426, 7] on button "Search" at bounding box center [443, 16] width 34 height 19
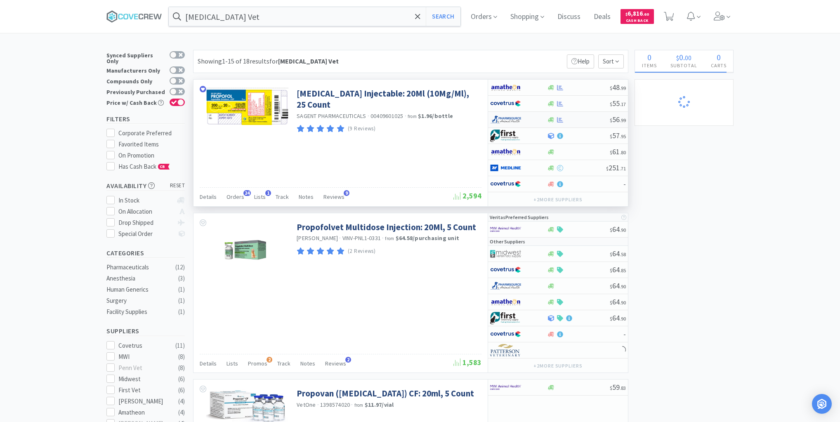
click at [584, 120] on div at bounding box center [578, 120] width 63 height 6
select select "1"
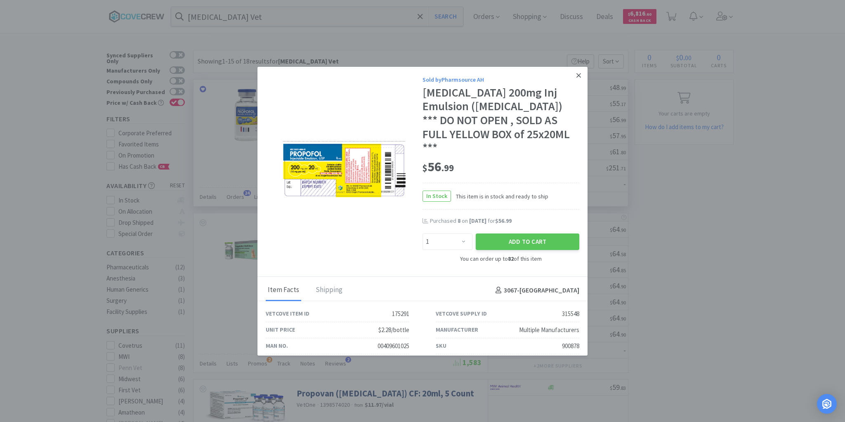
click at [577, 75] on icon at bounding box center [579, 75] width 5 height 7
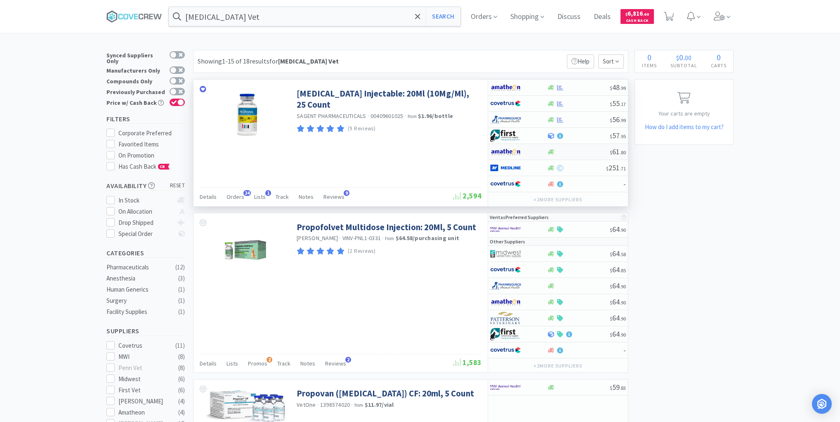
click at [576, 152] on div at bounding box center [578, 152] width 63 height 6
select select "1"
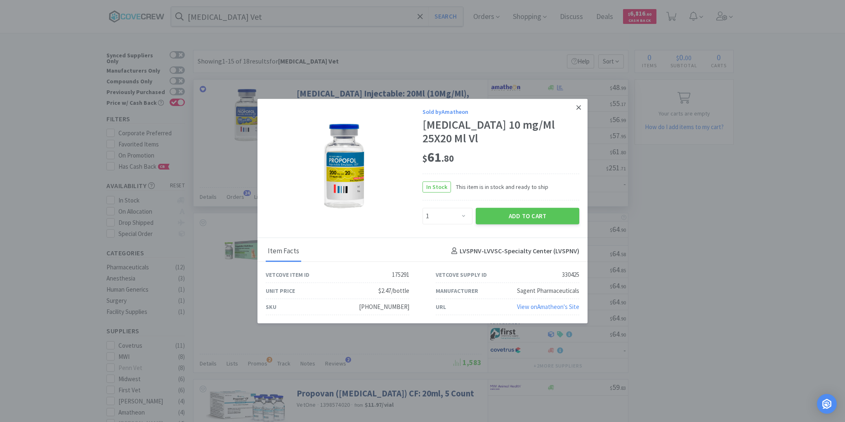
click at [577, 109] on icon at bounding box center [579, 107] width 5 height 7
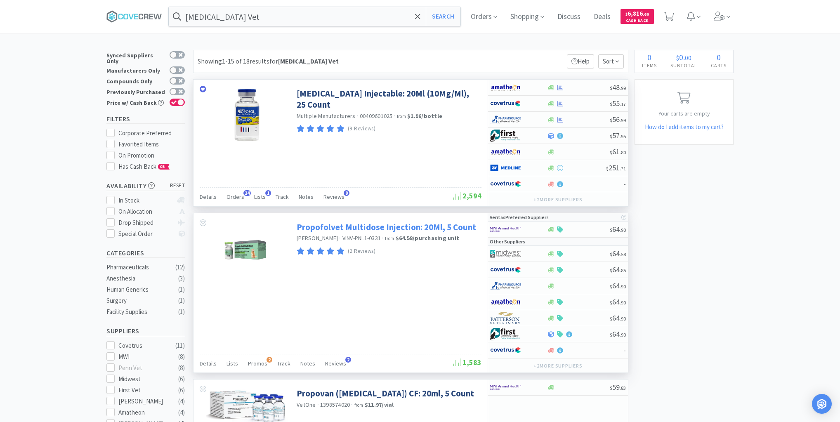
click at [336, 225] on link "Propofolvet Multidose Injection: 20Ml, 5 Count" at bounding box center [387, 227] width 180 height 11
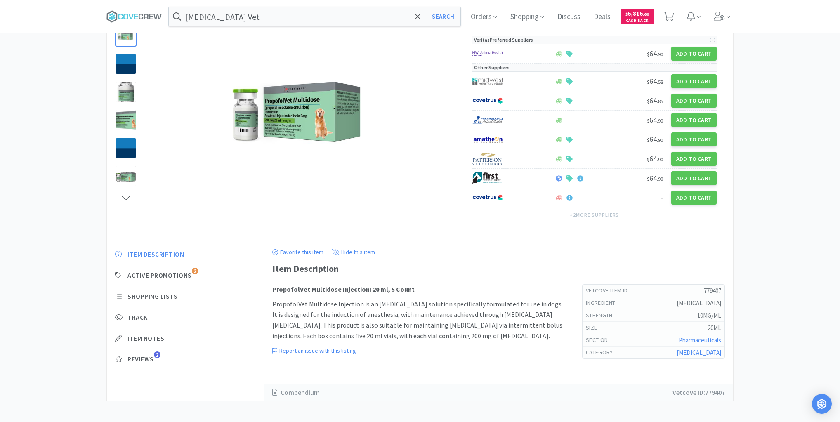
scroll to position [78, 0]
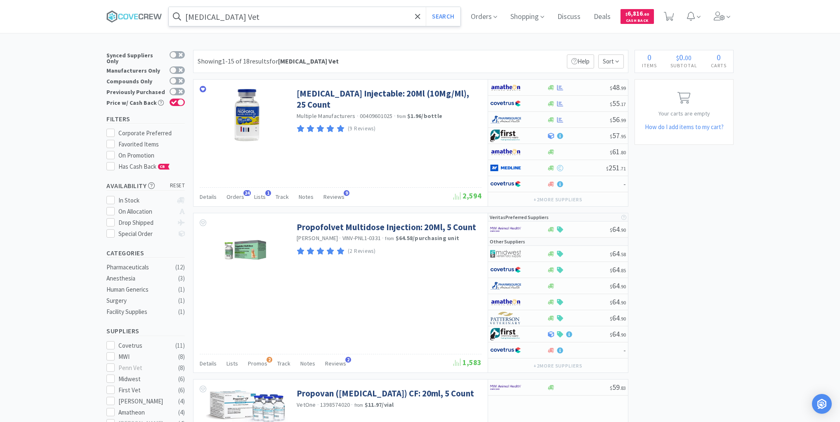
click at [245, 19] on input "Propofol Vet" at bounding box center [315, 16] width 292 height 19
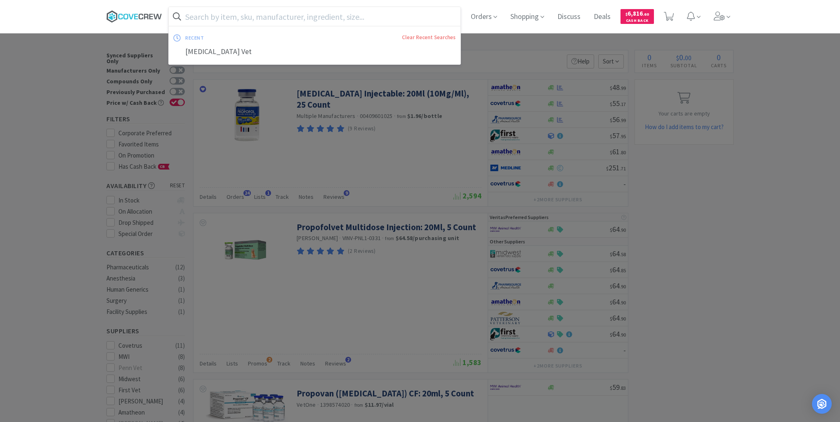
click at [153, 15] on icon at bounding box center [134, 16] width 56 height 12
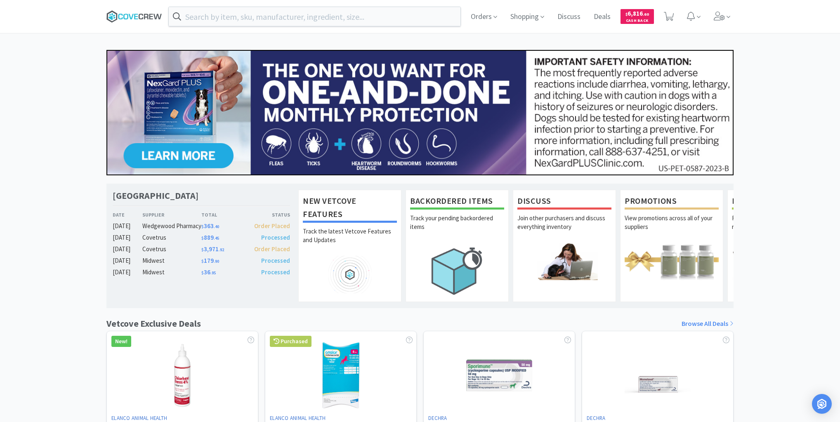
click at [137, 18] on icon at bounding box center [134, 16] width 56 height 12
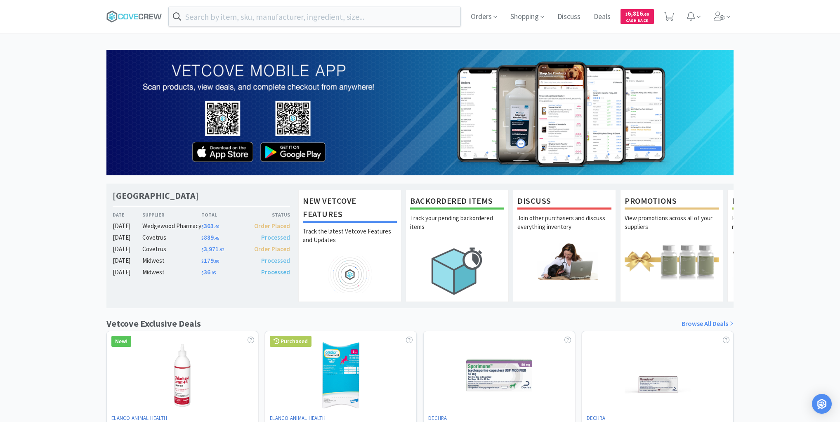
click at [53, 98] on div "Las Vegas Veterinary Specialty Center Date Supplier Total Status Aug 12 Wedgewo…" at bounding box center [420, 364] width 840 height 628
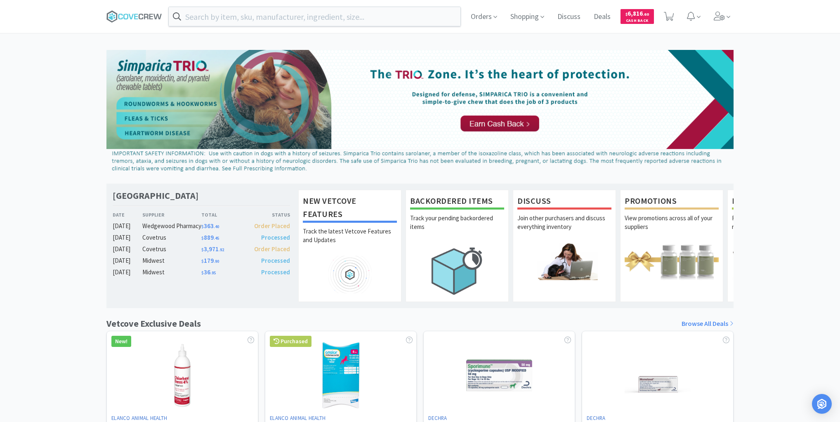
drag, startPoint x: 140, startPoint y: 14, endPoint x: 142, endPoint y: 25, distance: 11.7
click at [141, 17] on icon at bounding box center [134, 16] width 56 height 12
click at [156, 16] on icon at bounding box center [158, 16] width 8 height 5
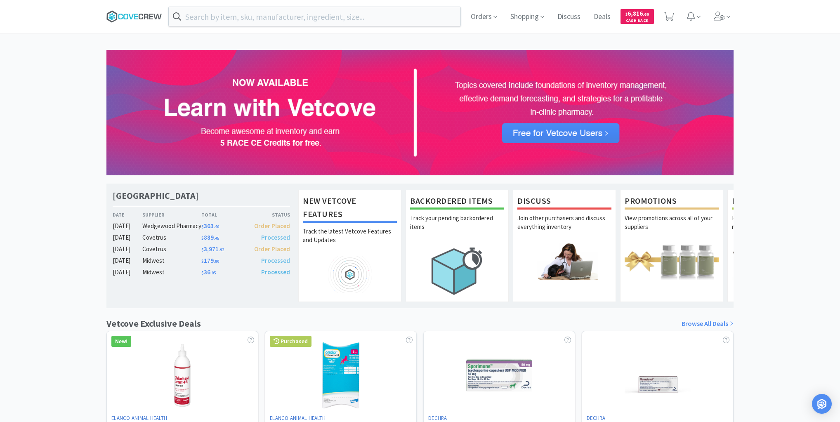
click at [137, 17] on icon at bounding box center [136, 16] width 4 height 5
